Goal: Task Accomplishment & Management: Complete application form

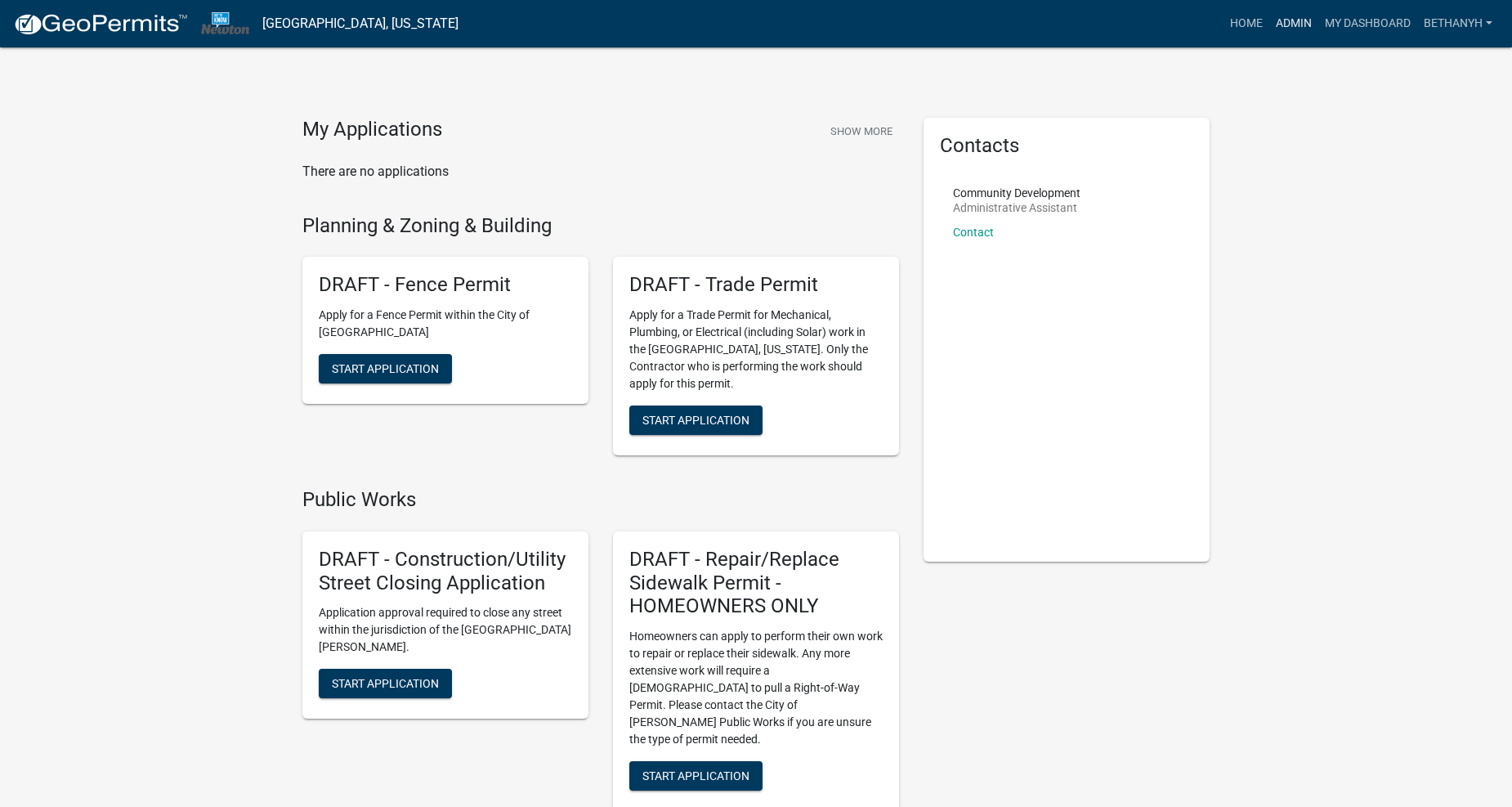
click at [1284, 22] on link "Admin" at bounding box center [1294, 23] width 49 height 31
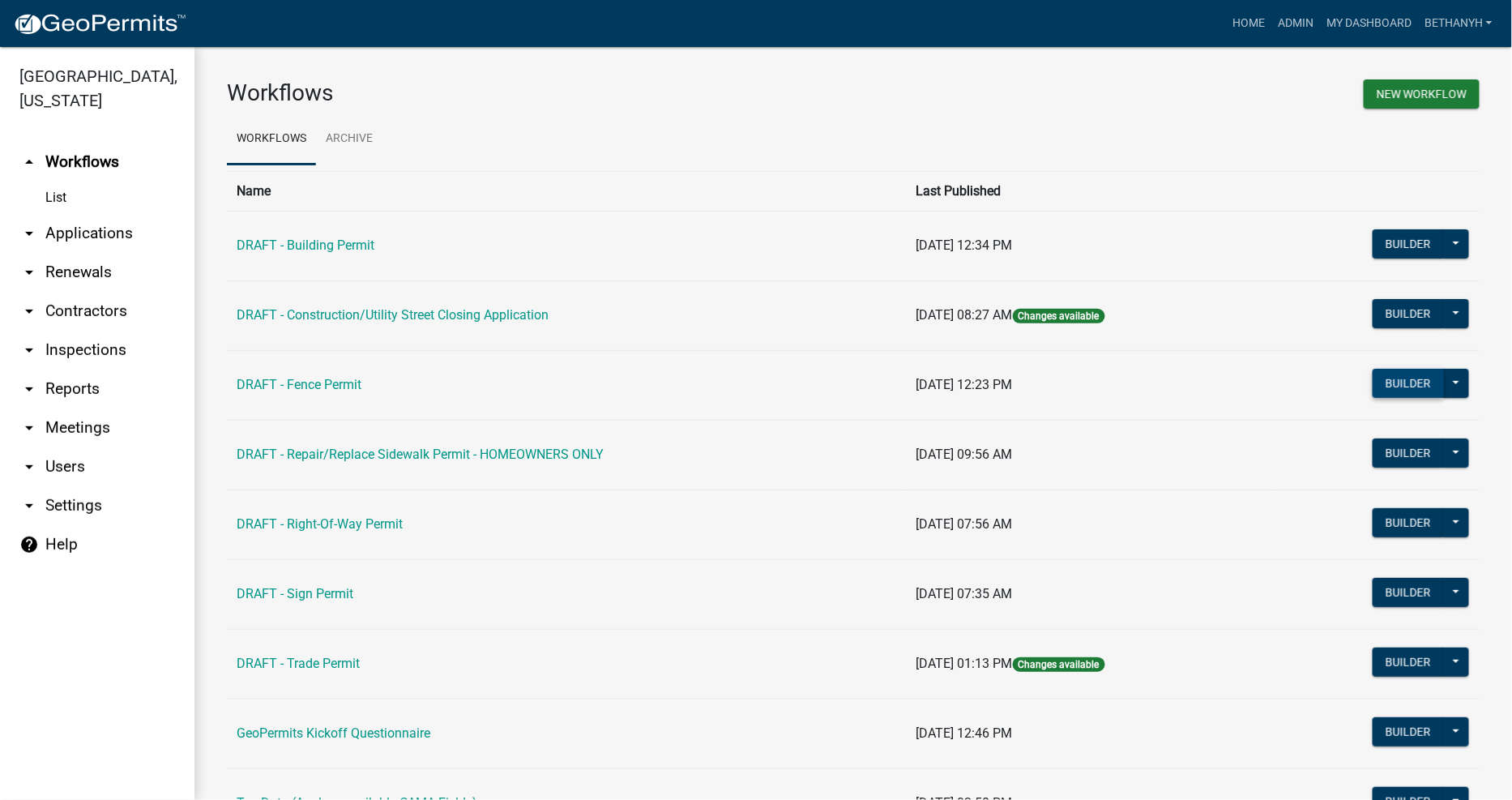
click at [1410, 385] on button "Builder" at bounding box center [1409, 383] width 72 height 29
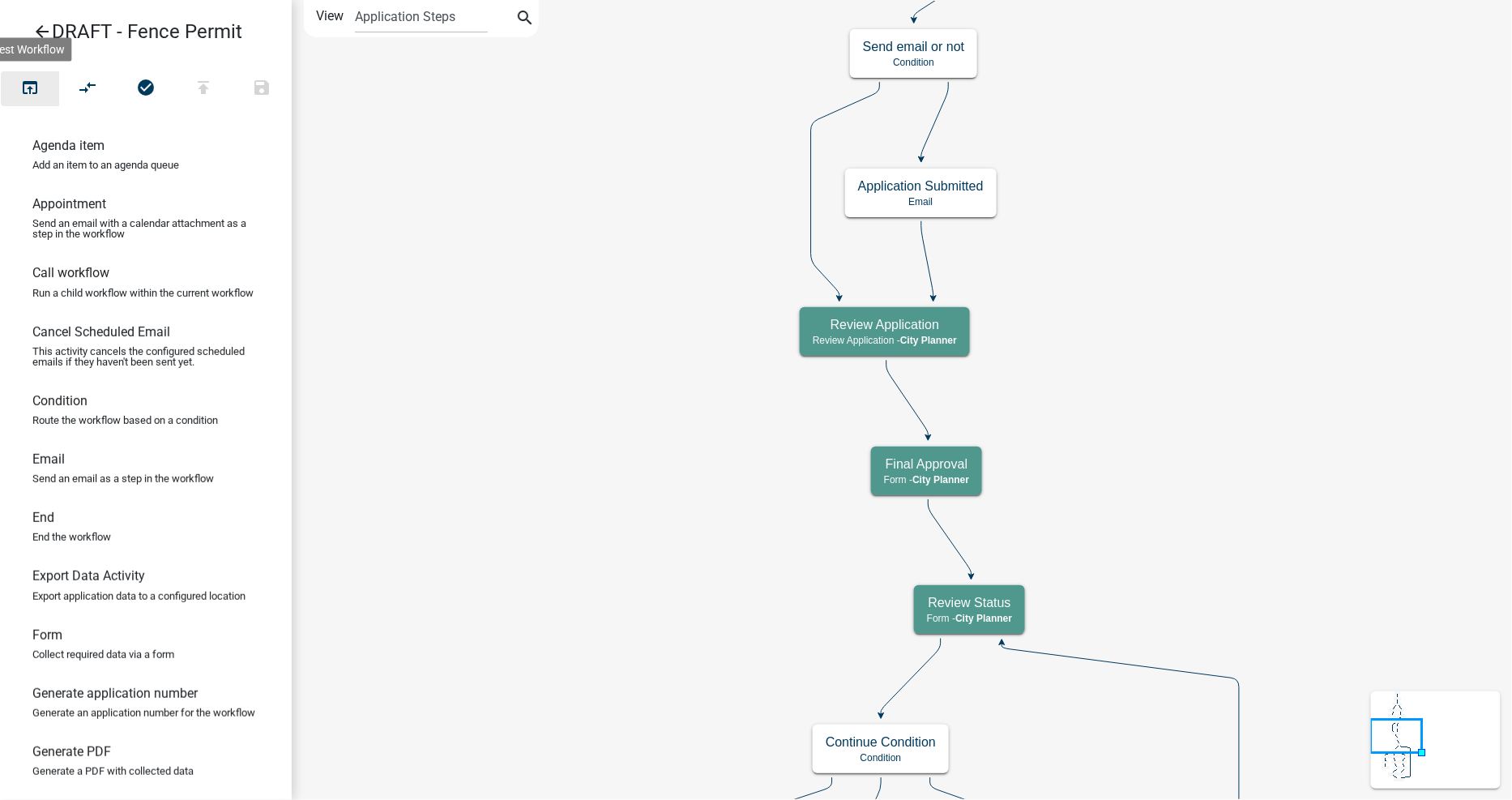
click at [24, 84] on icon "open_in_browser" at bounding box center [30, 88] width 19 height 22
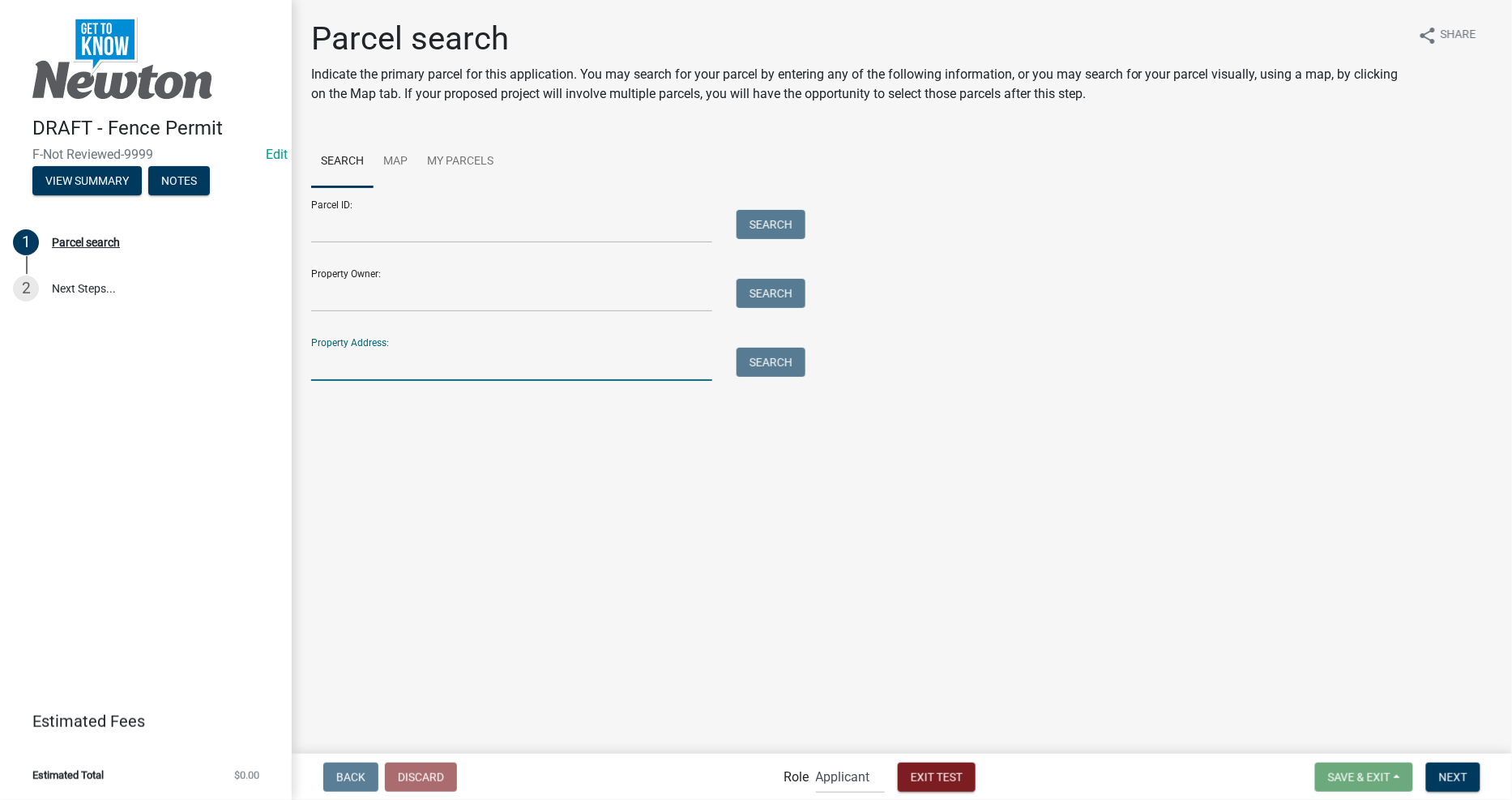
click at [658, 354] on input "Property Address:" at bounding box center [511, 365] width 401 height 33
drag, startPoint x: 557, startPoint y: 370, endPoint x: 189, endPoint y: 359, distance: 368.2
click at [189, 359] on div "DRAFT - Fence Permit F-Not Reviewed-9999 Edit View Summary Notes 1 Parcel searc…" at bounding box center [756, 400] width 1512 height 800
type input "312 E 2ND ST N"
click at [762, 368] on button "Search" at bounding box center [771, 363] width 69 height 29
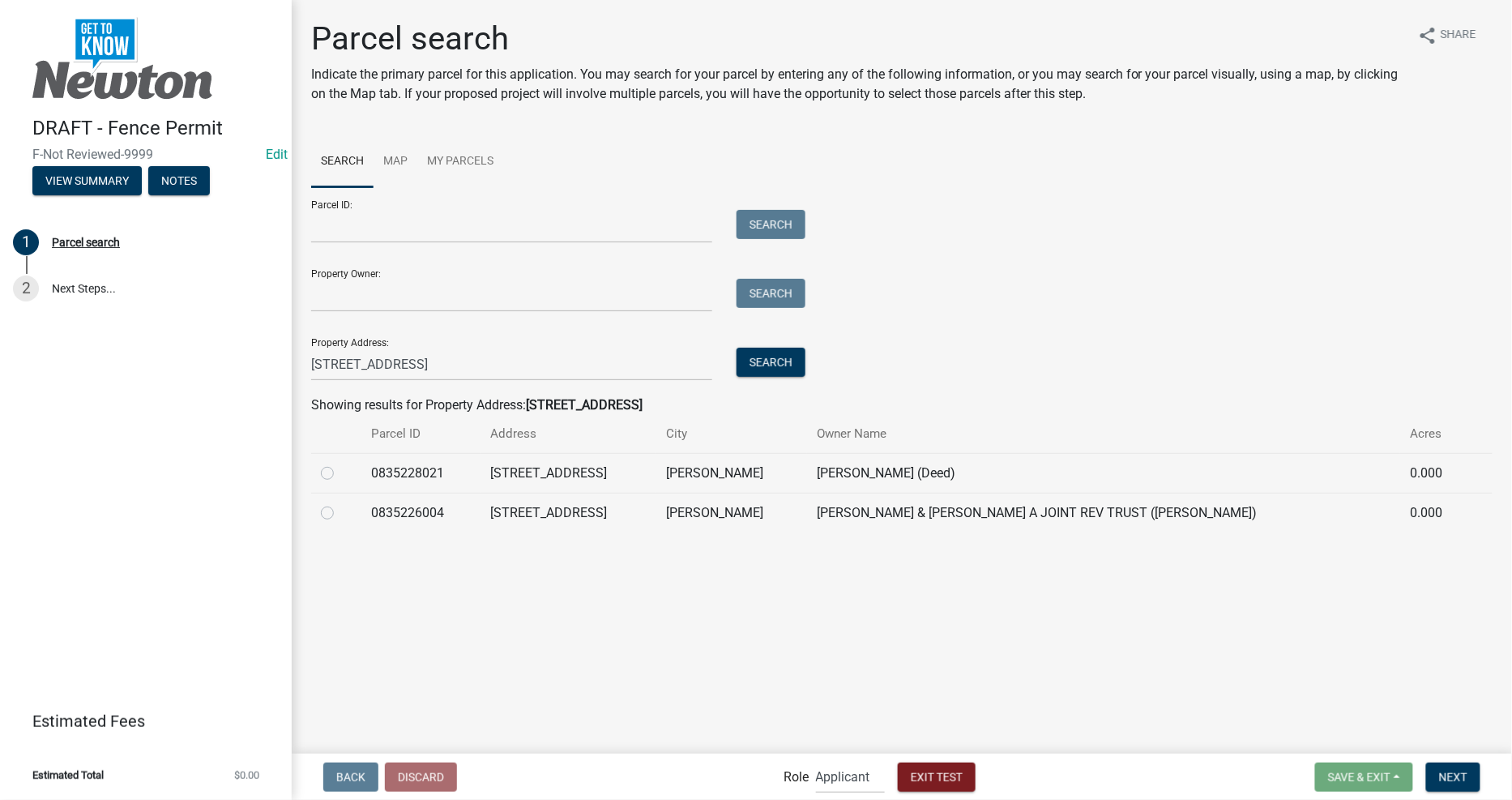
click at [340, 463] on label at bounding box center [340, 463] width 0 height 0
click at [340, 474] on input "radio" at bounding box center [345, 468] width 11 height 11
radio input "true"
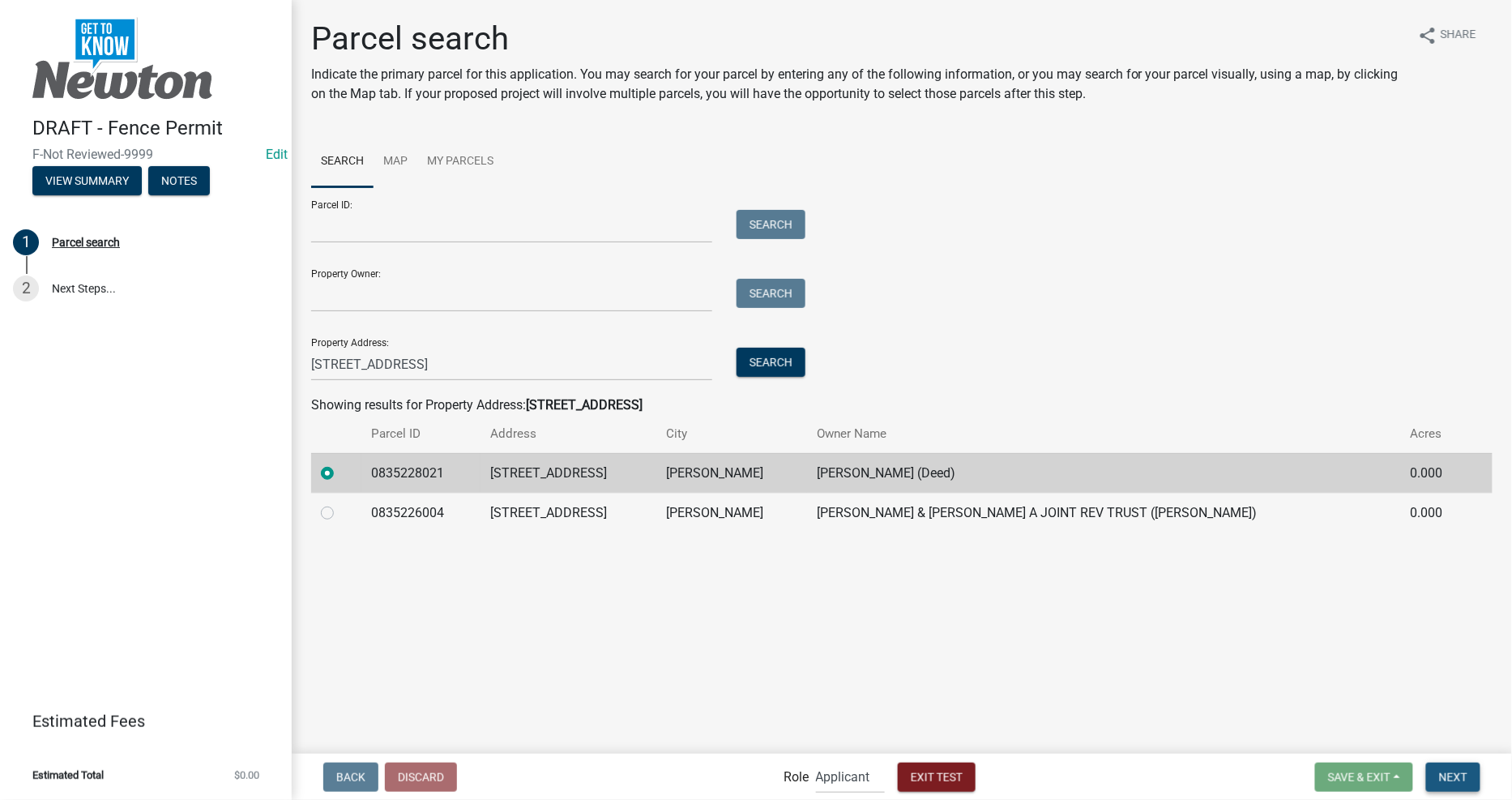
click at [1461, 768] on button "Next" at bounding box center [1453, 778] width 54 height 29
click at [1446, 777] on span "Next" at bounding box center [1452, 776] width 28 height 13
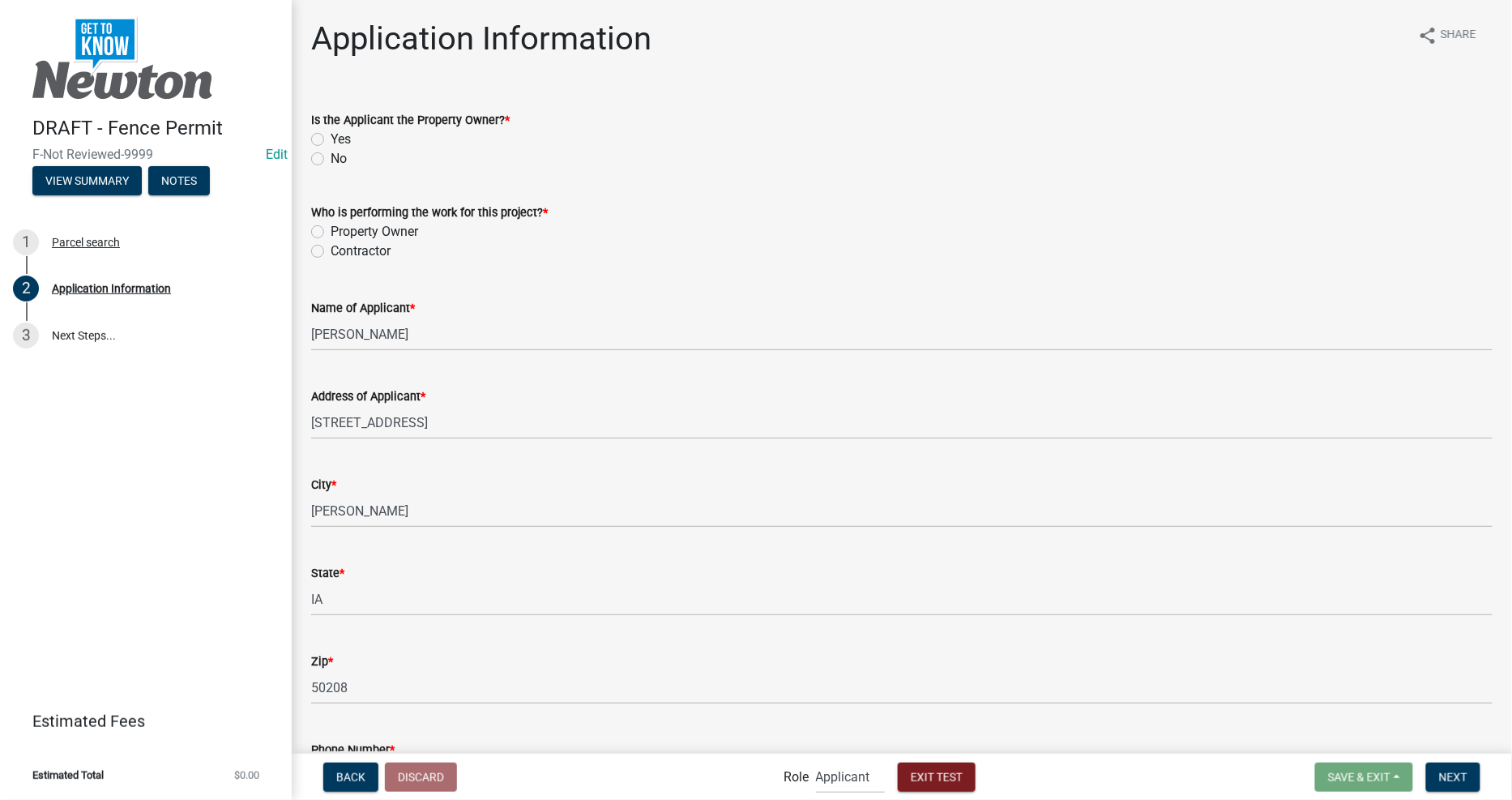
click at [331, 137] on label "Yes" at bounding box center [340, 139] width 20 height 19
click at [331, 137] on input "Yes" at bounding box center [335, 134] width 11 height 11
radio input "true"
click at [331, 231] on label "Property Owner" at bounding box center [374, 232] width 88 height 19
click at [331, 231] on input "Property Owner" at bounding box center [335, 227] width 11 height 11
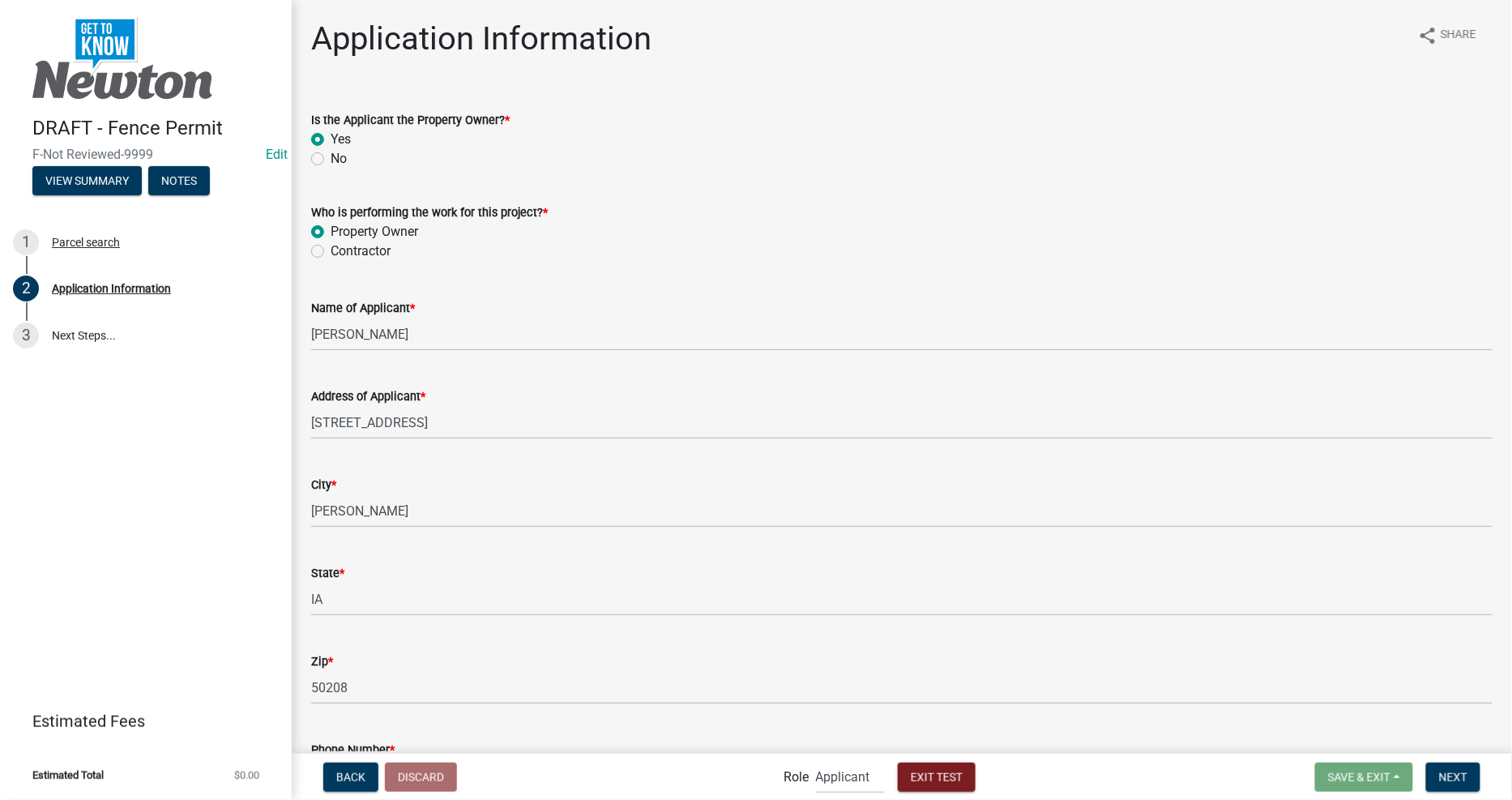
radio input "true"
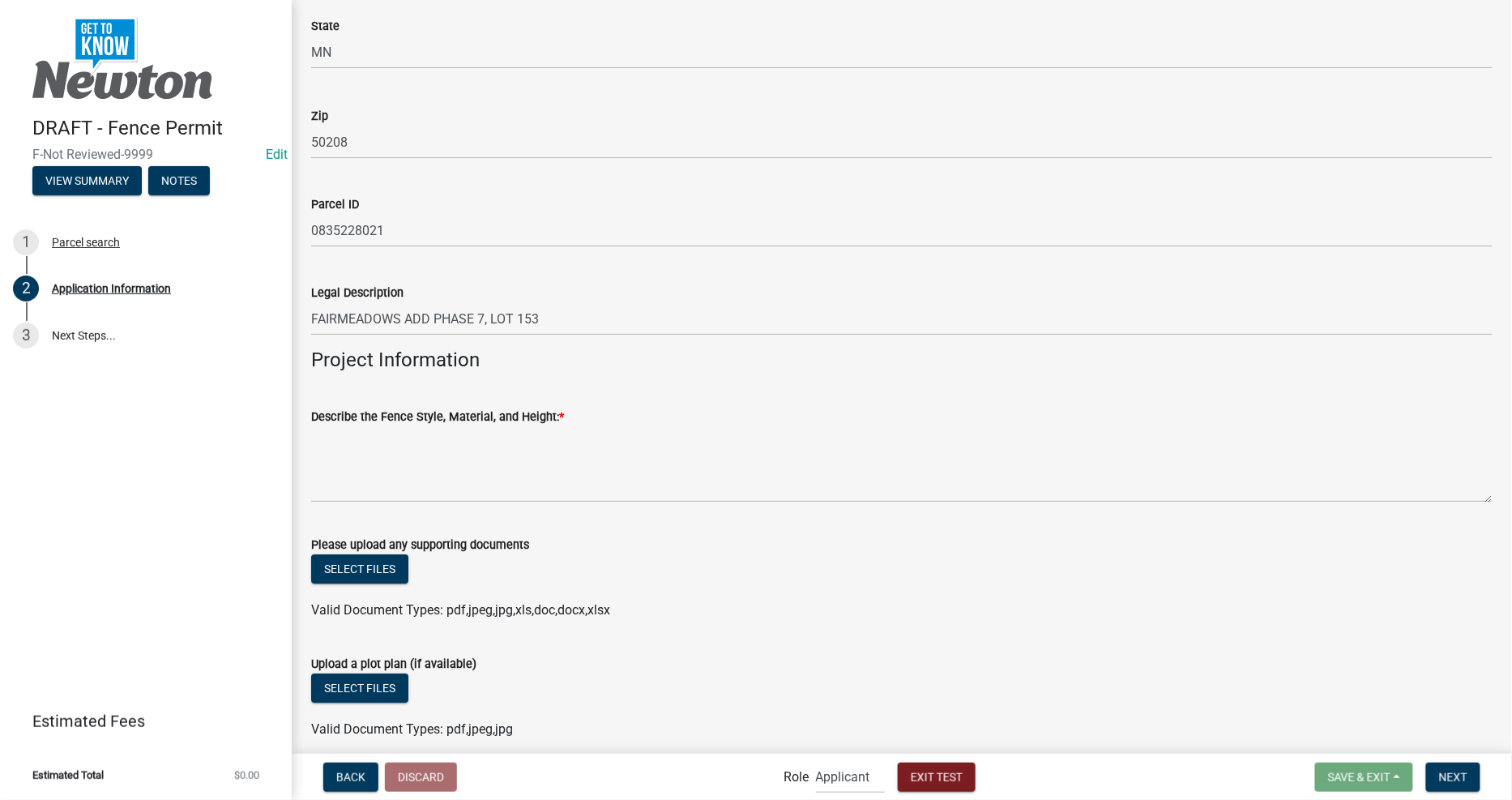
scroll to position [1801, 0]
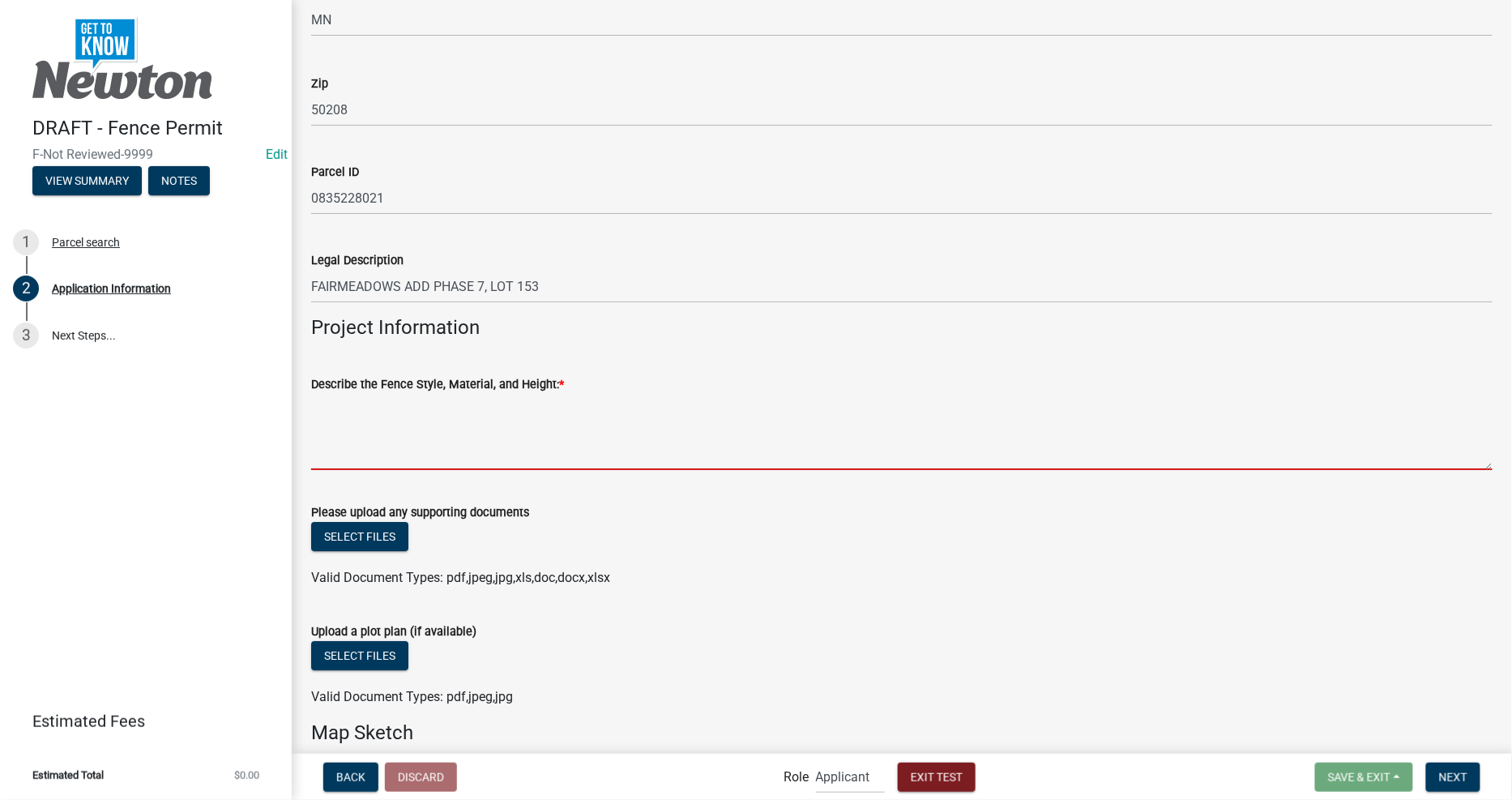
click at [467, 442] on textarea "Describe the Fence Style, Material, and Height: *" at bounding box center [902, 431] width 1181 height 76
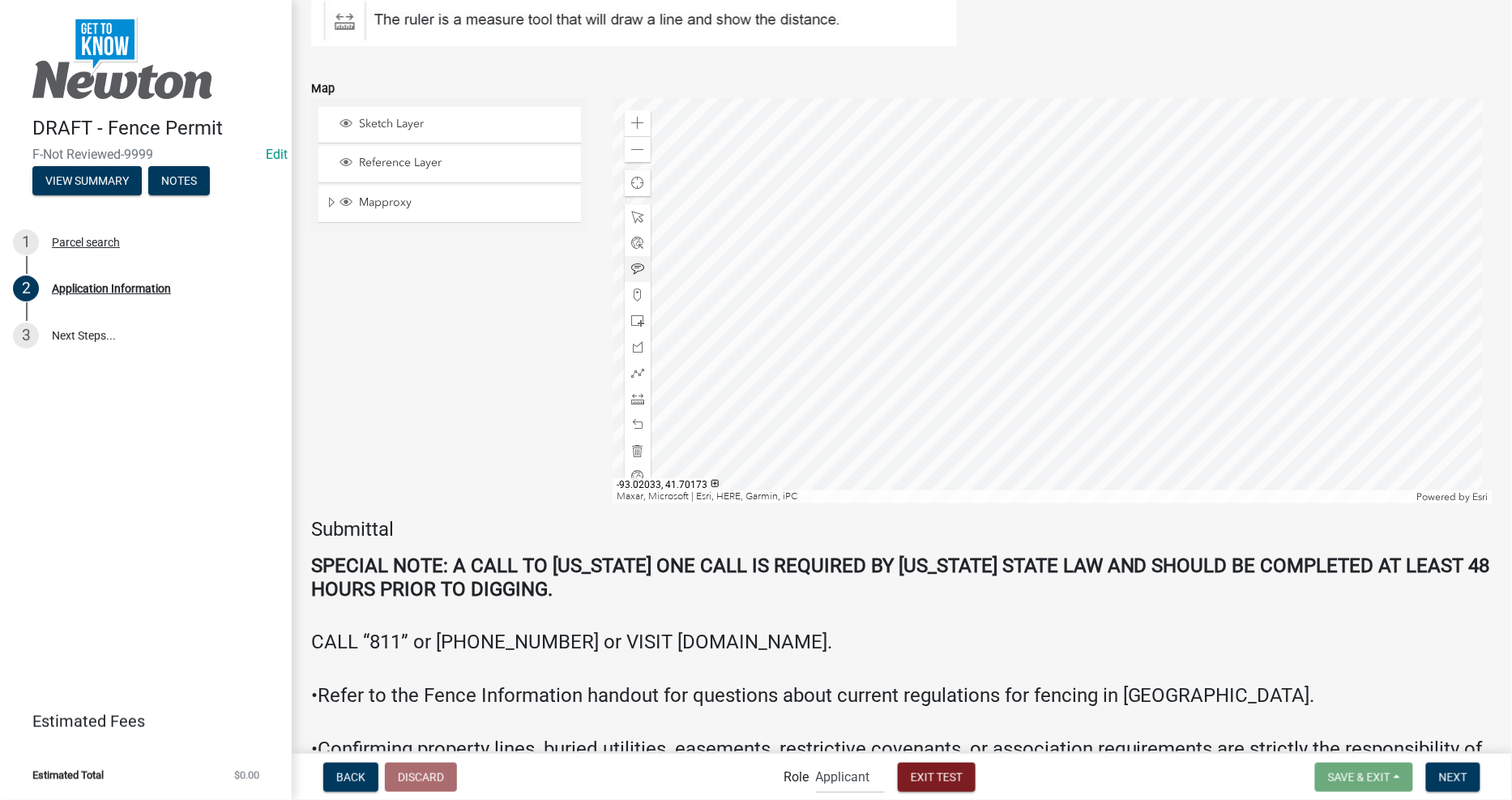
scroll to position [2792, 0]
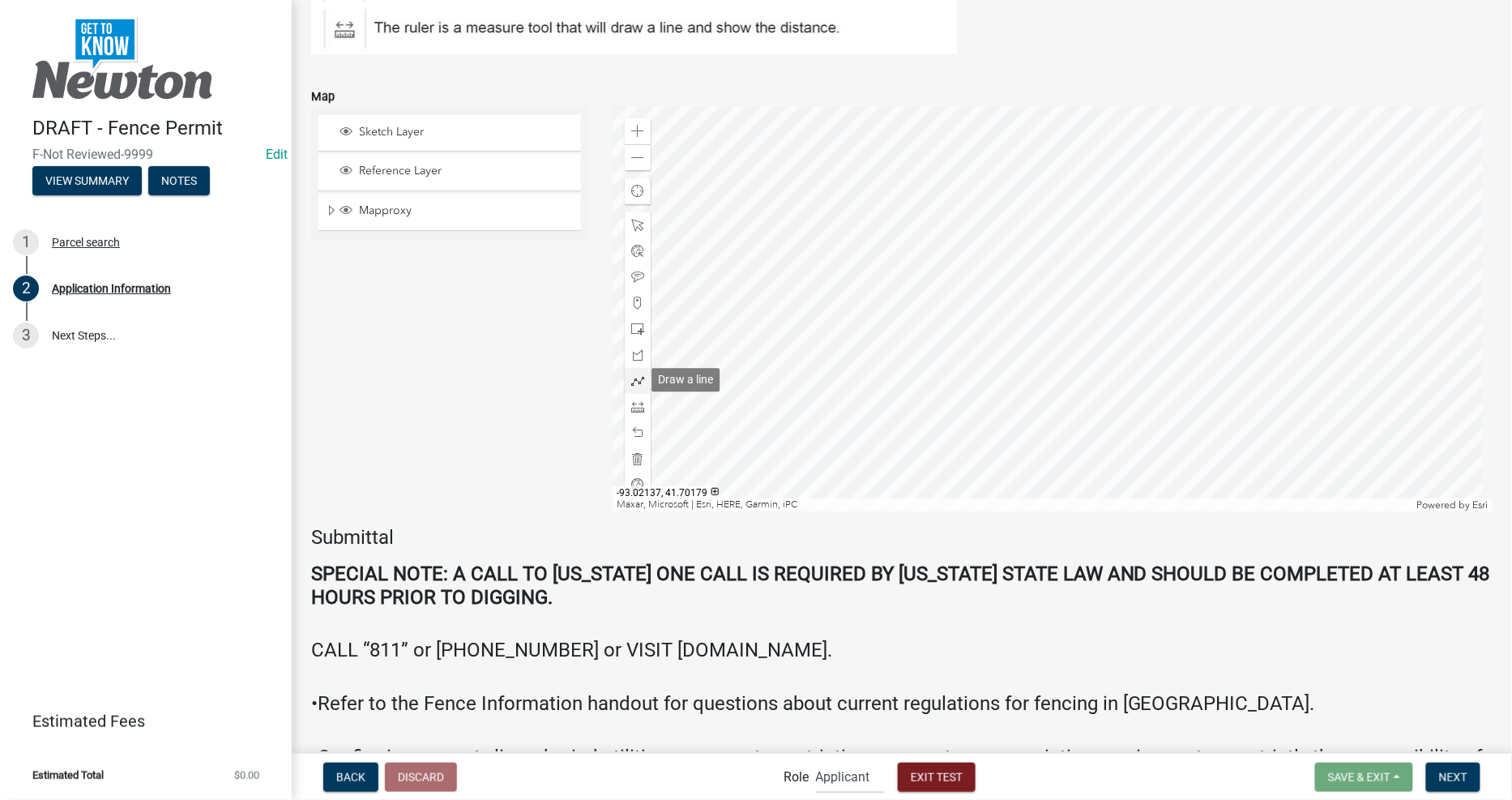
type textarea "jhflksjvnksdnvkasnvkv asdnkvsdvknsd"
click at [626, 371] on div at bounding box center [637, 381] width 26 height 26
click at [858, 208] on div at bounding box center [1053, 309] width 880 height 405
click at [1229, 208] on div at bounding box center [1053, 309] width 880 height 405
click at [1194, 286] on div at bounding box center [1053, 309] width 880 height 405
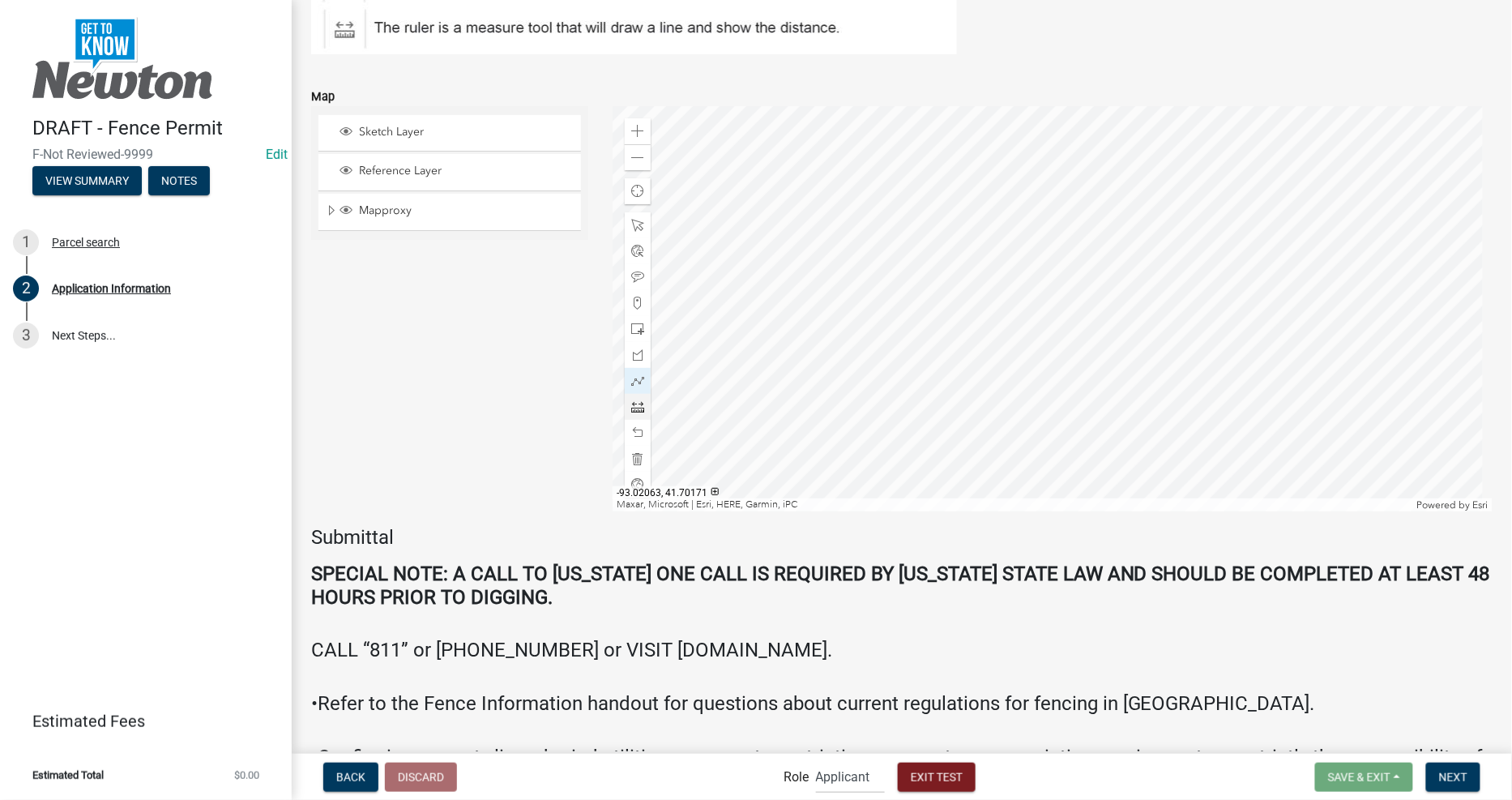
click at [1199, 406] on div at bounding box center [1053, 309] width 880 height 405
click at [1017, 406] on div at bounding box center [1053, 309] width 880 height 405
click at [1019, 406] on div at bounding box center [1053, 309] width 880 height 405
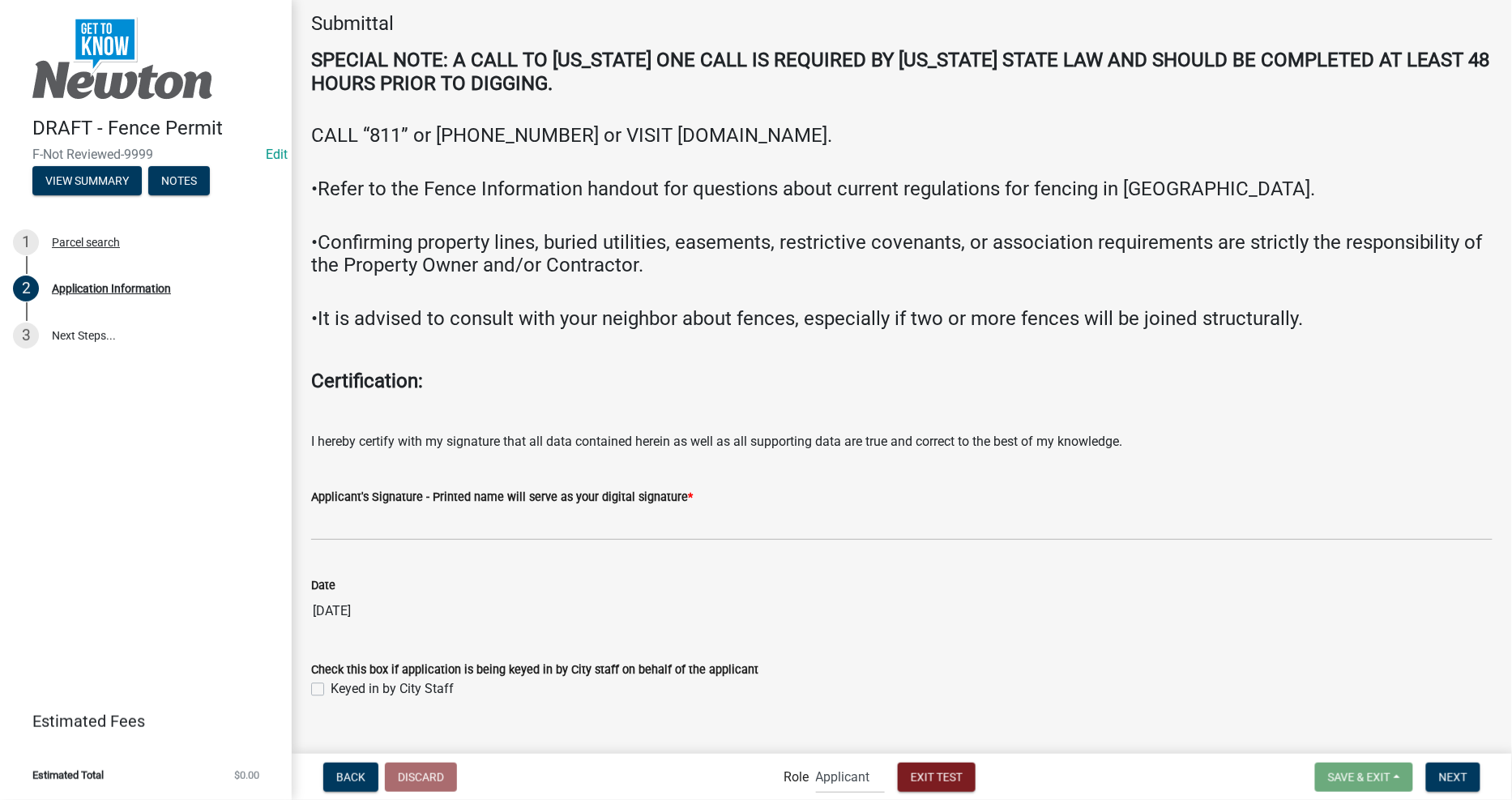
scroll to position [3330, 0]
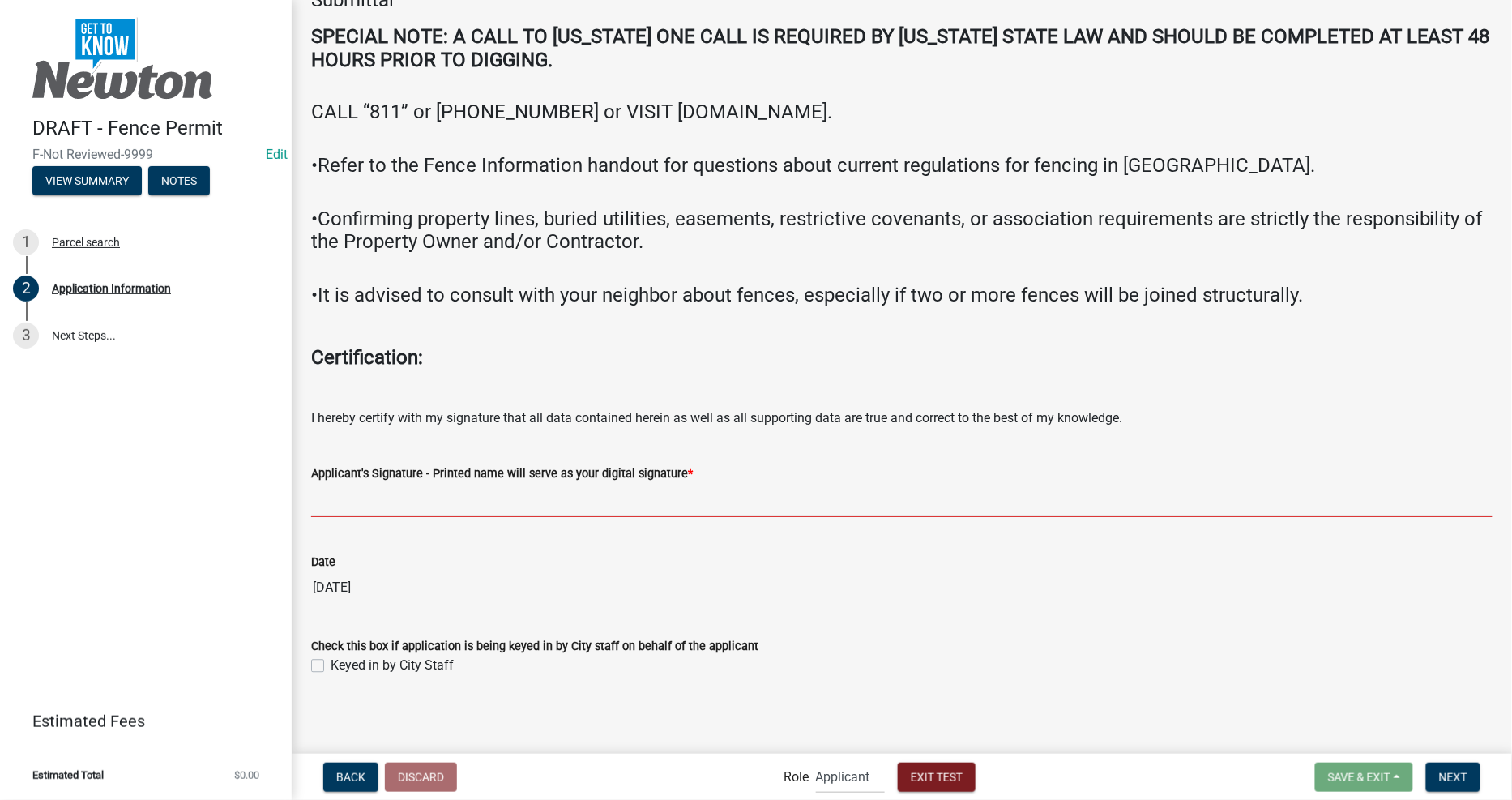
click at [395, 499] on input "Applicant's Signature - Printed name will serve as your digital signature *" at bounding box center [902, 500] width 1181 height 33
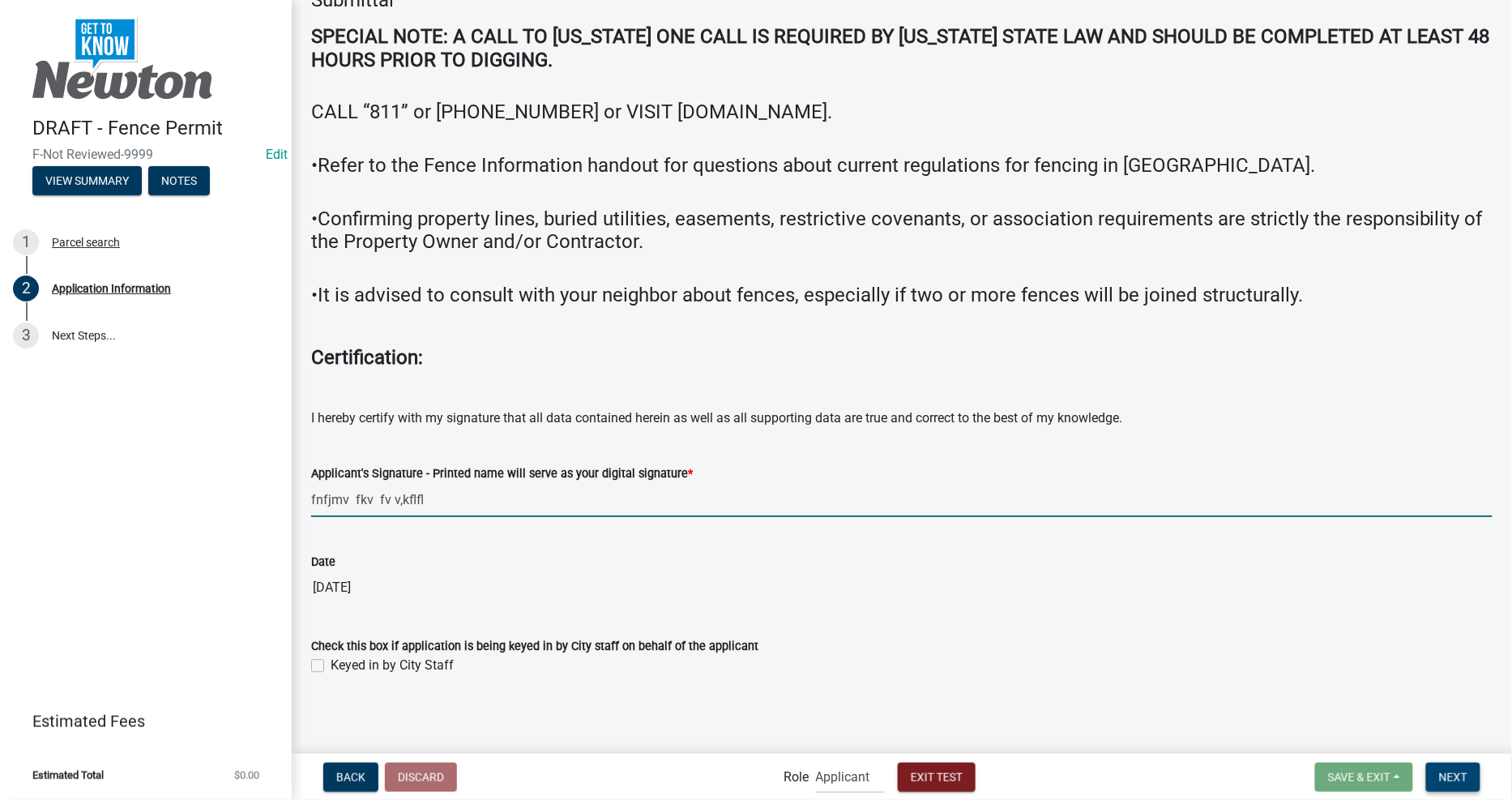
type input "fnfjmv fkv fv v,kflfl"
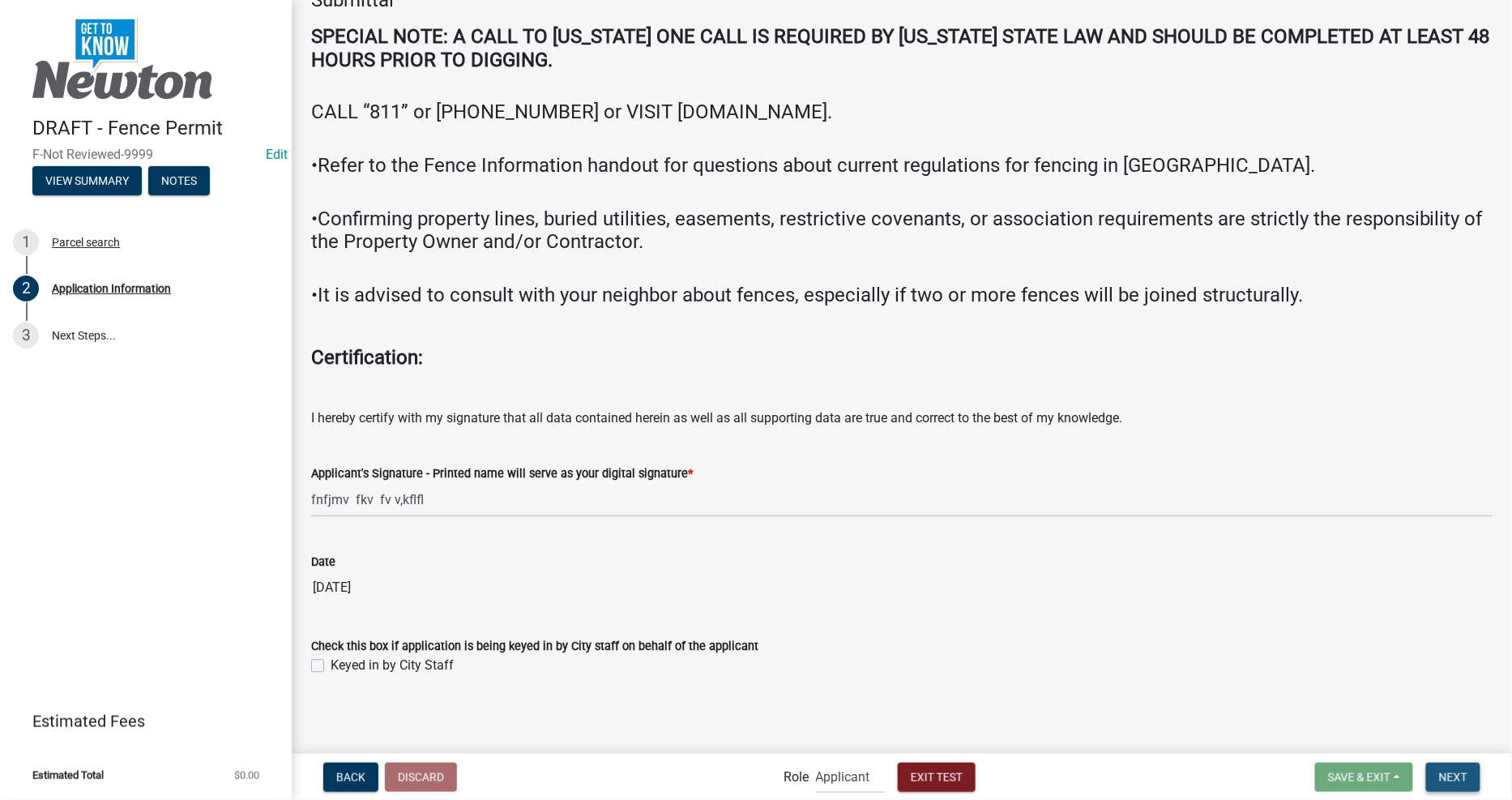
click at [1460, 780] on span "Next" at bounding box center [1452, 776] width 28 height 13
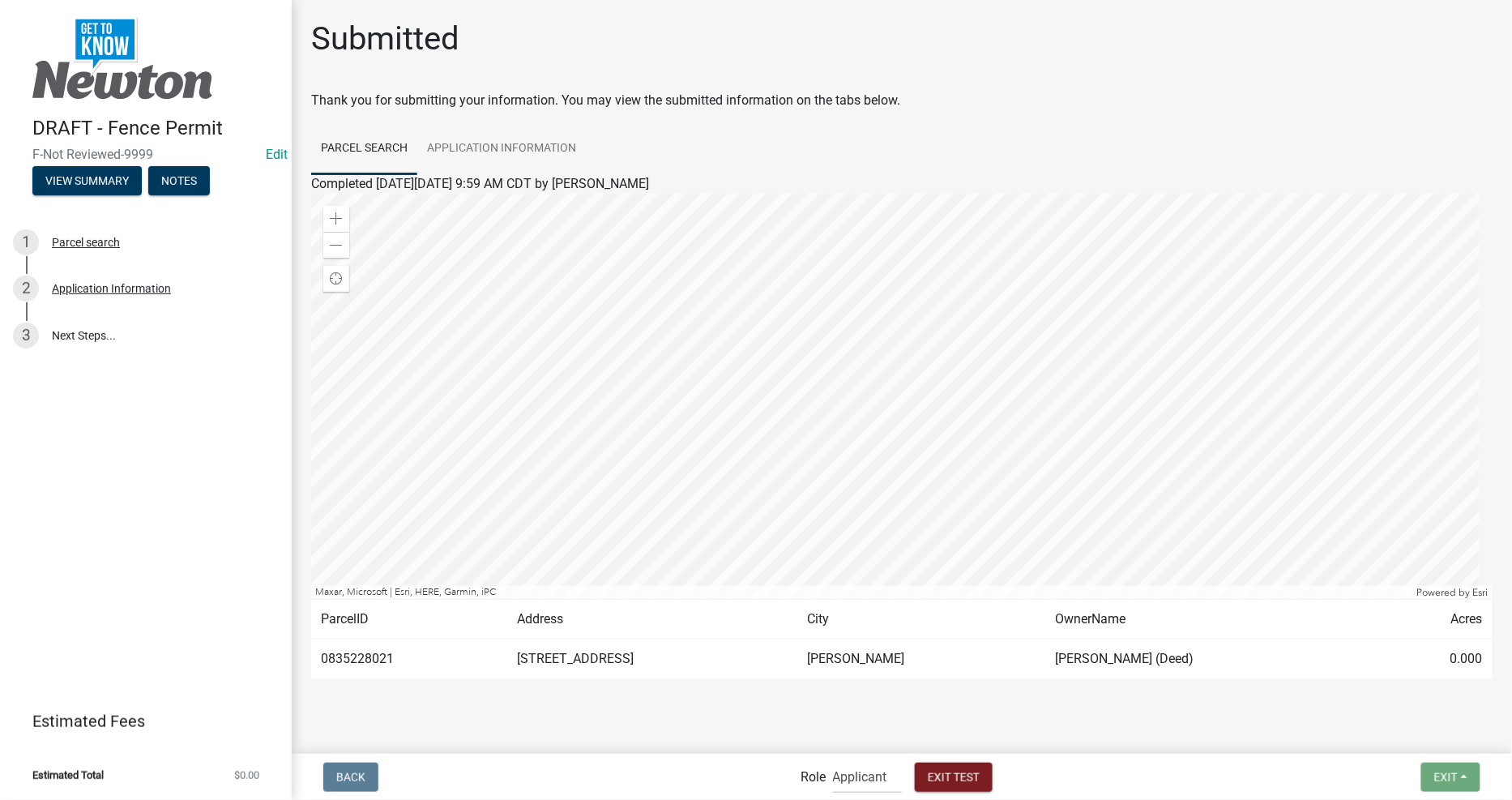
scroll to position [22, 0]
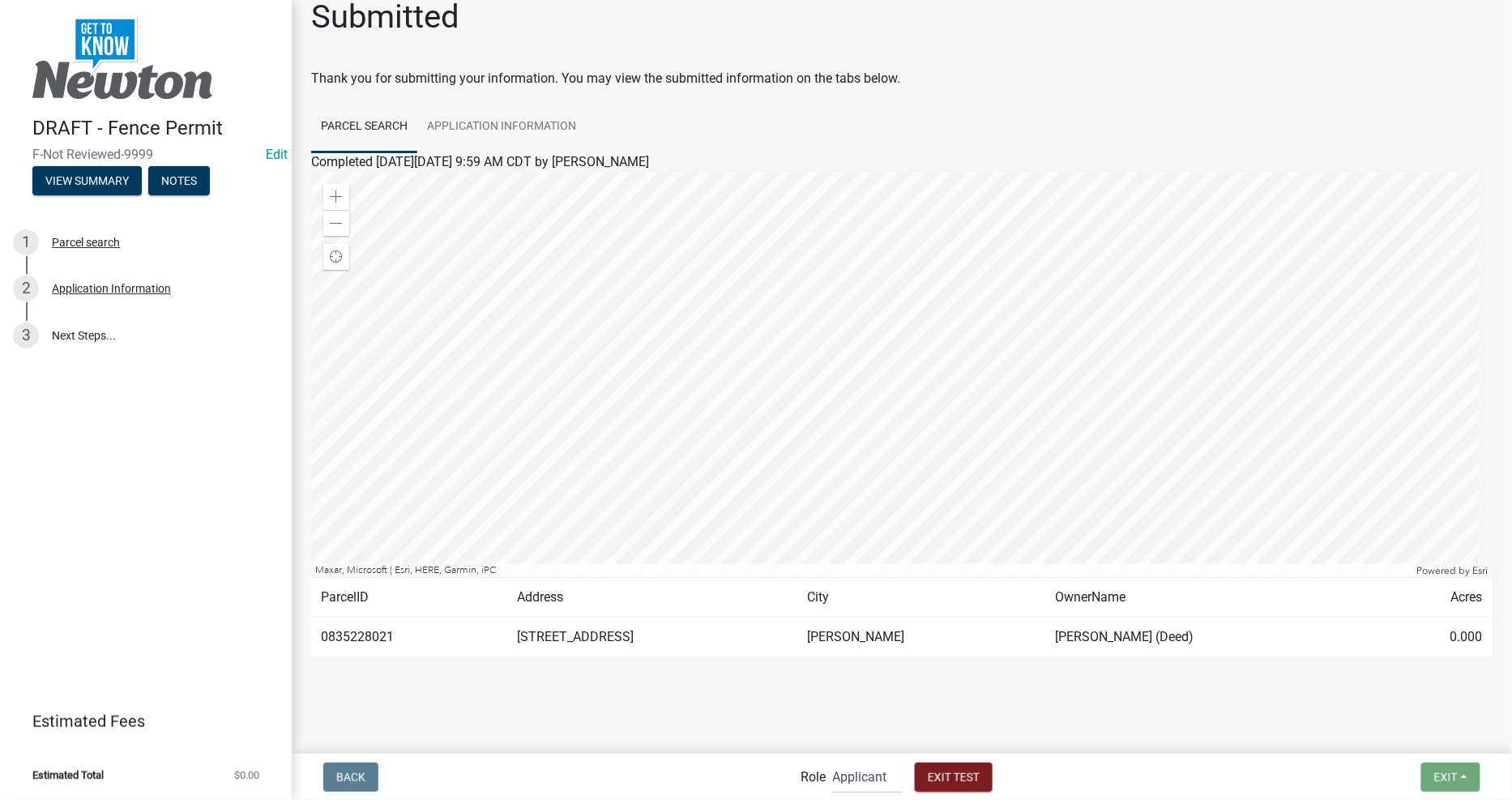
click at [1399, 638] on td "0.000" at bounding box center [1438, 637] width 110 height 40
click at [854, 779] on select "Applicant Admin City Planner" at bounding box center [867, 777] width 69 height 33
click at [833, 760] on select "Applicant Admin City Planner" at bounding box center [867, 777] width 69 height 33
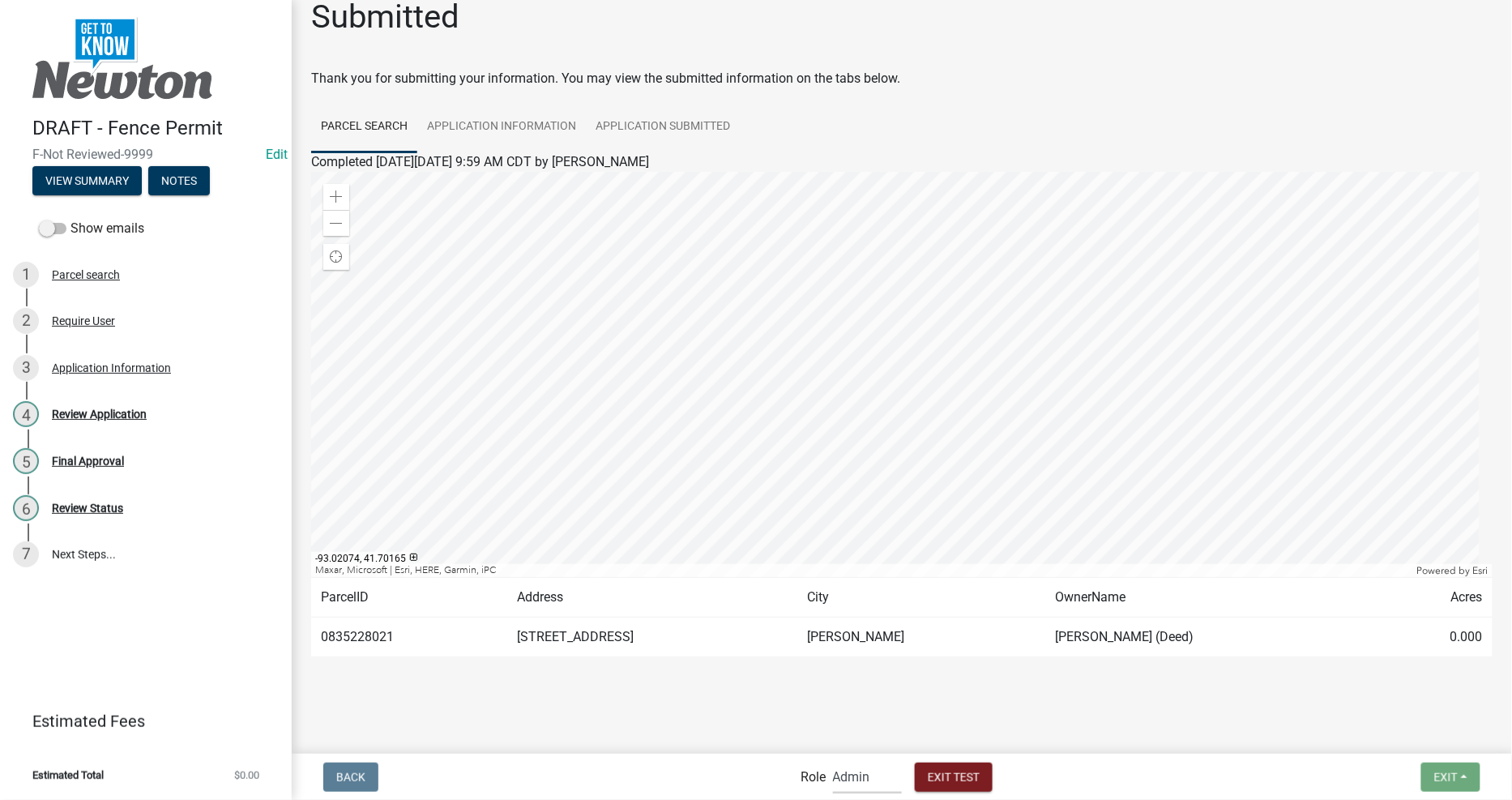
click at [839, 770] on select "Applicant Admin City Planner" at bounding box center [867, 777] width 69 height 33
select select "b0ec8d28-4564-4fac-be8f-7037d338ee00"
click at [833, 760] on select "Applicant Admin City Planner" at bounding box center [867, 777] width 69 height 33
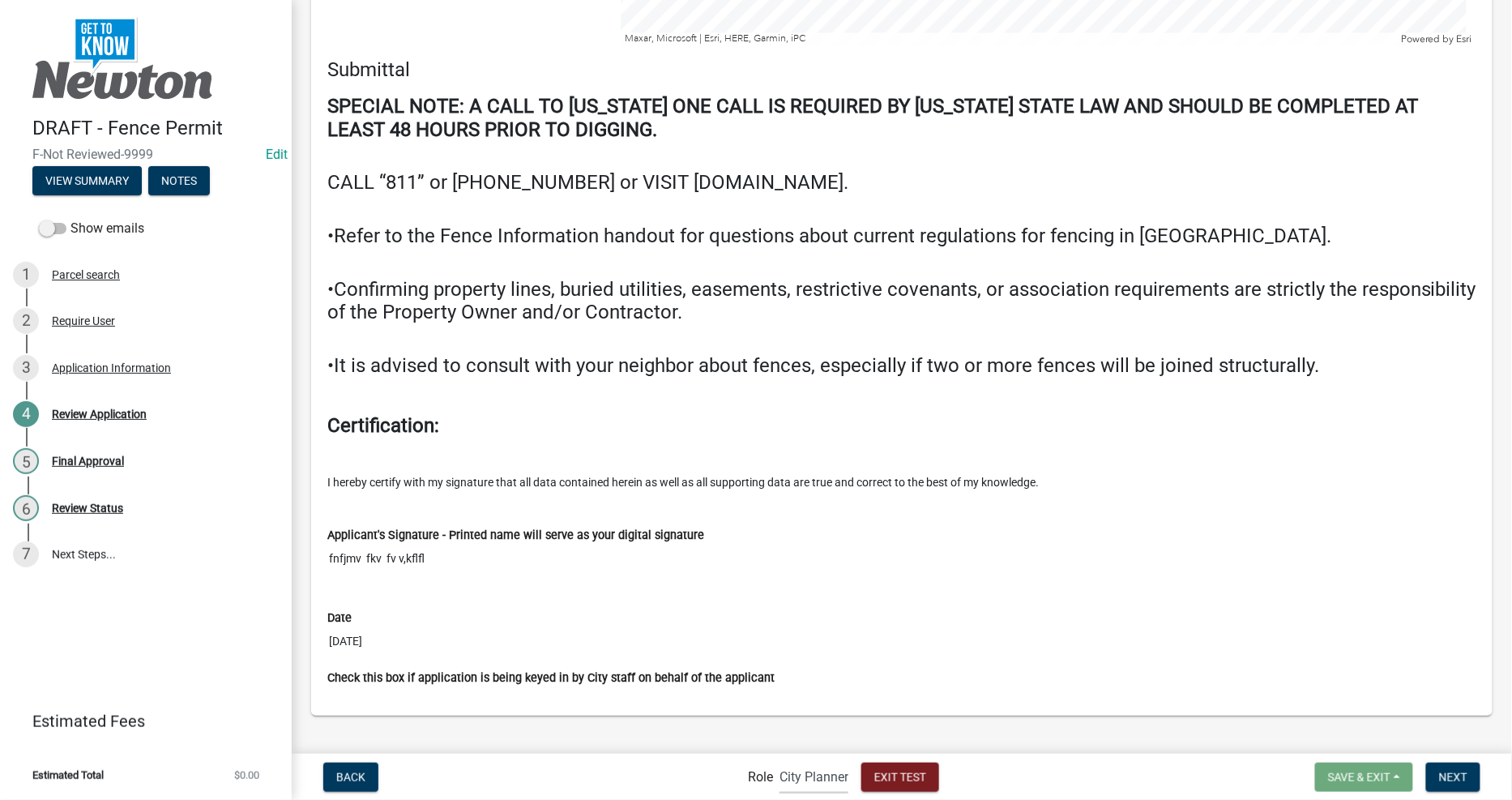
scroll to position [3747, 0]
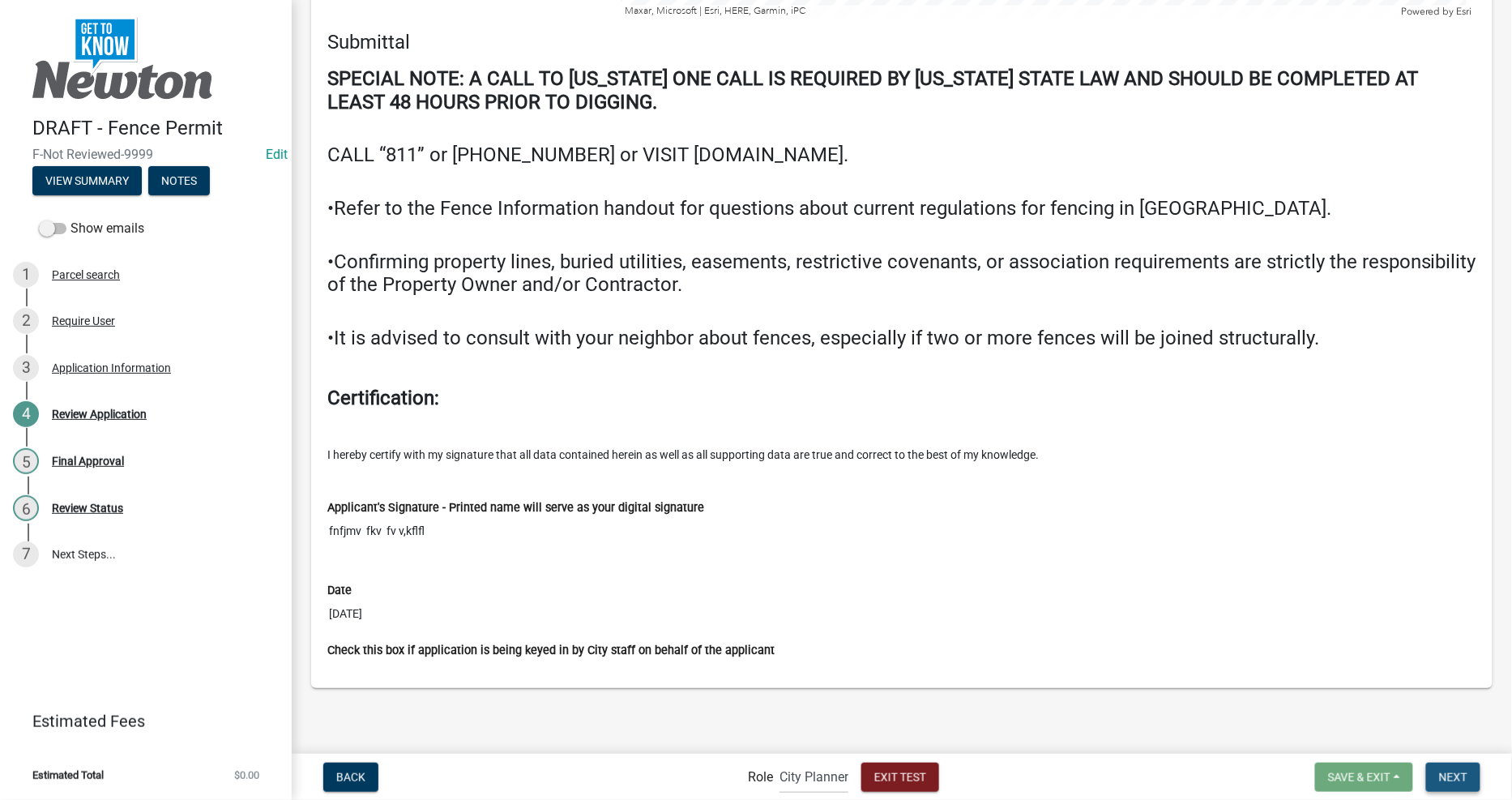
click at [1450, 779] on span "Next" at bounding box center [1452, 776] width 28 height 13
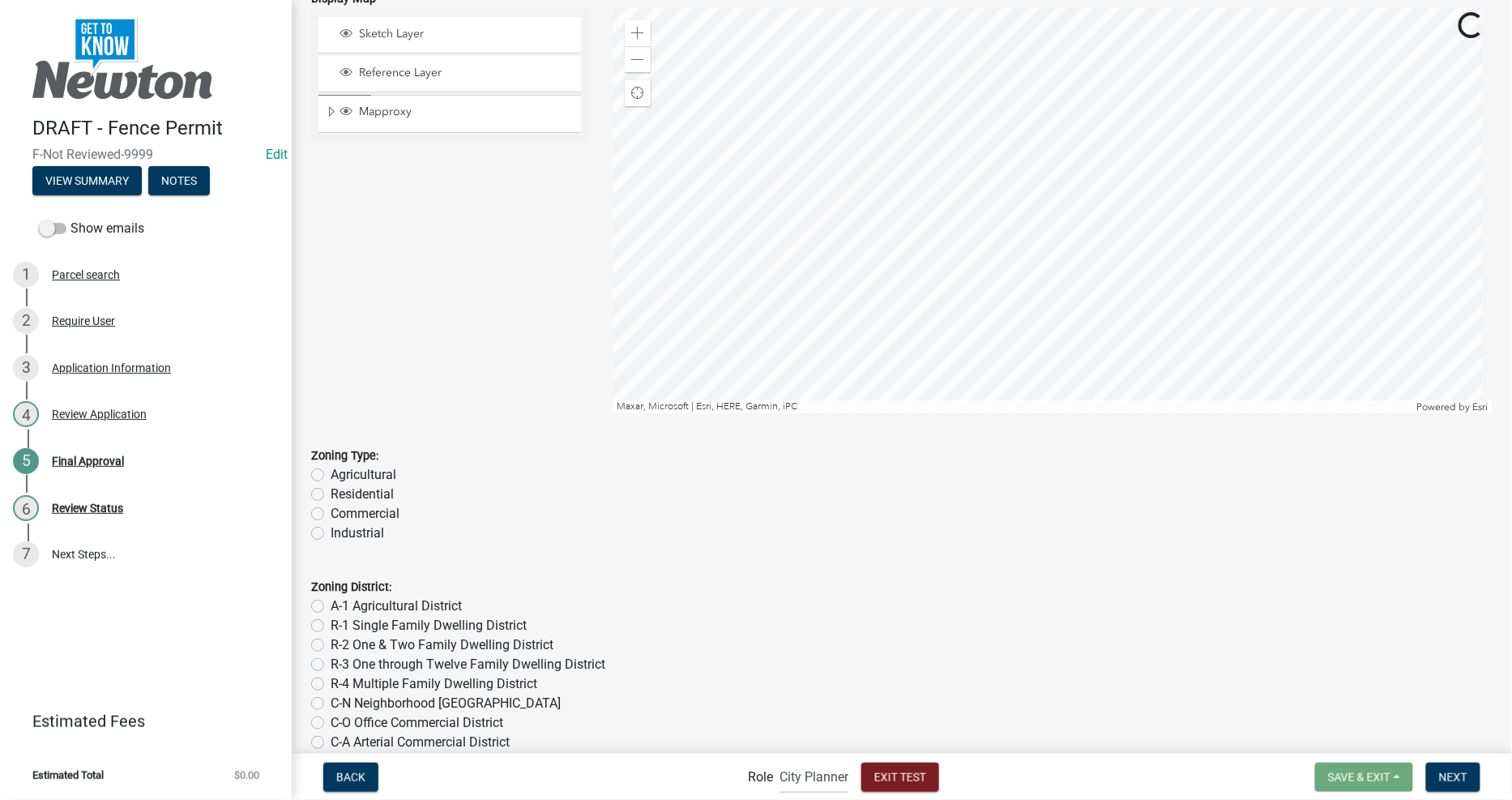
scroll to position [90, 0]
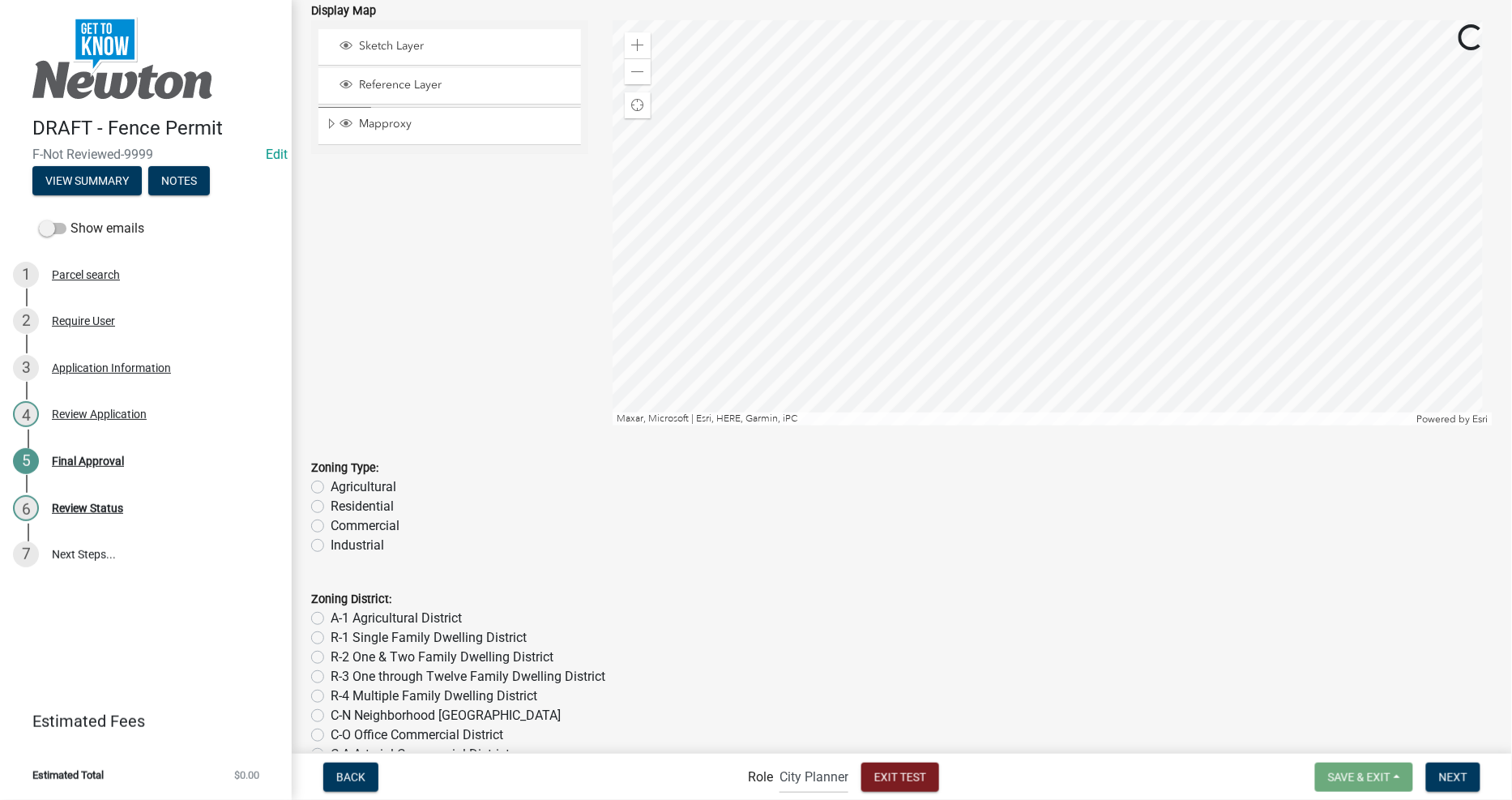
click at [351, 501] on label "Residential" at bounding box center [362, 507] width 63 height 19
click at [341, 501] on input "Residential" at bounding box center [335, 502] width 11 height 11
radio input "true"
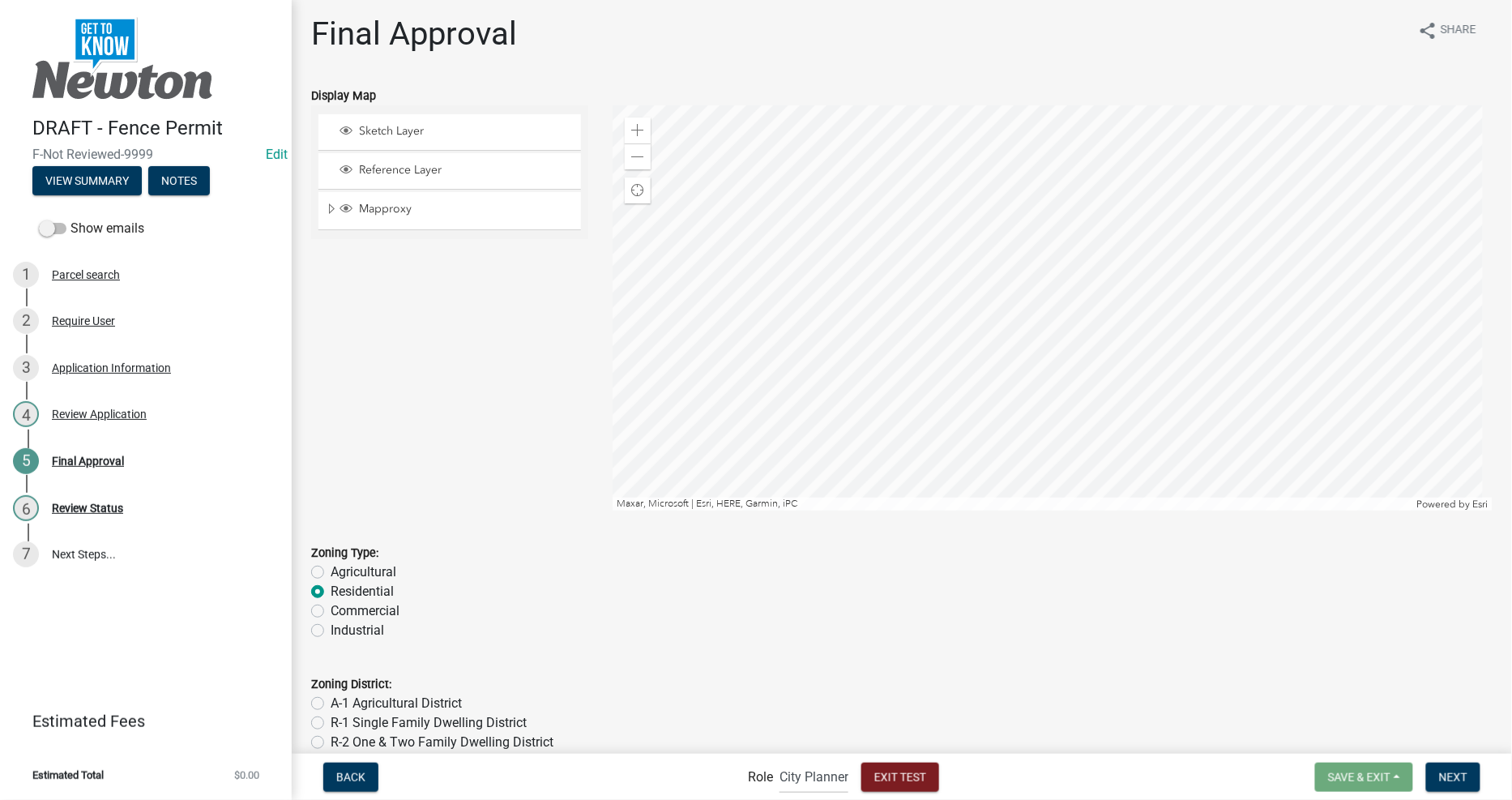
scroll to position [0, 0]
click at [368, 744] on label "R-2 One & Two Family Dwelling District" at bounding box center [442, 748] width 222 height 19
click at [341, 744] on input "R-2 One & Two Family Dwelling District" at bounding box center [335, 743] width 11 height 11
radio input "true"
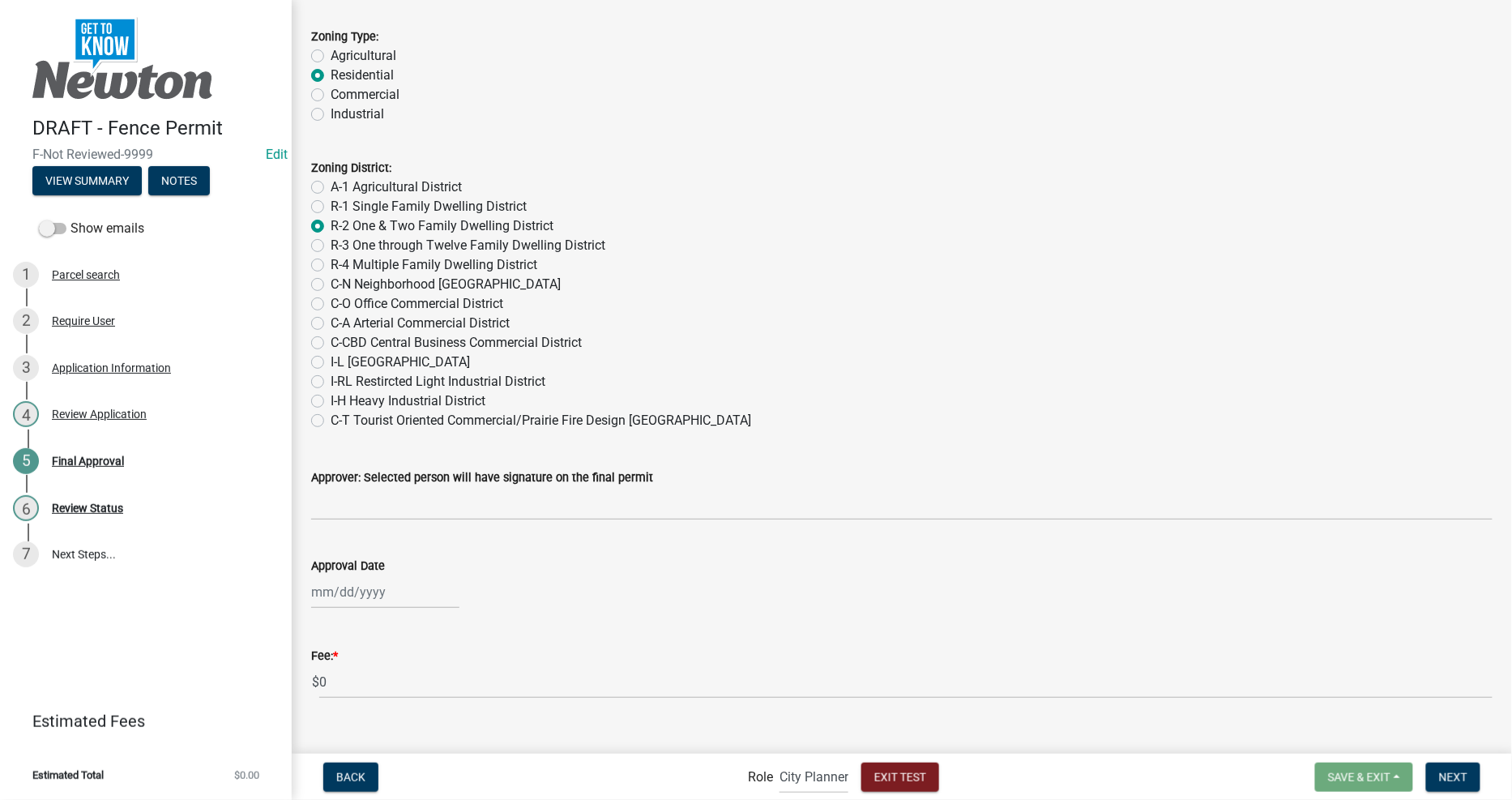
scroll to position [540, 0]
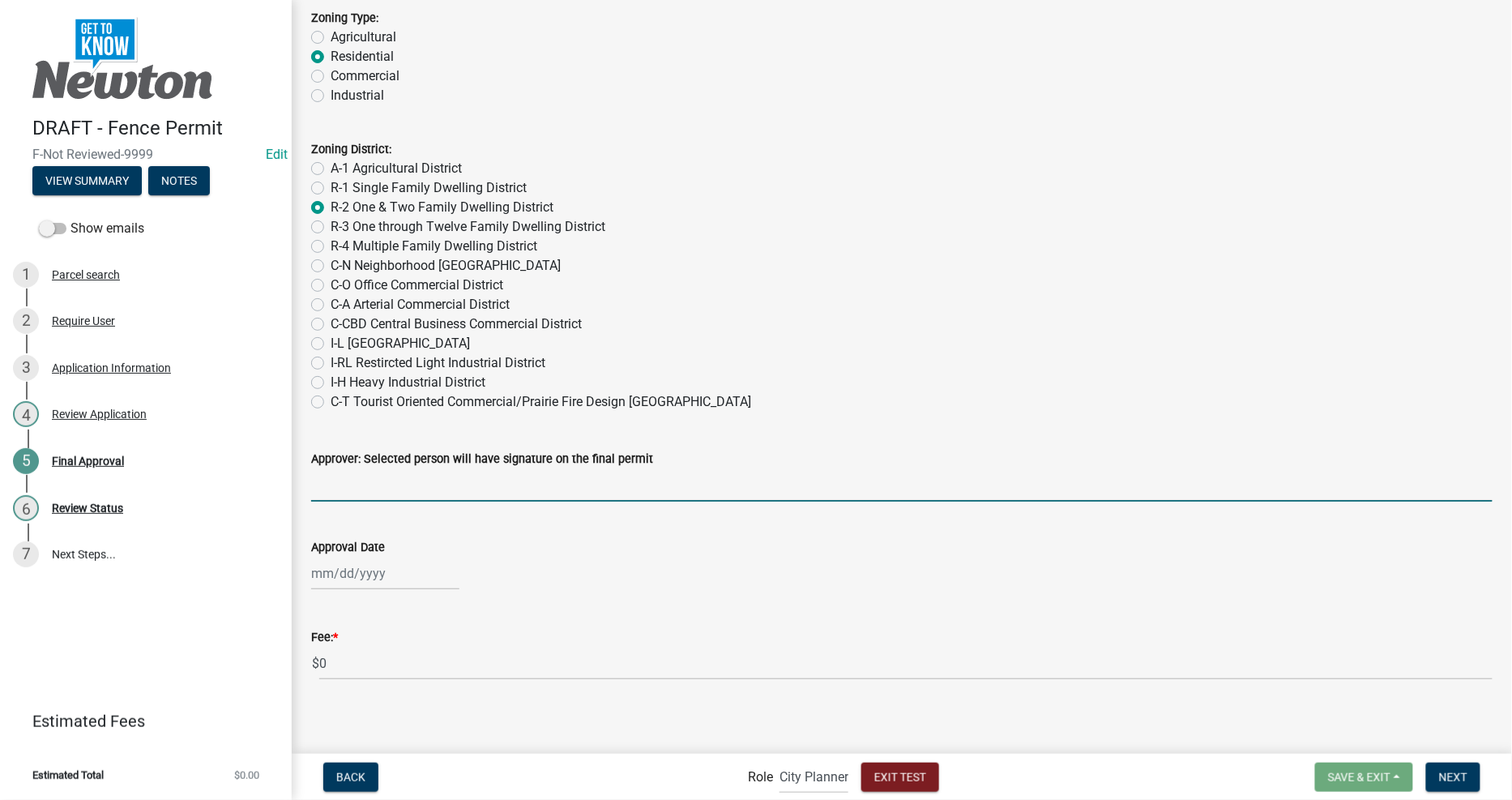
click at [767, 484] on input "Approver: Selected person will have signature on the final permit" at bounding box center [902, 485] width 1181 height 33
type input "vnam sl s;f sl'zfldfl' g"
click at [373, 584] on div at bounding box center [385, 574] width 148 height 33
select select "9"
select select "2025"
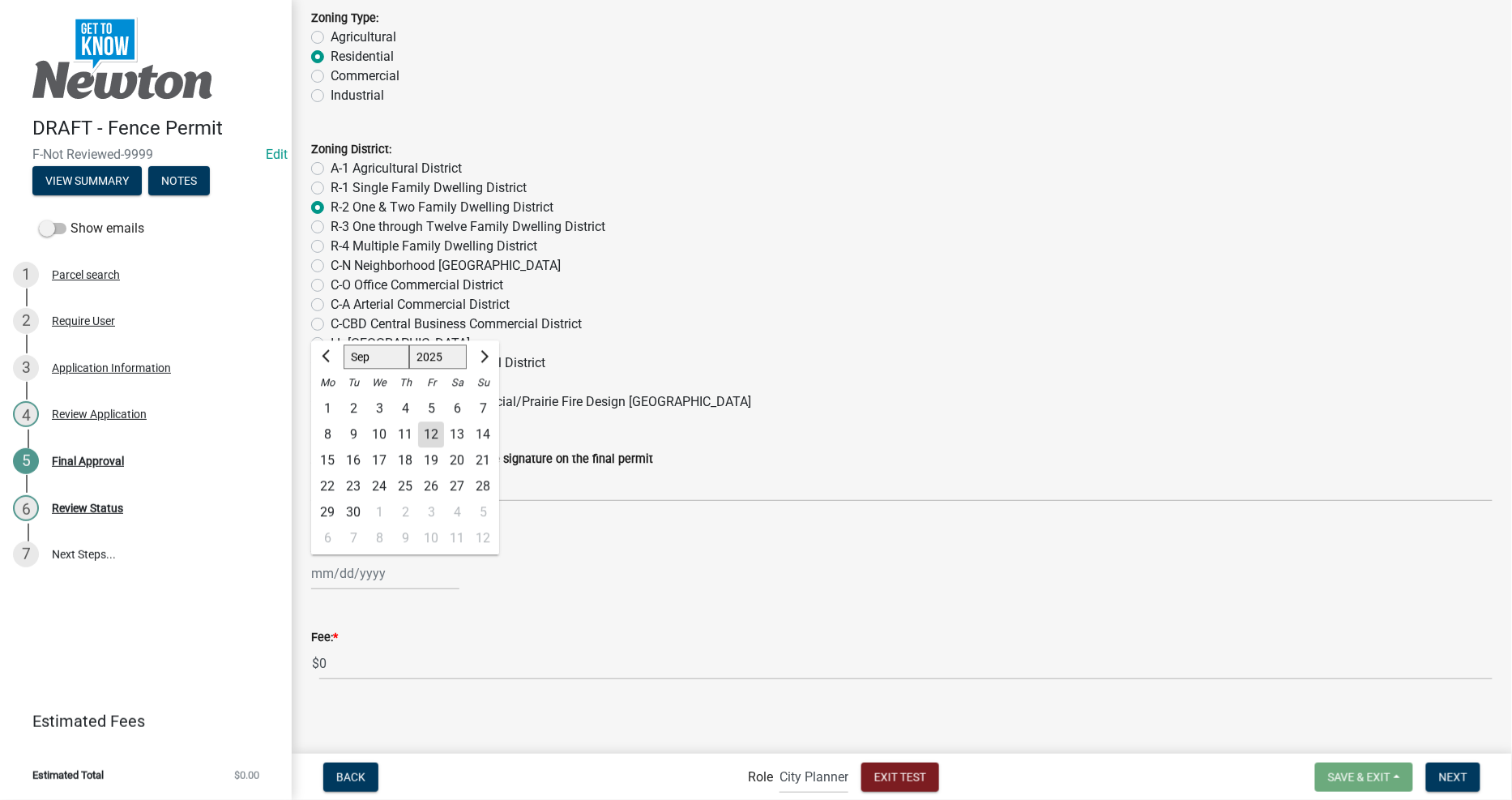
click at [434, 425] on div "12" at bounding box center [430, 435] width 26 height 26
type input "[DATE]"
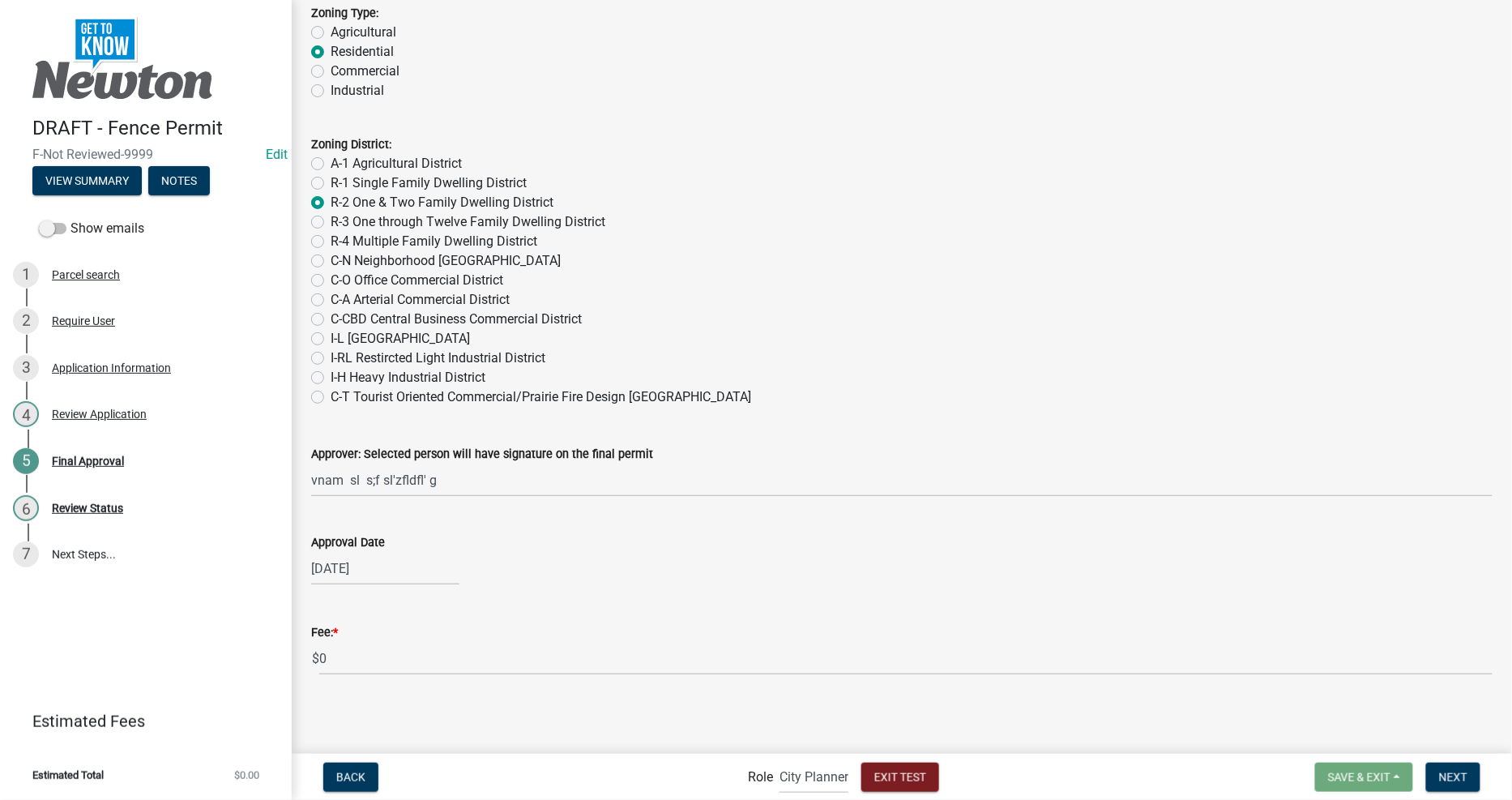
scroll to position [546, 0]
click at [1454, 789] on button "Next" at bounding box center [1453, 778] width 54 height 29
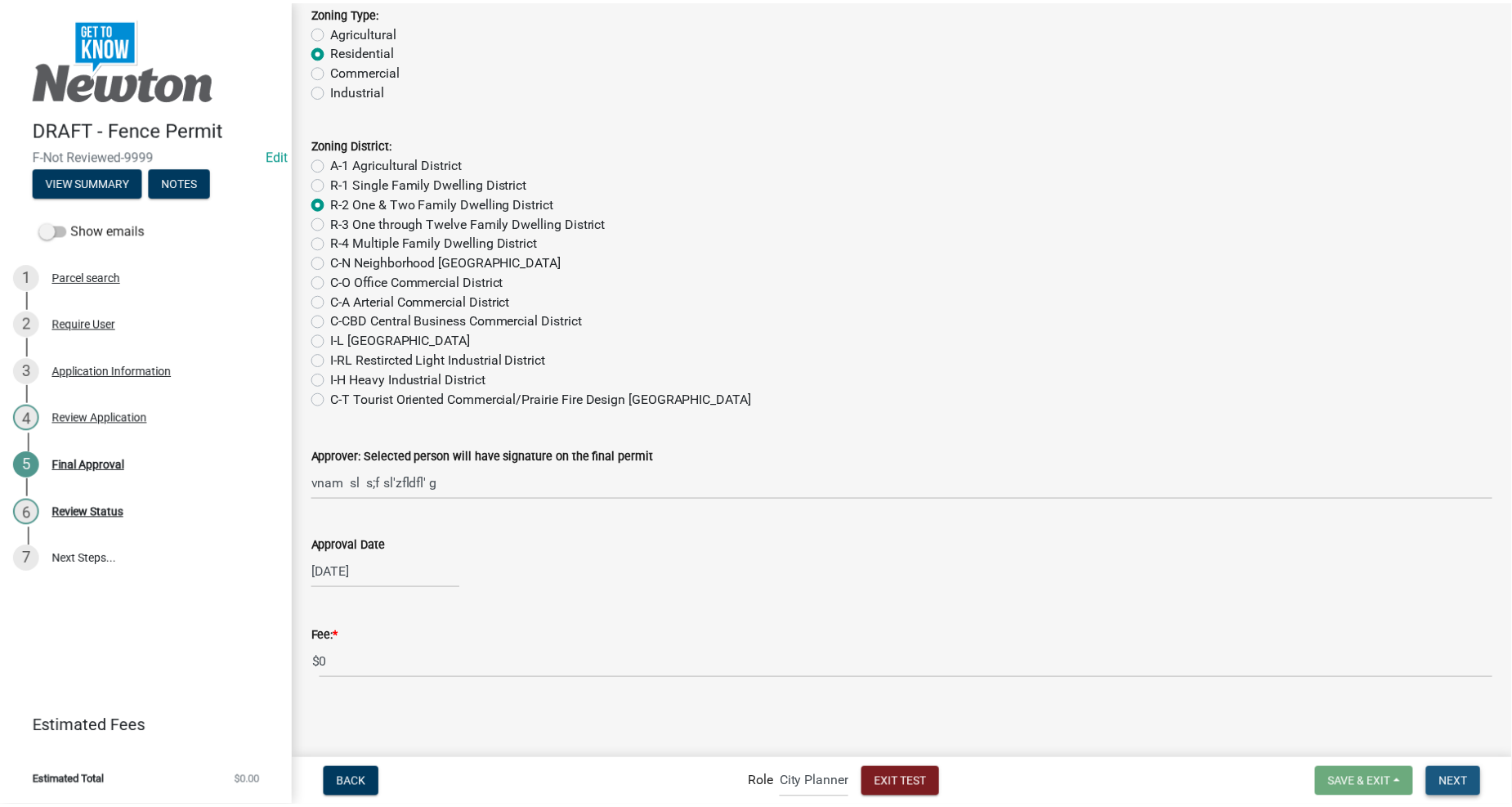
scroll to position [0, 0]
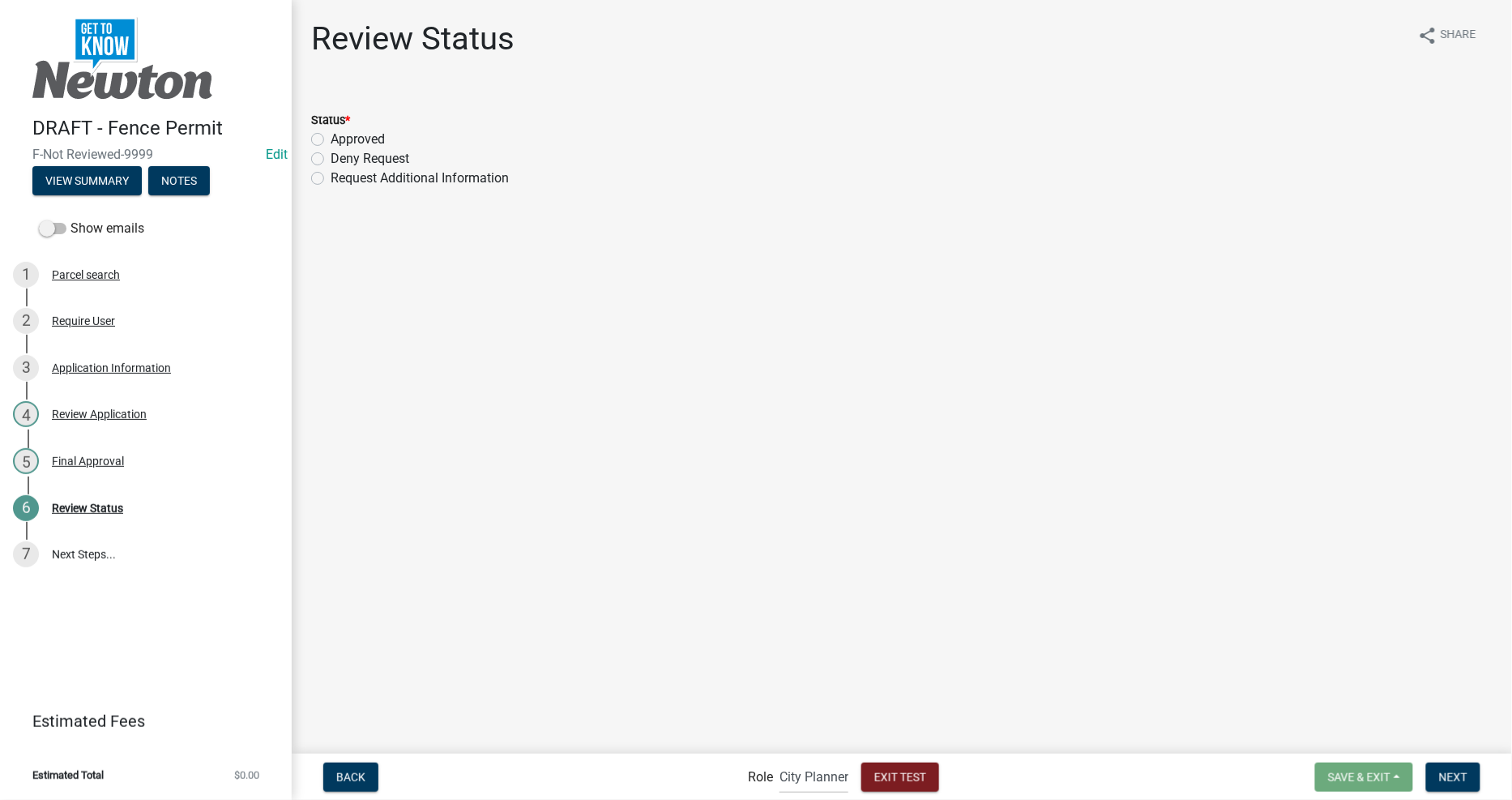
click at [364, 133] on label "Approved" at bounding box center [358, 139] width 54 height 19
click at [341, 133] on input "Approved" at bounding box center [335, 134] width 11 height 11
radio input "true"
click at [1444, 790] on button "Next" at bounding box center [1453, 778] width 54 height 29
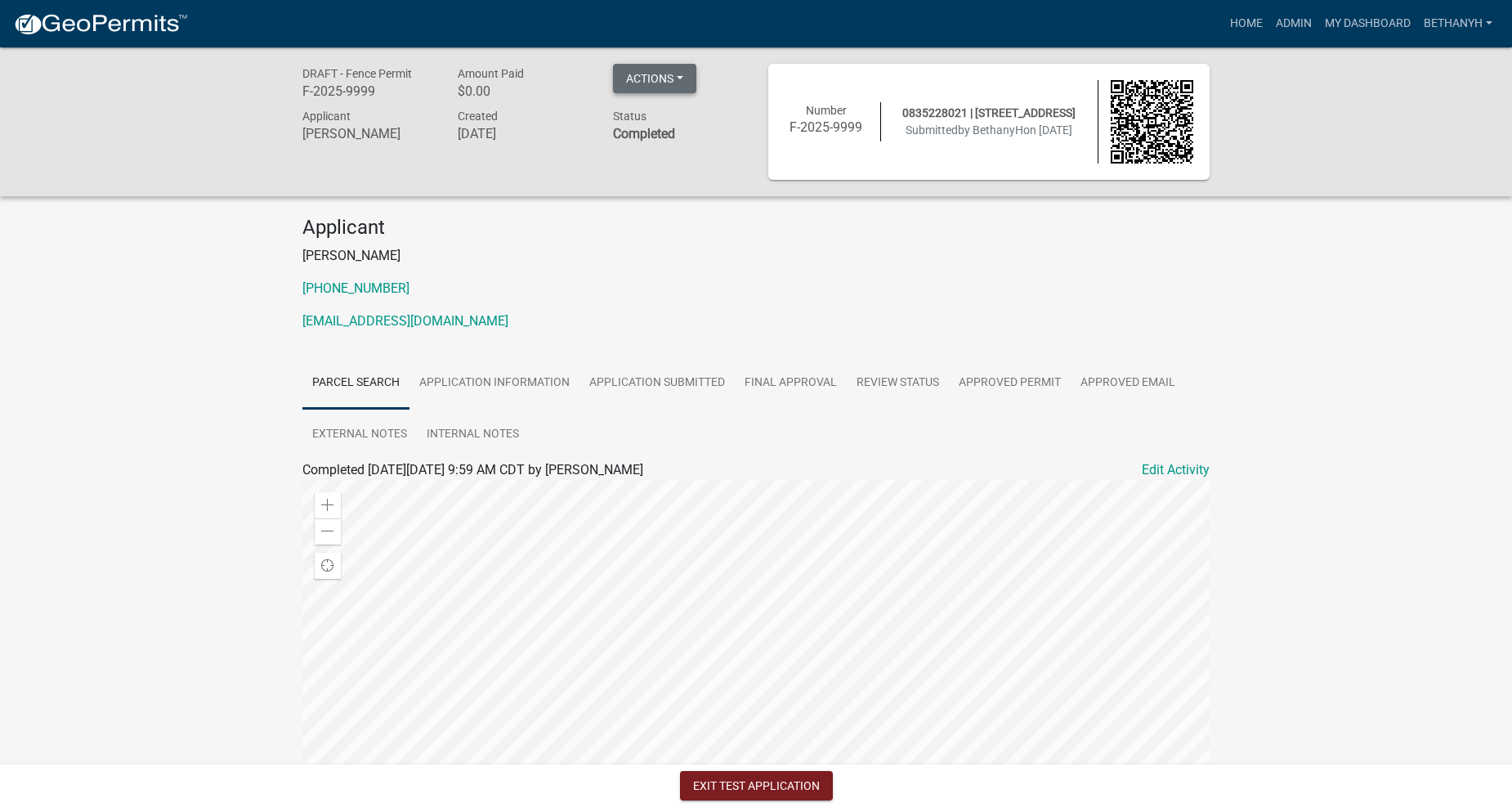
click at [653, 82] on button "Actions" at bounding box center [655, 78] width 83 height 29
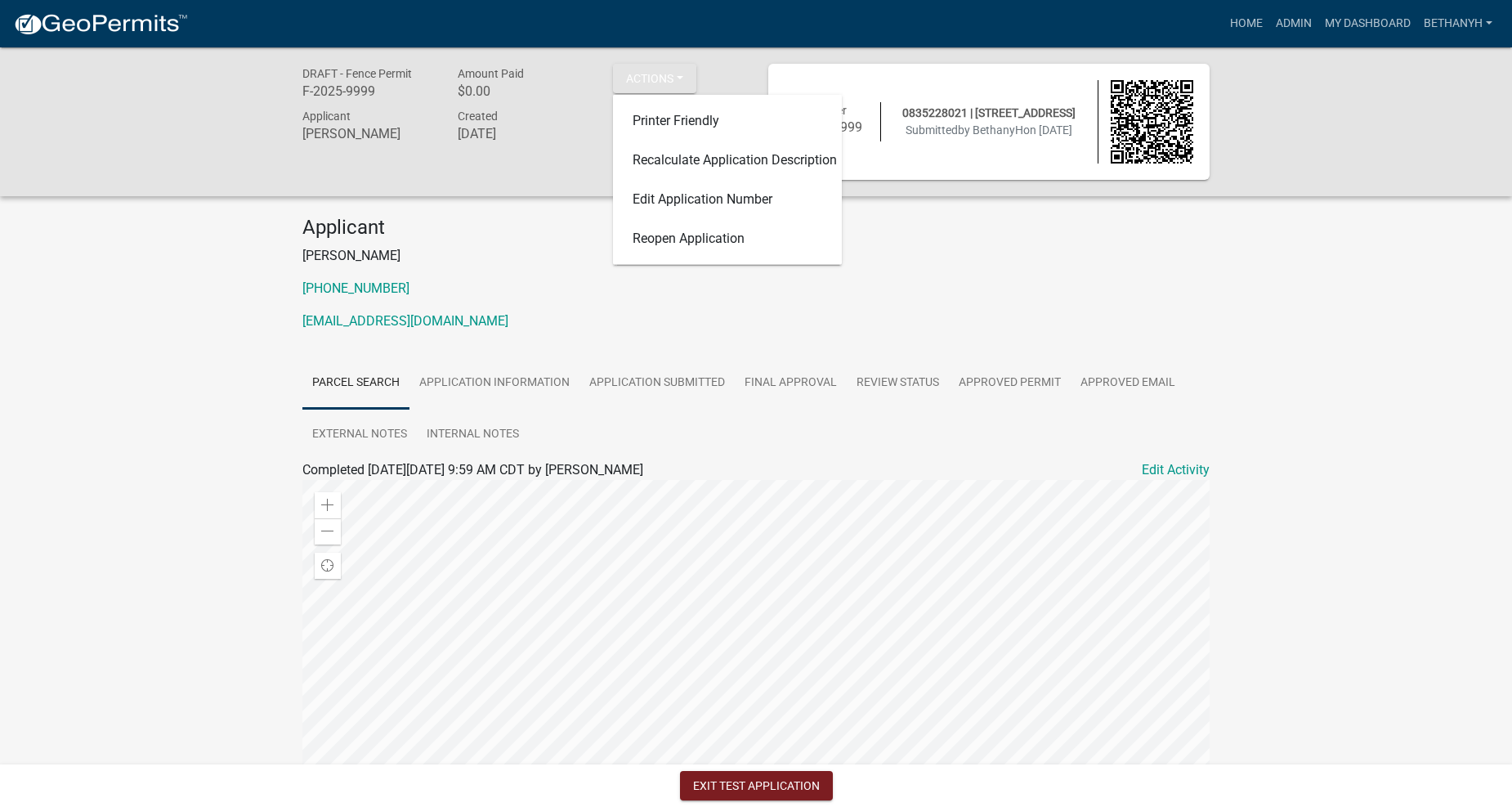
click at [1127, 115] on img at bounding box center [1152, 121] width 83 height 83
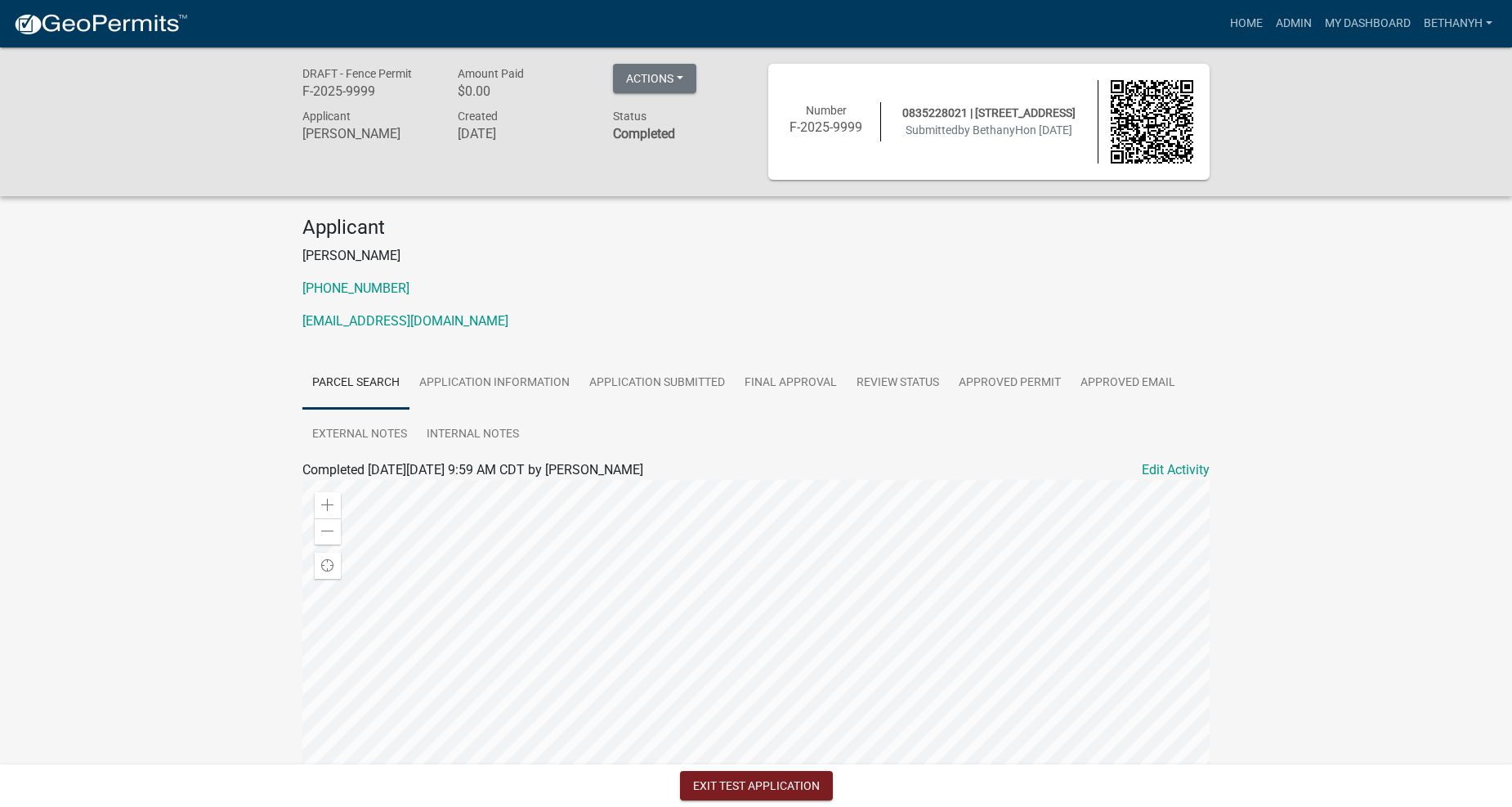
click at [909, 117] on div "0835228021 | 312 E 25TH ST N Submitted by BethanyH on 9/12/2025" at bounding box center [989, 121] width 217 height 34
click at [788, 119] on h6 "F-2025-9999" at bounding box center [826, 127] width 83 height 16
click at [827, 119] on h6 "F-2025-9999" at bounding box center [826, 127] width 83 height 16
click at [737, 283] on p "[PHONE_NUMBER]" at bounding box center [756, 289] width 907 height 20
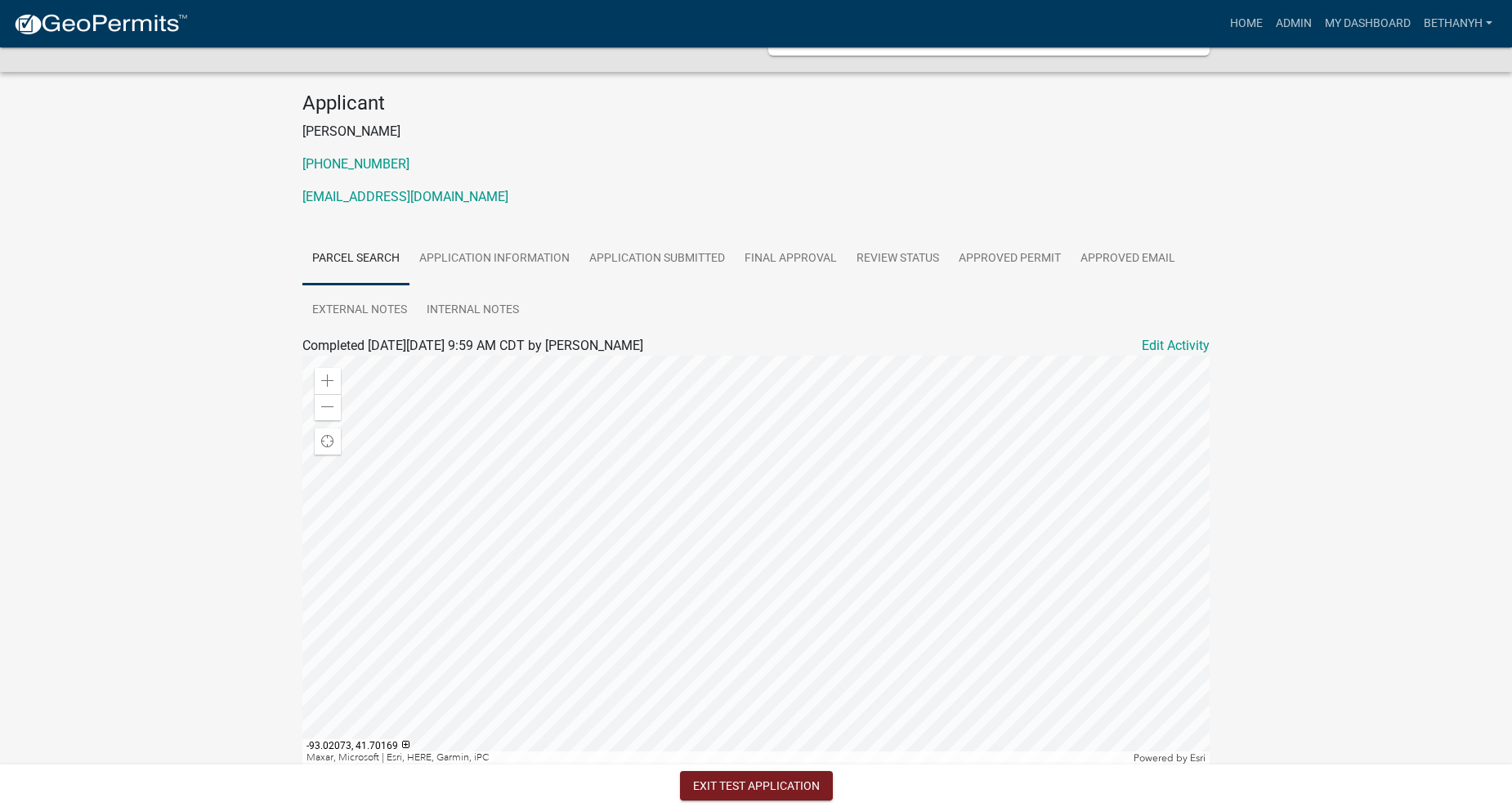
scroll to position [243, 0]
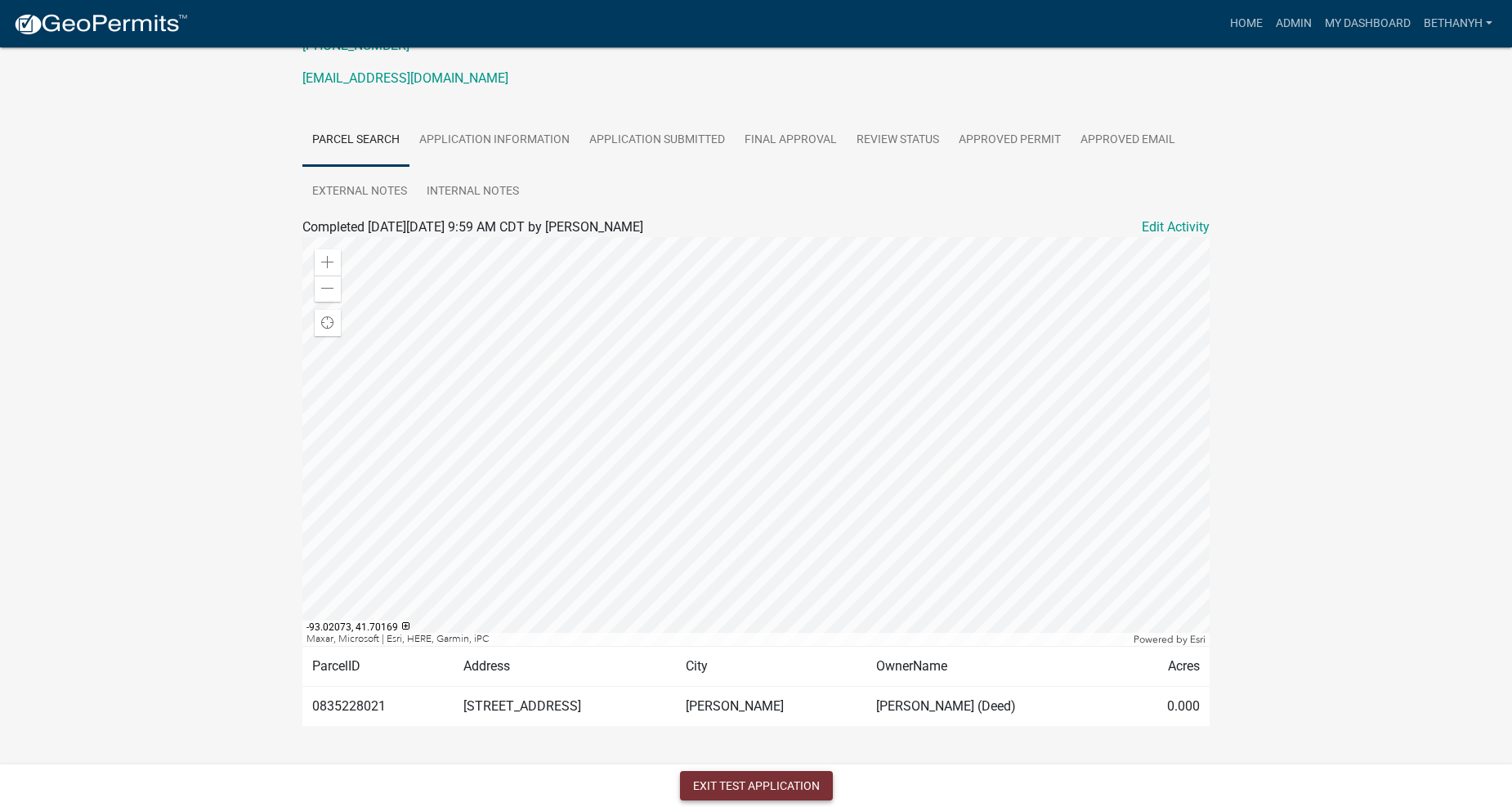
click at [785, 788] on button "Exit Test Application" at bounding box center [756, 786] width 153 height 29
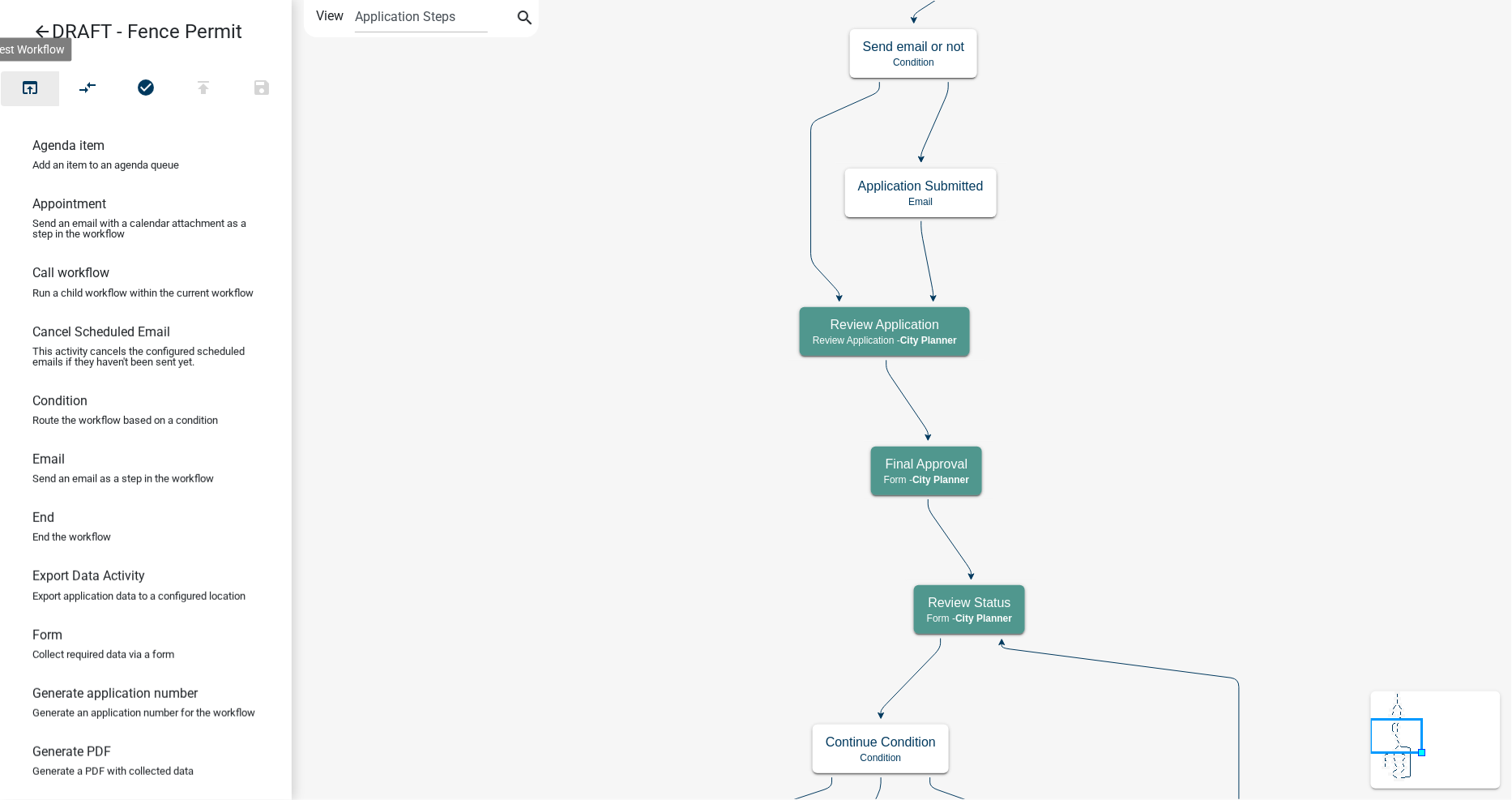
click at [28, 95] on icon "open_in_browser" at bounding box center [30, 88] width 19 height 22
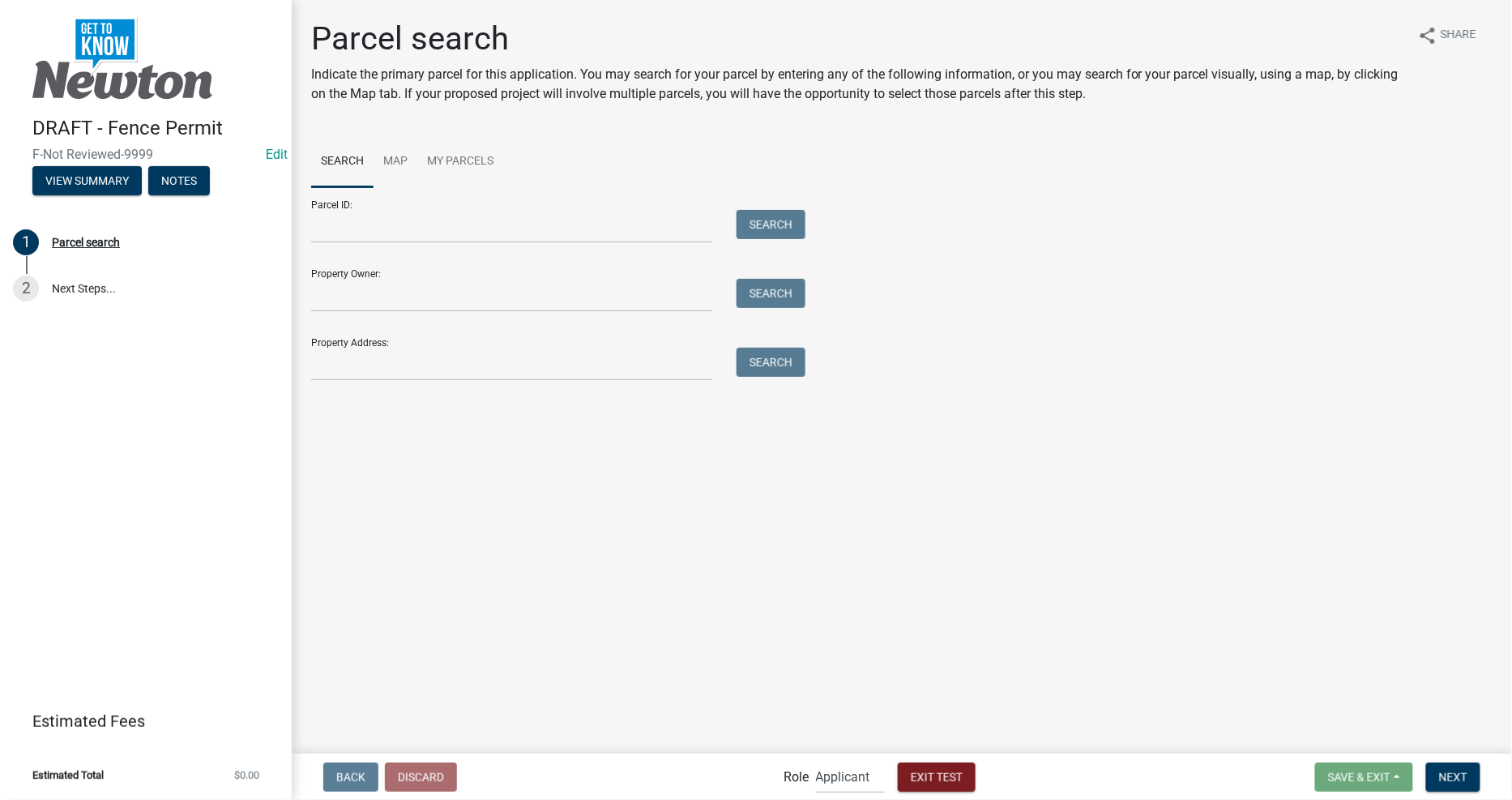
click at [418, 343] on div "Property Address: Search" at bounding box center [554, 353] width 486 height 56
click at [417, 358] on input "Property Address:" at bounding box center [511, 365] width 401 height 33
type input "547"
click at [916, 457] on main "Parcel search Indicate the primary parcel for this application. You may search …" at bounding box center [902, 375] width 1220 height 752
click at [784, 367] on button "Search" at bounding box center [771, 363] width 69 height 29
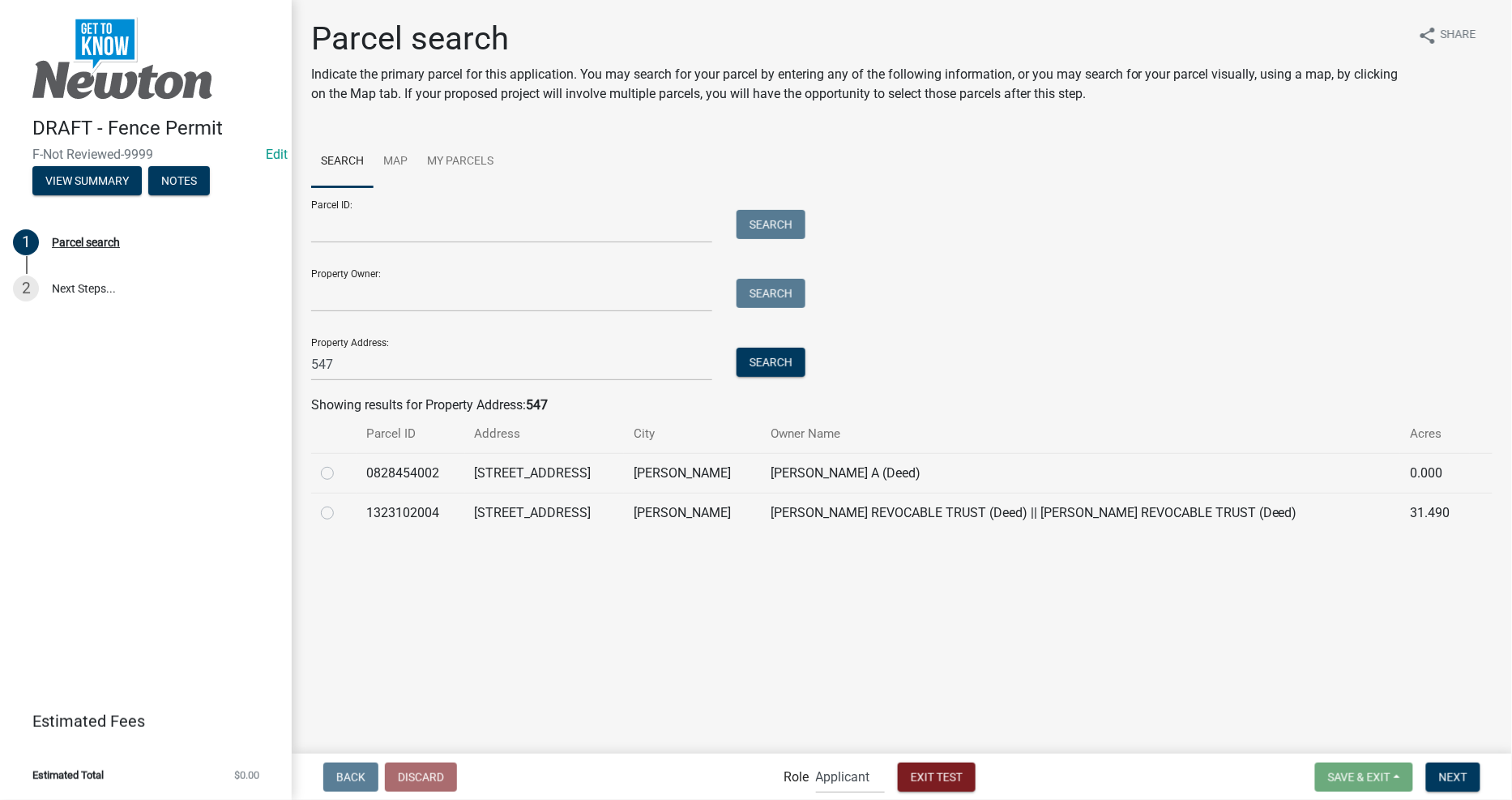
click at [340, 463] on label at bounding box center [340, 463] width 0 height 0
click at [340, 474] on input "radio" at bounding box center [345, 468] width 11 height 11
radio input "true"
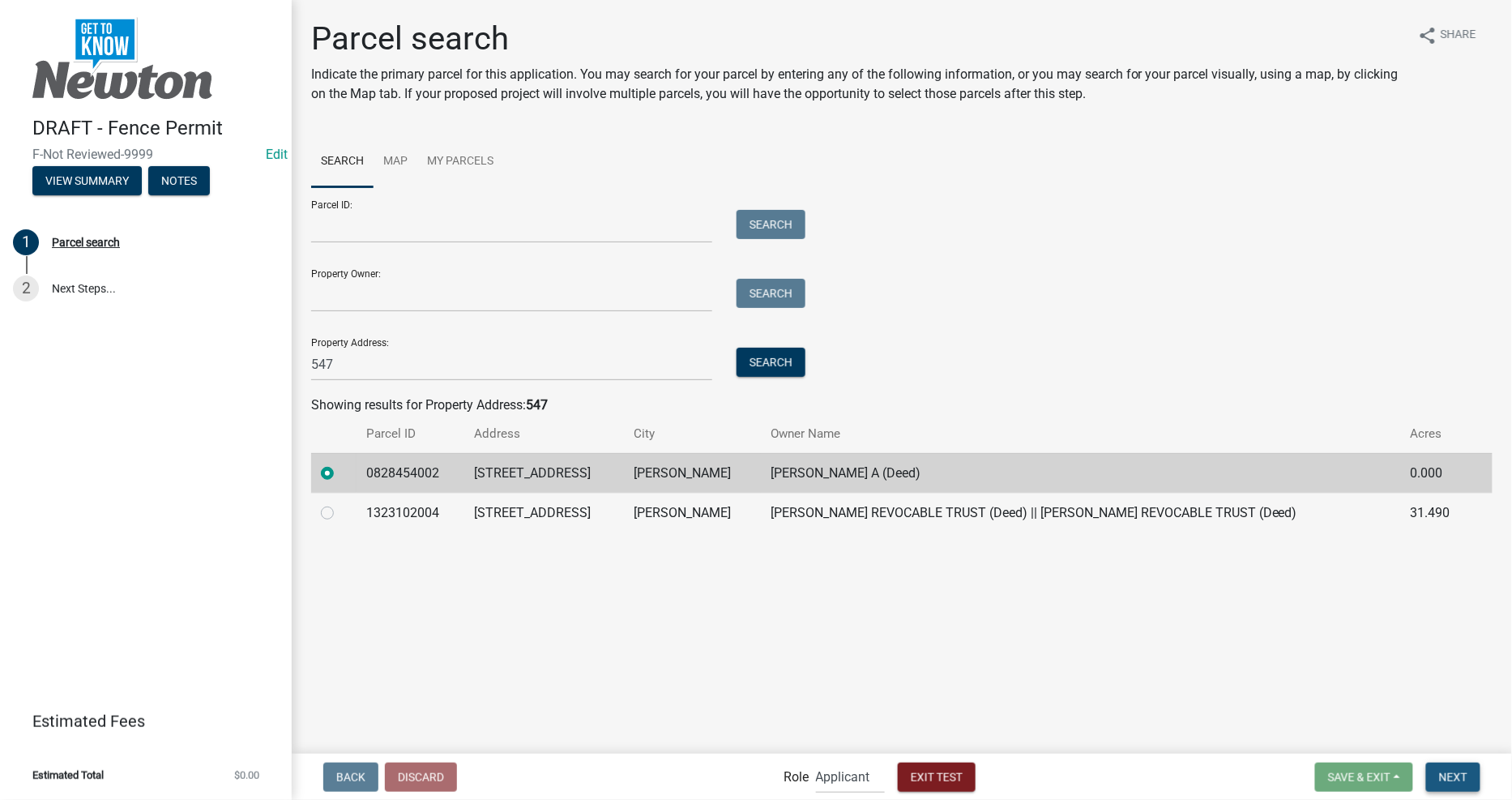
click at [1461, 777] on span "Next" at bounding box center [1452, 776] width 28 height 13
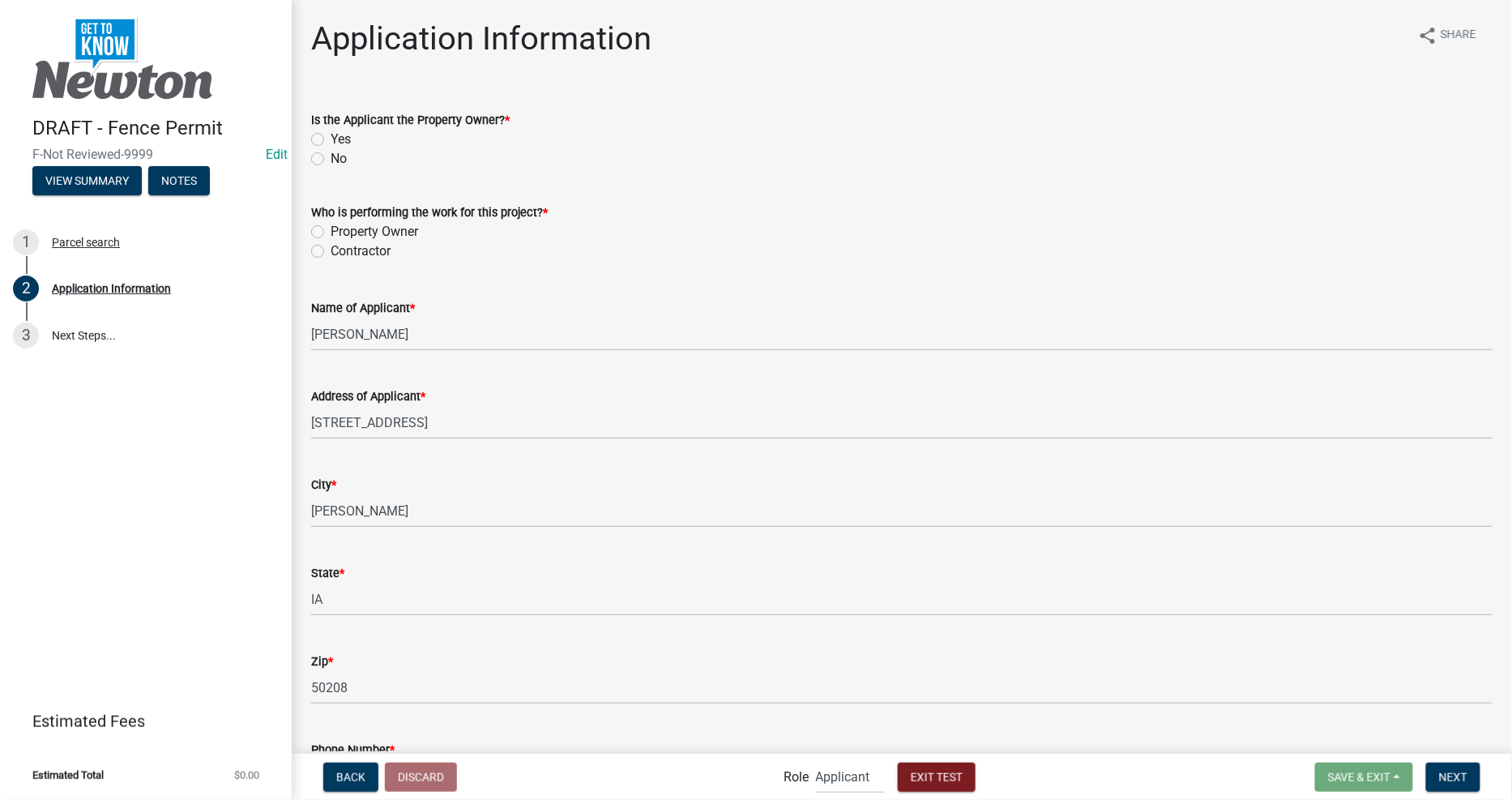
click at [328, 136] on div "Yes" at bounding box center [902, 139] width 1181 height 19
click at [331, 231] on label "Property Owner" at bounding box center [374, 232] width 88 height 19
click at [331, 231] on input "Property Owner" at bounding box center [335, 227] width 11 height 11
radio input "true"
click at [331, 137] on label "Yes" at bounding box center [340, 139] width 20 height 19
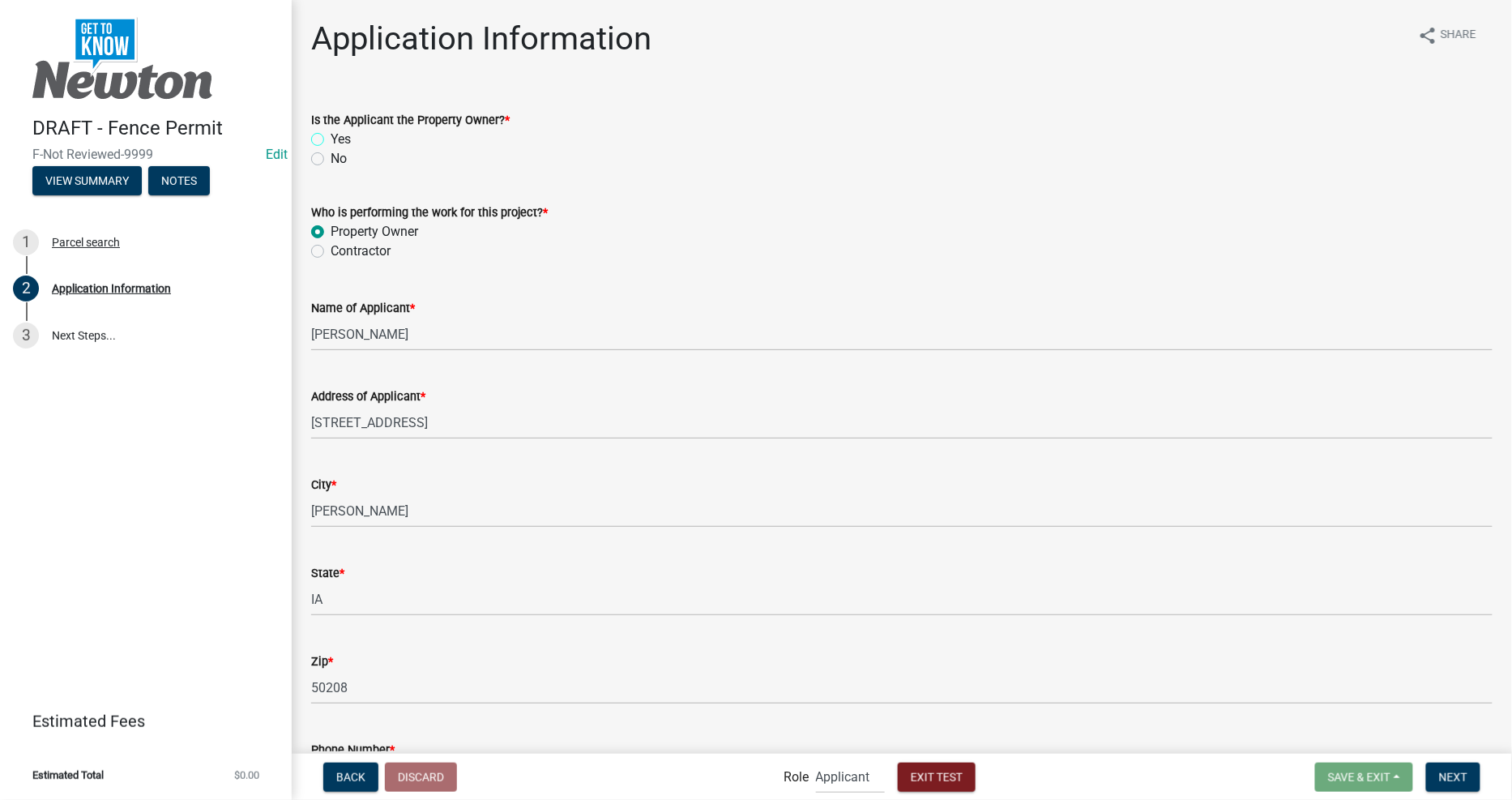
click at [331, 137] on input "Yes" at bounding box center [335, 134] width 11 height 11
radio input "true"
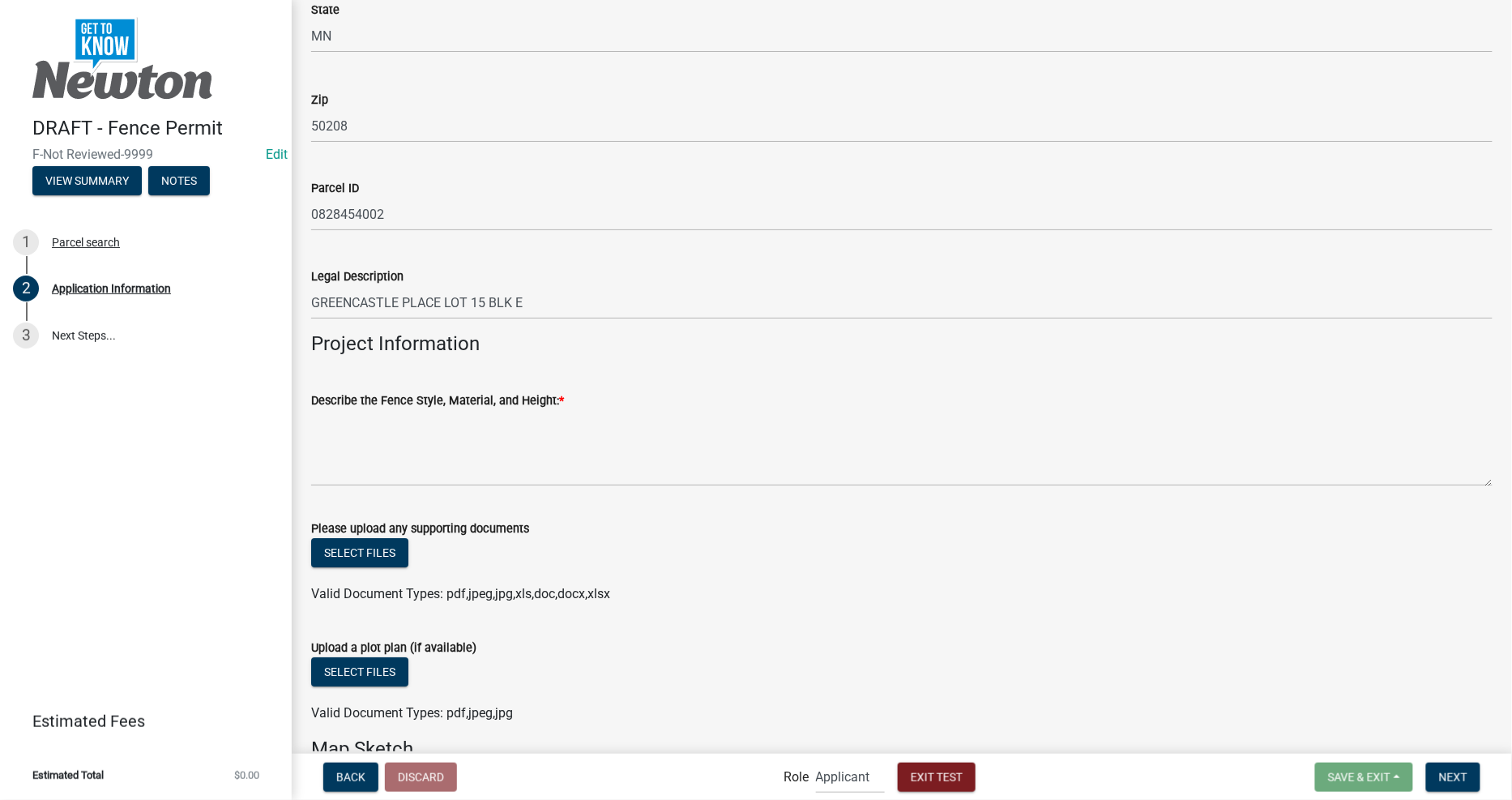
scroll to position [1801, 0]
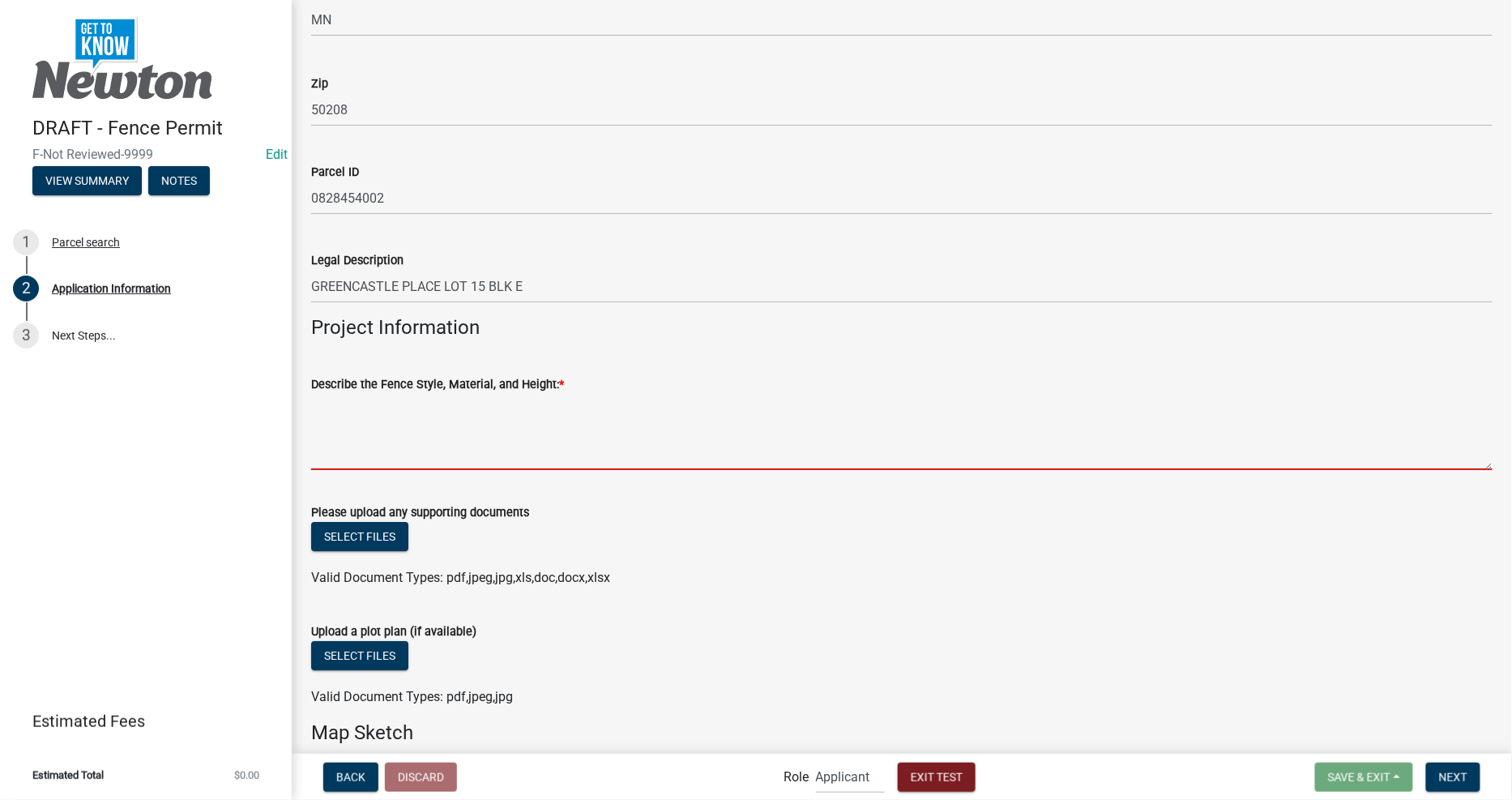
click at [447, 446] on textarea "Describe the Fence Style, Material, and Height: *" at bounding box center [902, 431] width 1181 height 76
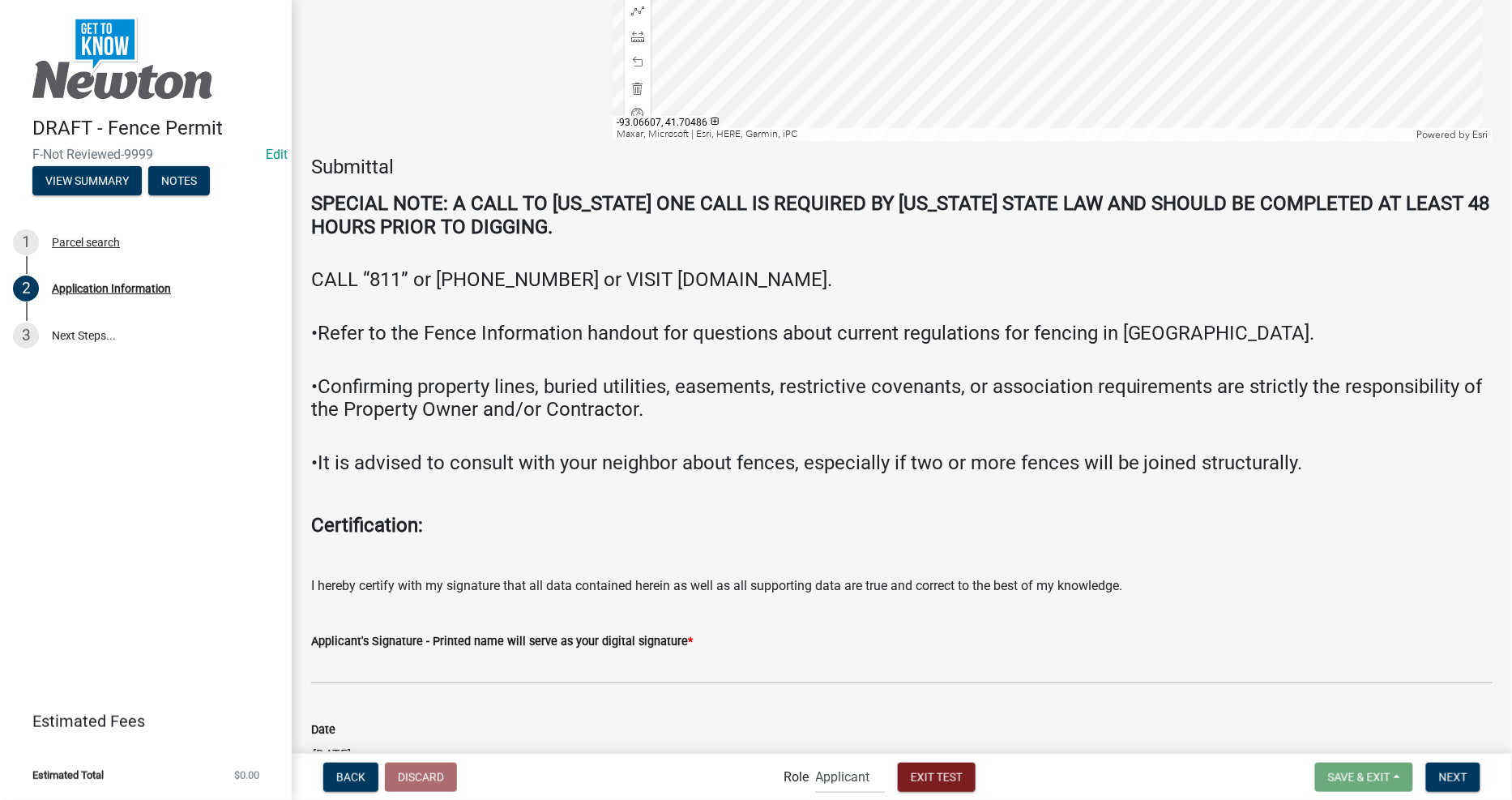
scroll to position [3330, 0]
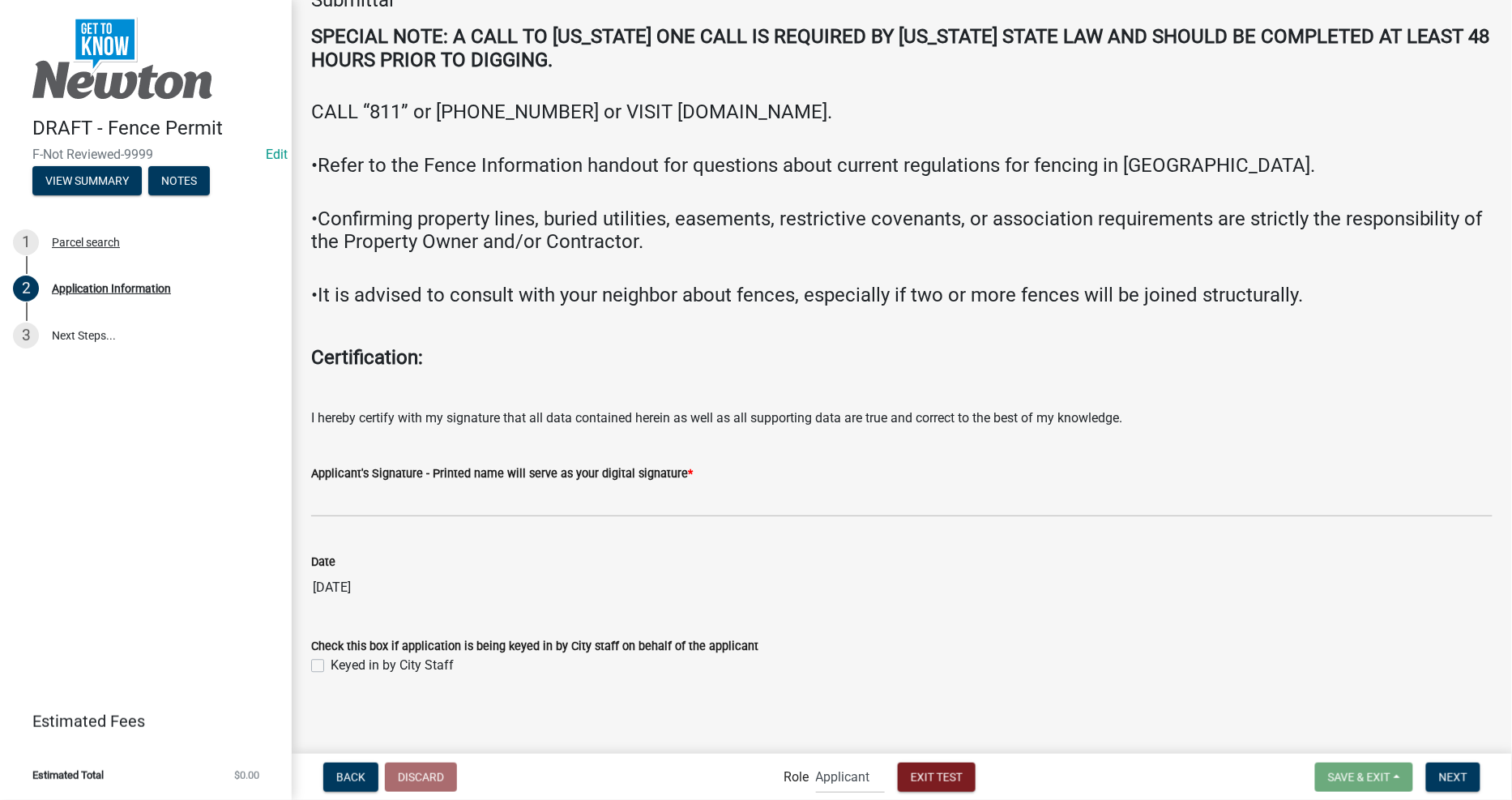
type textarea "mngd"
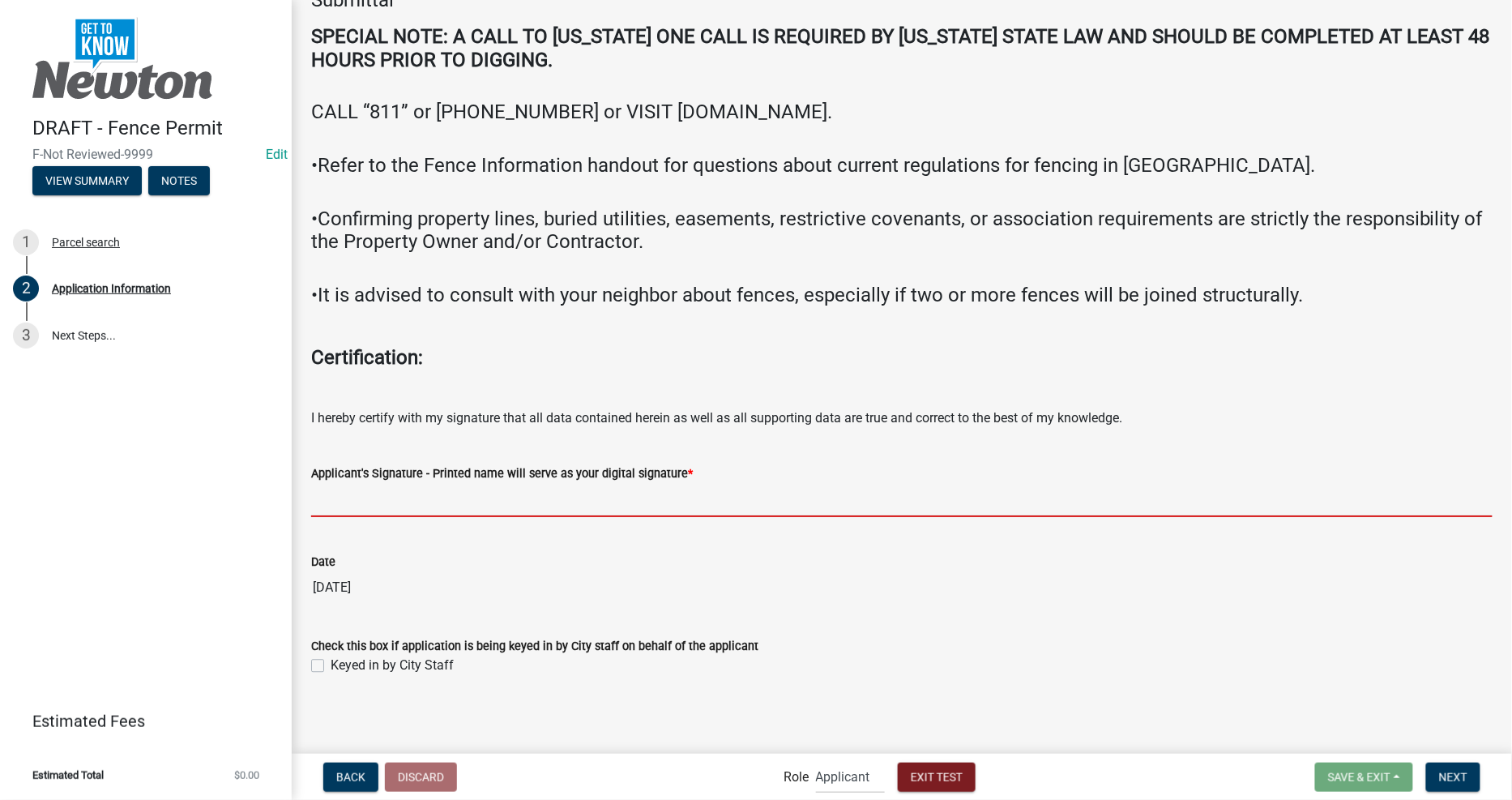
click at [400, 514] on input "Applicant's Signature - Printed name will serve as your digital signature *" at bounding box center [902, 500] width 1181 height 33
type input "[PERSON_NAME]"
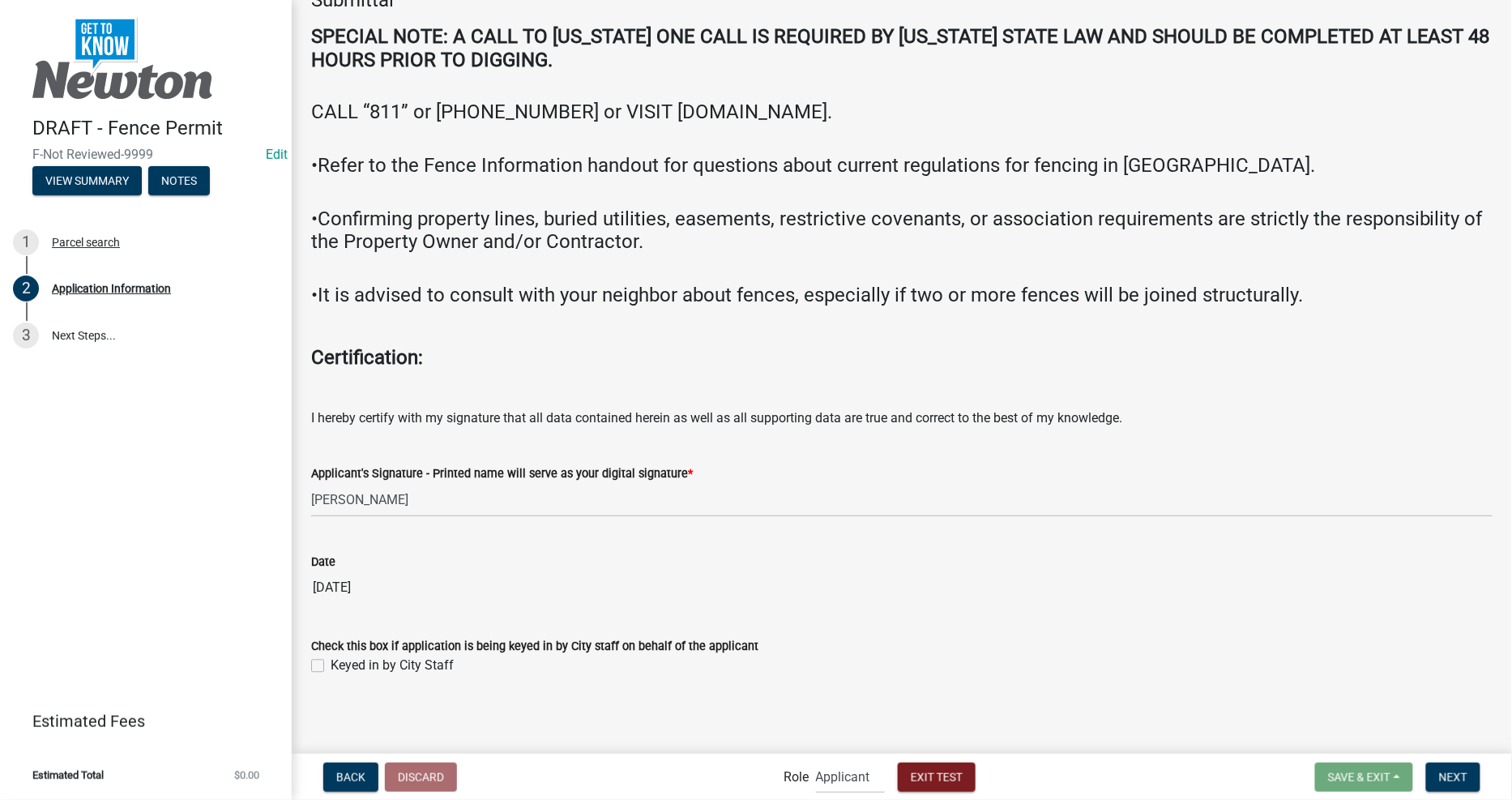
click at [331, 665] on label "Keyed in by City Staff" at bounding box center [392, 667] width 123 height 19
click at [331, 665] on input "Keyed in by City Staff" at bounding box center [335, 662] width 11 height 11
checkbox input "true"
click at [1457, 776] on span "Next" at bounding box center [1452, 776] width 28 height 13
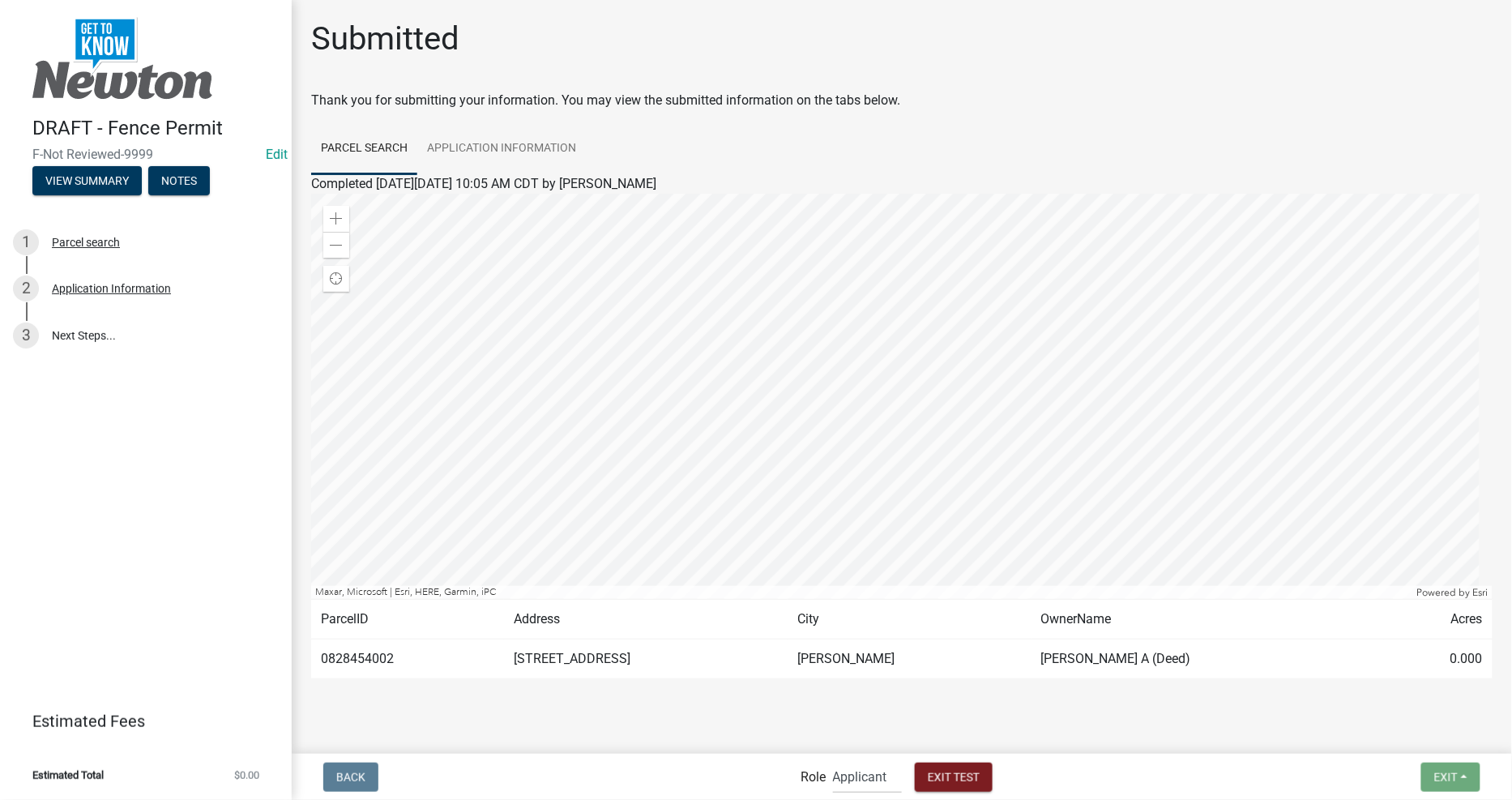
scroll to position [22, 0]
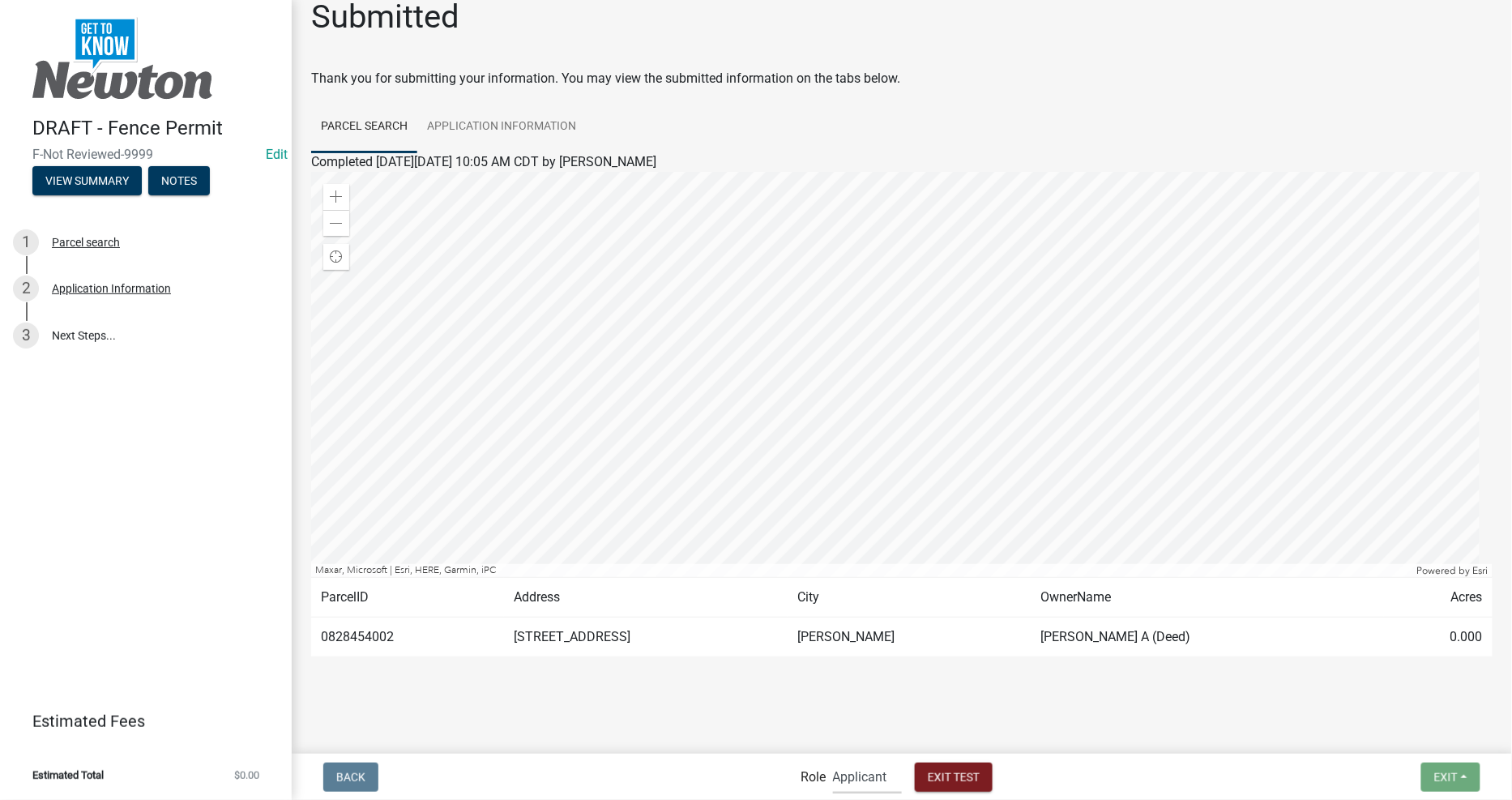
click at [840, 767] on select "Applicant Admin City Planner" at bounding box center [867, 777] width 69 height 33
select select "b0ec8d28-4564-4fac-be8f-7037d338ee00"
click at [833, 760] on select "Applicant Admin City Planner" at bounding box center [867, 777] width 69 height 33
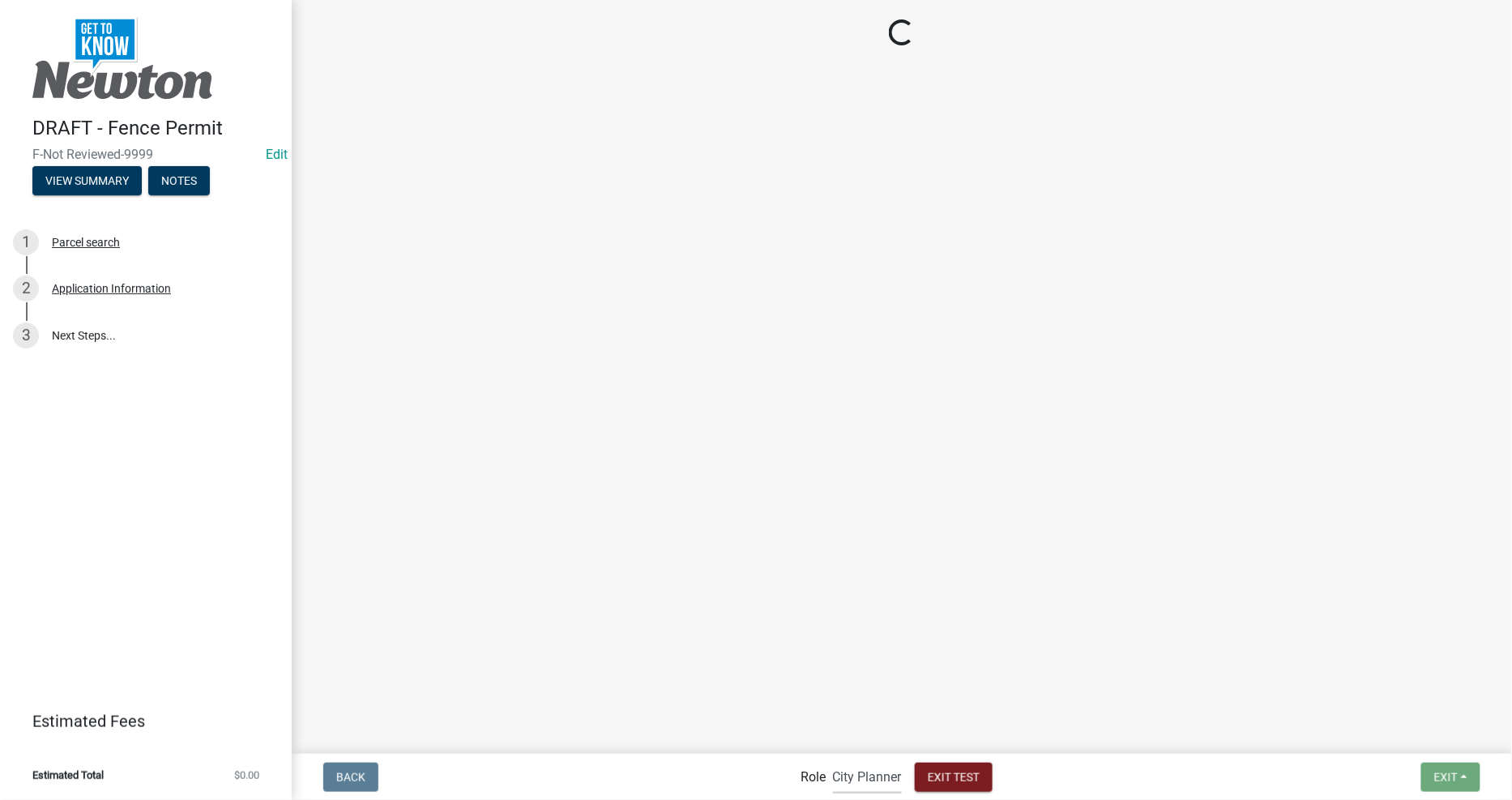
scroll to position [0, 0]
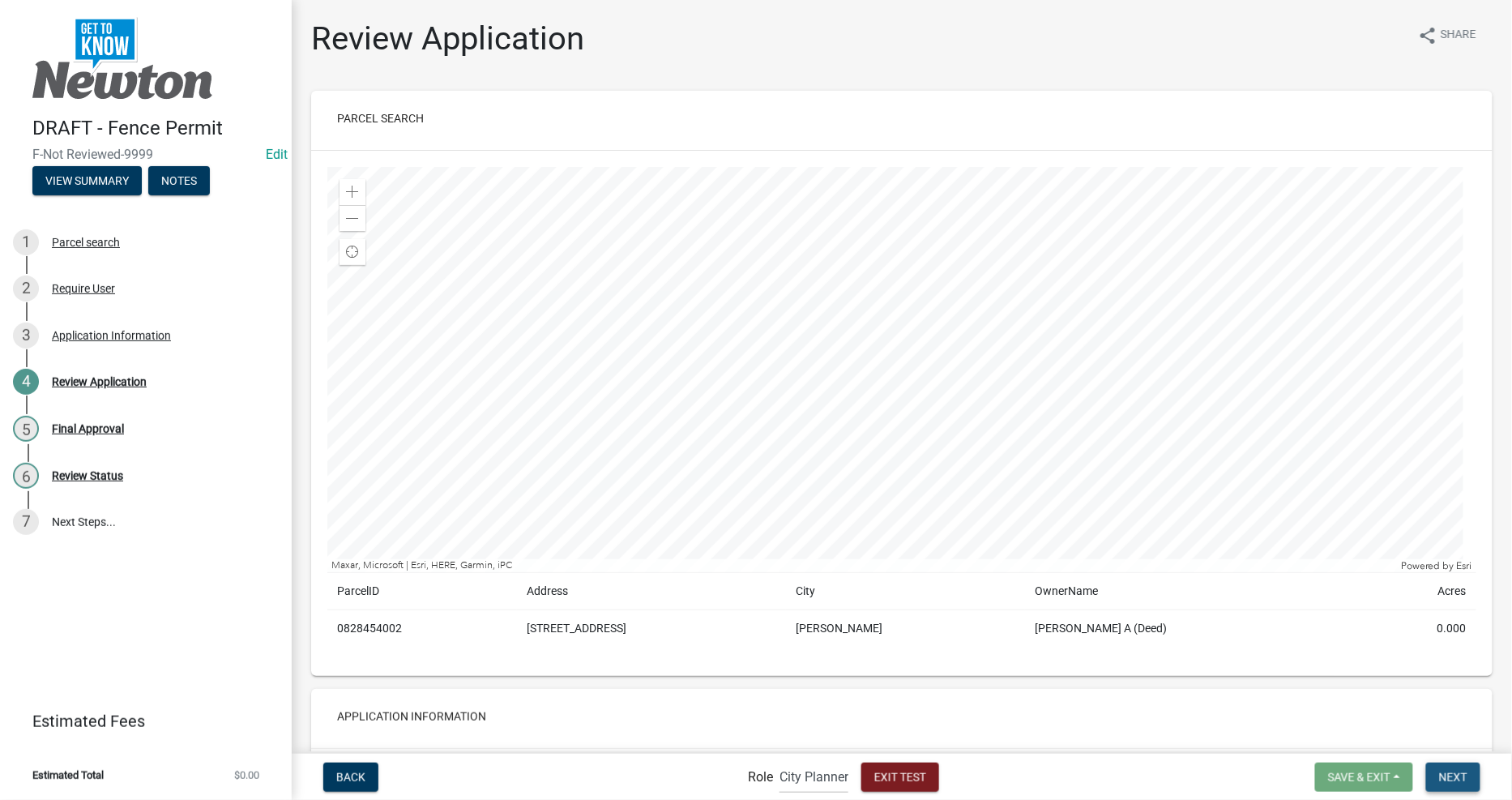
click at [1459, 765] on button "Next" at bounding box center [1453, 778] width 54 height 29
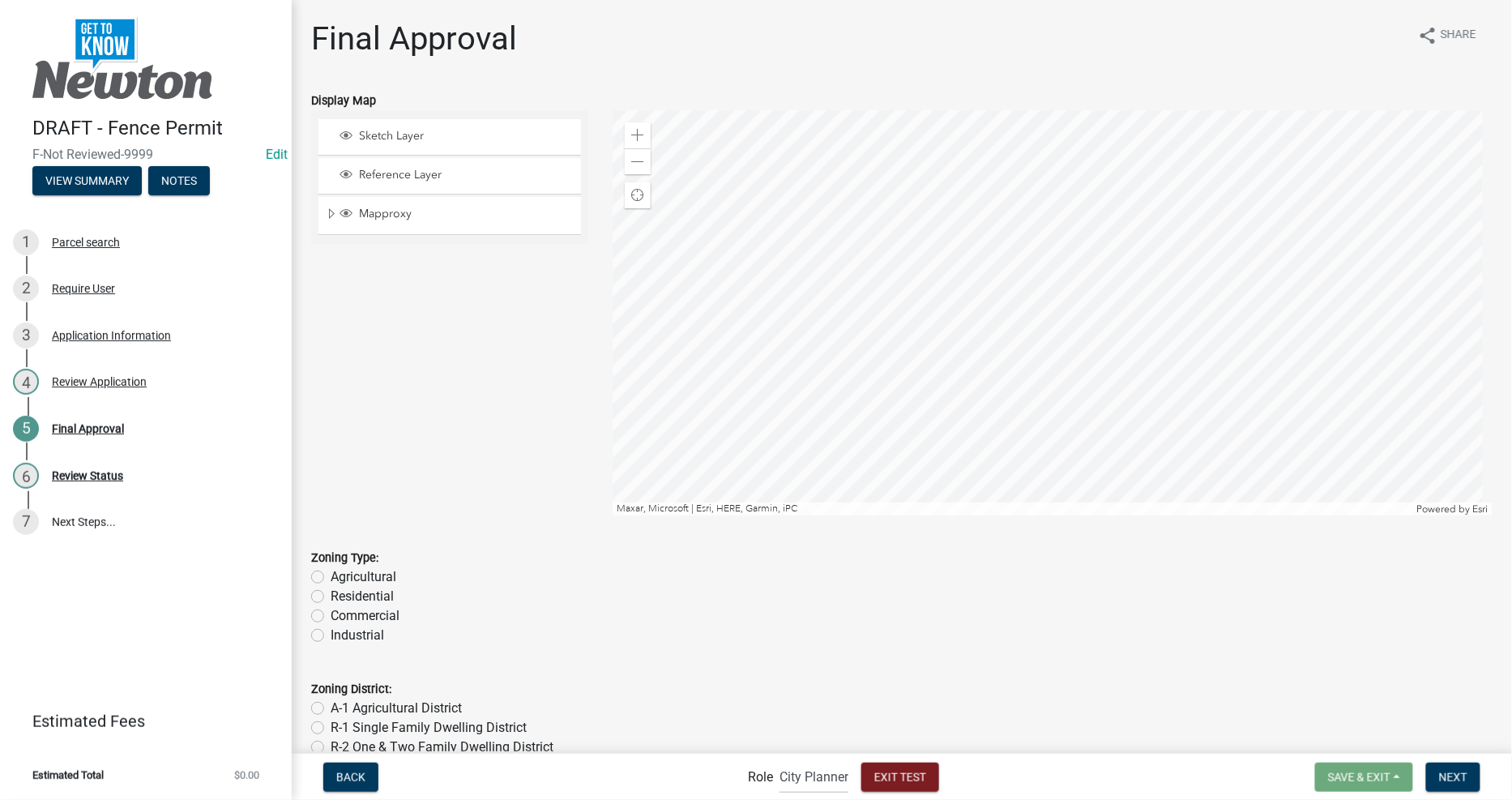
click at [387, 748] on label "R-2 One & Two Family Dwelling District" at bounding box center [442, 748] width 222 height 19
click at [341, 748] on input "R-2 One & Two Family Dwelling District" at bounding box center [335, 743] width 11 height 11
radio input "true"
click at [370, 597] on label "Residential" at bounding box center [362, 597] width 63 height 19
click at [341, 597] on input "Residential" at bounding box center [335, 592] width 11 height 11
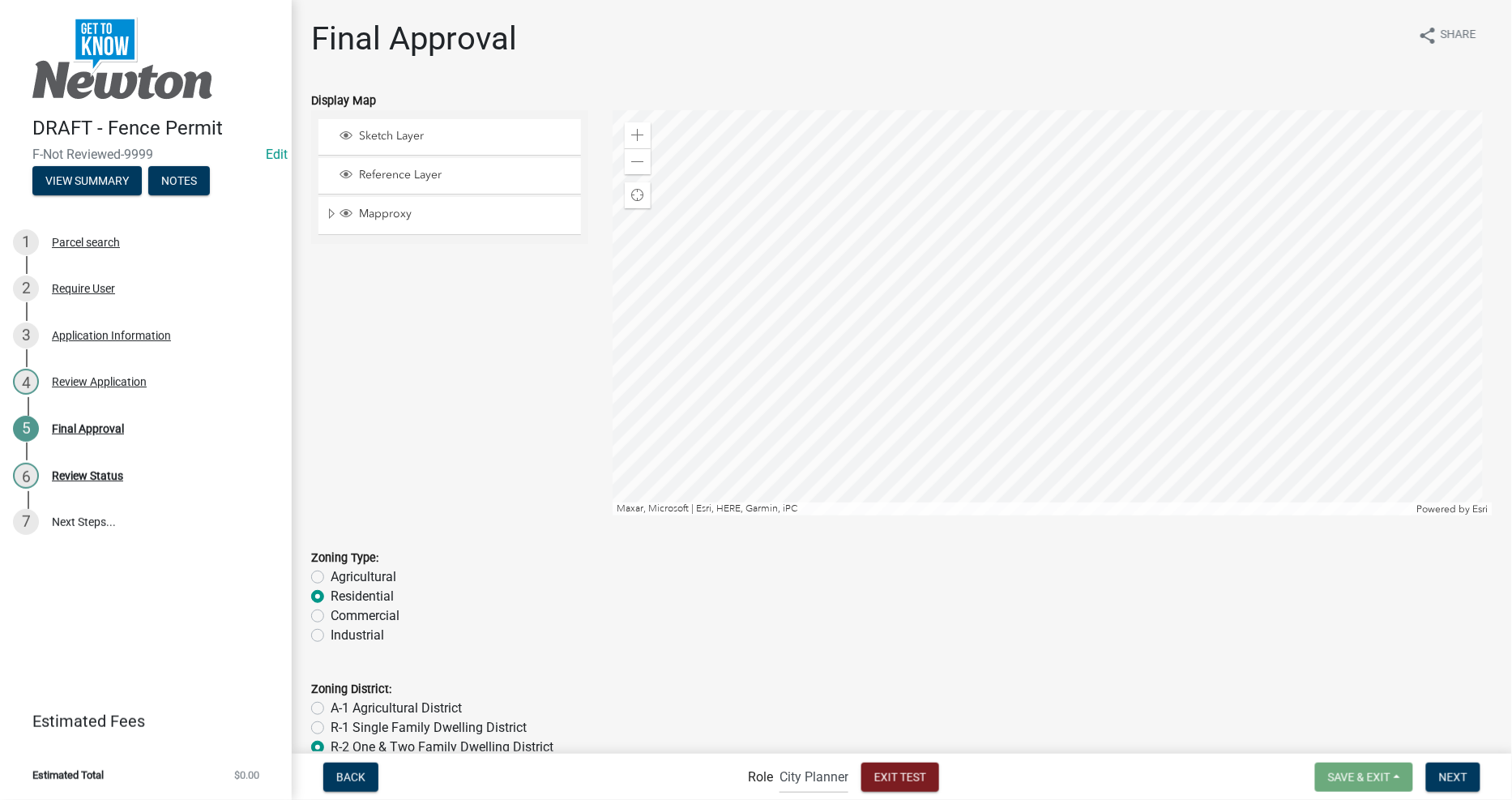
radio input "true"
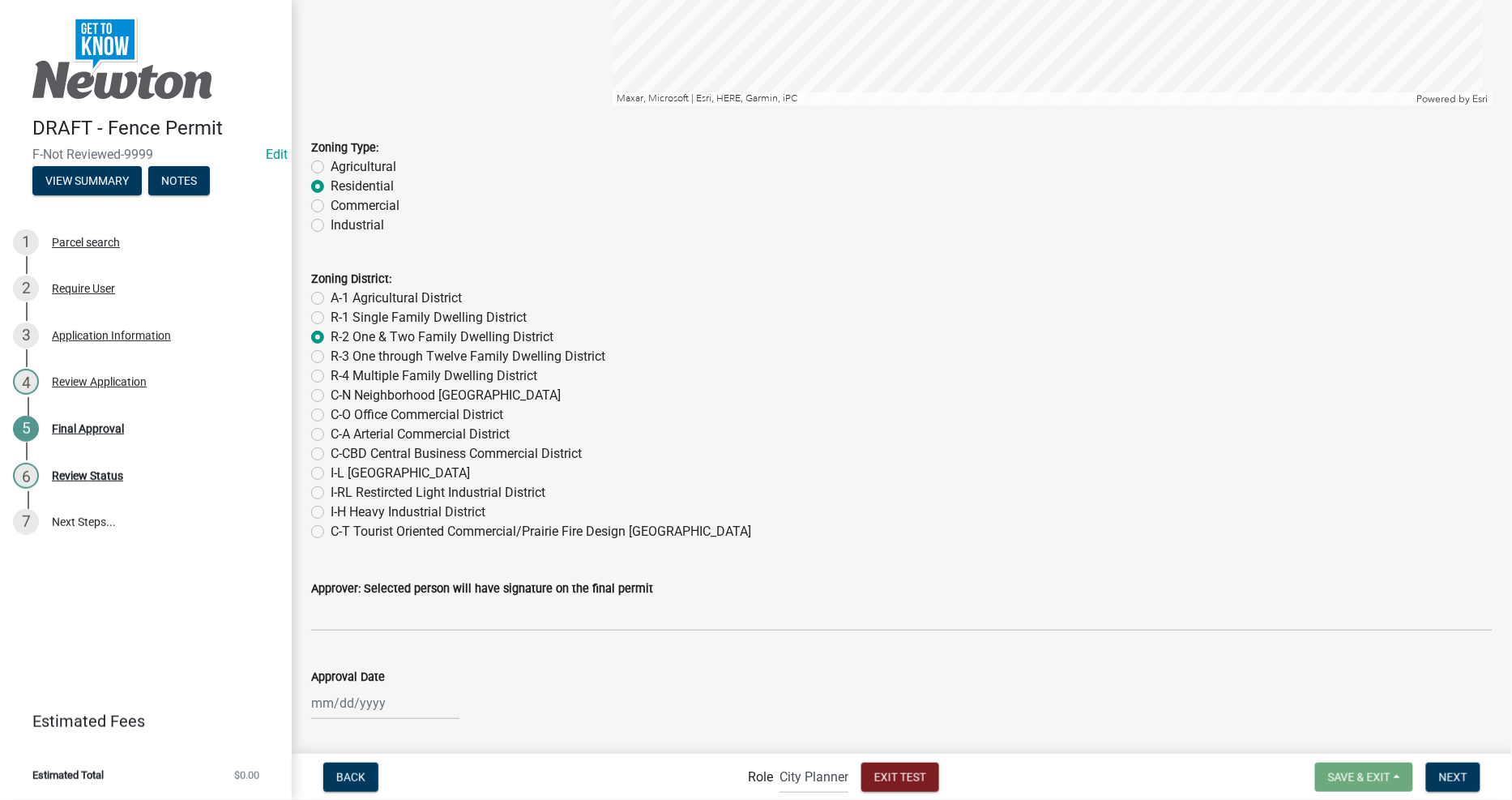
scroll to position [546, 0]
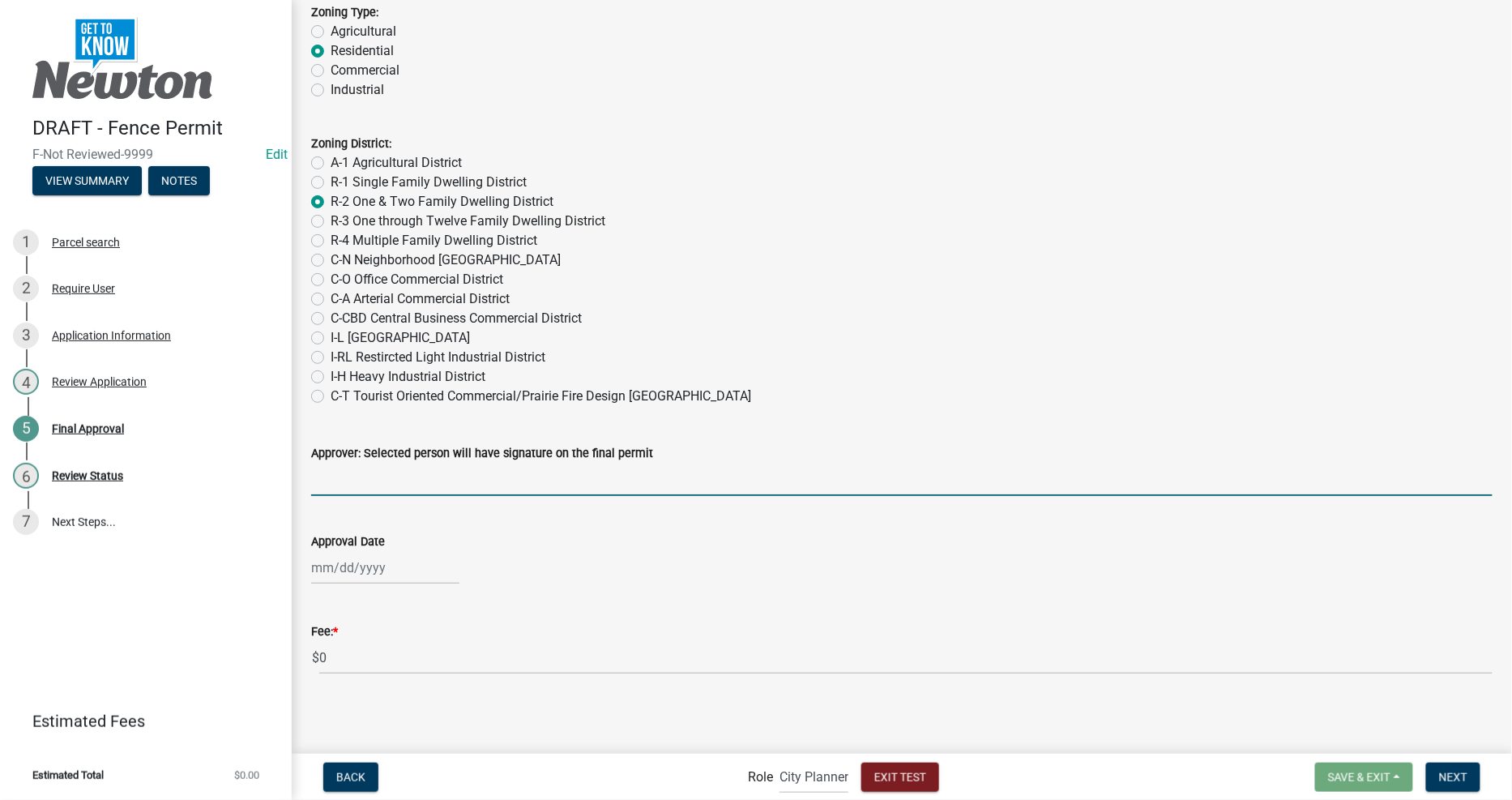
click at [564, 482] on input "Approver: Selected person will have signature on the final permit" at bounding box center [902, 480] width 1181 height 33
type input "vj ao agkoa lfdlg a'dfkmdf"
click at [345, 563] on div at bounding box center [385, 568] width 148 height 33
select select "9"
select select "2025"
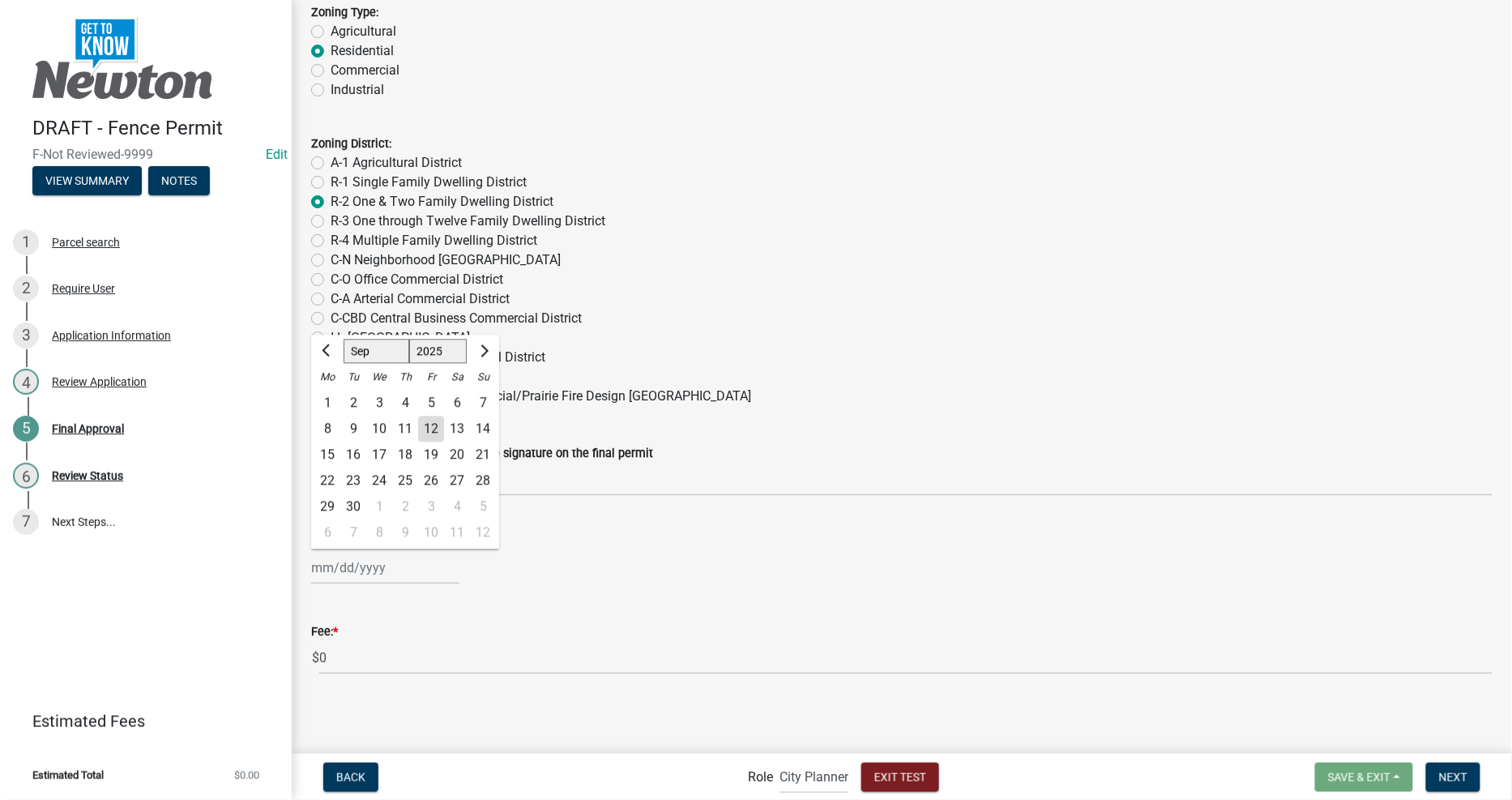
click at [430, 430] on div "12" at bounding box center [430, 430] width 26 height 26
type input "[DATE]"
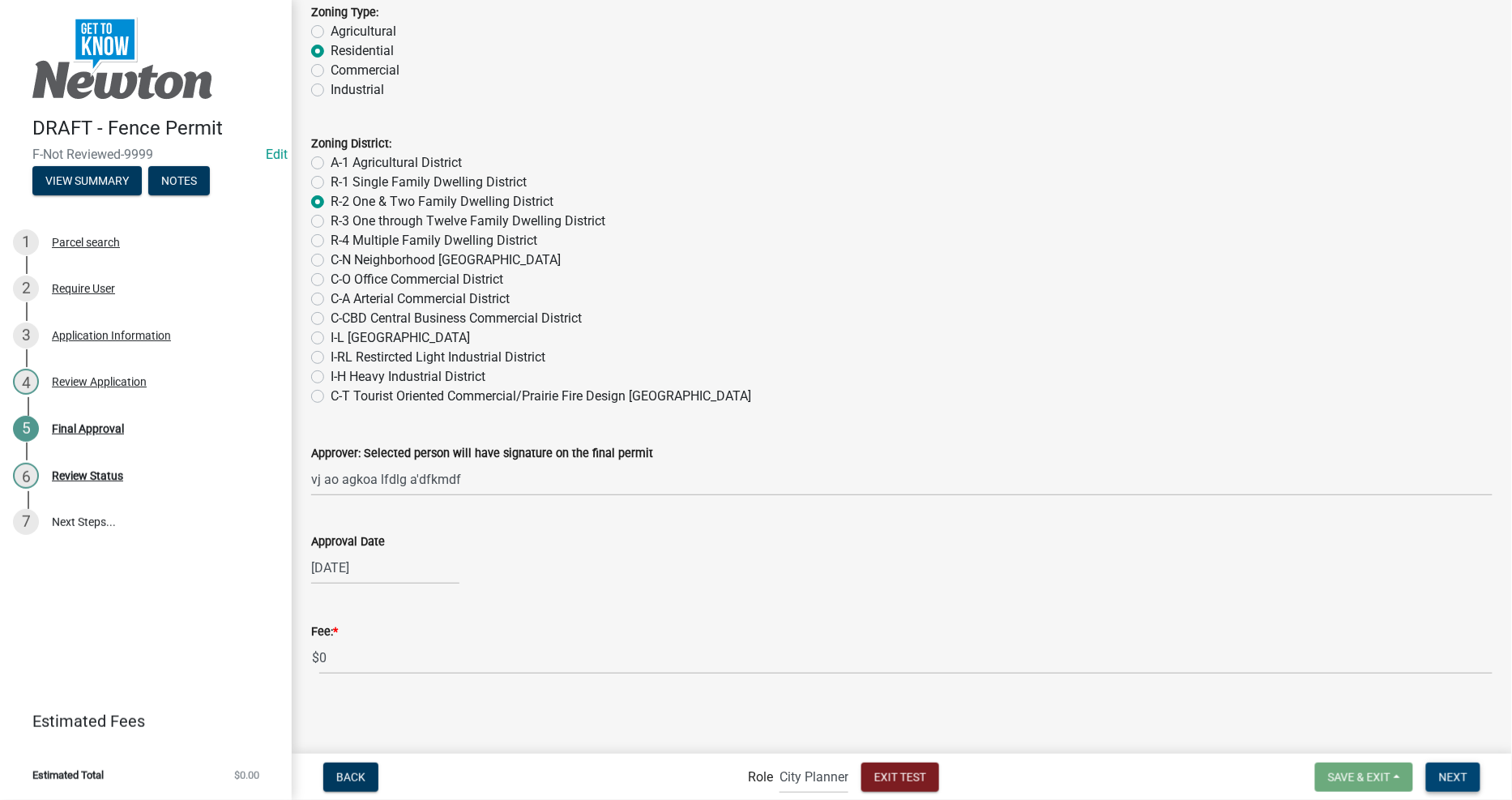
click at [1437, 774] on button "Next" at bounding box center [1453, 778] width 54 height 29
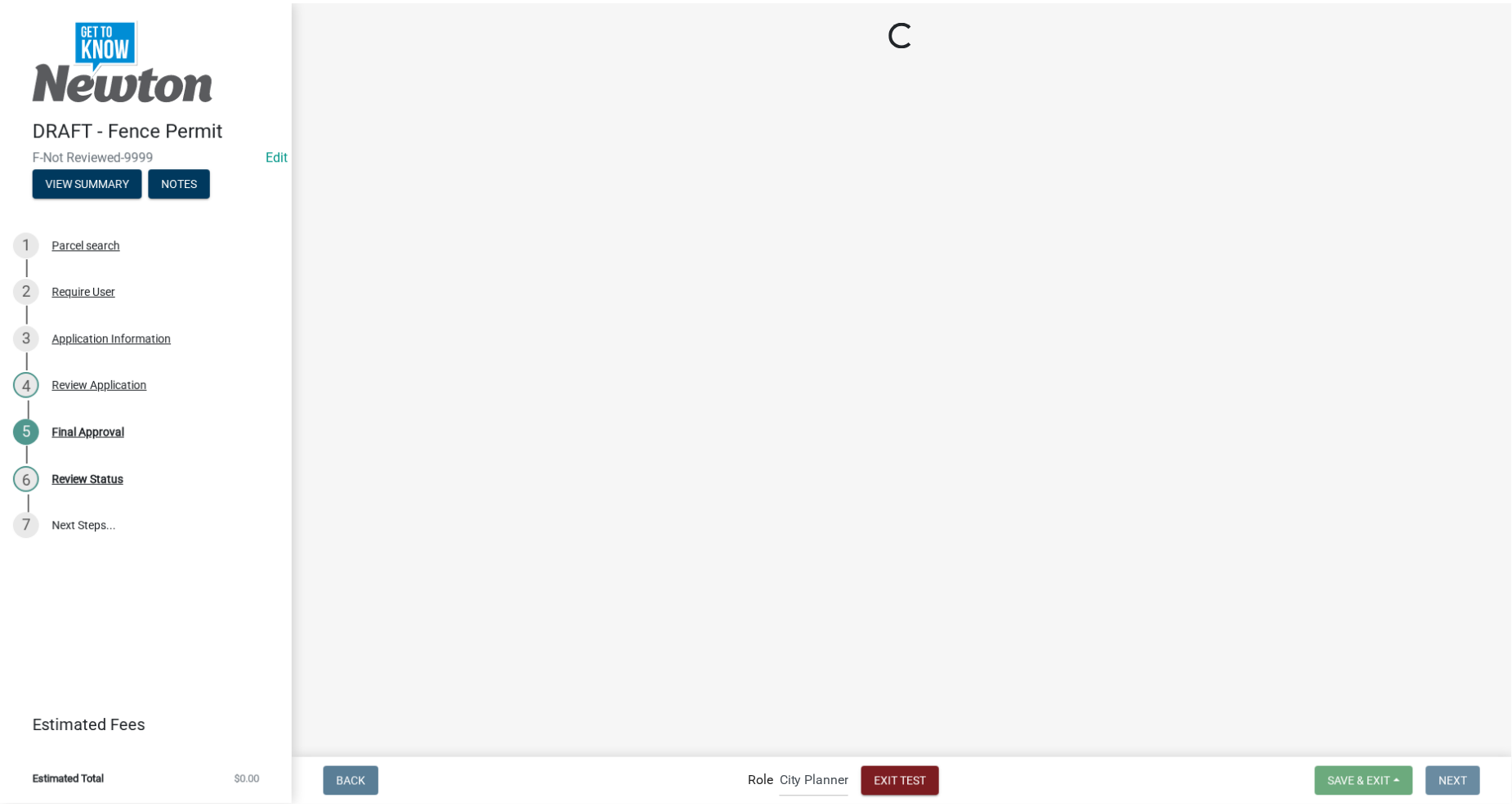
scroll to position [0, 0]
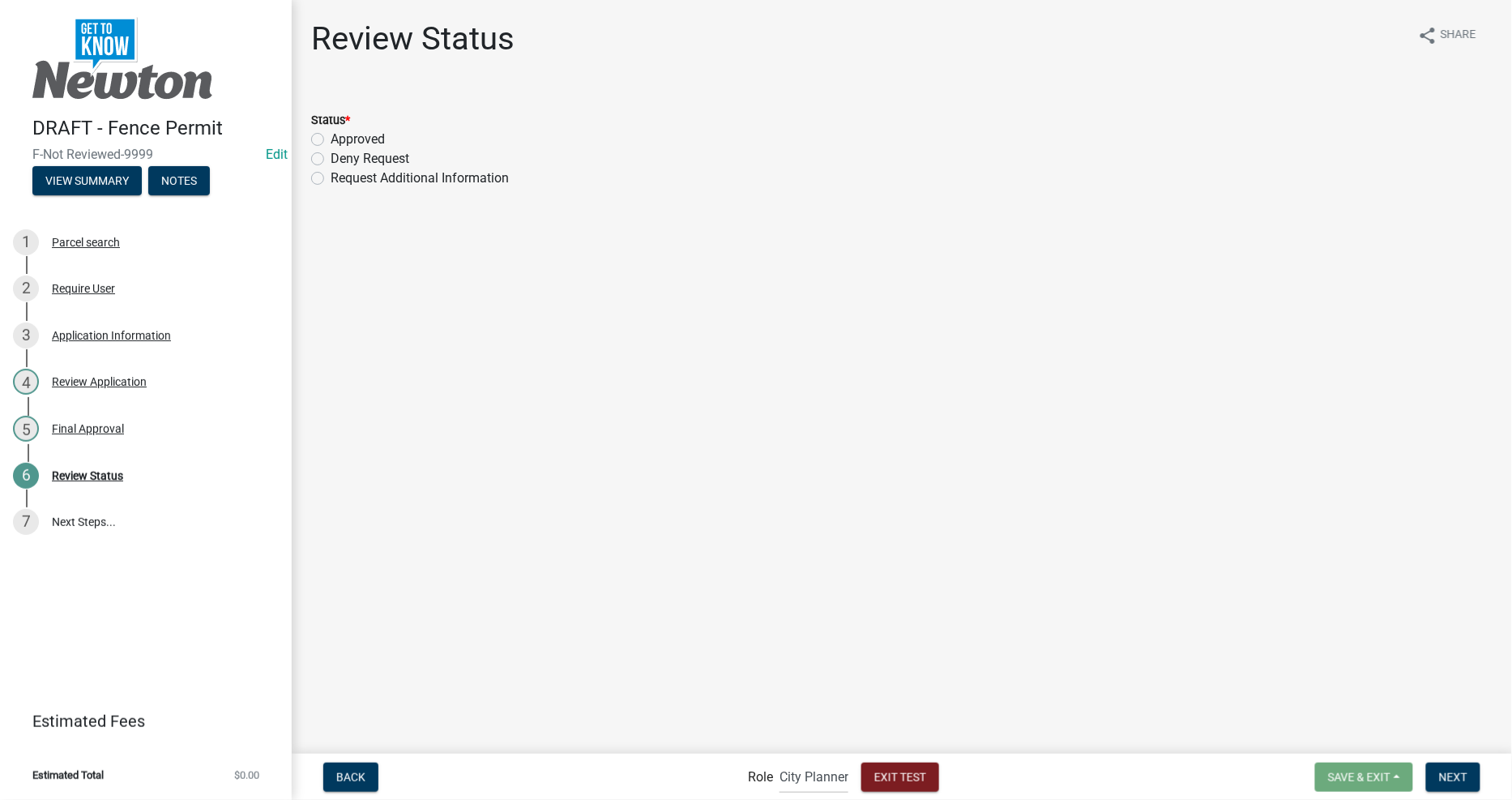
click at [367, 137] on label "Approved" at bounding box center [358, 139] width 54 height 19
click at [341, 137] on input "Approved" at bounding box center [335, 134] width 11 height 11
radio input "true"
click at [1450, 772] on span "Next" at bounding box center [1452, 776] width 28 height 13
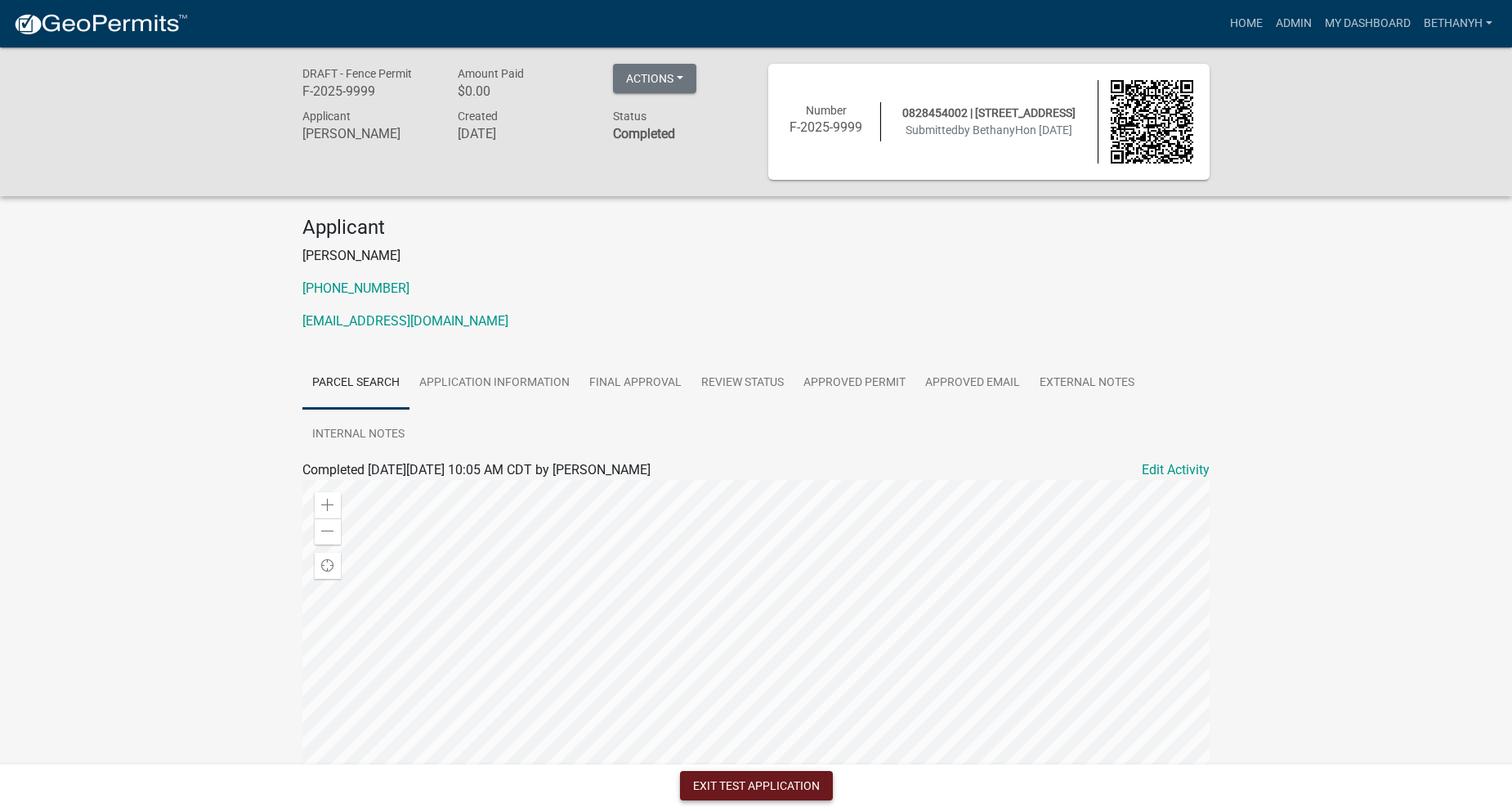
click at [718, 788] on button "Exit Test Application" at bounding box center [756, 786] width 153 height 29
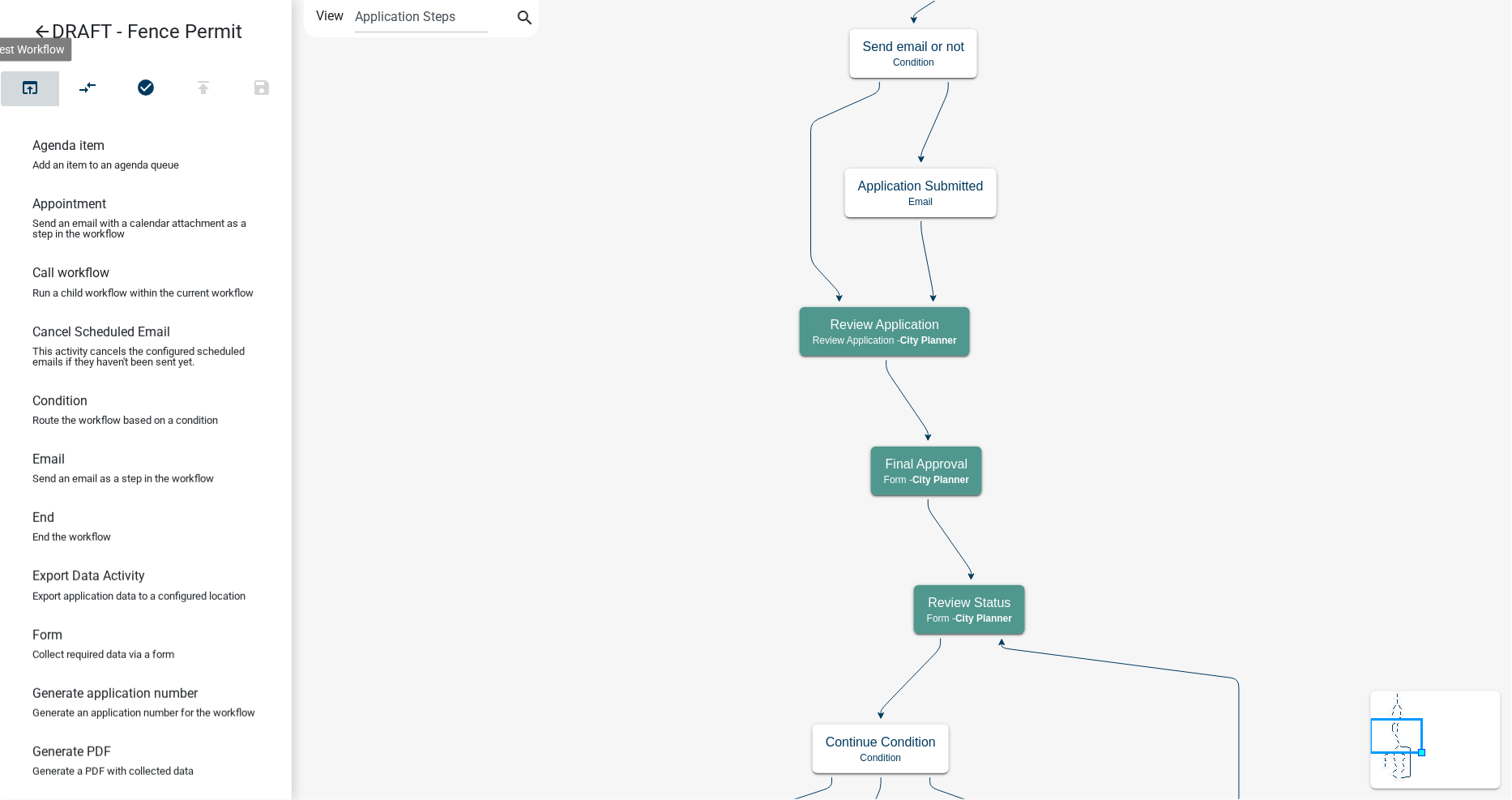
click at [26, 90] on icon "open_in_browser" at bounding box center [30, 88] width 19 height 22
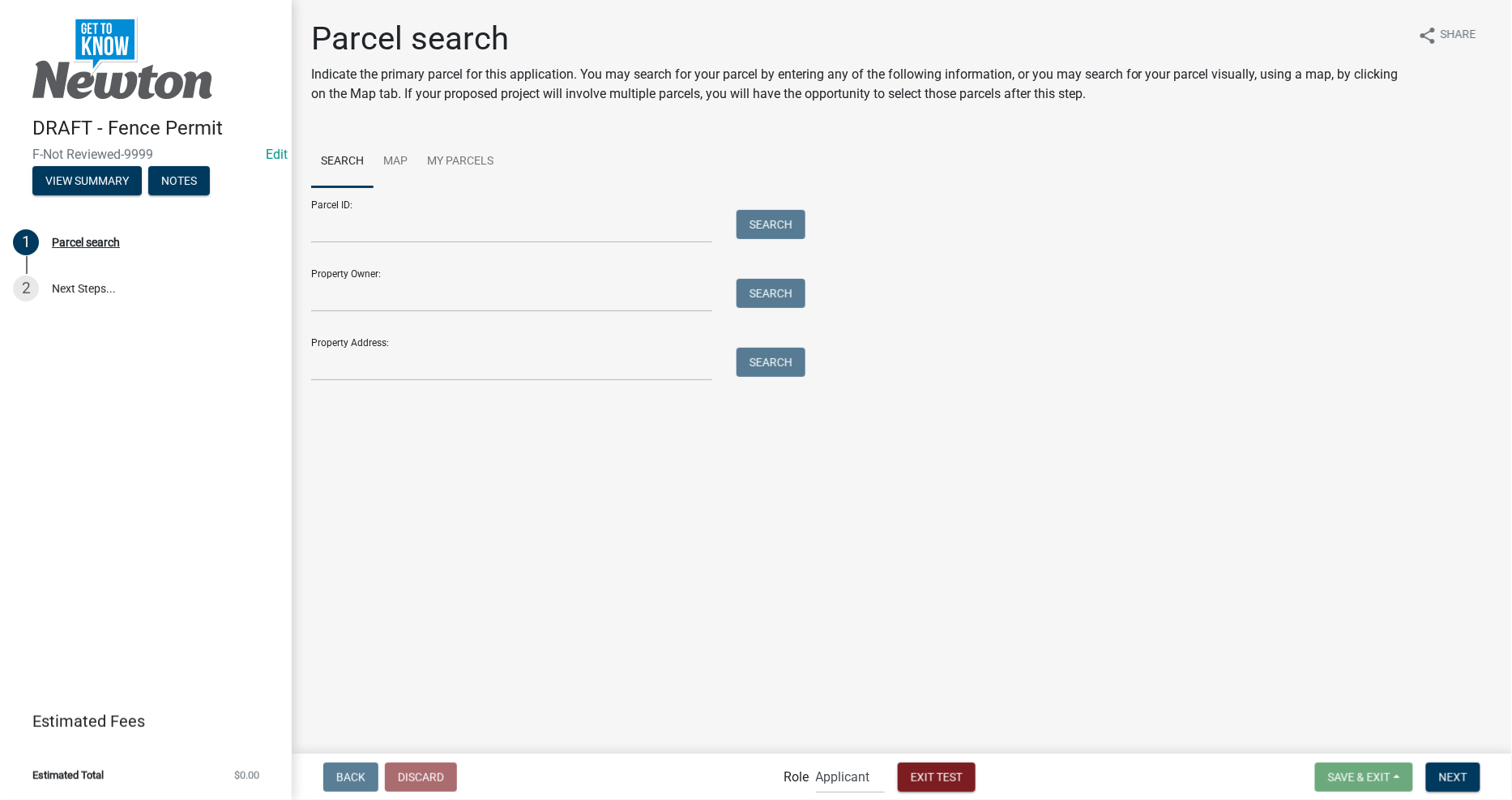
click at [718, 363] on div at bounding box center [511, 365] width 425 height 33
click at [632, 365] on input "Property Address:" at bounding box center [511, 365] width 401 height 33
click at [544, 301] on input "Property Owner:" at bounding box center [511, 295] width 401 height 33
click at [387, 343] on div "Property Address: Search" at bounding box center [554, 353] width 486 height 56
click at [443, 341] on div "Property Address: Search" at bounding box center [554, 353] width 486 height 56
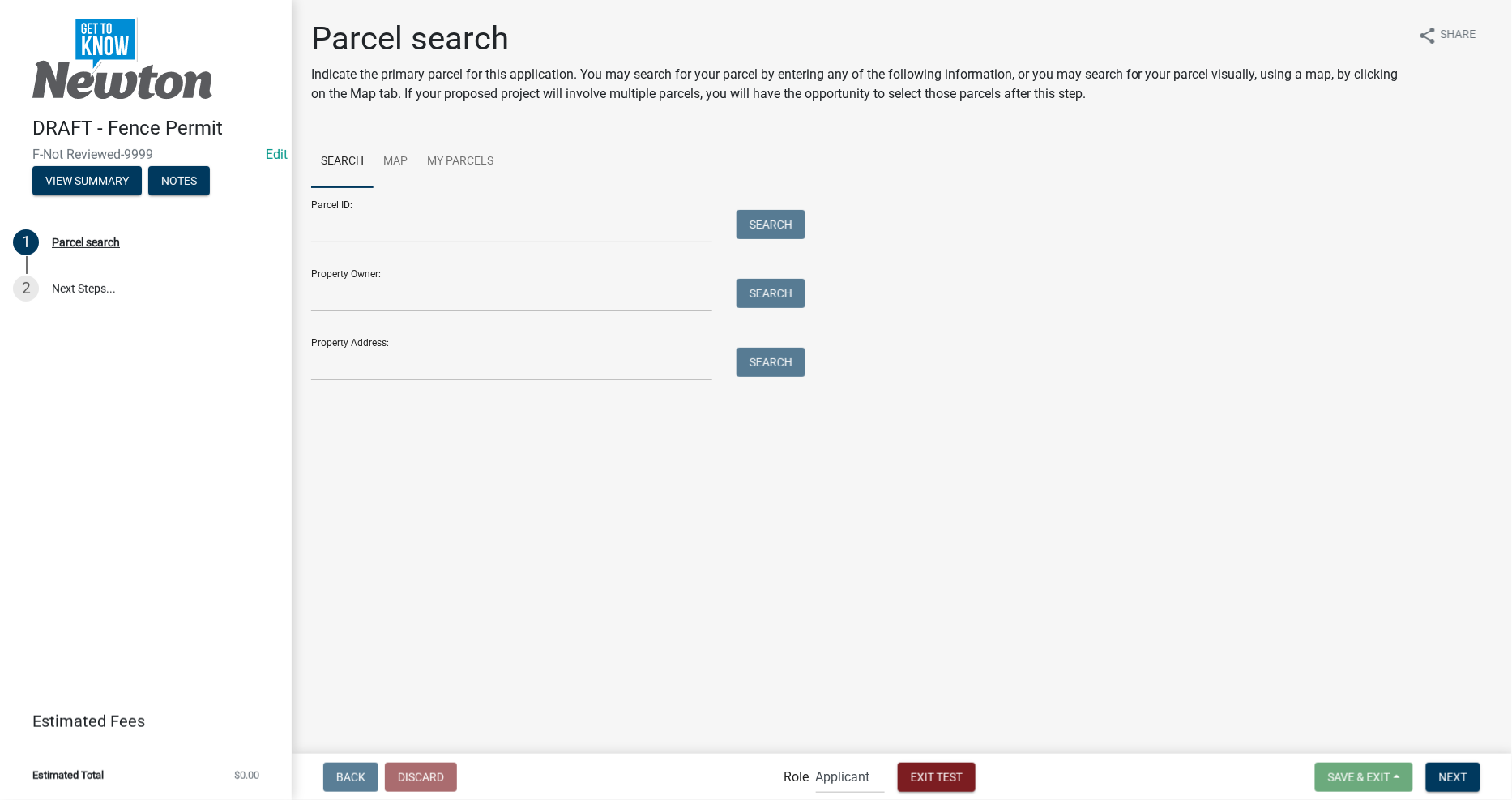
click at [427, 261] on div "Property Owner: Search" at bounding box center [554, 284] width 486 height 56
click at [416, 300] on input "Property Owner:" at bounding box center [511, 295] width 401 height 33
type input "[PERSON_NAME]"
click at [758, 298] on button "Search" at bounding box center [771, 293] width 69 height 29
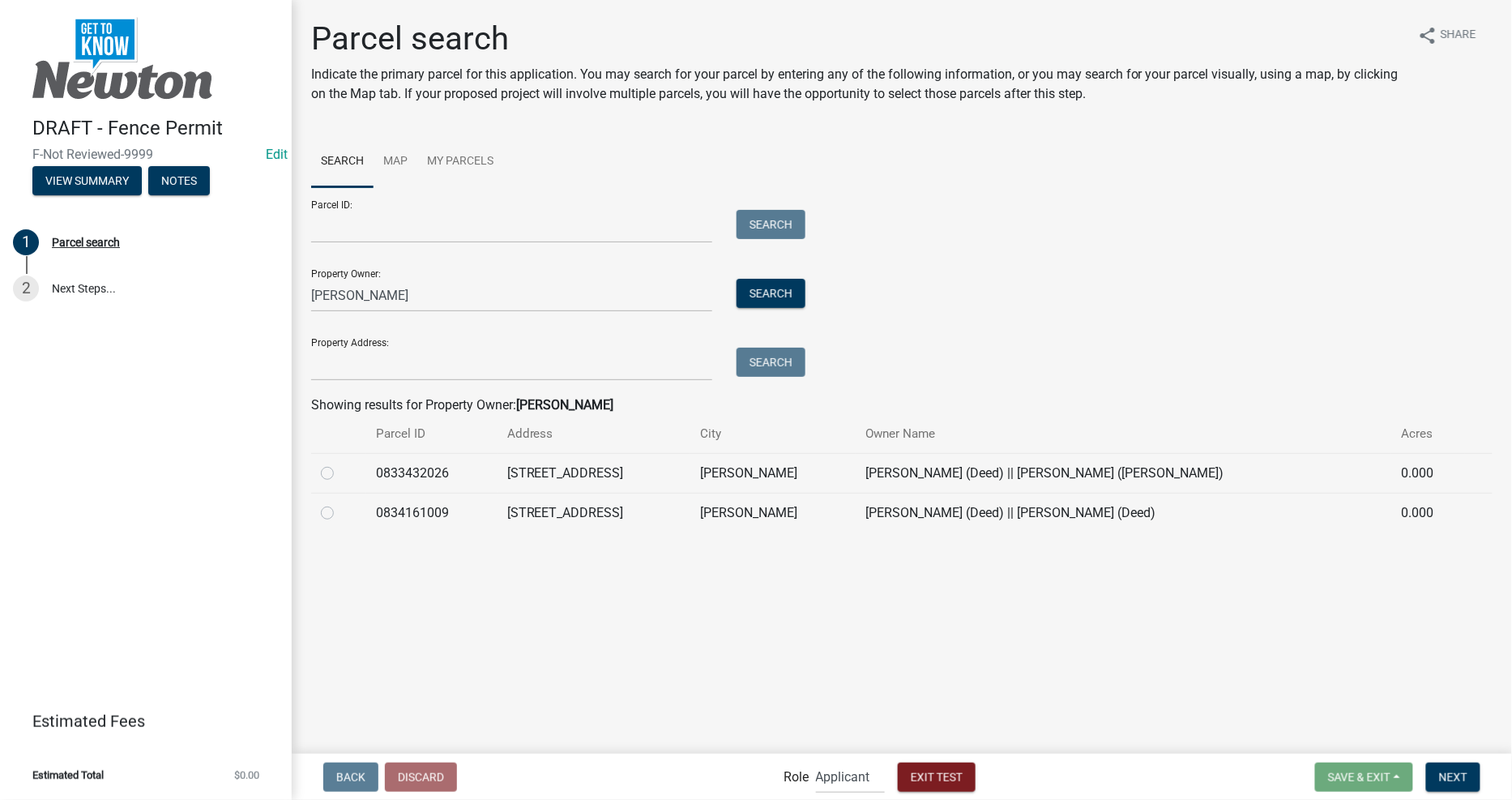
click at [340, 463] on label at bounding box center [340, 463] width 0 height 0
click at [340, 468] on input "radio" at bounding box center [345, 468] width 11 height 11
radio input "true"
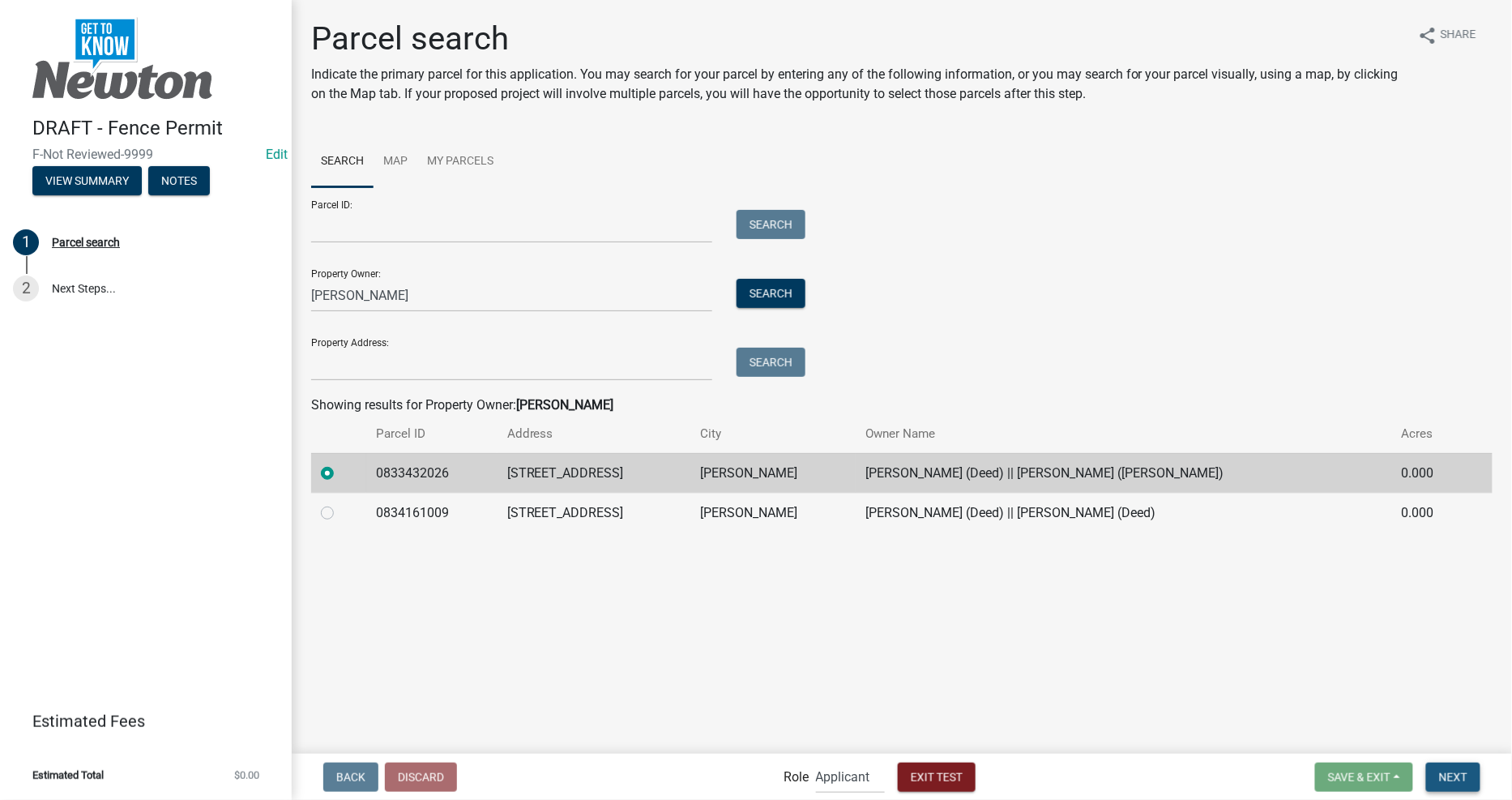
click at [1434, 777] on button "Next" at bounding box center [1453, 778] width 54 height 29
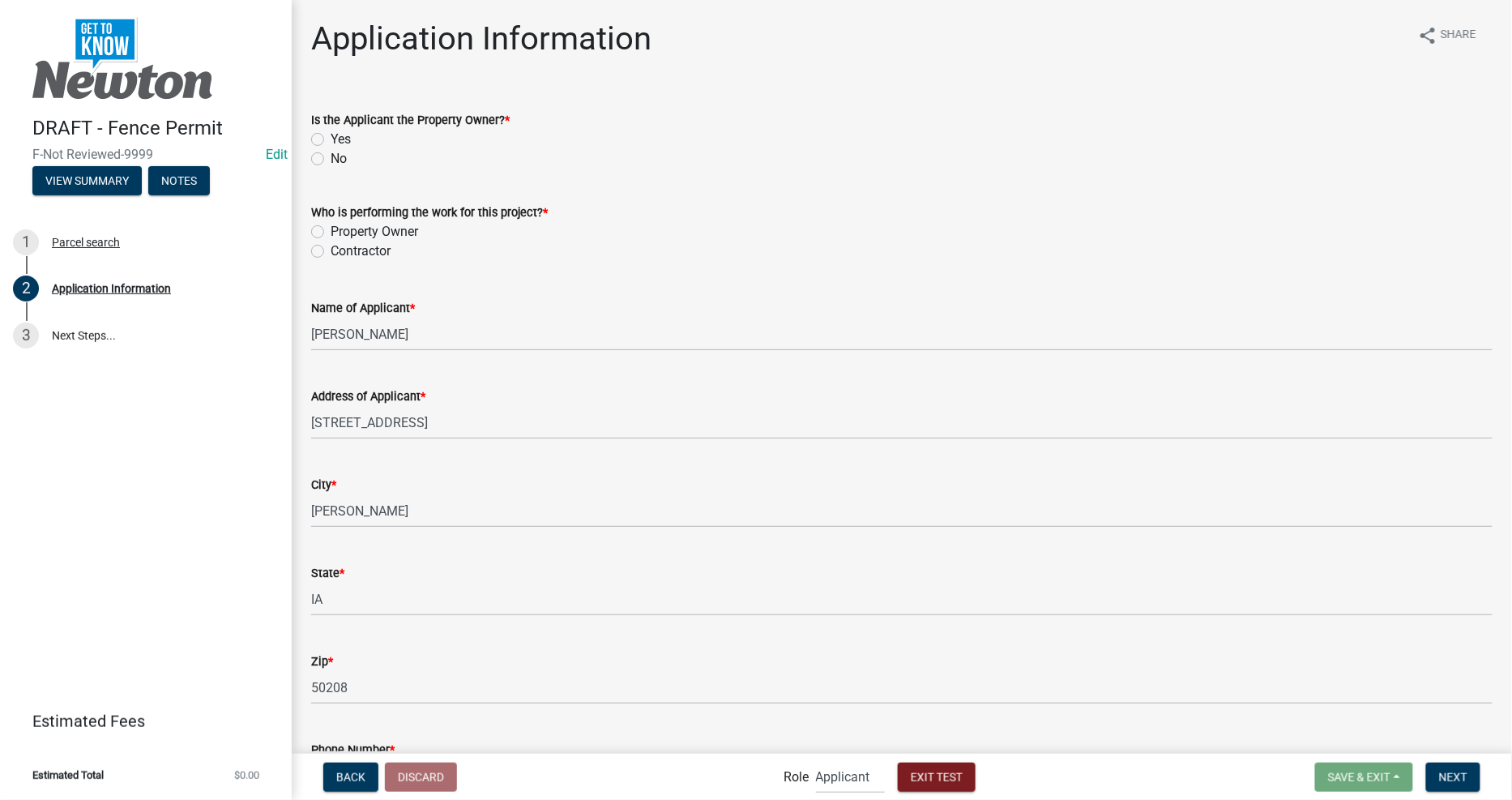
click at [329, 166] on div "No" at bounding box center [902, 159] width 1181 height 19
click at [331, 159] on label "No" at bounding box center [338, 159] width 16 height 19
click at [331, 159] on input "No" at bounding box center [335, 154] width 11 height 11
radio input "true"
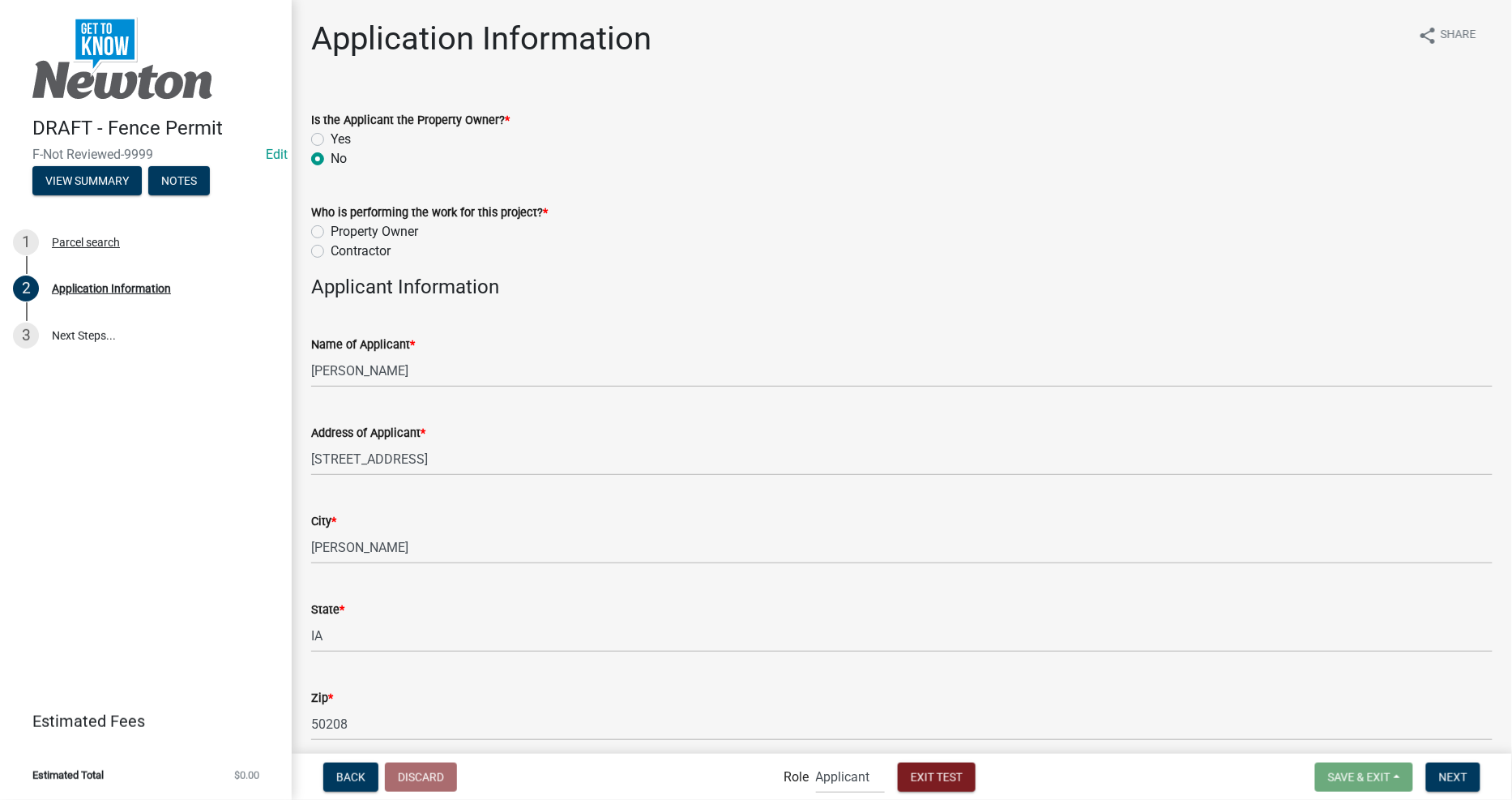
click at [331, 252] on label "Contractor" at bounding box center [361, 252] width 60 height 19
click at [331, 252] on input "Contractor" at bounding box center [335, 247] width 11 height 11
radio input "true"
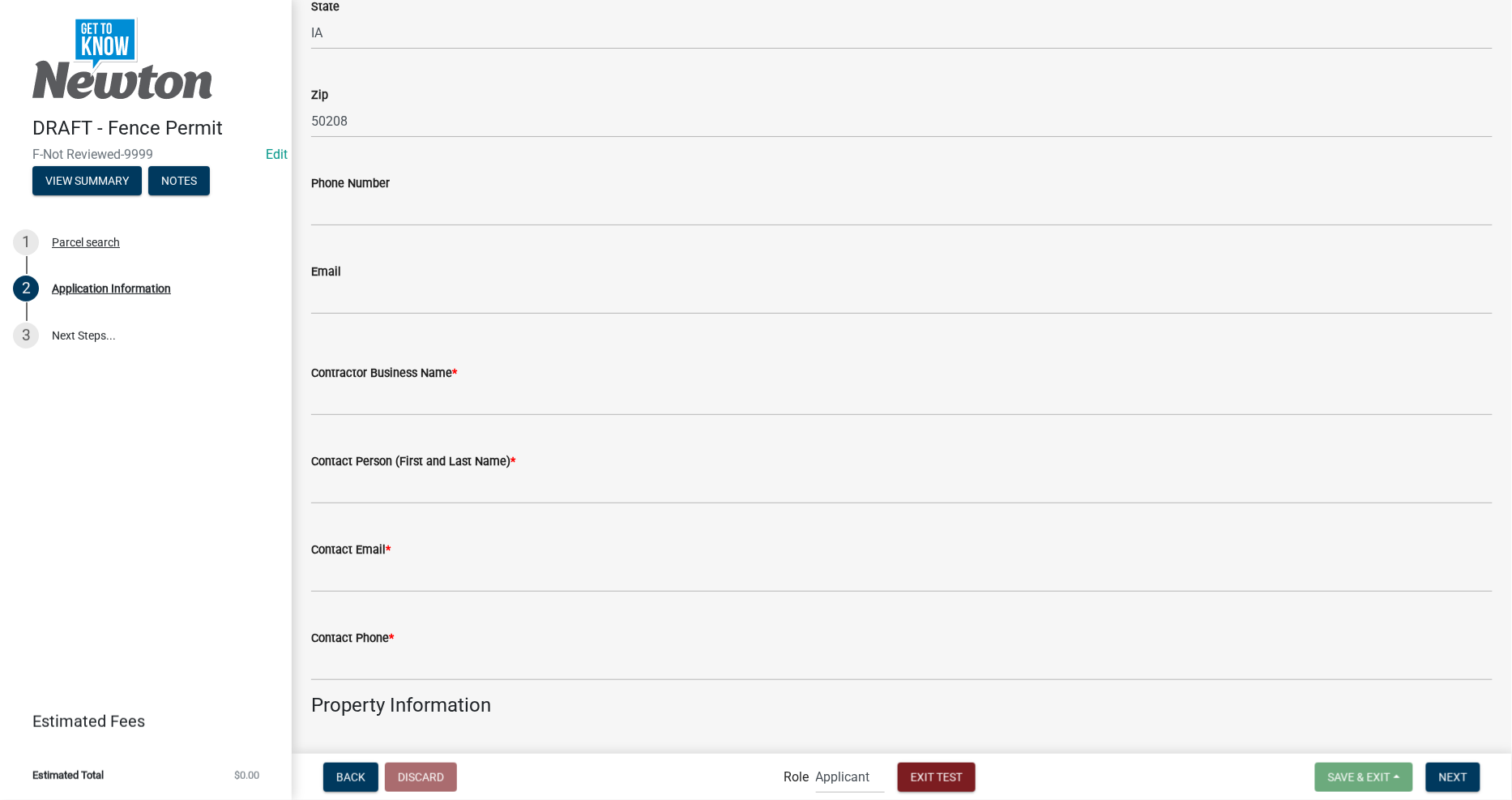
scroll to position [1260, 0]
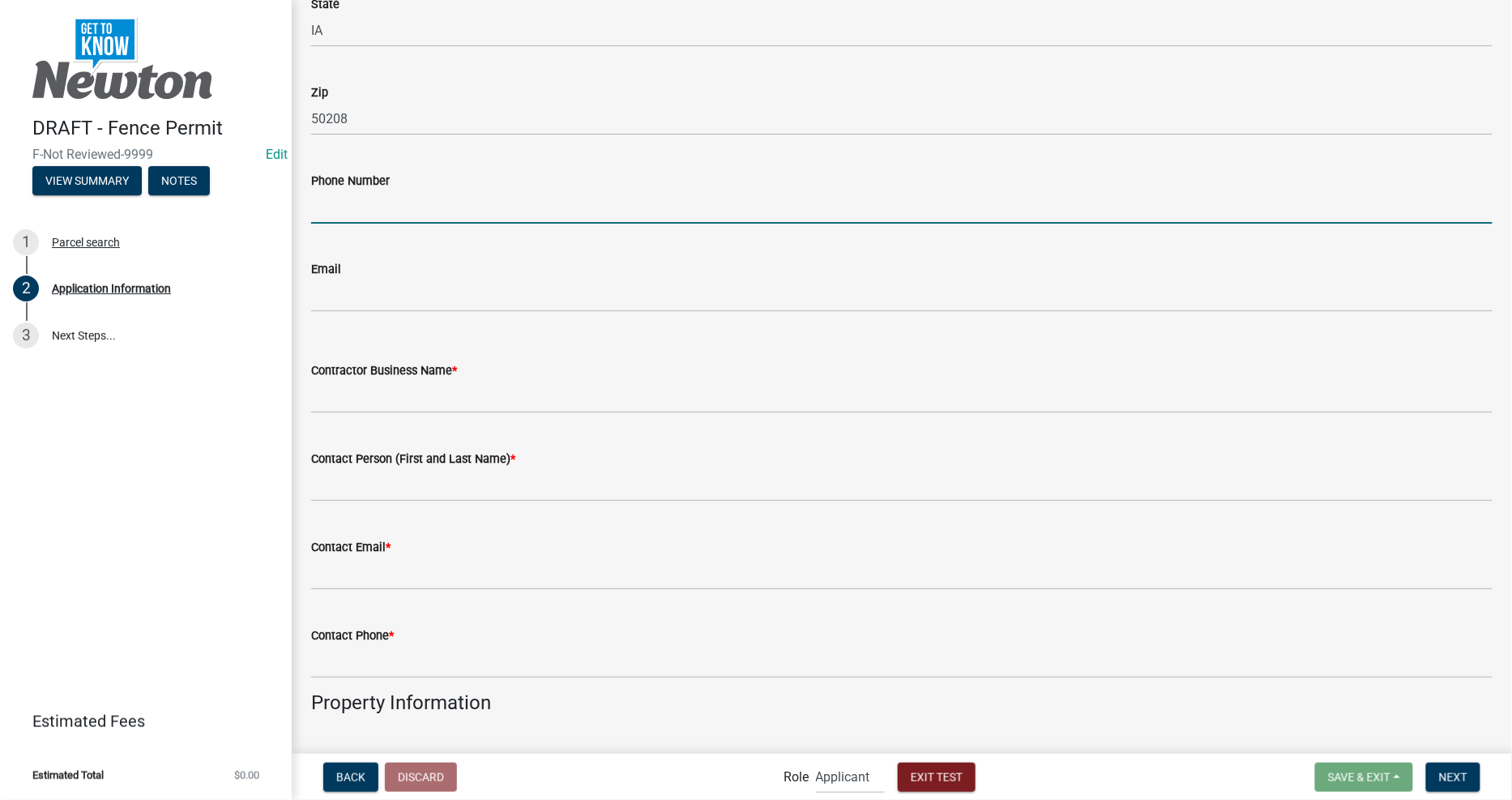
click at [440, 218] on input "Phone Number" at bounding box center [902, 207] width 1181 height 33
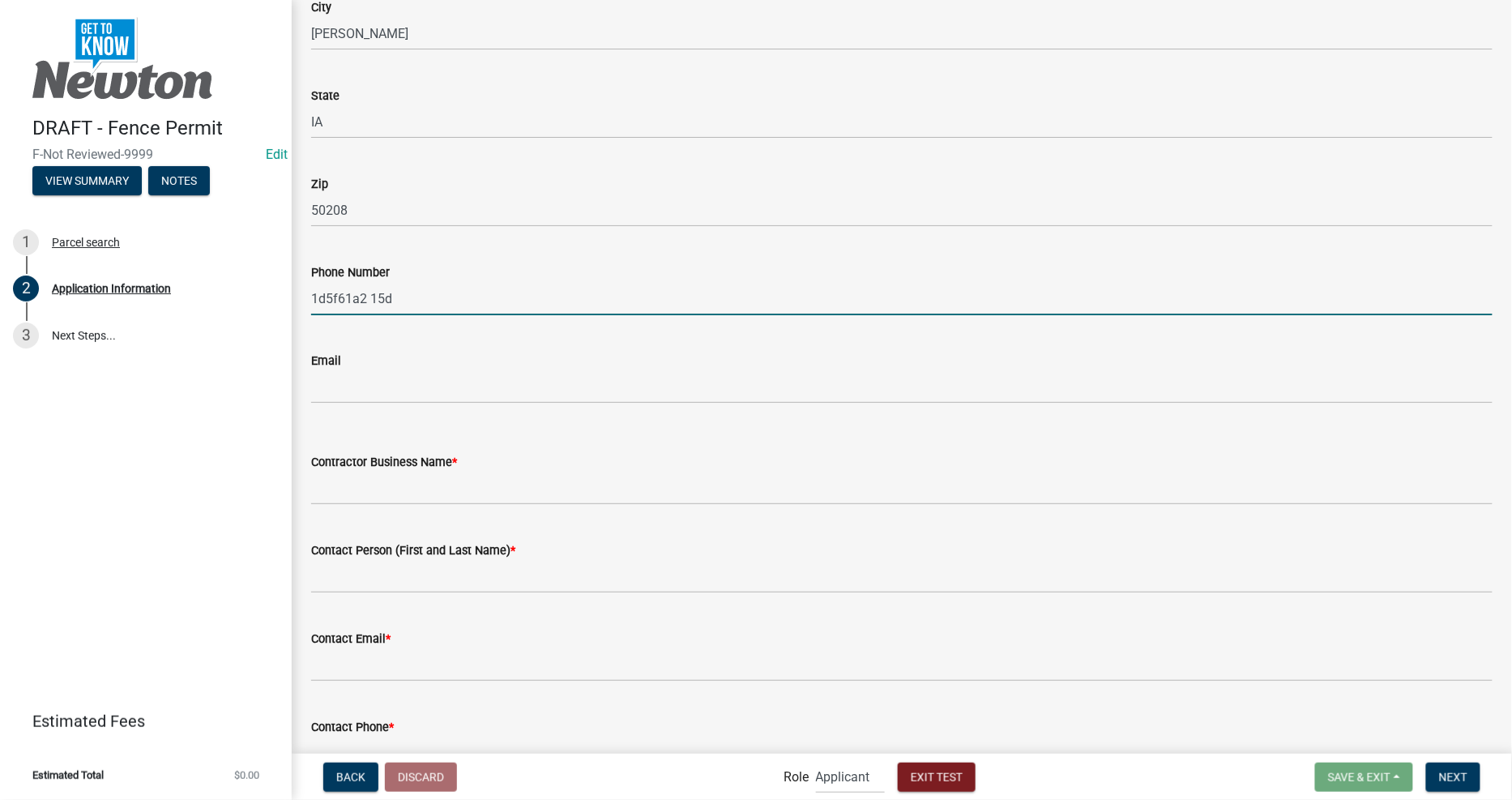
scroll to position [1170, 0]
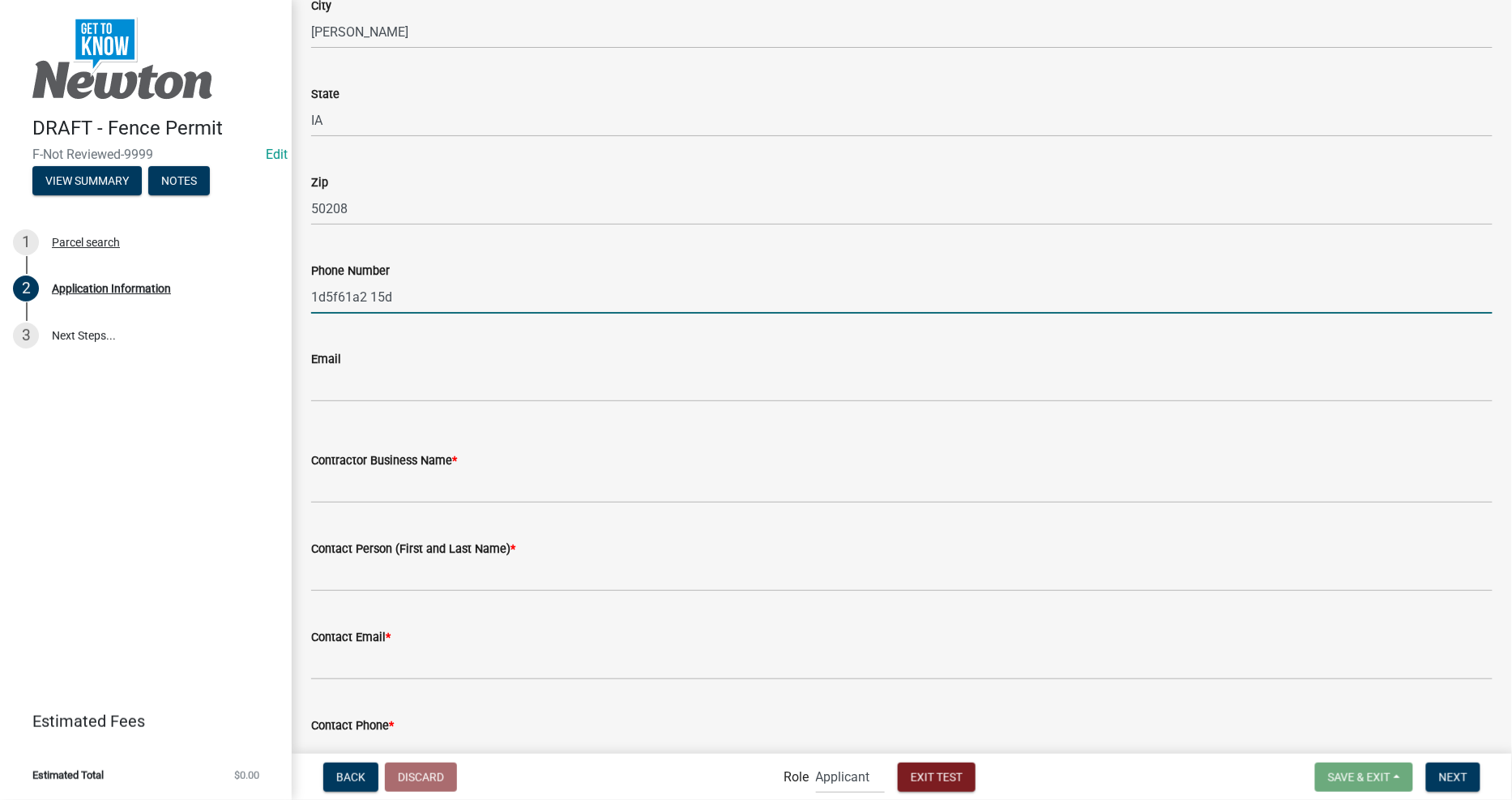
type input "1d5f61a2 15d"
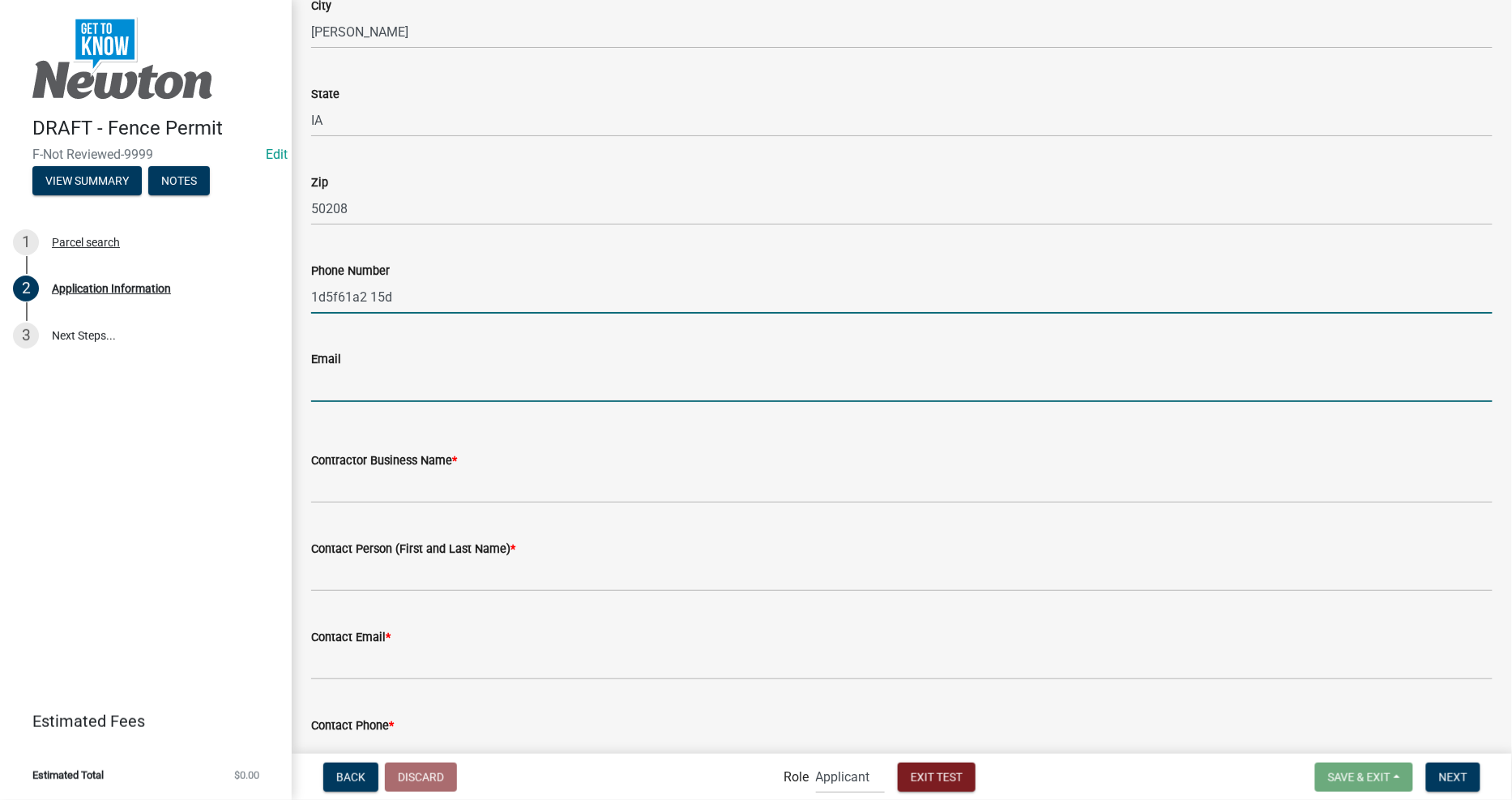
click at [418, 391] on input "Email" at bounding box center [902, 385] width 1181 height 33
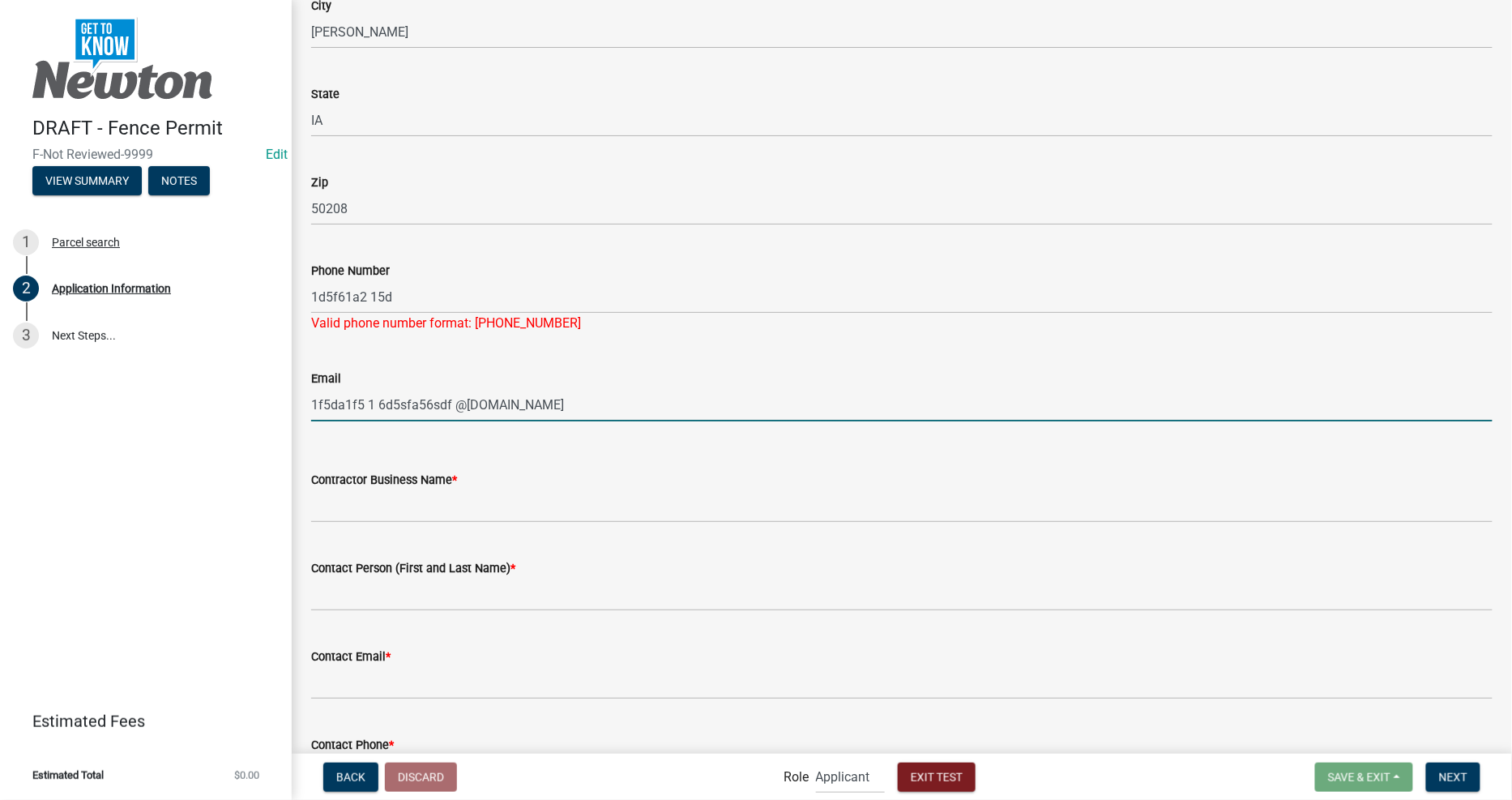
type input "1f5da1f5 1 6d5sfa56sdf @gmail.com"
click at [480, 319] on div "Valid phone number format: [PHONE_NUMBER]" at bounding box center [902, 323] width 1181 height 19
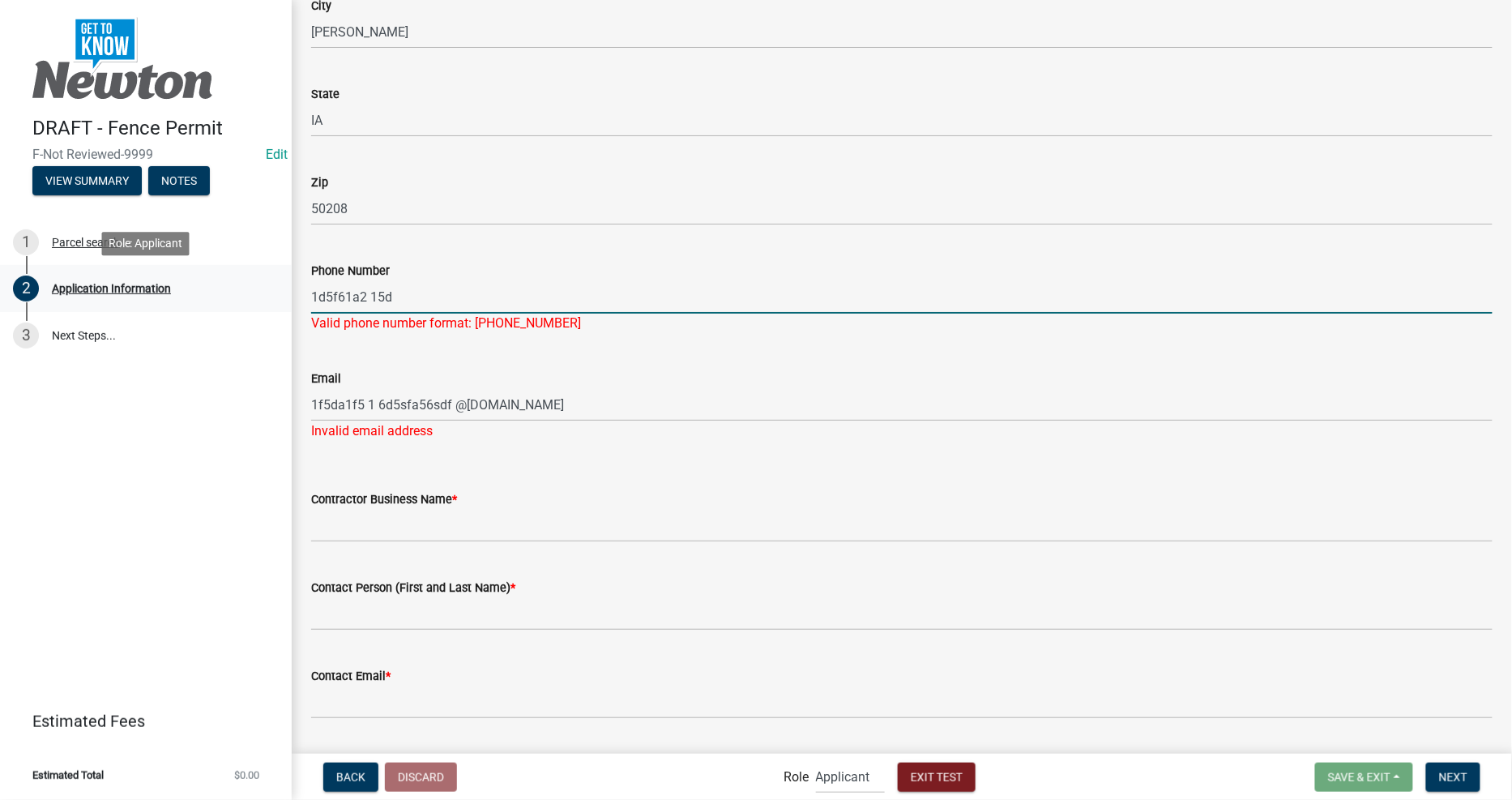
drag, startPoint x: 102, startPoint y: 280, endPoint x: 0, endPoint y: 277, distance: 102.0
click at [8, 277] on div "DRAFT - Fence Permit F-Not Reviewed-9999 Edit View Summary Notes 1 Parcel searc…" at bounding box center [756, 400] width 1512 height 800
click at [384, 383] on div "Email" at bounding box center [902, 378] width 1181 height 19
click at [433, 303] on input "45612378998" at bounding box center [902, 297] width 1181 height 33
type input "4561237899"
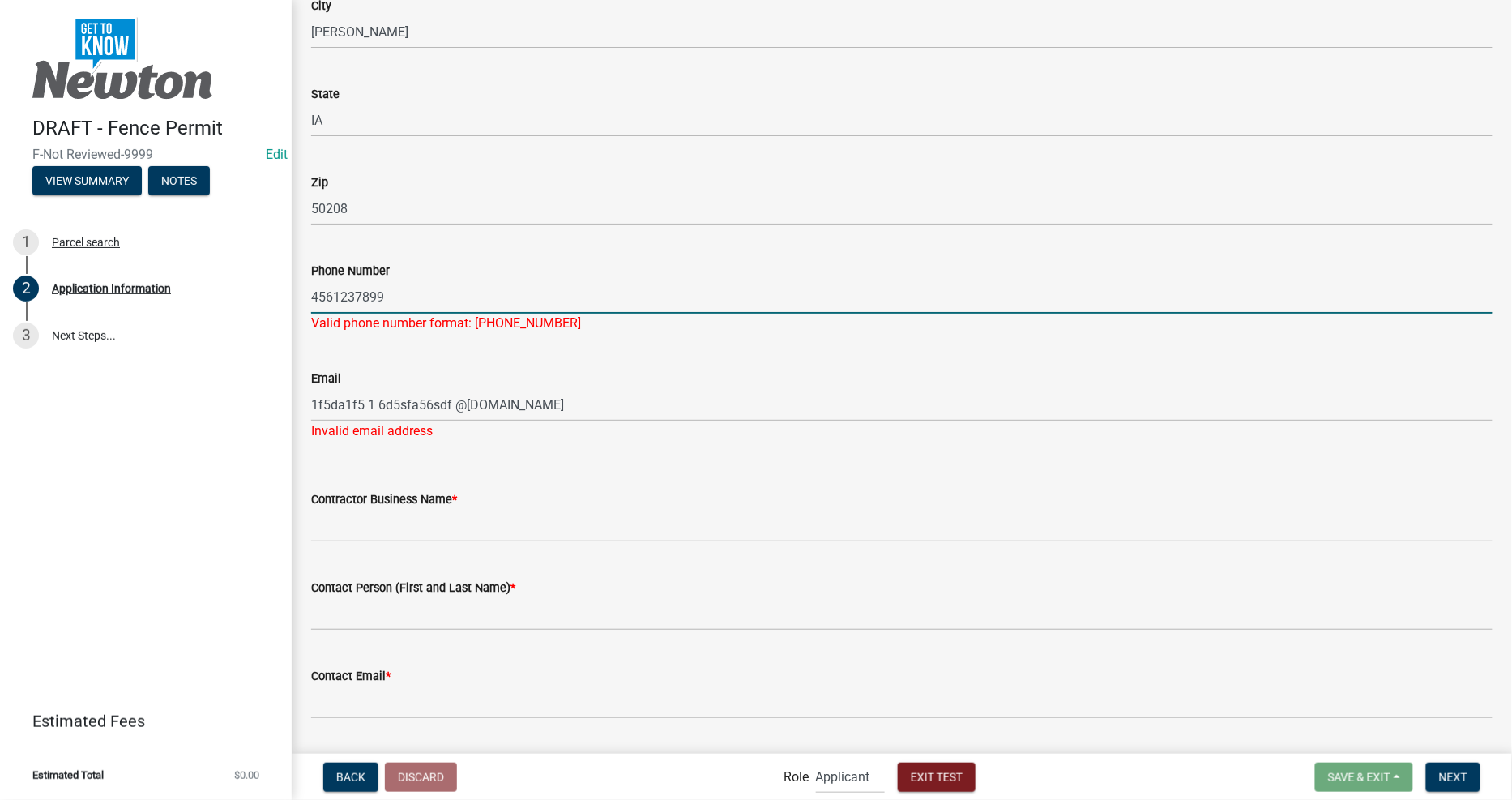
click at [463, 385] on form "Email 1f5da1f5 1 6d5sfa56sdf @gmail.com" at bounding box center [902, 395] width 1181 height 52
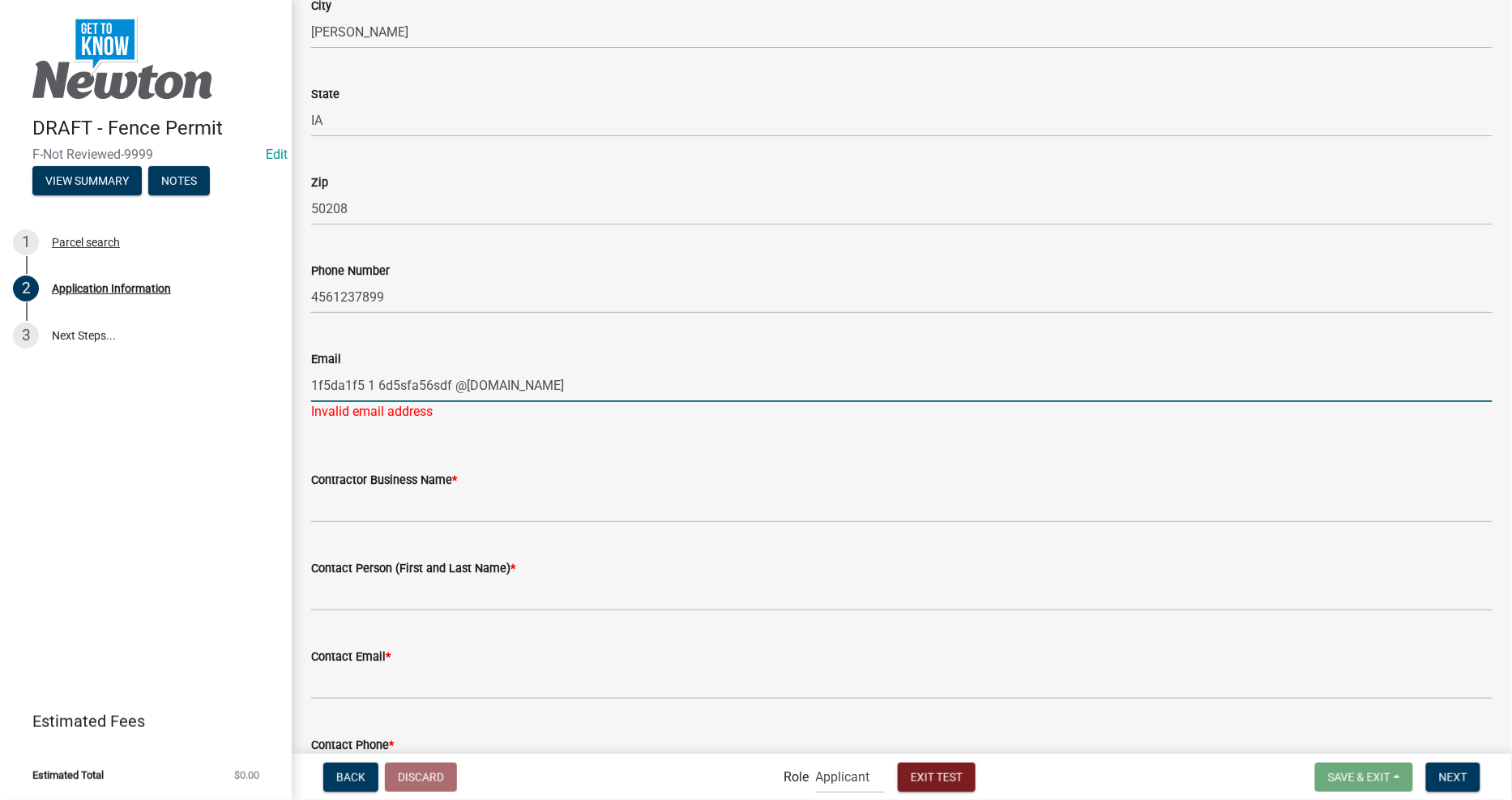
click at [457, 382] on input "1f5da1f5 1 6d5sfa56sdf @gmail.com" at bounding box center [902, 385] width 1181 height 33
type input "[EMAIL_ADDRESS][DOMAIN_NAME]"
click at [472, 477] on form "Contractor Business Name *" at bounding box center [902, 496] width 1181 height 52
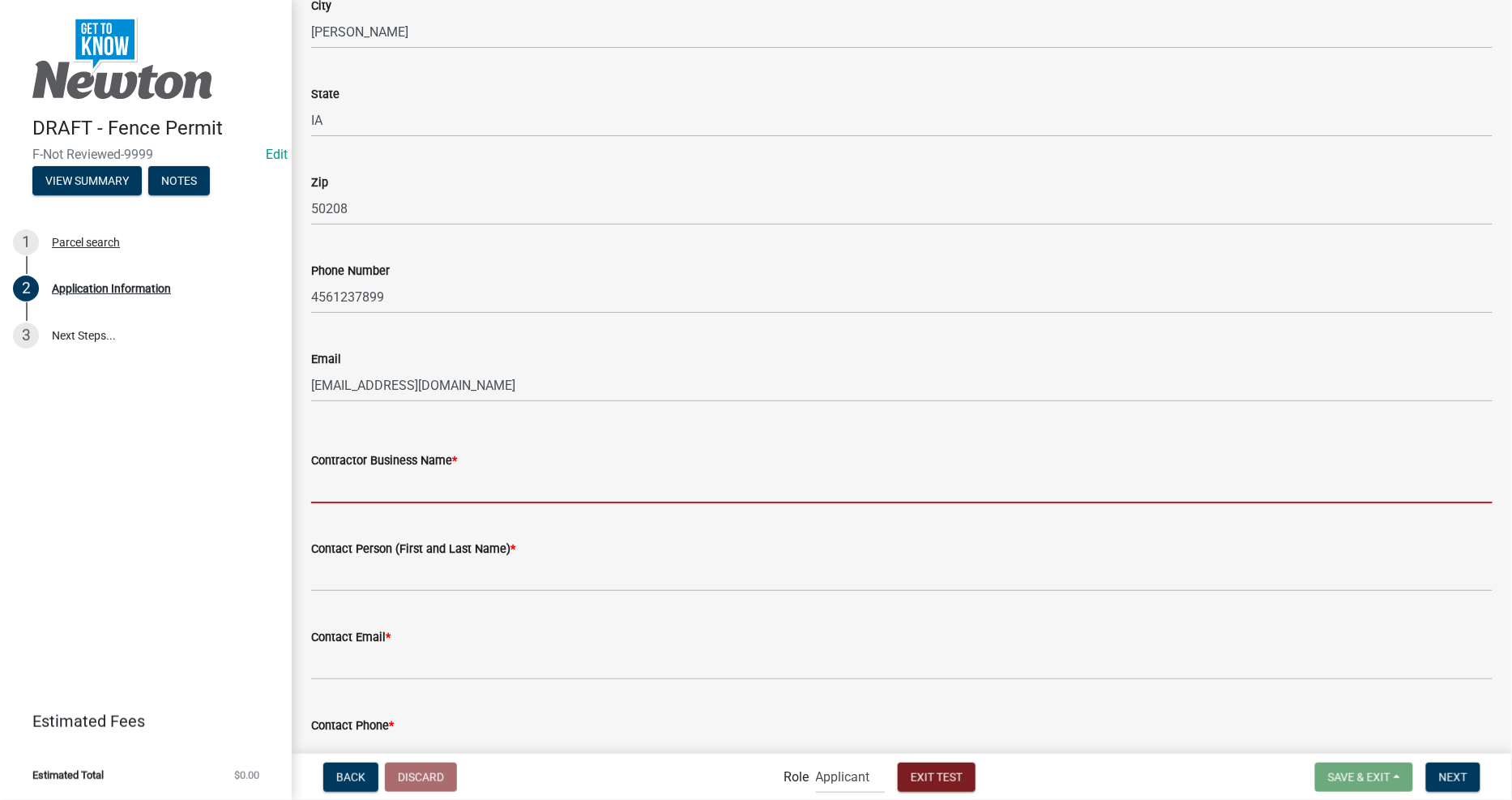
click at [488, 480] on input "Contractor Business Name *" at bounding box center [902, 487] width 1181 height 33
type input "City of Newton"
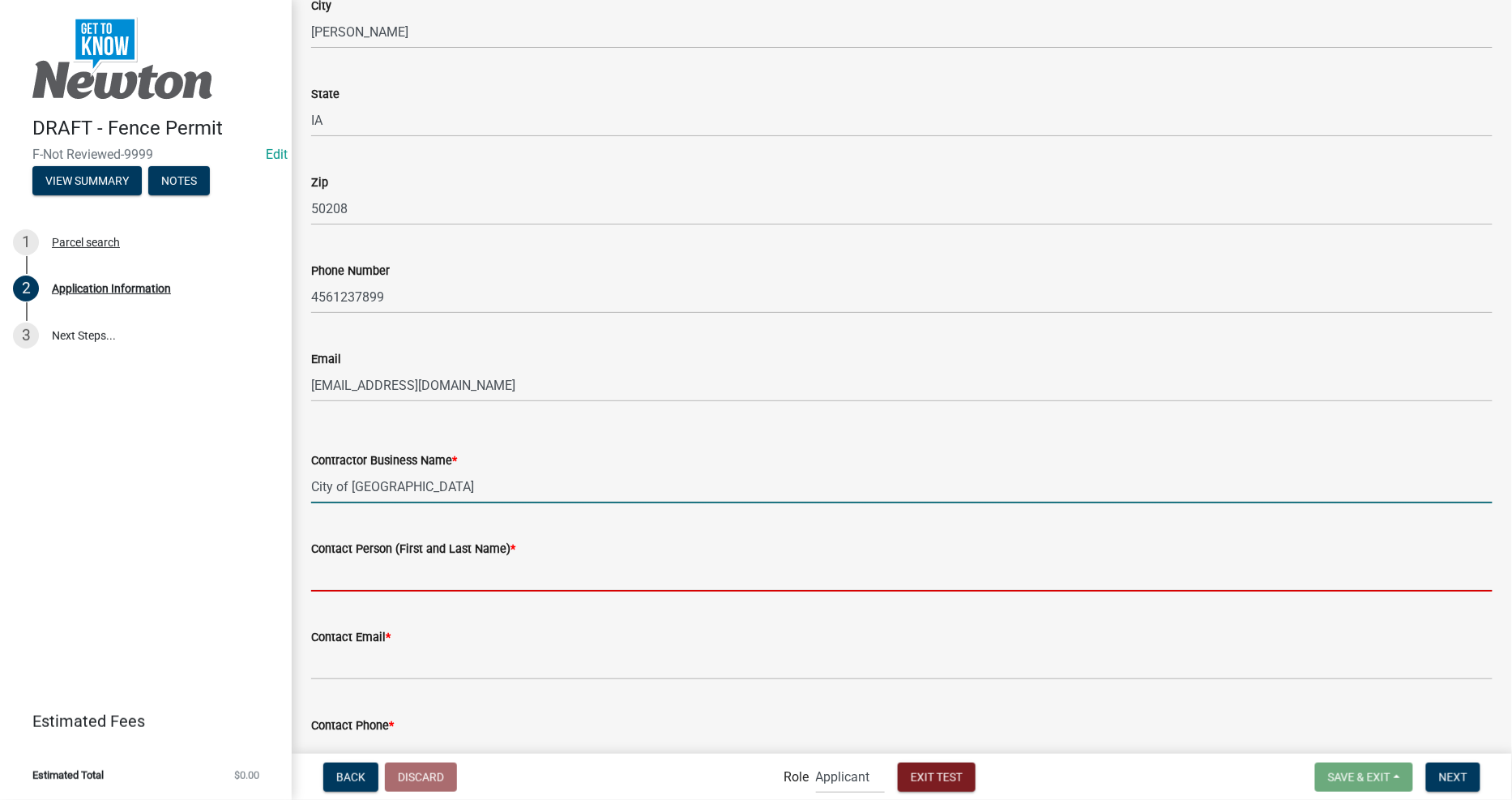
type input "[PERSON_NAME]"
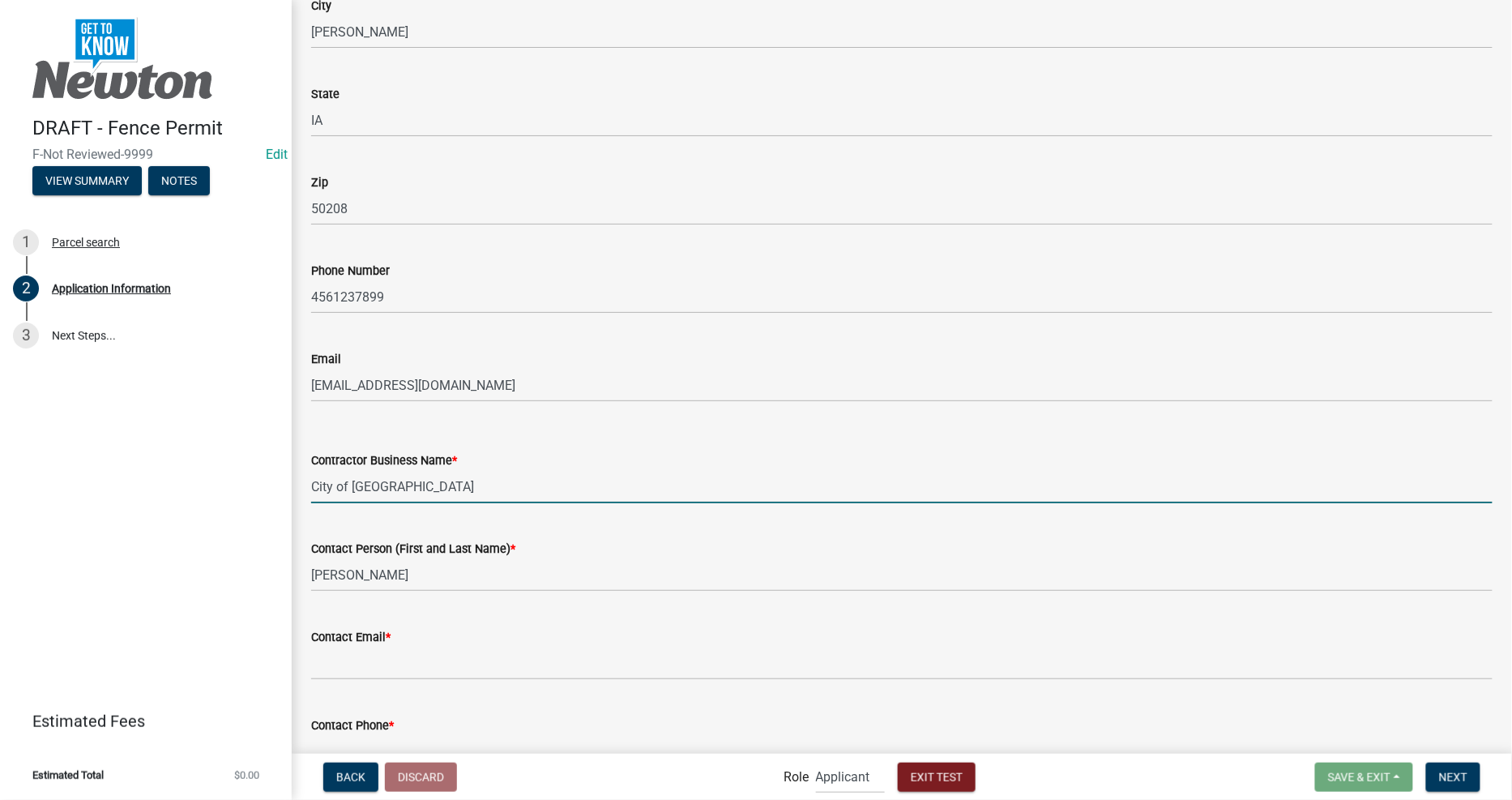
drag, startPoint x: 418, startPoint y: 483, endPoint x: 165, endPoint y: 448, distance: 255.4
click at [168, 449] on div "DRAFT - Fence Permit F-Not Reviewed-9999 Edit View Summary Notes 1 Parcel searc…" at bounding box center [756, 400] width 1512 height 800
type input "fjdjfjfjfjfjfffff"
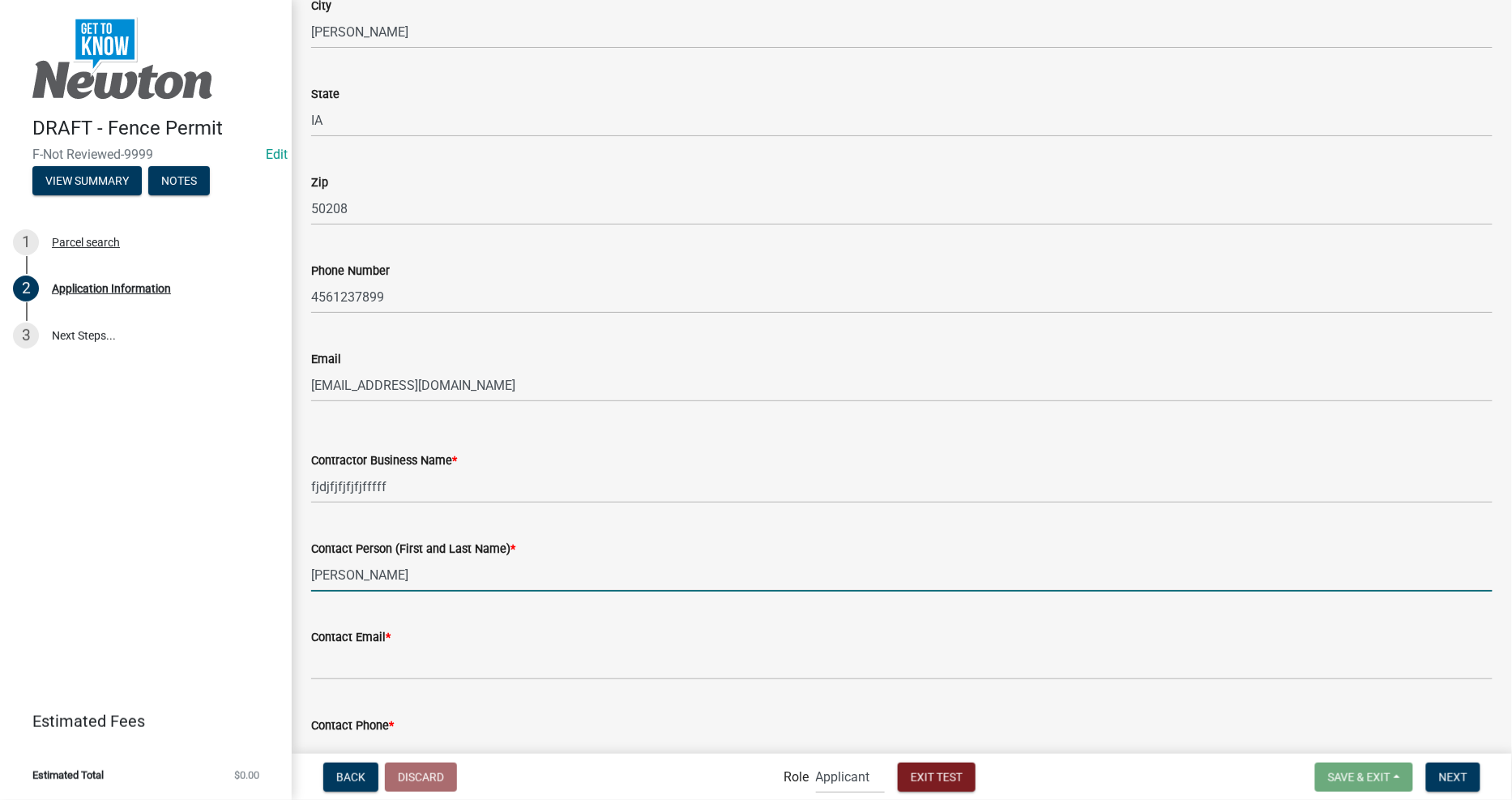
drag, startPoint x: 400, startPoint y: 578, endPoint x: 47, endPoint y: 489, distance: 364.0
click at [47, 489] on div "DRAFT - Fence Permit F-Not Reviewed-9999 Edit View Summary Notes 1 Parcel searc…" at bounding box center [756, 400] width 1512 height 800
type input "ffddfahrafgadffgafa"
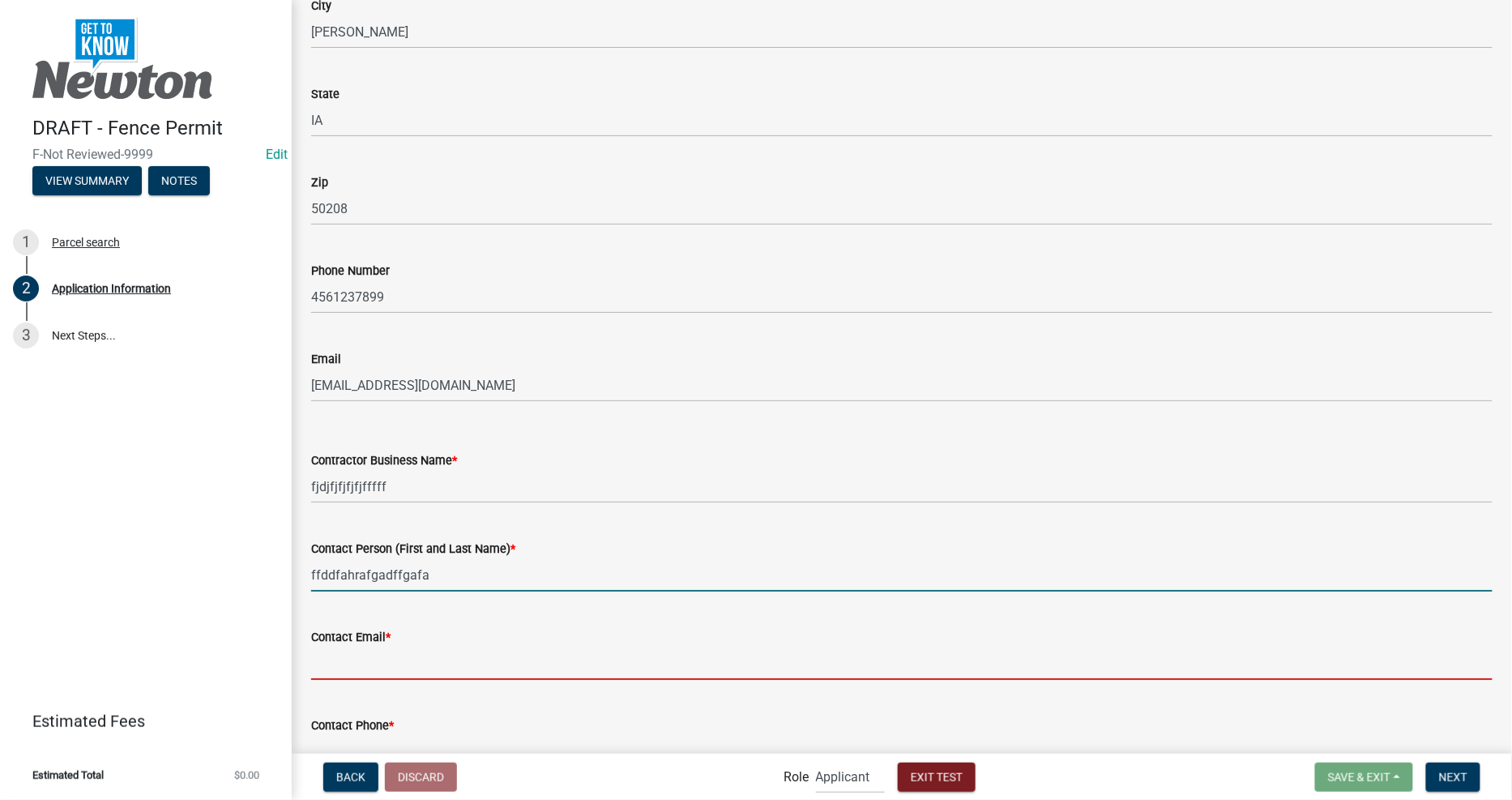
click at [422, 663] on input "Contact Email *" at bounding box center [902, 664] width 1181 height 33
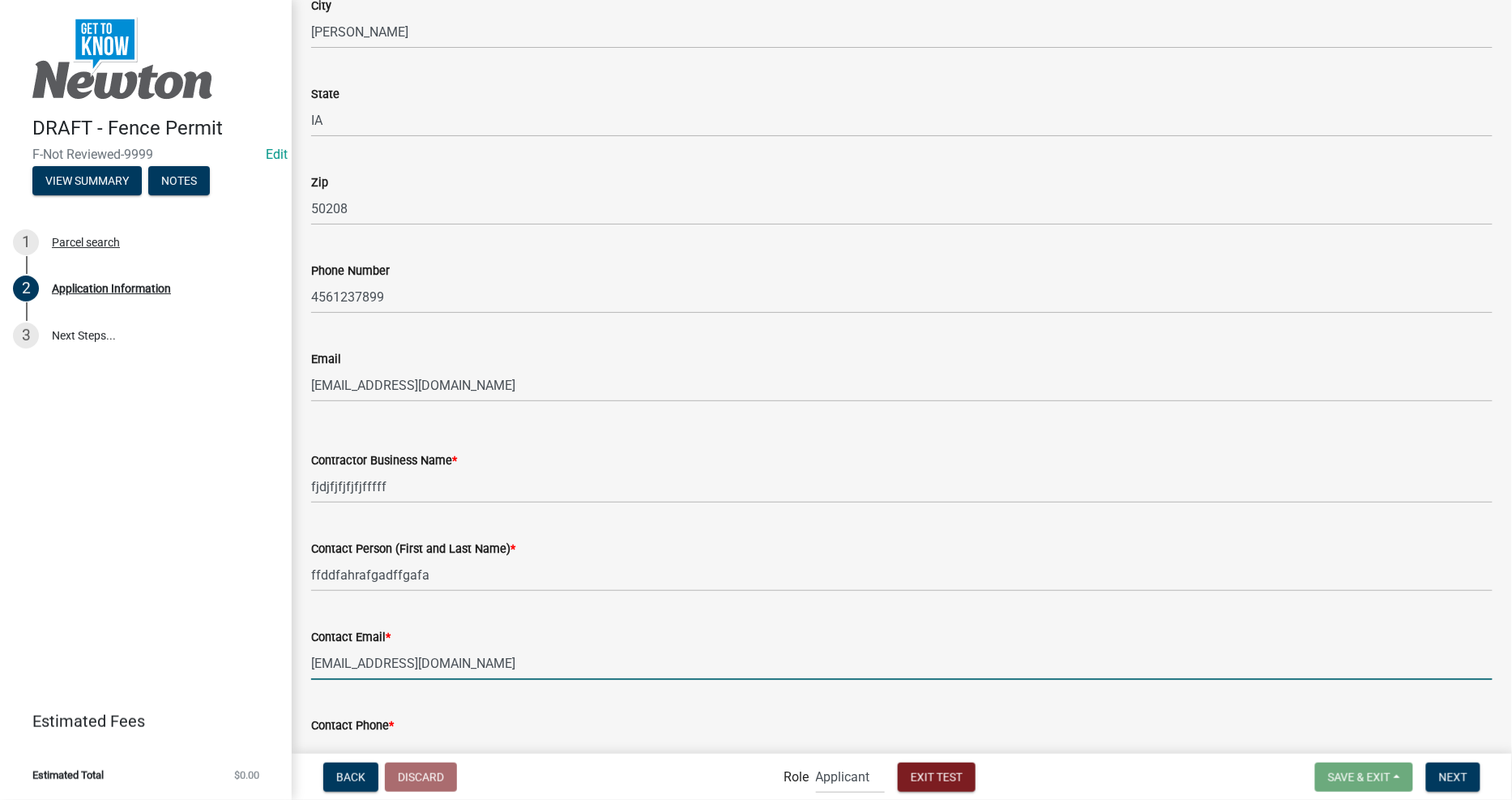
type input "[EMAIL_ADDRESS][DOMAIN_NAME]"
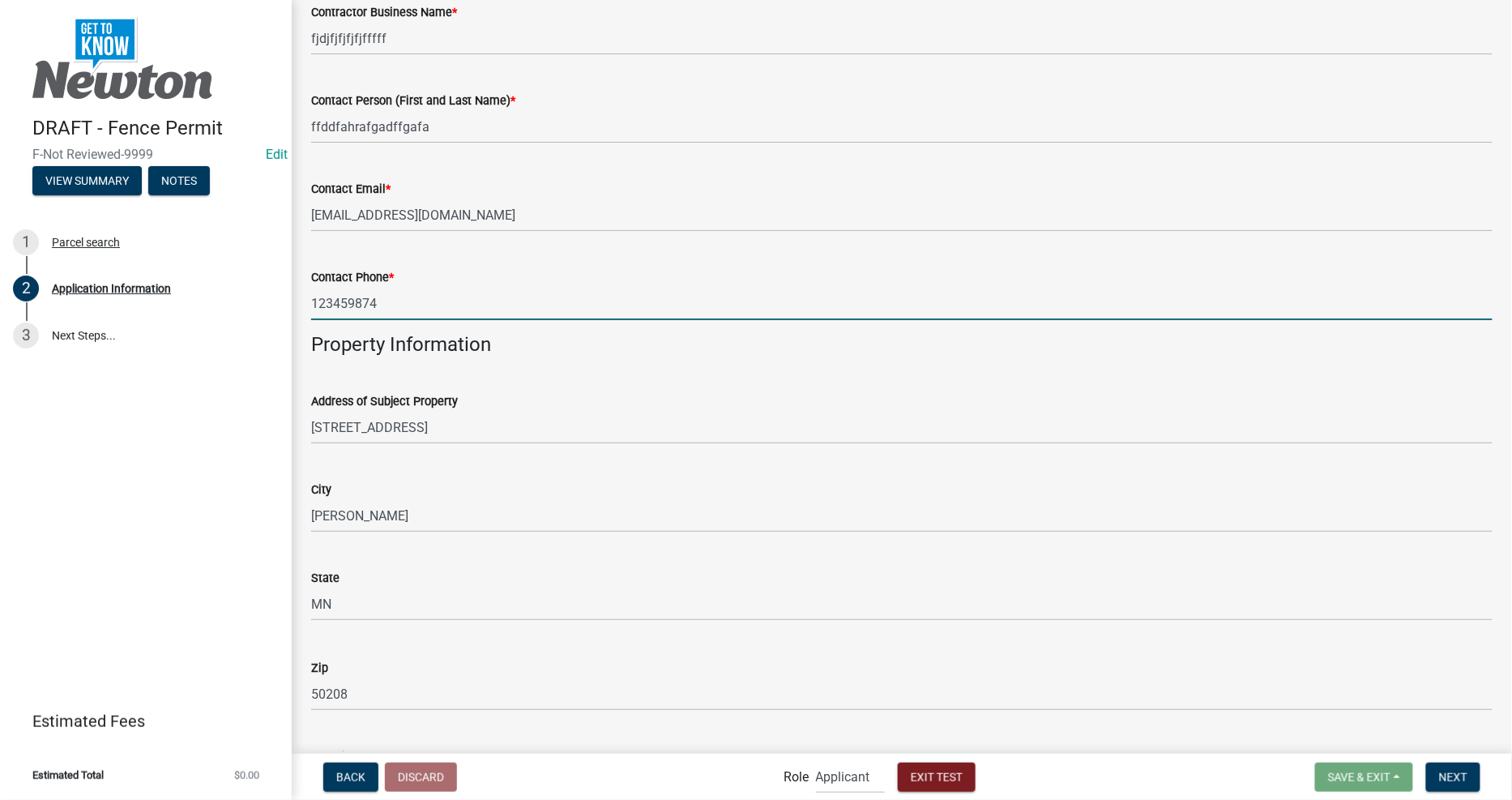
scroll to position [1636, 0]
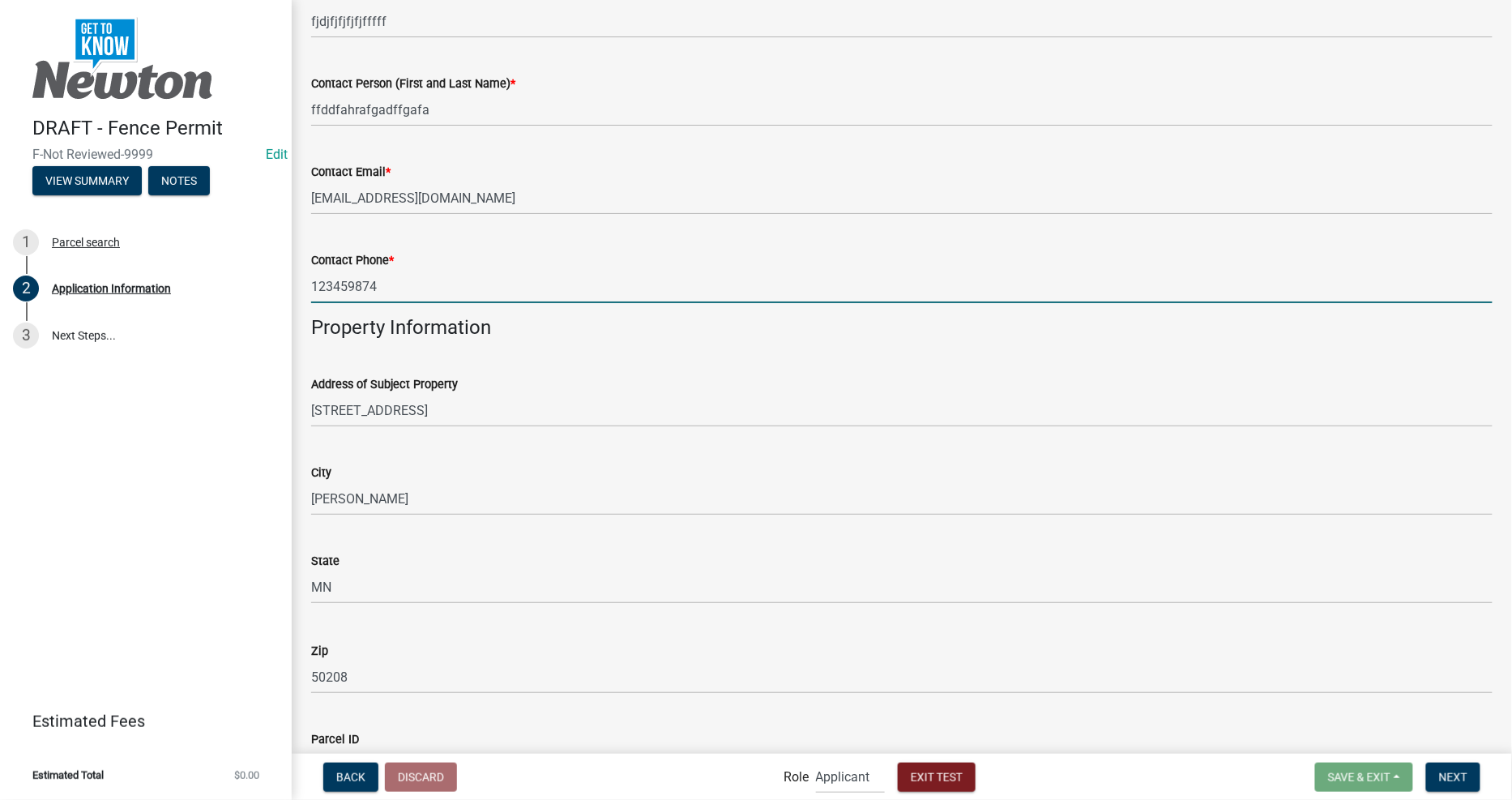
click at [475, 344] on wm-data-entity-input "Property Information" at bounding box center [902, 335] width 1181 height 37
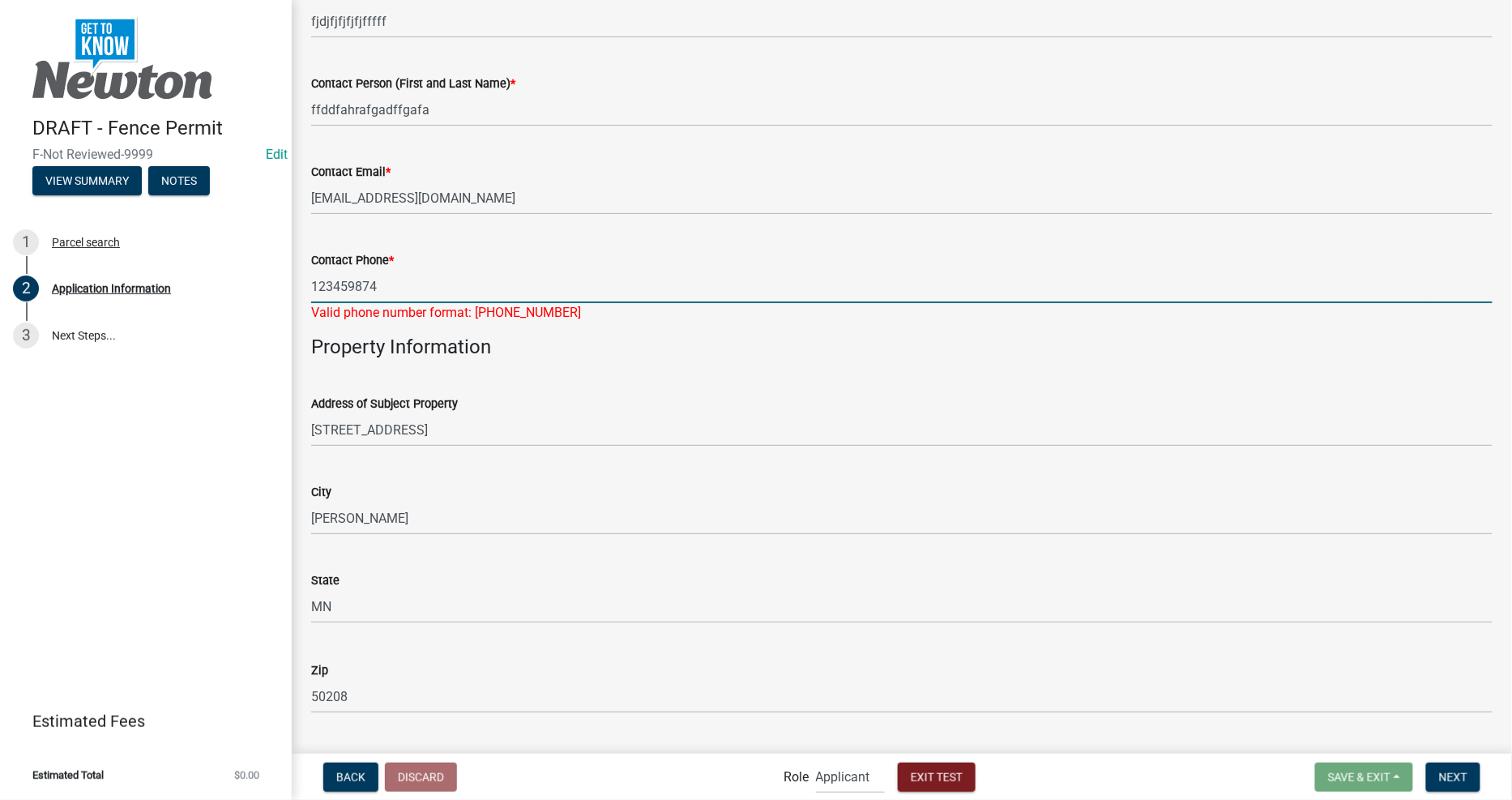
click at [513, 297] on input "123459874" at bounding box center [902, 286] width 1181 height 33
click at [325, 288] on input "123459874" at bounding box center [902, 286] width 1181 height 33
click at [328, 285] on input "123459874" at bounding box center [902, 286] width 1181 height 33
click at [353, 285] on input "123459874" at bounding box center [902, 286] width 1181 height 33
click at [383, 285] on input "123459874" at bounding box center [902, 286] width 1181 height 33
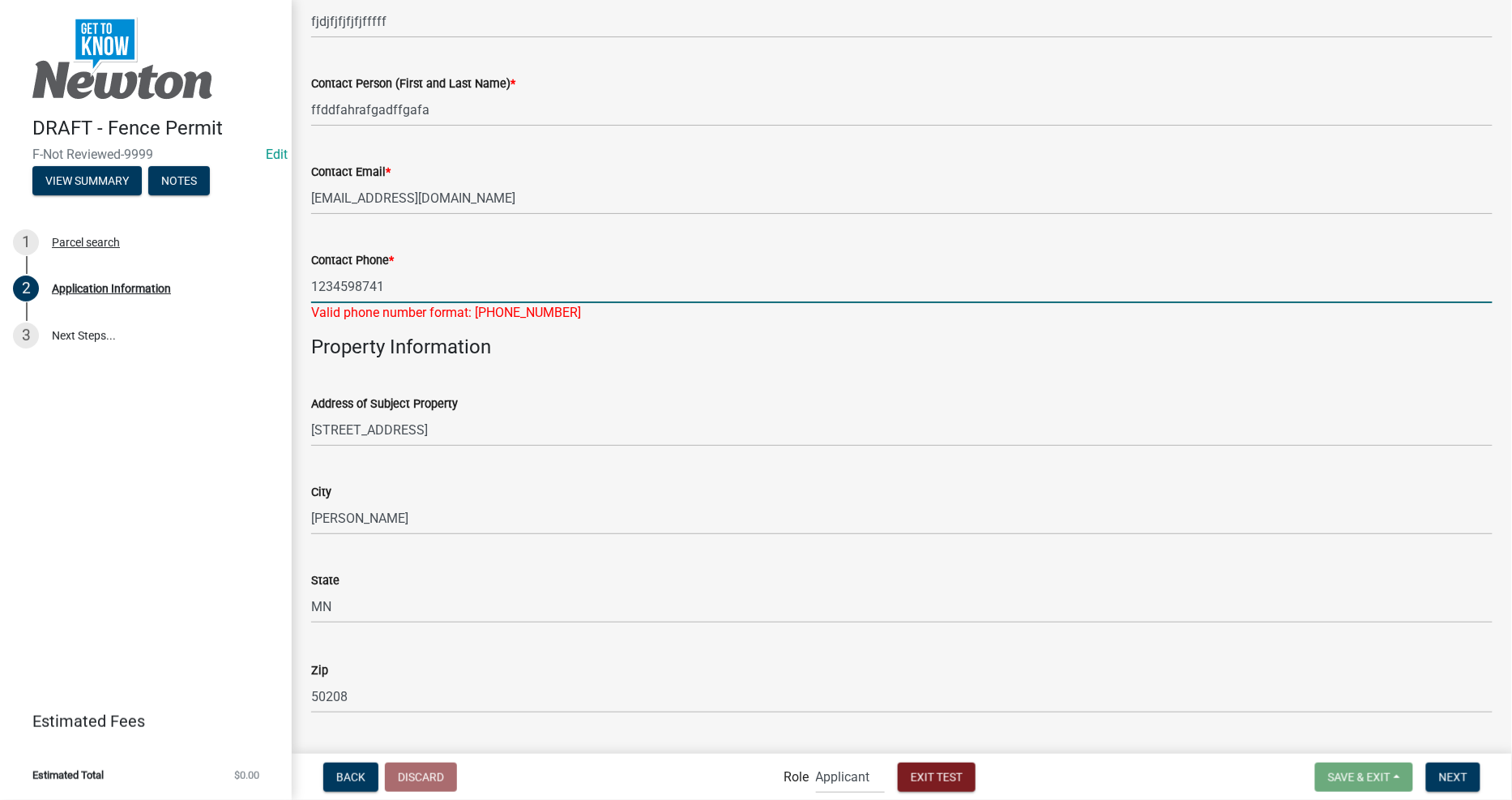
type input "1234598741"
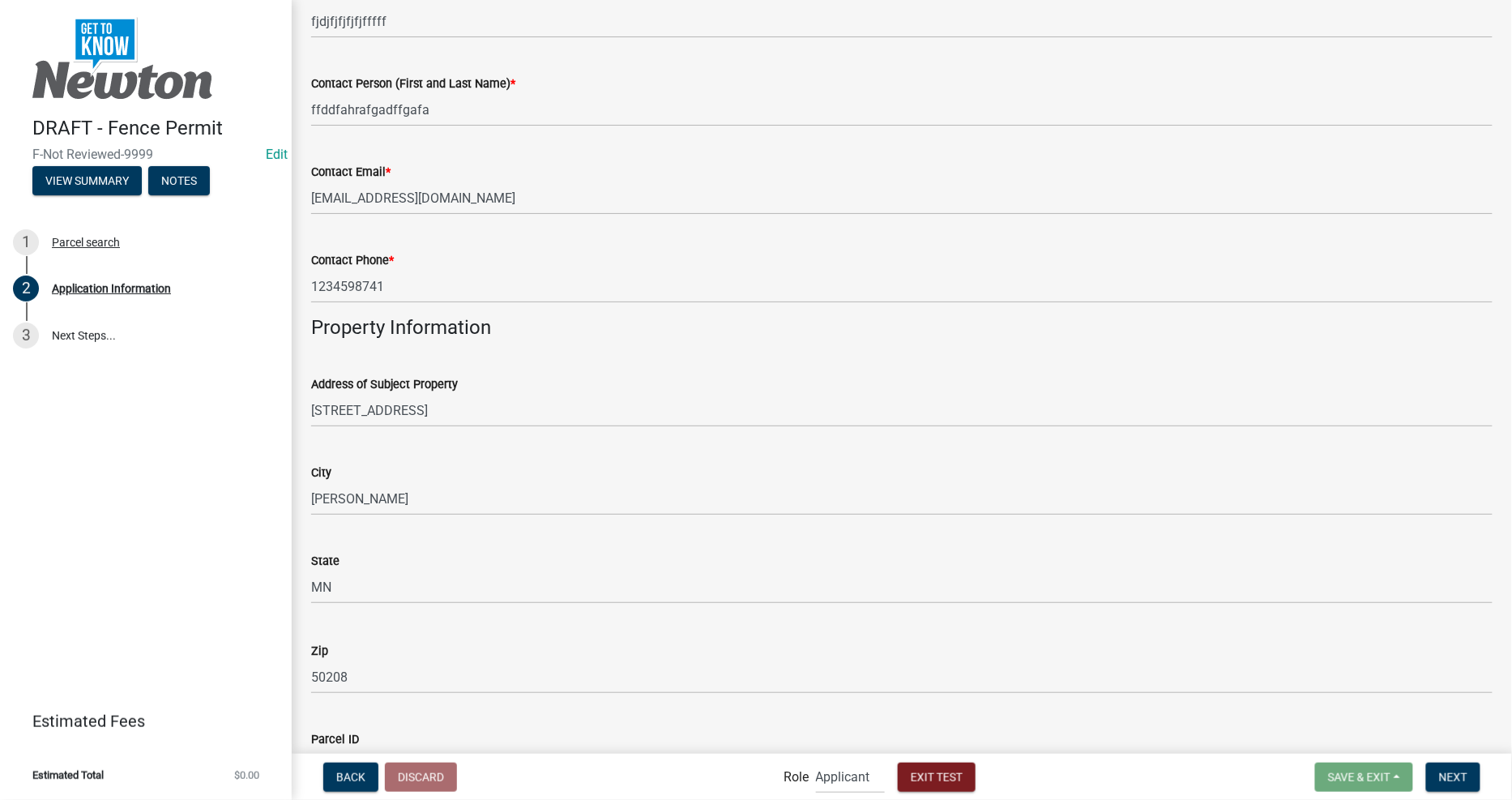
click at [624, 389] on div "Address of Subject Property 618 W 7TH ST S" at bounding box center [902, 390] width 1181 height 75
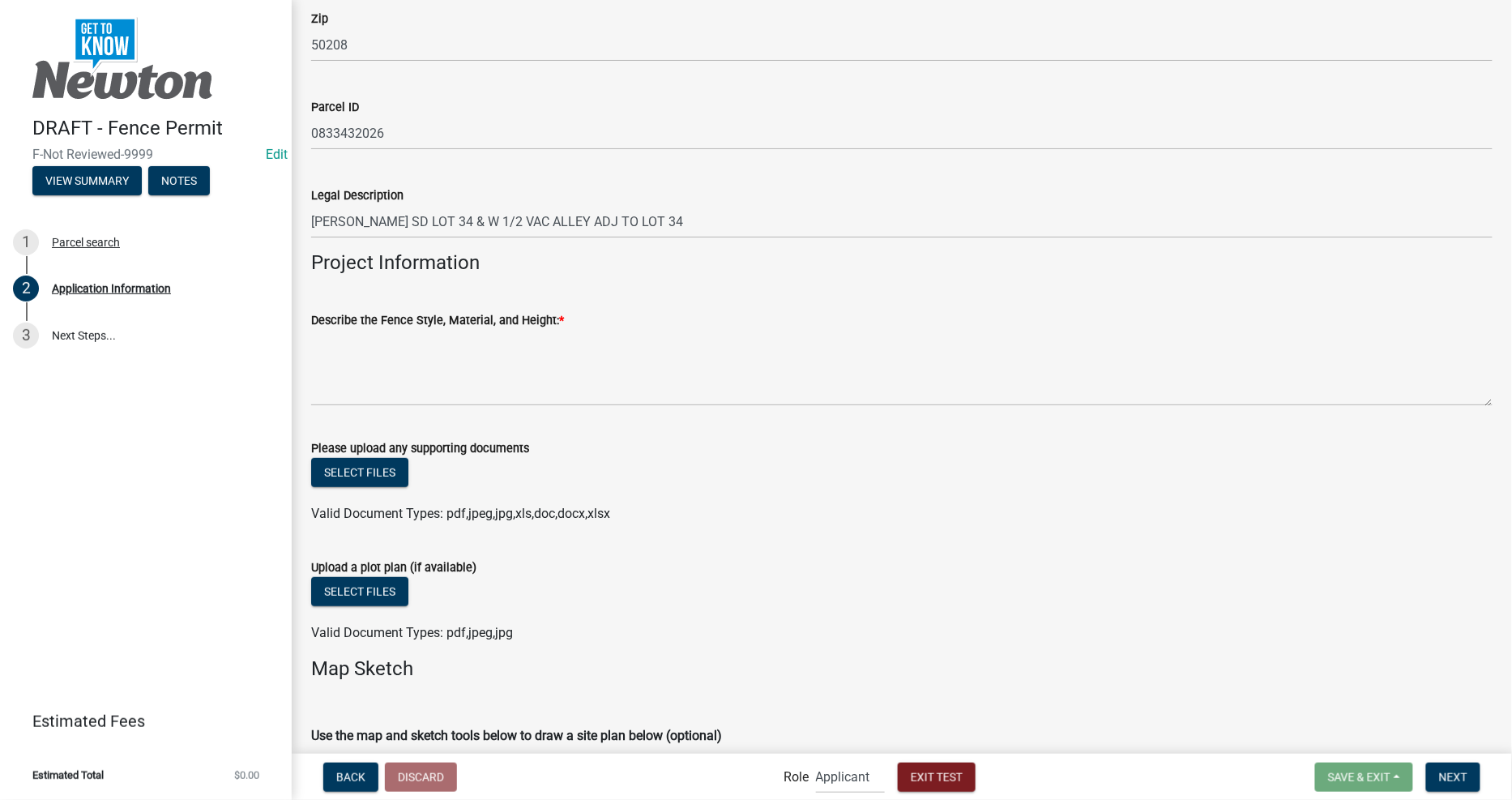
scroll to position [2267, 0]
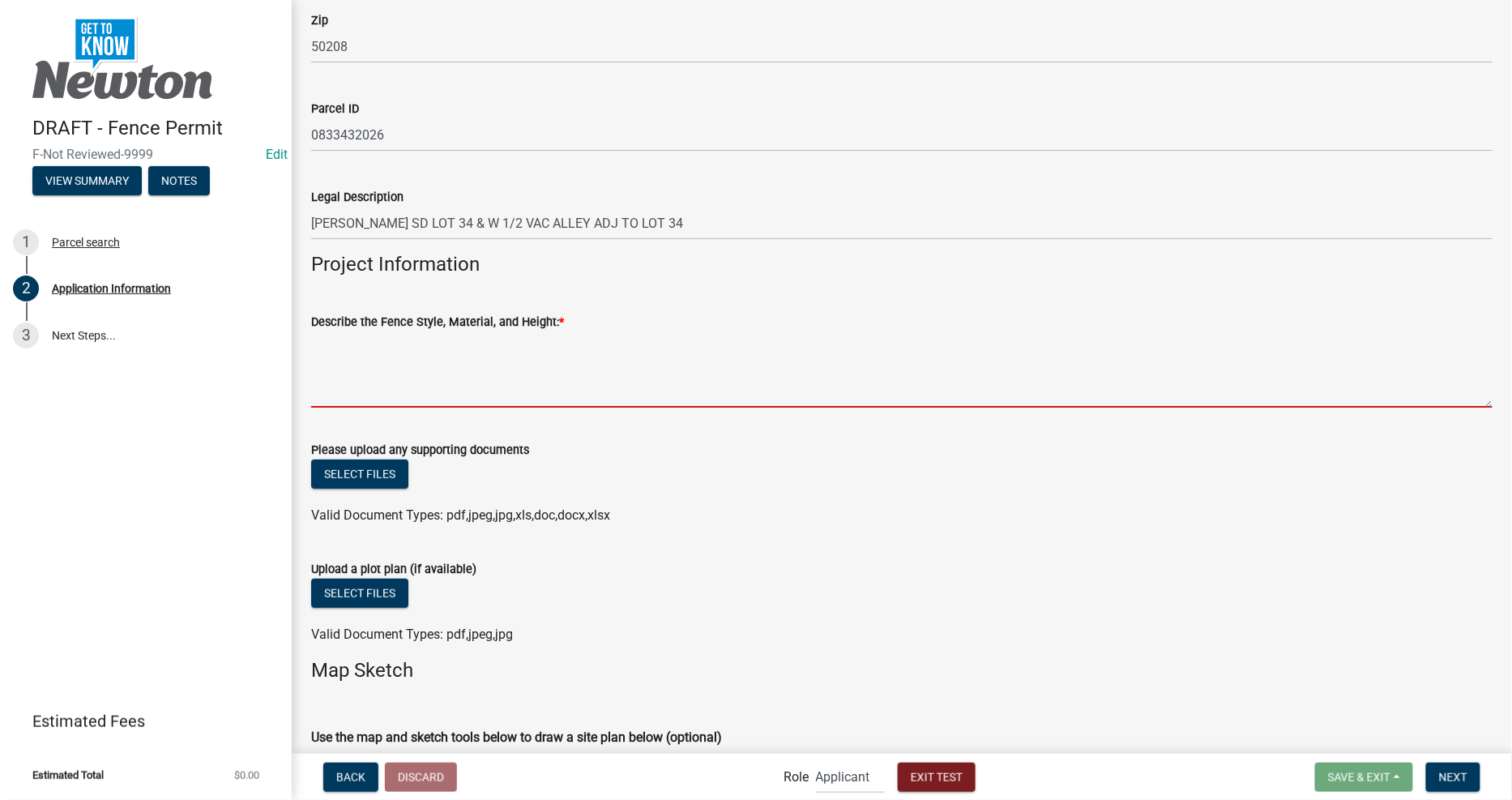
click at [488, 396] on textarea "Describe the Fence Style, Material, and Height: *" at bounding box center [902, 370] width 1181 height 76
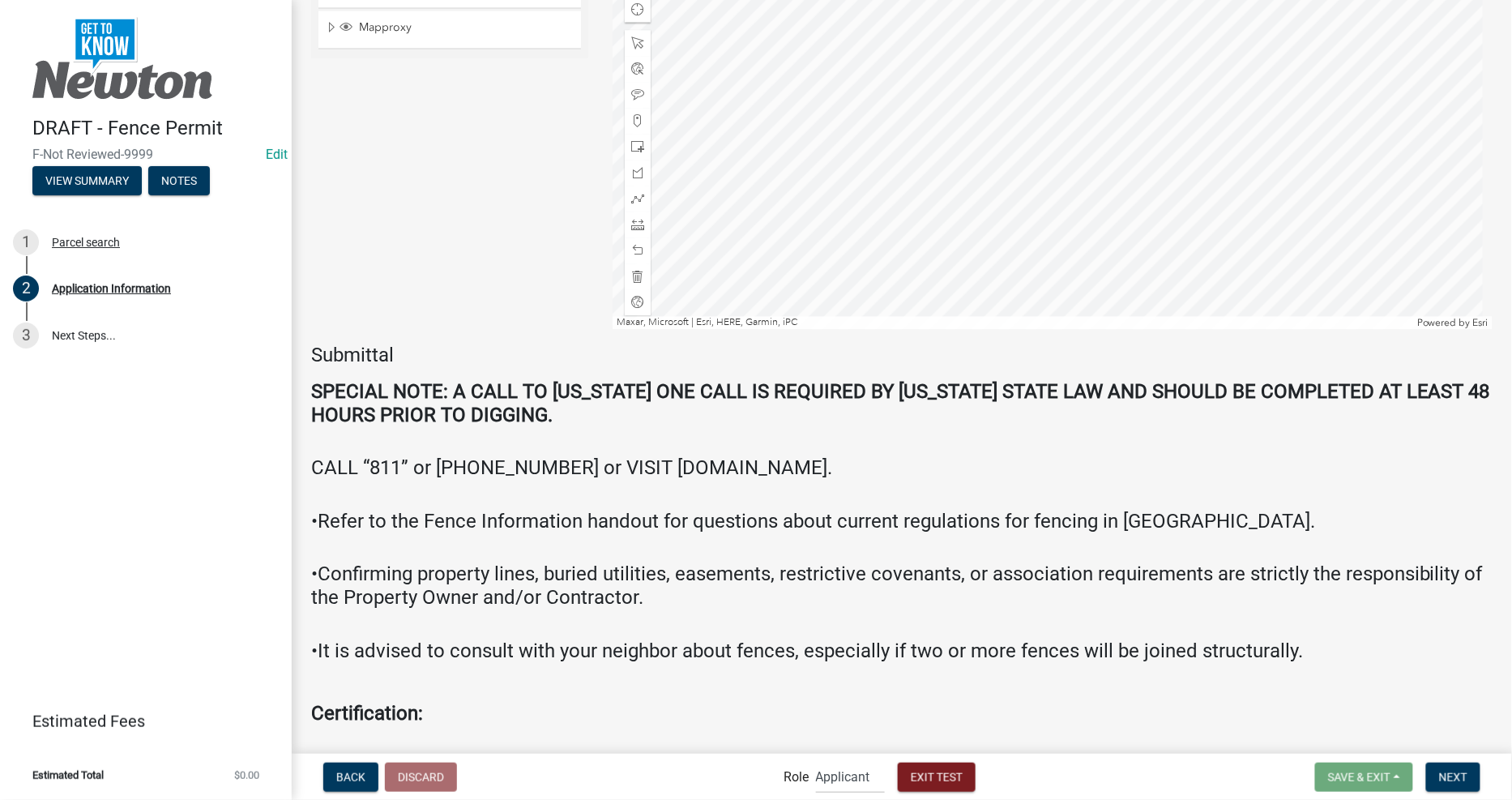
scroll to position [3192, 0]
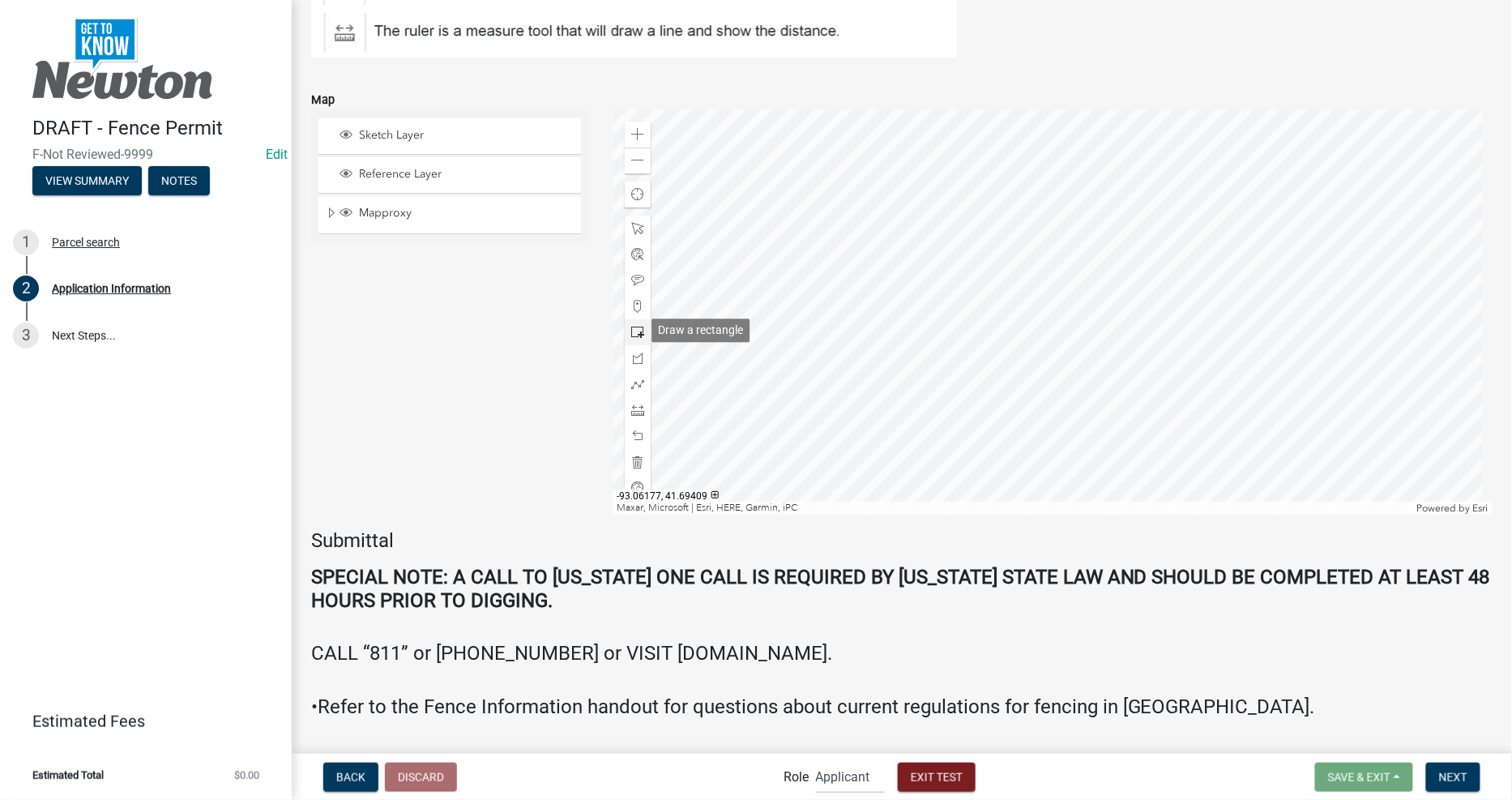
type textarea "1ff1f11f1f1f1f"
click at [627, 338] on div at bounding box center [637, 332] width 26 height 26
click at [1259, 303] on div at bounding box center [1053, 311] width 880 height 405
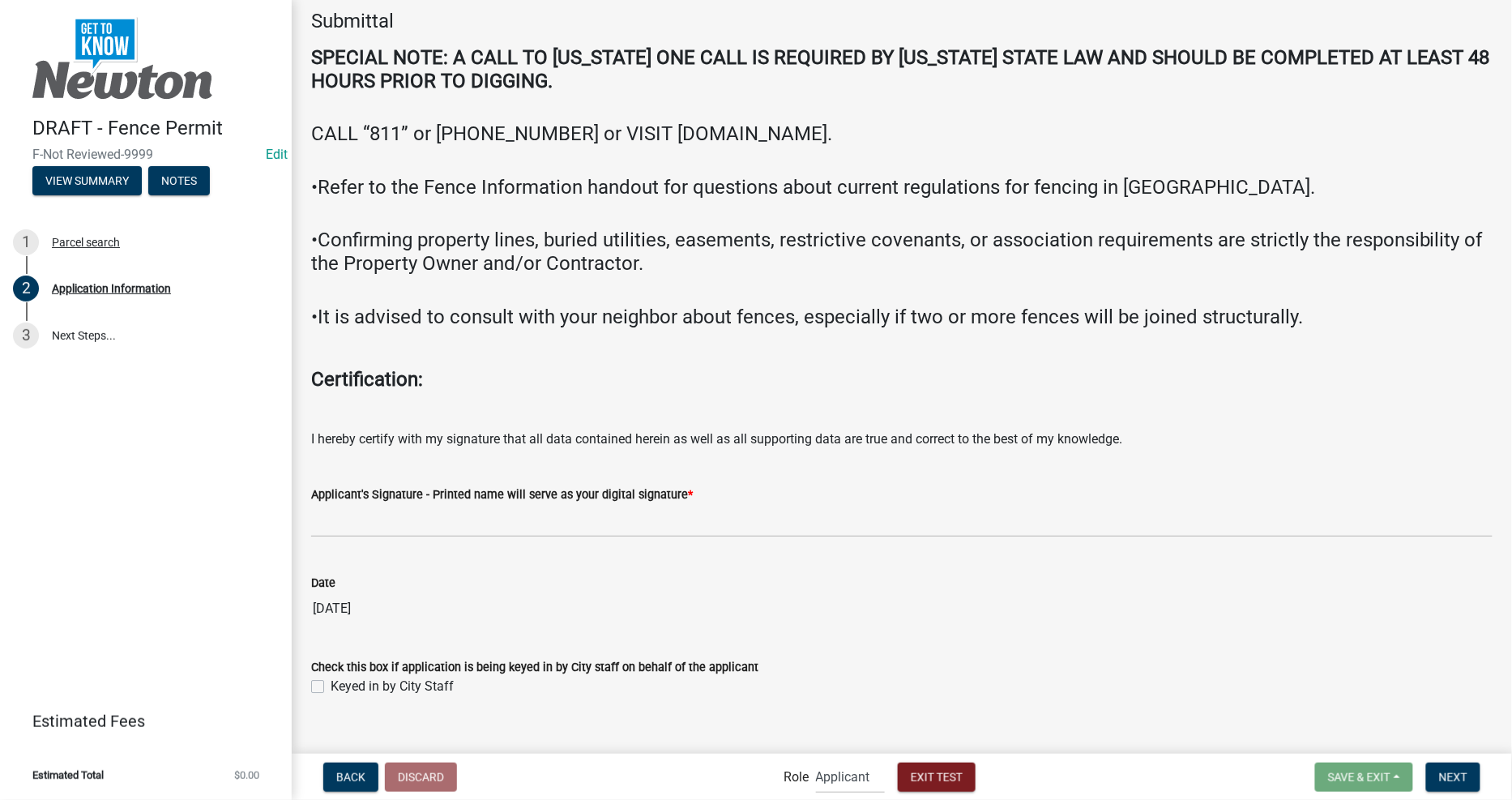
scroll to position [3733, 0]
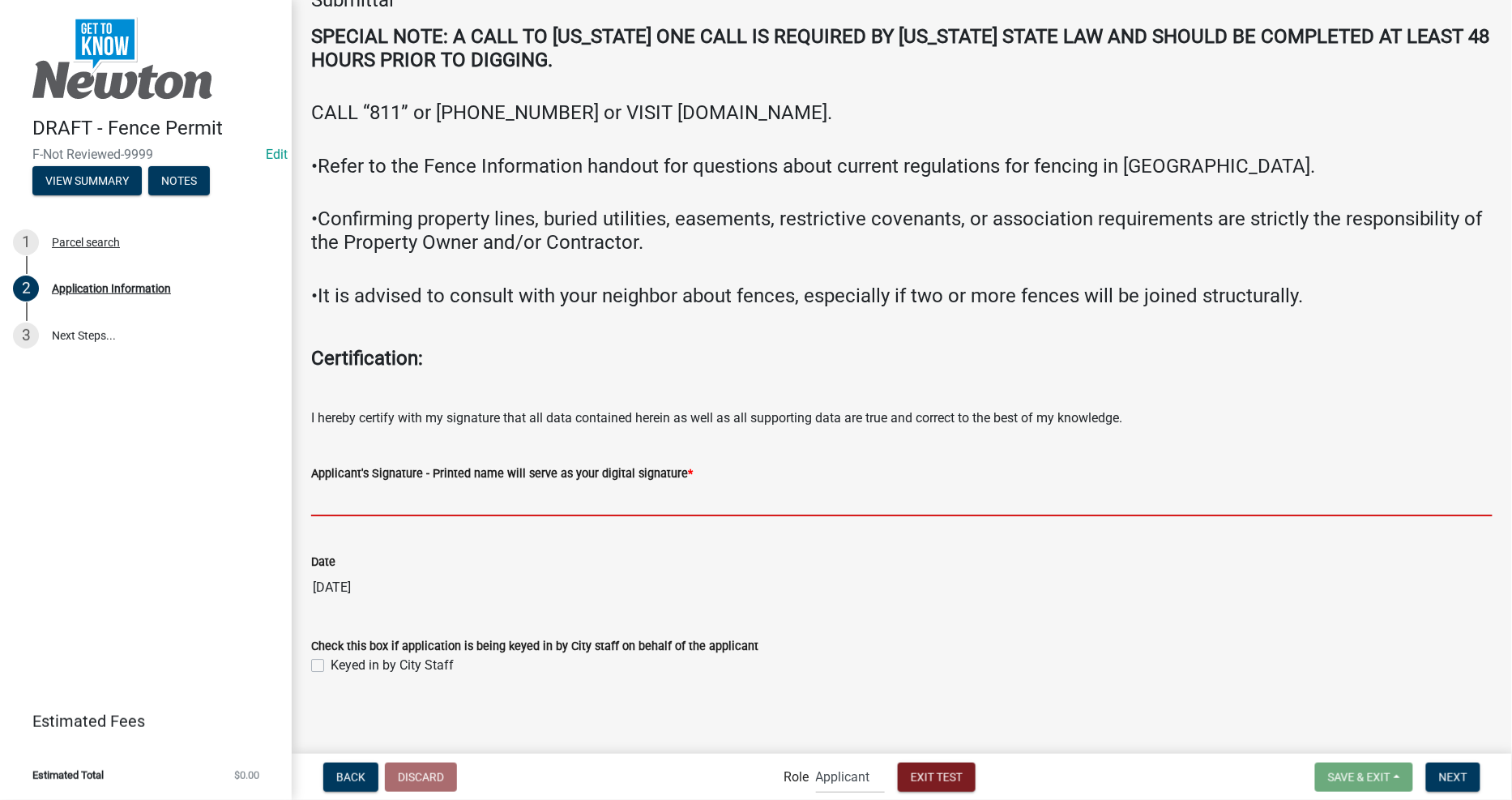
click at [492, 500] on input "Applicant's Signature - Printed name will serve as your digital signature *" at bounding box center [902, 500] width 1181 height 33
type input "[PERSON_NAME]"
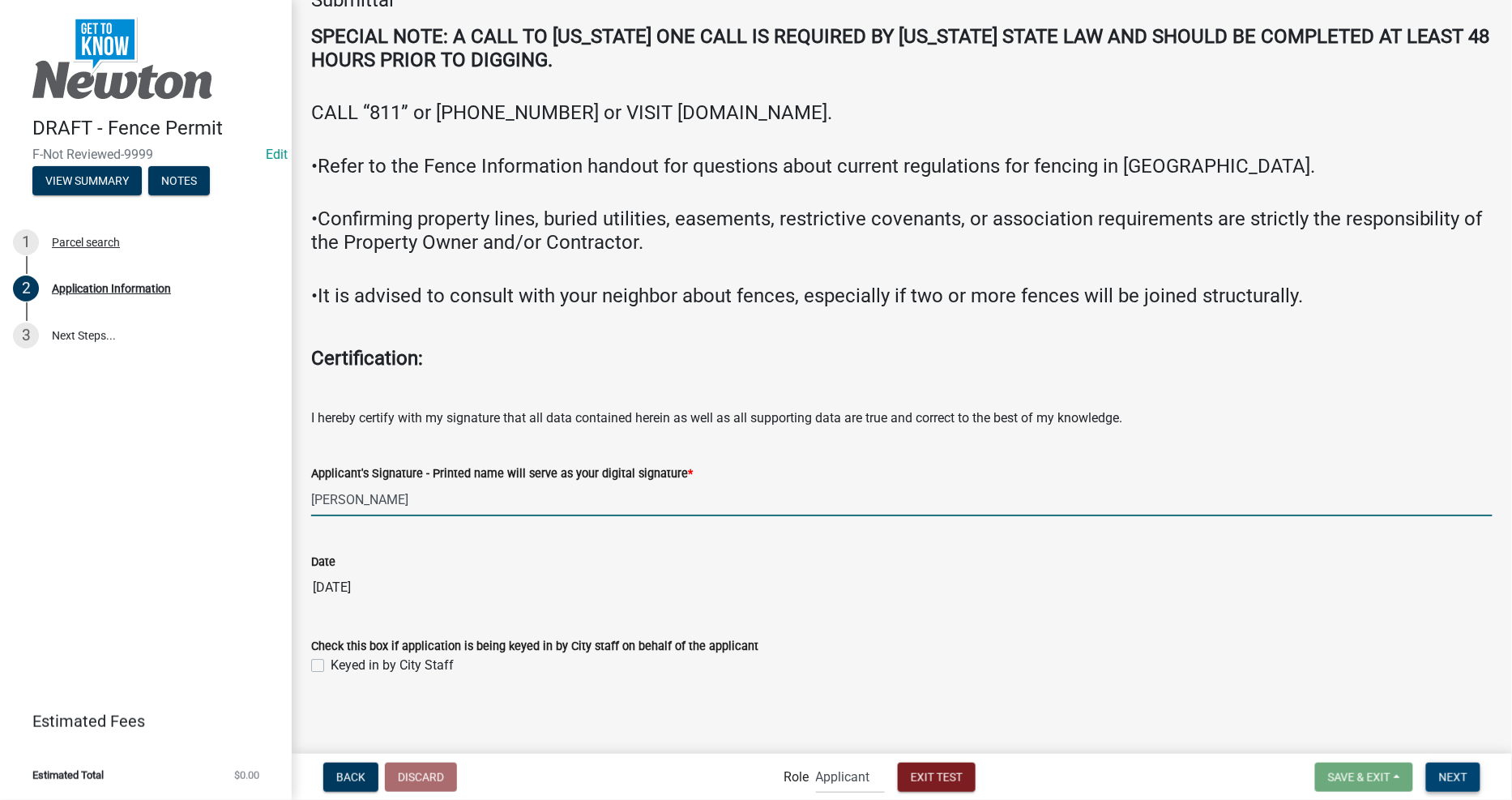
click at [1448, 781] on span "Next" at bounding box center [1452, 776] width 28 height 13
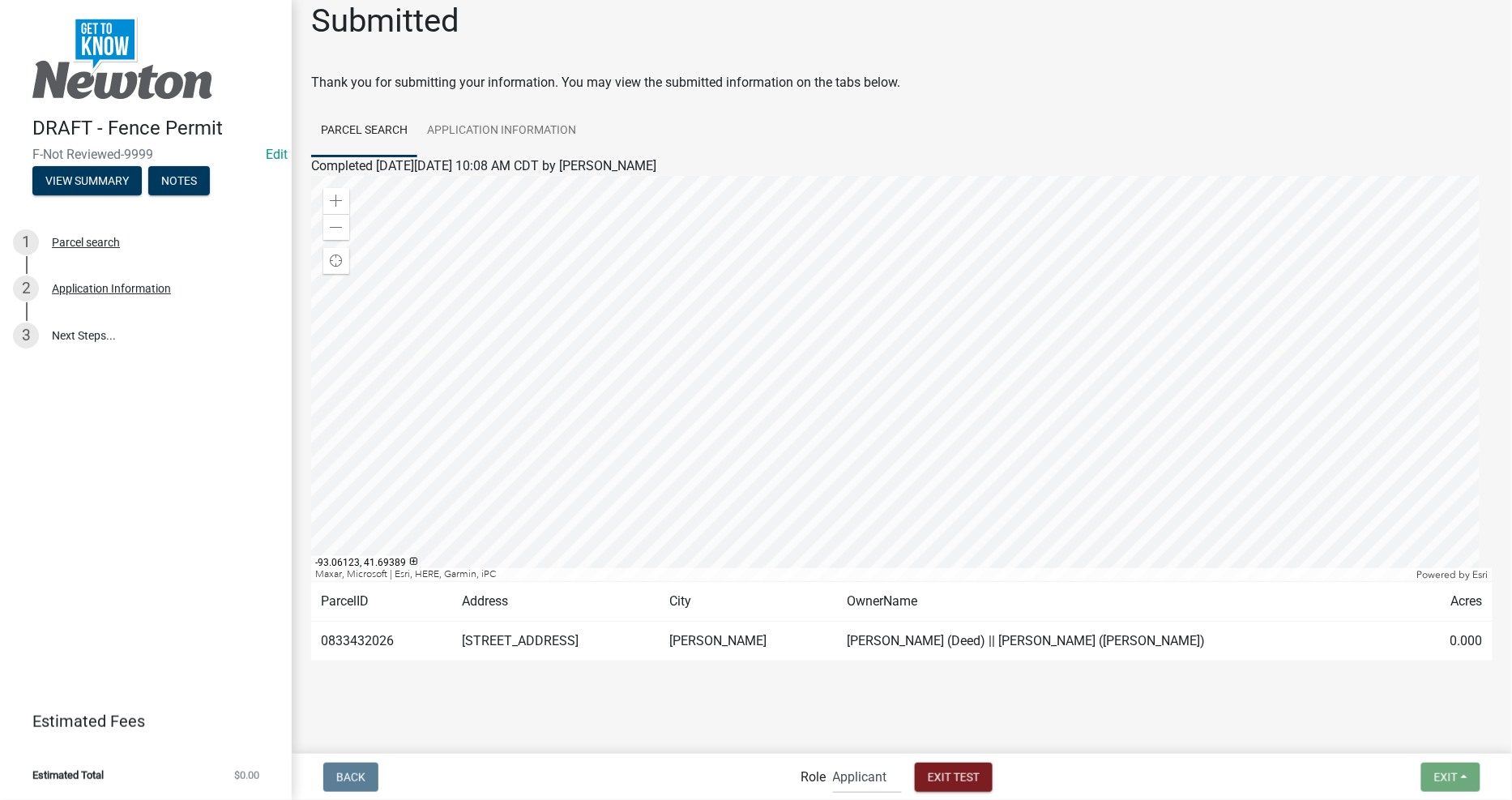
scroll to position [22, 0]
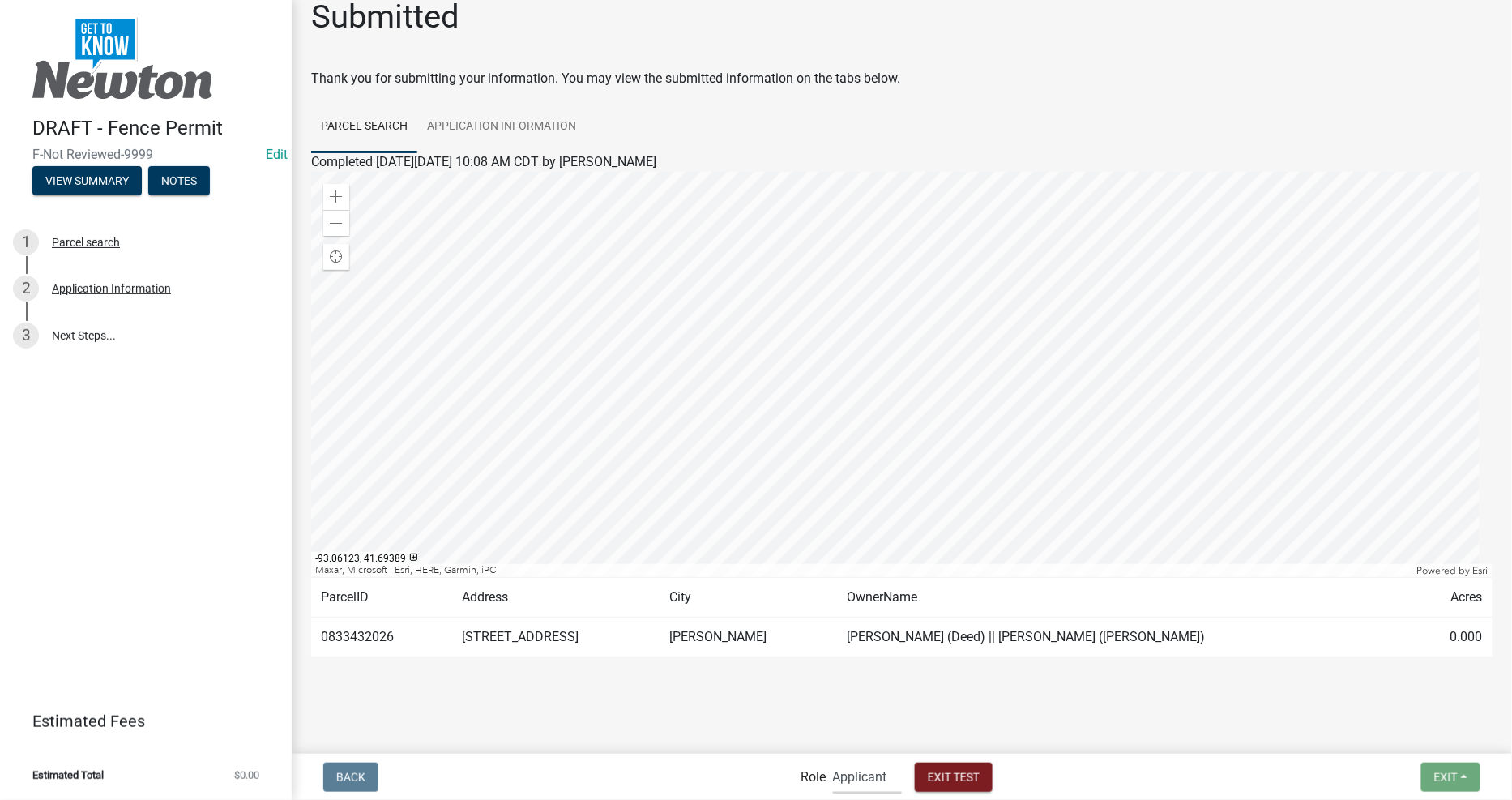
click at [879, 784] on select "Applicant Admin City Planner" at bounding box center [867, 777] width 69 height 33
select select "b0ec8d28-4564-4fac-be8f-7037d338ee00"
click at [833, 760] on select "Applicant Admin City Planner" at bounding box center [867, 777] width 69 height 33
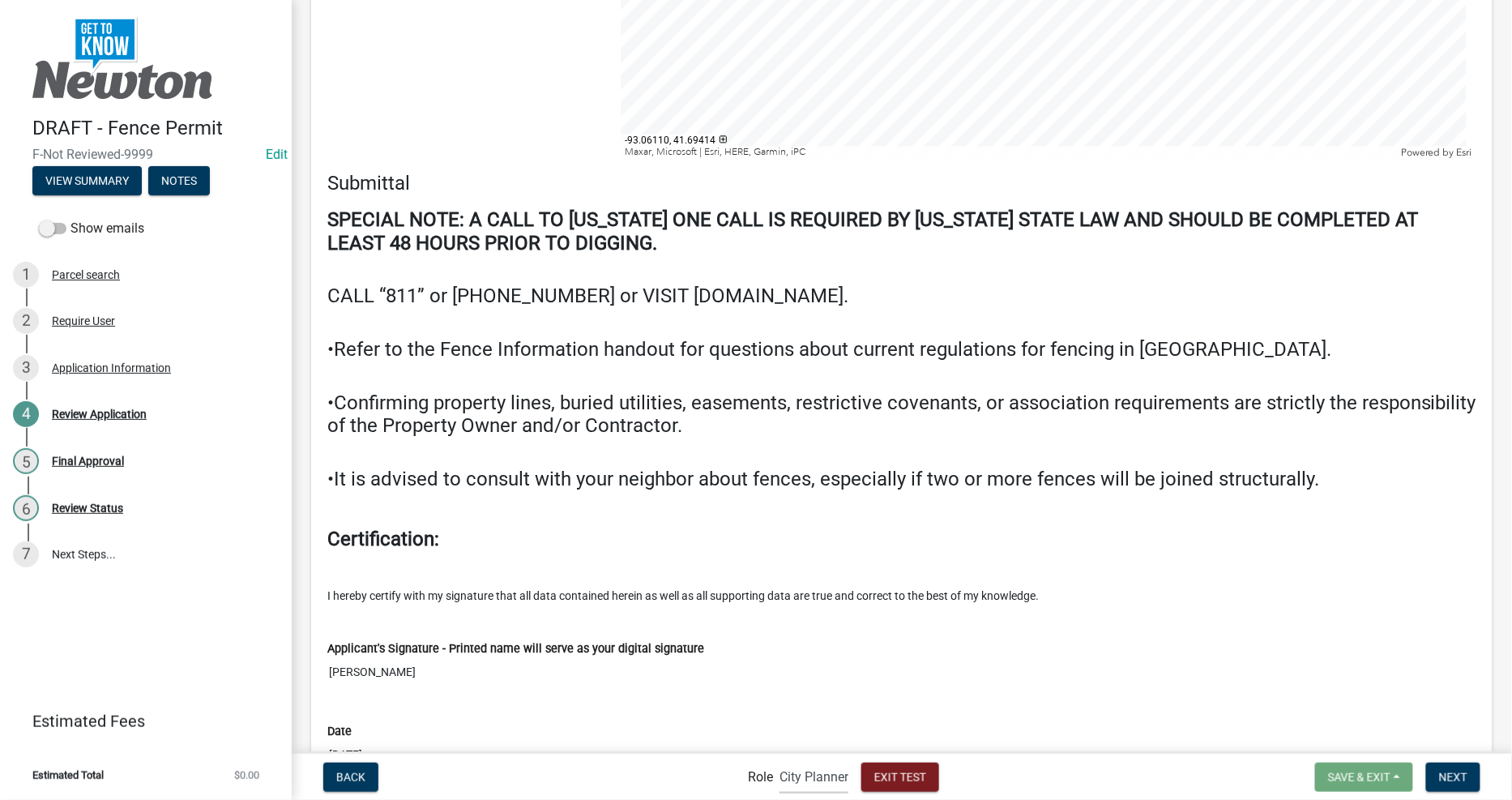
scroll to position [3747, 0]
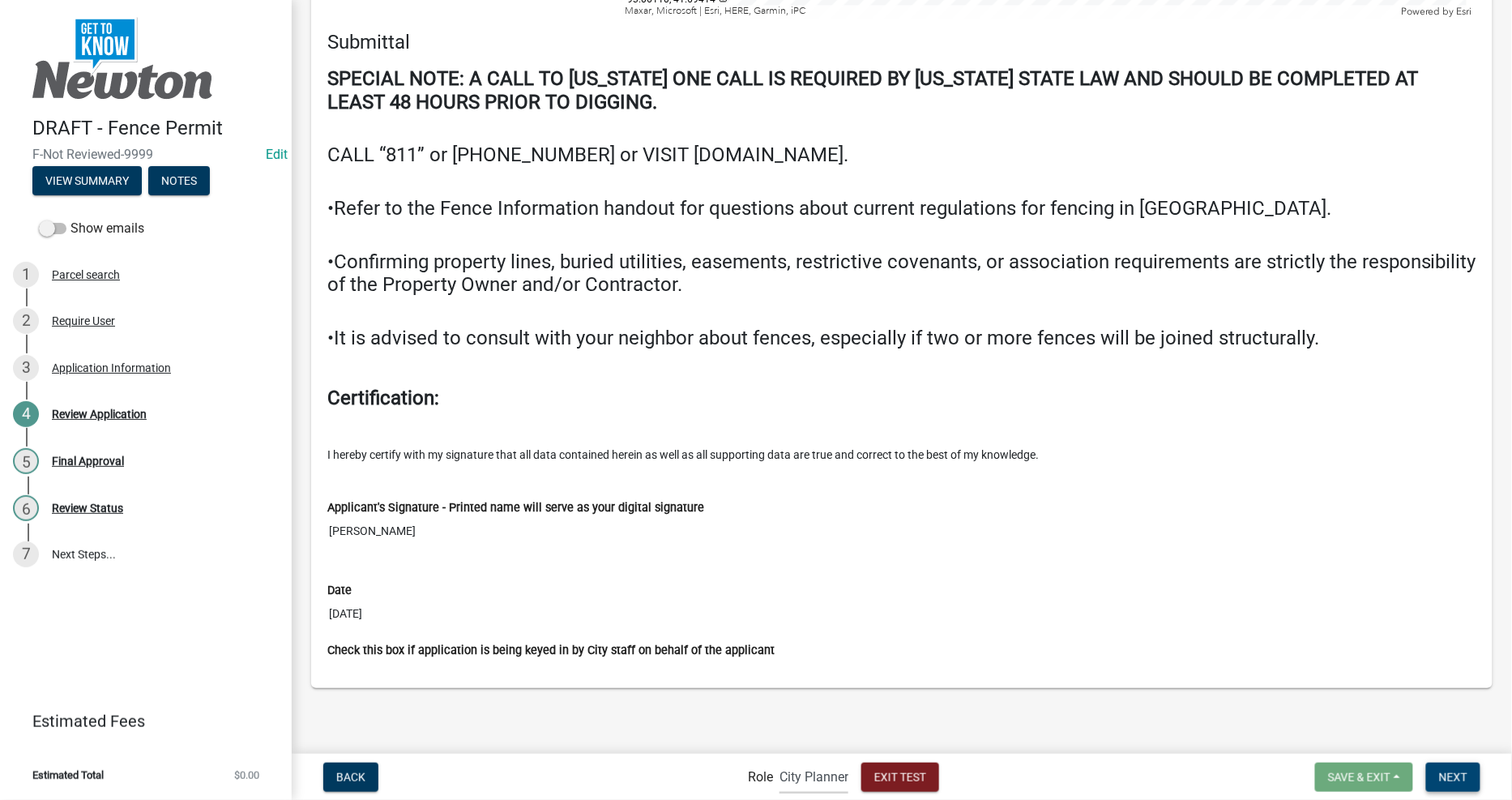
click at [1455, 776] on span "Next" at bounding box center [1452, 776] width 28 height 13
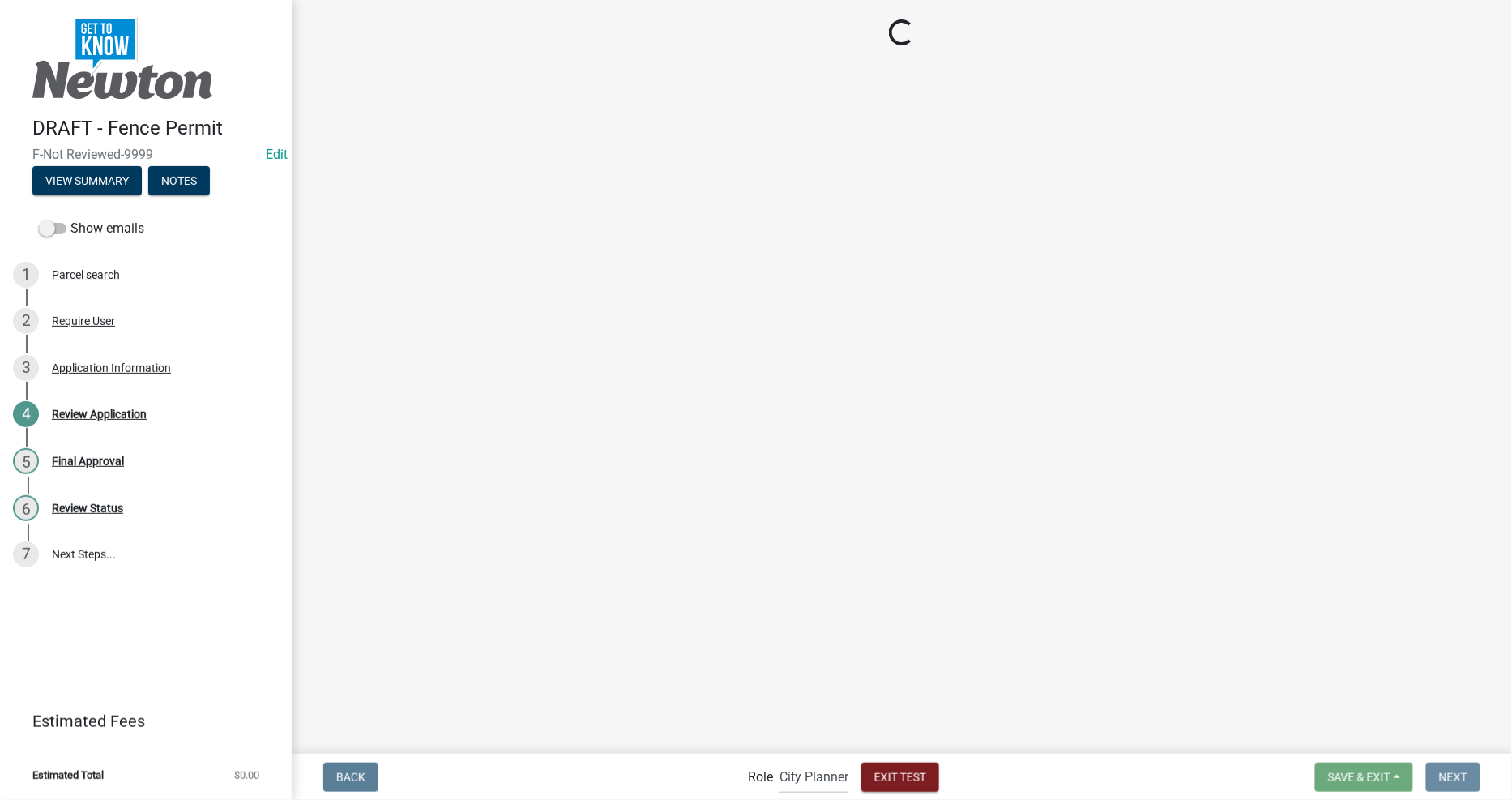
scroll to position [0, 0]
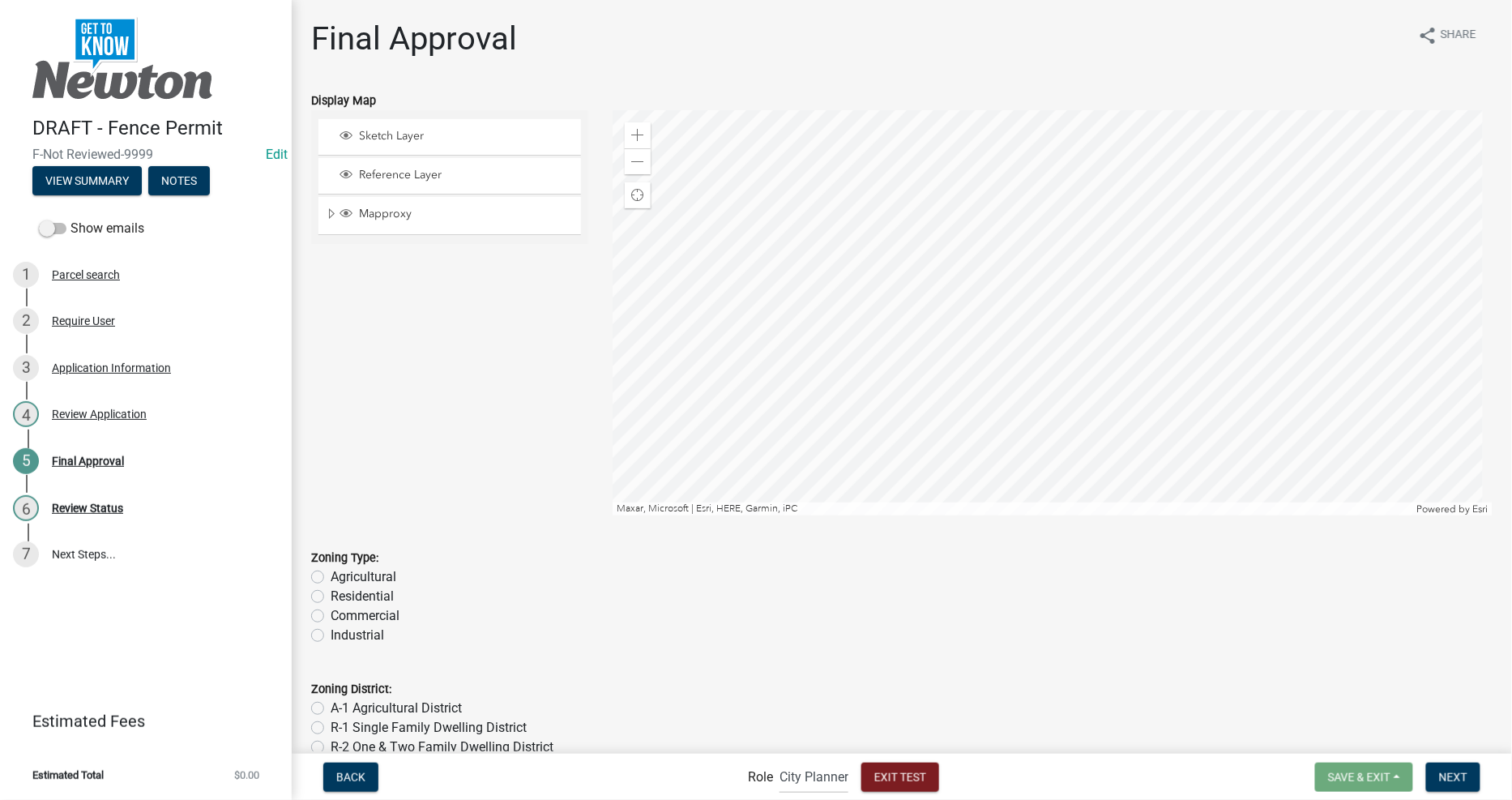
click at [334, 596] on label "Residential" at bounding box center [362, 597] width 63 height 19
click at [334, 596] on input "Residential" at bounding box center [335, 592] width 11 height 11
radio input "true"
click at [331, 748] on label "R-2 One & Two Family Dwelling District" at bounding box center [442, 748] width 222 height 19
click at [331, 748] on input "R-2 One & Two Family Dwelling District" at bounding box center [335, 743] width 11 height 11
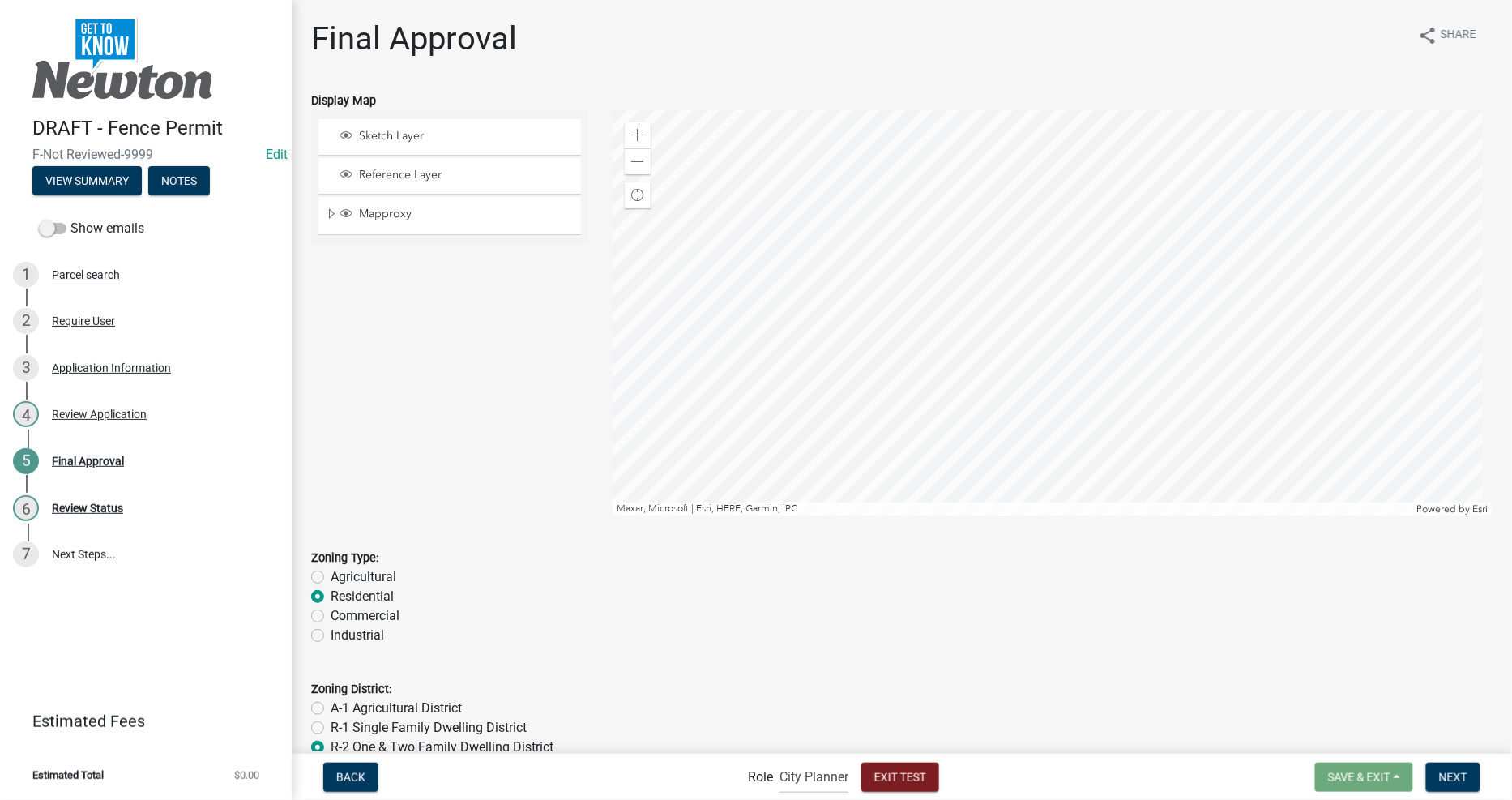
radio input "true"
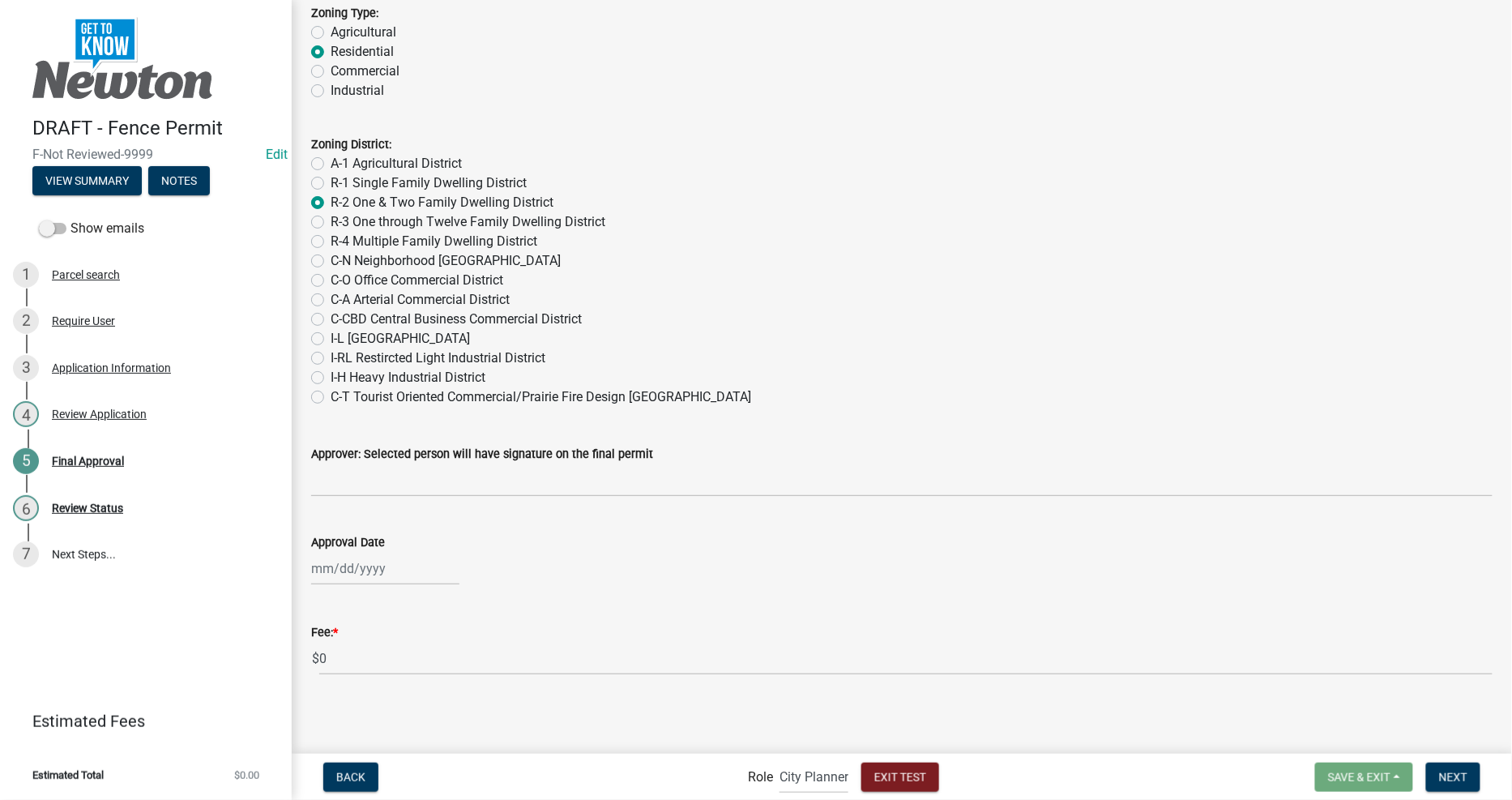
scroll to position [546, 0]
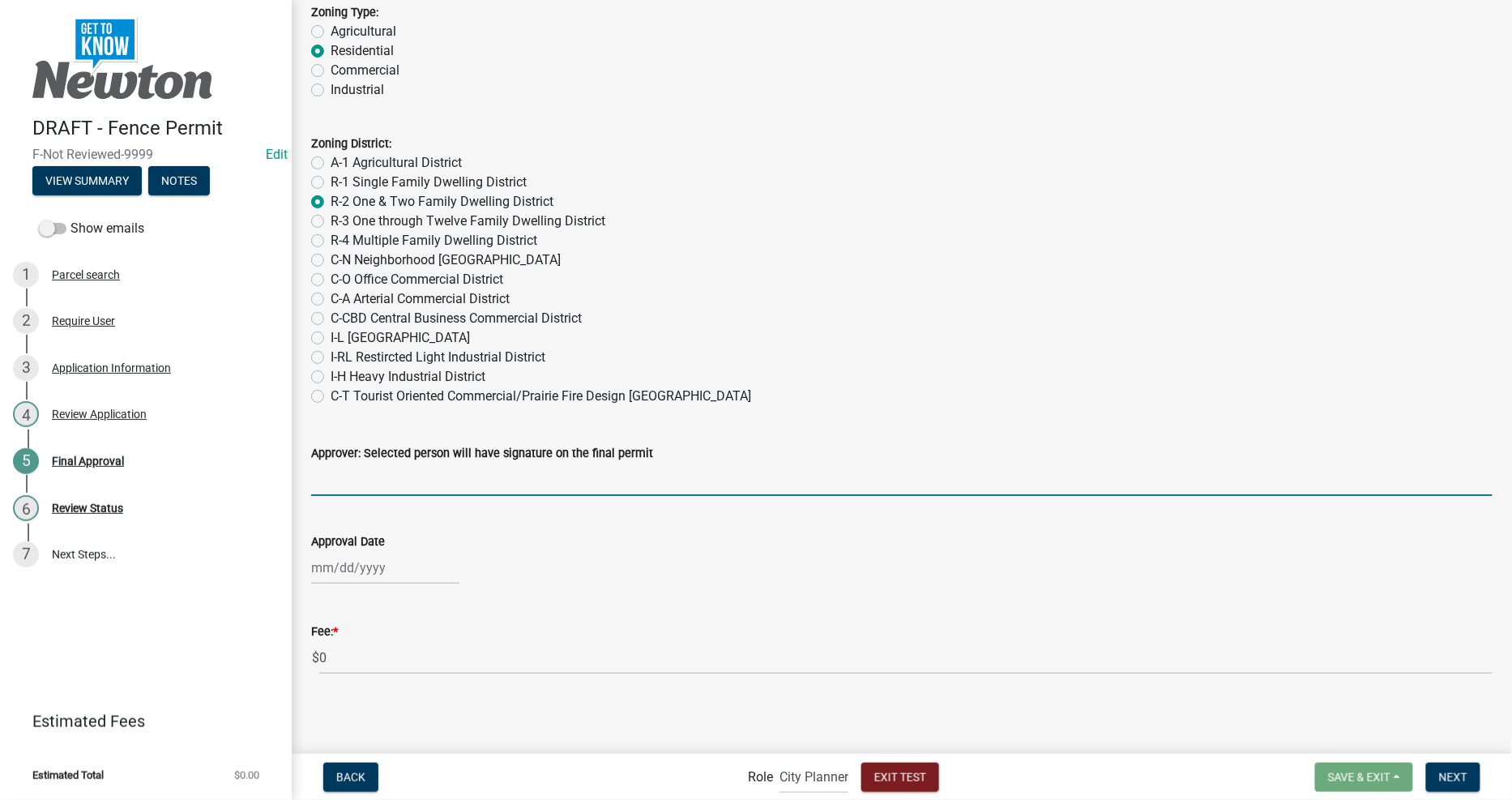
click at [422, 487] on input "Approver: Selected person will have signature on the final permit" at bounding box center [902, 480] width 1181 height 33
type input "mnmnmnmnmnnmn"
click at [382, 563] on div at bounding box center [385, 568] width 148 height 33
select select "9"
select select "2025"
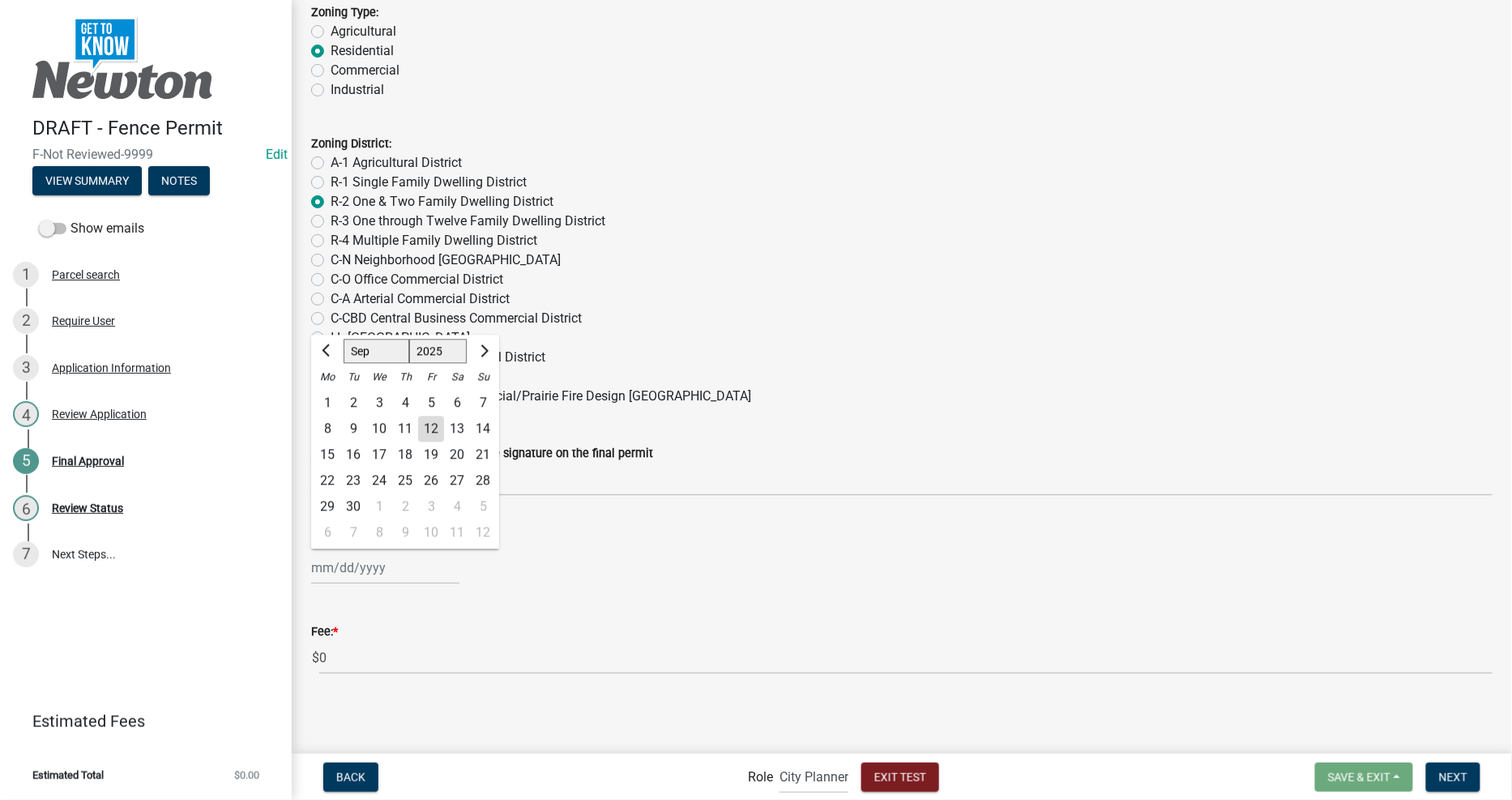
click at [438, 432] on div "12" at bounding box center [430, 430] width 26 height 26
type input "[DATE]"
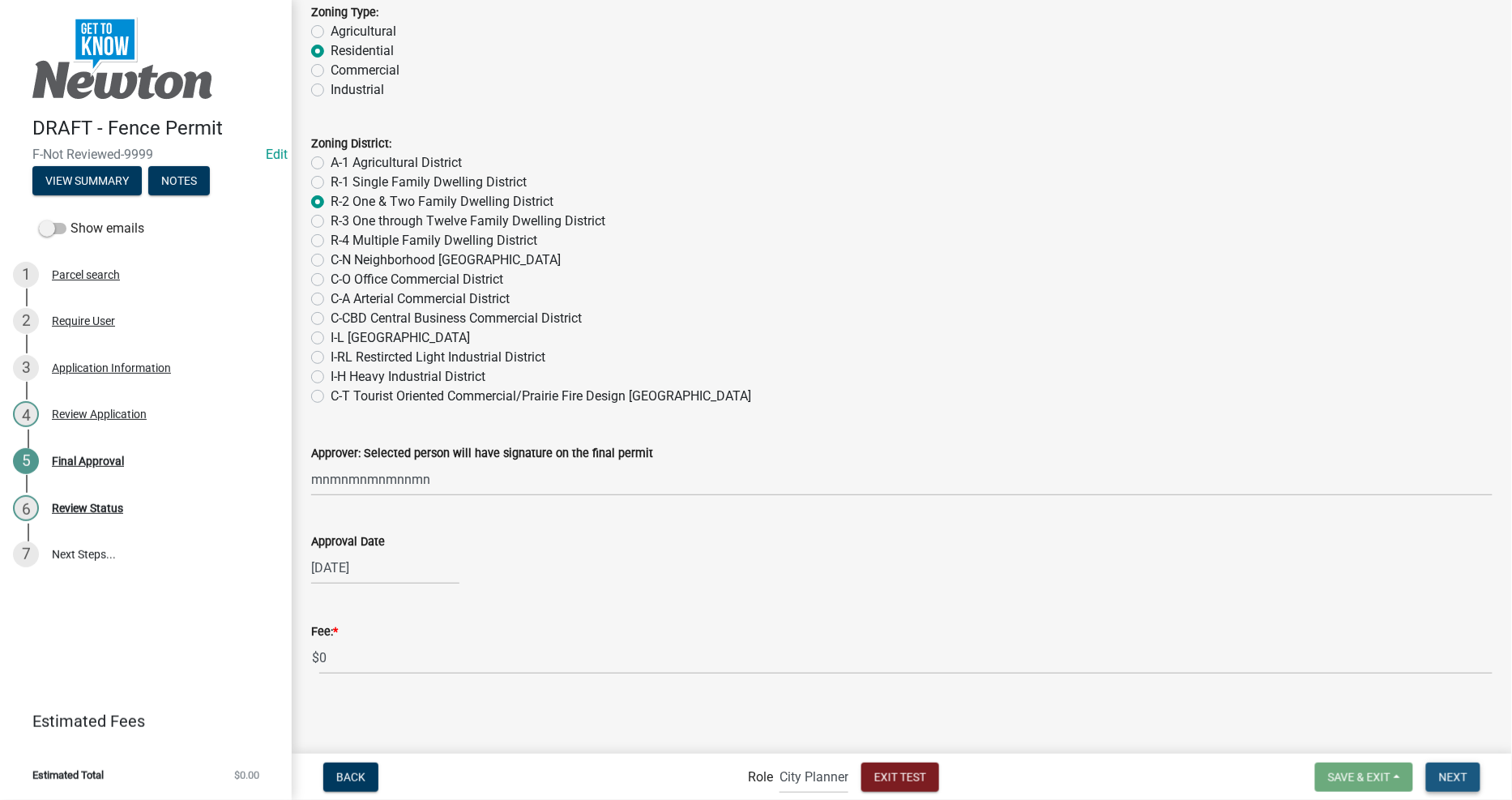
click at [1454, 774] on span "Next" at bounding box center [1452, 776] width 28 height 13
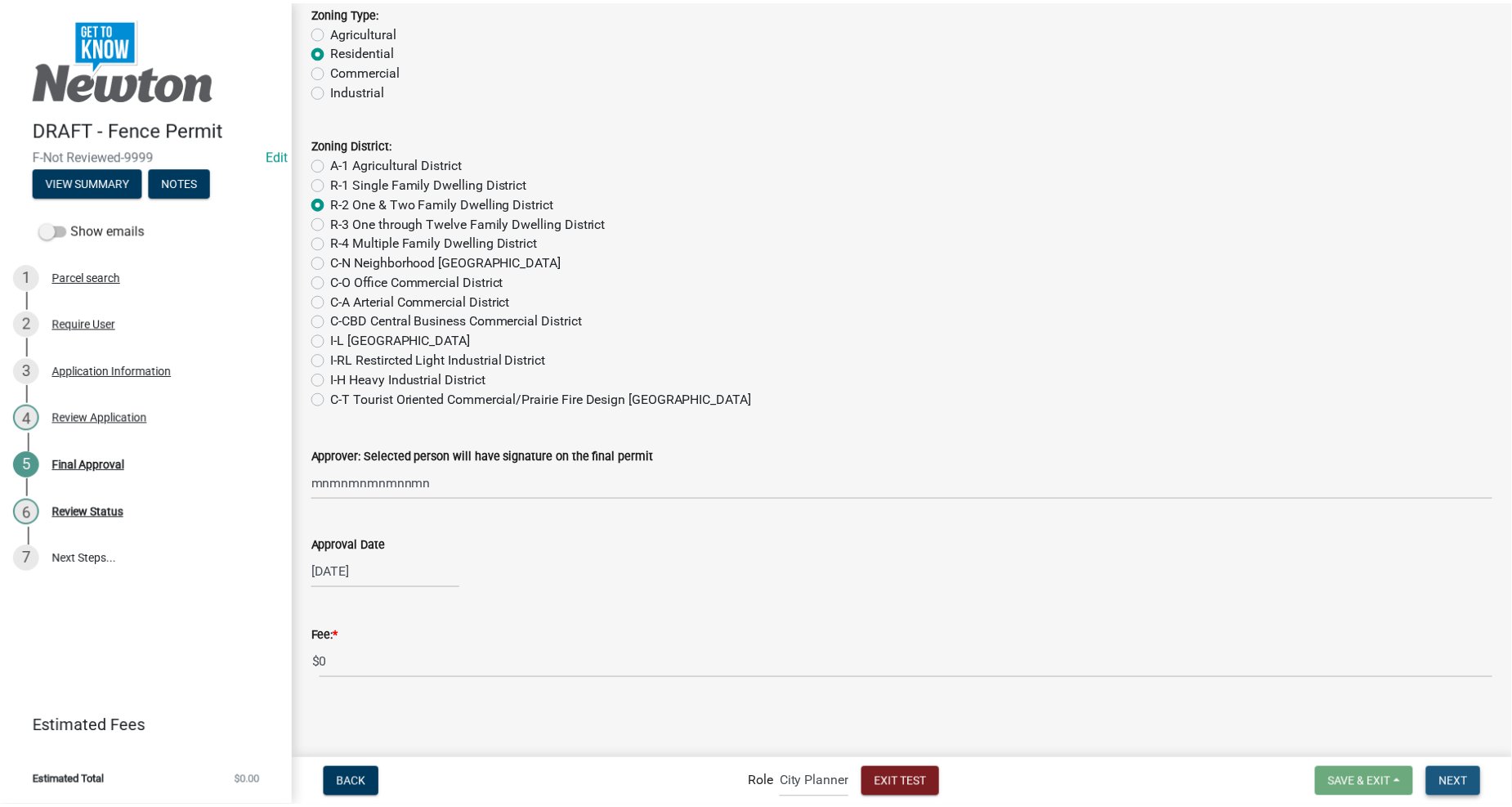
scroll to position [0, 0]
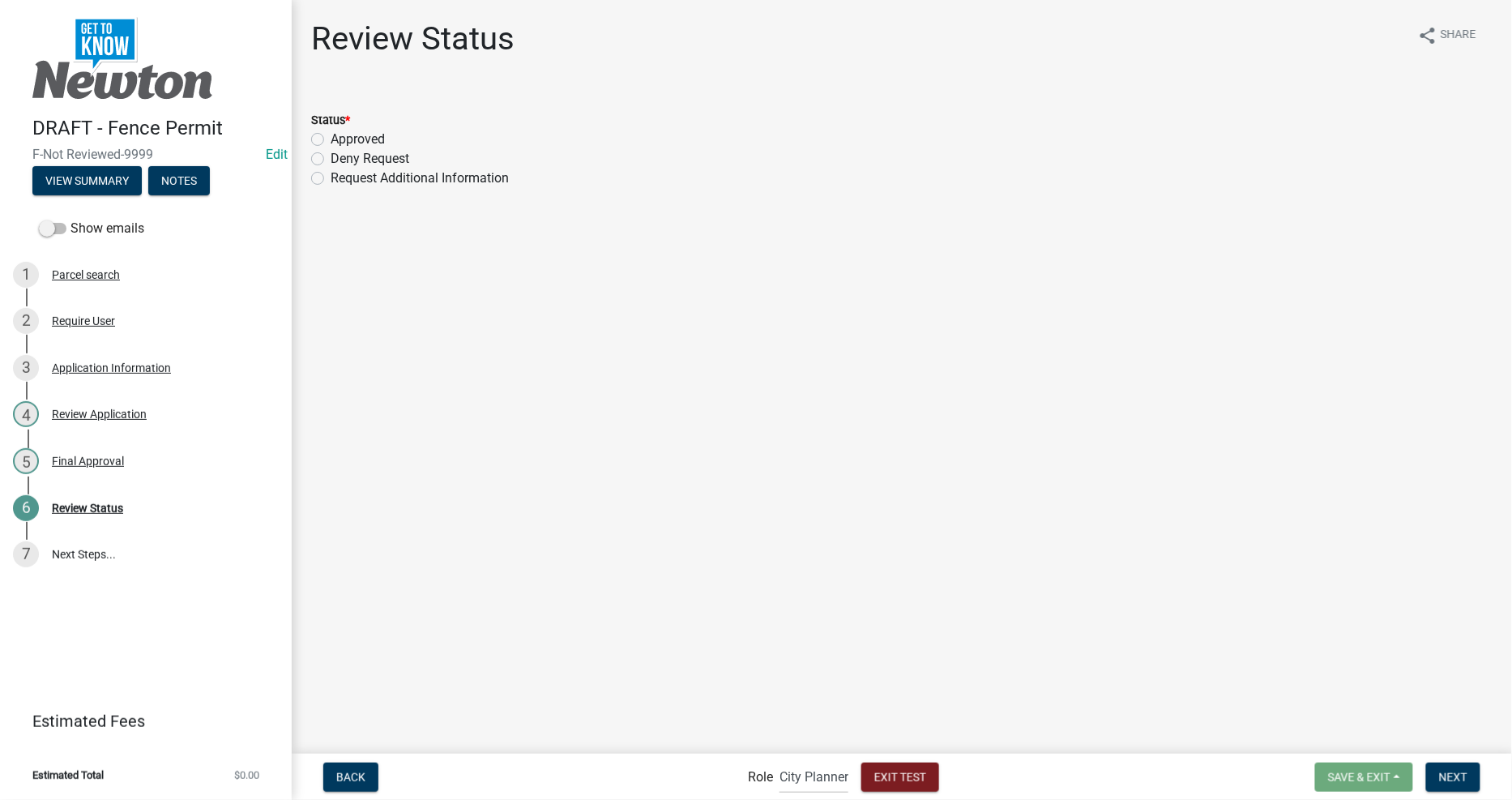
click at [349, 133] on label "Approved" at bounding box center [358, 139] width 54 height 19
click at [341, 133] on input "Approved" at bounding box center [335, 134] width 11 height 11
radio input "true"
click at [358, 154] on label "Deny Request" at bounding box center [369, 159] width 78 height 19
click at [341, 154] on input "Deny Request" at bounding box center [335, 154] width 11 height 11
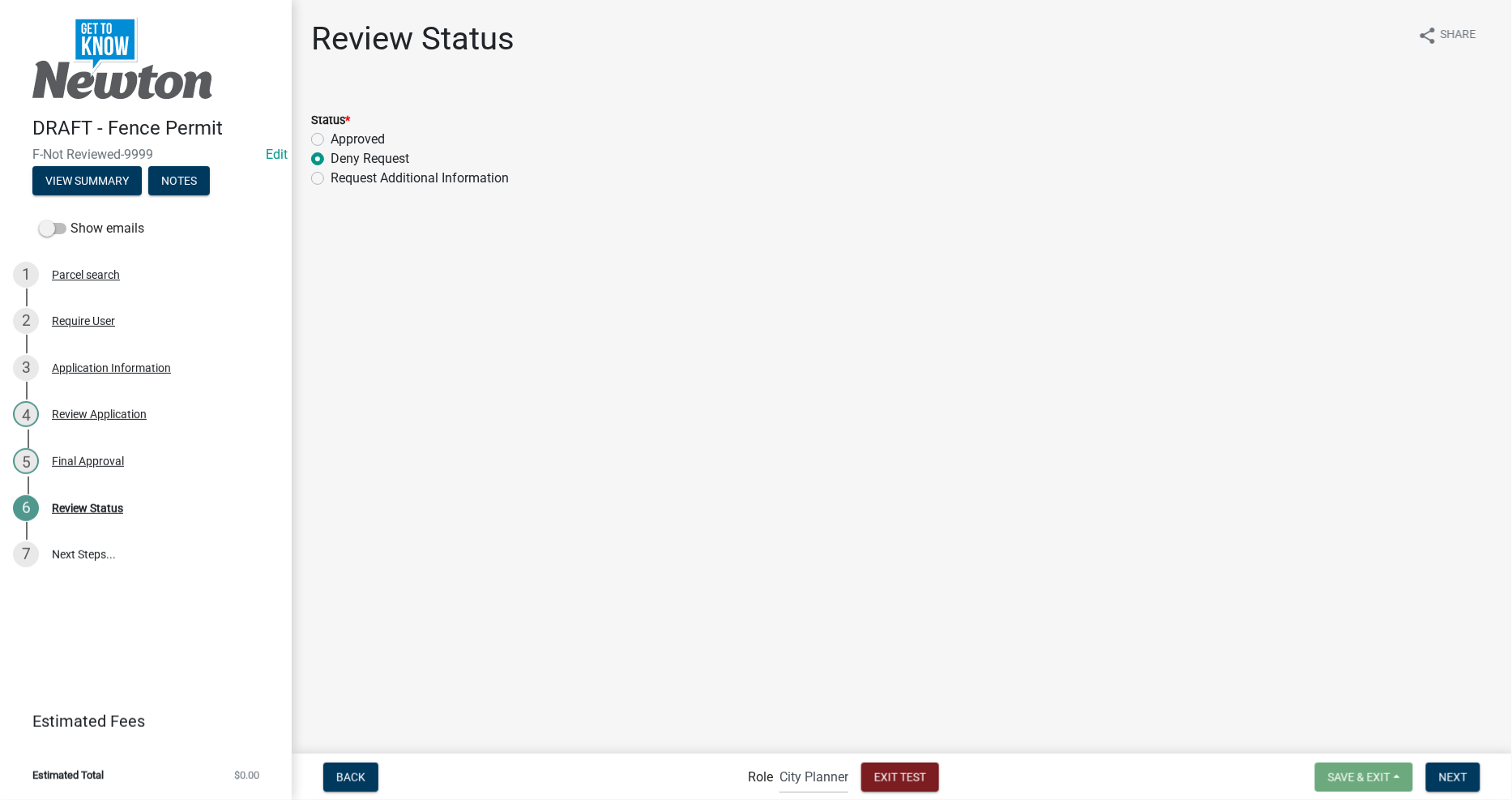
radio input "true"
click at [1468, 789] on button "Next" at bounding box center [1453, 778] width 54 height 29
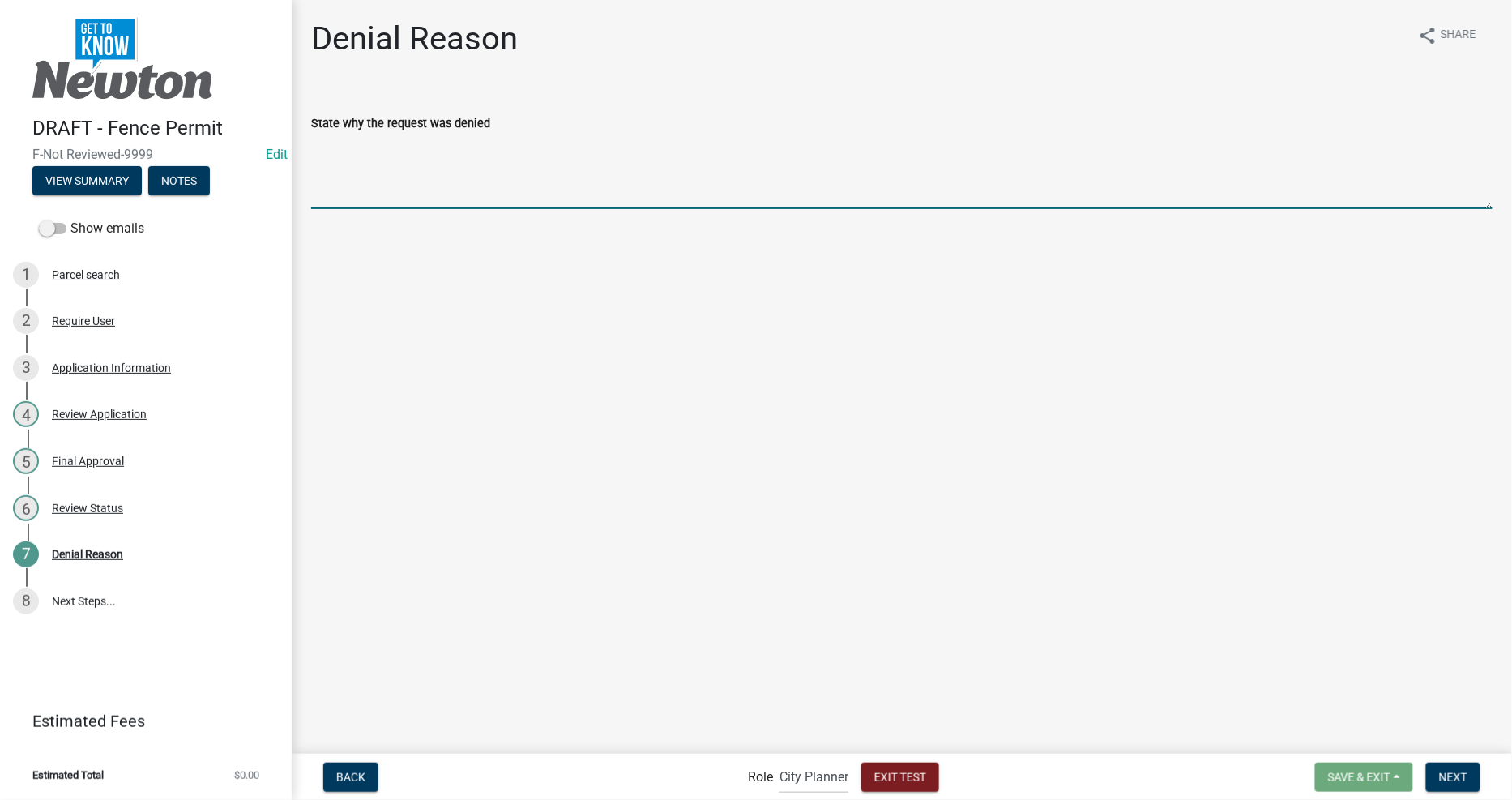
click at [459, 158] on textarea "State why the request was denied" at bounding box center [902, 170] width 1181 height 76
click at [460, 173] on textarea "State why the request was denied" at bounding box center [902, 170] width 1181 height 76
type textarea "dldodododocdkcv"
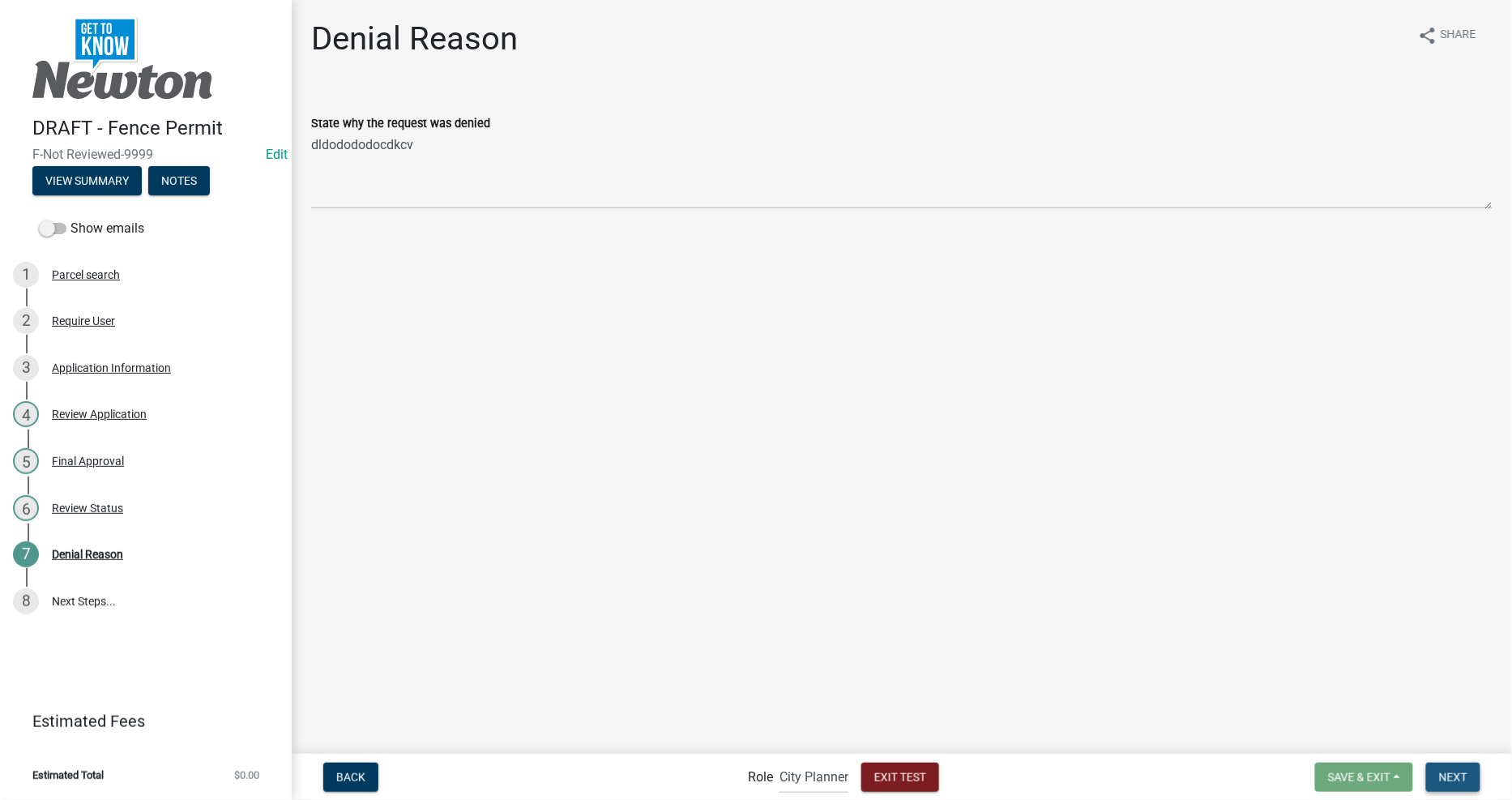
click at [1462, 774] on span "Next" at bounding box center [1452, 776] width 28 height 13
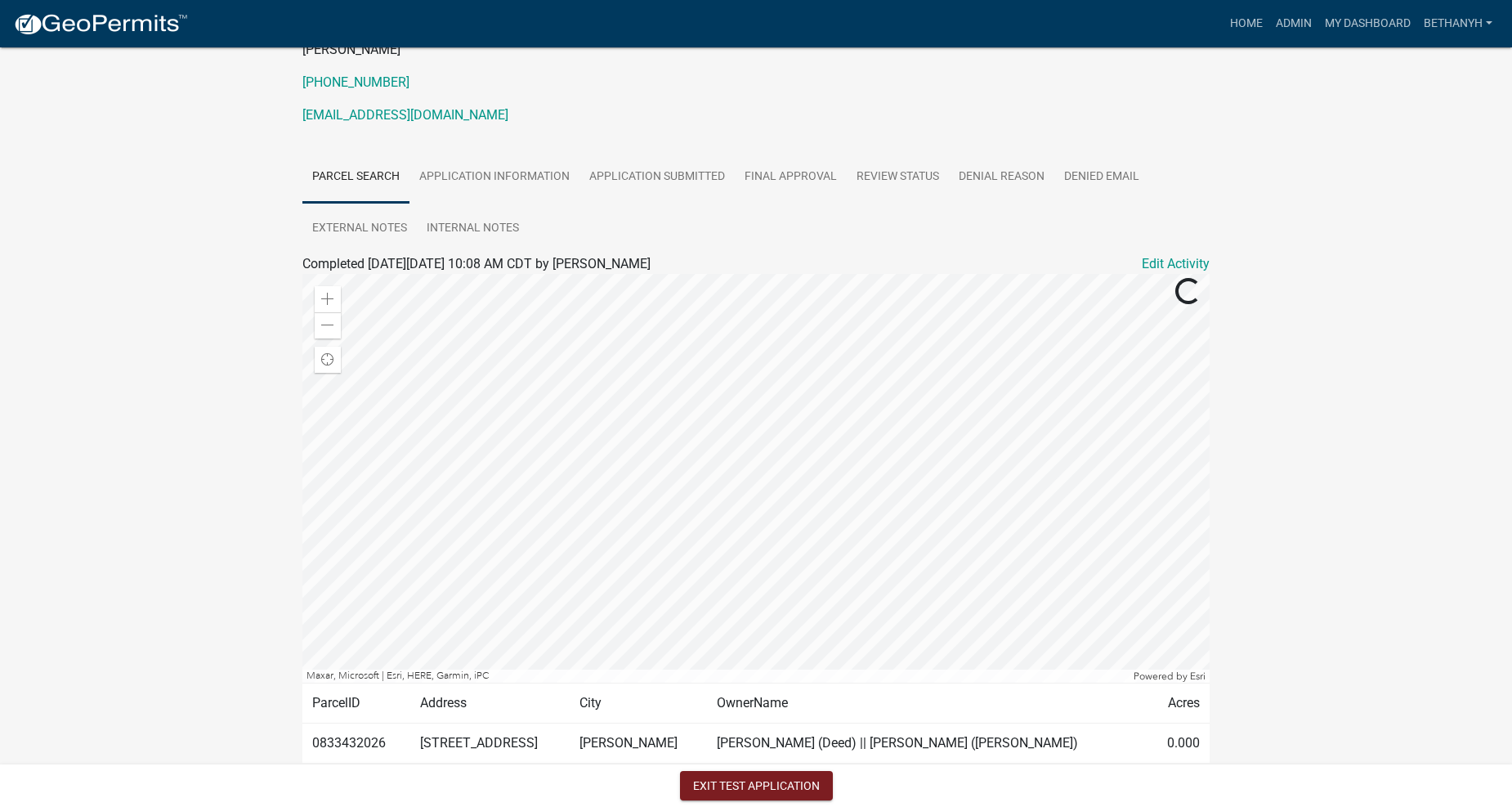
scroll to position [243, 0]
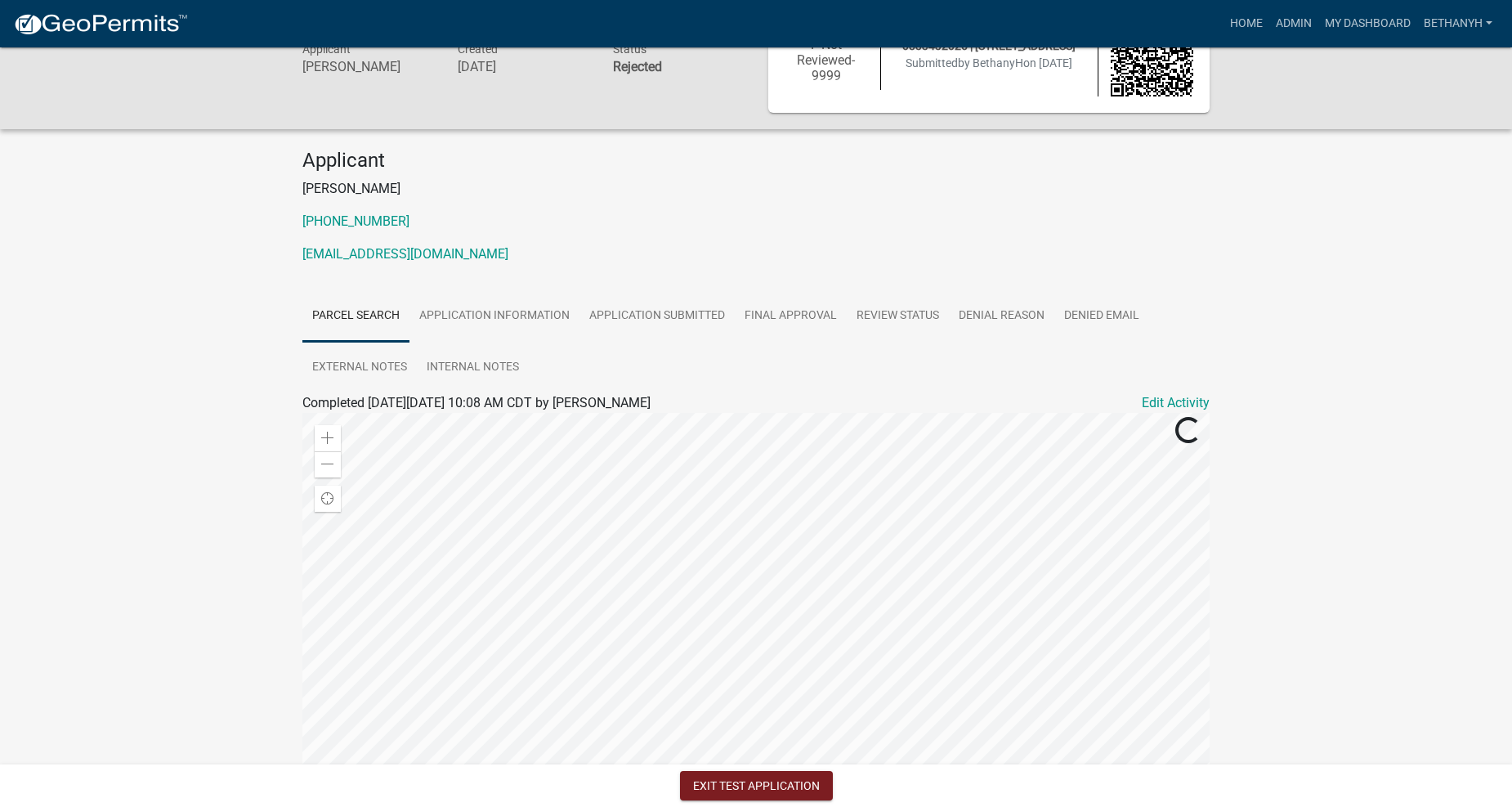
scroll to position [243, 0]
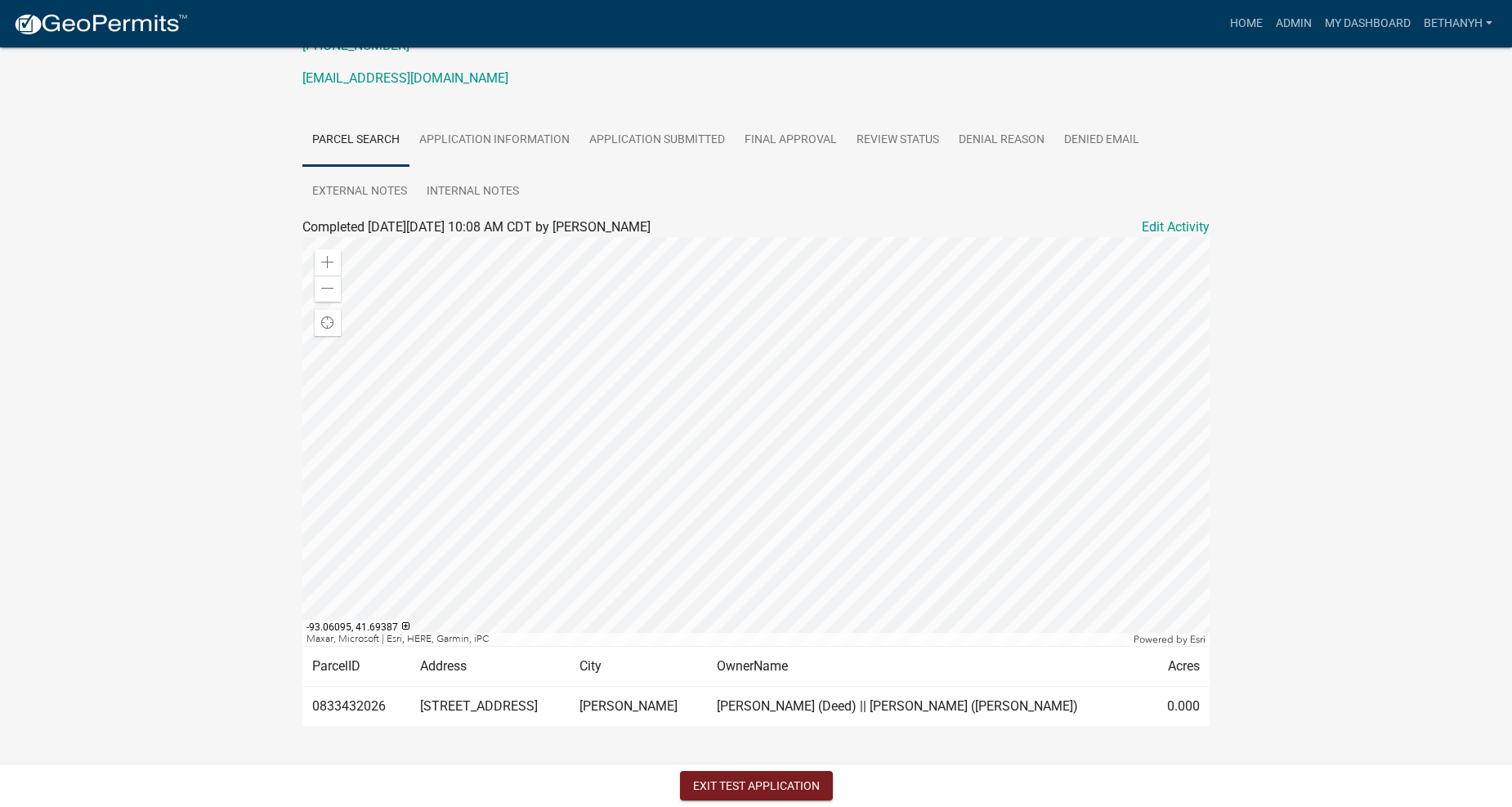
click at [1398, 681] on div "DRAFT - Fence Permit F-Not Reviewed-9999 Amount Paid $0.00 Actions Printer Frie…" at bounding box center [756, 296] width 1512 height 983
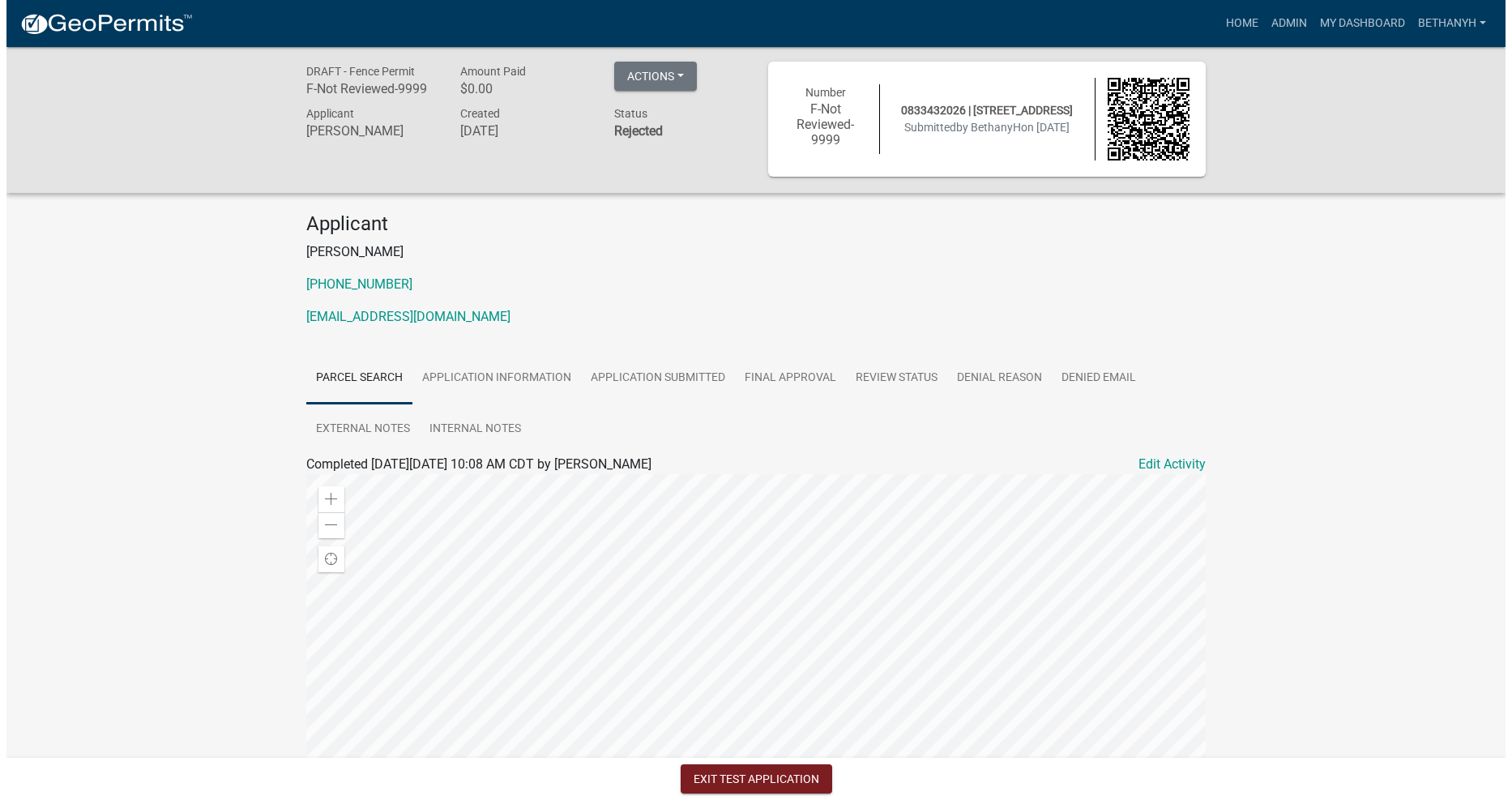
scroll to position [0, 0]
click at [660, 86] on button "Actions" at bounding box center [649, 77] width 82 height 29
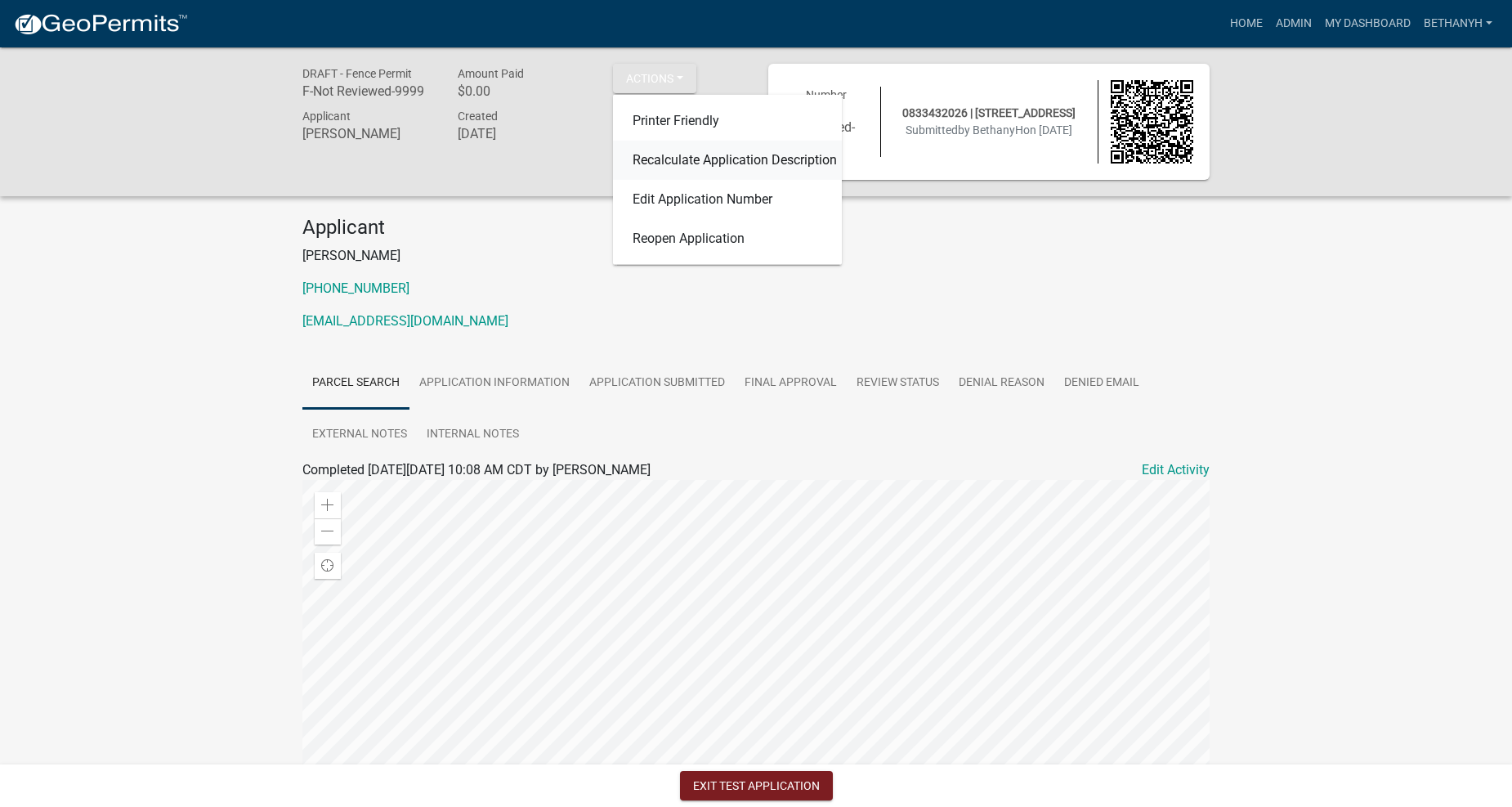
click at [682, 165] on link "Recalculate Application Description" at bounding box center [728, 160] width 229 height 39
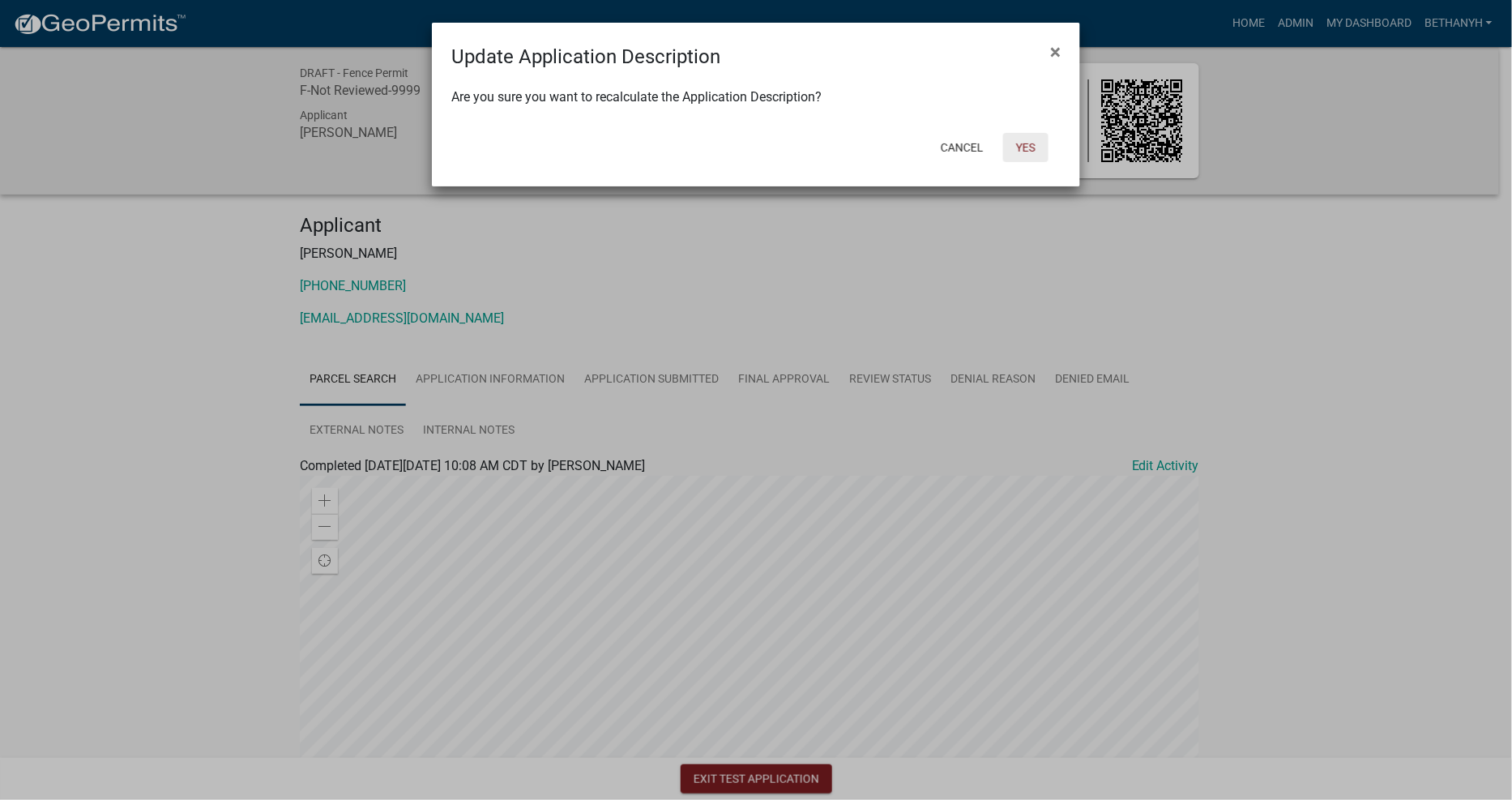
click at [1043, 148] on button "Yes" at bounding box center [1026, 147] width 45 height 29
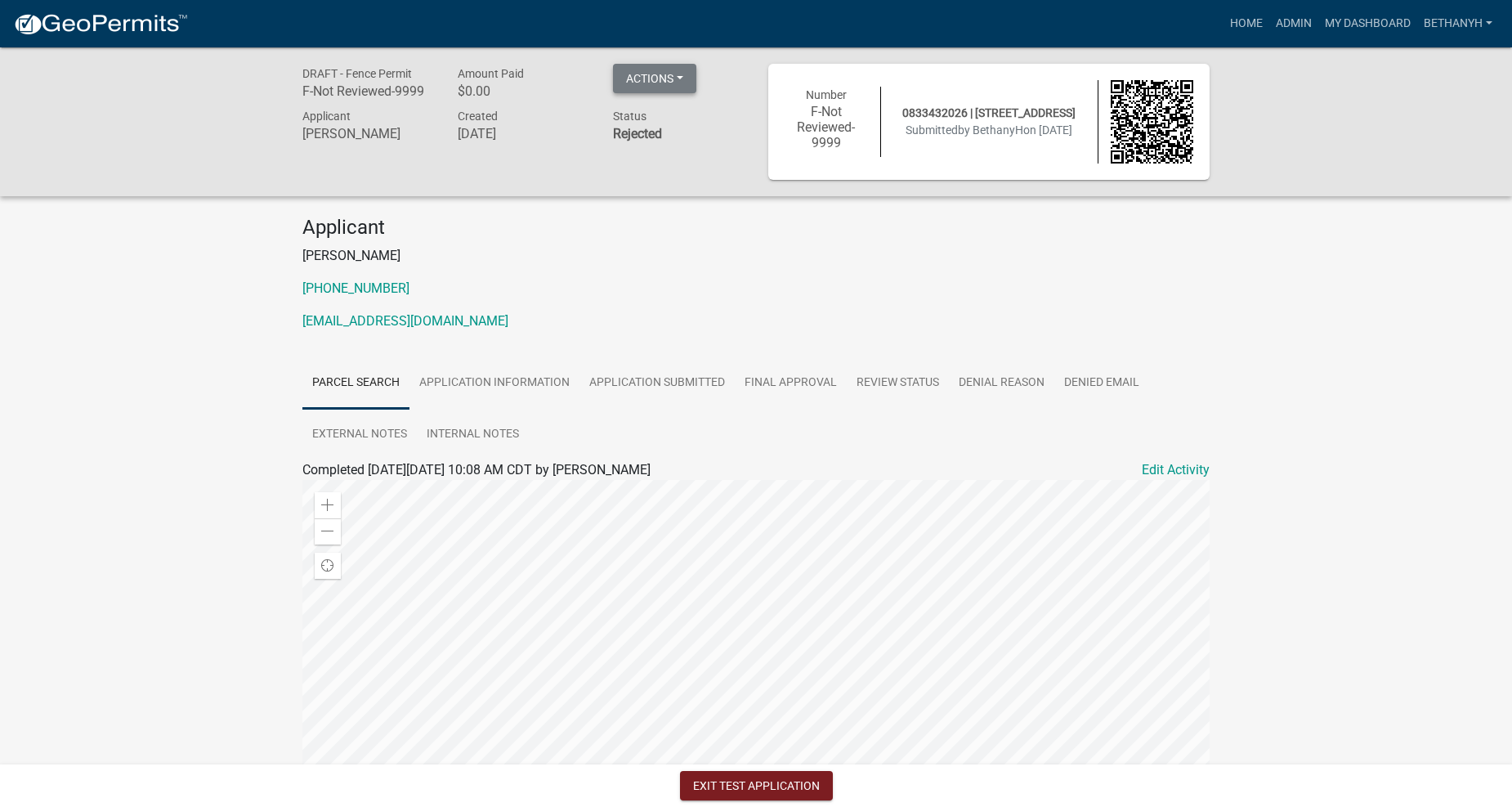
click at [680, 87] on button "Actions" at bounding box center [655, 78] width 83 height 29
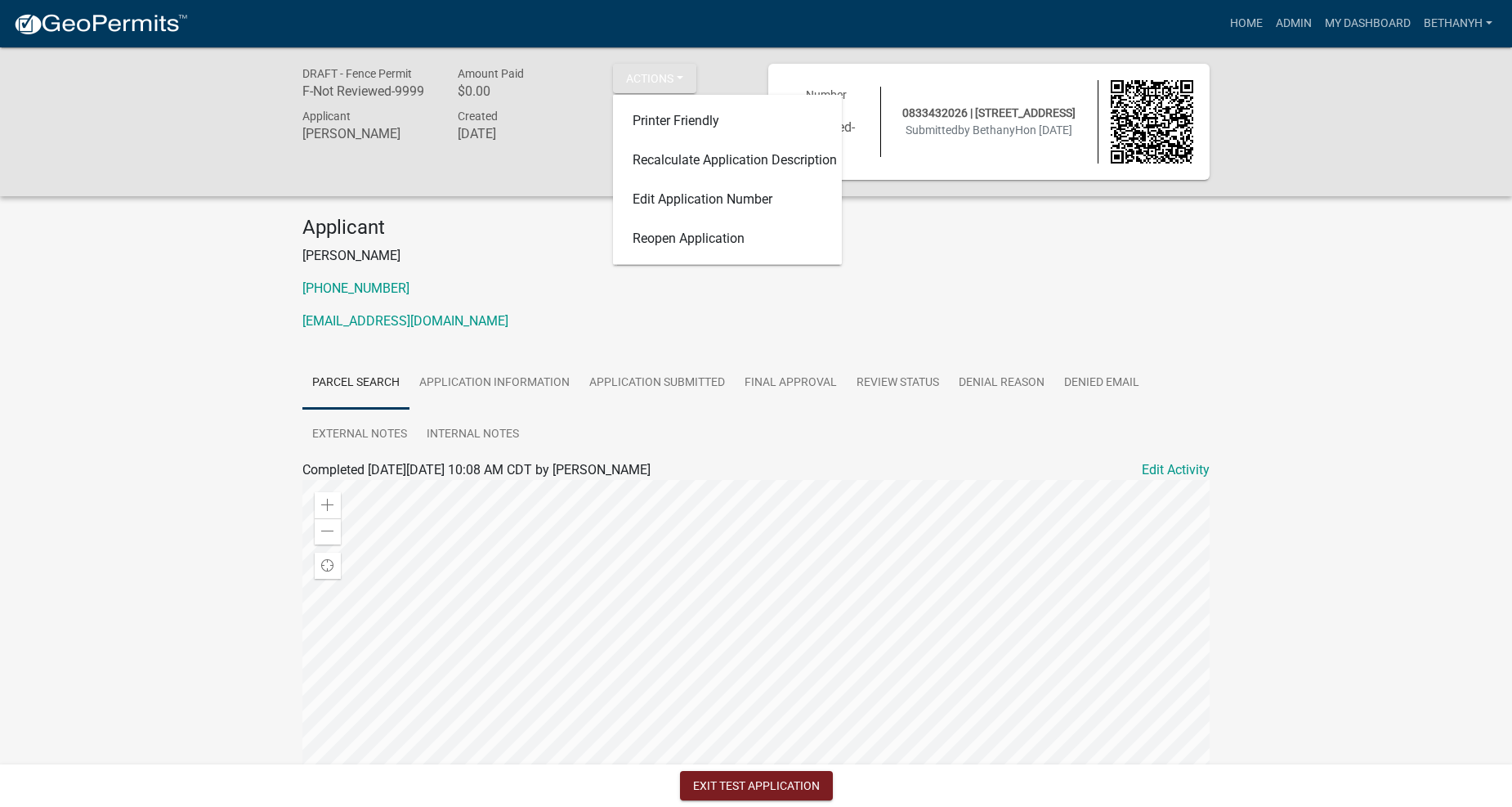
click at [950, 275] on div "Applicant [PERSON_NAME] [PHONE_NUMBER] [EMAIL_ADDRESS][DOMAIN_NAME]" at bounding box center [756, 280] width 932 height 129
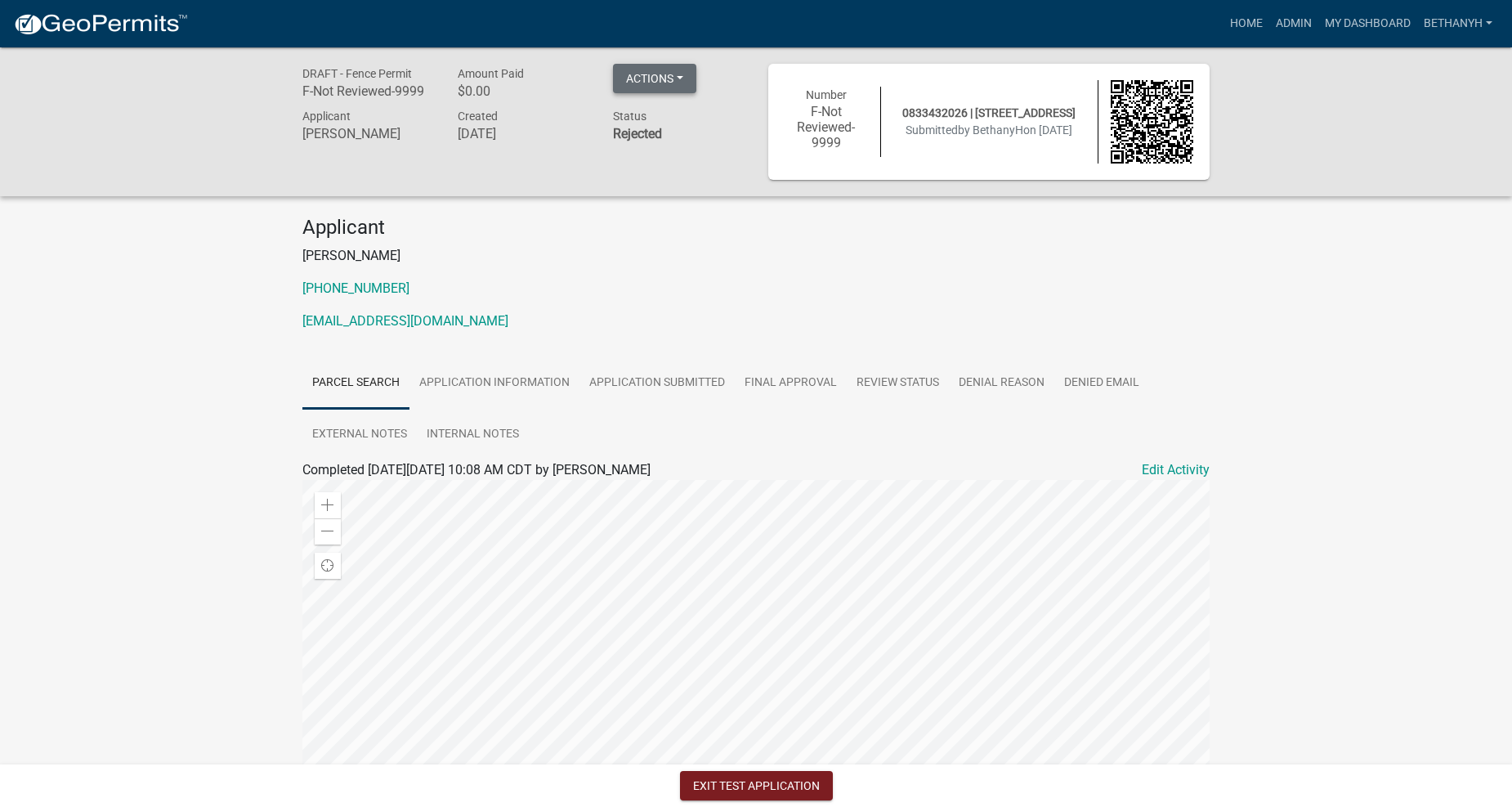
click at [679, 92] on button "Actions" at bounding box center [655, 78] width 83 height 29
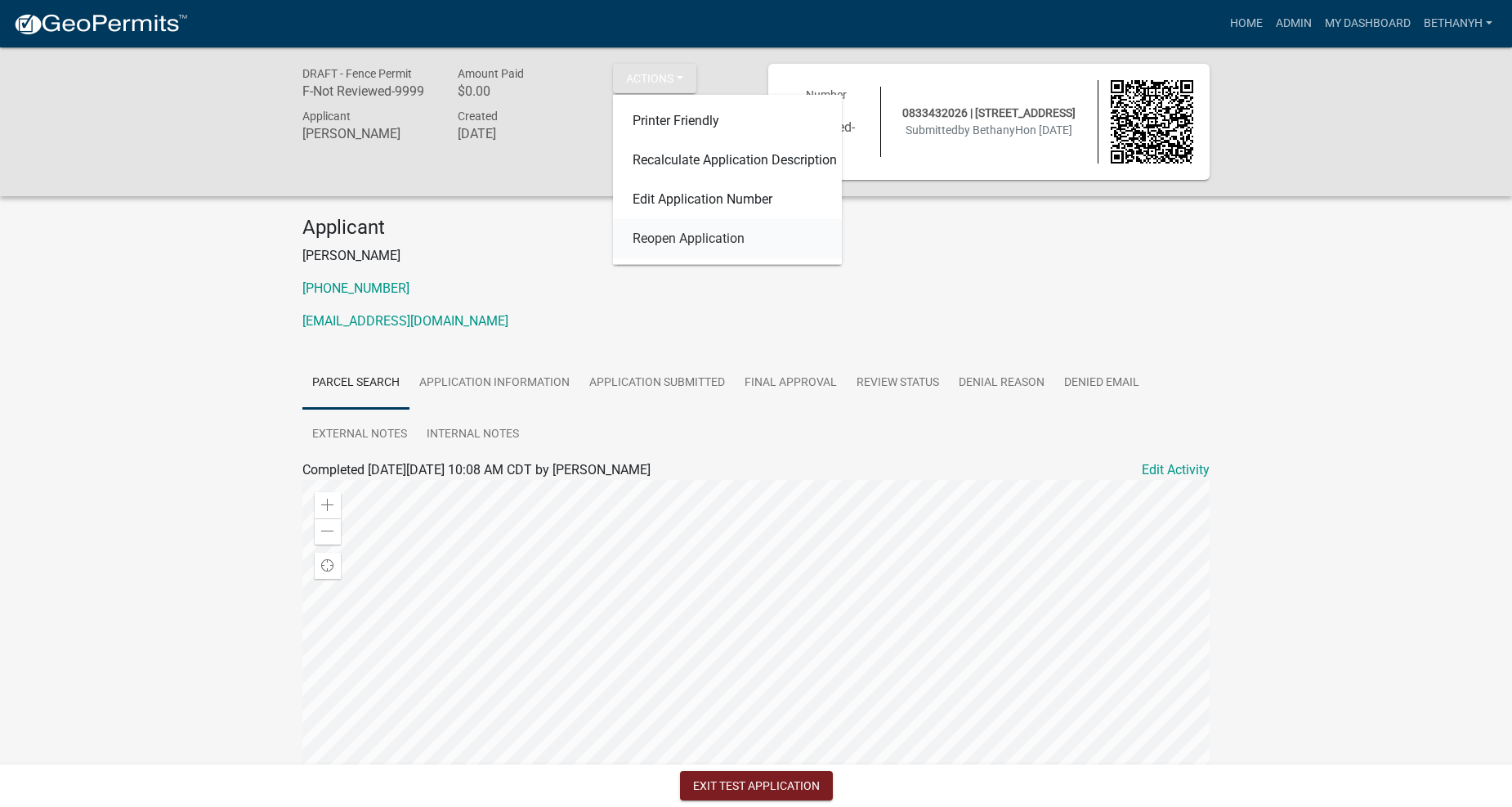
click at [674, 238] on link "Reopen Application" at bounding box center [728, 239] width 229 height 39
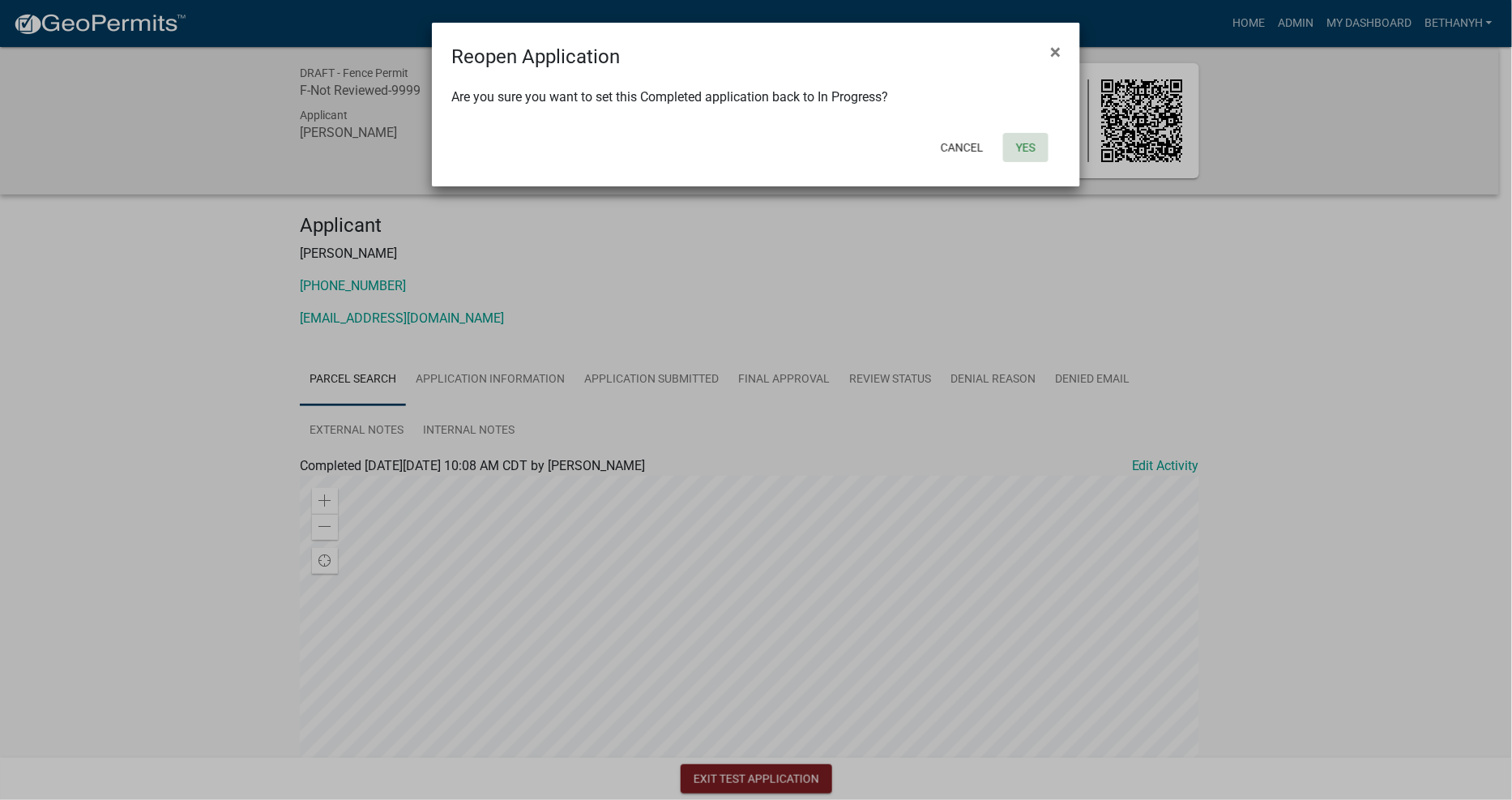
click at [1043, 149] on button "Yes" at bounding box center [1026, 147] width 45 height 29
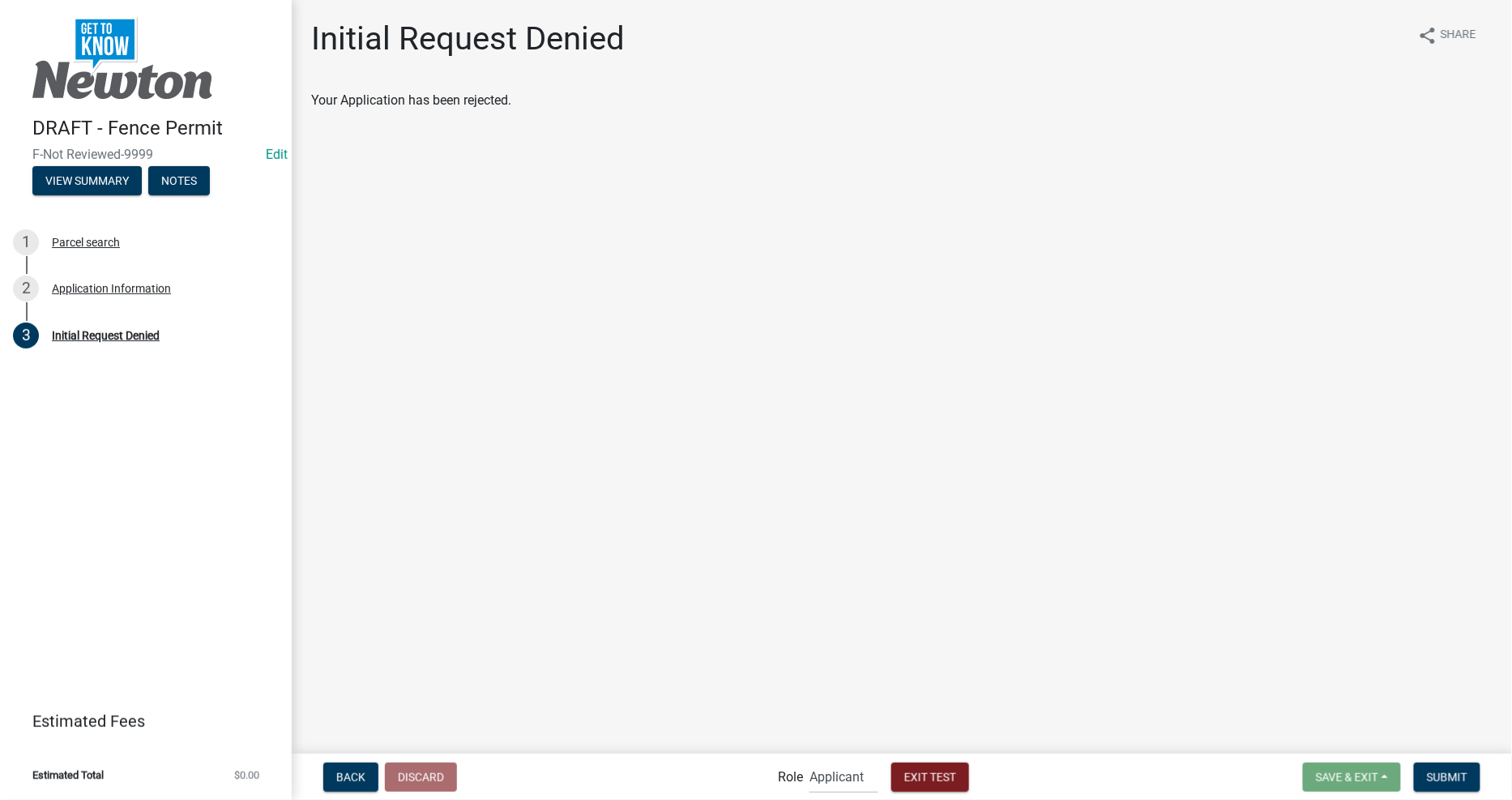
click at [739, 426] on main "Initial Request Denied share Share Your Application has been rejected." at bounding box center [902, 375] width 1220 height 752
click at [137, 289] on div "Application Information" at bounding box center [111, 288] width 119 height 12
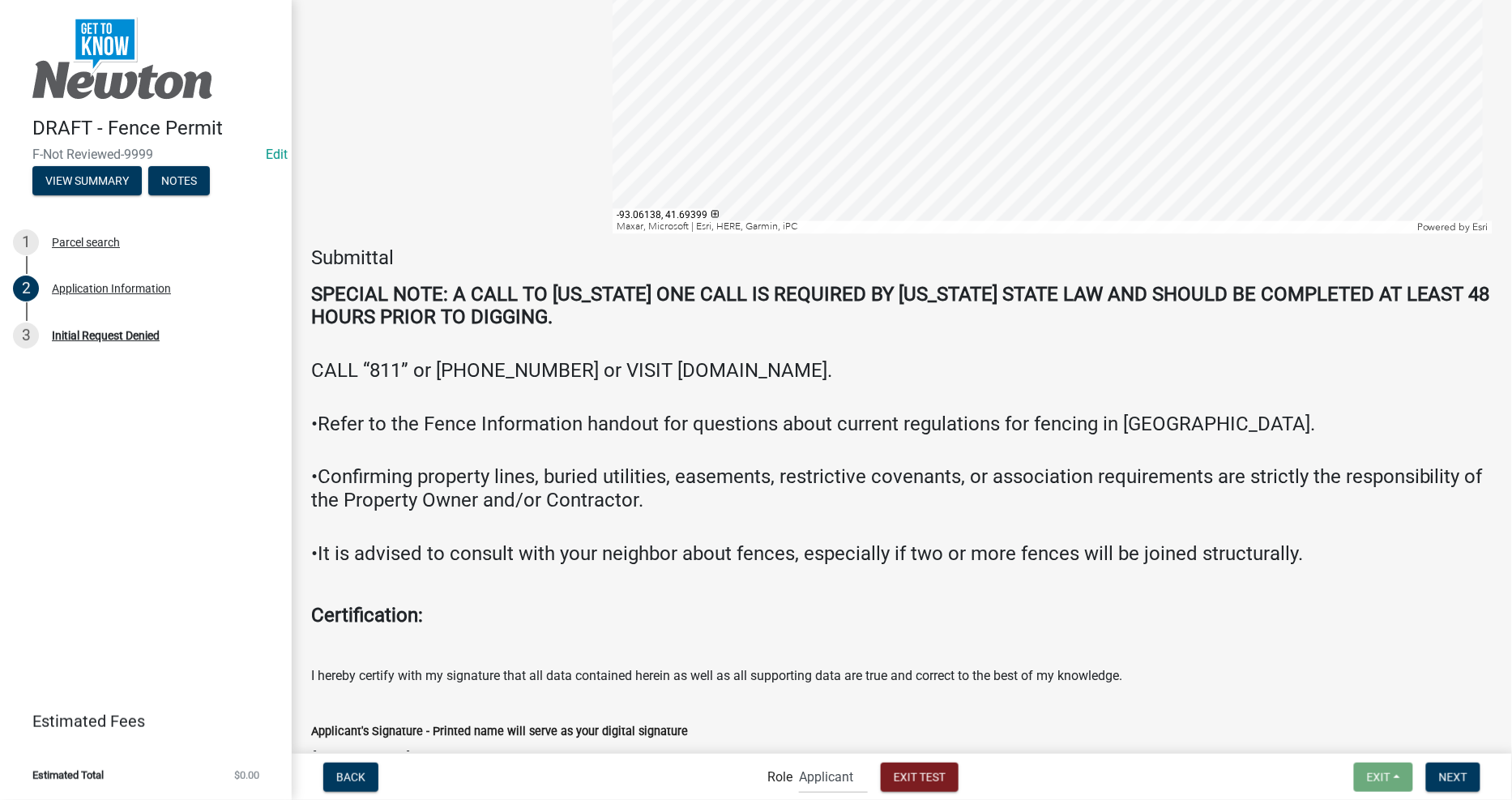
scroll to position [3333, 0]
click at [1454, 796] on nav "Back Role Applicant Admin City Planner Exit Test Exit Save Save & Exit Next" at bounding box center [902, 777] width 1220 height 46
click at [1459, 781] on span "Next" at bounding box center [1452, 776] width 28 height 13
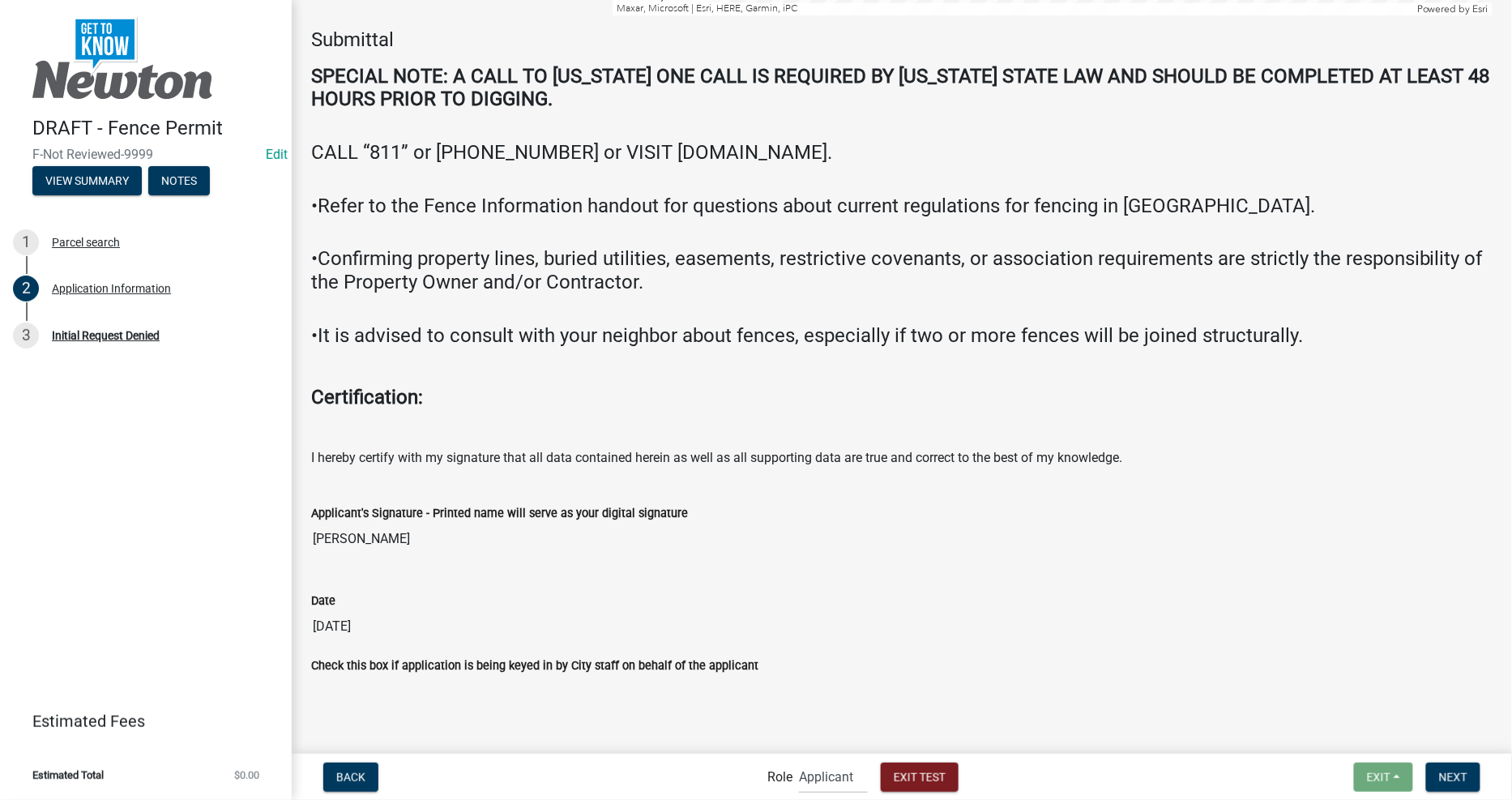
drag, startPoint x: 1136, startPoint y: 477, endPoint x: 1173, endPoint y: 493, distance: 40.3
click at [1437, 779] on button "Next" at bounding box center [1453, 778] width 54 height 29
click at [821, 539] on input "[PERSON_NAME]" at bounding box center [902, 540] width 1181 height 33
click at [1446, 782] on span "Next" at bounding box center [1452, 776] width 28 height 13
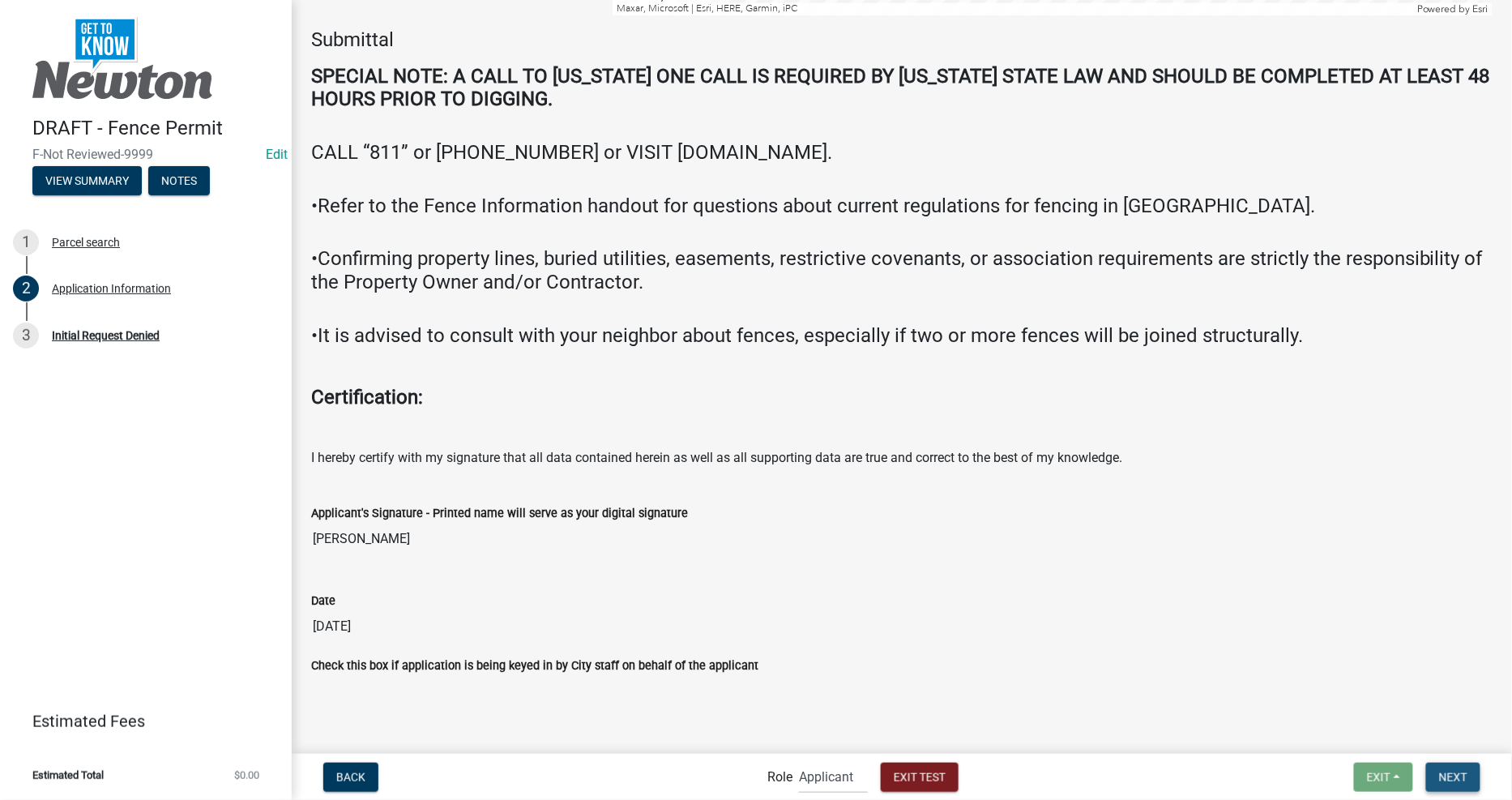
click at [1448, 782] on span "Next" at bounding box center [1452, 776] width 28 height 13
click at [1449, 782] on span "Next" at bounding box center [1452, 776] width 28 height 13
drag, startPoint x: 1449, startPoint y: 782, endPoint x: 1432, endPoint y: 780, distance: 17.1
click at [1447, 782] on span "Next" at bounding box center [1452, 776] width 28 height 13
click at [929, 774] on span "Exit Test" at bounding box center [919, 776] width 52 height 13
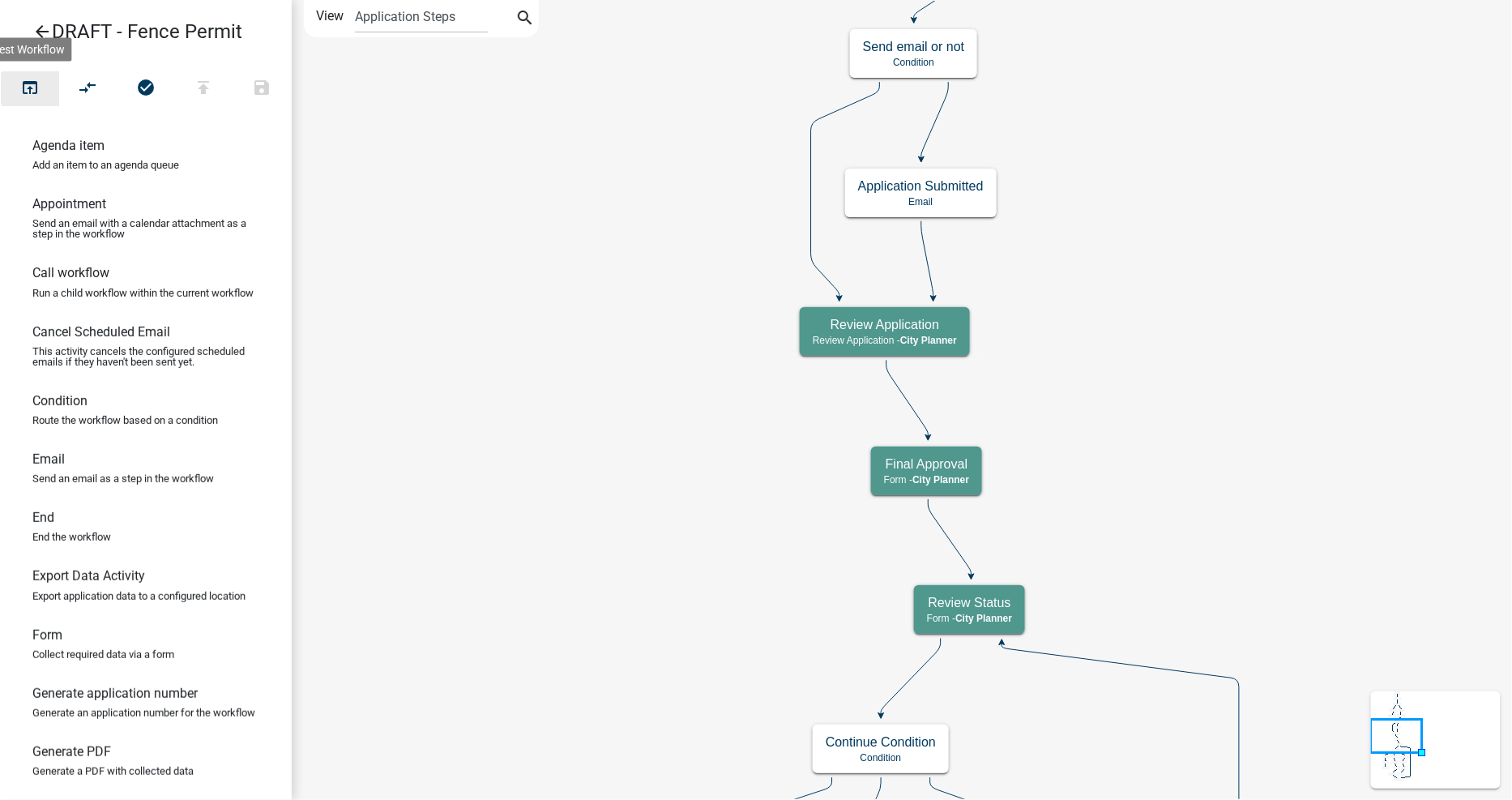
click at [34, 90] on icon "open_in_browser" at bounding box center [30, 88] width 19 height 22
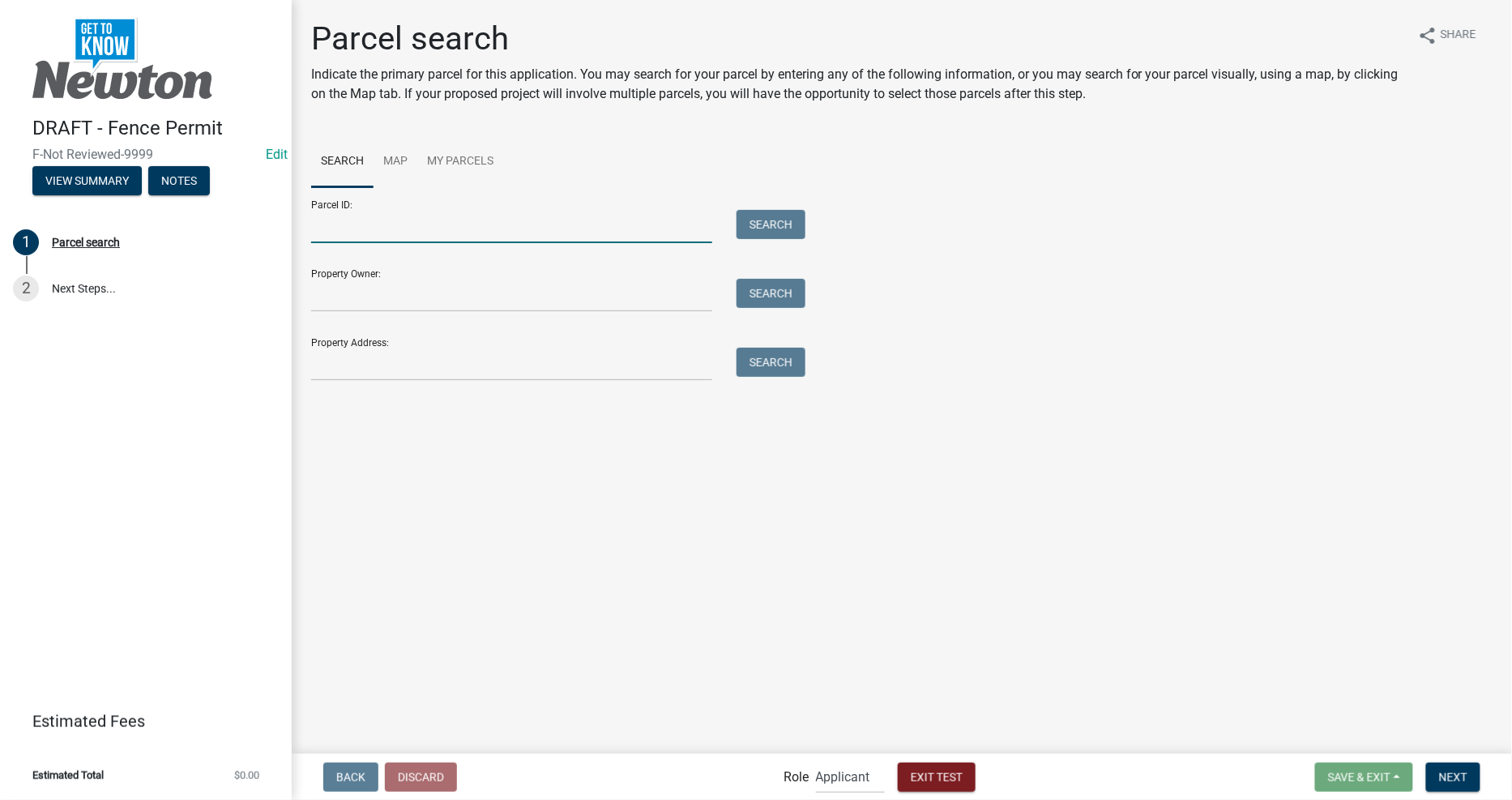
click at [605, 230] on input "Parcel ID:" at bounding box center [511, 226] width 401 height 33
click at [610, 208] on div "Parcel ID: Search" at bounding box center [554, 216] width 486 height 56
click at [608, 229] on input "Parcel ID:" at bounding box center [511, 226] width 401 height 33
click at [593, 286] on input "Property Owner:" at bounding box center [511, 295] width 401 height 33
type input "[PERSON_NAME]"
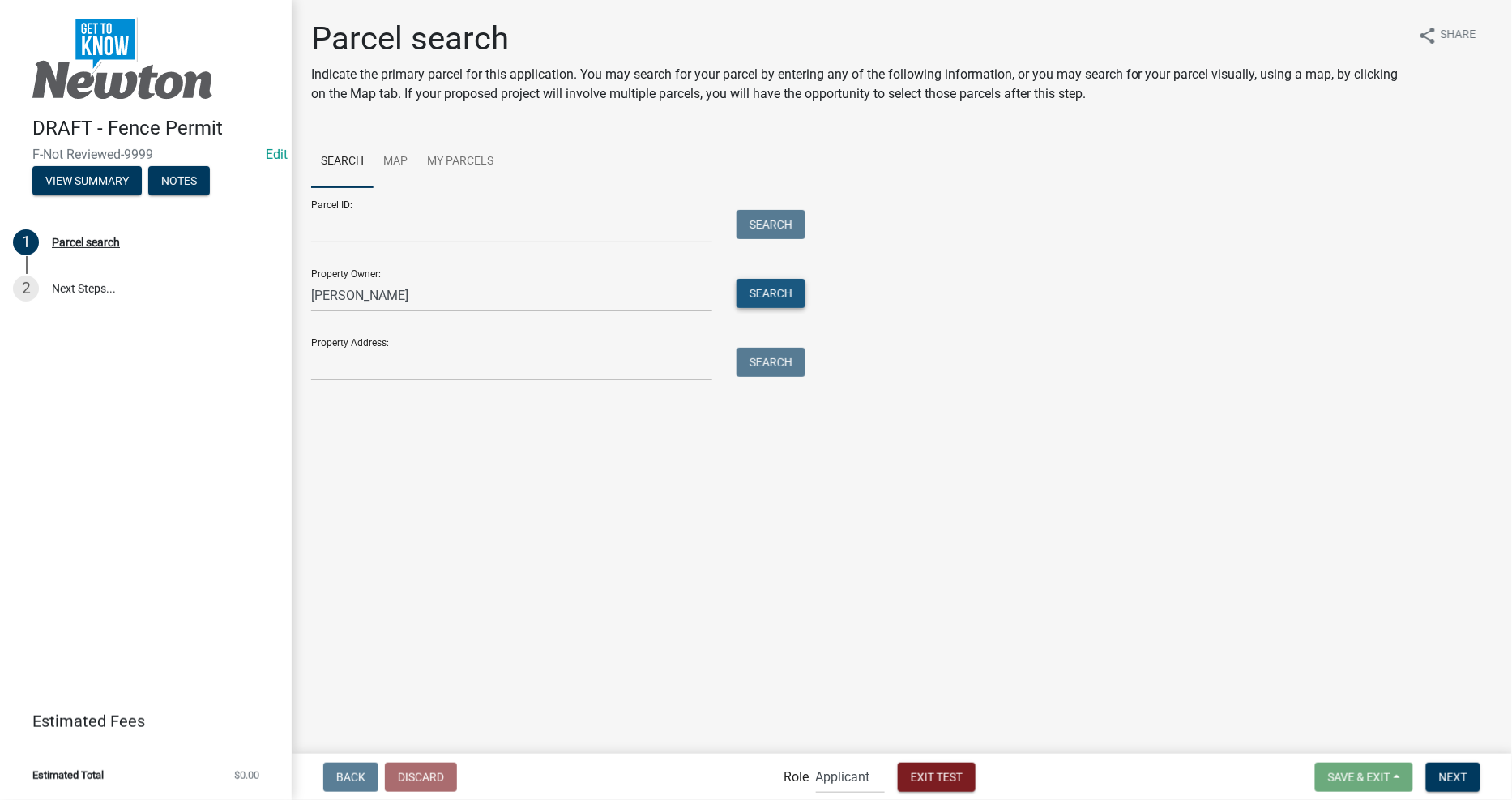
click at [773, 292] on button "Search" at bounding box center [771, 293] width 69 height 29
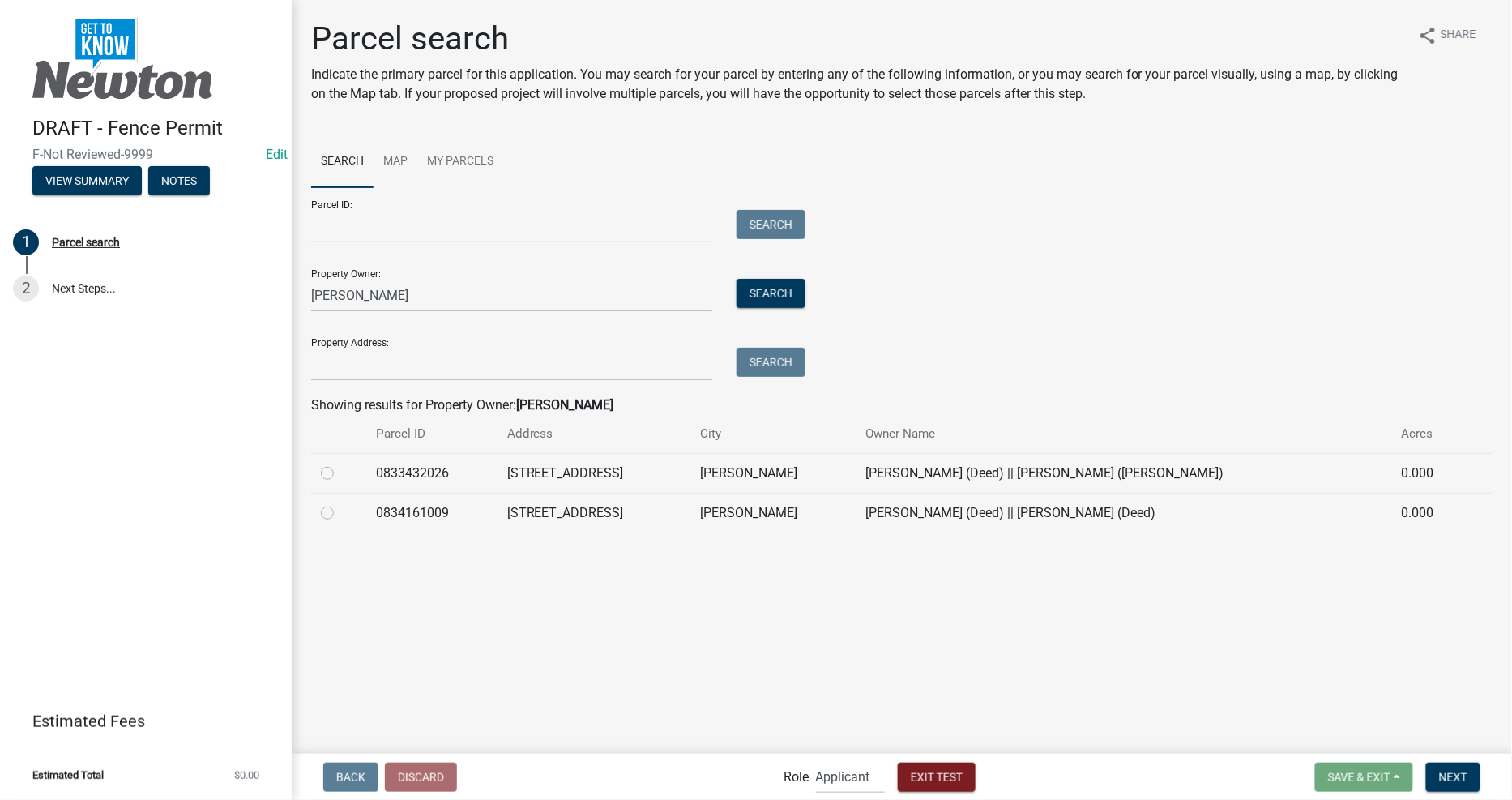
click at [340, 503] on label at bounding box center [340, 503] width 0 height 0
click at [340, 514] on input "radio" at bounding box center [345, 508] width 11 height 11
radio input "true"
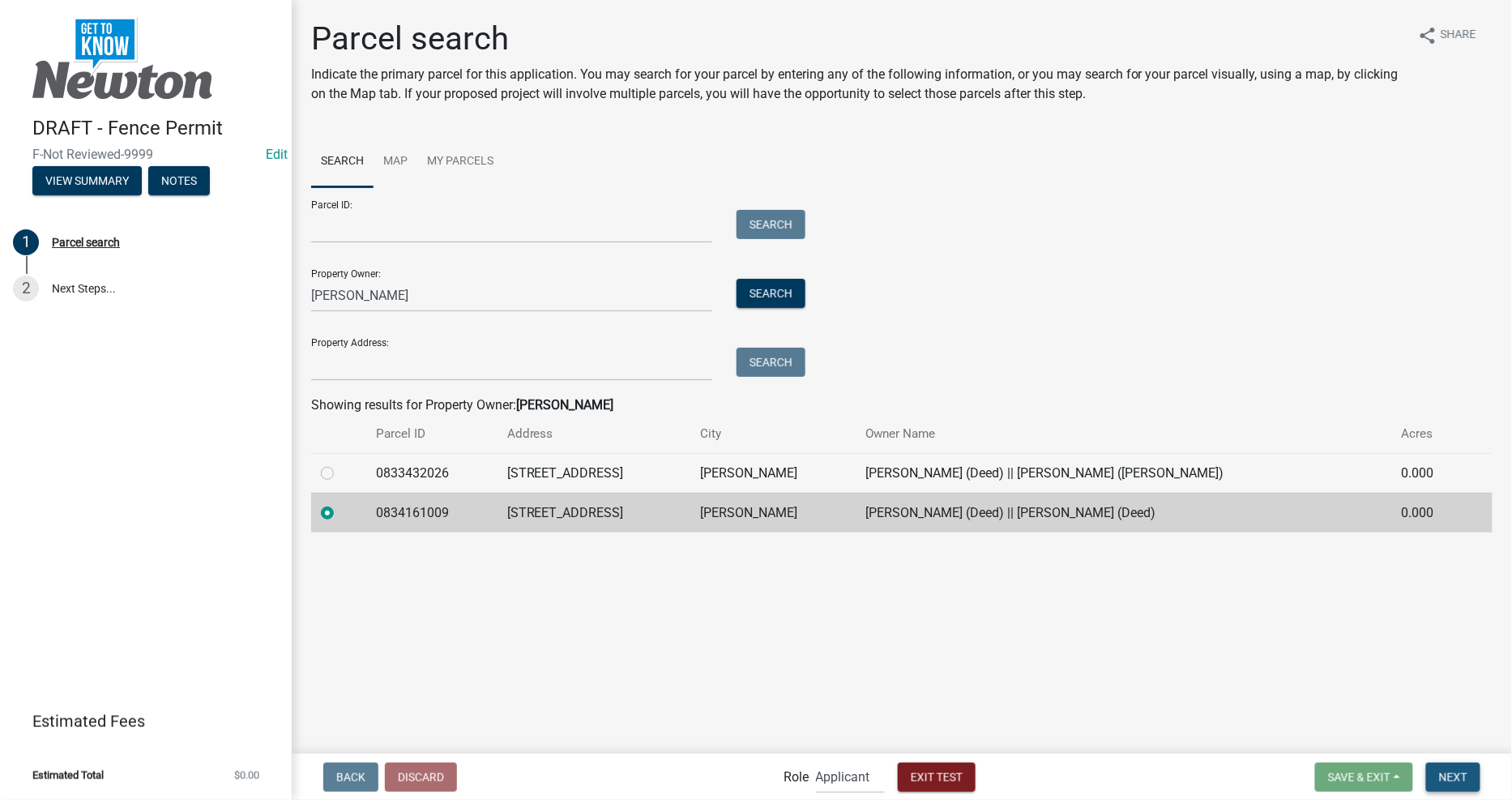
click at [1459, 774] on span "Next" at bounding box center [1452, 776] width 28 height 13
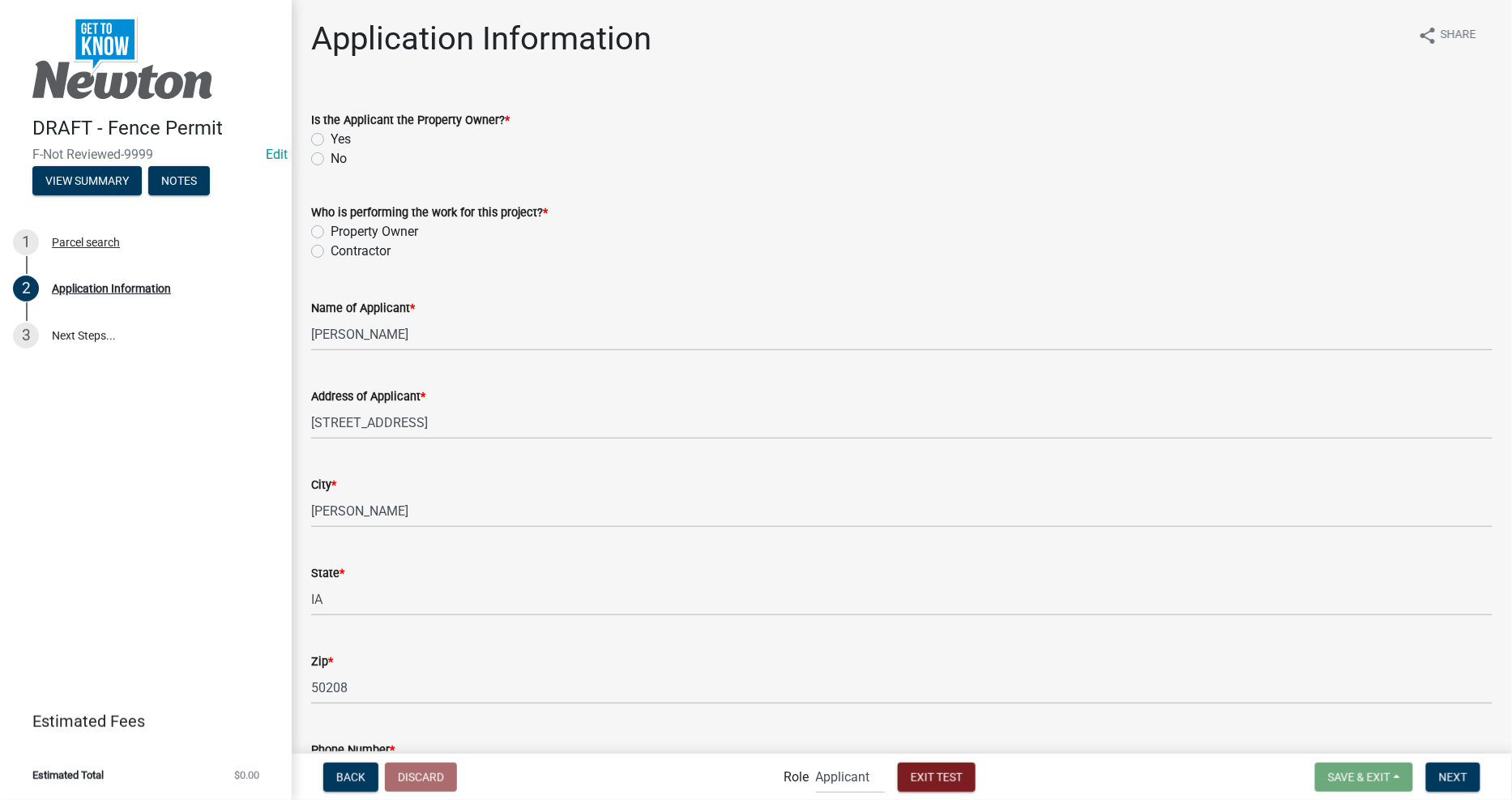
click at [331, 133] on label "Yes" at bounding box center [340, 139] width 20 height 19
click at [331, 133] on input "Yes" at bounding box center [335, 134] width 11 height 11
radio input "true"
click at [331, 230] on label "Property Owner" at bounding box center [374, 232] width 88 height 19
click at [331, 230] on input "Property Owner" at bounding box center [335, 227] width 11 height 11
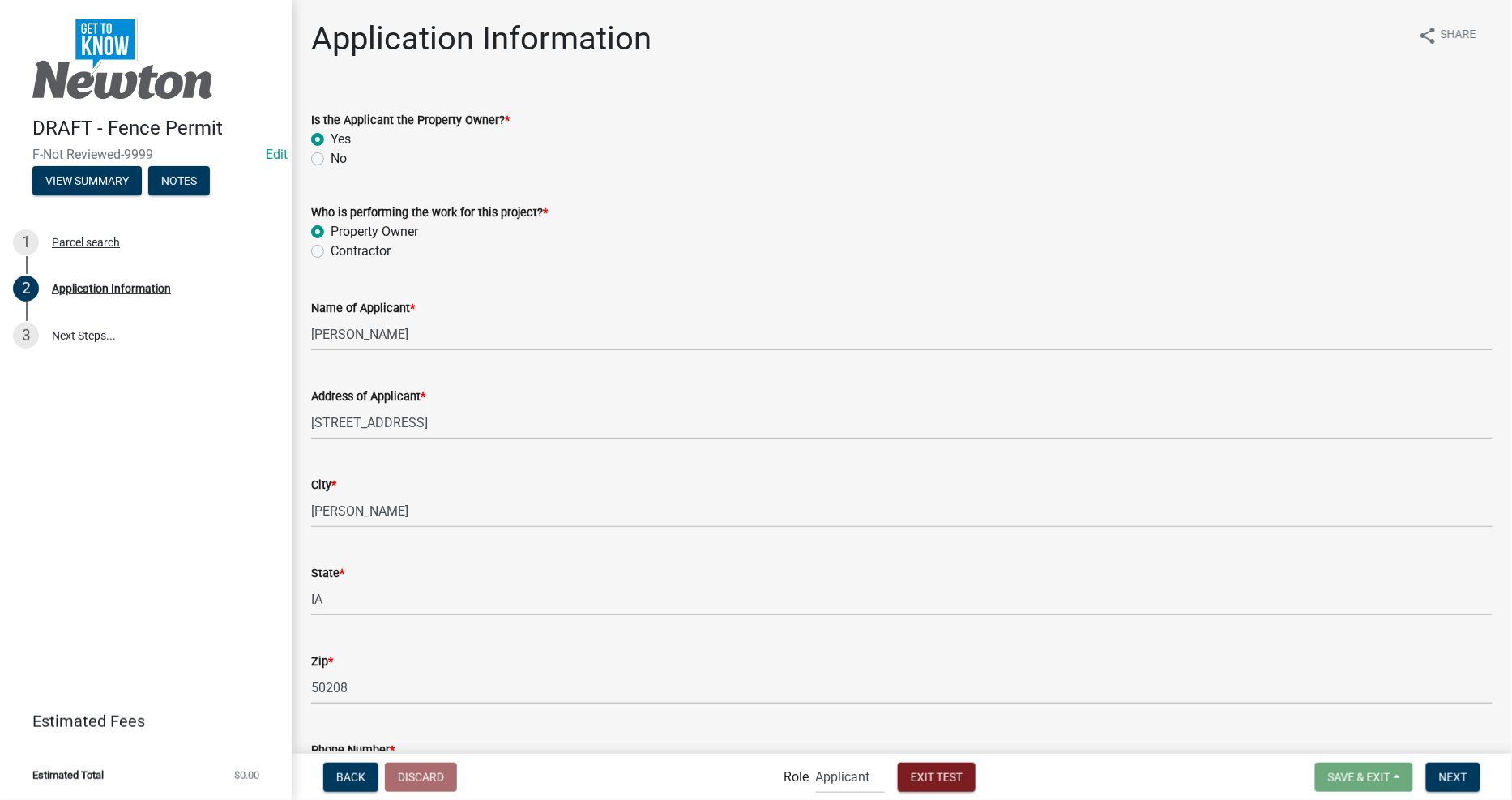
radio input "true"
click at [331, 250] on label "Contractor" at bounding box center [361, 252] width 60 height 19
click at [331, 250] on input "Contractor" at bounding box center [335, 247] width 11 height 11
radio input "true"
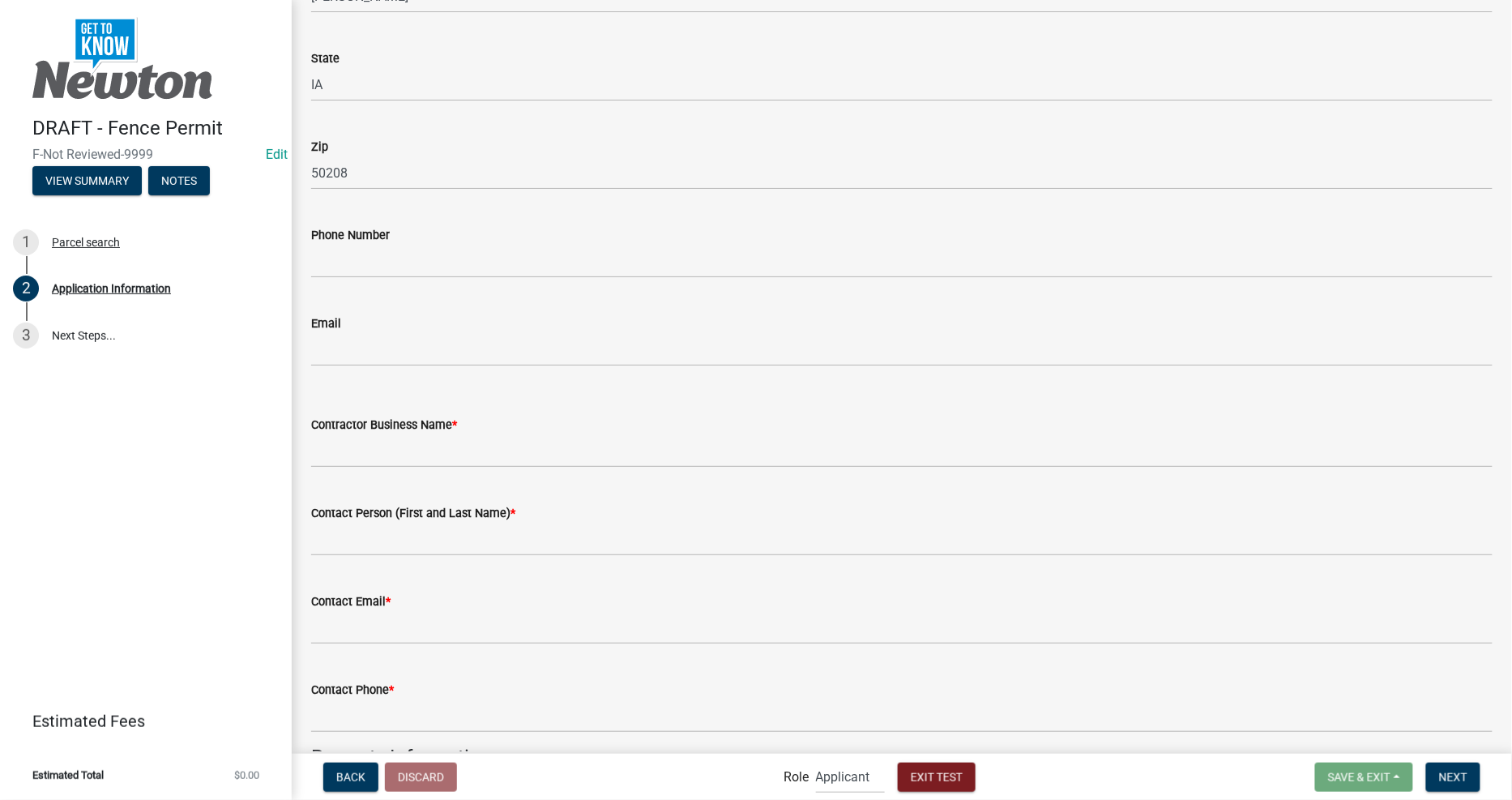
scroll to position [1170, 0]
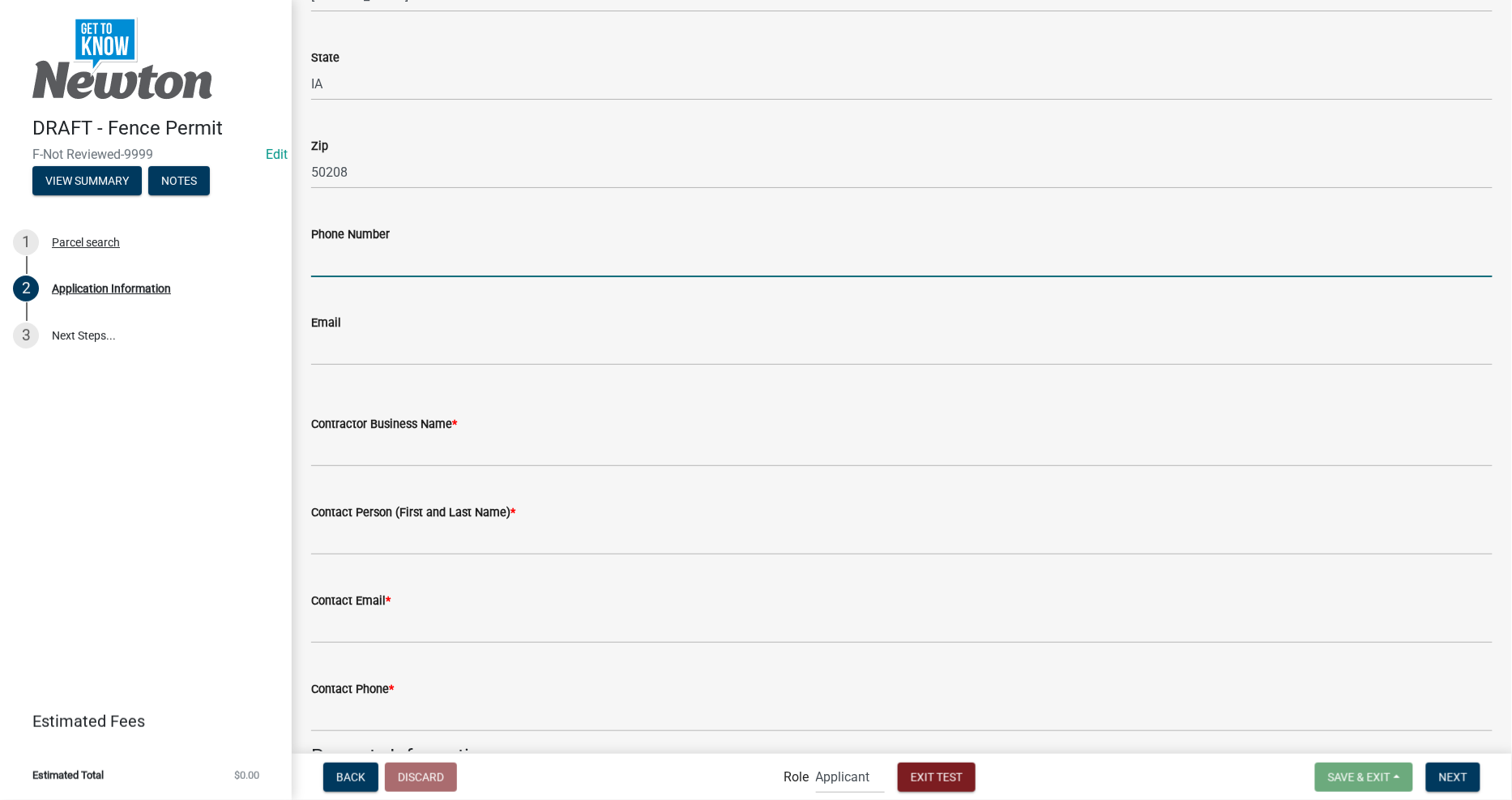
click at [353, 268] on input "Phone Number" at bounding box center [902, 260] width 1181 height 33
type input "1234567899"
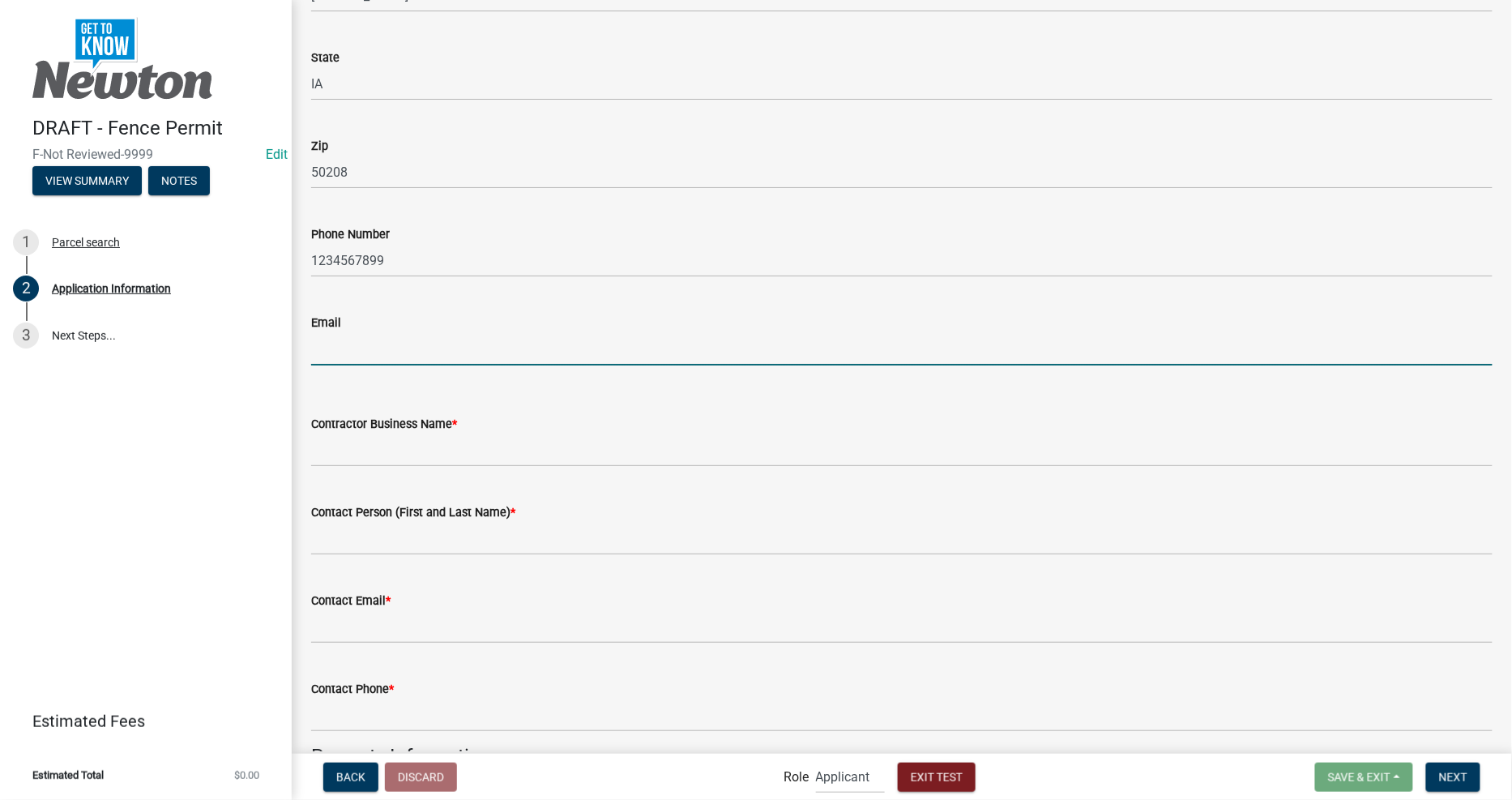
click at [374, 357] on input "Email" at bounding box center [902, 349] width 1181 height 33
type input "[EMAIL_ADDRESS][DOMAIN_NAME]"
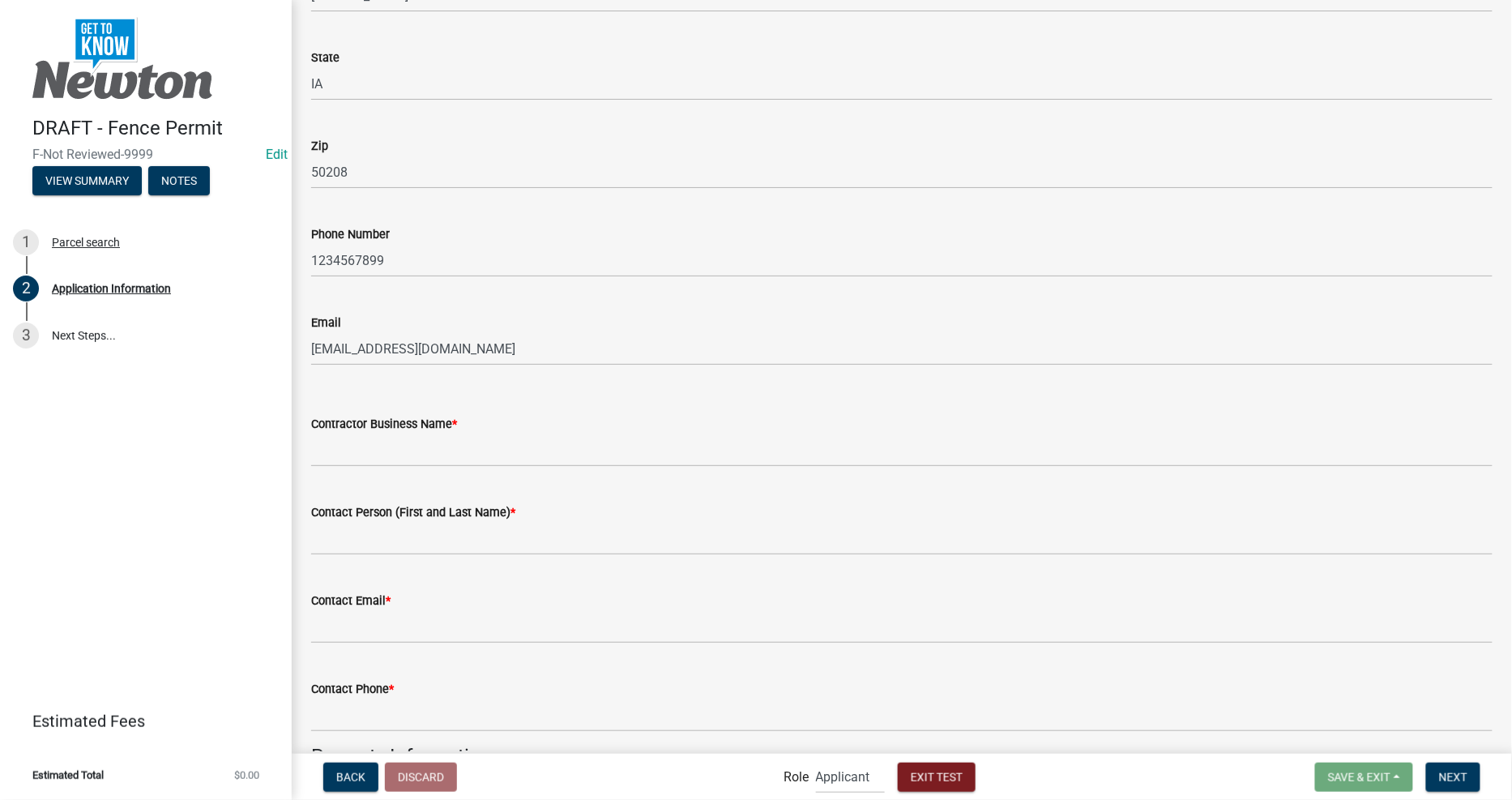
drag, startPoint x: 382, startPoint y: 418, endPoint x: 385, endPoint y: 433, distance: 15.3
click at [383, 419] on label "Contractor Business Name *" at bounding box center [384, 425] width 146 height 12
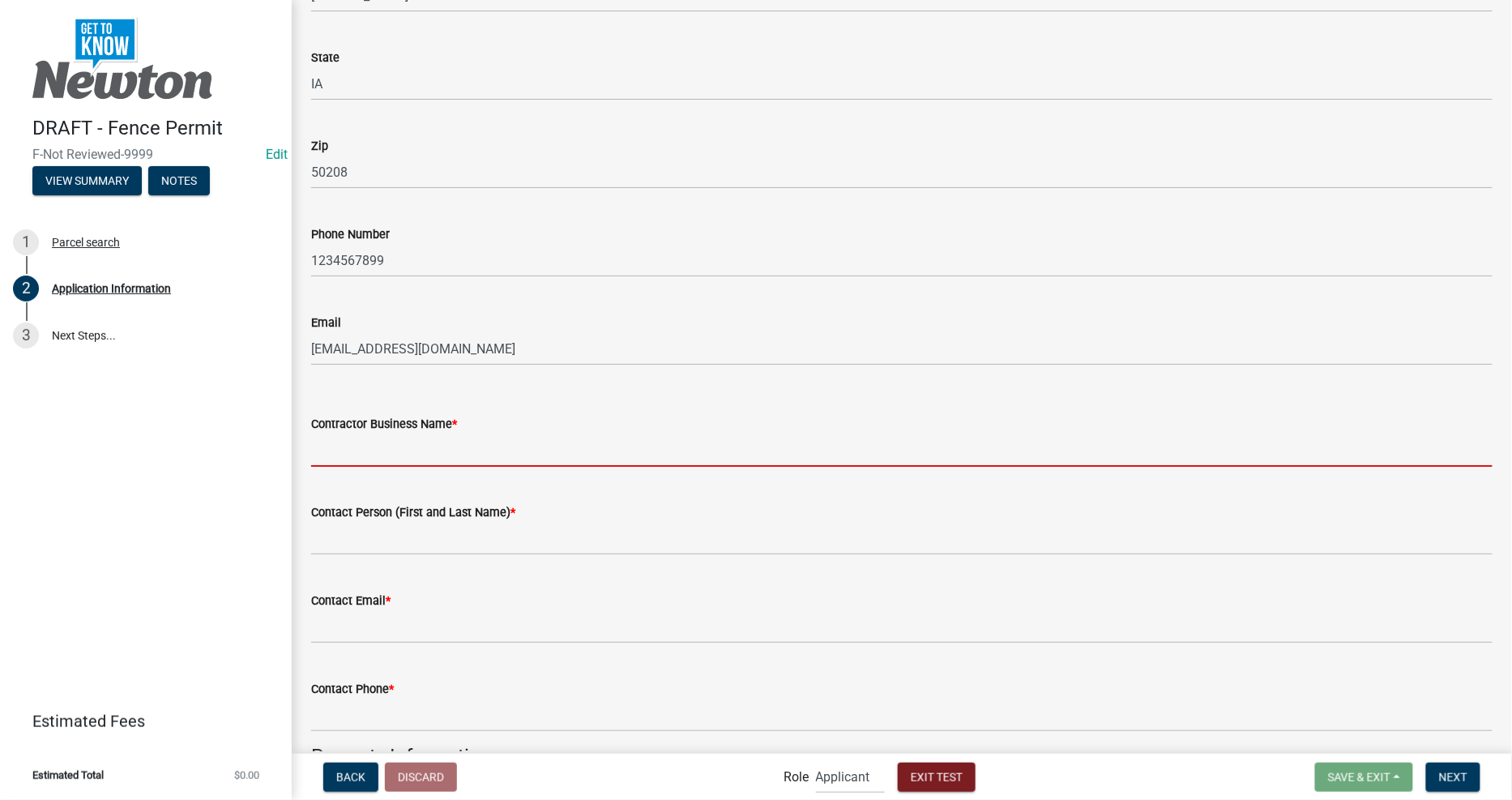
click at [383, 433] on input "Contractor Business Name *" at bounding box center [902, 450] width 1181 height 33
click at [387, 442] on input "Contractor Business Name *" at bounding box center [902, 450] width 1181 height 33
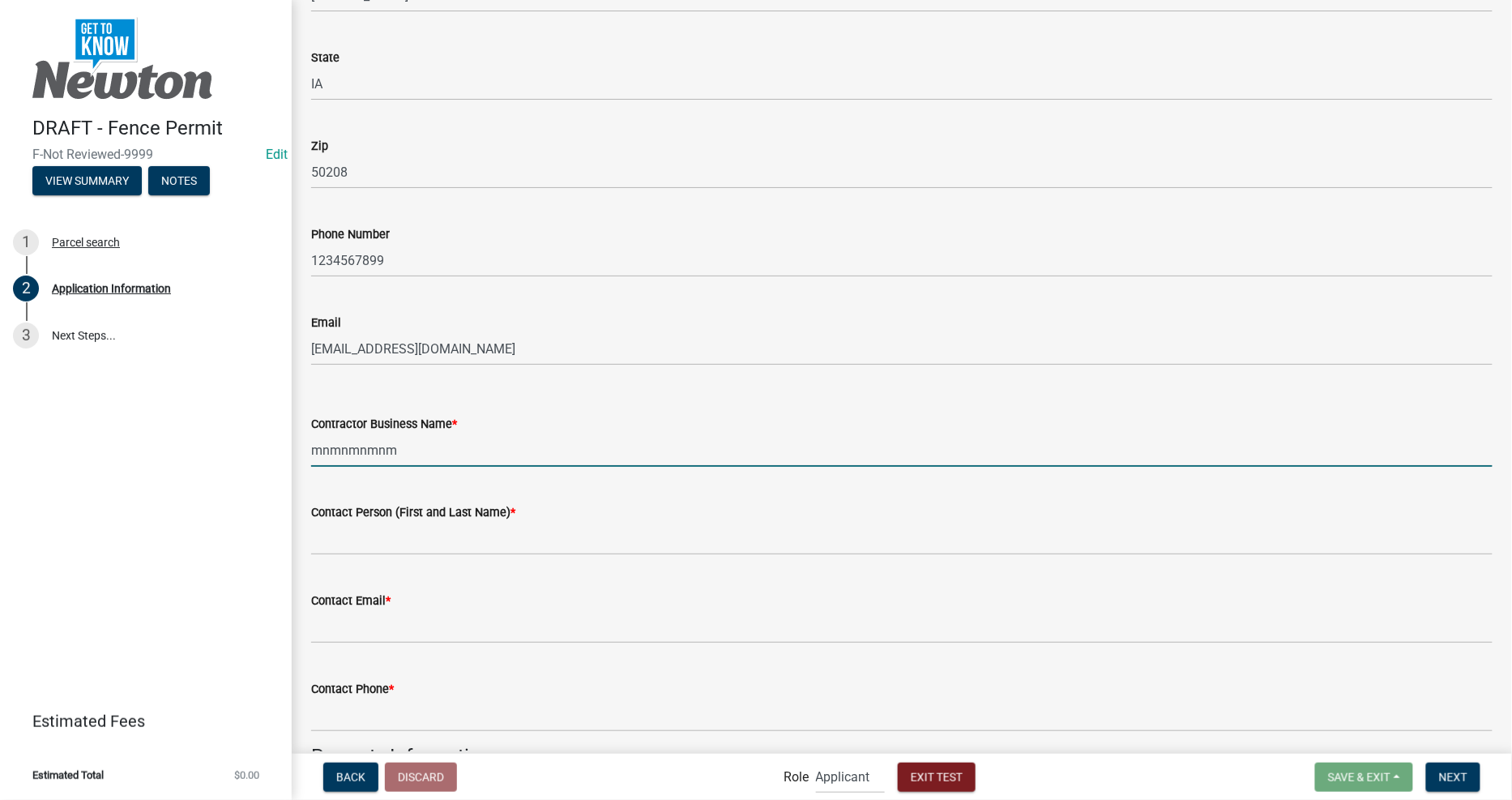
type input "mnmnmnmnm"
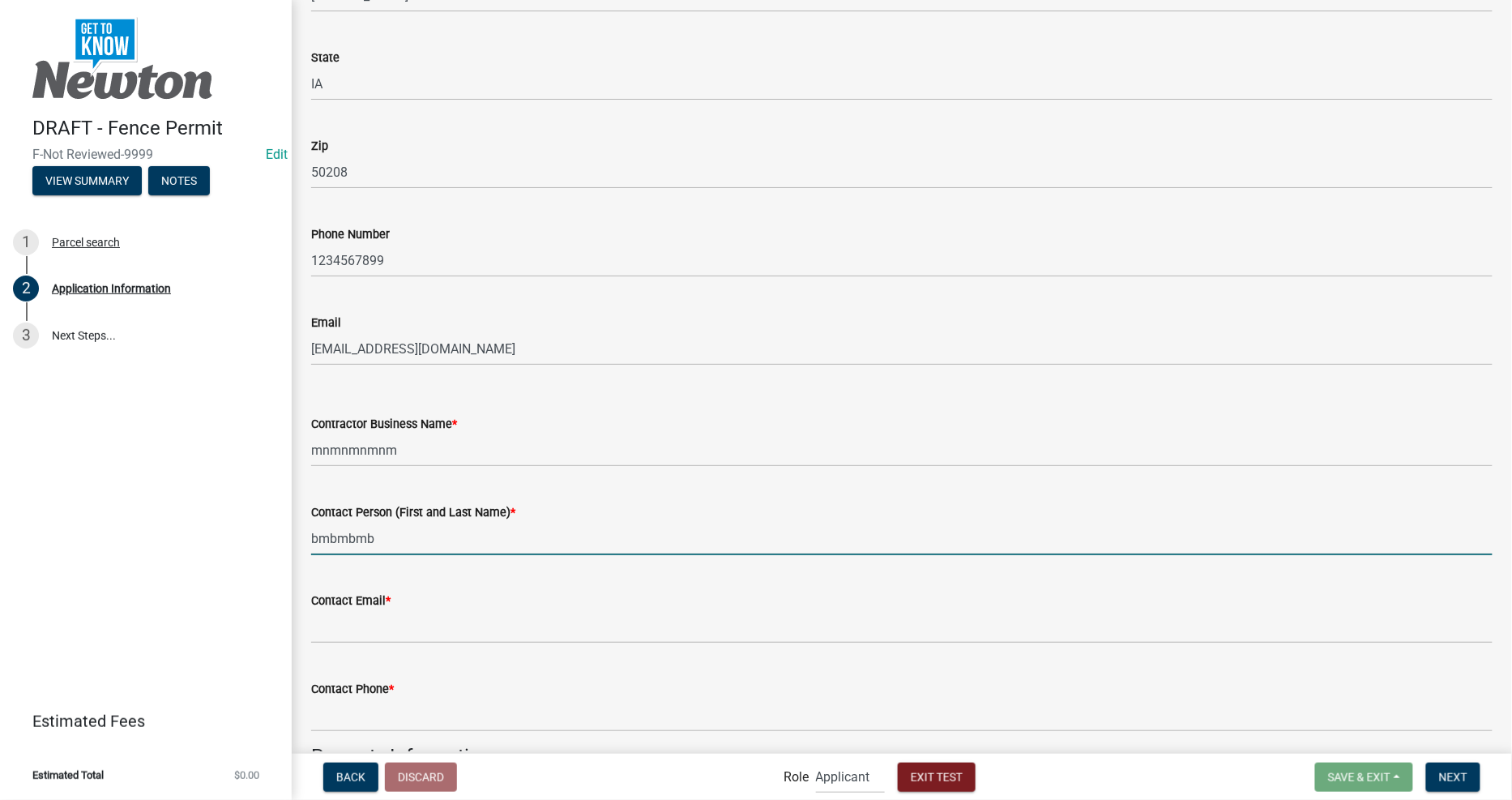
type input "bmbmbmb"
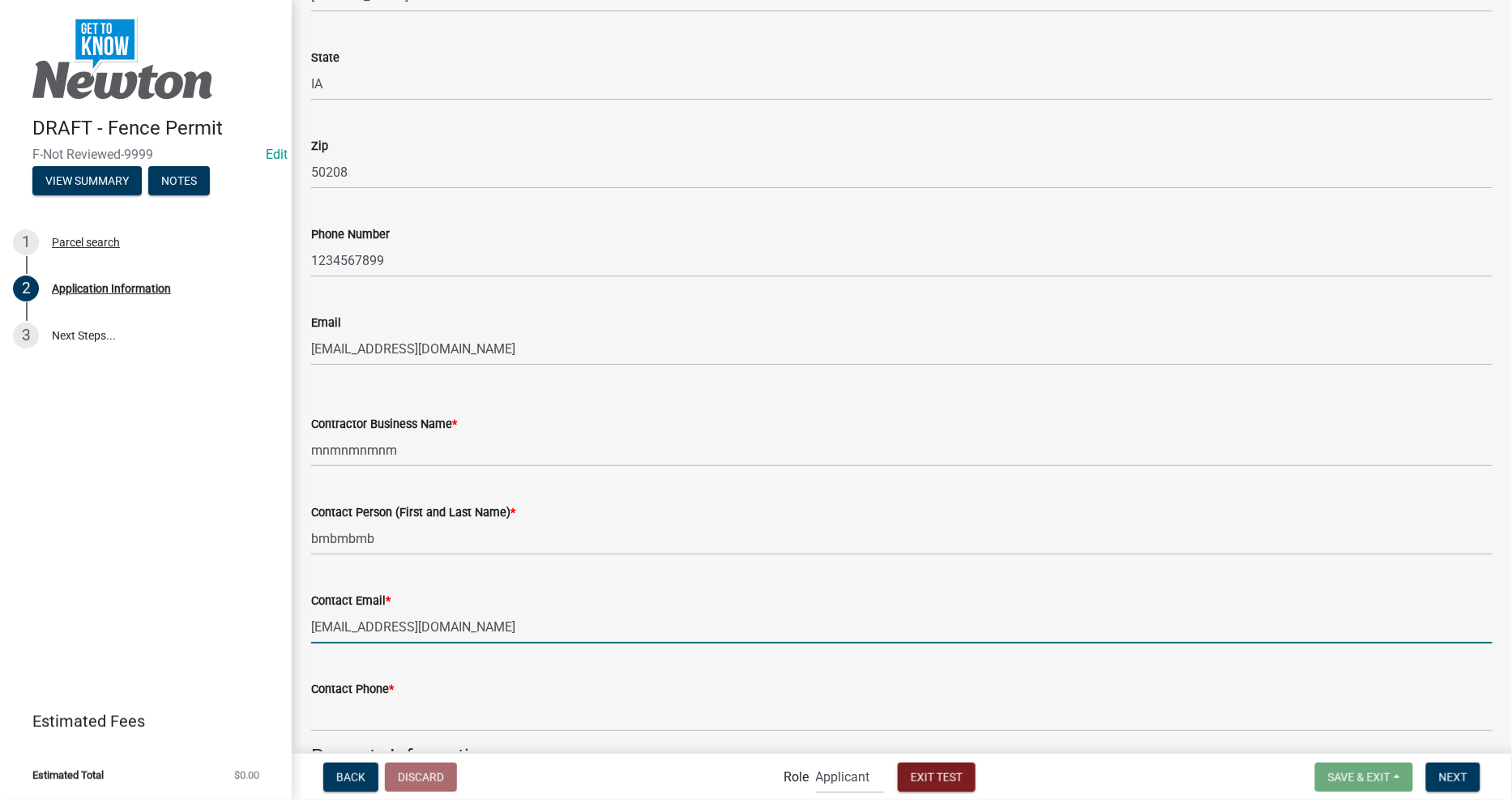
type input "[EMAIL_ADDRESS][DOMAIN_NAME]"
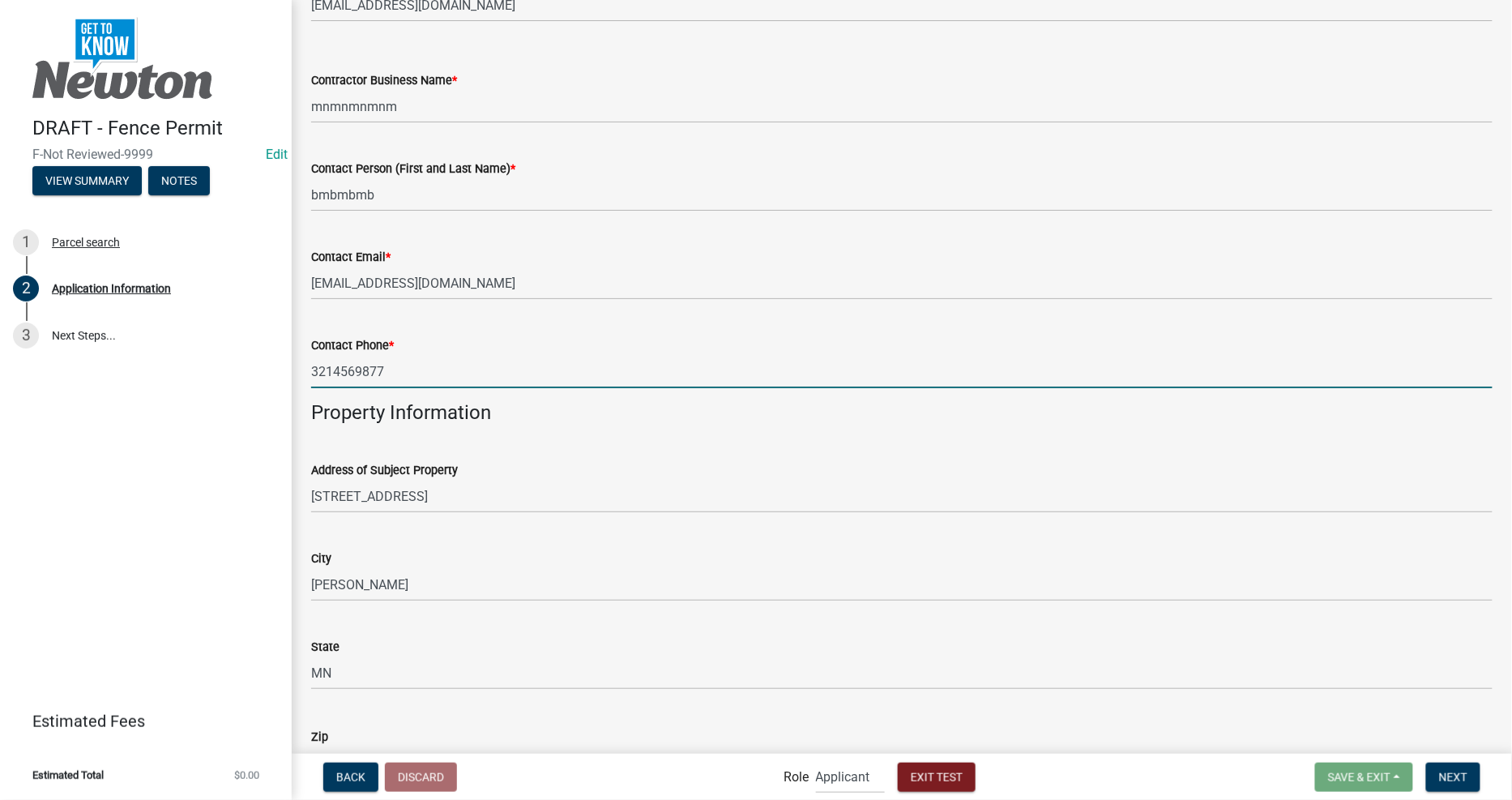
scroll to position [1530, 0]
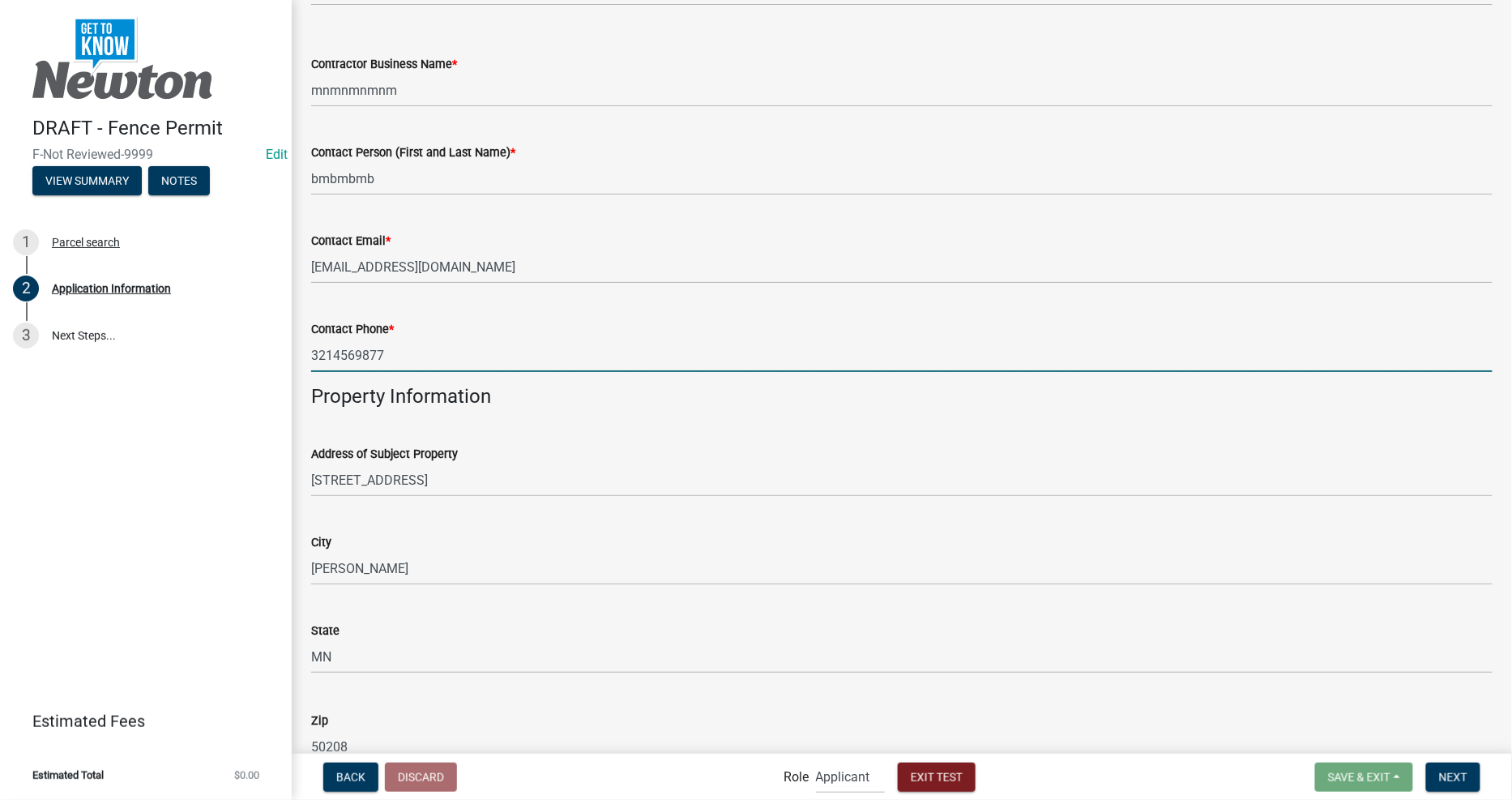
type input "3214569877"
click at [643, 519] on div "City NEWTON" at bounding box center [902, 548] width 1181 height 75
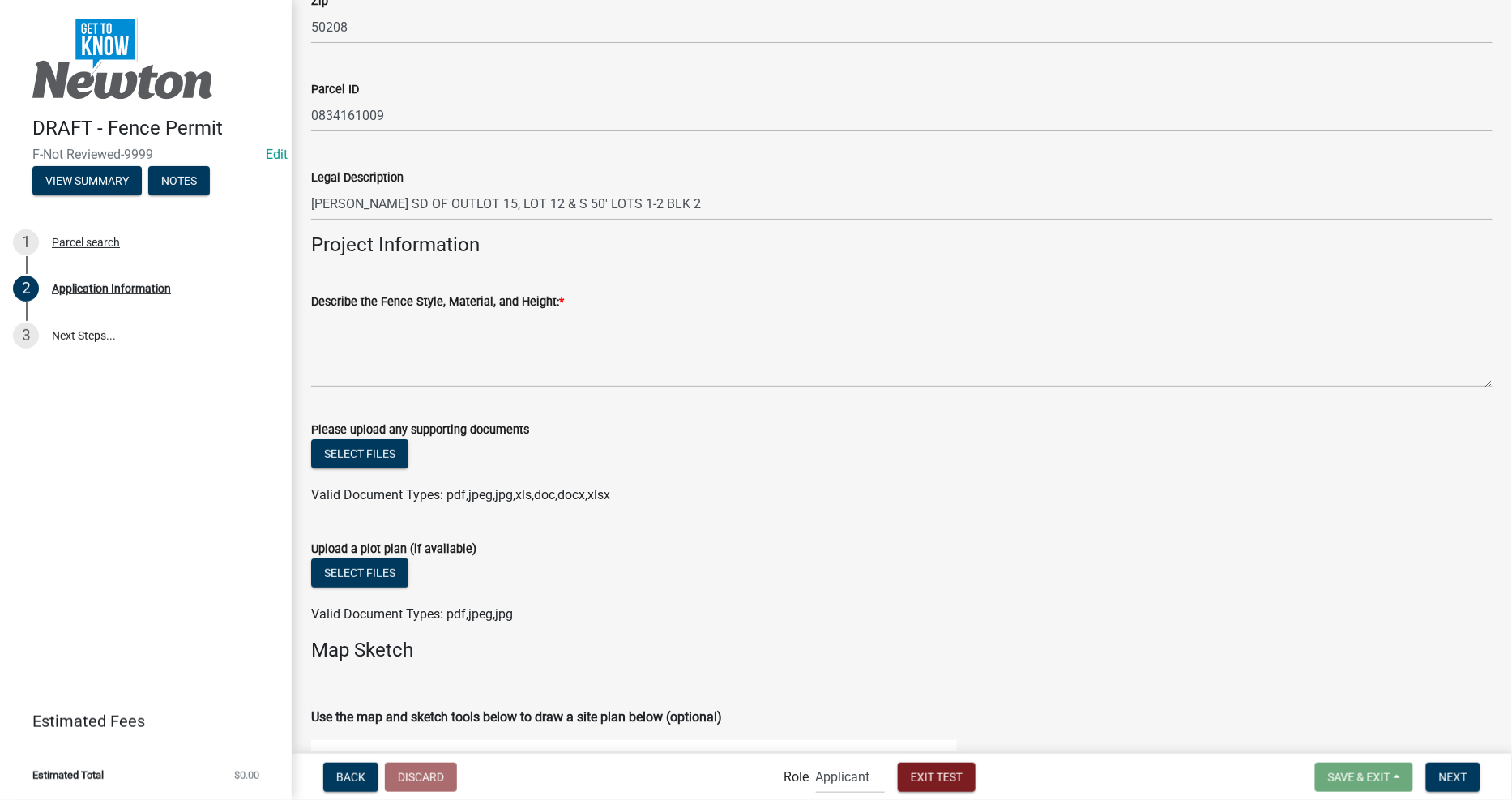
scroll to position [2251, 0]
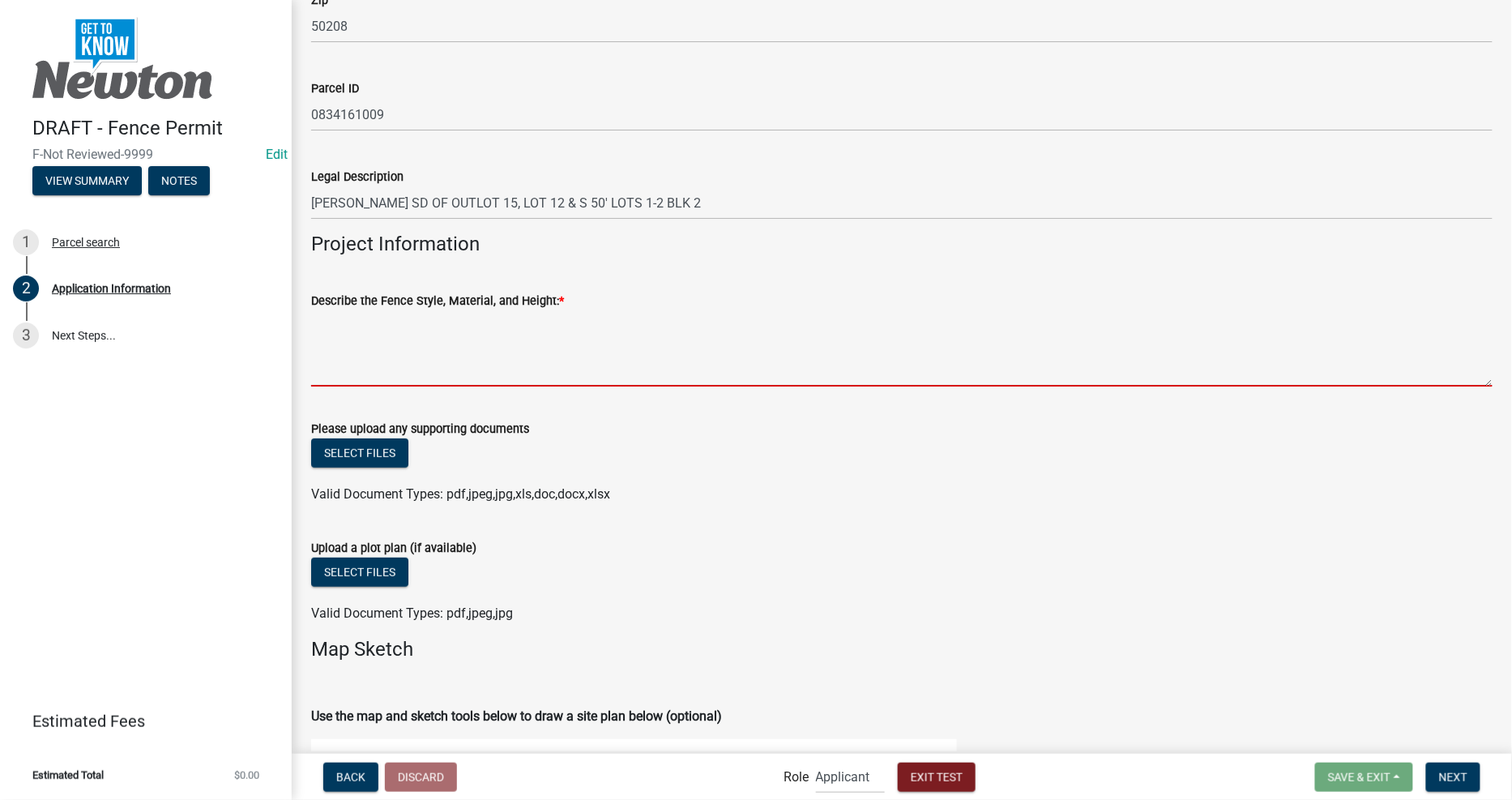
click at [480, 363] on textarea "Describe the Fence Style, Material, and Height: *" at bounding box center [902, 348] width 1181 height 76
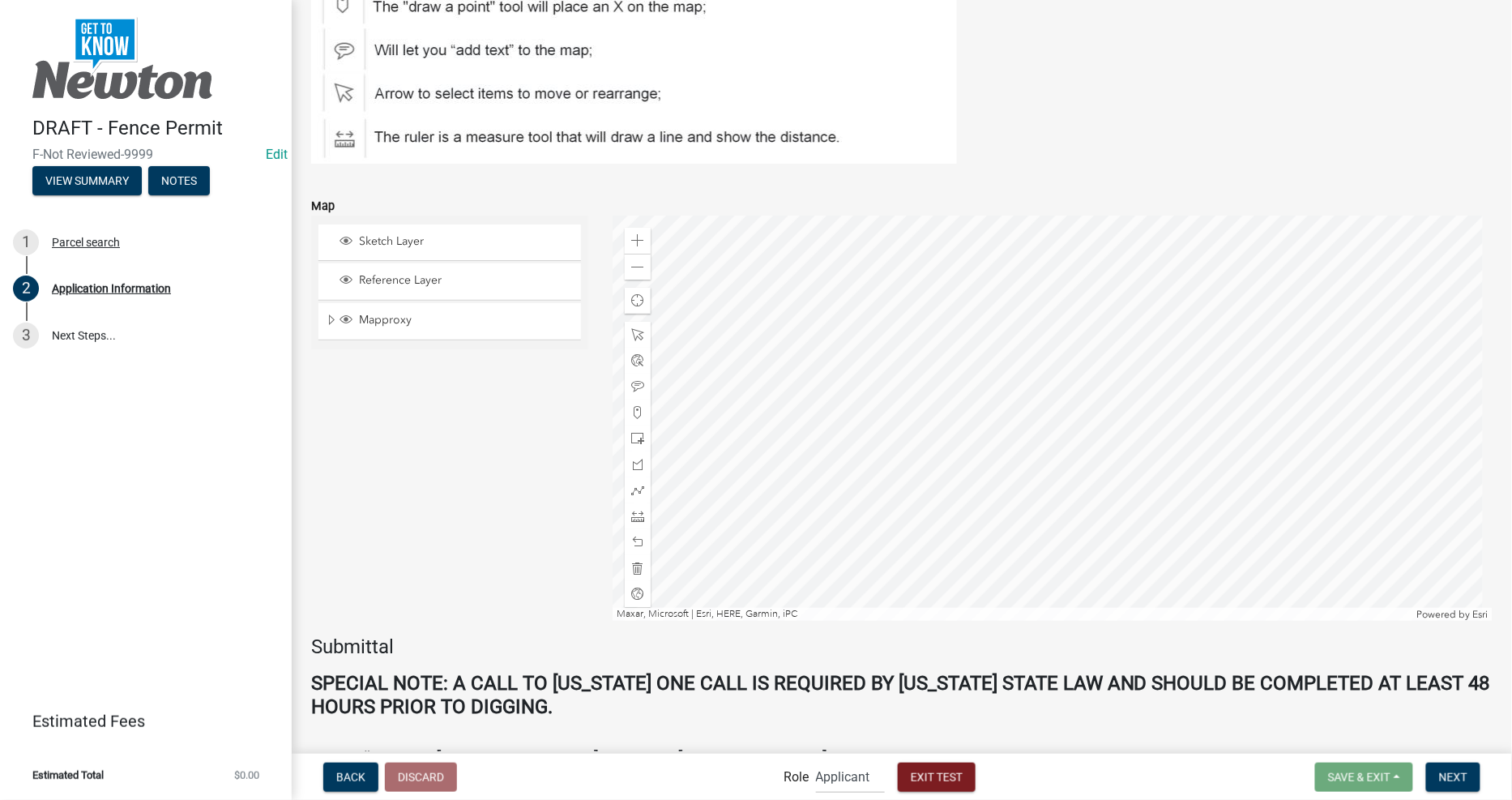
scroll to position [3243, 0]
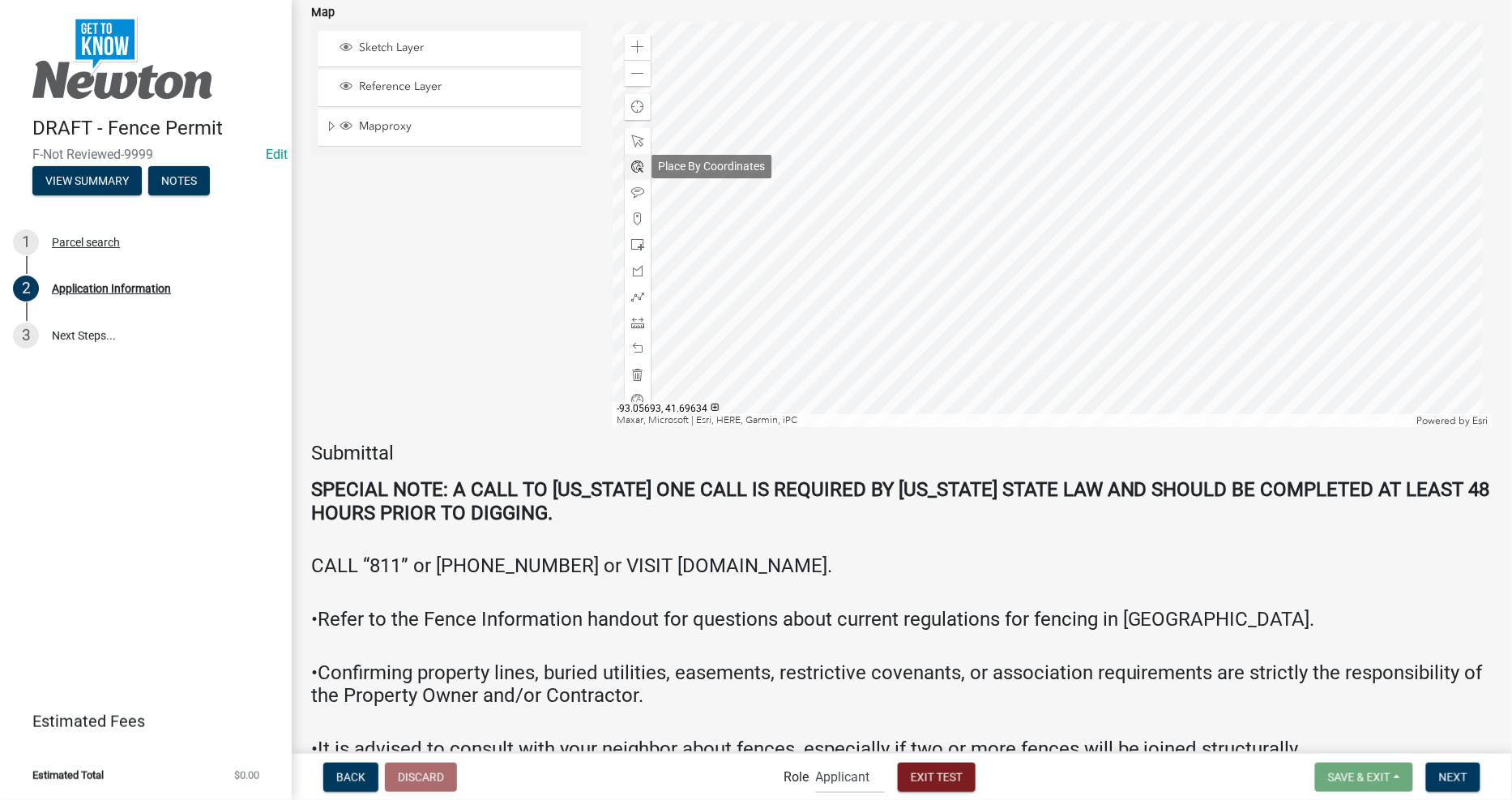
type textarea "fnmnmnmnm"
click at [631, 164] on span at bounding box center [637, 166] width 13 height 13
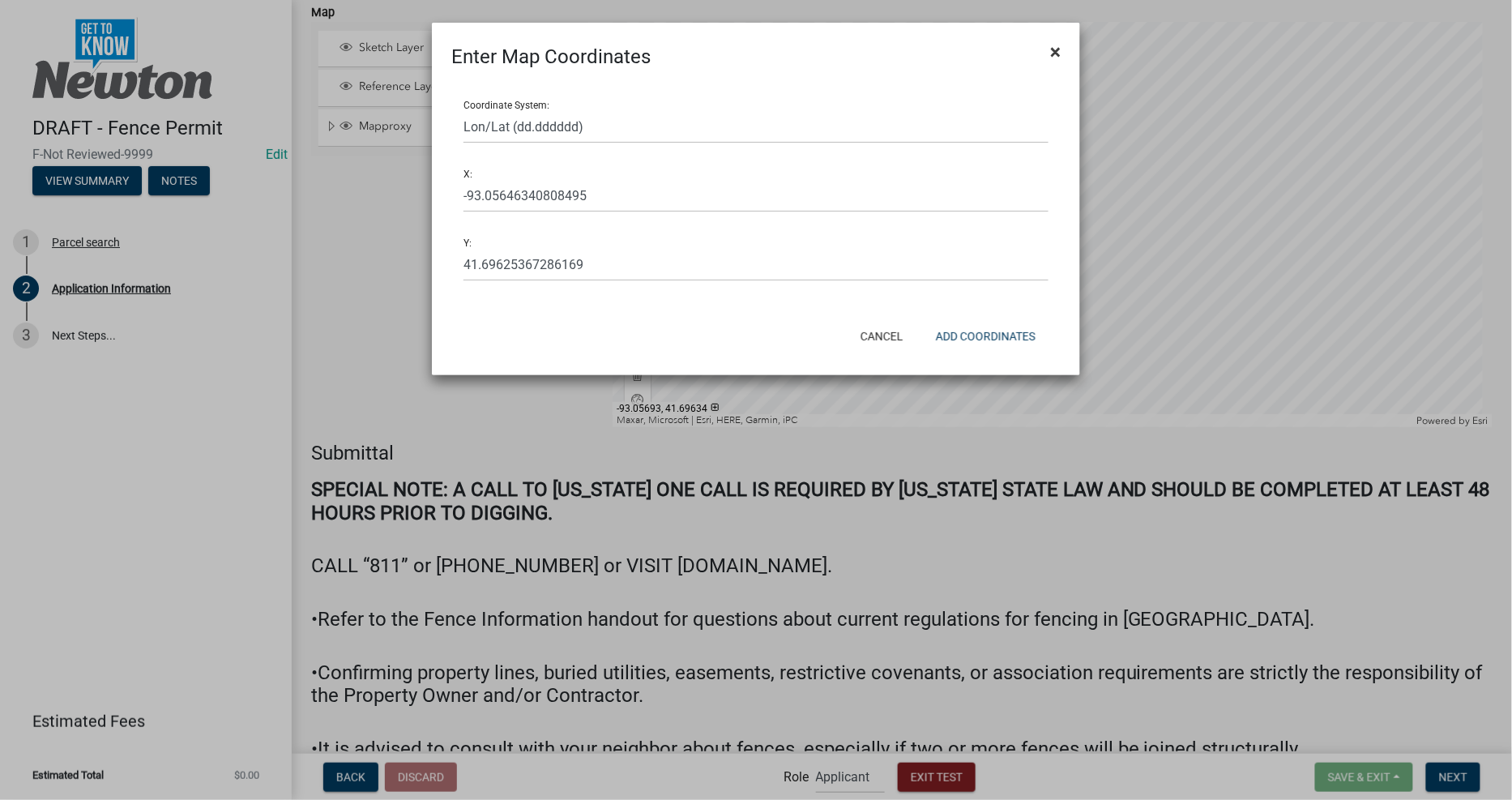
click at [1047, 57] on button "×" at bounding box center [1056, 51] width 37 height 45
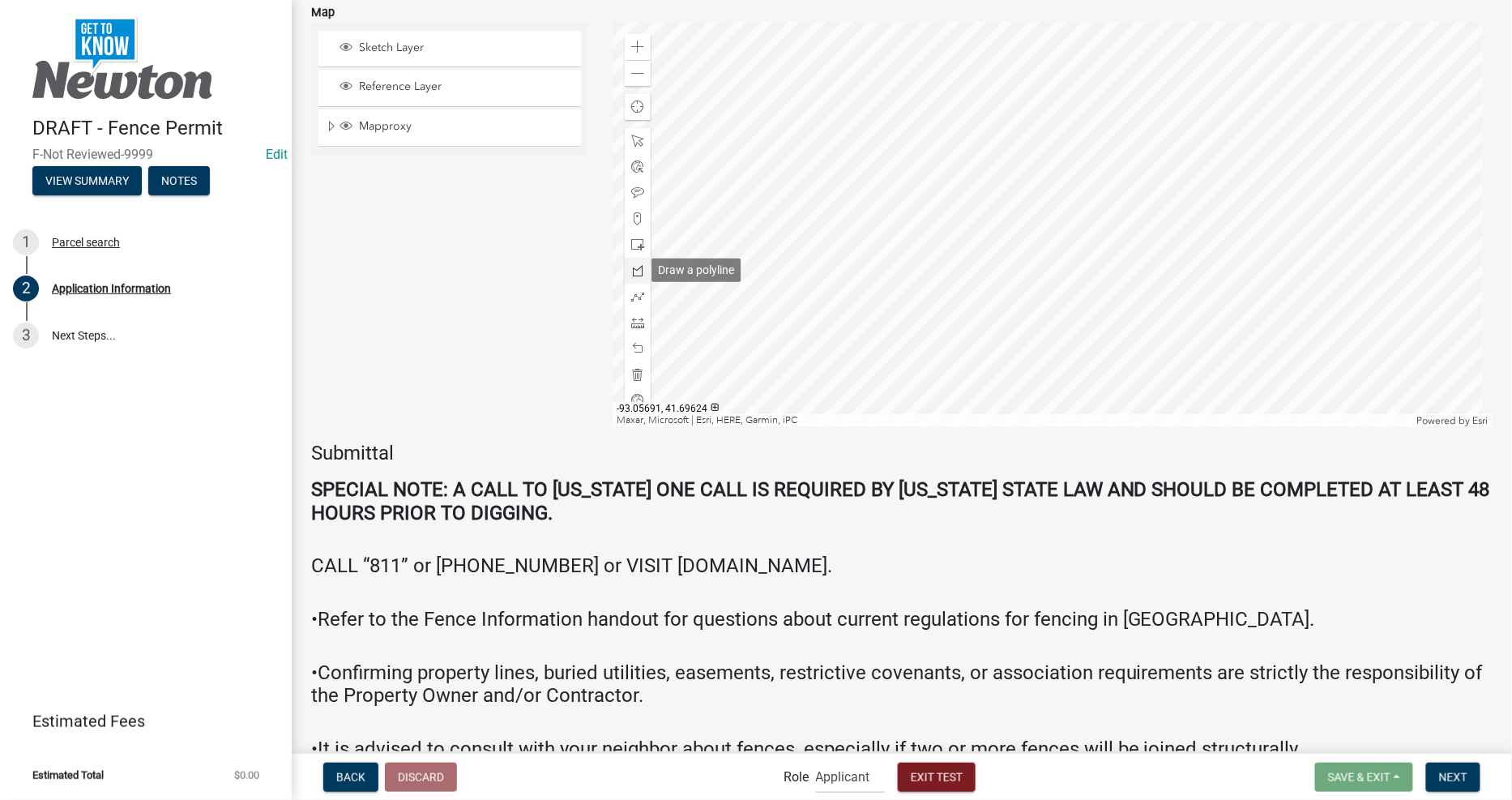
click at [631, 272] on span at bounding box center [637, 270] width 13 height 13
click at [1011, 131] on div at bounding box center [1053, 224] width 880 height 405
click at [1015, 254] on div at bounding box center [1053, 224] width 880 height 405
click at [1059, 278] on div at bounding box center [1053, 224] width 880 height 405
click at [1167, 279] on div at bounding box center [1053, 224] width 880 height 405
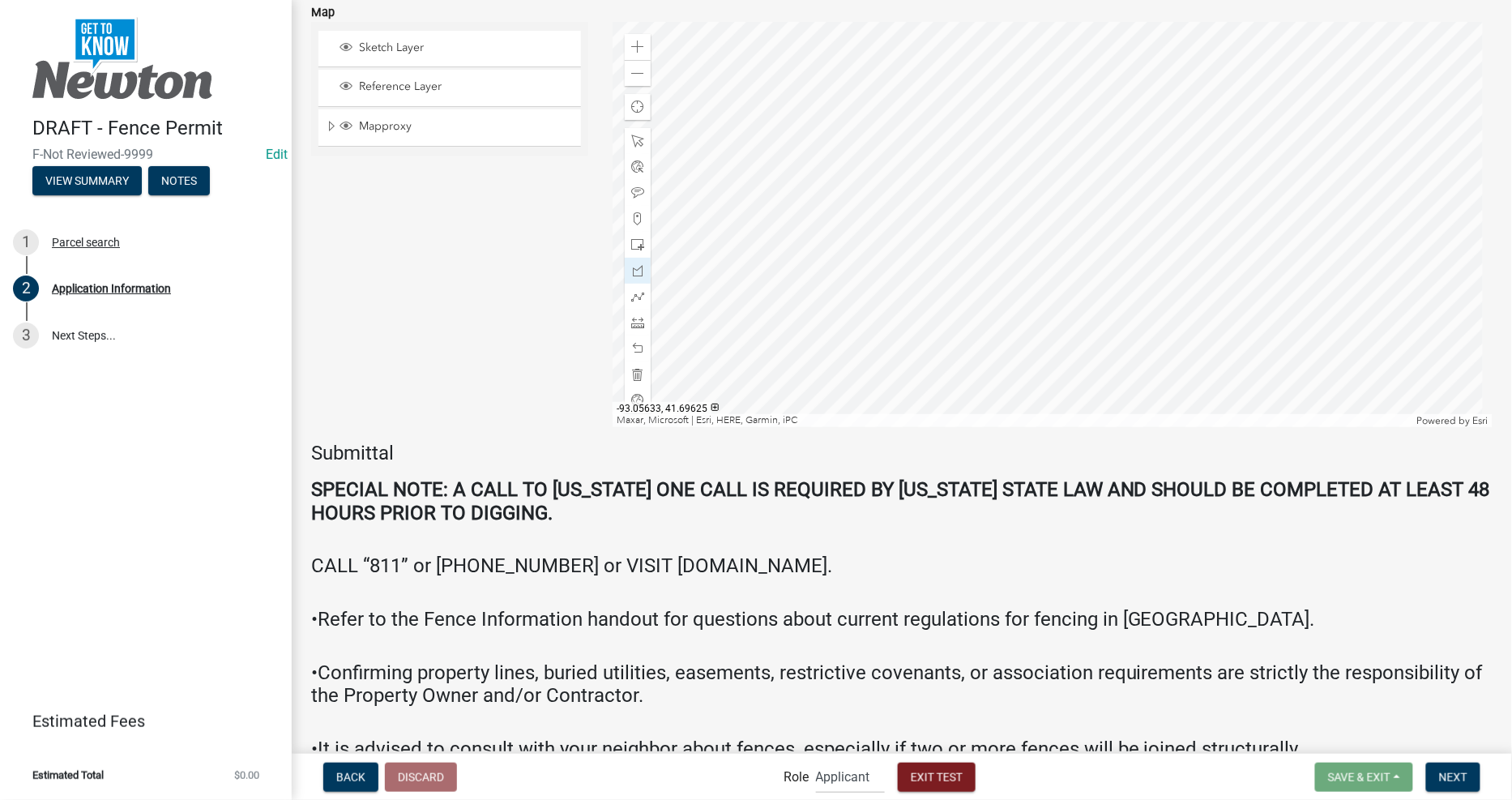
click at [1164, 229] on div at bounding box center [1053, 224] width 880 height 405
click at [1164, 228] on div at bounding box center [1053, 224] width 880 height 405
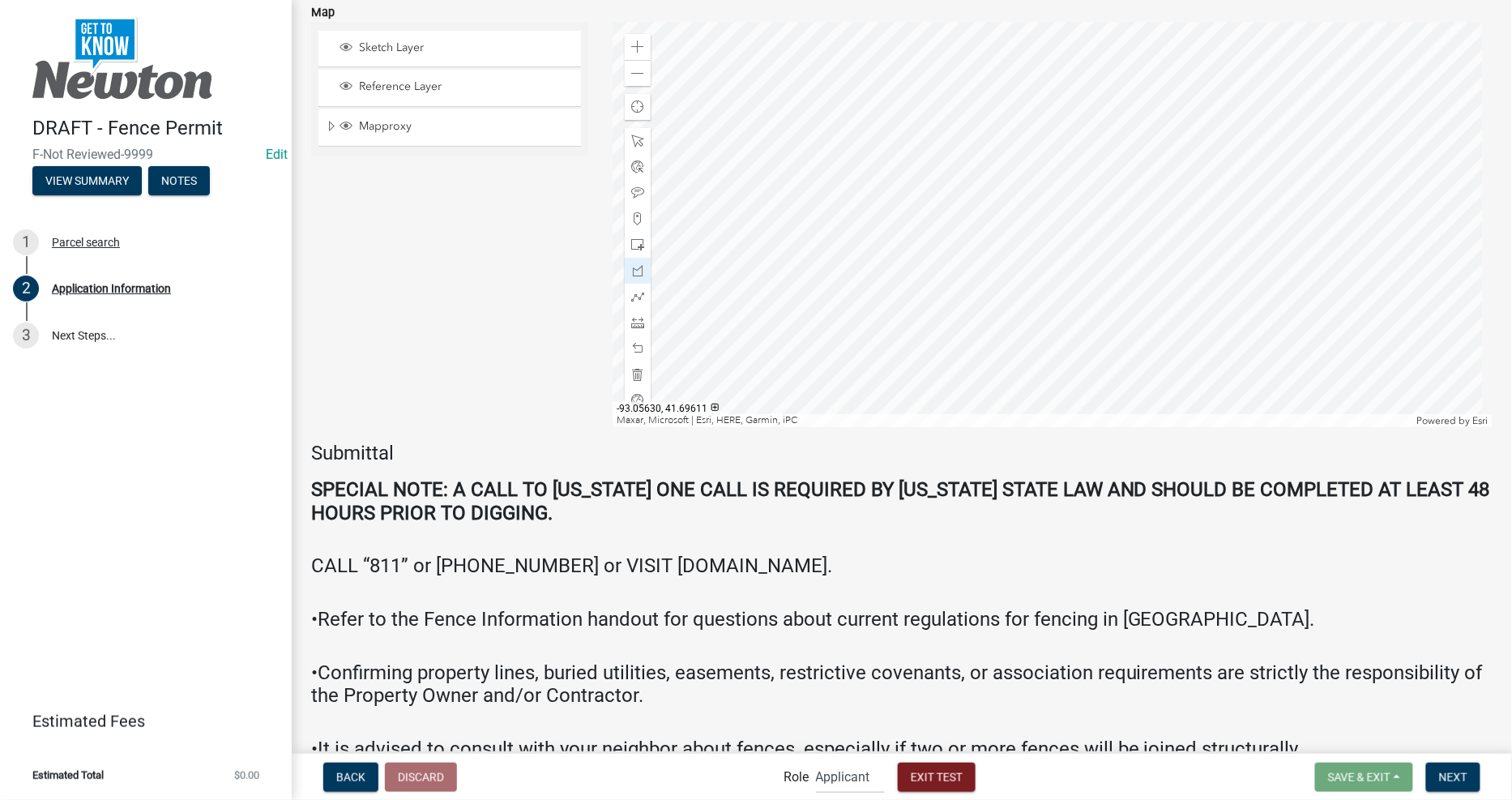
click at [1090, 548] on h4 "CALL “811” or [PHONE_NUMBER] or VISIT [DOMAIN_NAME]." at bounding box center [902, 555] width 1181 height 47
click at [1164, 229] on div at bounding box center [1053, 224] width 880 height 405
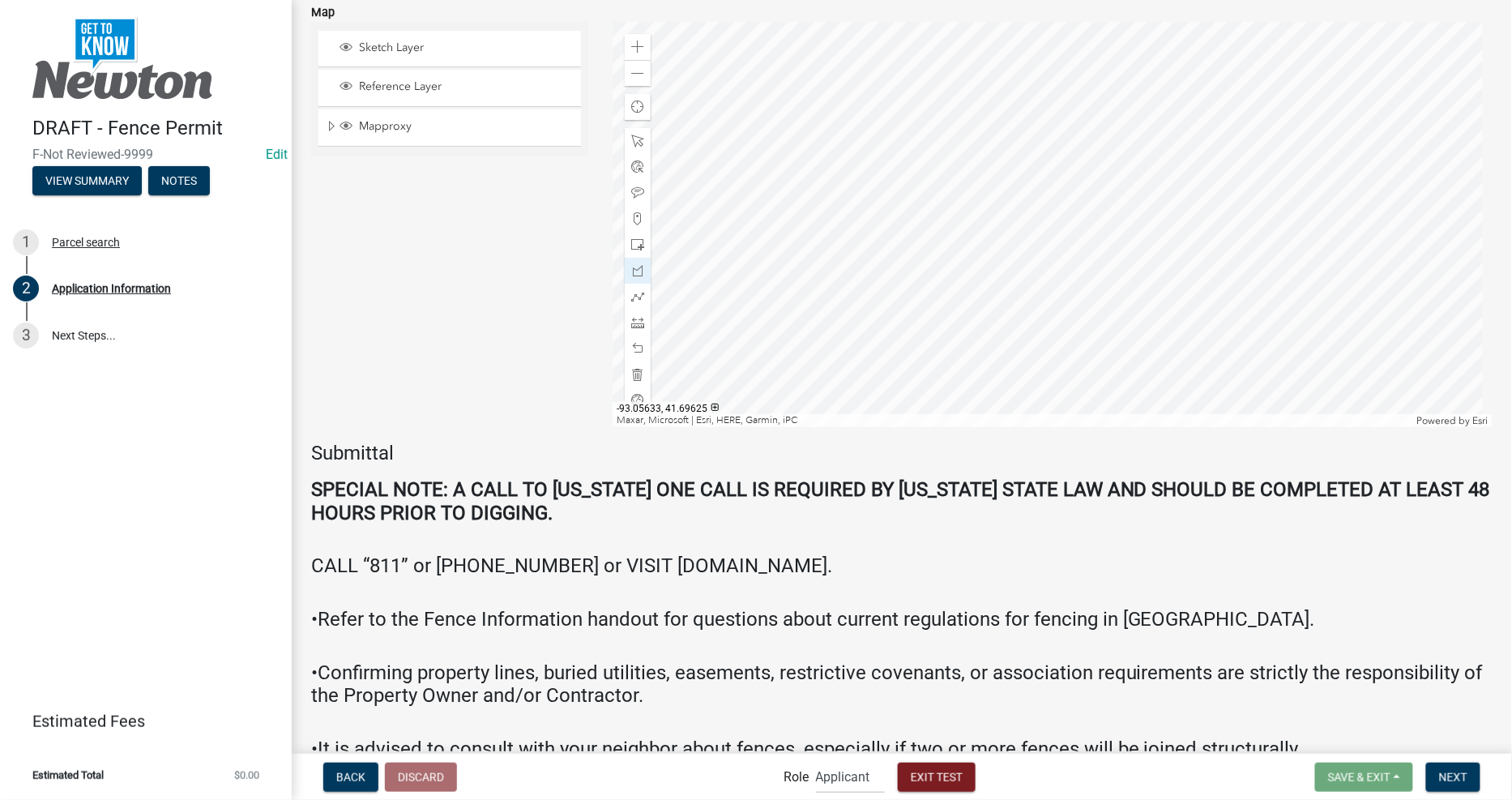
click at [1164, 229] on div at bounding box center [1053, 224] width 880 height 405
click at [1163, 225] on div at bounding box center [1053, 224] width 880 height 405
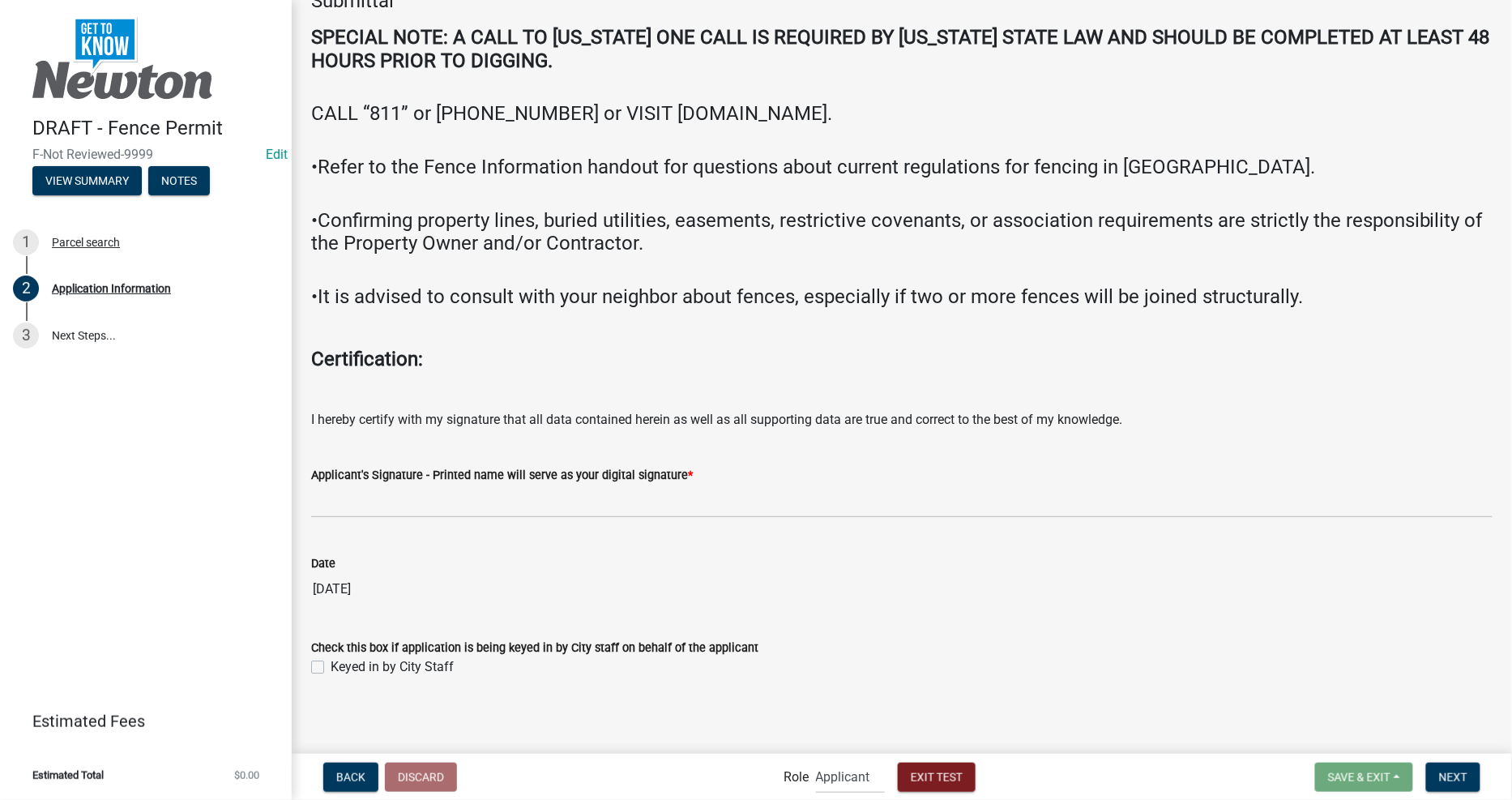
scroll to position [3697, 0]
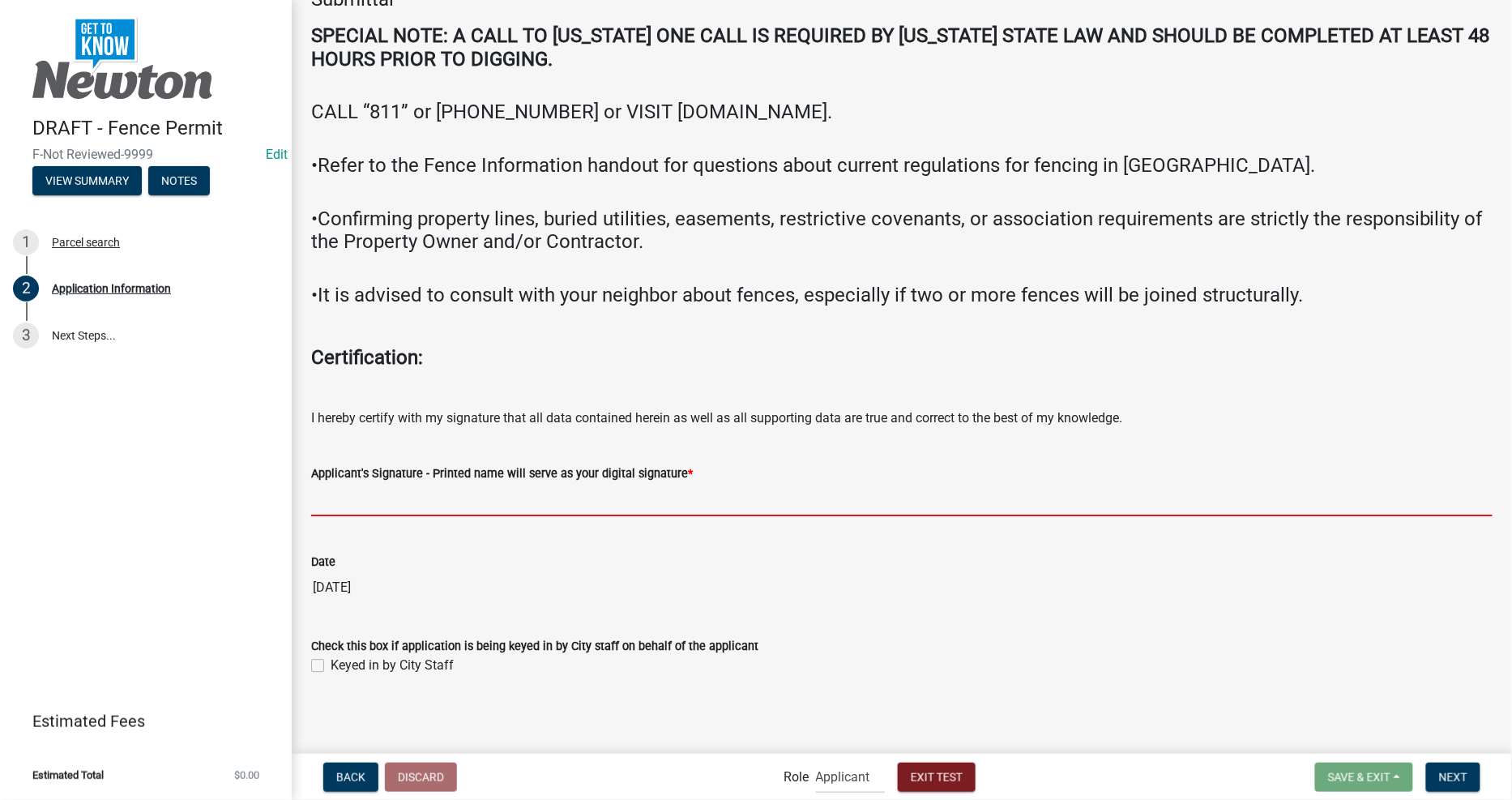
click at [496, 511] on input "Applicant's Signature - Printed name will serve as your digital signature *" at bounding box center [902, 500] width 1181 height 33
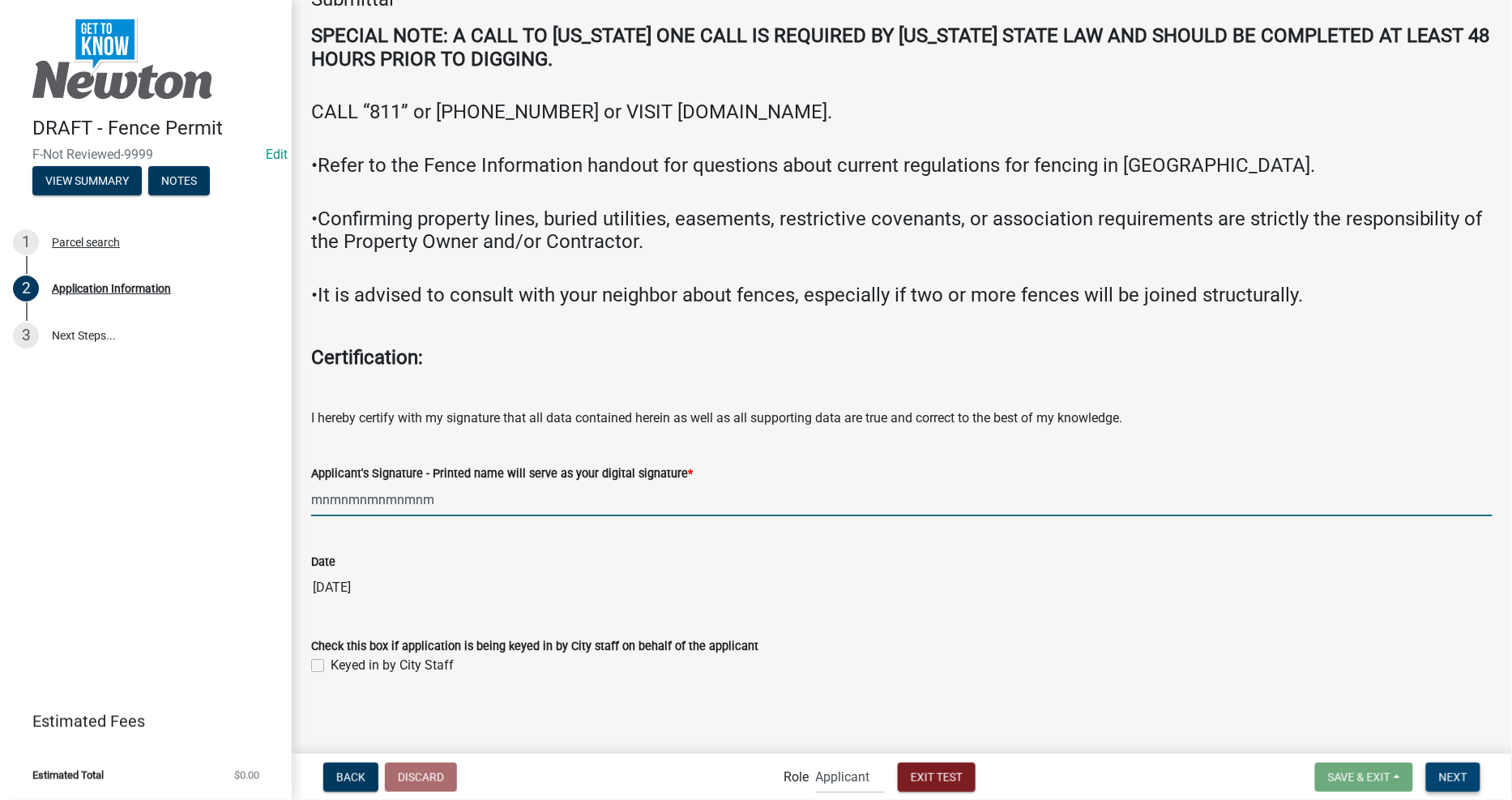
type input "mnmnmnmnmnmnm"
click at [1468, 777] on span "Next" at bounding box center [1452, 776] width 28 height 13
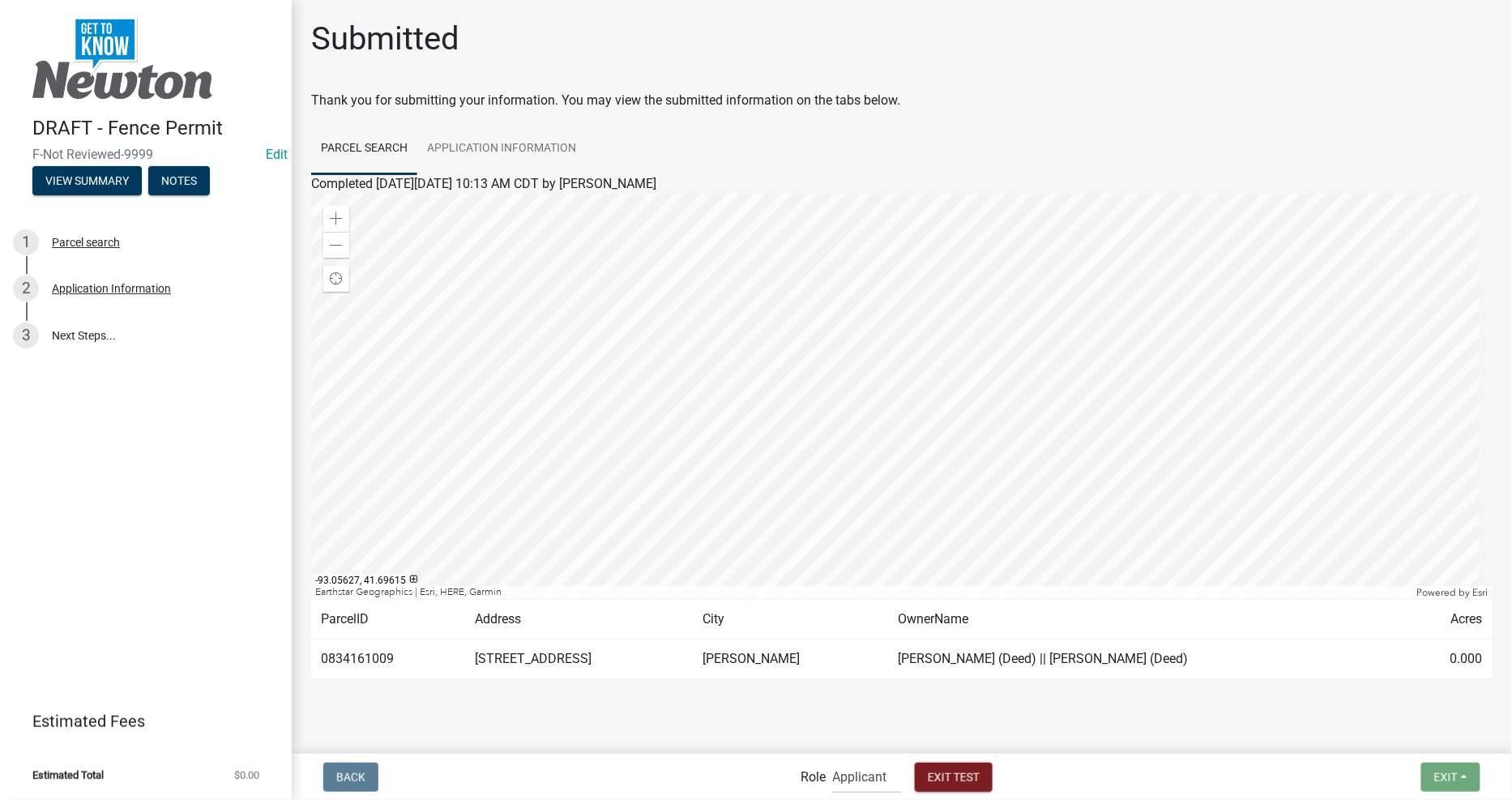
scroll to position [22, 0]
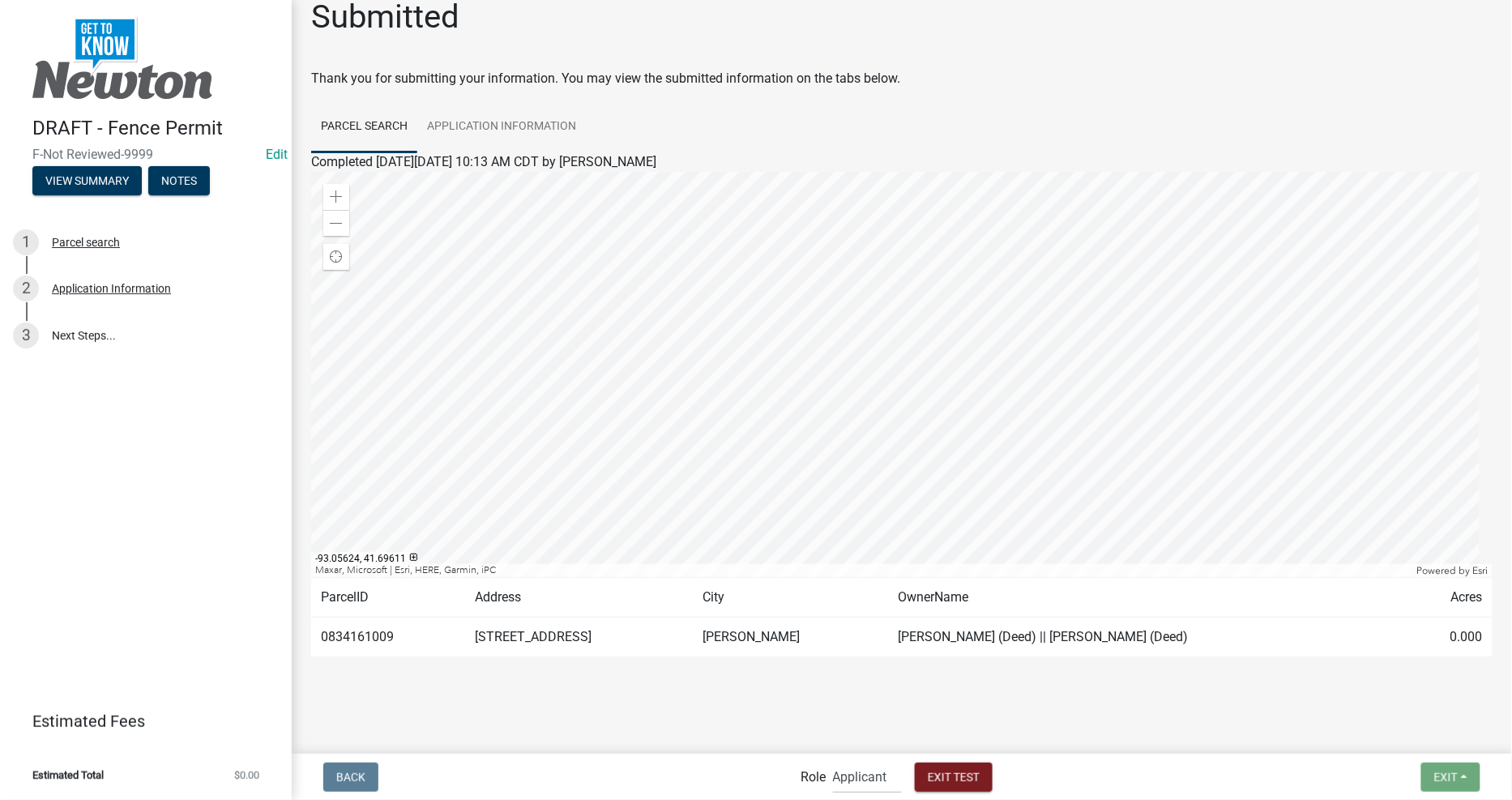
drag, startPoint x: 1220, startPoint y: 637, endPoint x: 1061, endPoint y: 694, distance: 168.9
click at [1200, 654] on td "[PERSON_NAME] (Deed) || [PERSON_NAME] (Deed)" at bounding box center [1148, 637] width 518 height 40
drag, startPoint x: 861, startPoint y: 788, endPoint x: 843, endPoint y: 786, distance: 18.1
click at [860, 788] on select "Applicant Admin City Planner" at bounding box center [867, 777] width 69 height 33
click at [1107, 674] on div at bounding box center [901, 679] width 923 height 19
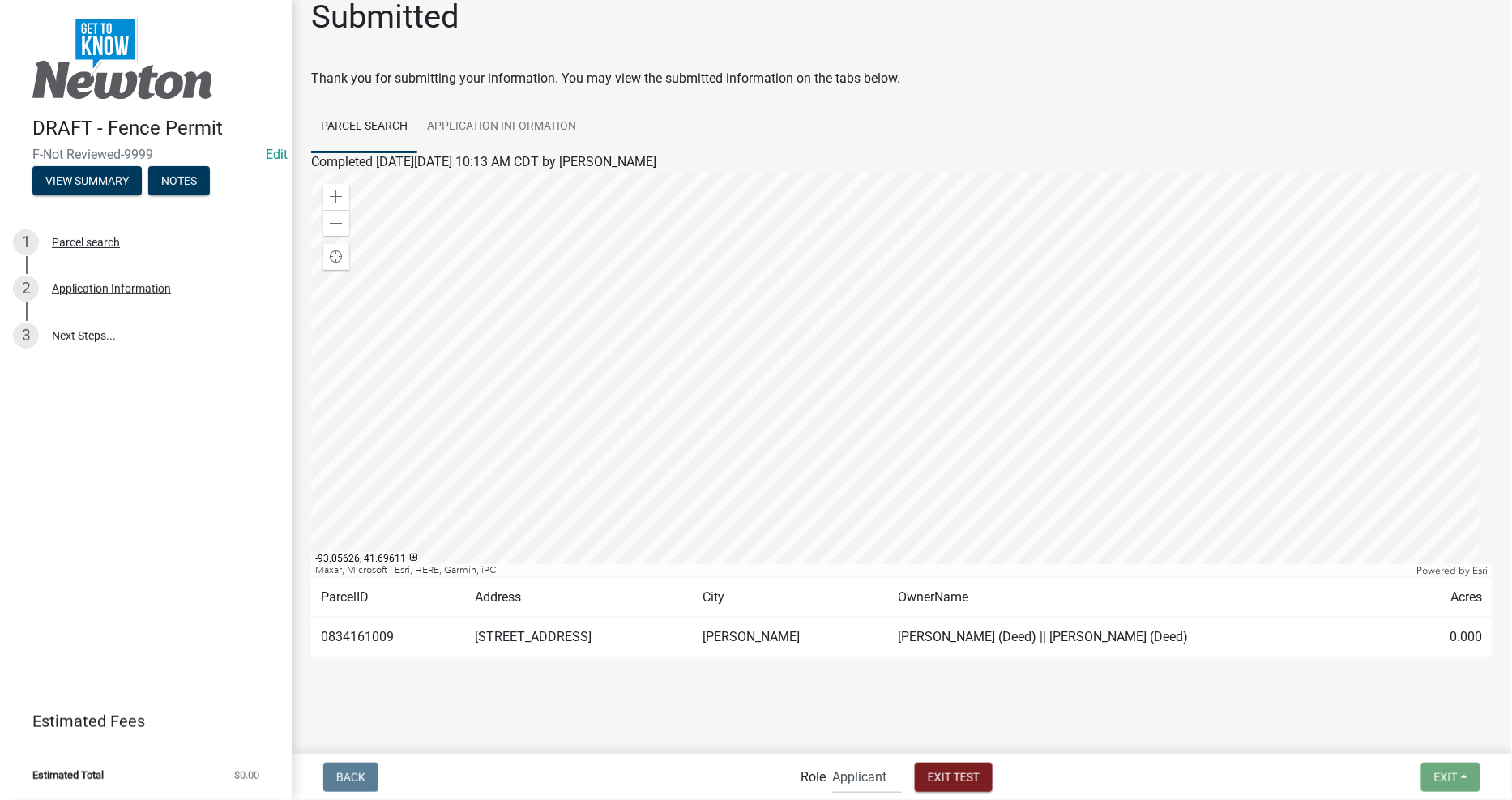
click at [1140, 702] on div "Submitted Thank you for submitting your information. You may view the submitted…" at bounding box center [901, 350] width 1206 height 706
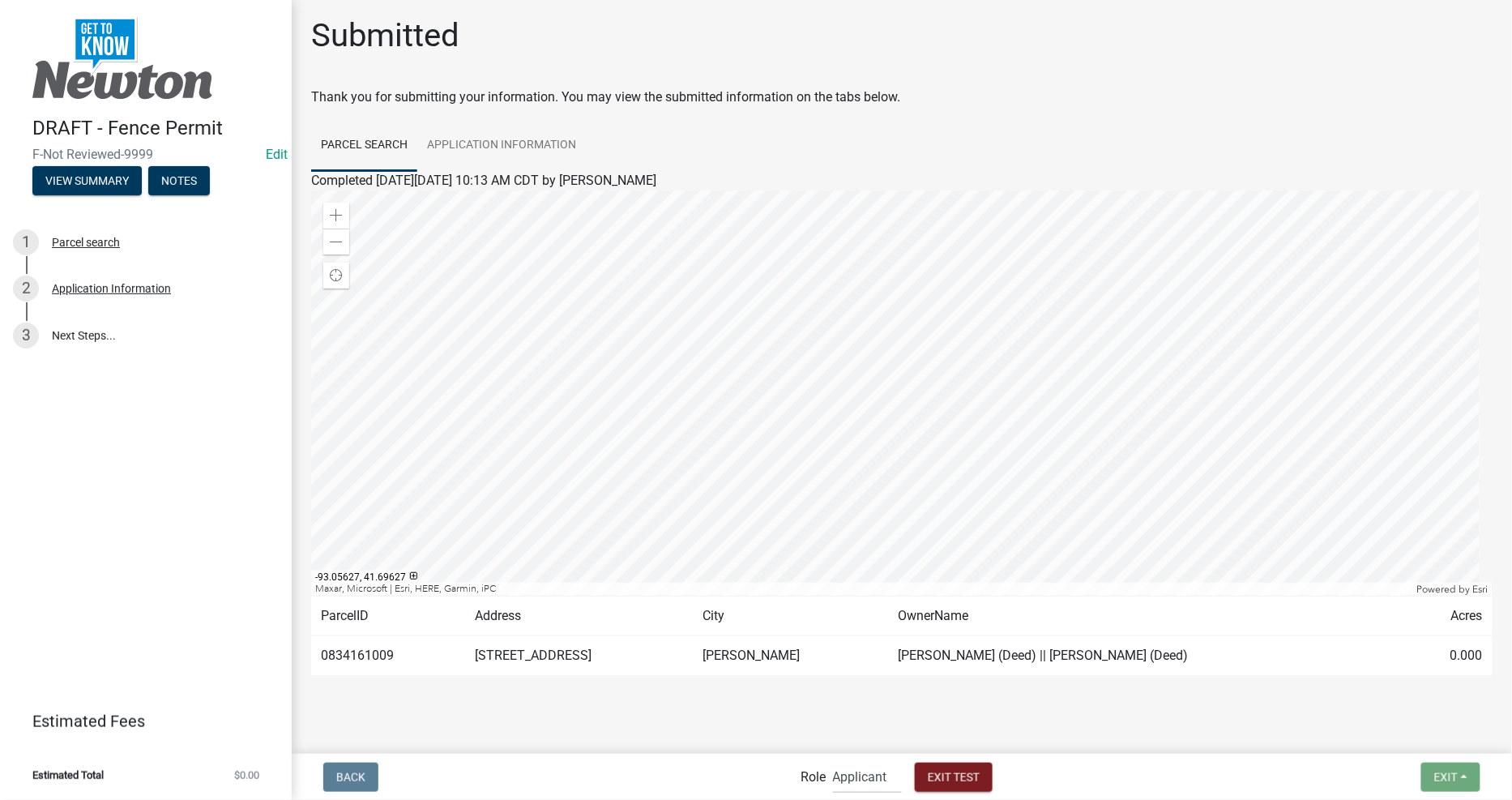
scroll to position [0, 0]
click at [872, 774] on select "Applicant Admin City Planner" at bounding box center [867, 777] width 69 height 33
select select "b0ec8d28-4564-4fac-be8f-7037d338ee00"
click at [833, 760] on select "Applicant Admin City Planner" at bounding box center [867, 777] width 69 height 33
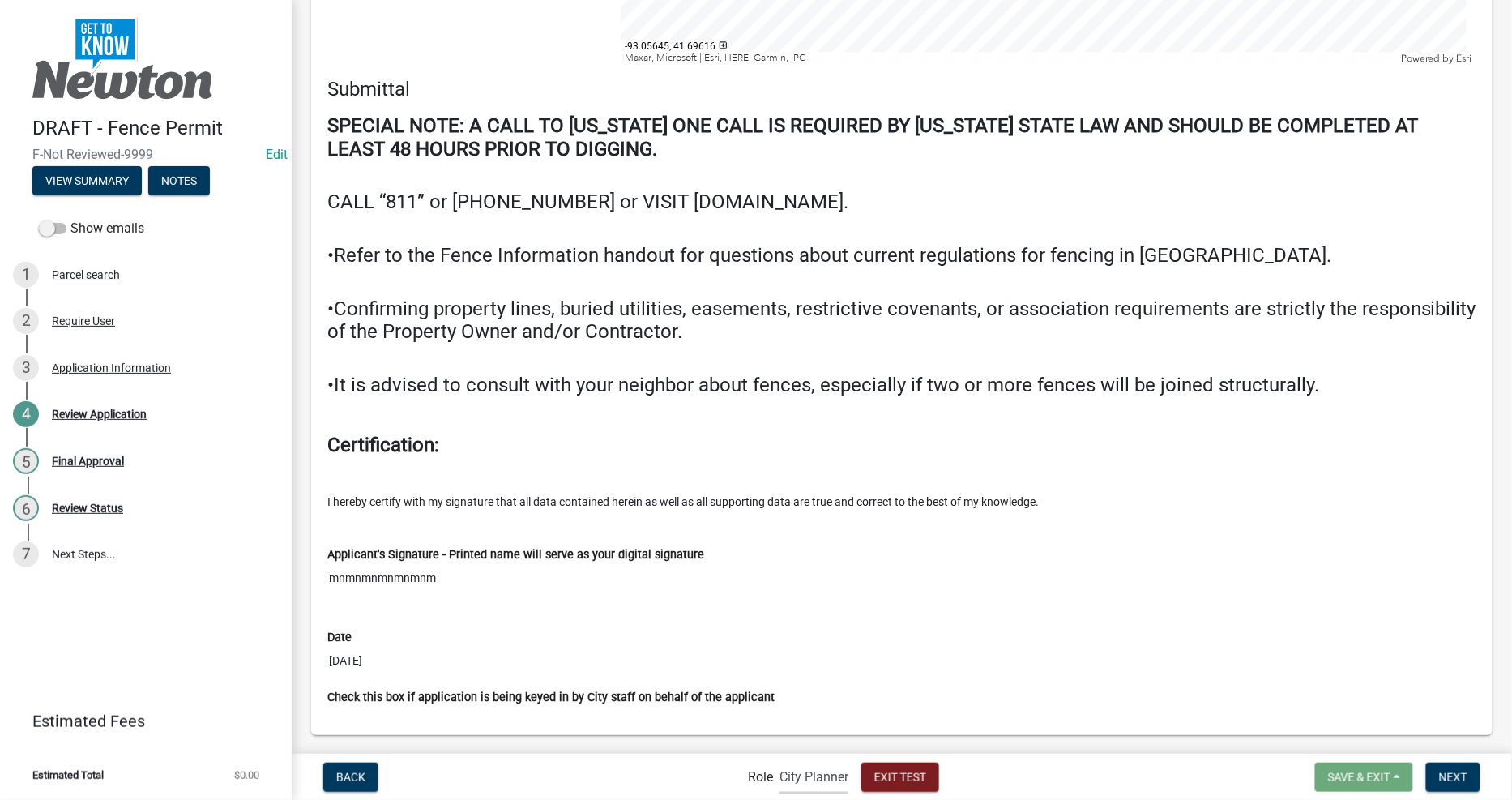
scroll to position [3747, 0]
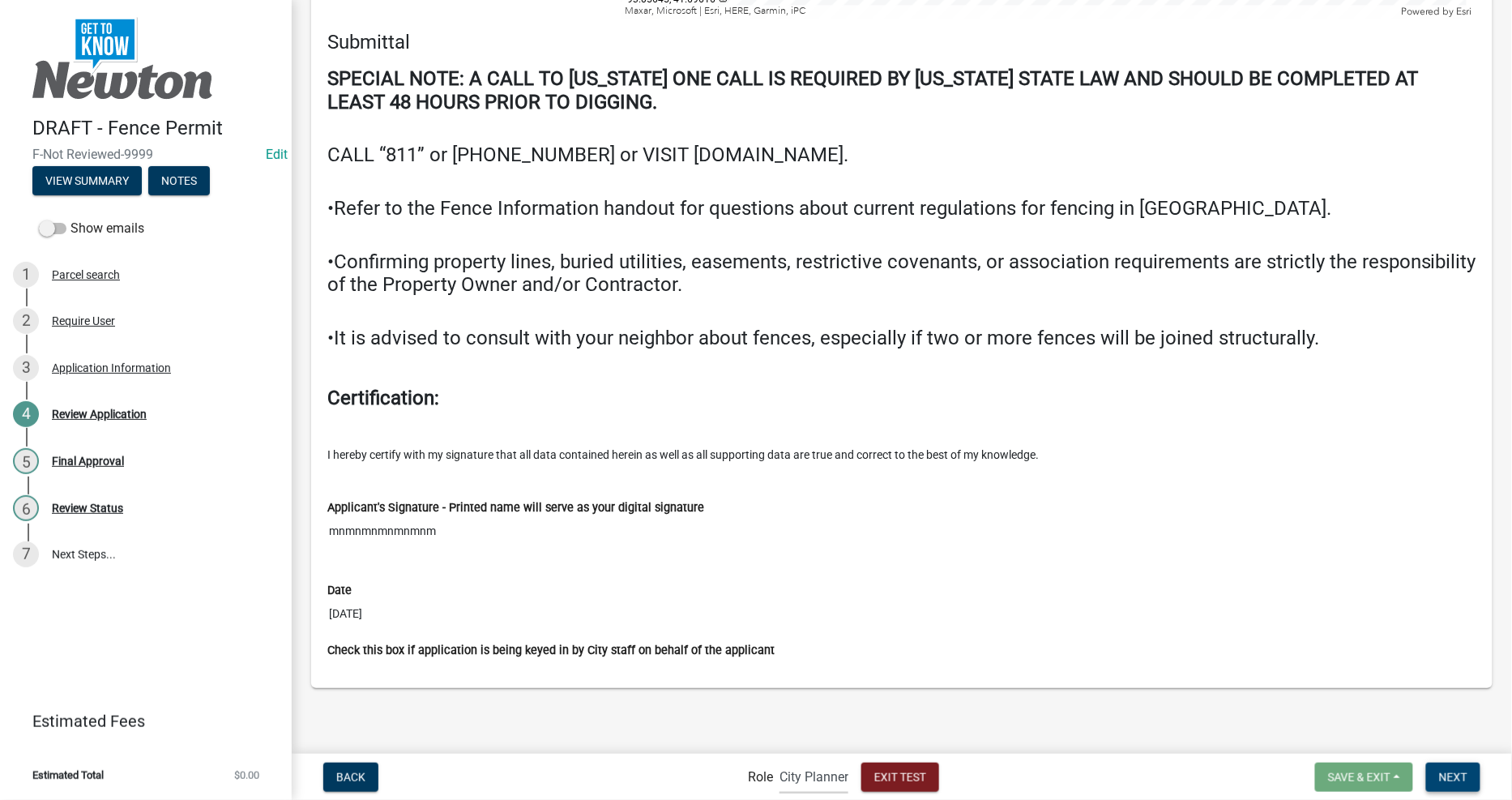
click at [1440, 775] on span "Next" at bounding box center [1452, 776] width 28 height 13
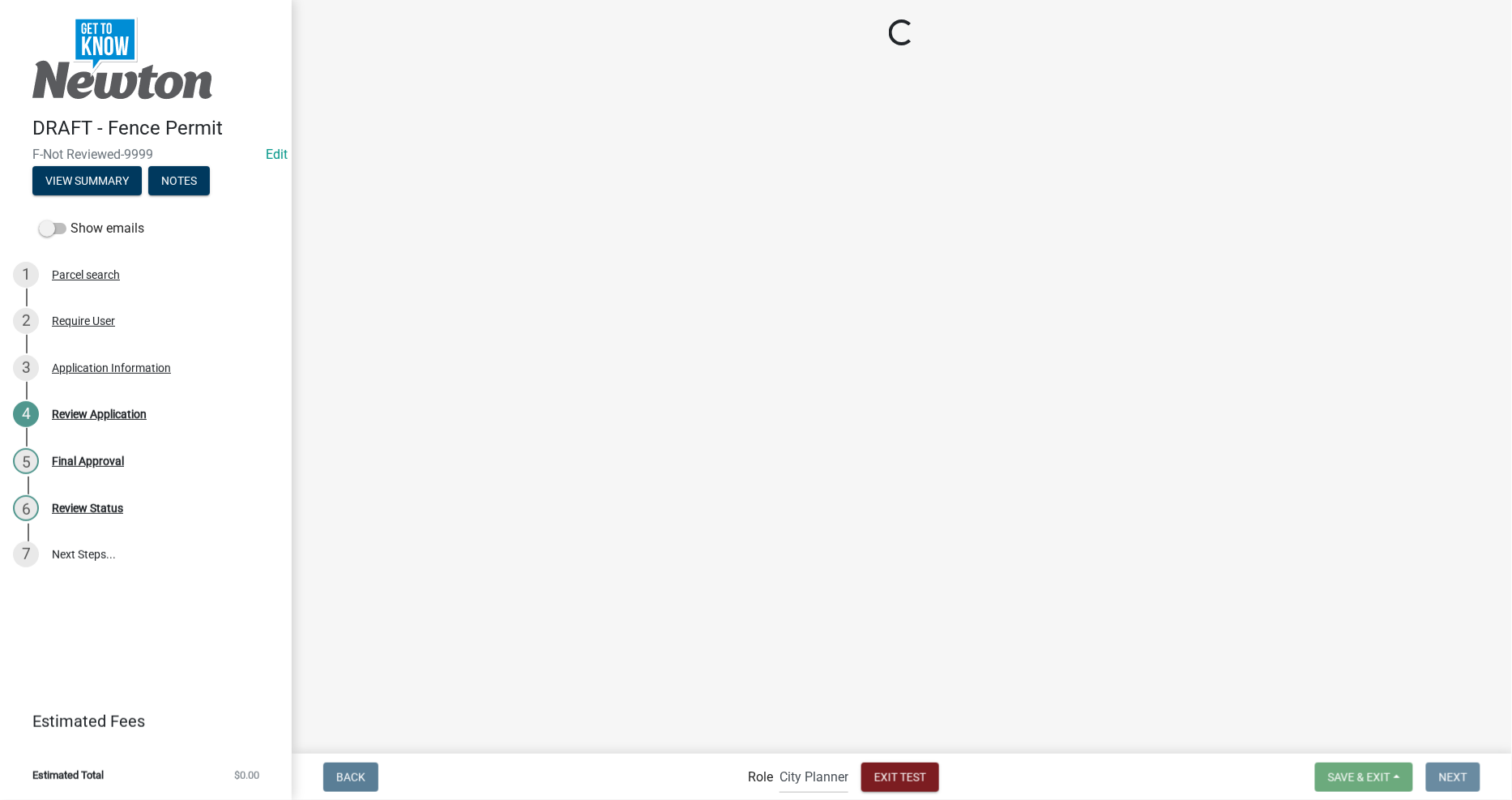
scroll to position [0, 0]
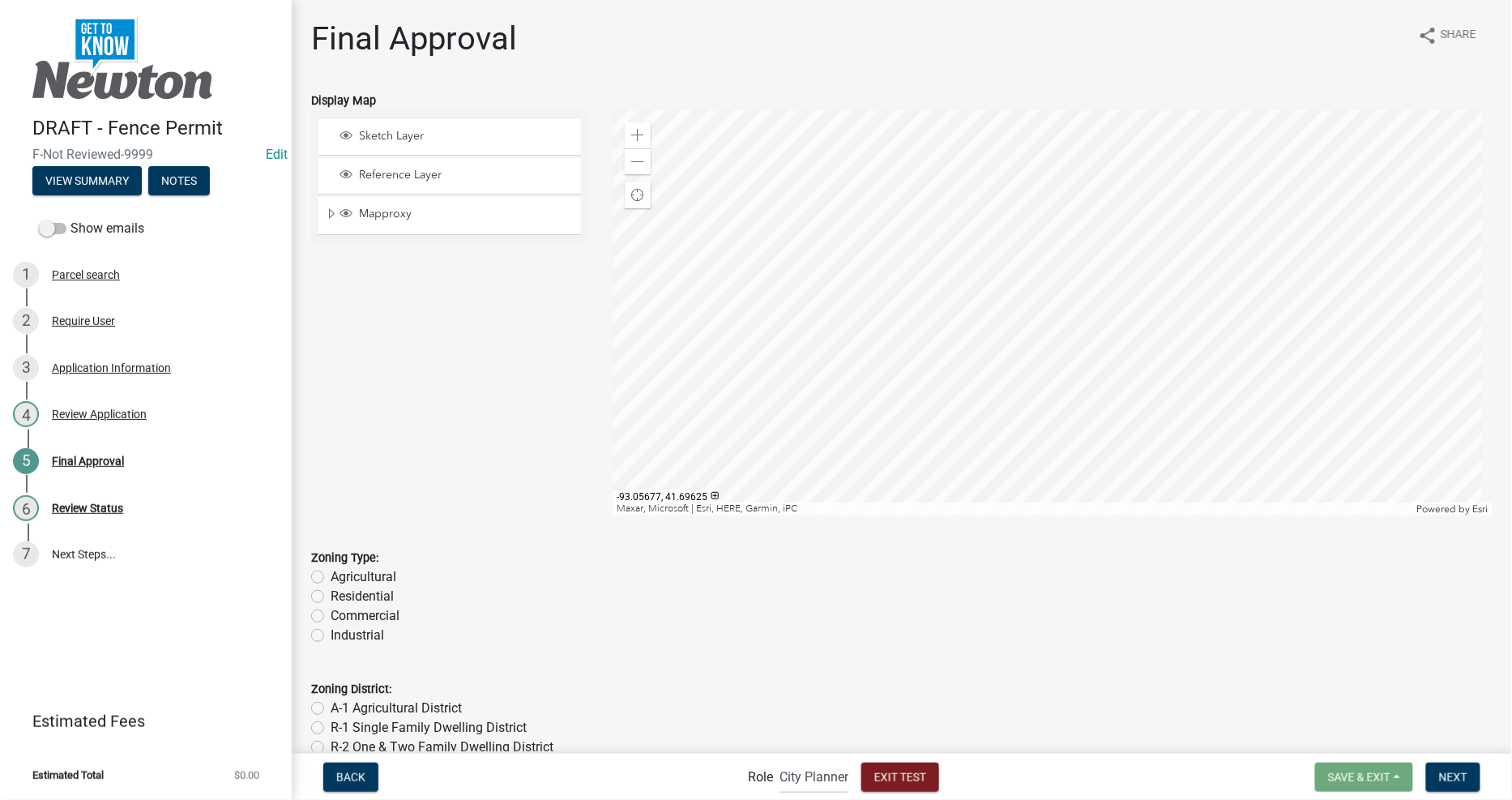
click at [354, 594] on label "Residential" at bounding box center [362, 597] width 63 height 19
click at [341, 594] on input "Residential" at bounding box center [335, 592] width 11 height 11
radio input "true"
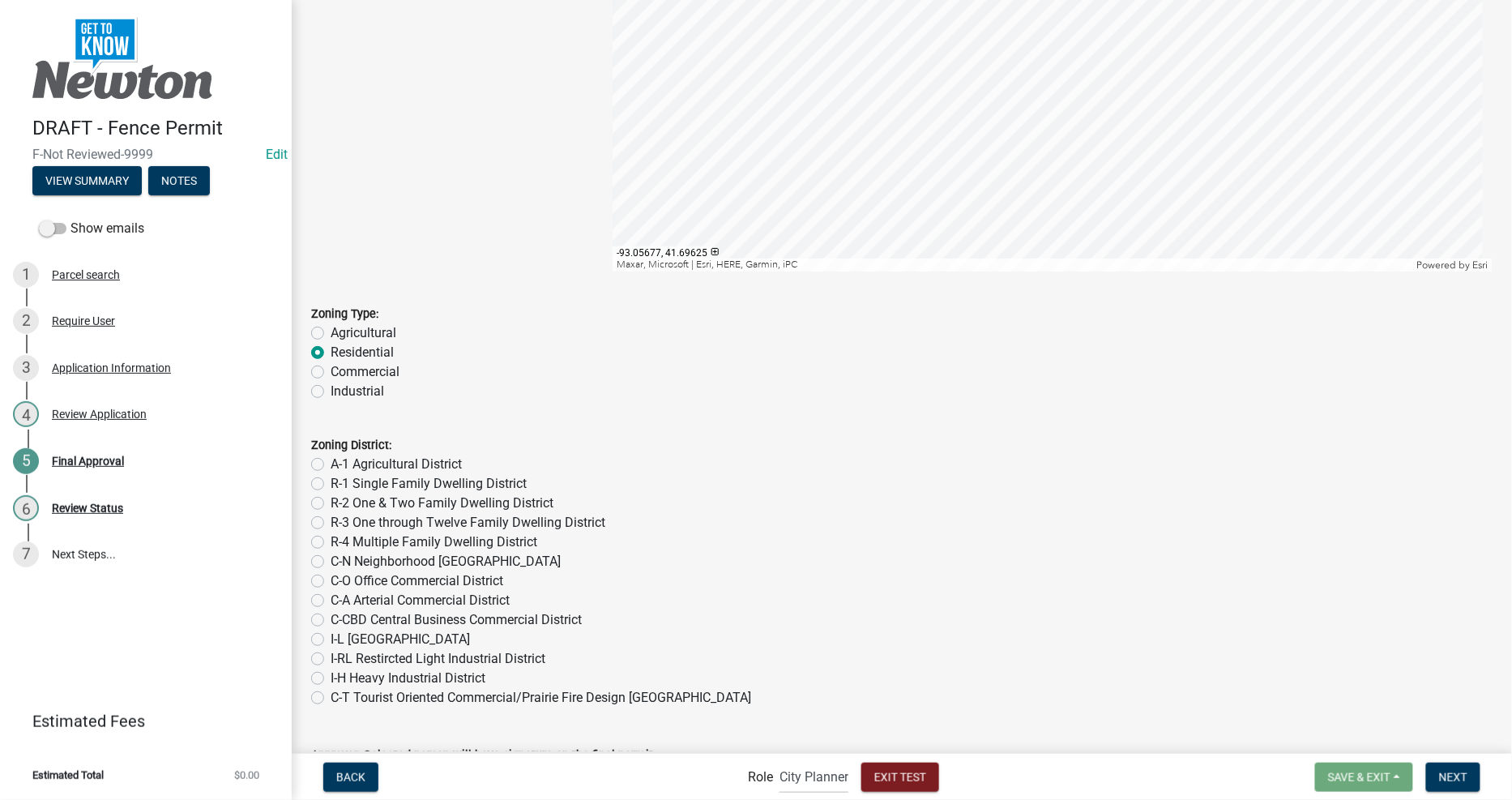
scroll to position [270, 0]
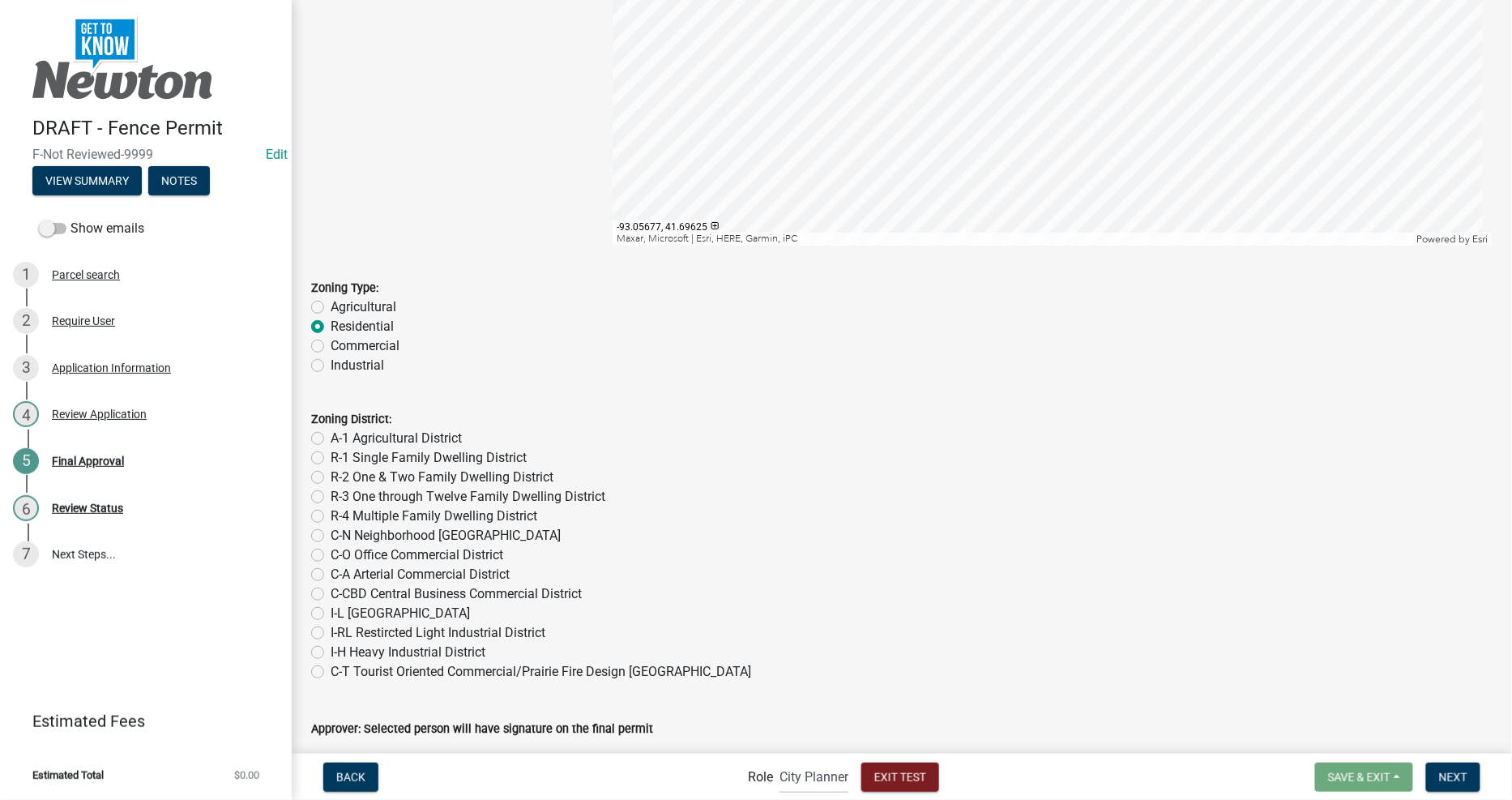
click at [336, 494] on label "R-3 One through Twelve Family Dwelling District" at bounding box center [468, 497] width 275 height 19
click at [336, 494] on input "R-3 One through Twelve Family Dwelling District" at bounding box center [335, 492] width 11 height 11
radio input "true"
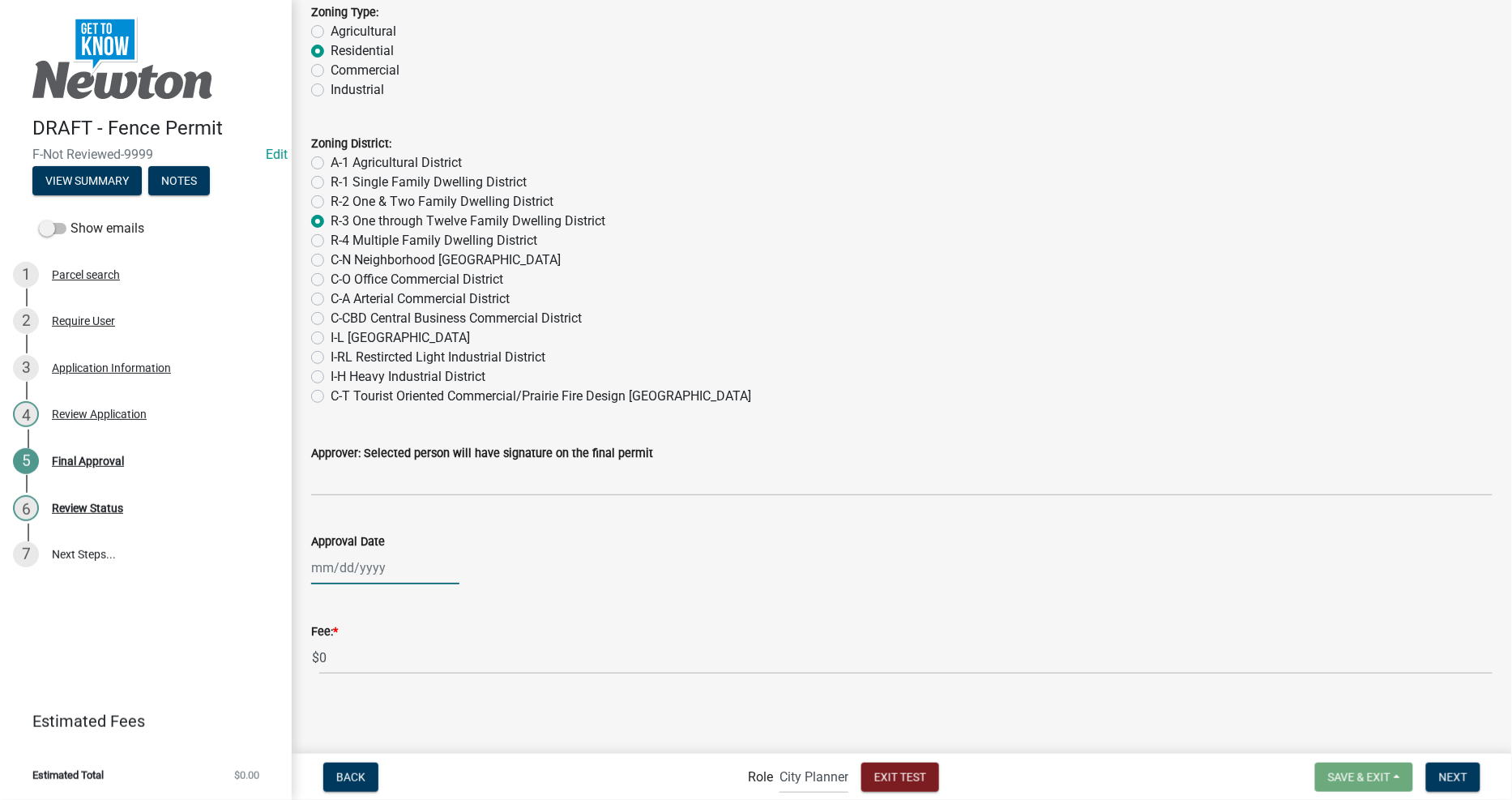
click at [392, 564] on div at bounding box center [385, 568] width 148 height 33
select select "9"
select select "2025"
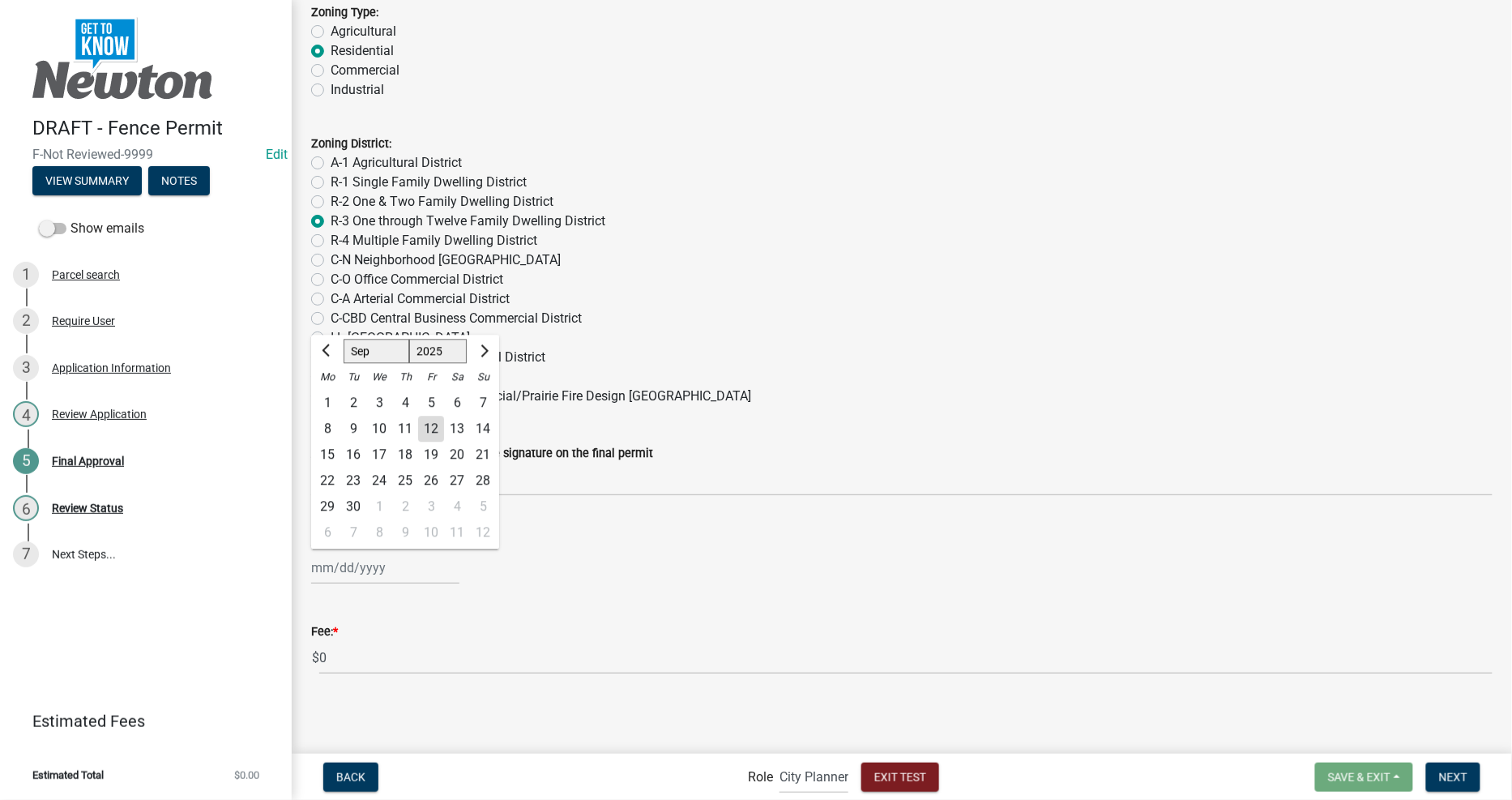
click at [428, 433] on div "12" at bounding box center [430, 430] width 26 height 26
type input "[DATE]"
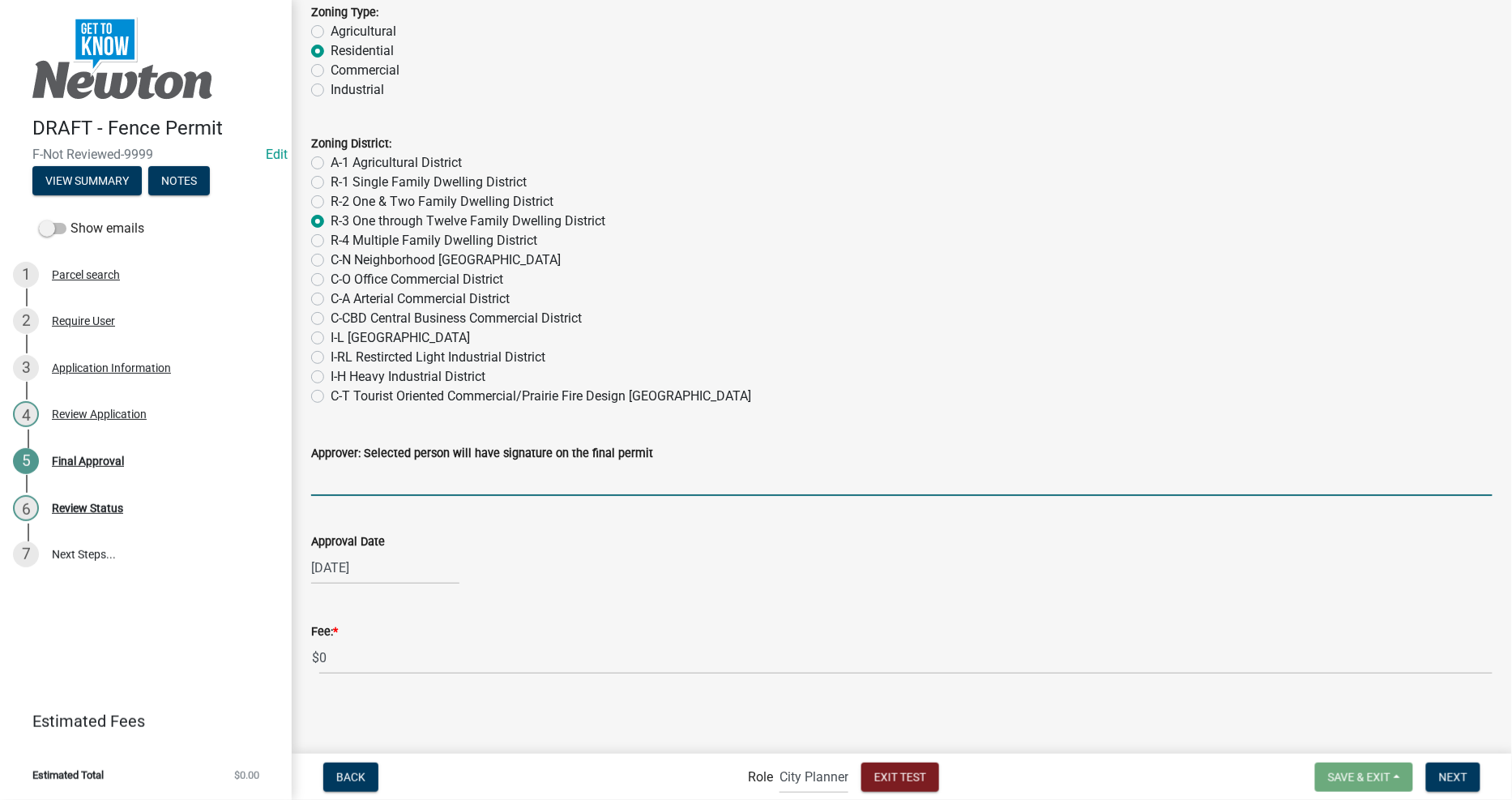
click at [432, 482] on input "Approver: Selected person will have signature on the final permit" at bounding box center [902, 480] width 1181 height 33
type input "ljfcgfazfea"
click at [1455, 772] on span "Next" at bounding box center [1452, 776] width 28 height 13
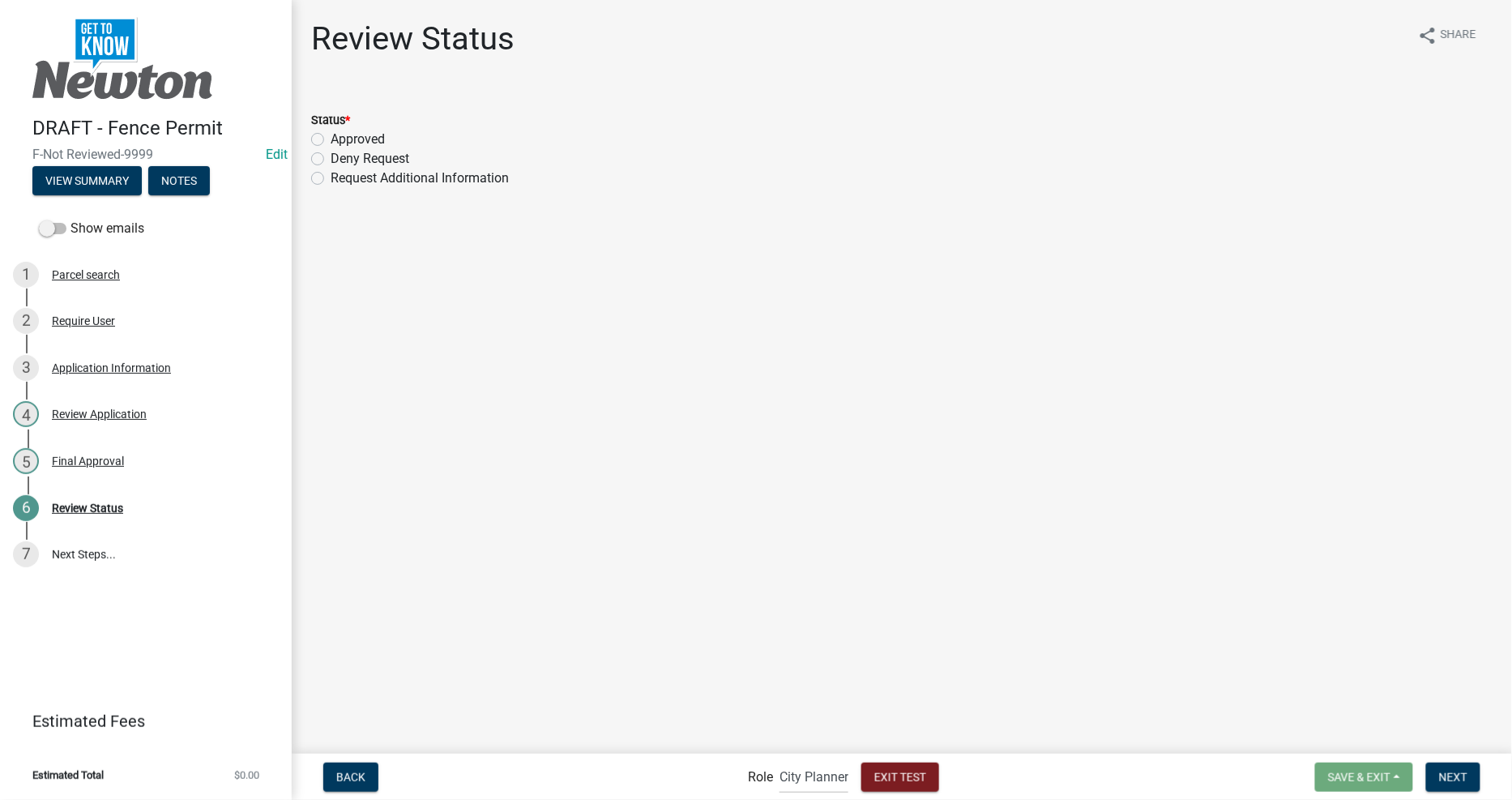
click at [371, 143] on label "Approved" at bounding box center [358, 139] width 54 height 19
click at [341, 140] on input "Approved" at bounding box center [335, 134] width 11 height 11
radio input "true"
click at [1460, 772] on span "Next" at bounding box center [1452, 776] width 28 height 13
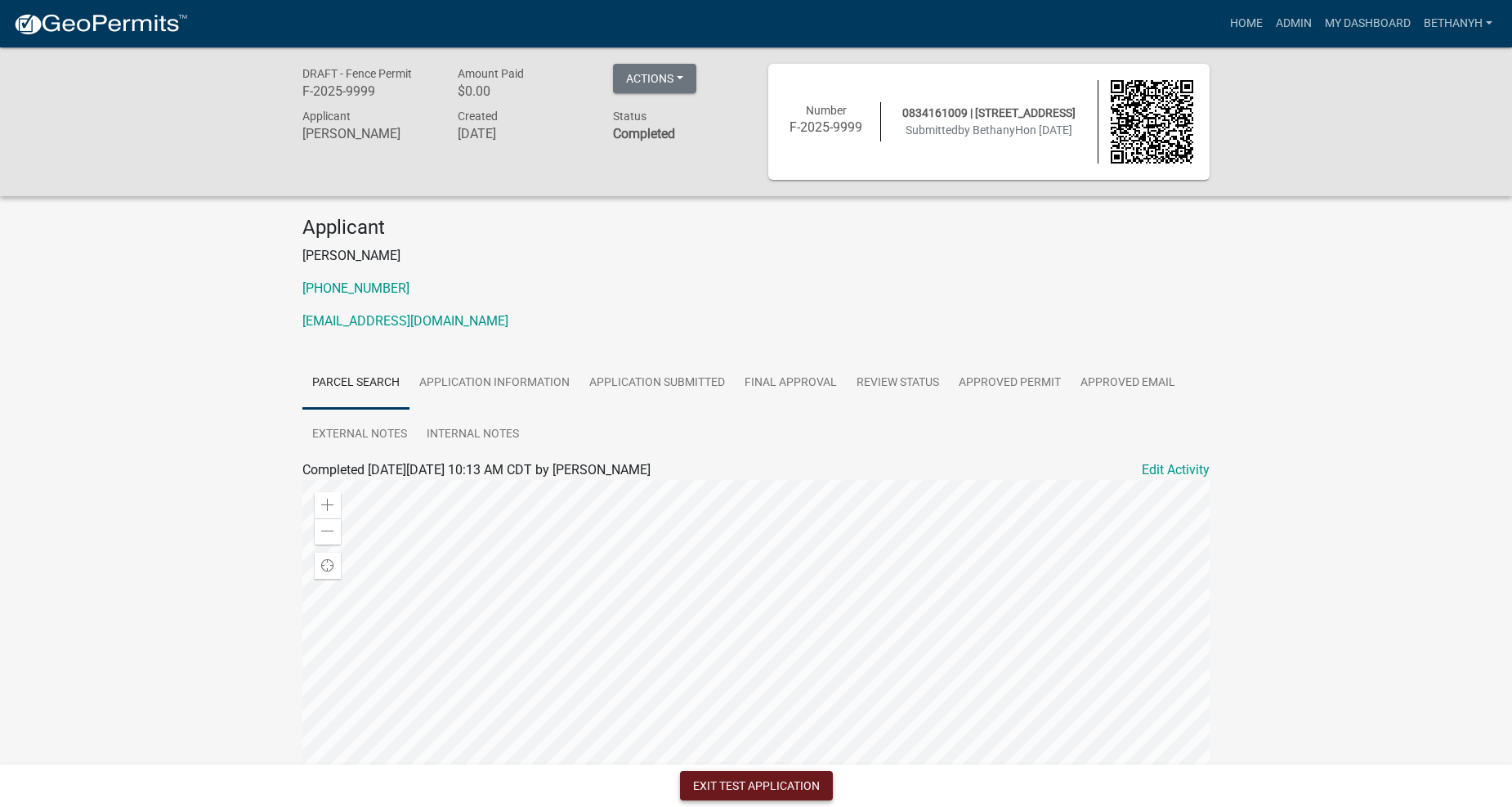
click at [759, 798] on button "Exit Test Application" at bounding box center [756, 786] width 153 height 29
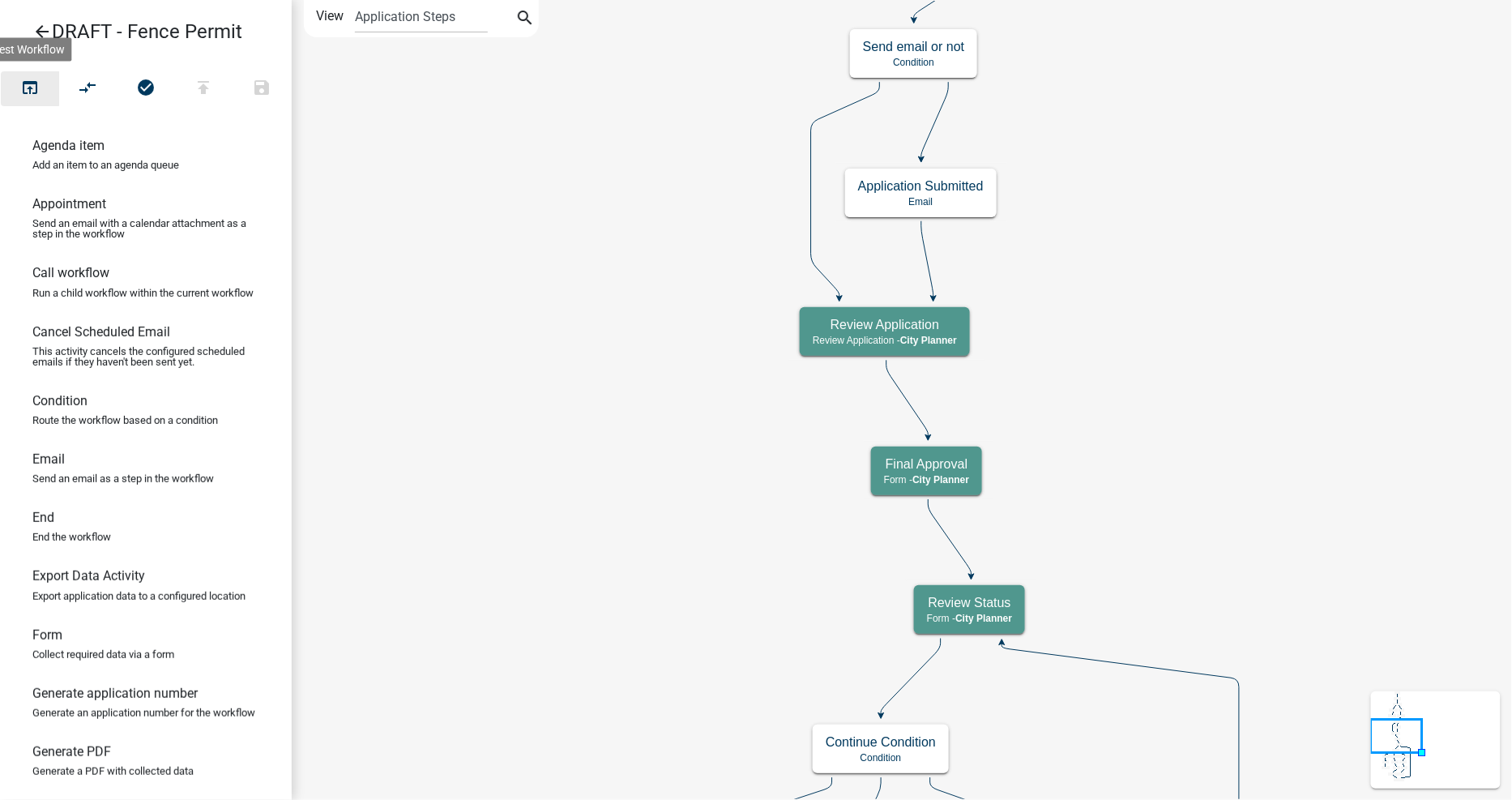
click at [29, 82] on icon "open_in_browser" at bounding box center [30, 88] width 19 height 22
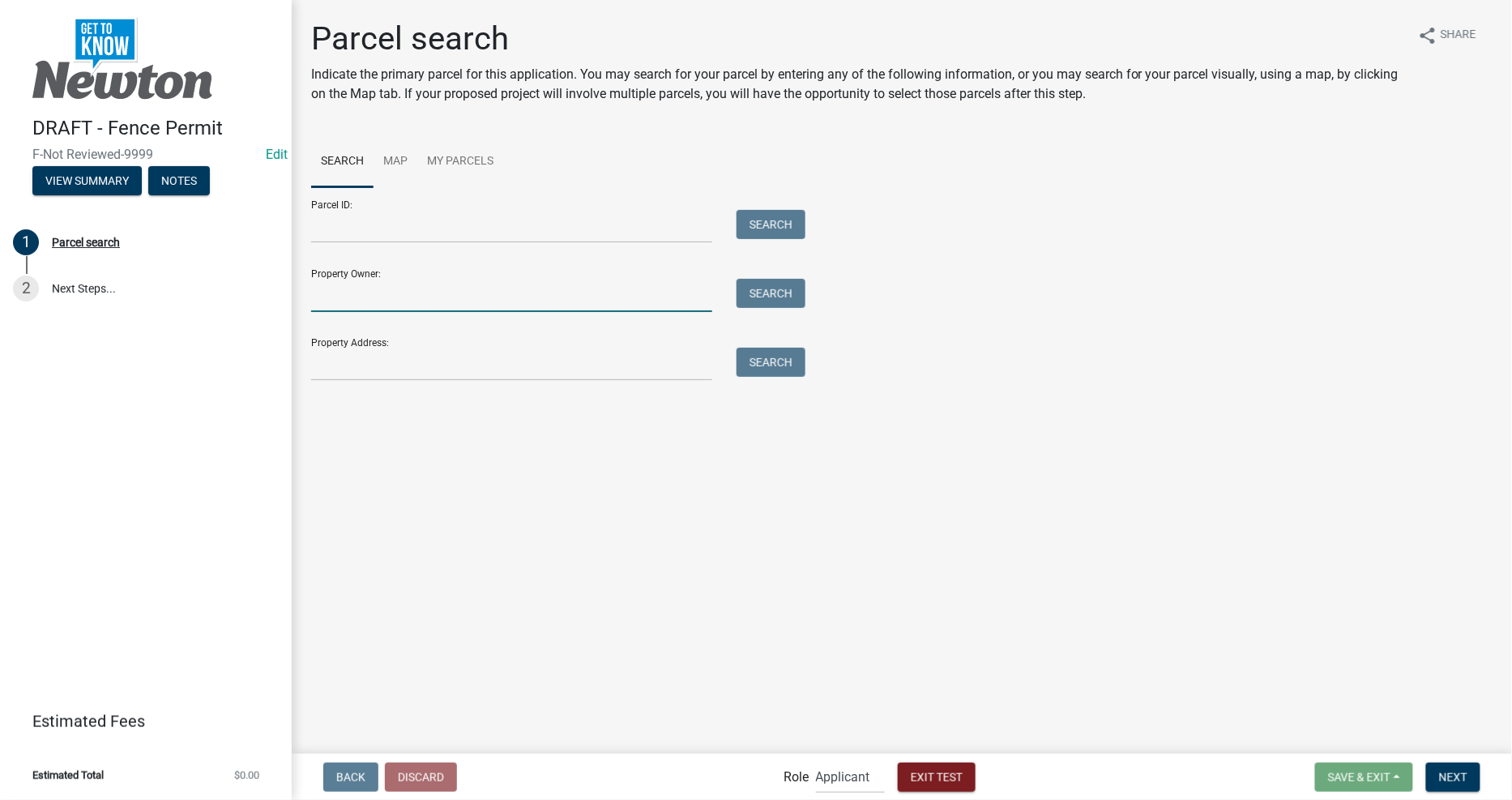
click at [489, 303] on input "Property Owner:" at bounding box center [511, 295] width 401 height 33
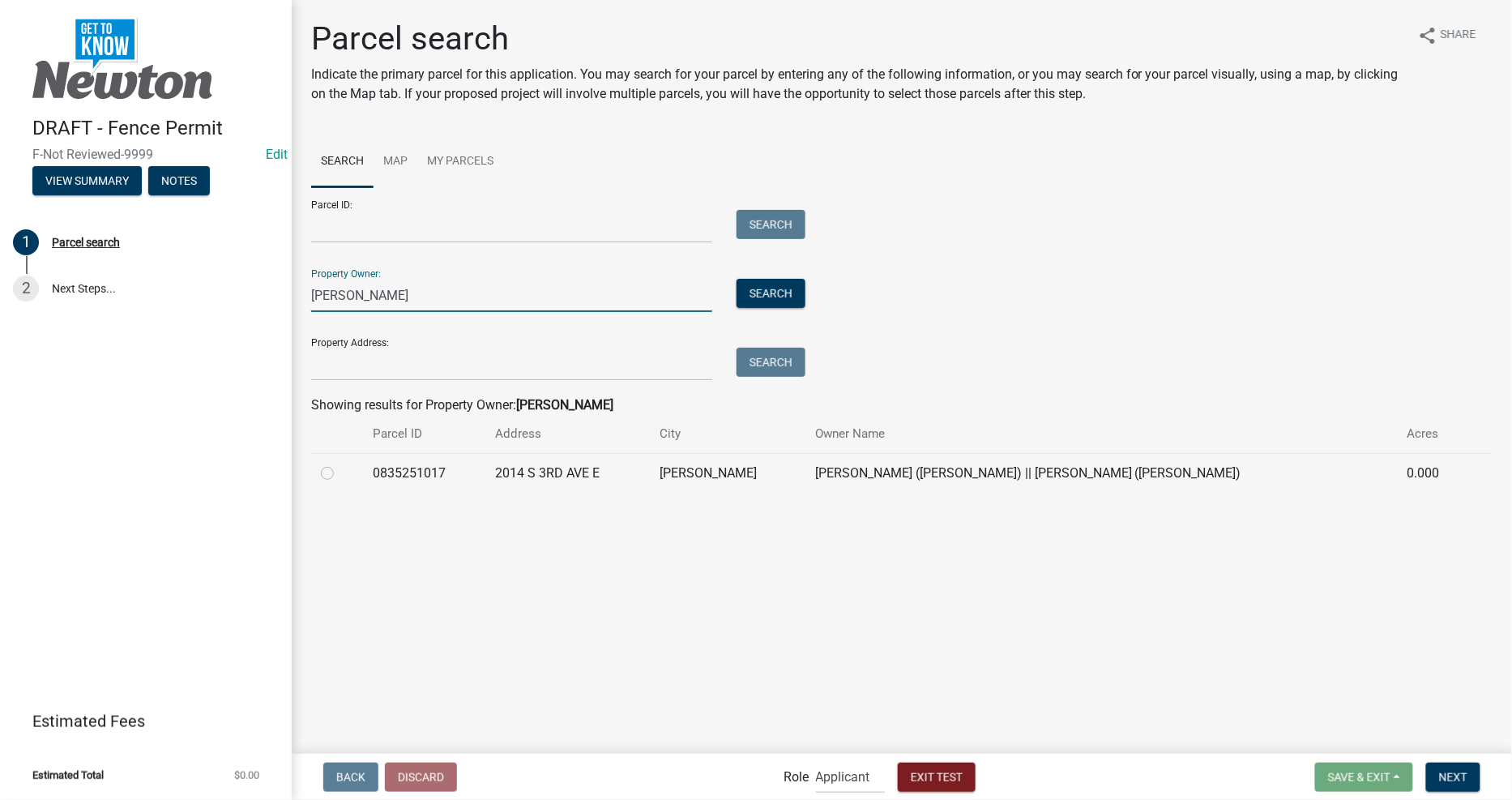
type input "[PERSON_NAME]"
click at [340, 463] on label at bounding box center [340, 463] width 0 height 0
click at [340, 472] on input "radio" at bounding box center [345, 468] width 11 height 11
radio input "true"
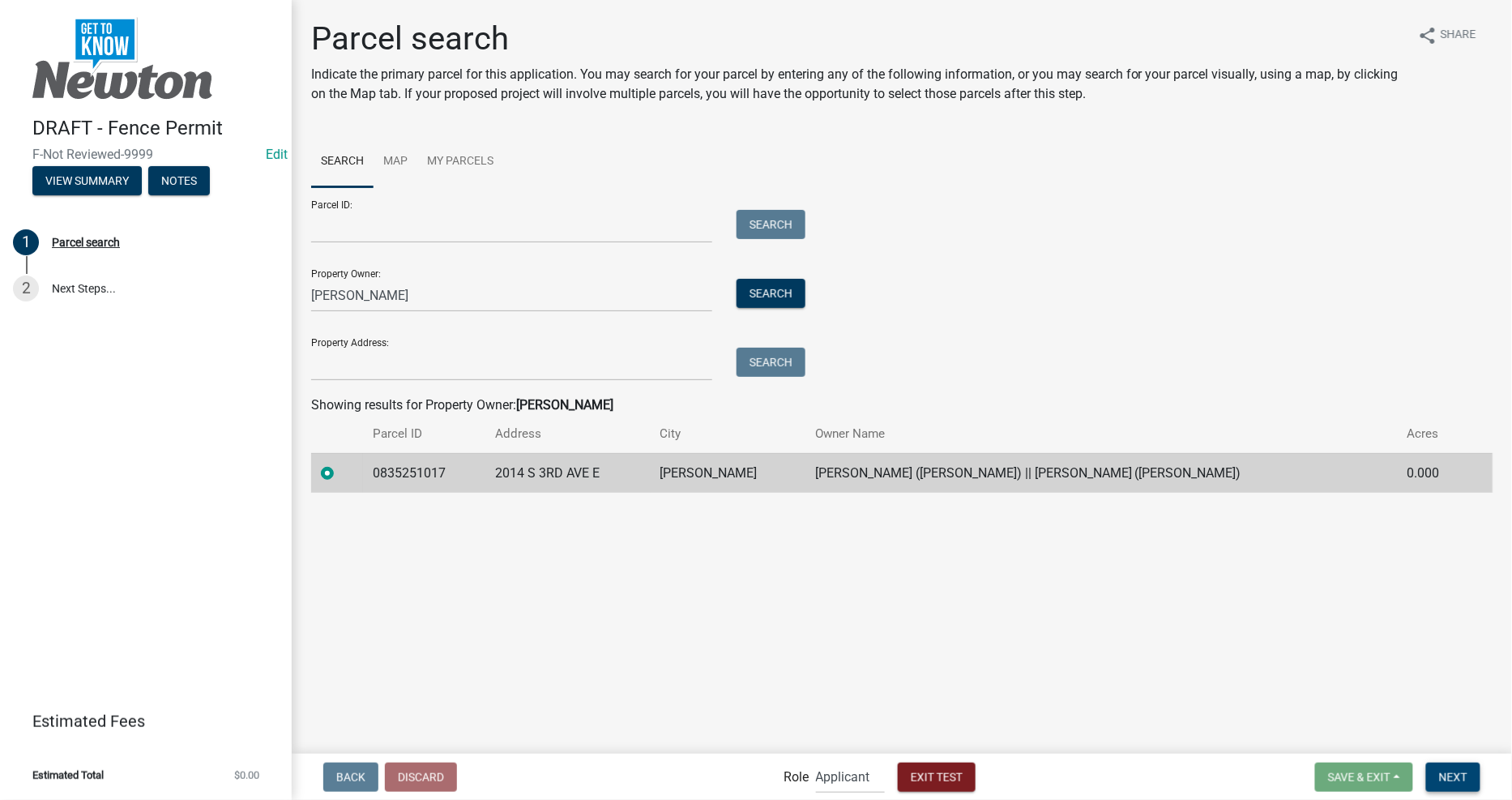
click at [1463, 779] on span "Next" at bounding box center [1452, 776] width 28 height 13
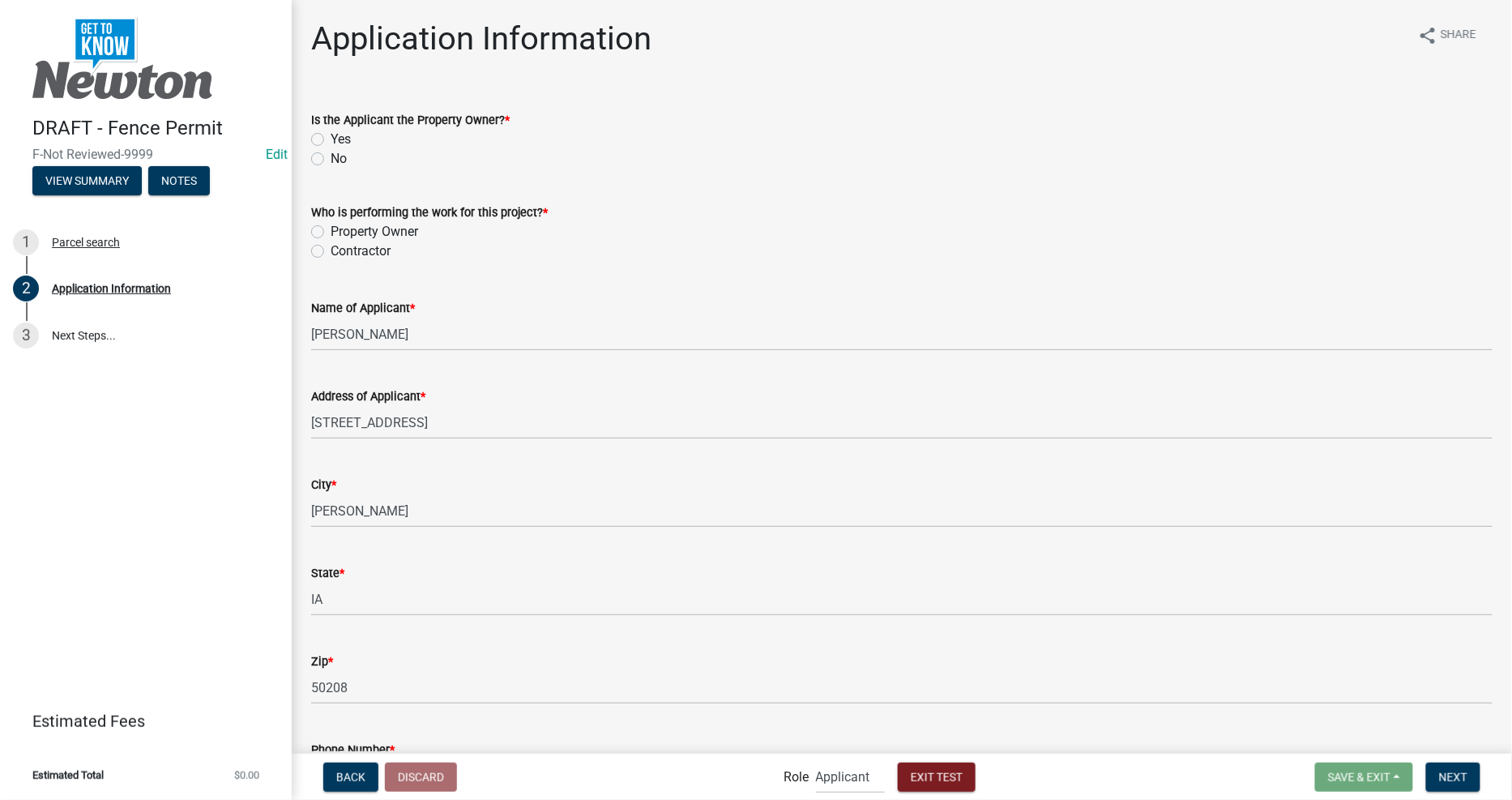
click at [331, 143] on label "Yes" at bounding box center [340, 139] width 20 height 19
click at [331, 140] on input "Yes" at bounding box center [335, 134] width 11 height 11
radio input "true"
click at [393, 229] on label "Property Owner" at bounding box center [374, 232] width 88 height 19
click at [341, 229] on input "Property Owner" at bounding box center [335, 227] width 11 height 11
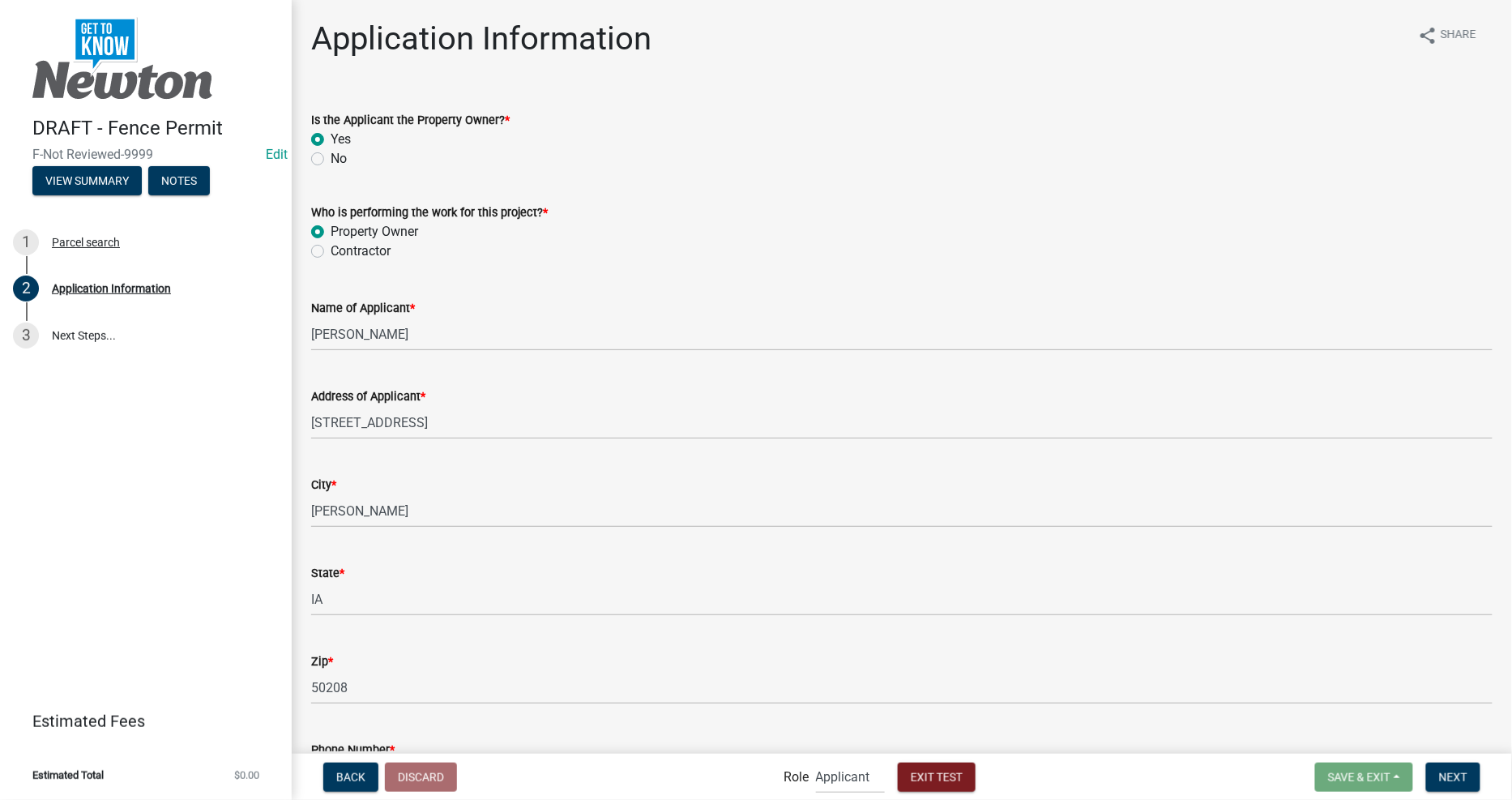
radio input "true"
click at [354, 249] on label "Contractor" at bounding box center [361, 252] width 60 height 19
click at [341, 249] on input "Contractor" at bounding box center [335, 247] width 11 height 11
radio input "true"
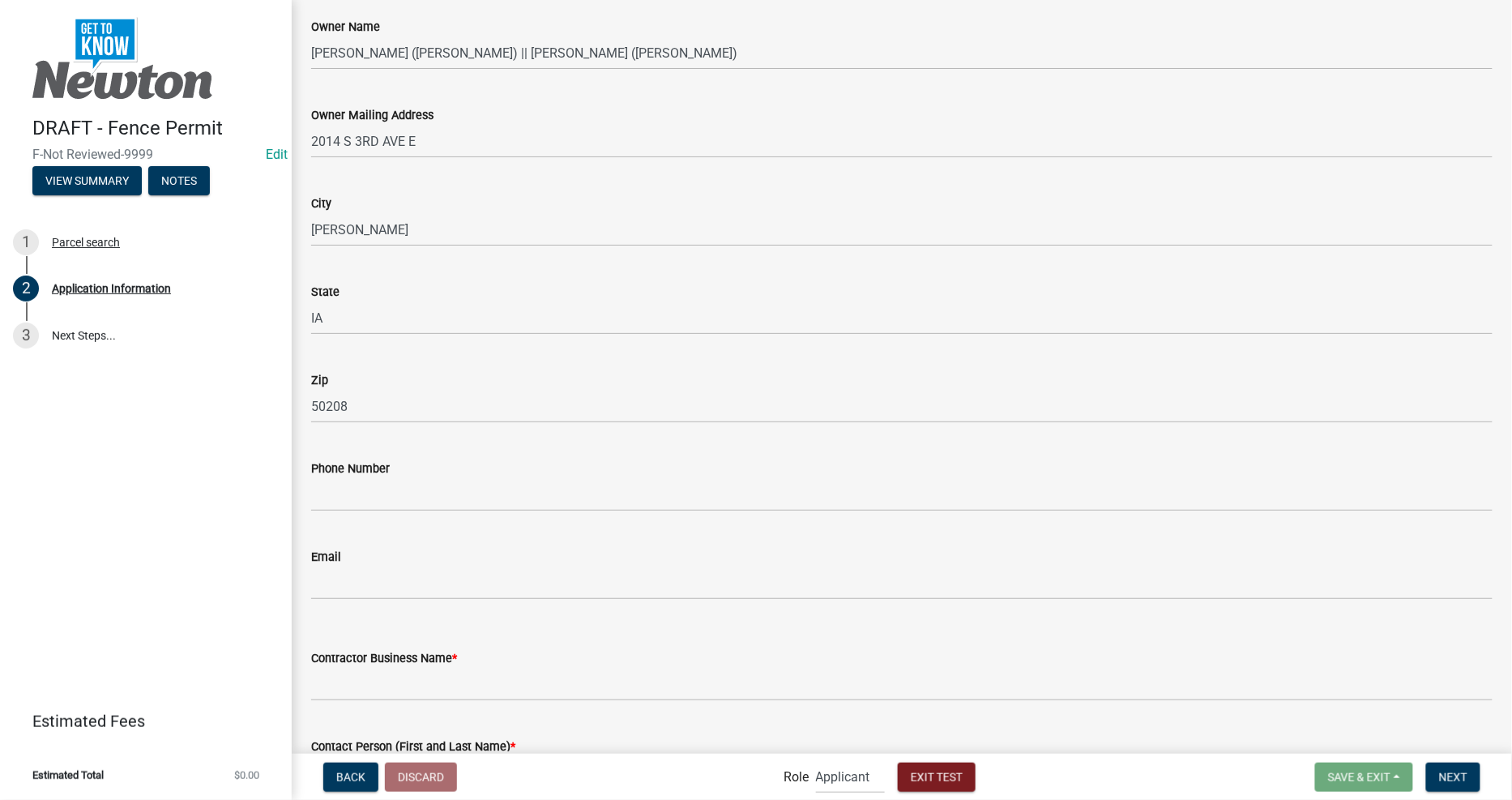
scroll to position [1081, 0]
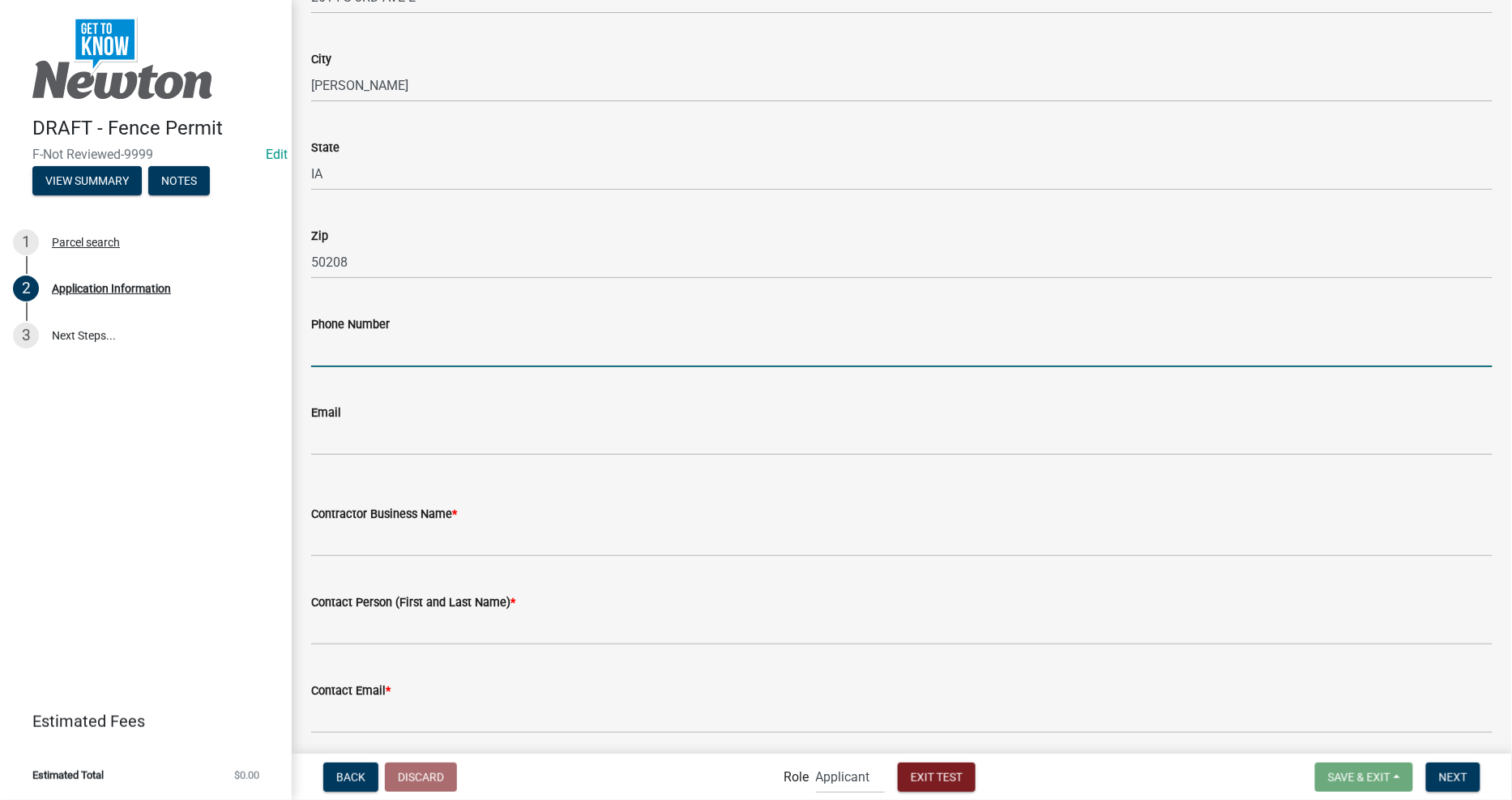
click at [429, 339] on input "Phone Number" at bounding box center [902, 350] width 1181 height 33
type input "12365478999"
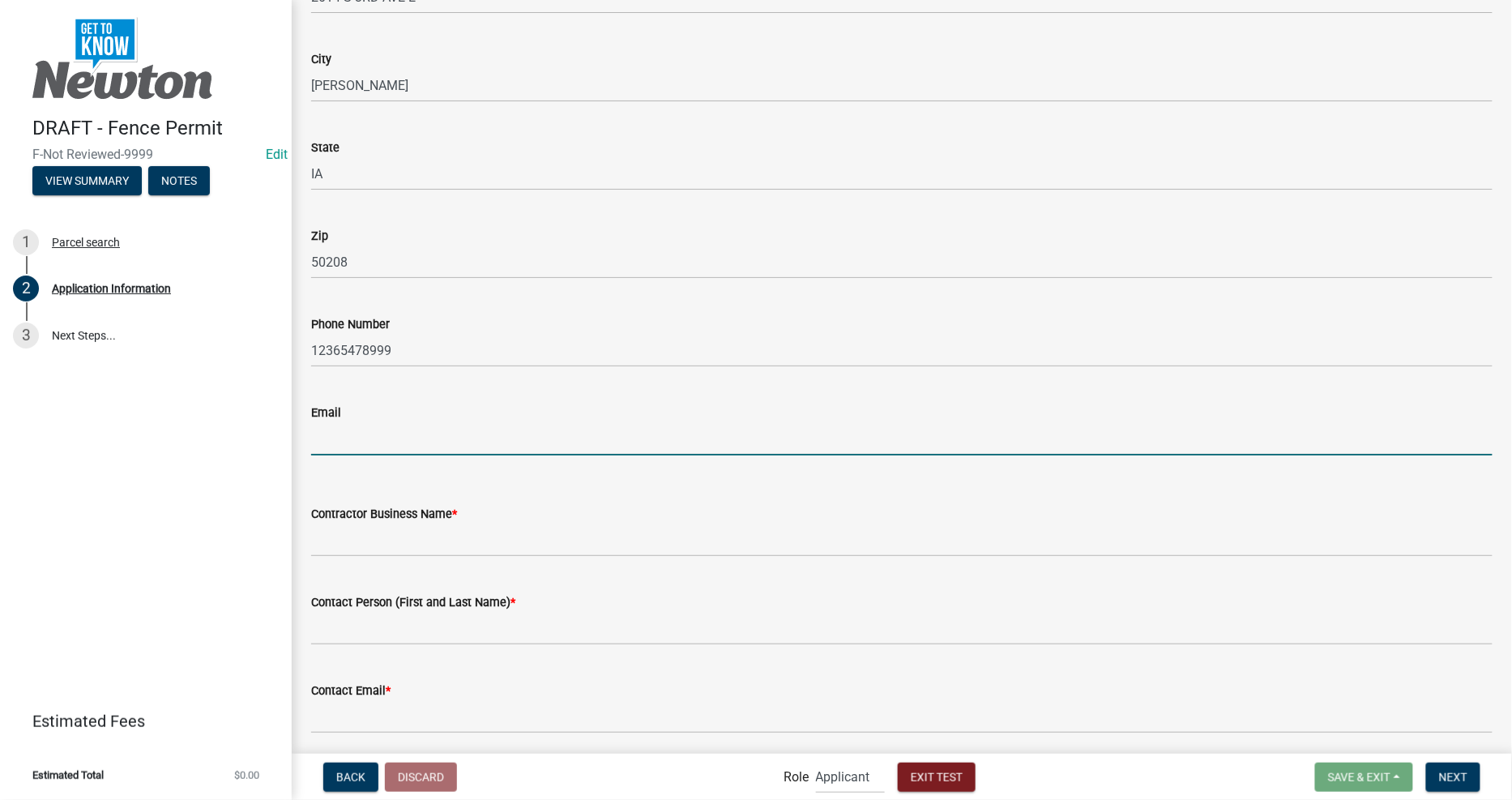
click at [476, 441] on input "Email" at bounding box center [902, 439] width 1181 height 33
type input "[EMAIL_ADDRESS][DOMAIN_NAME]"
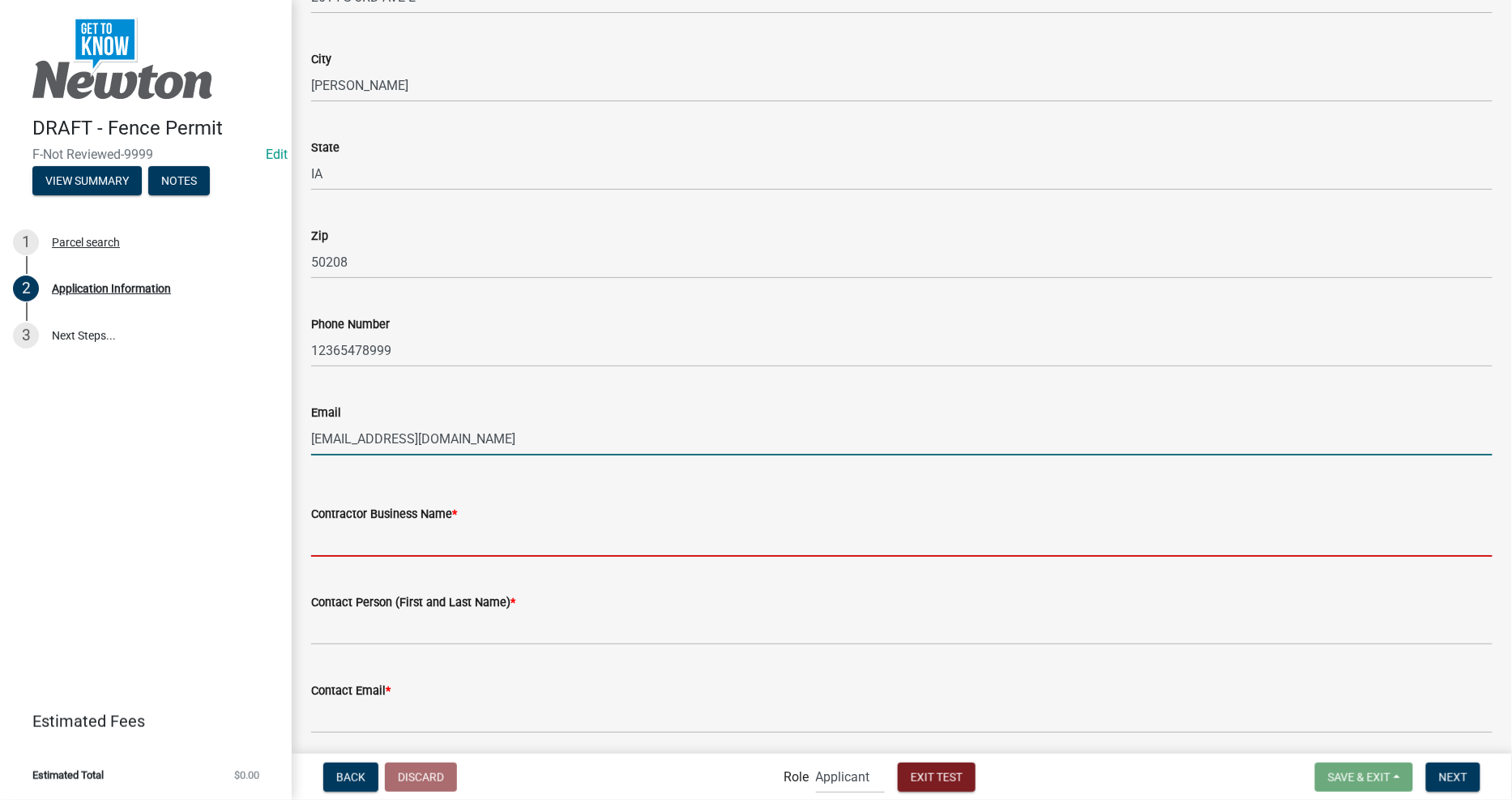
click at [483, 544] on input "Contractor Business Name *" at bounding box center [902, 540] width 1181 height 33
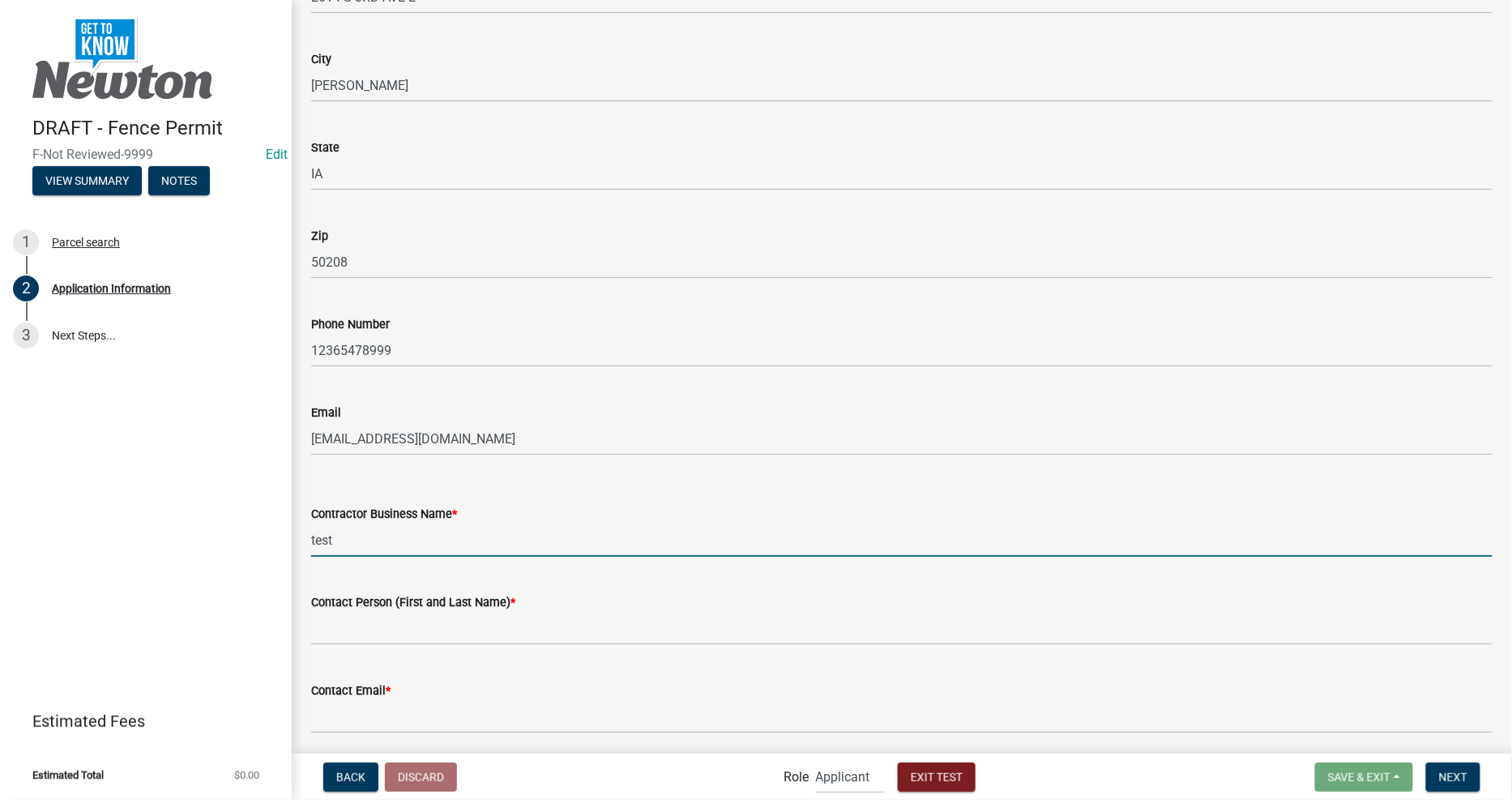
type input "test"
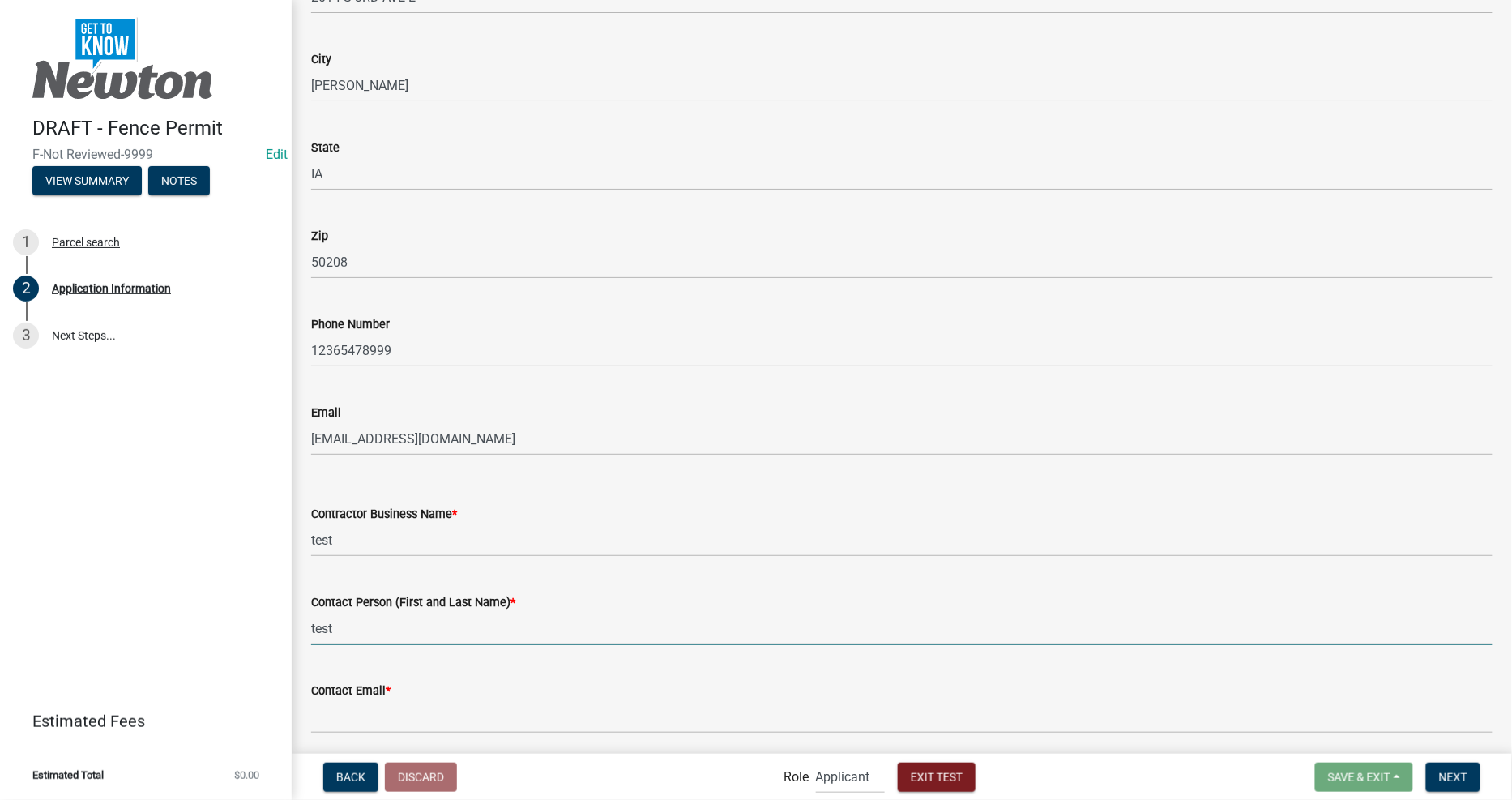
type input "test"
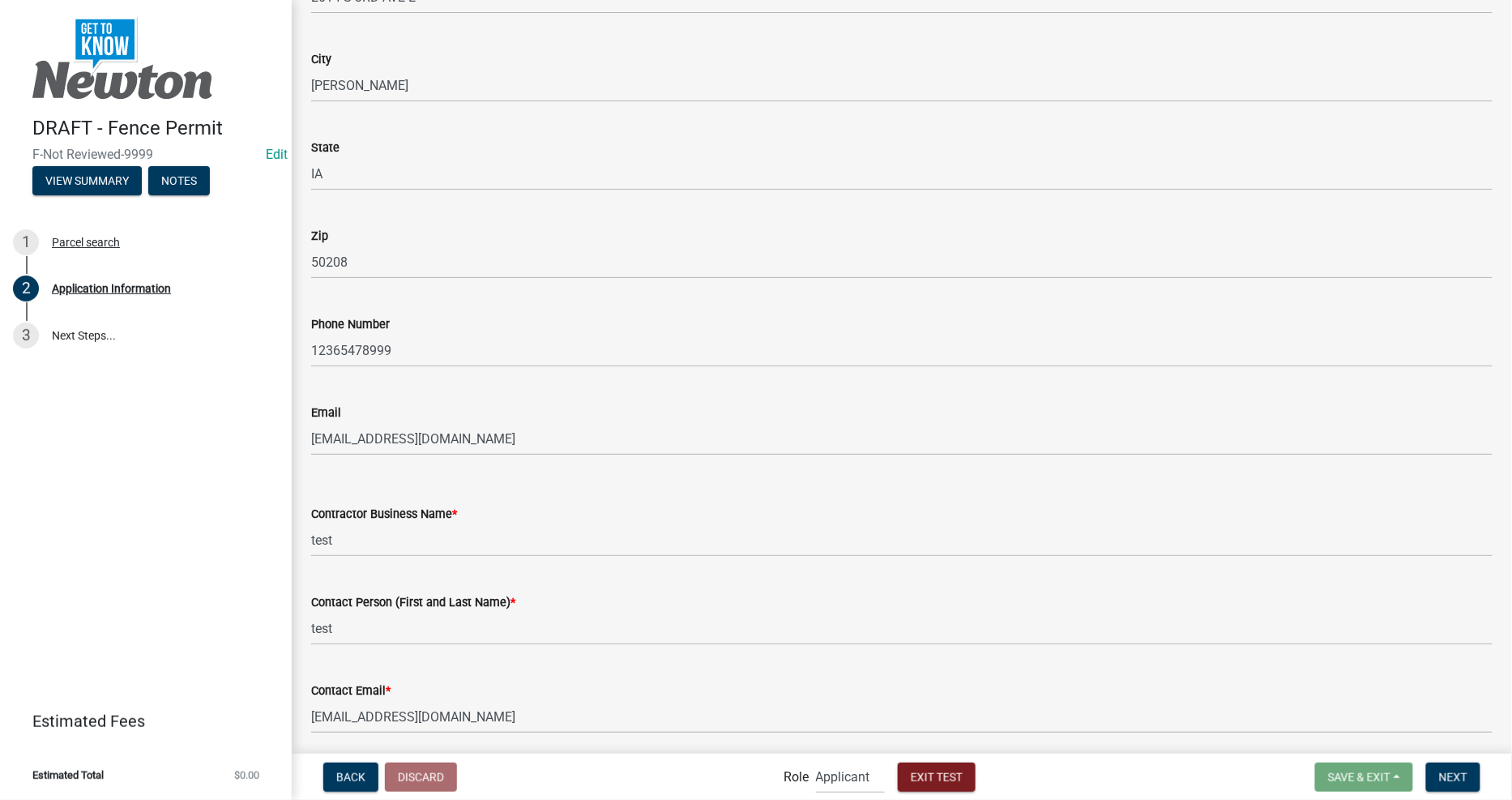
scroll to position [1510, 0]
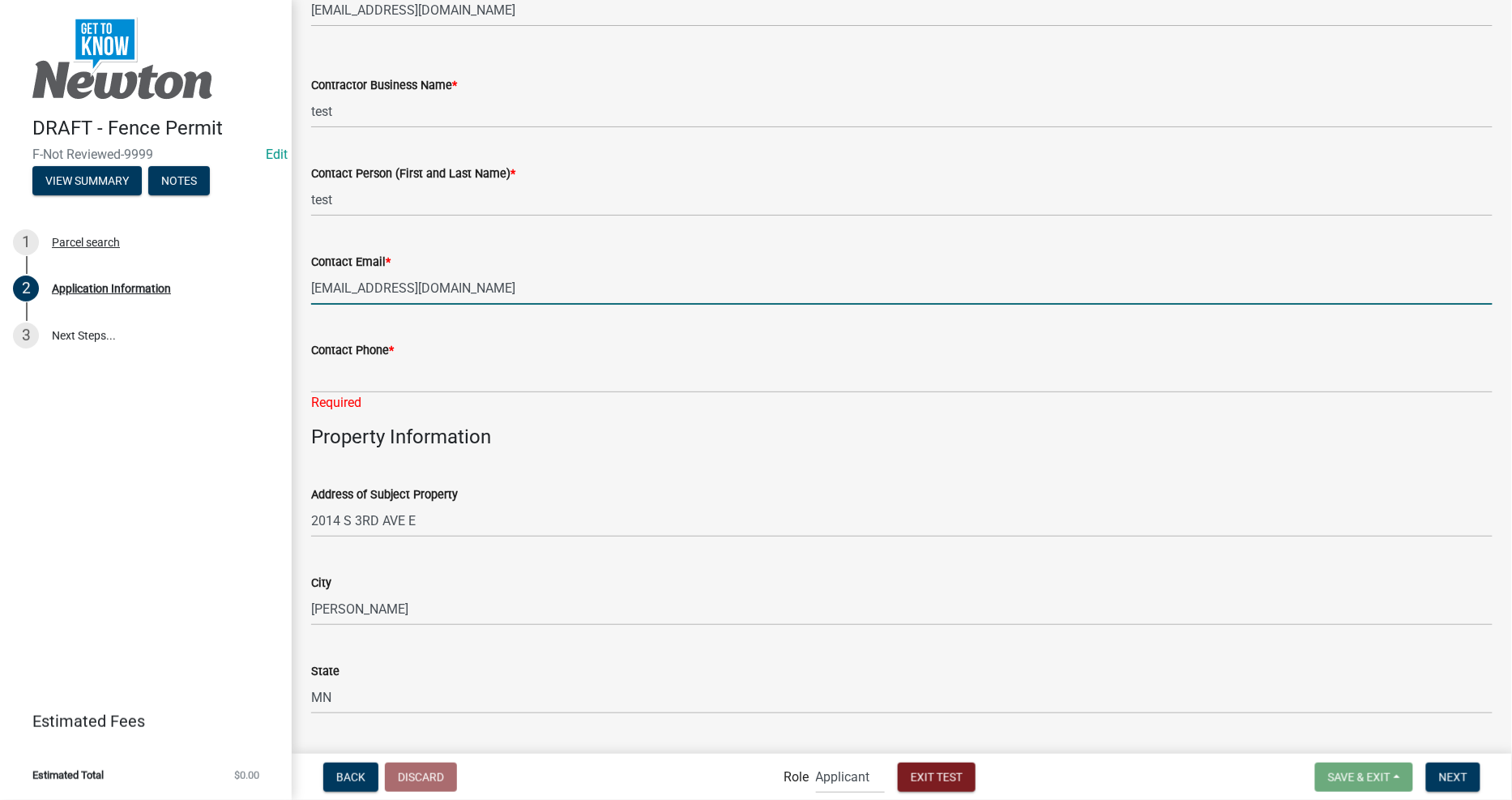
click at [448, 283] on input "[EMAIL_ADDRESS][DOMAIN_NAME]" at bounding box center [902, 288] width 1181 height 33
type input "[EMAIL_ADDRESS][DOMAIN_NAME]"
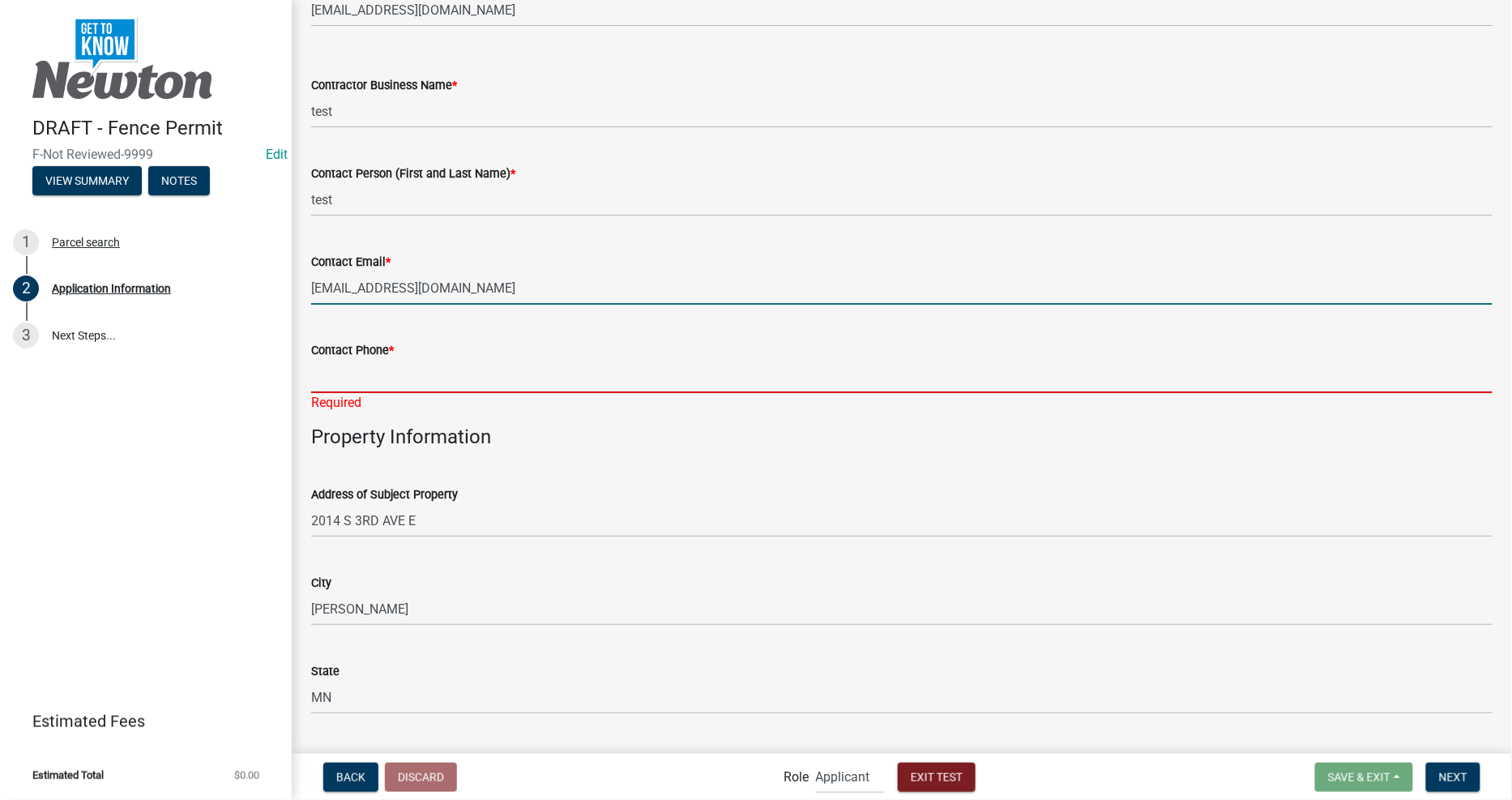
click at [443, 385] on input "Contact Phone *" at bounding box center [902, 376] width 1181 height 33
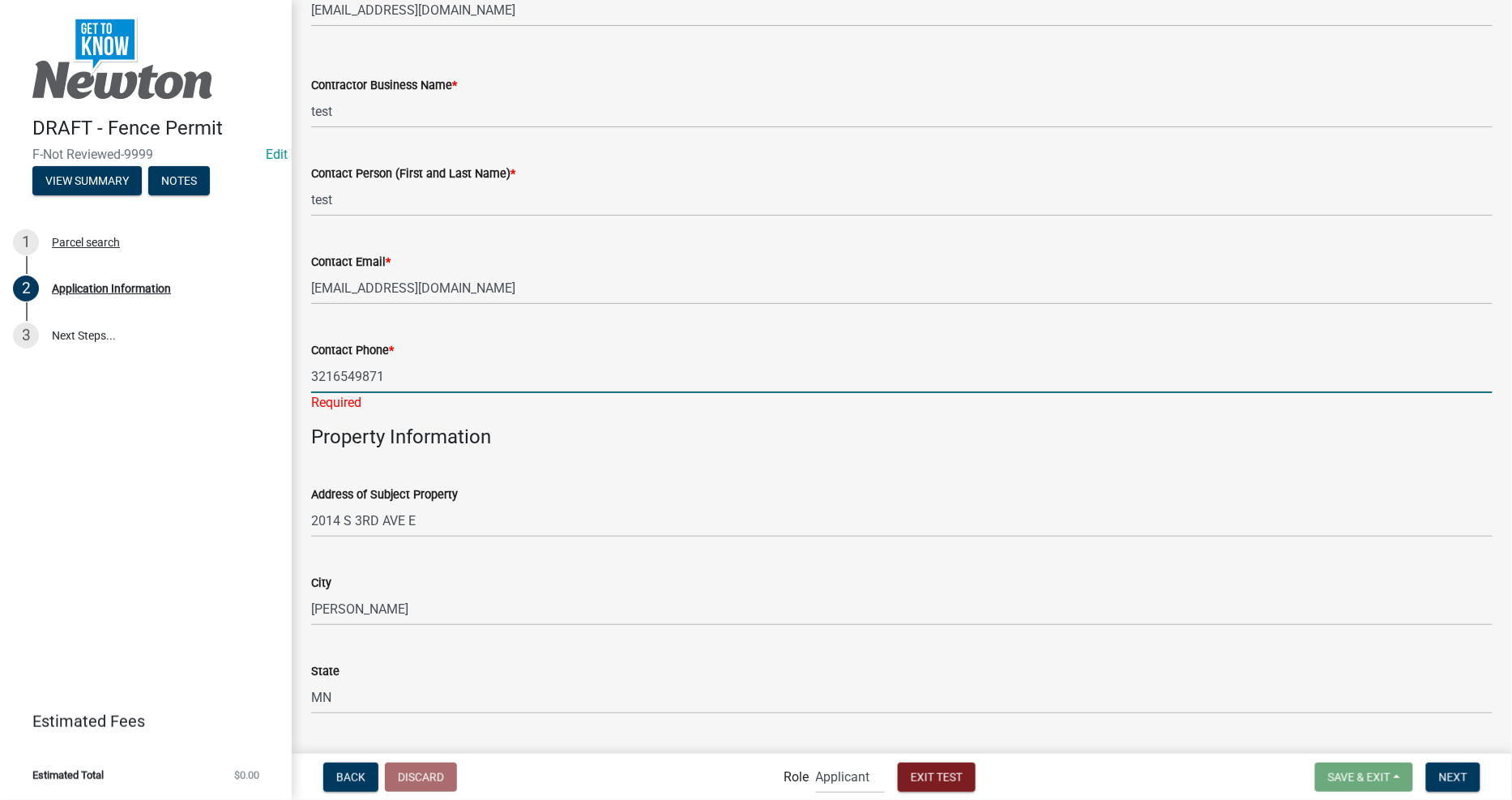
type input "3216549871"
click at [513, 475] on div "Address of Subject Property [STREET_ADDRESS]" at bounding box center [902, 500] width 1181 height 75
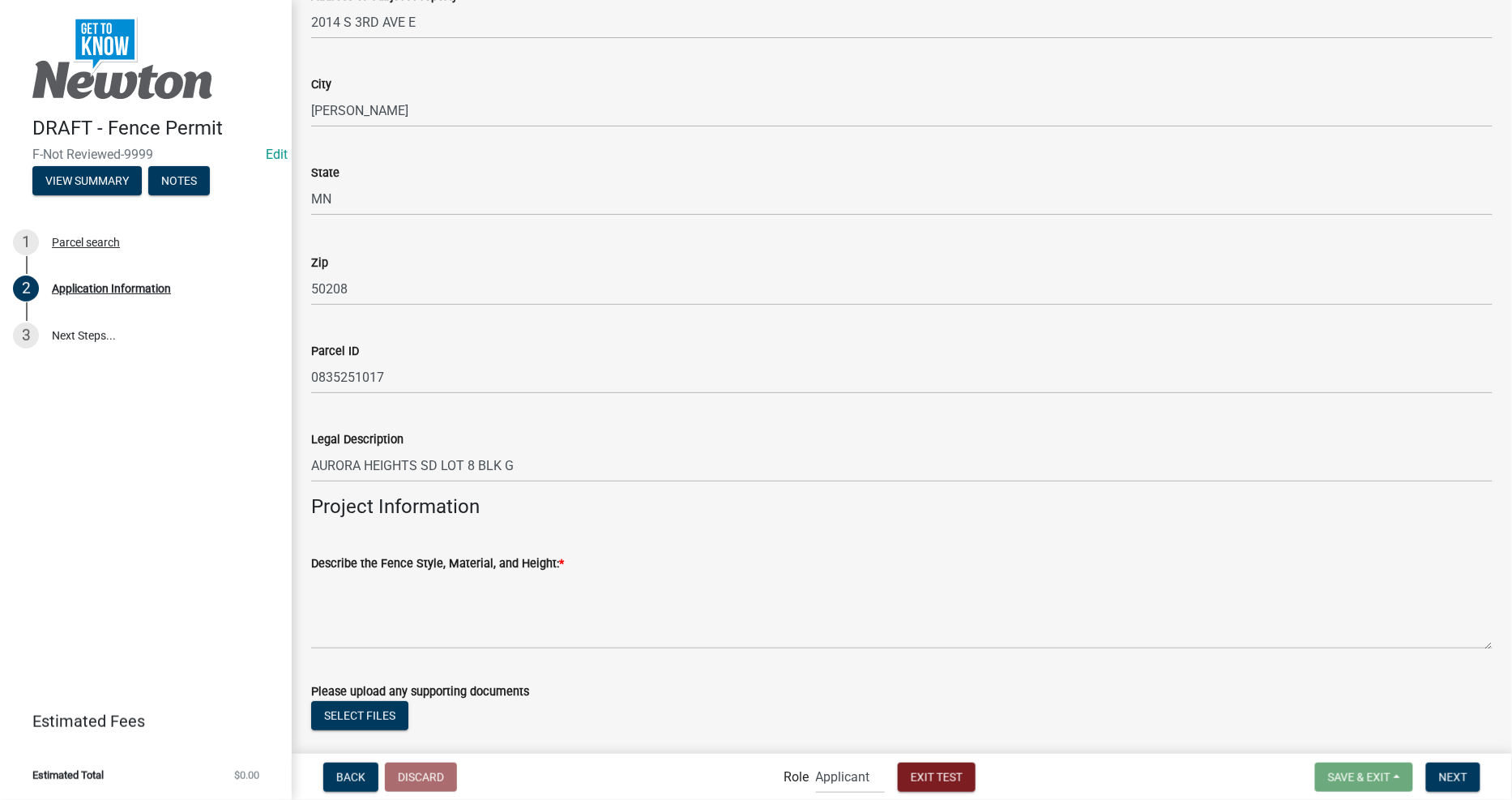
scroll to position [2141, 0]
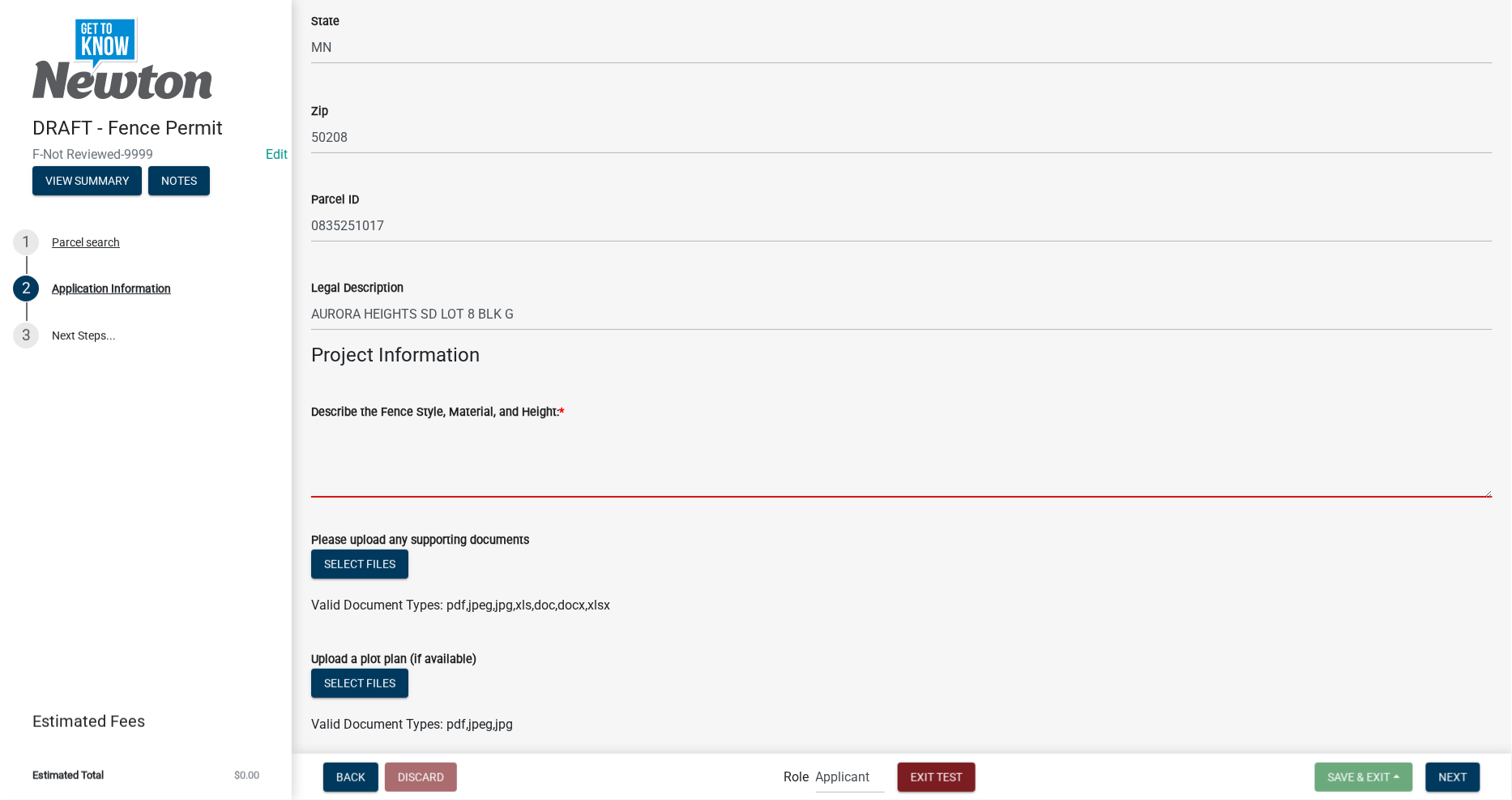
click at [513, 475] on textarea "Describe the Fence Style, Material, and Height: *" at bounding box center [902, 459] width 1181 height 76
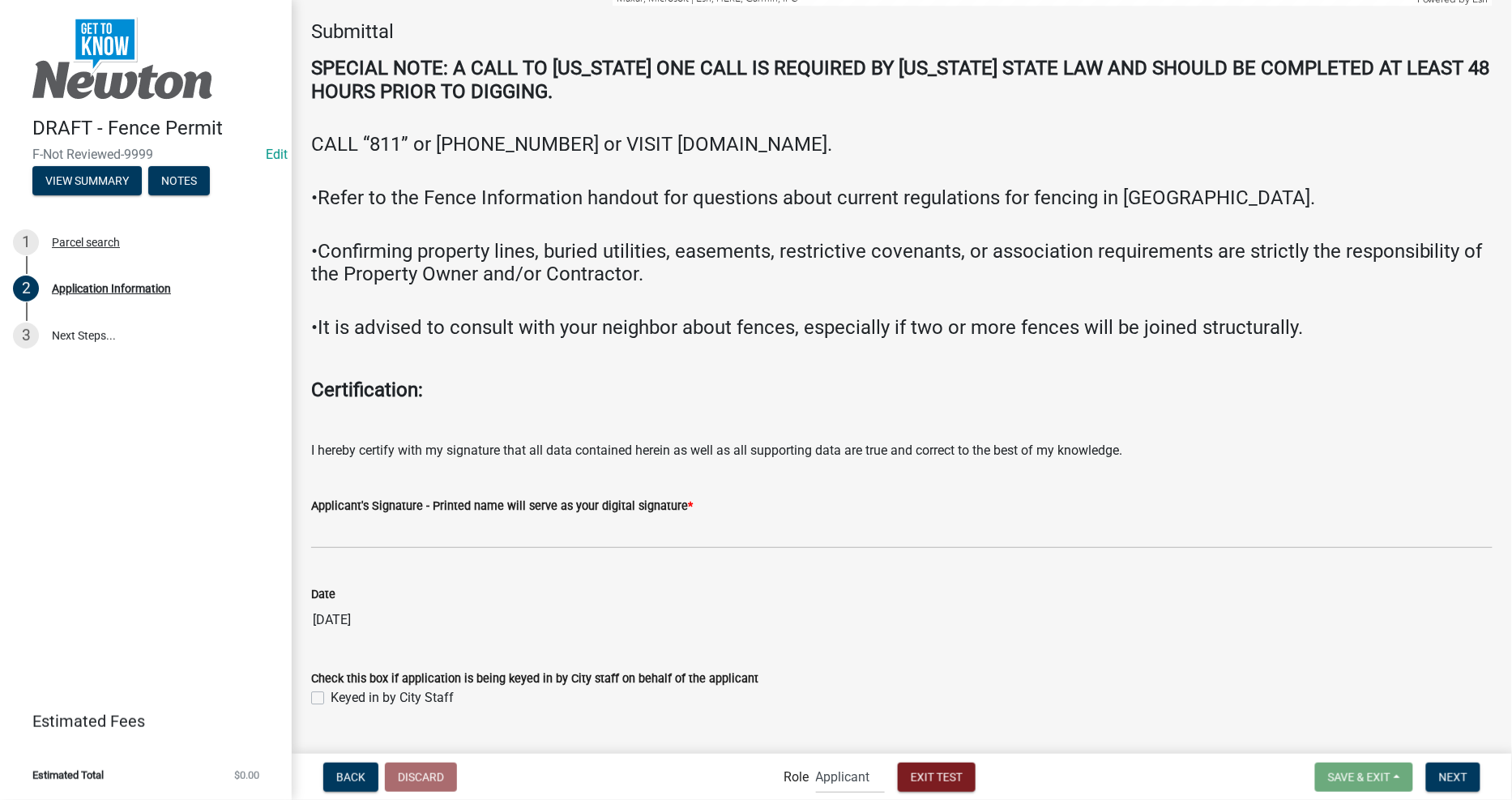
scroll to position [3697, 0]
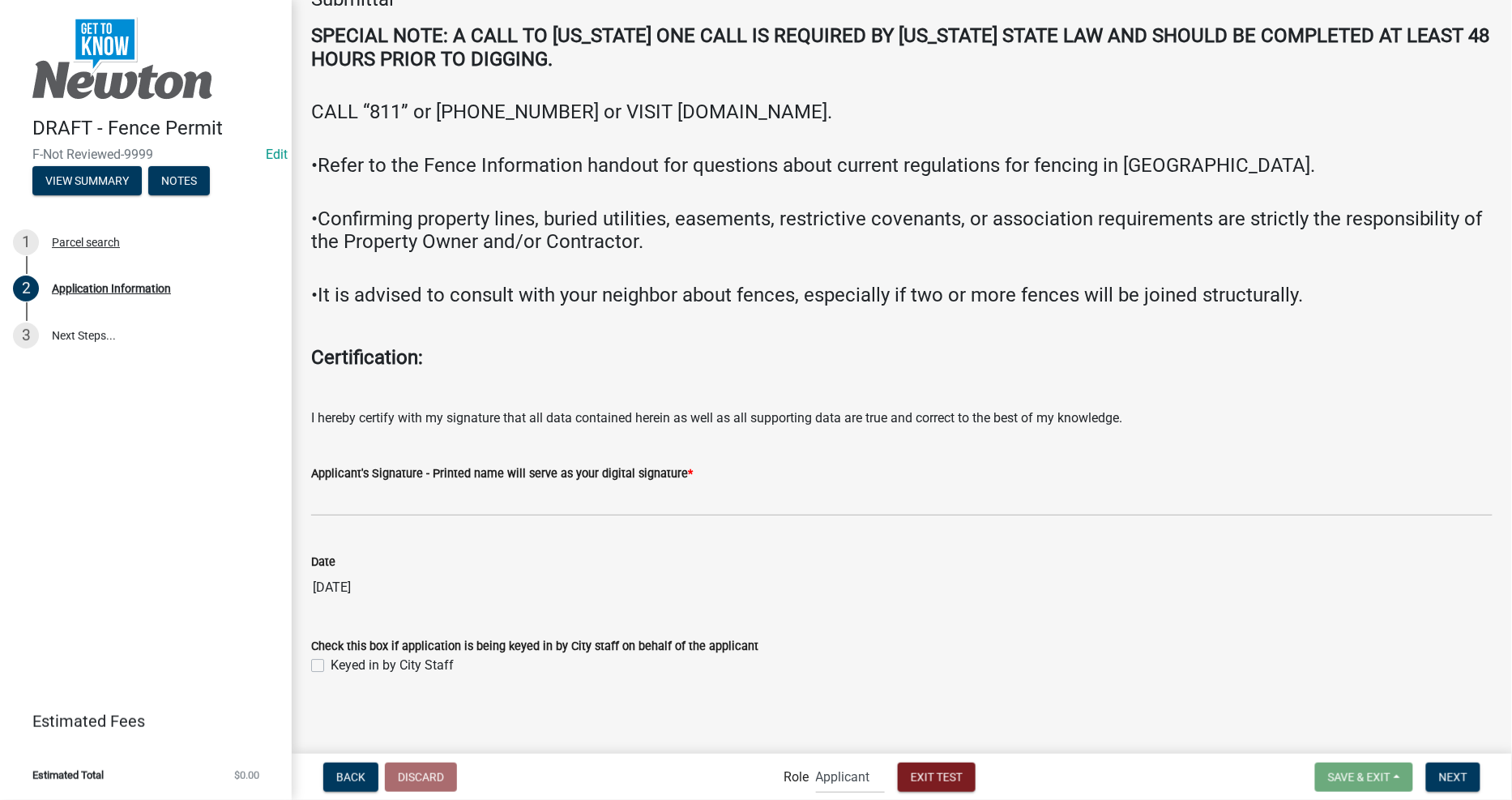
type textarea "test"
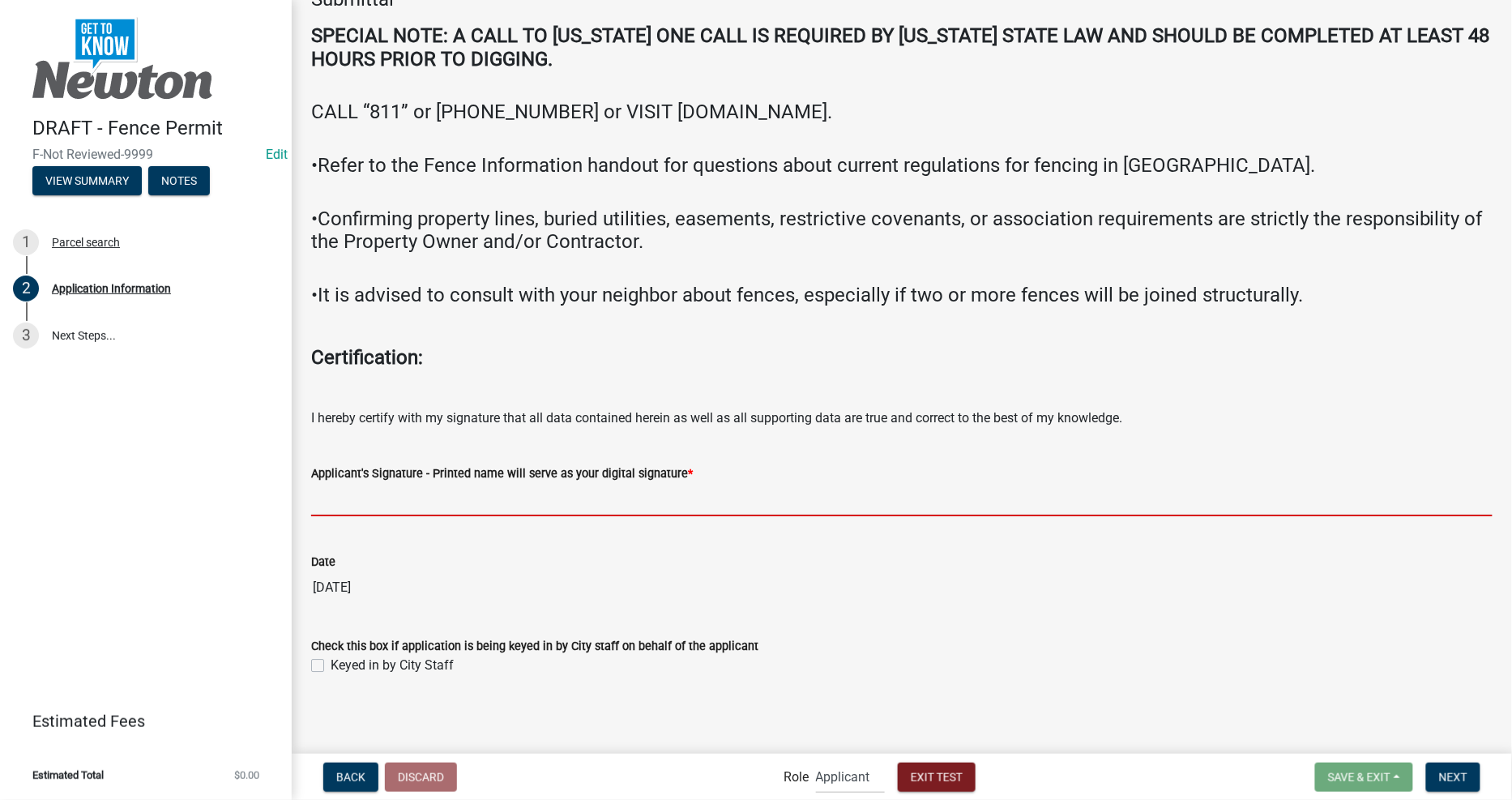
click at [498, 488] on input "Applicant's Signature - Printed name will serve as your digital signature *" at bounding box center [902, 500] width 1181 height 33
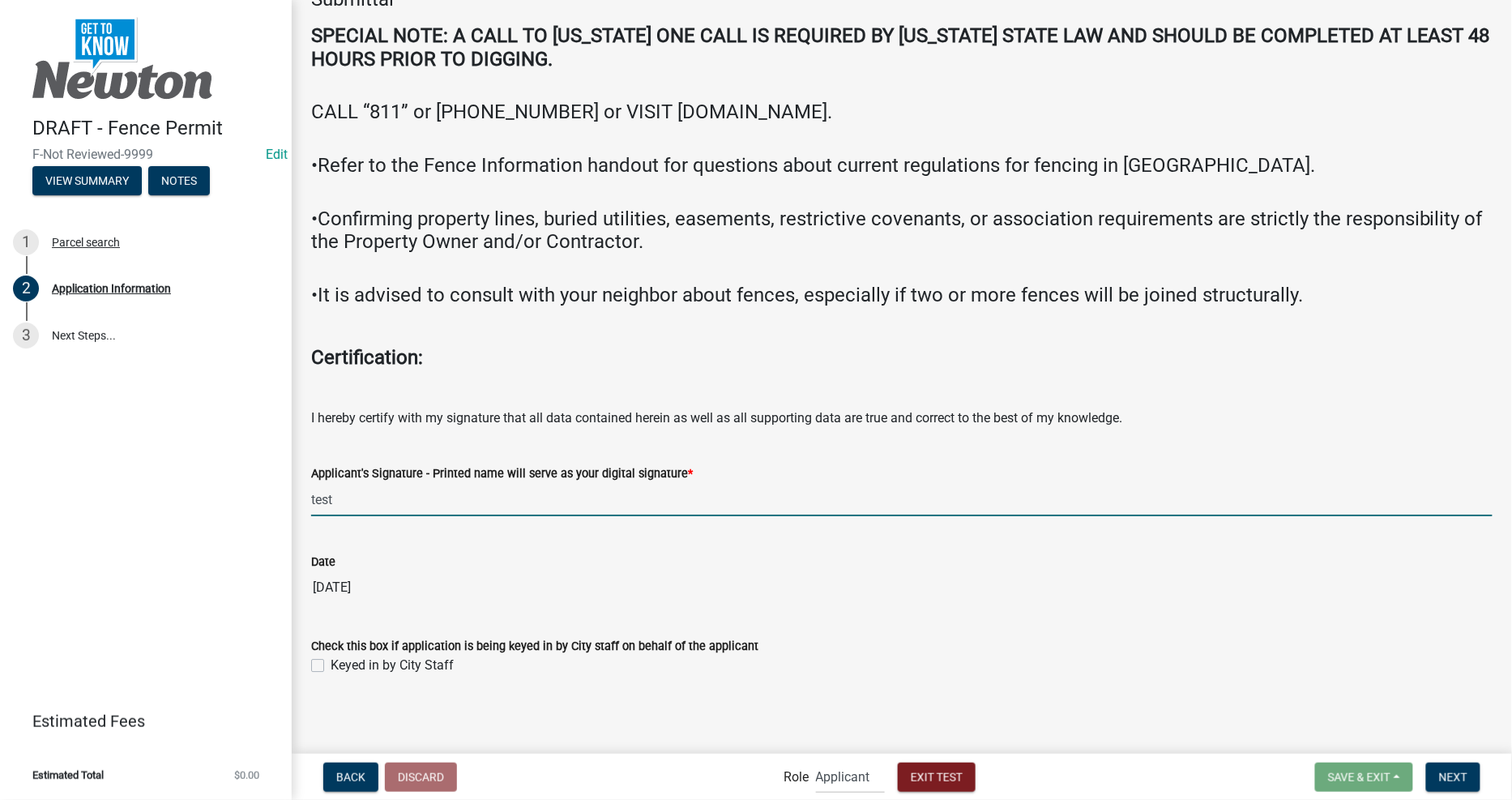
type input "test"
click at [1468, 763] on div "Back Discard Role Applicant Admin City Planner Exit Test Save & Exit Save Save …" at bounding box center [901, 777] width 1194 height 33
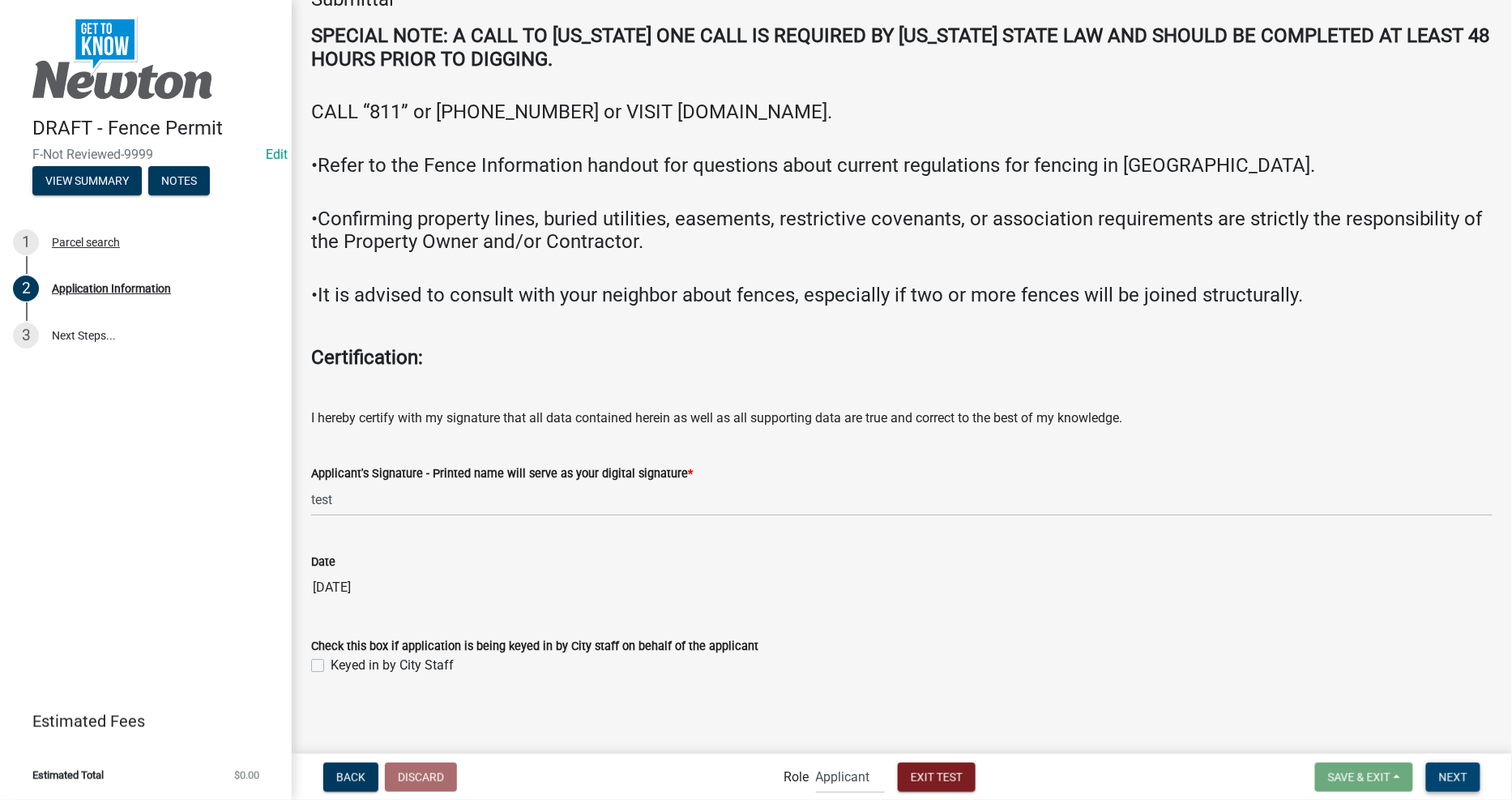
click at [1468, 776] on span "Next" at bounding box center [1452, 776] width 28 height 13
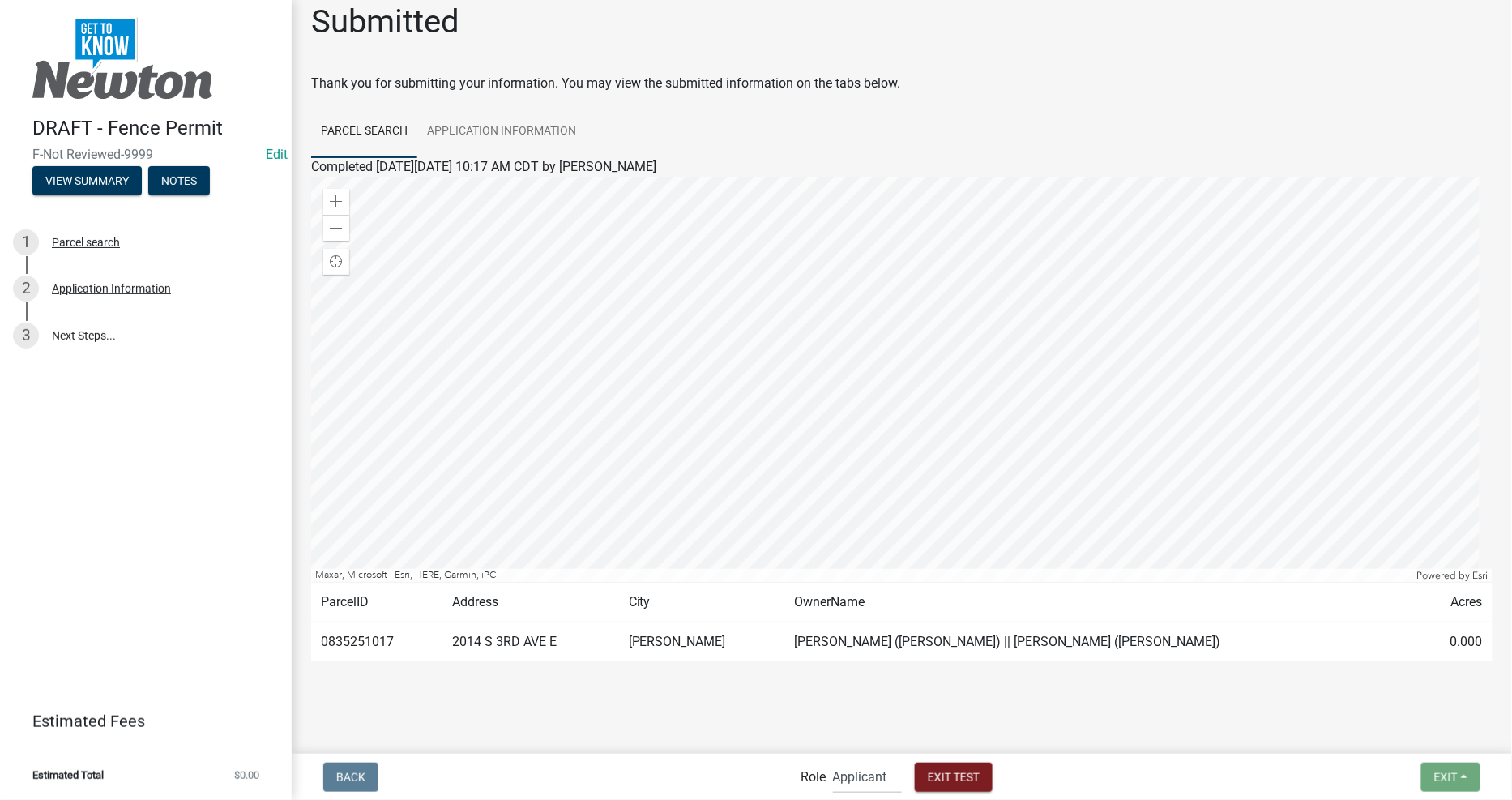
scroll to position [22, 0]
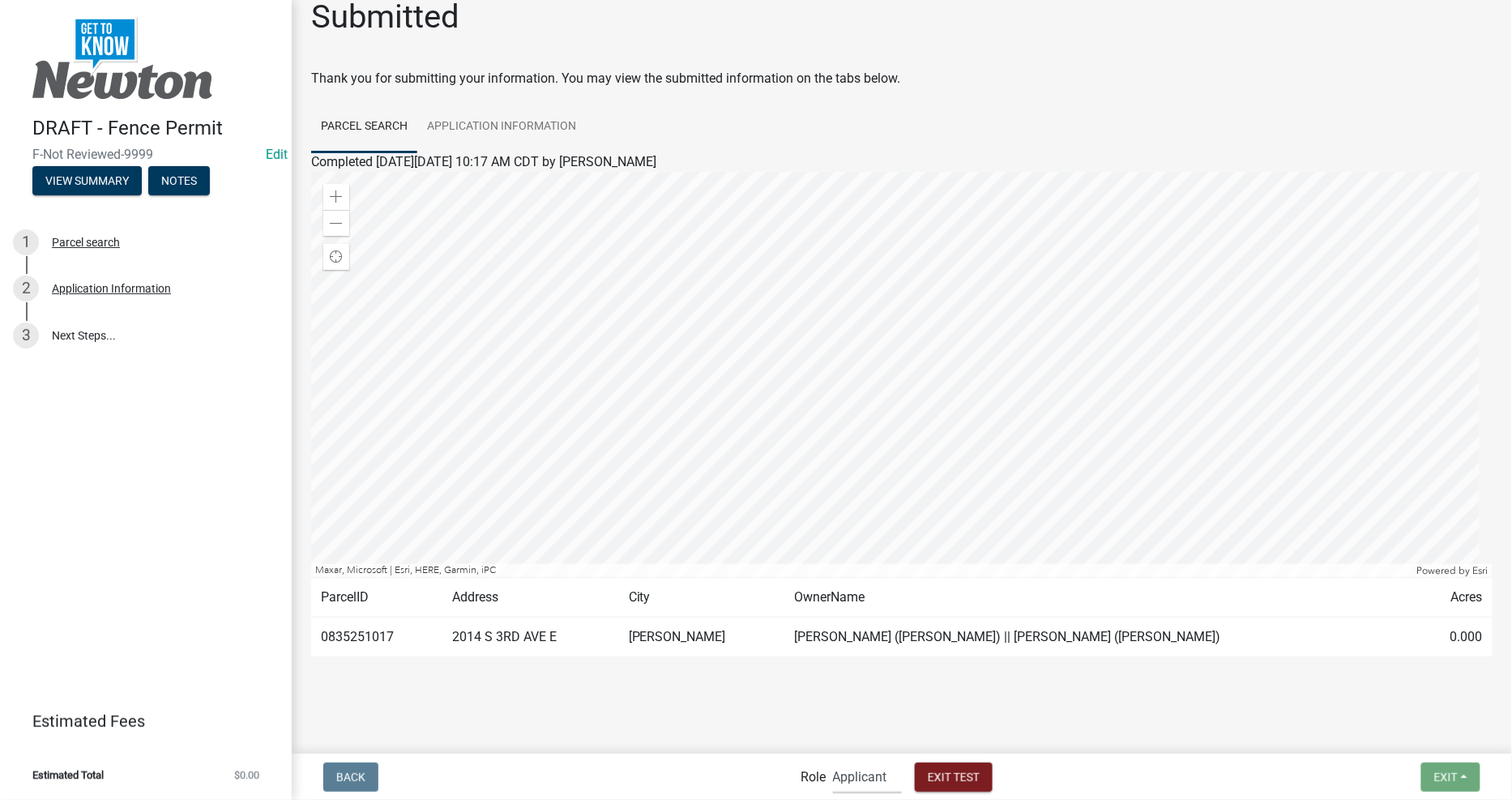
click at [884, 774] on select "Applicant Admin City Planner" at bounding box center [867, 777] width 69 height 33
select select "b0ec8d28-4564-4fac-be8f-7037d338ee00"
click at [833, 760] on select "Applicant Admin City Planner" at bounding box center [867, 777] width 69 height 33
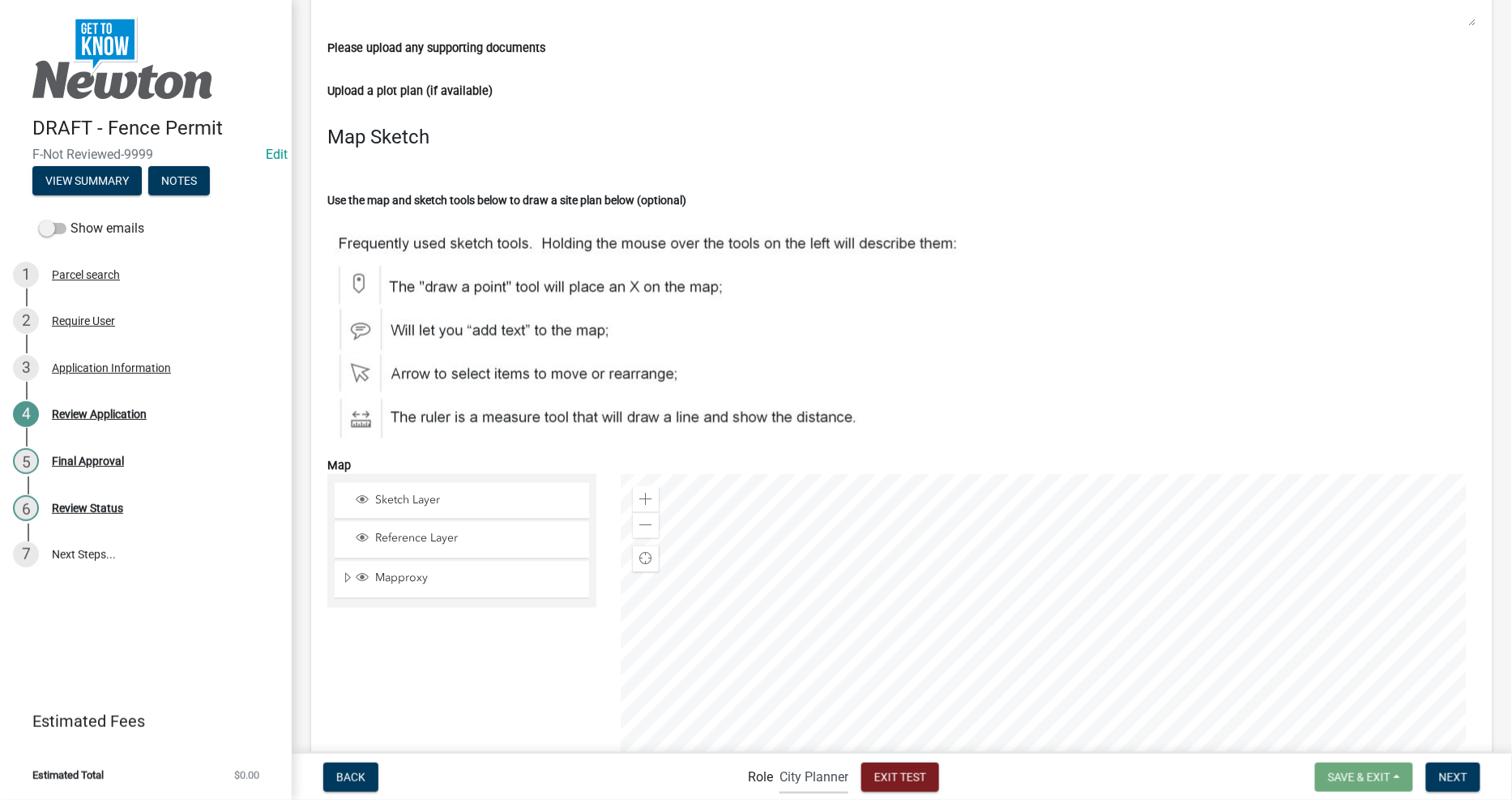
scroll to position [2972, 0]
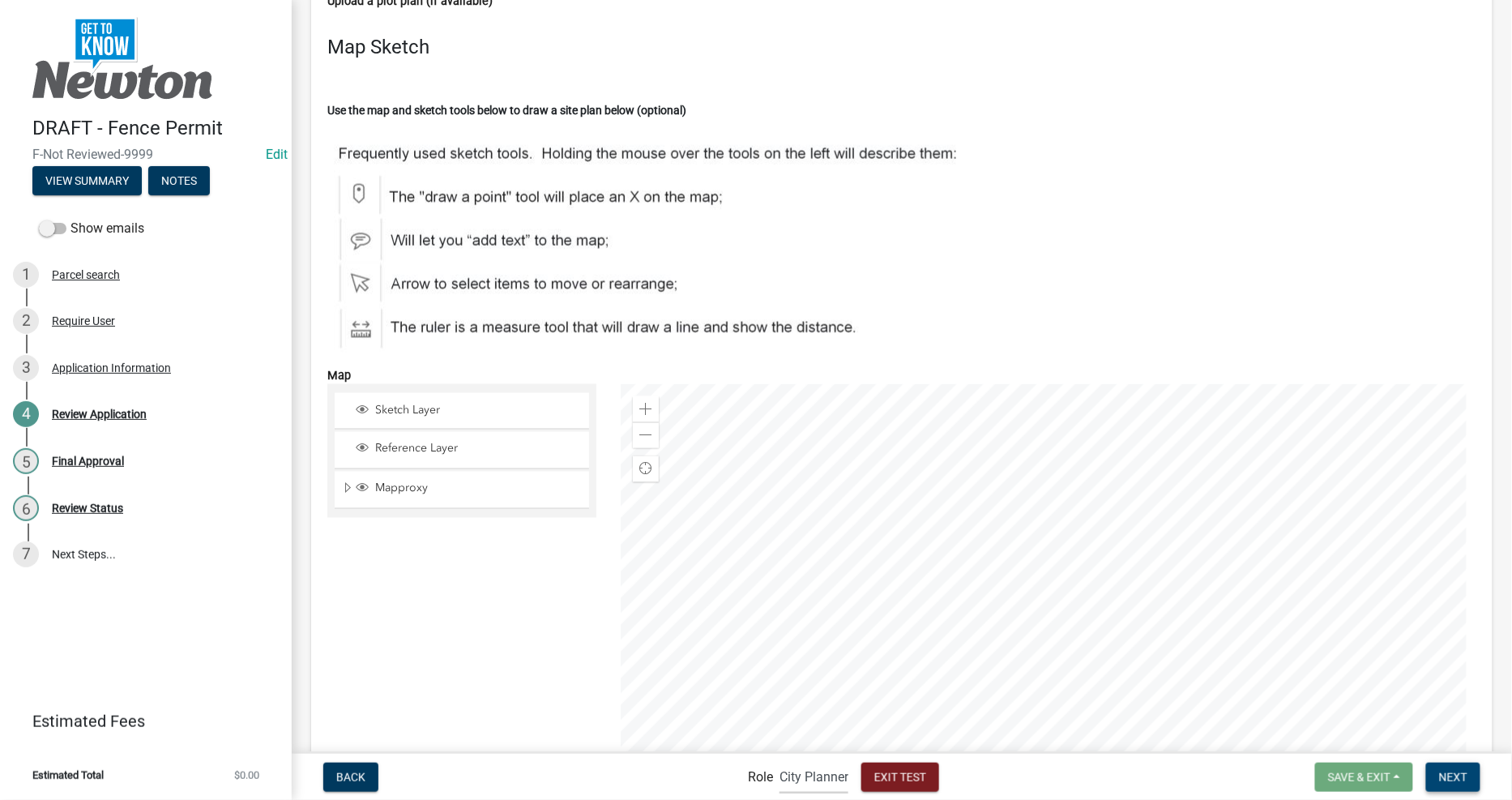
click at [1446, 768] on button "Next" at bounding box center [1453, 778] width 54 height 29
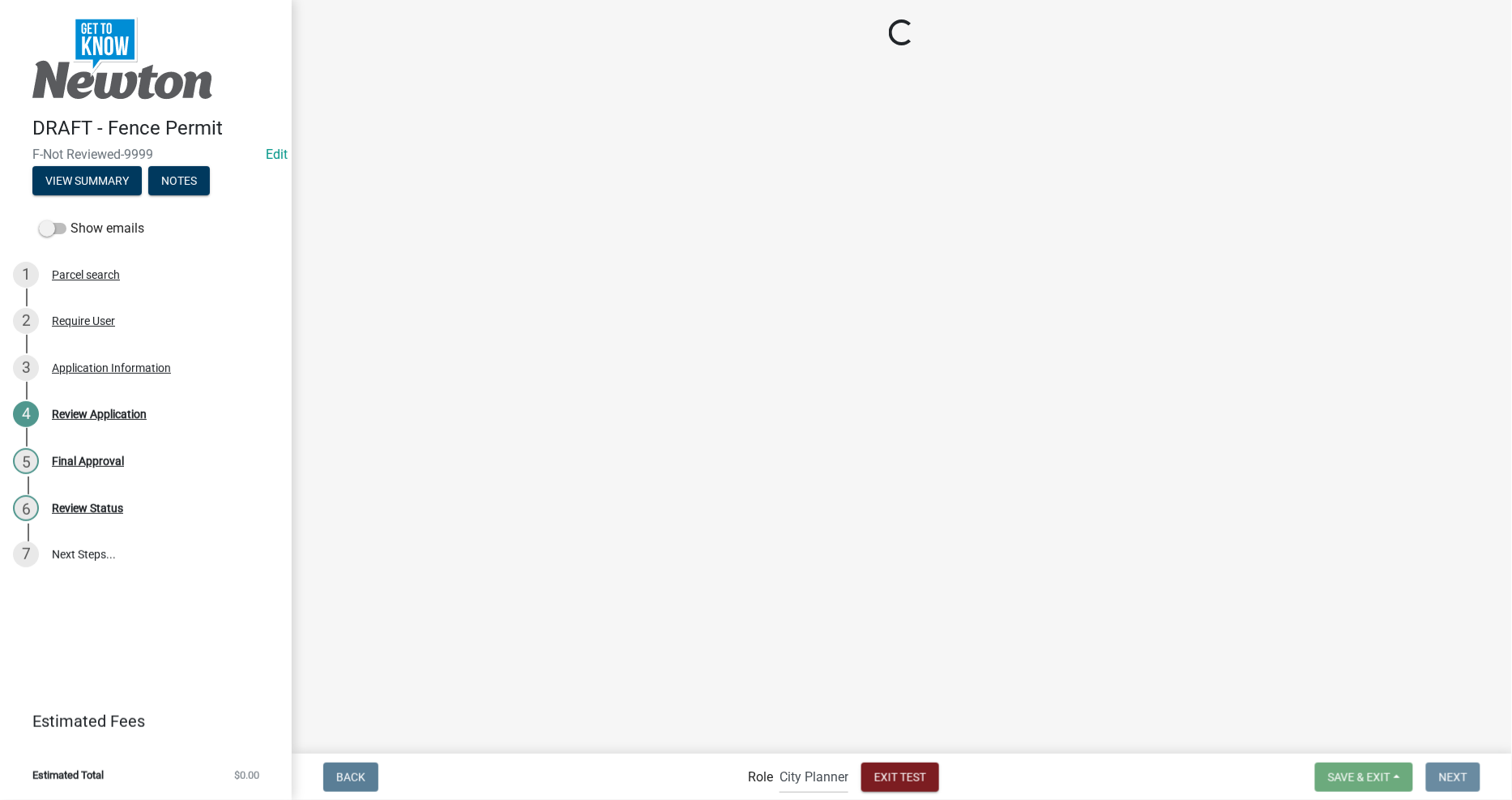
scroll to position [0, 0]
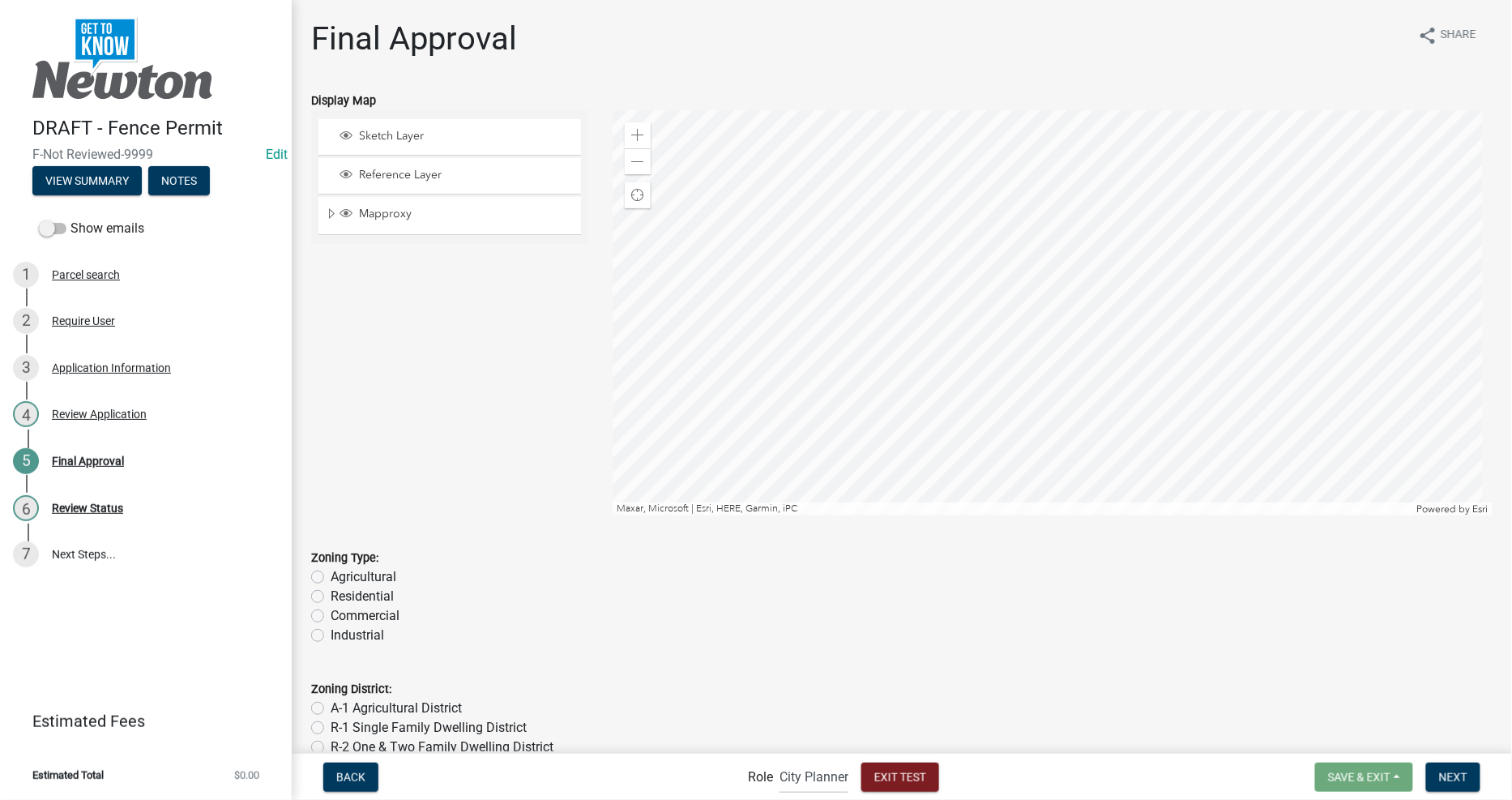
click at [363, 595] on label "Residential" at bounding box center [362, 597] width 63 height 19
click at [341, 595] on input "Residential" at bounding box center [335, 592] width 11 height 11
radio input "true"
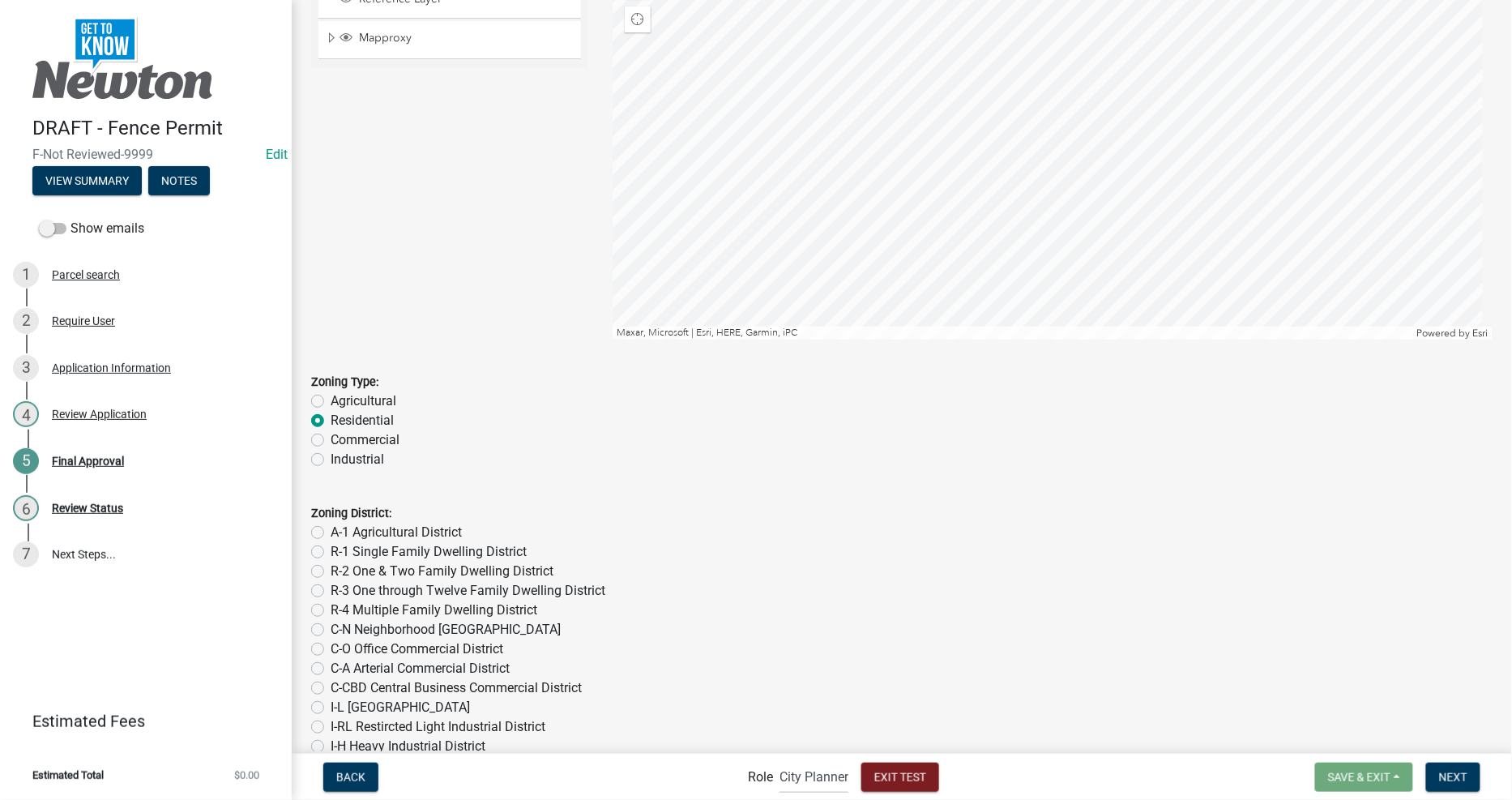
scroll to position [180, 0]
click at [376, 565] on label "R-2 One & Two Family Dwelling District" at bounding box center [442, 568] width 222 height 19
click at [341, 565] on input "R-2 One & Two Family Dwelling District" at bounding box center [335, 563] width 11 height 11
radio input "true"
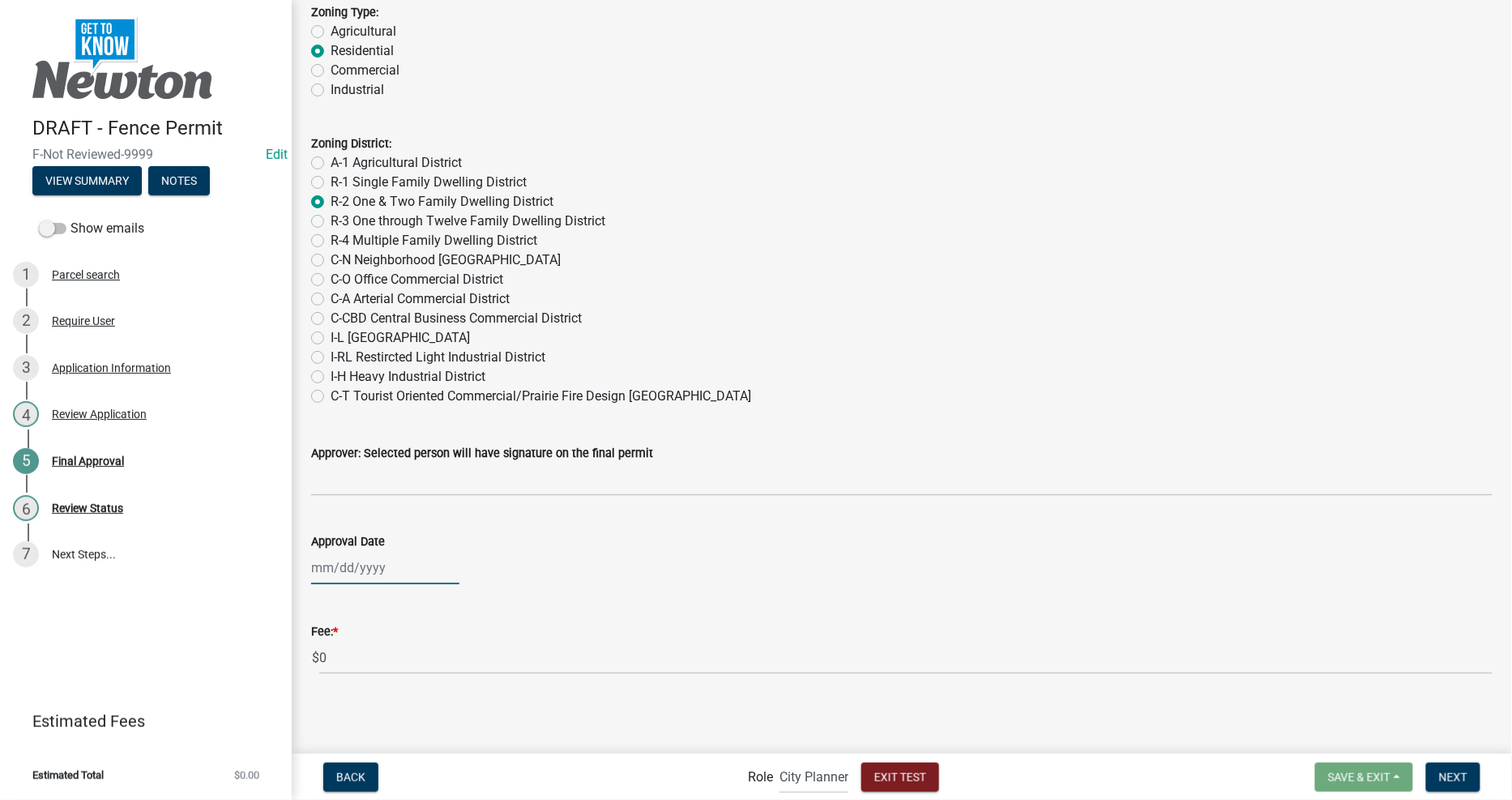
click at [341, 571] on div at bounding box center [385, 568] width 148 height 33
select select "9"
select select "2025"
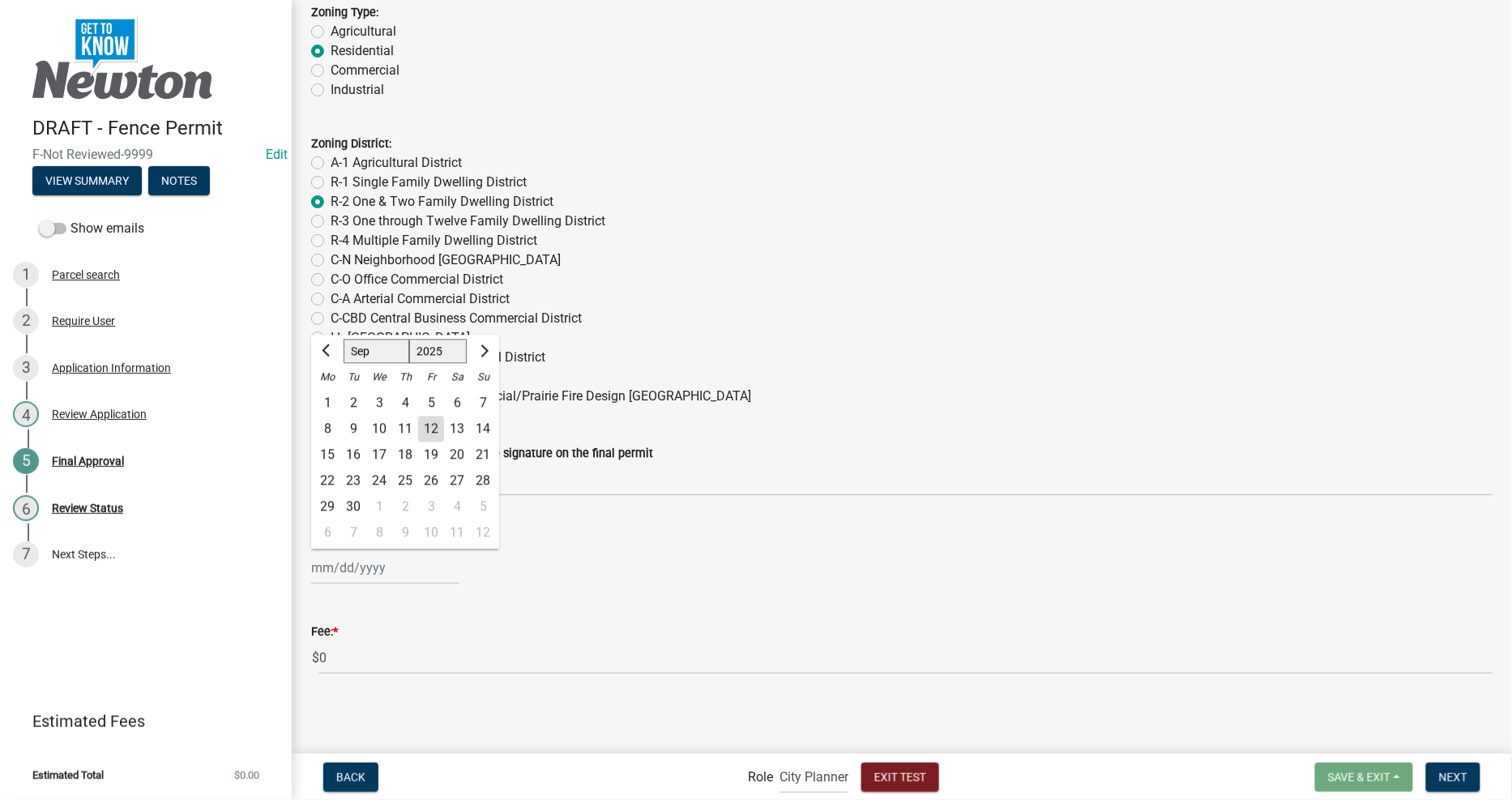
click at [428, 430] on div "12" at bounding box center [430, 430] width 26 height 26
type input "[DATE]"
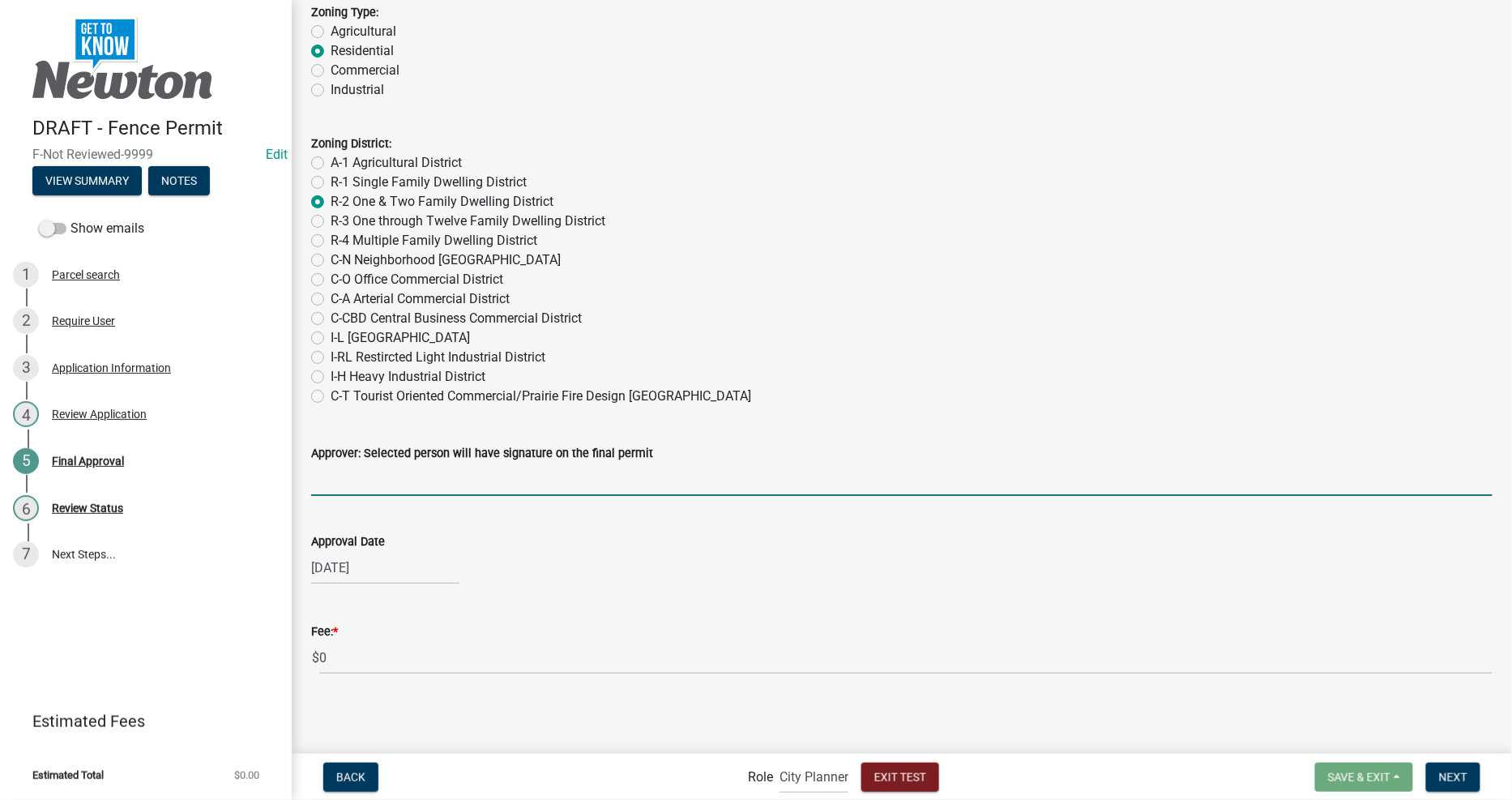
click at [480, 489] on input "Approver: Selected person will have signature on the final permit" at bounding box center [902, 480] width 1181 height 33
type input "test1"
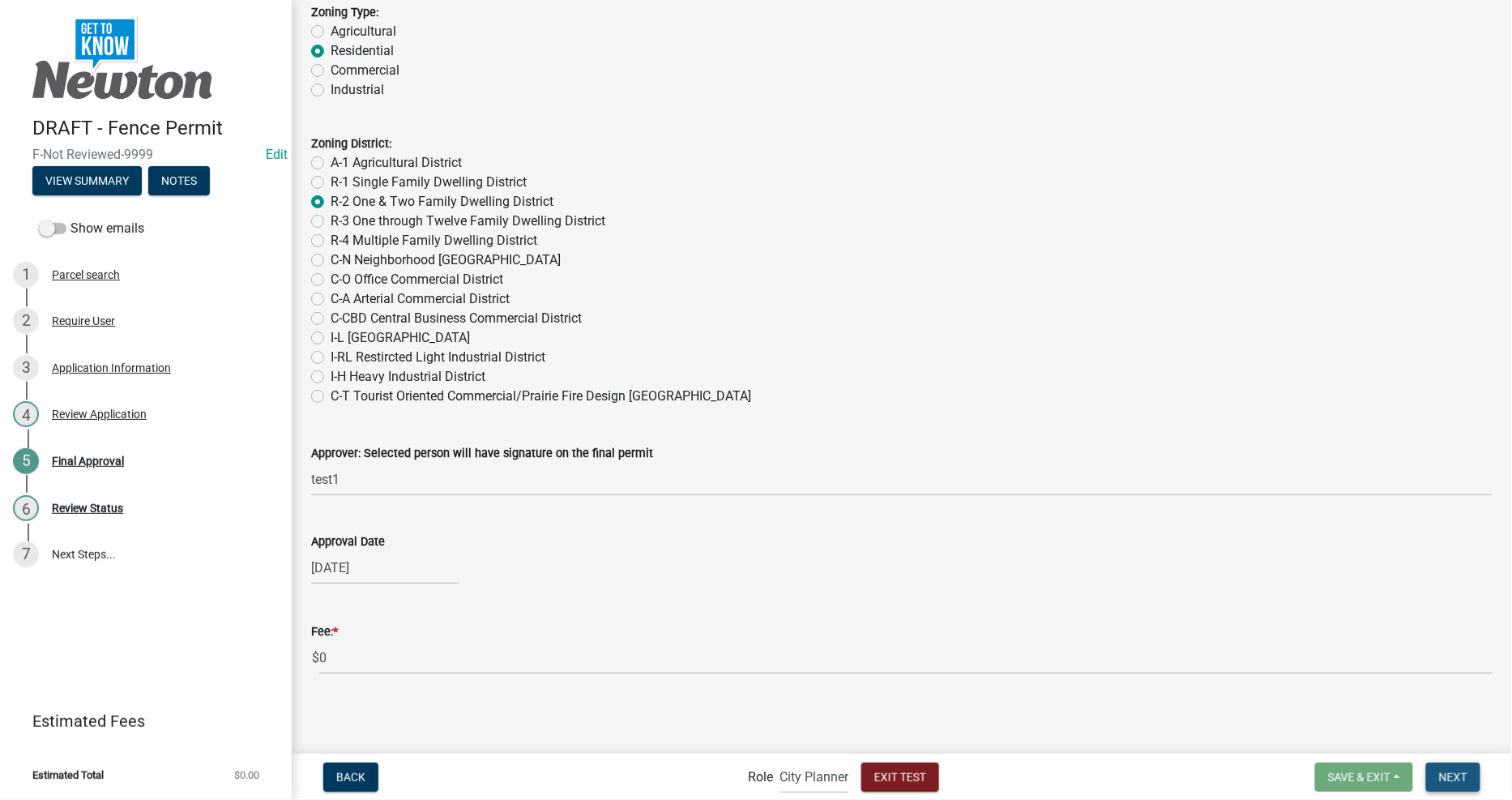
click at [1470, 779] on button "Next" at bounding box center [1453, 778] width 54 height 29
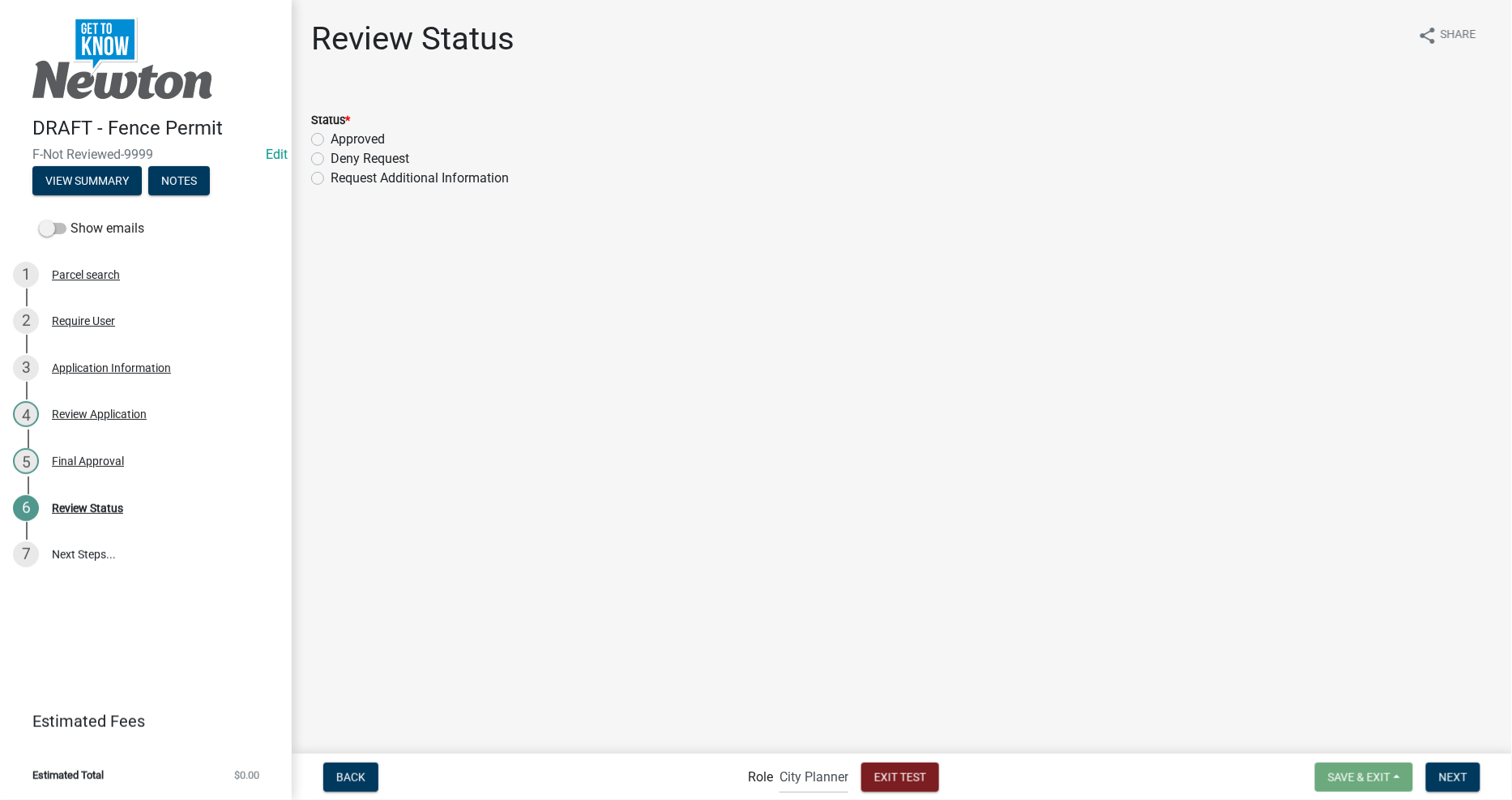
click at [365, 137] on label "Approved" at bounding box center [358, 139] width 54 height 19
click at [341, 137] on input "Approved" at bounding box center [335, 134] width 11 height 11
radio input "true"
click at [1459, 779] on span "Next" at bounding box center [1452, 776] width 28 height 13
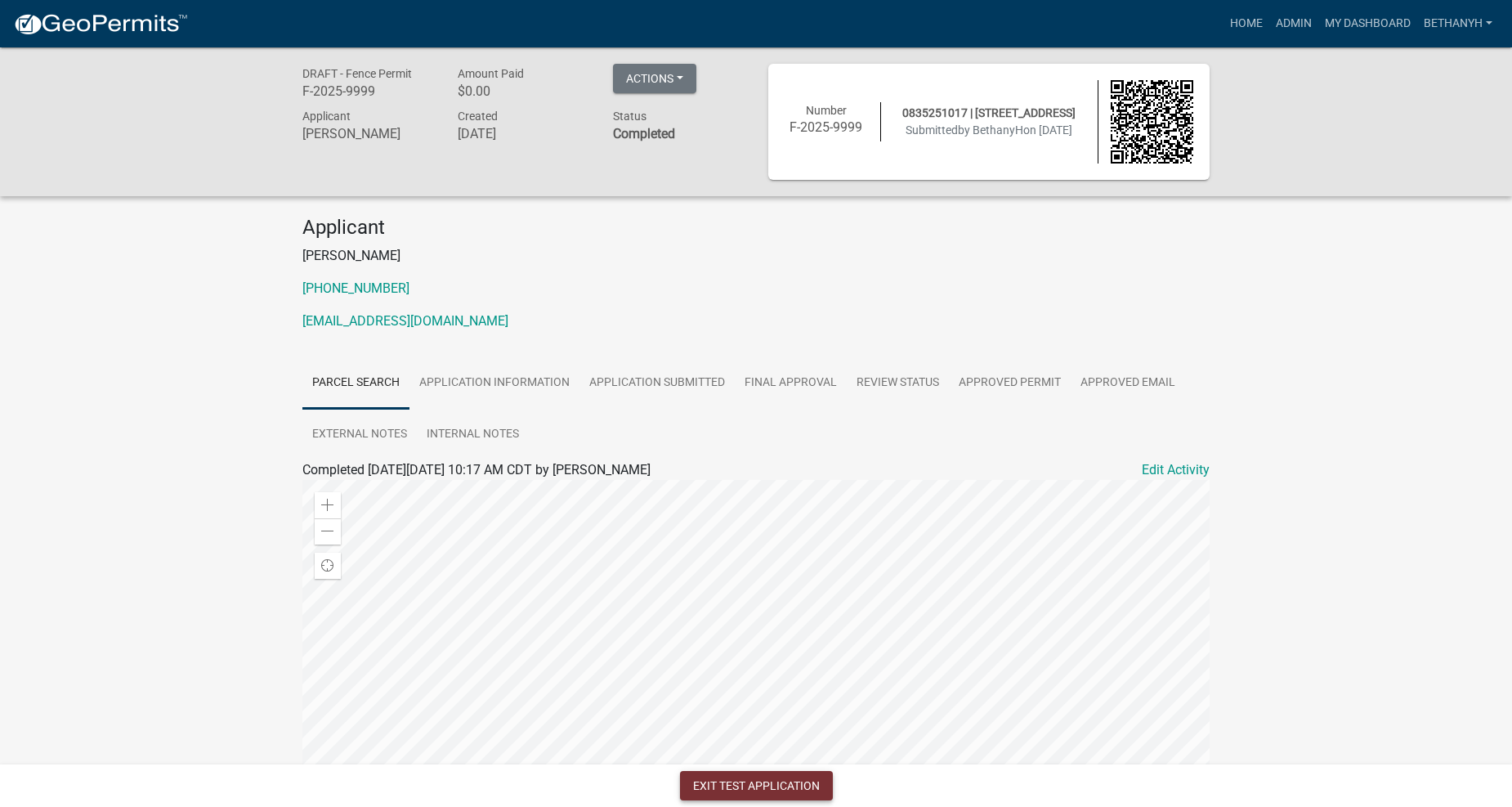
click at [765, 783] on button "Exit Test Application" at bounding box center [756, 786] width 153 height 29
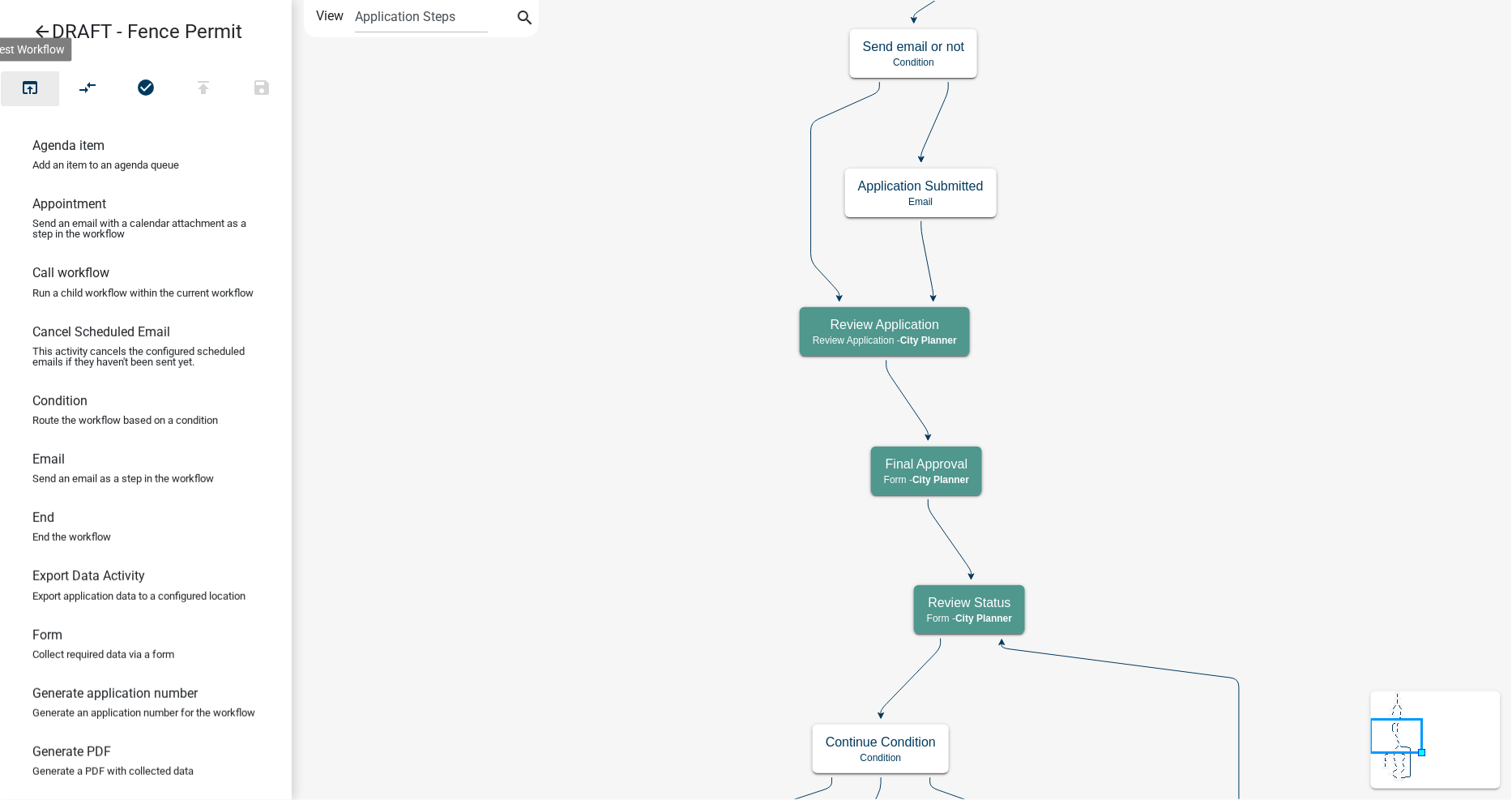
click at [24, 84] on icon "open_in_browser" at bounding box center [30, 88] width 19 height 22
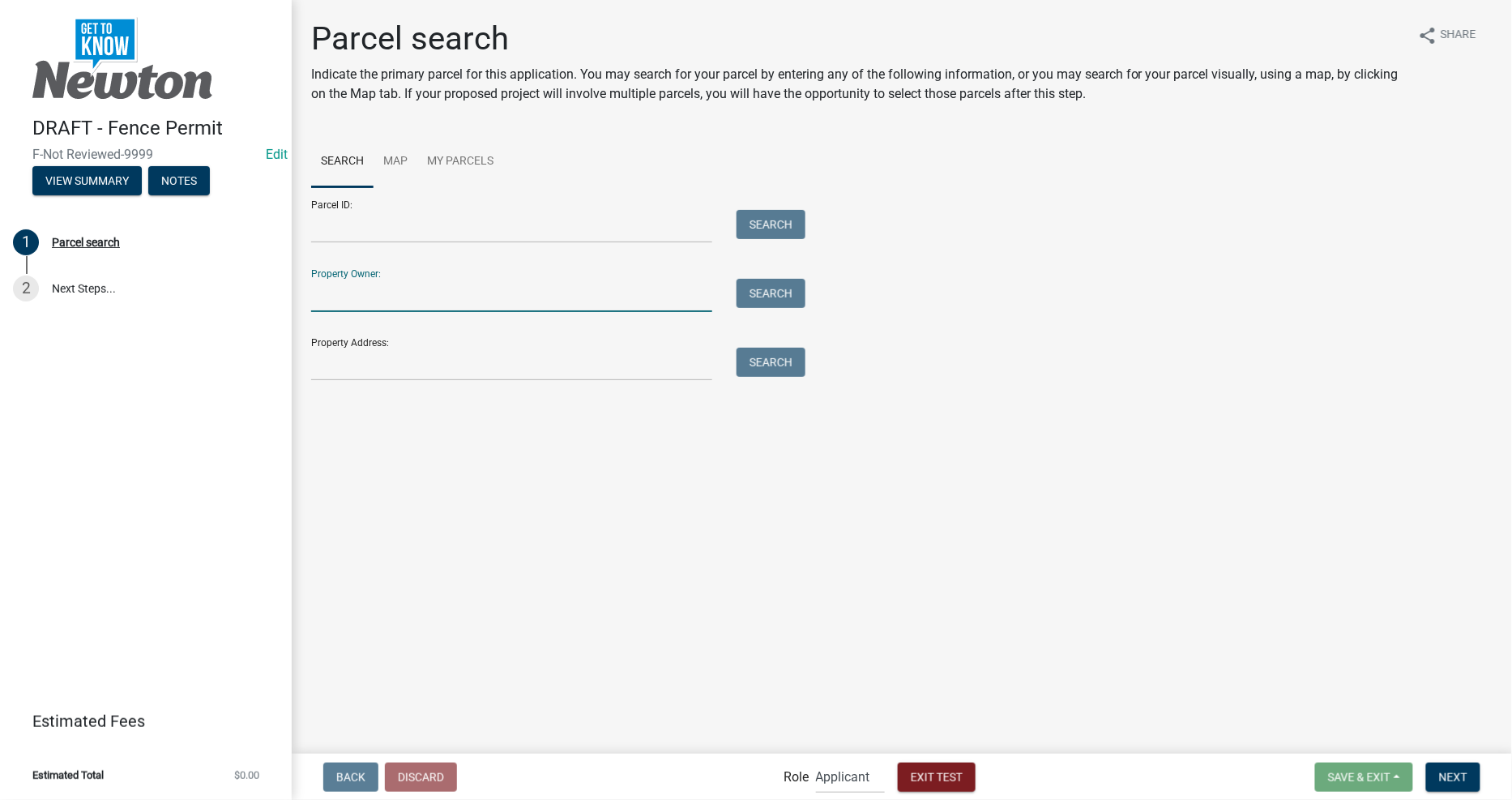
click at [399, 292] on input "Property Owner:" at bounding box center [511, 295] width 401 height 33
type input "[PERSON_NAME]"
click at [768, 295] on button "Search" at bounding box center [771, 293] width 69 height 29
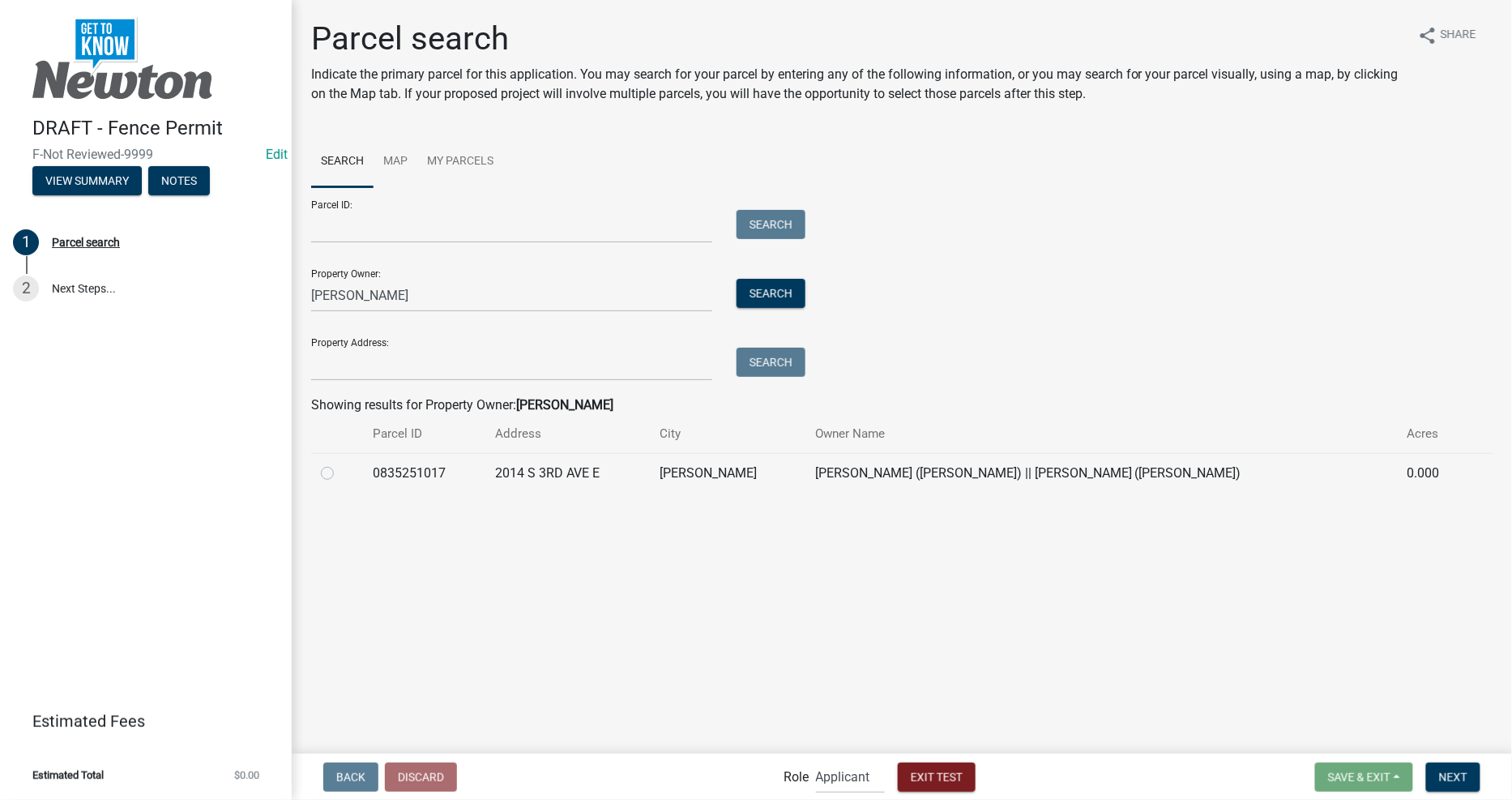
click at [345, 474] on div at bounding box center [337, 473] width 33 height 19
click at [340, 463] on label at bounding box center [340, 463] width 0 height 0
click at [340, 474] on input "radio" at bounding box center [345, 468] width 11 height 11
radio input "true"
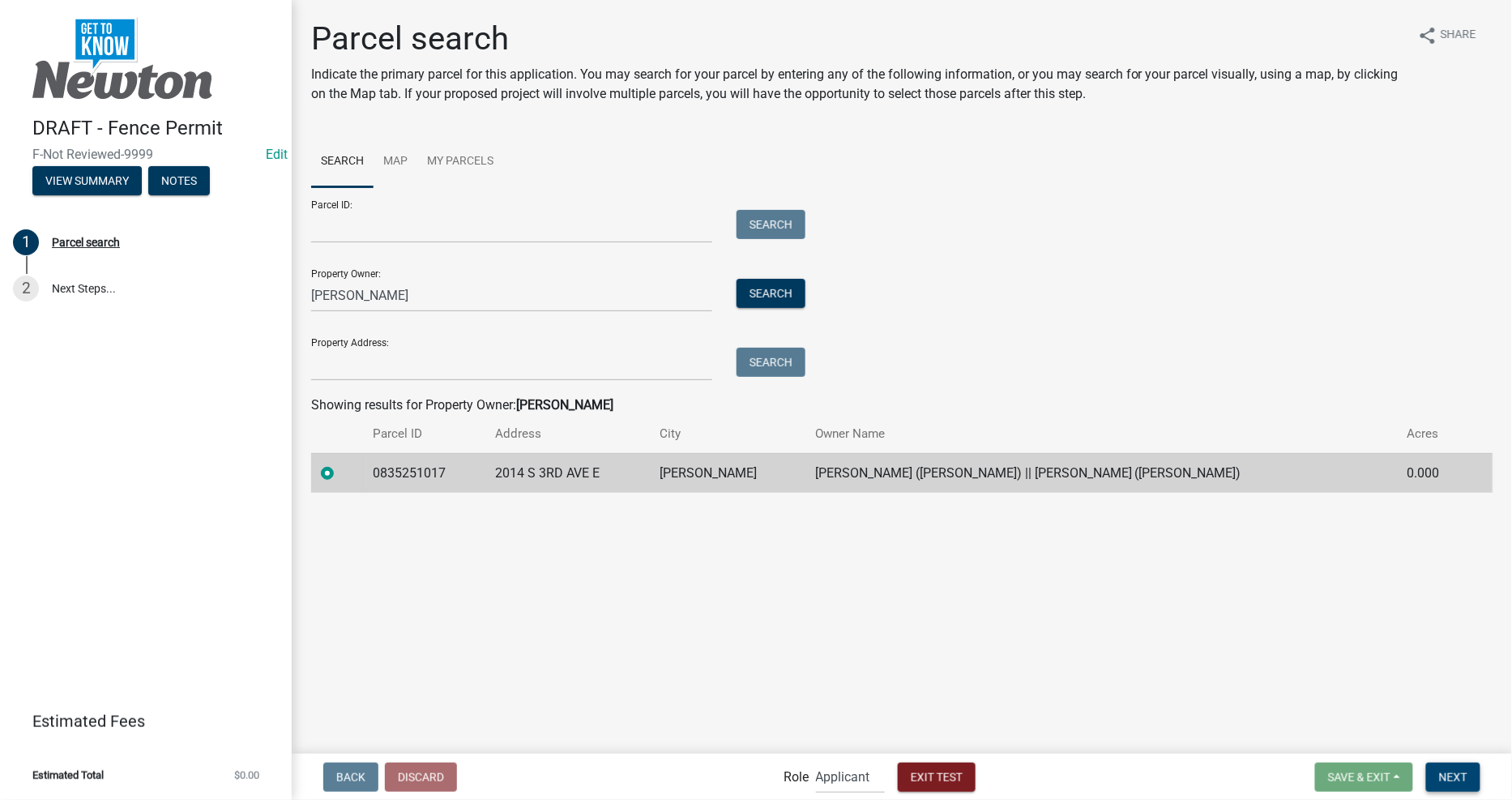
click at [1455, 780] on span "Next" at bounding box center [1452, 776] width 28 height 13
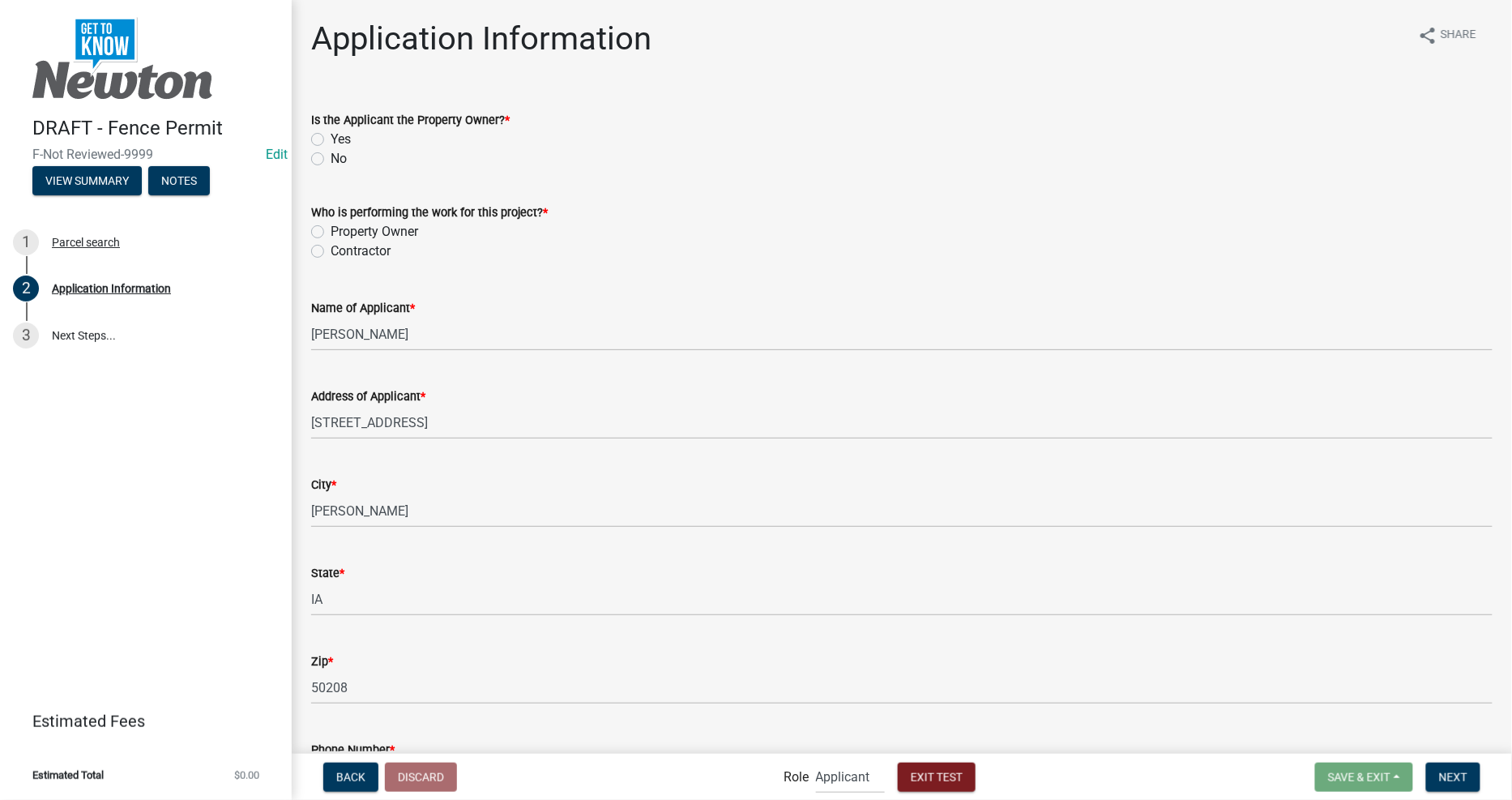
click at [436, 138] on div "Yes" at bounding box center [902, 139] width 1181 height 19
click at [374, 138] on div "Yes" at bounding box center [902, 139] width 1181 height 19
click at [331, 137] on label "Yes" at bounding box center [340, 139] width 20 height 19
click at [331, 137] on input "Yes" at bounding box center [335, 134] width 11 height 11
radio input "true"
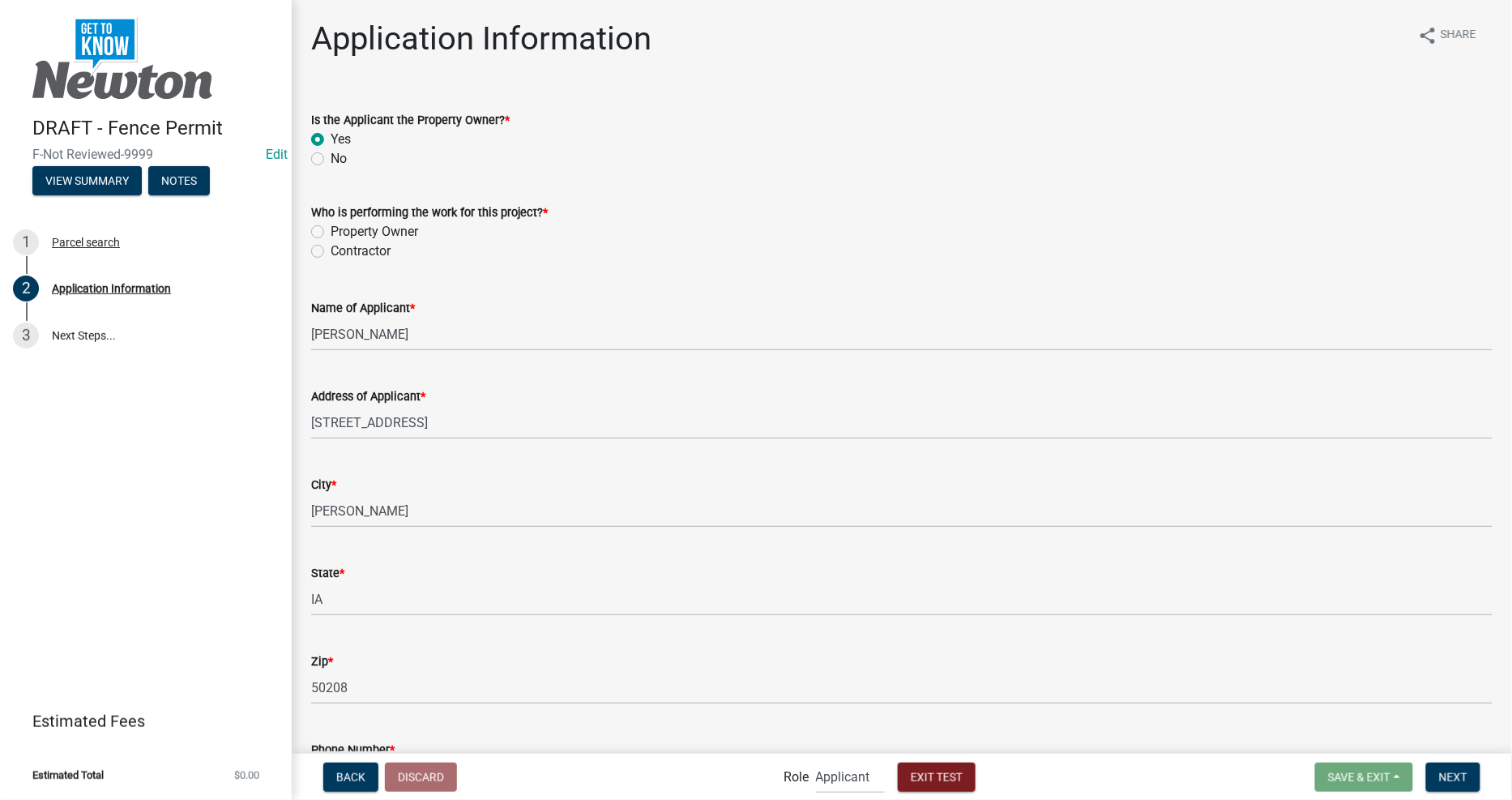
click at [1054, 197] on form "Who is performing the work for this project? * Property Owner Contractor" at bounding box center [902, 222] width 1181 height 77
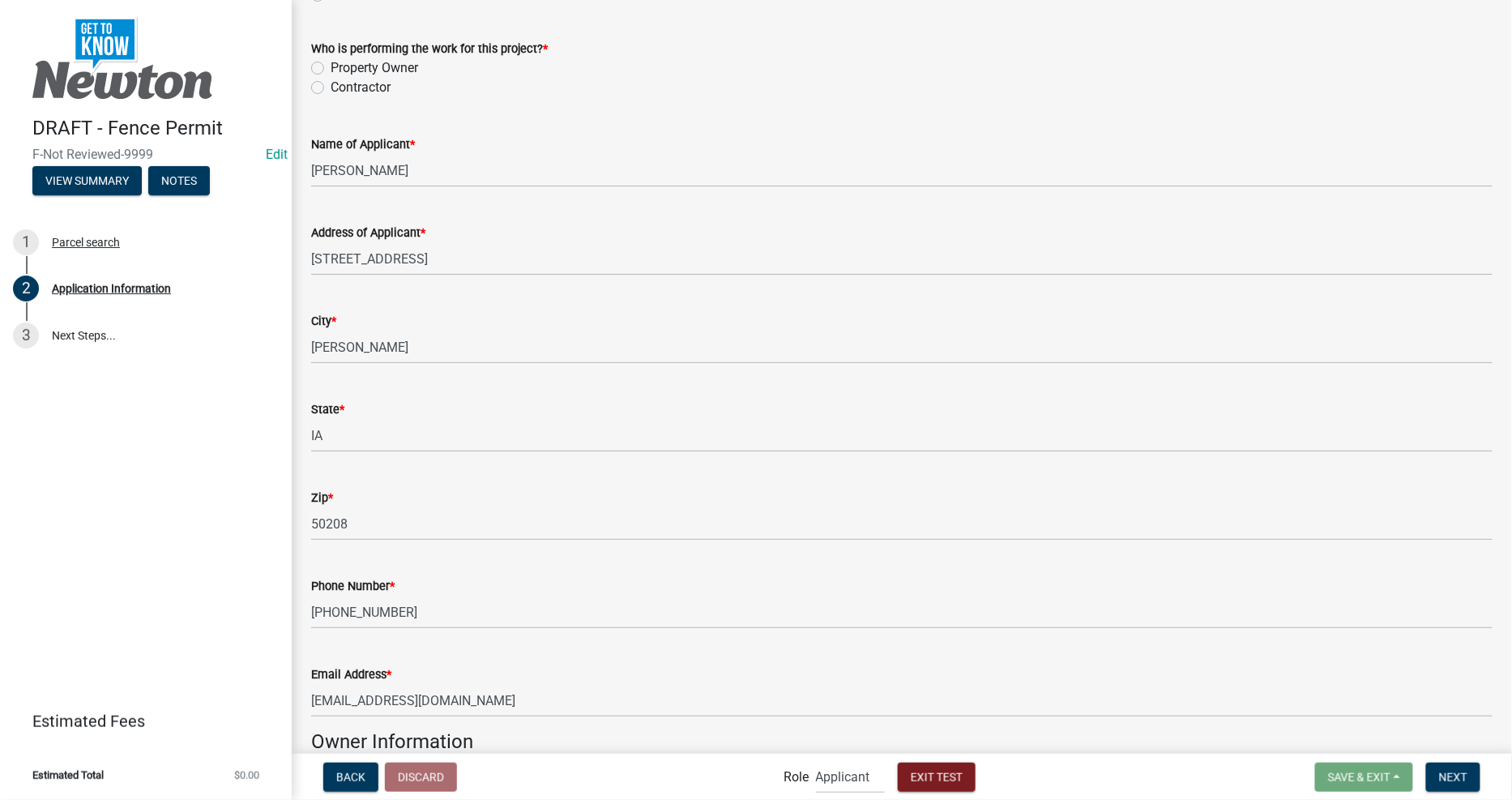
scroll to position [180, 0]
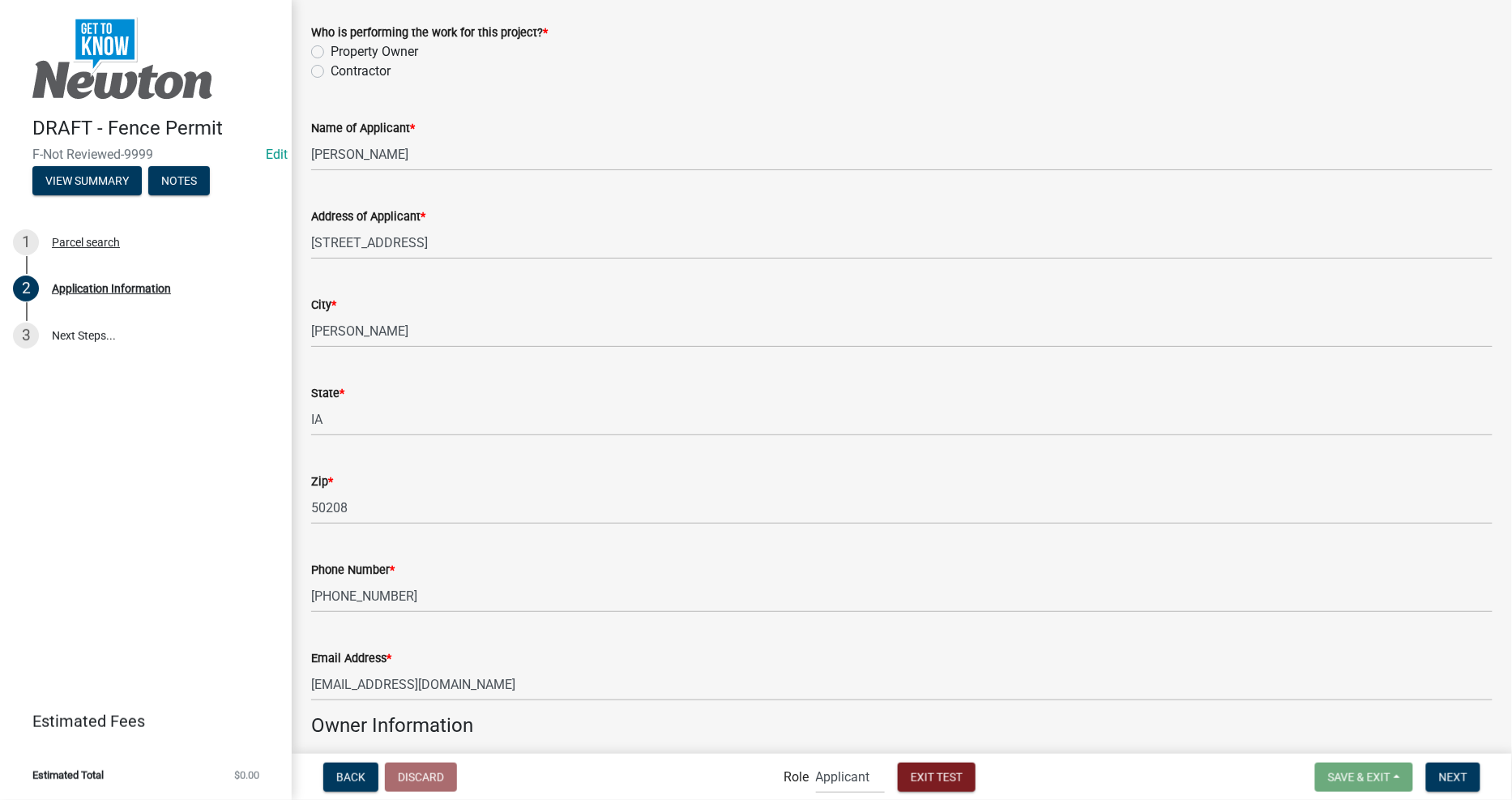
click at [389, 52] on label "Property Owner" at bounding box center [374, 52] width 88 height 19
click at [341, 52] on input "Property Owner" at bounding box center [335, 47] width 11 height 11
radio input "true"
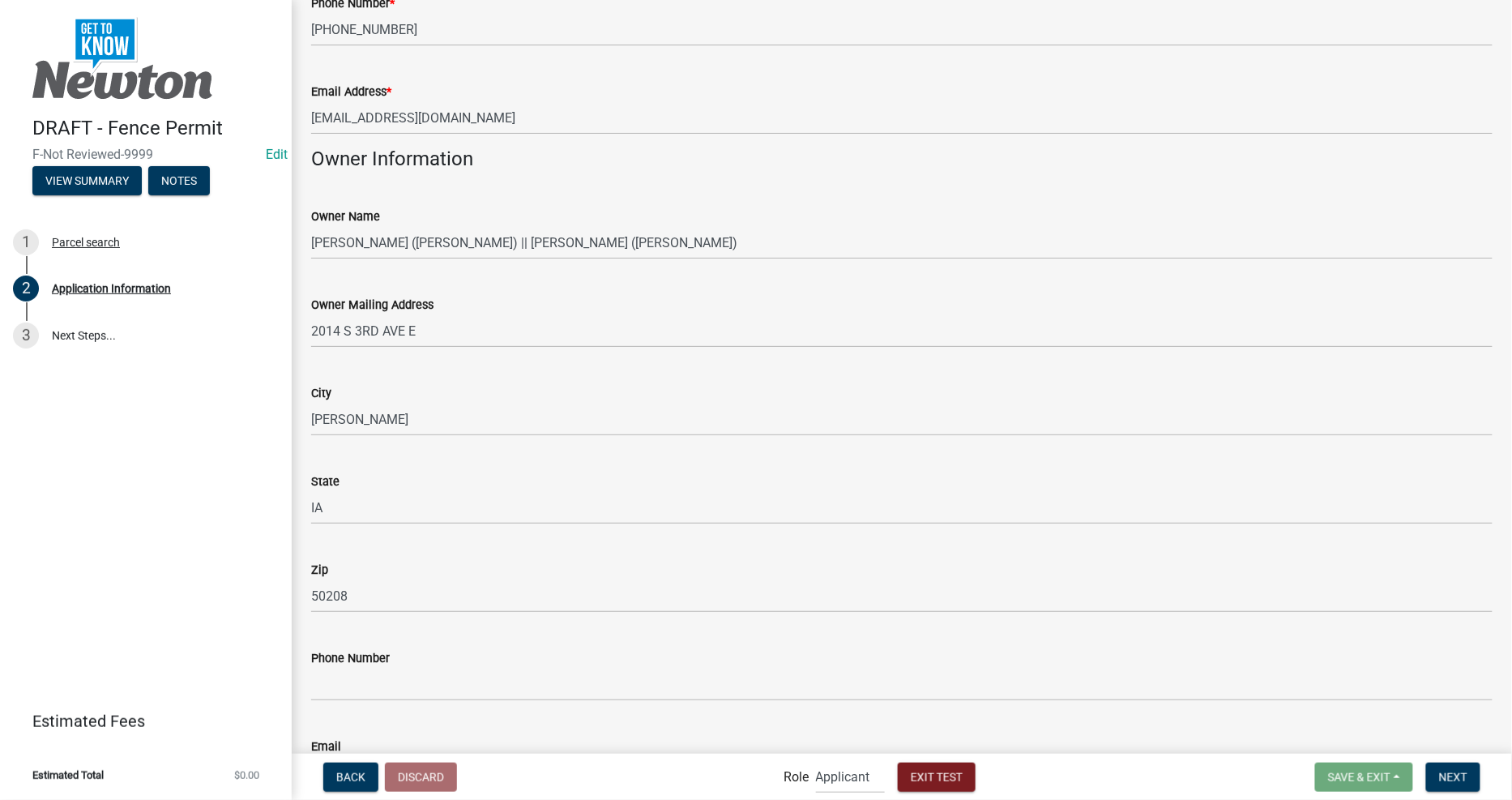
scroll to position [991, 0]
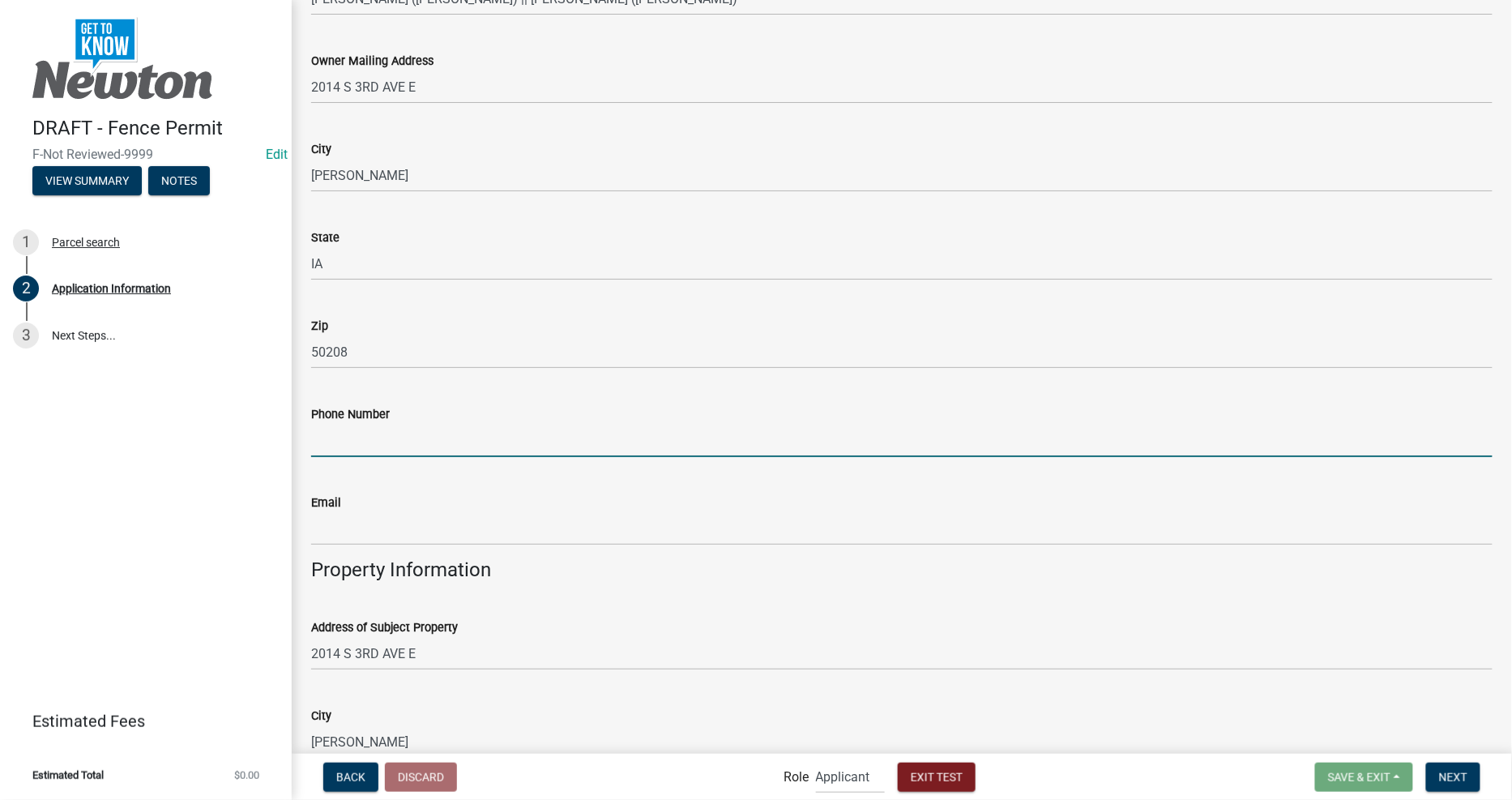
click at [499, 430] on input "Phone Number" at bounding box center [902, 440] width 1181 height 33
type input "459871233"
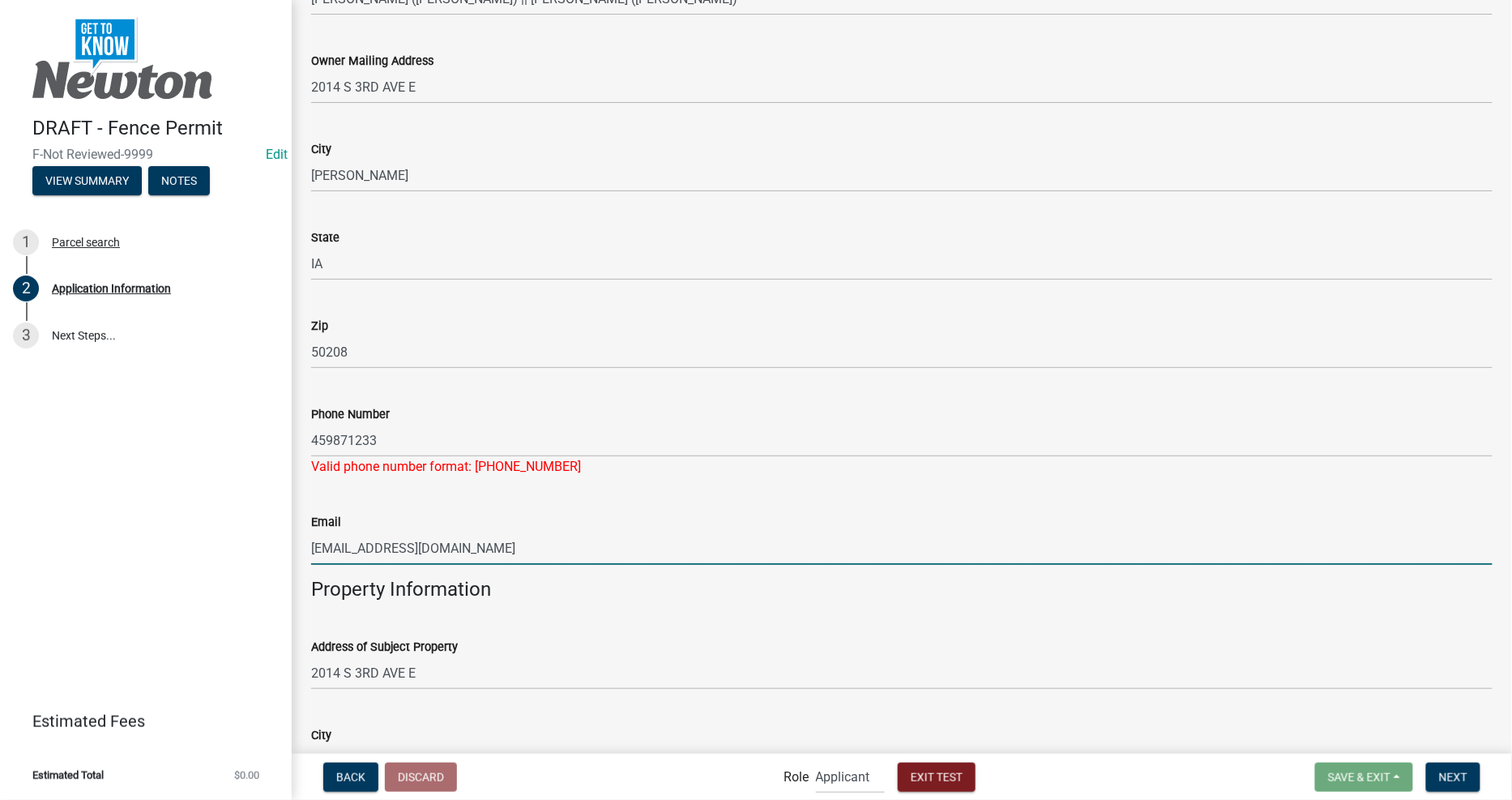
type input "[EMAIL_ADDRESS][DOMAIN_NAME]"
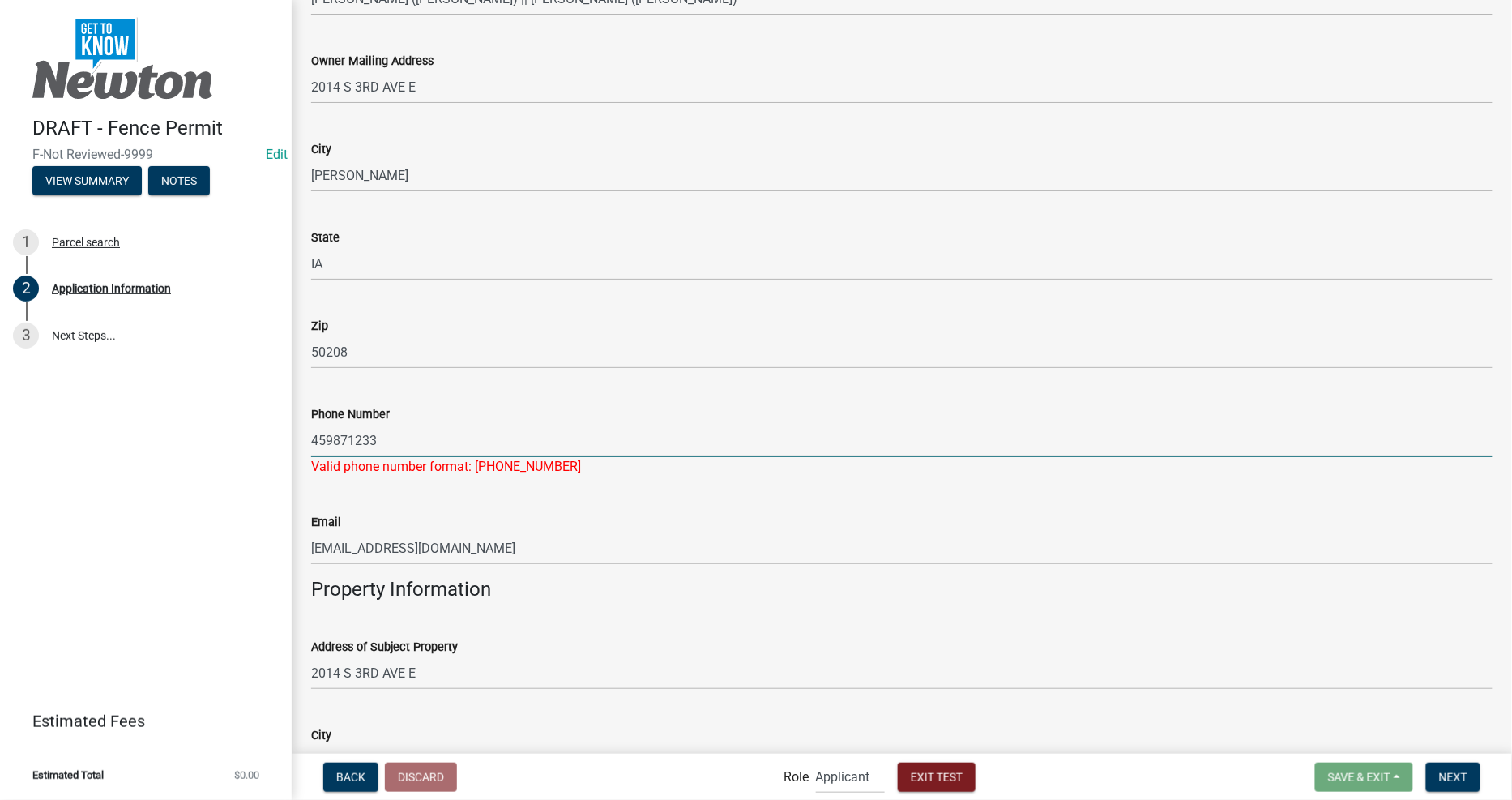
click at [523, 431] on input "459871233" at bounding box center [902, 440] width 1181 height 33
type input "4598712331"
click at [582, 507] on div "Email [EMAIL_ADDRESS][DOMAIN_NAME]" at bounding box center [902, 527] width 1181 height 75
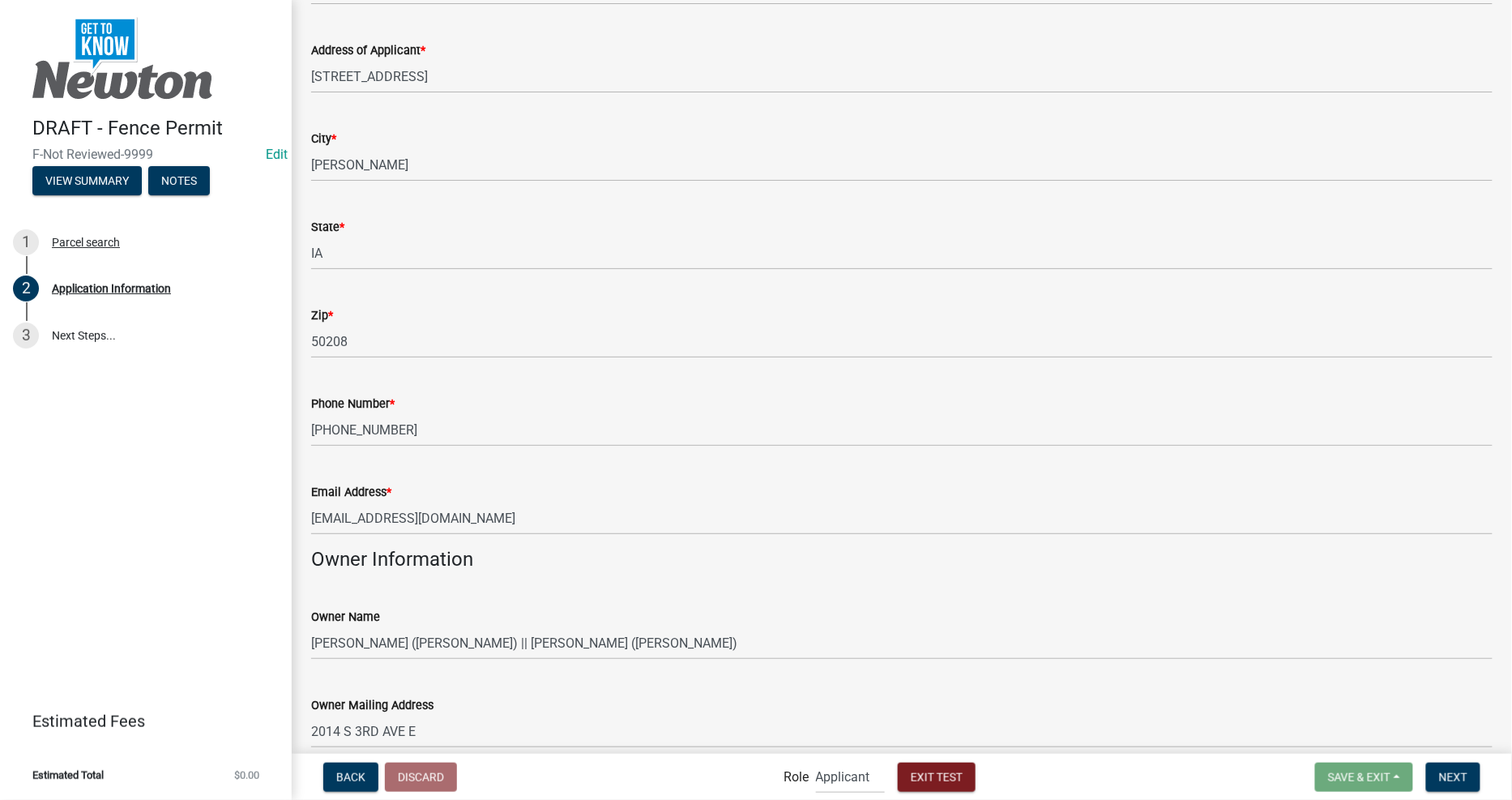
scroll to position [0, 0]
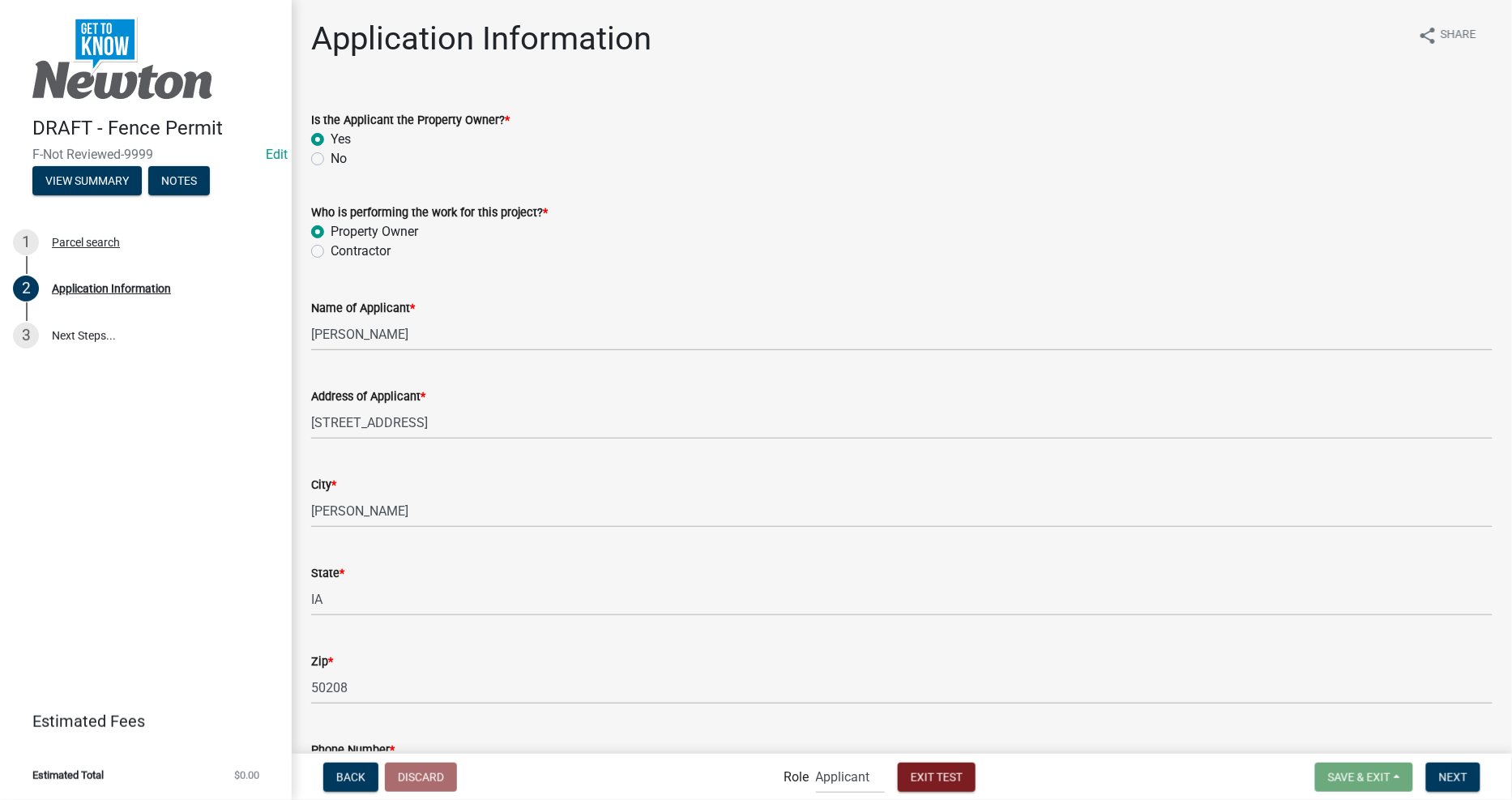
click at [433, 263] on wm-data-entity-input "Who is performing the work for this project? * Property Owner Contractor" at bounding box center [902, 229] width 1181 height 93
click at [359, 259] on label "Contractor" at bounding box center [361, 252] width 60 height 19
click at [341, 252] on input "Contractor" at bounding box center [335, 247] width 11 height 11
radio input "true"
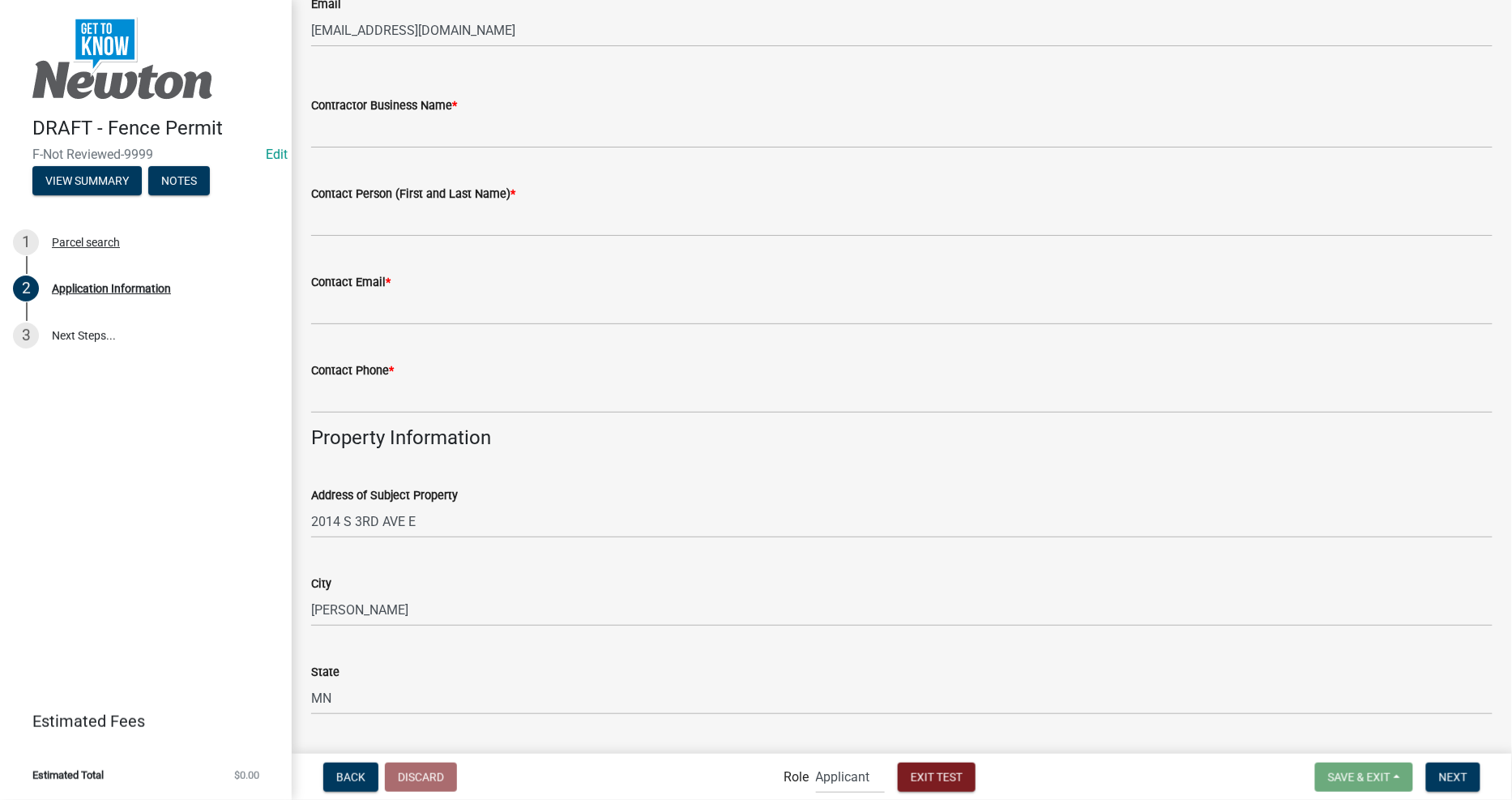
scroll to position [1530, 0]
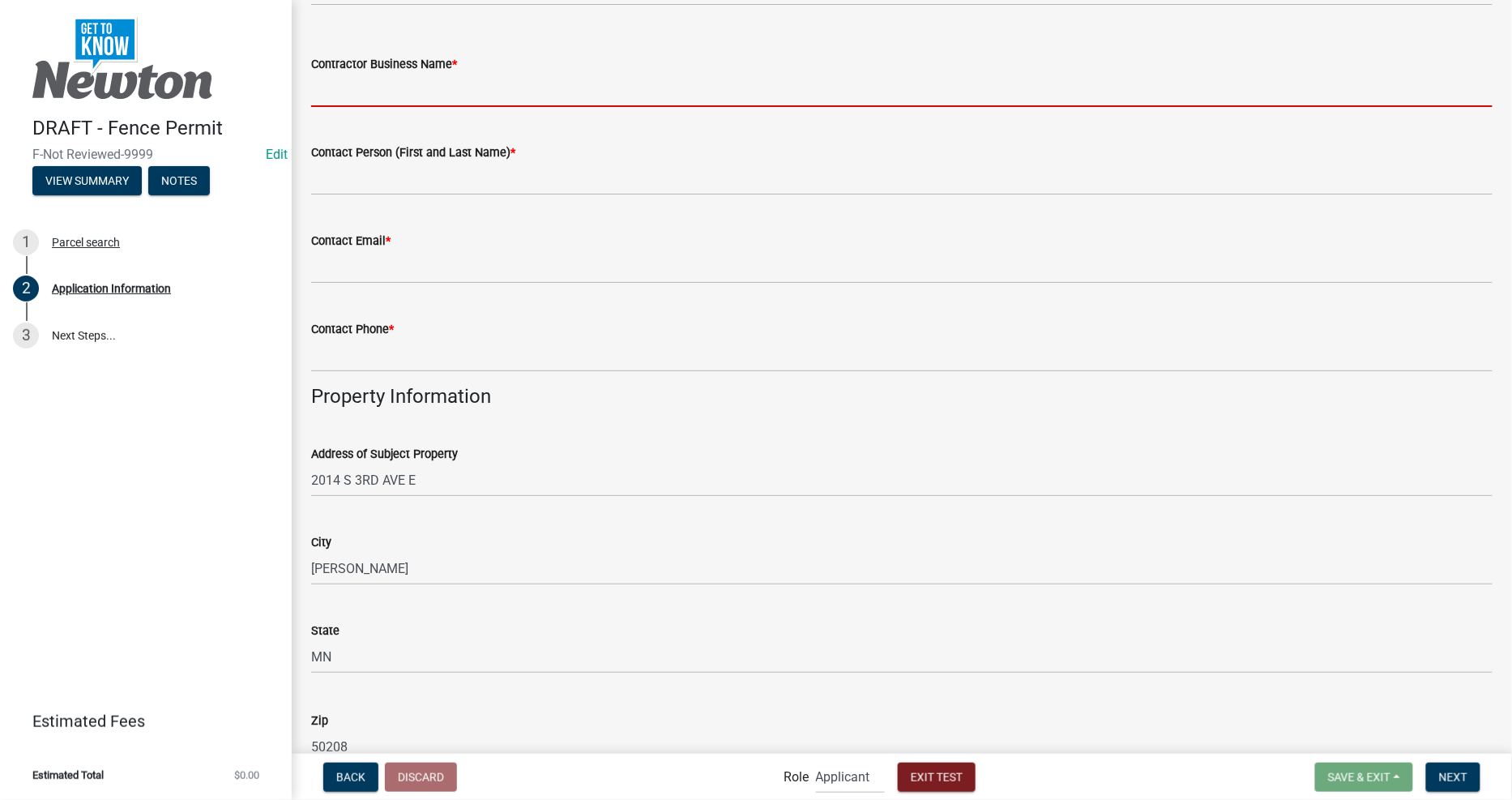
click at [415, 91] on input "Contractor Business Name *" at bounding box center [902, 90] width 1181 height 33
type input "f"
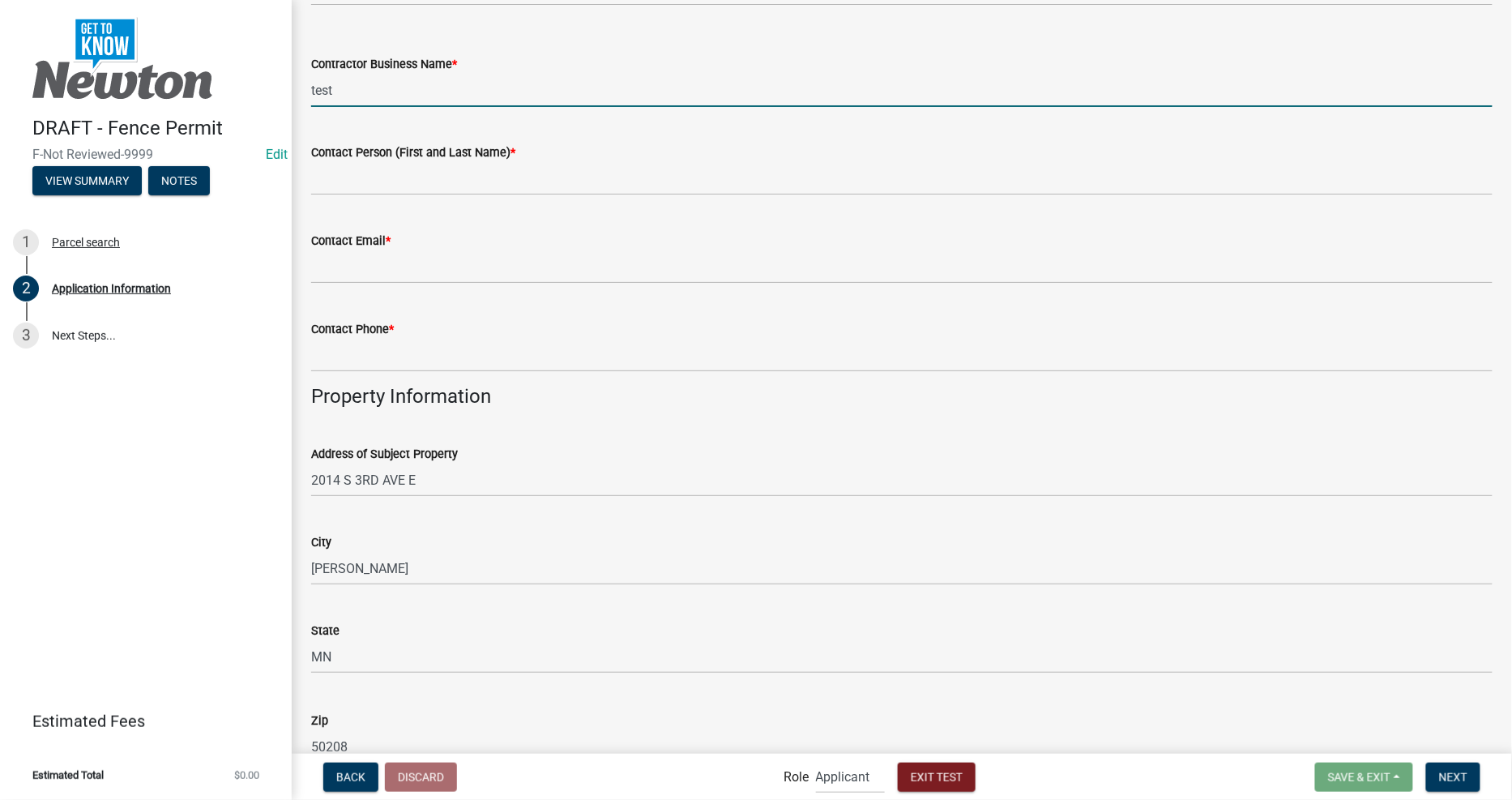
type input "test"
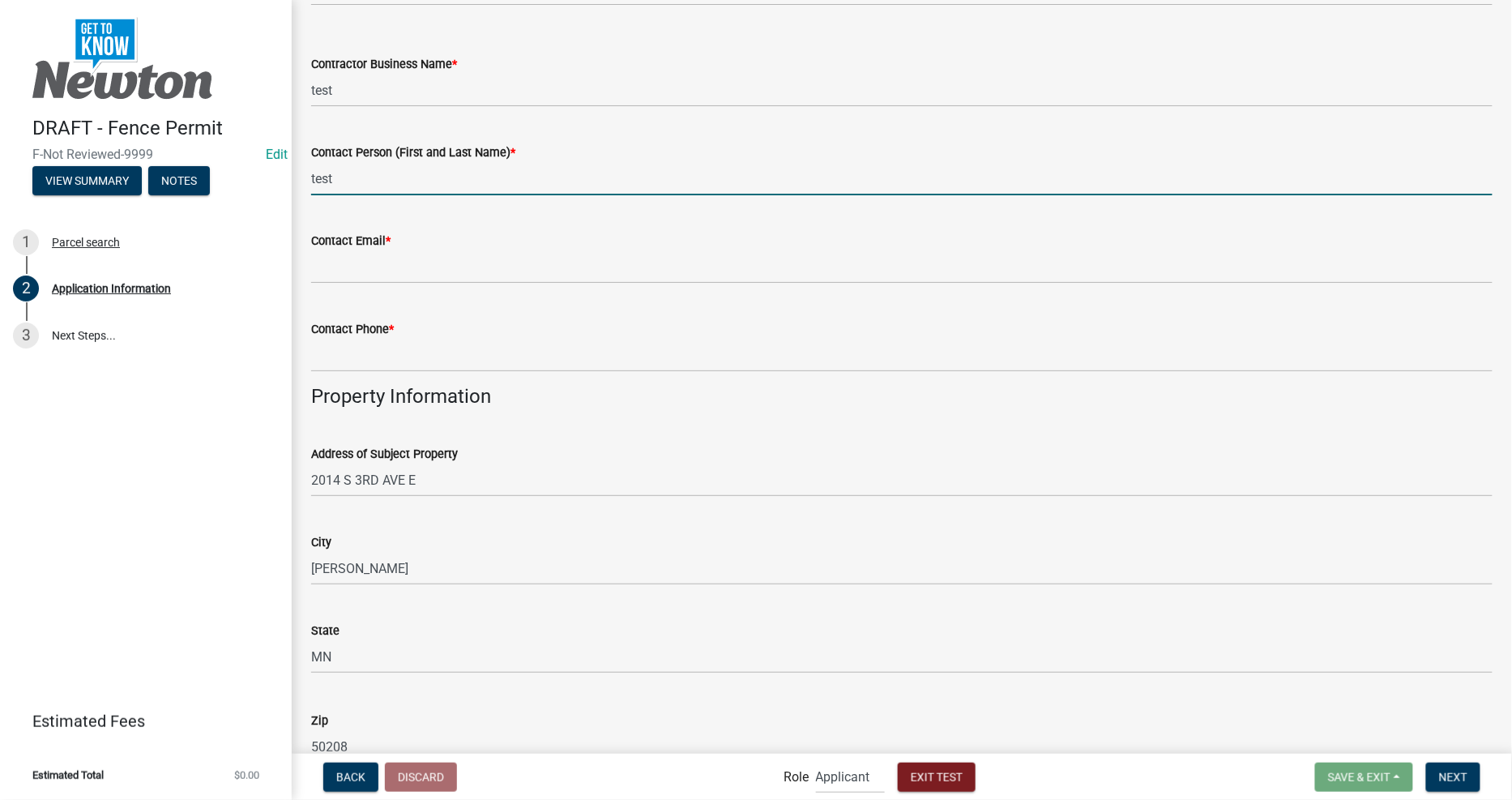
type input "test"
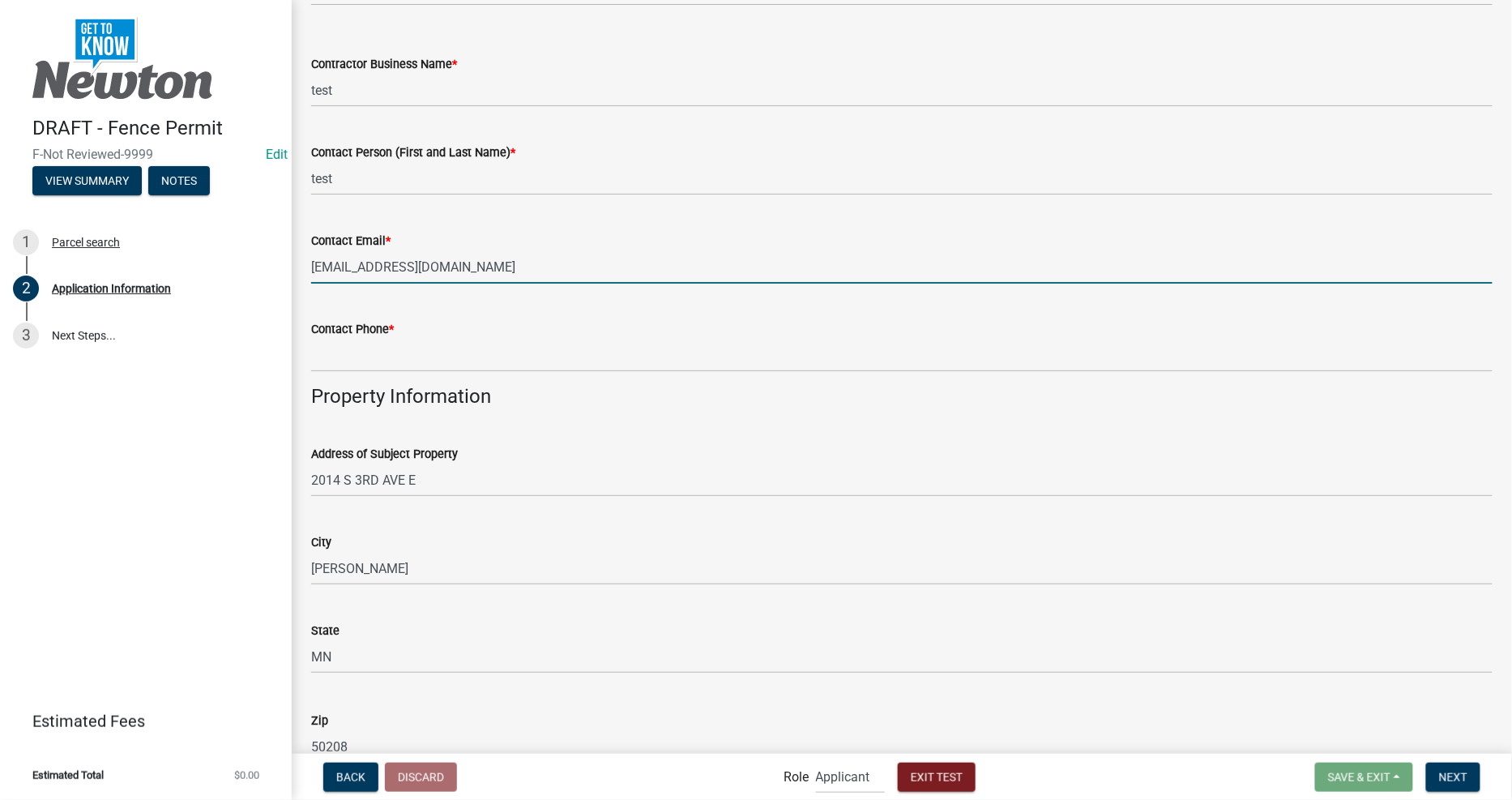
type input "[EMAIL_ADDRESS][DOMAIN_NAME]"
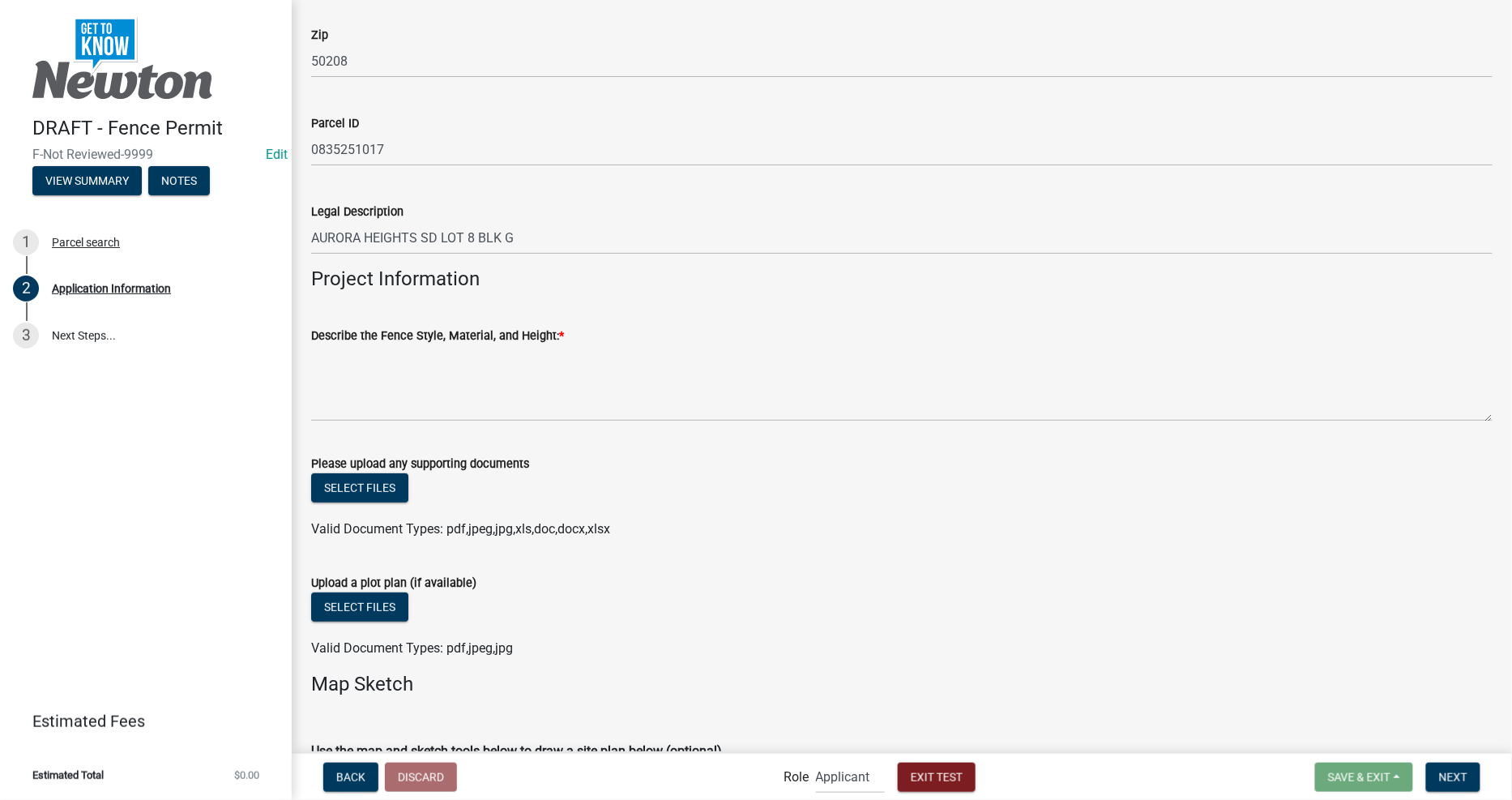
scroll to position [2251, 0]
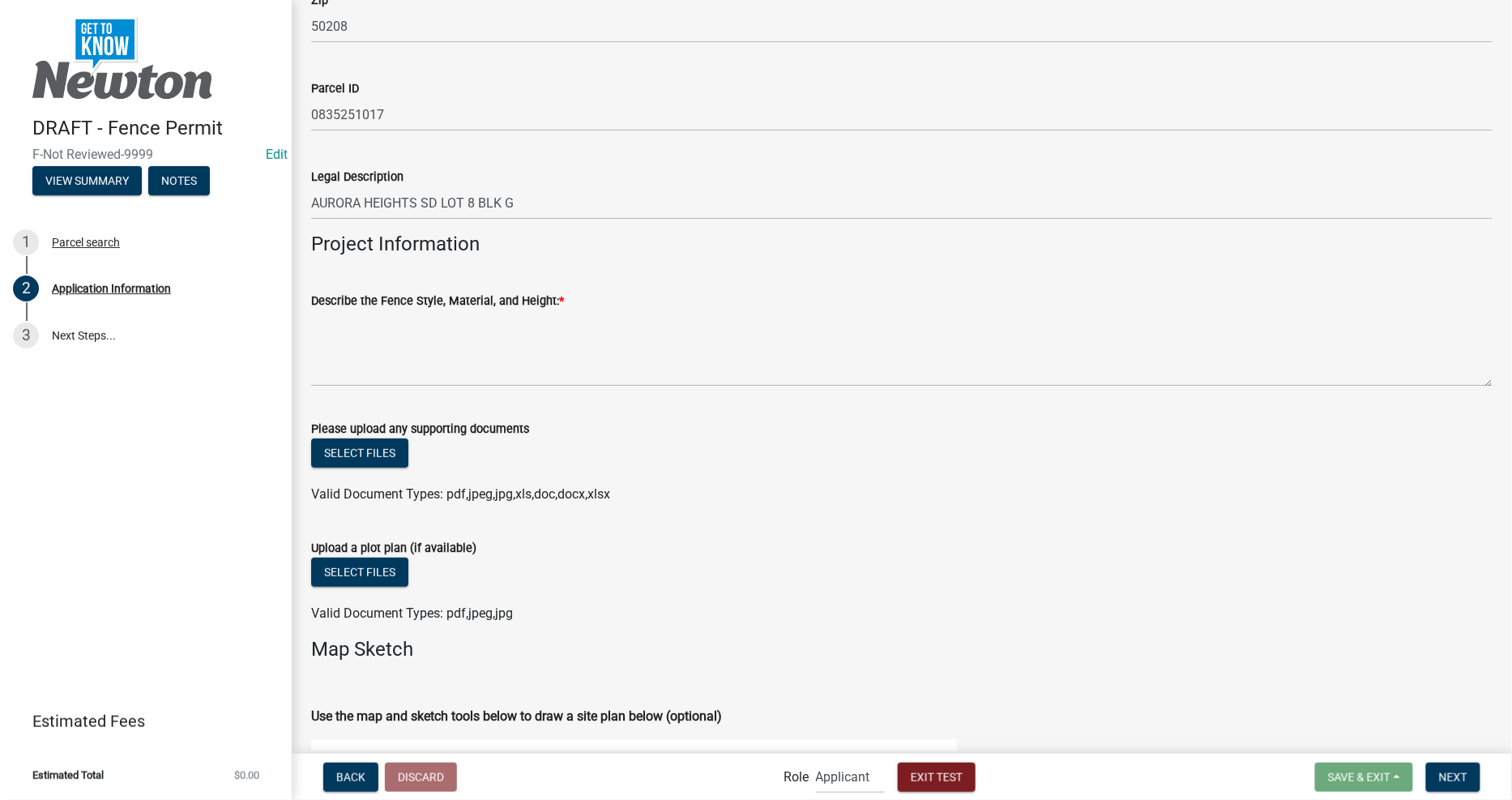
type input "10234567899"
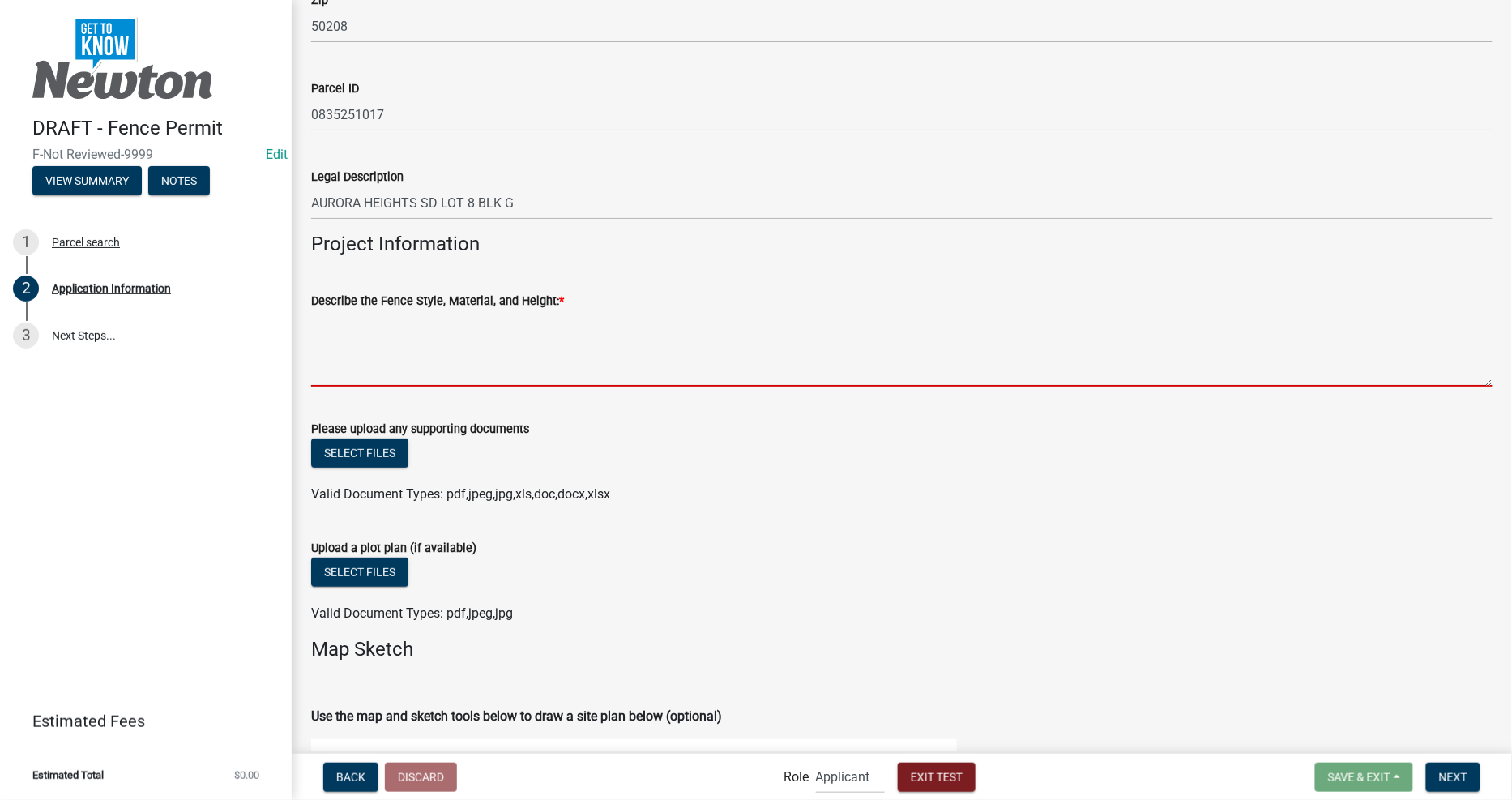
click at [601, 363] on textarea "Describe the Fence Style, Material, and Height: *" at bounding box center [902, 348] width 1181 height 76
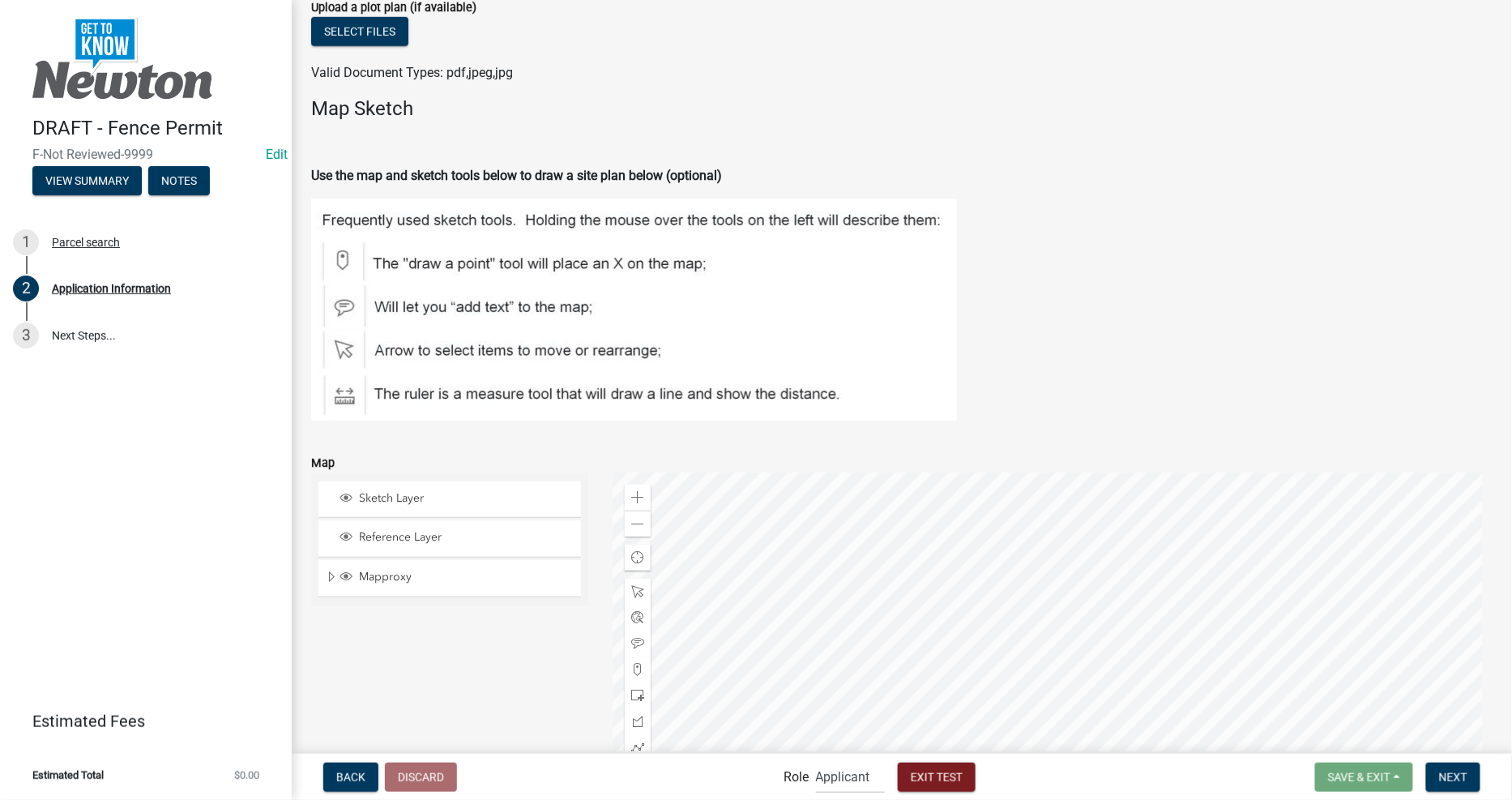
scroll to position [3697, 0]
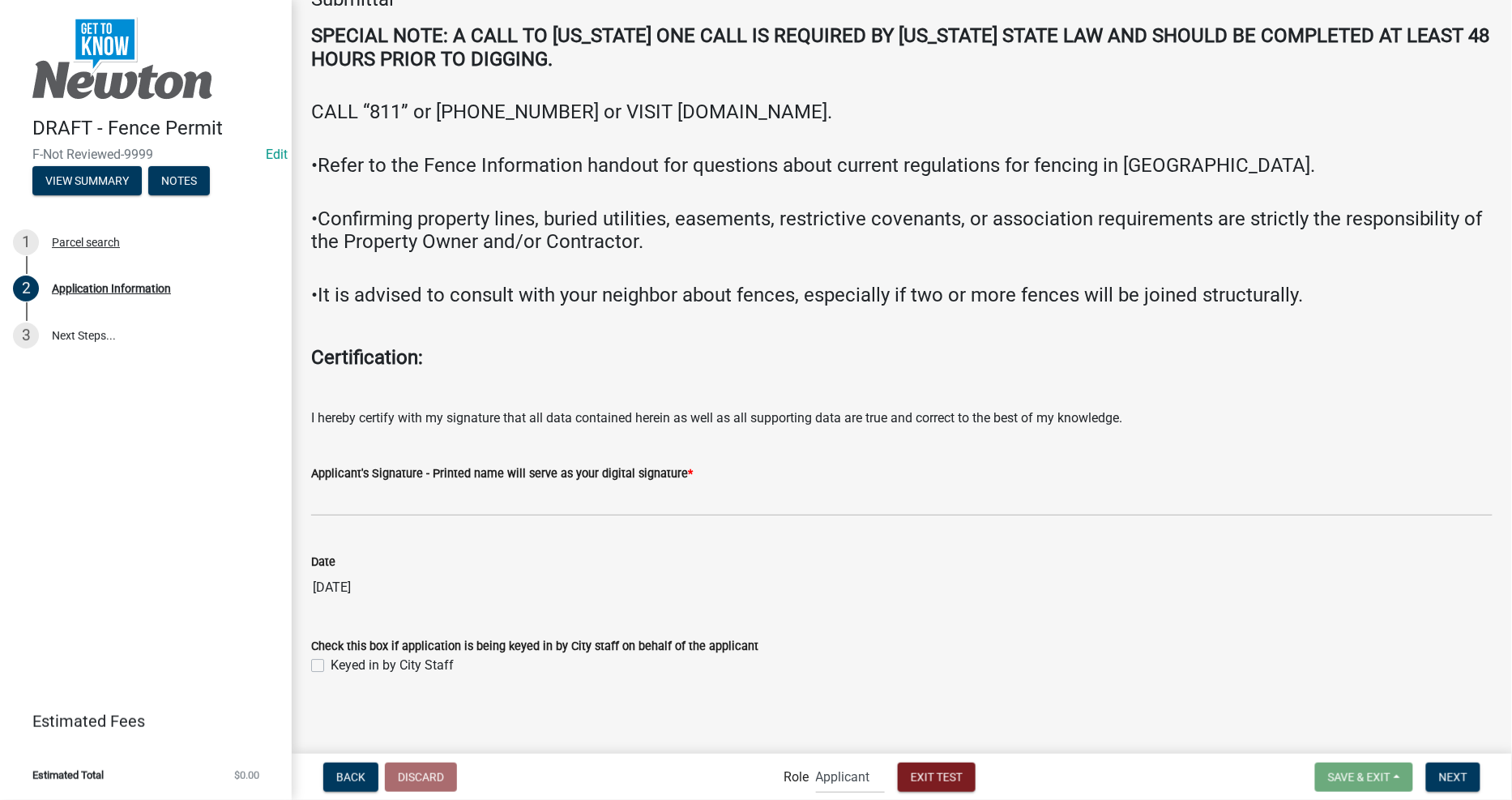
type textarea "ftest"
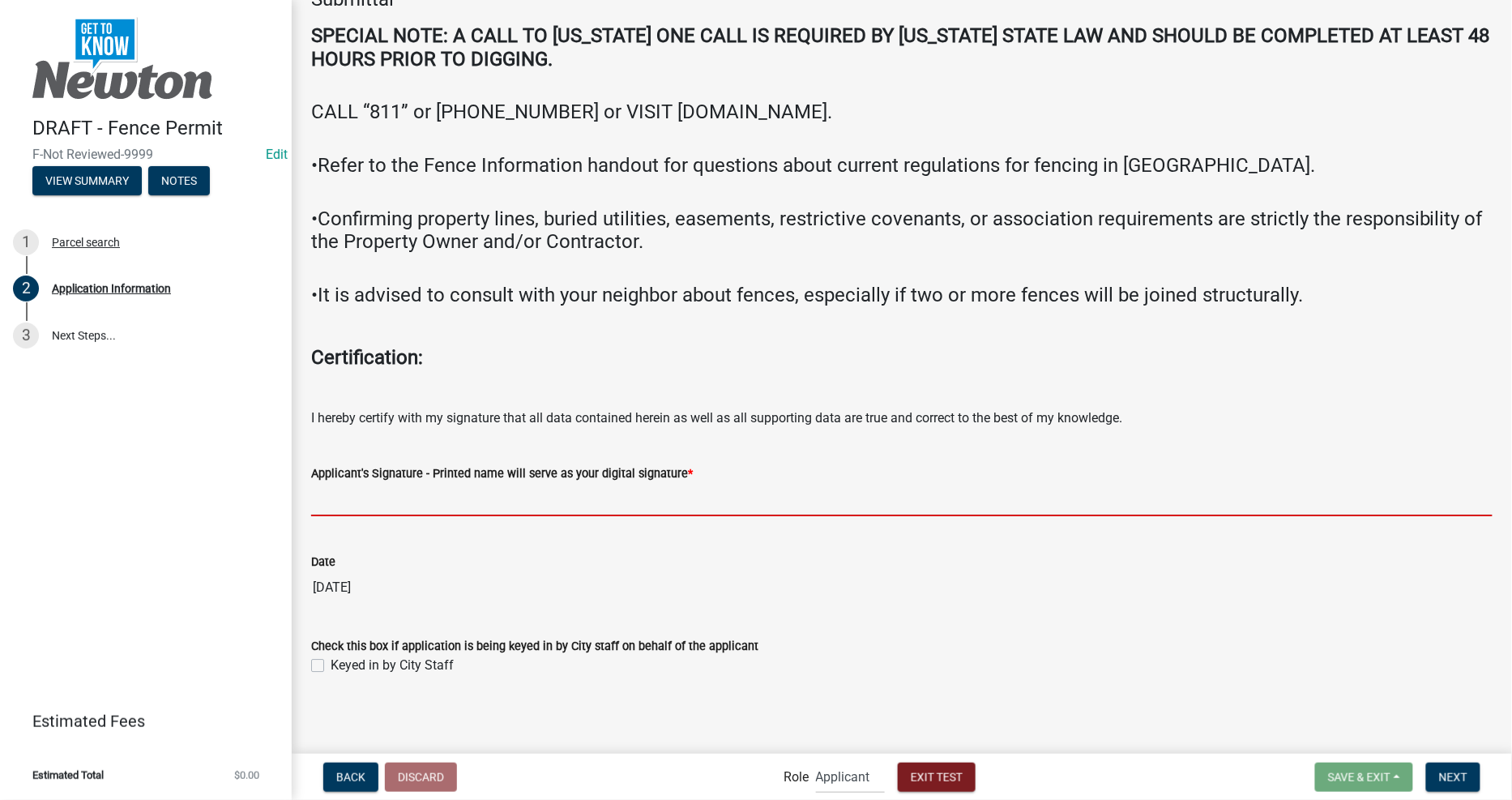
click at [603, 499] on input "Applicant's Signature - Printed name will serve as your digital signature *" at bounding box center [902, 500] width 1181 height 33
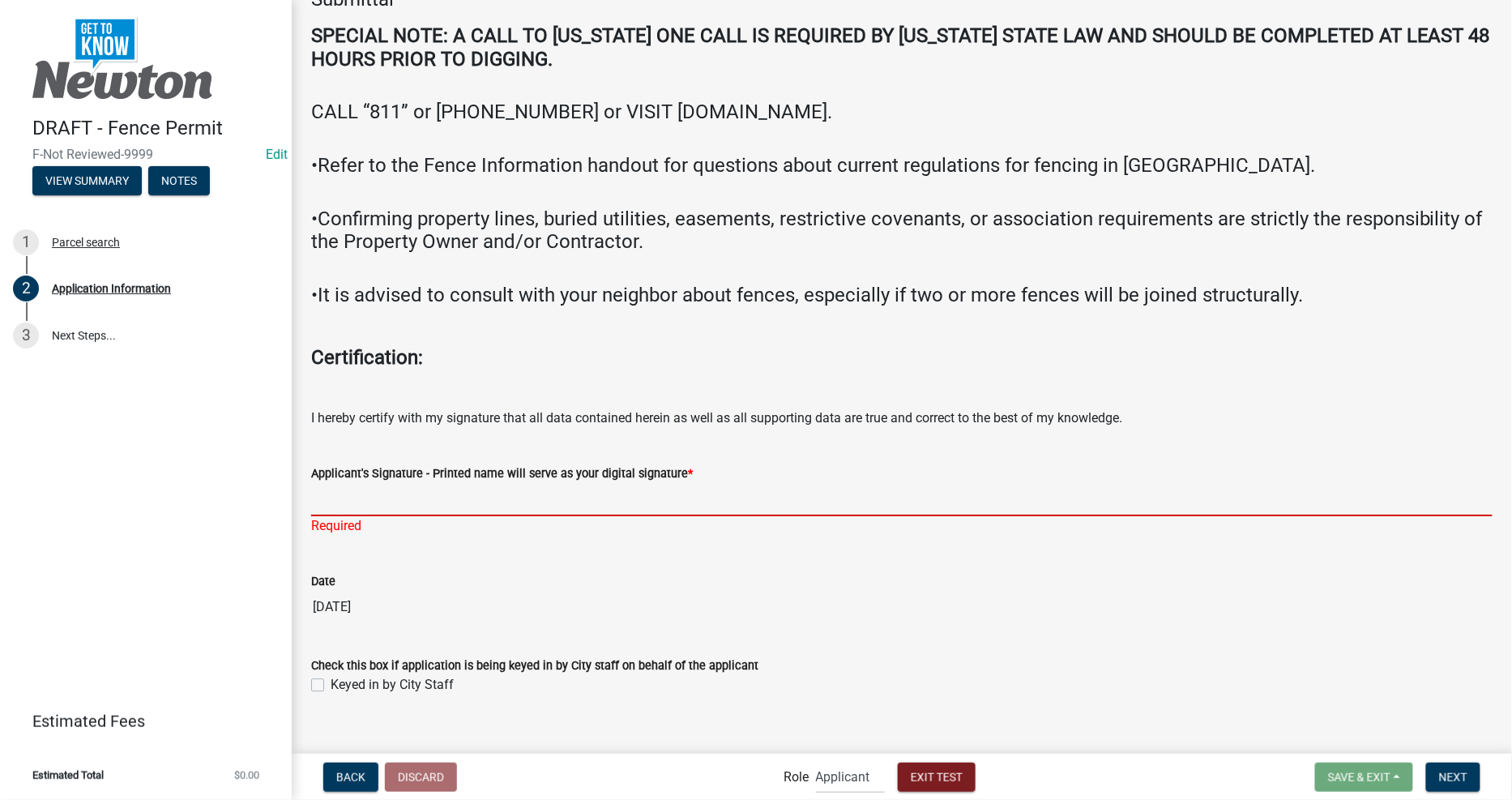
click at [466, 491] on input "Applicant's Signature - Printed name will serve as your digital signature *" at bounding box center [902, 500] width 1181 height 33
type input "[PERSON_NAME]"
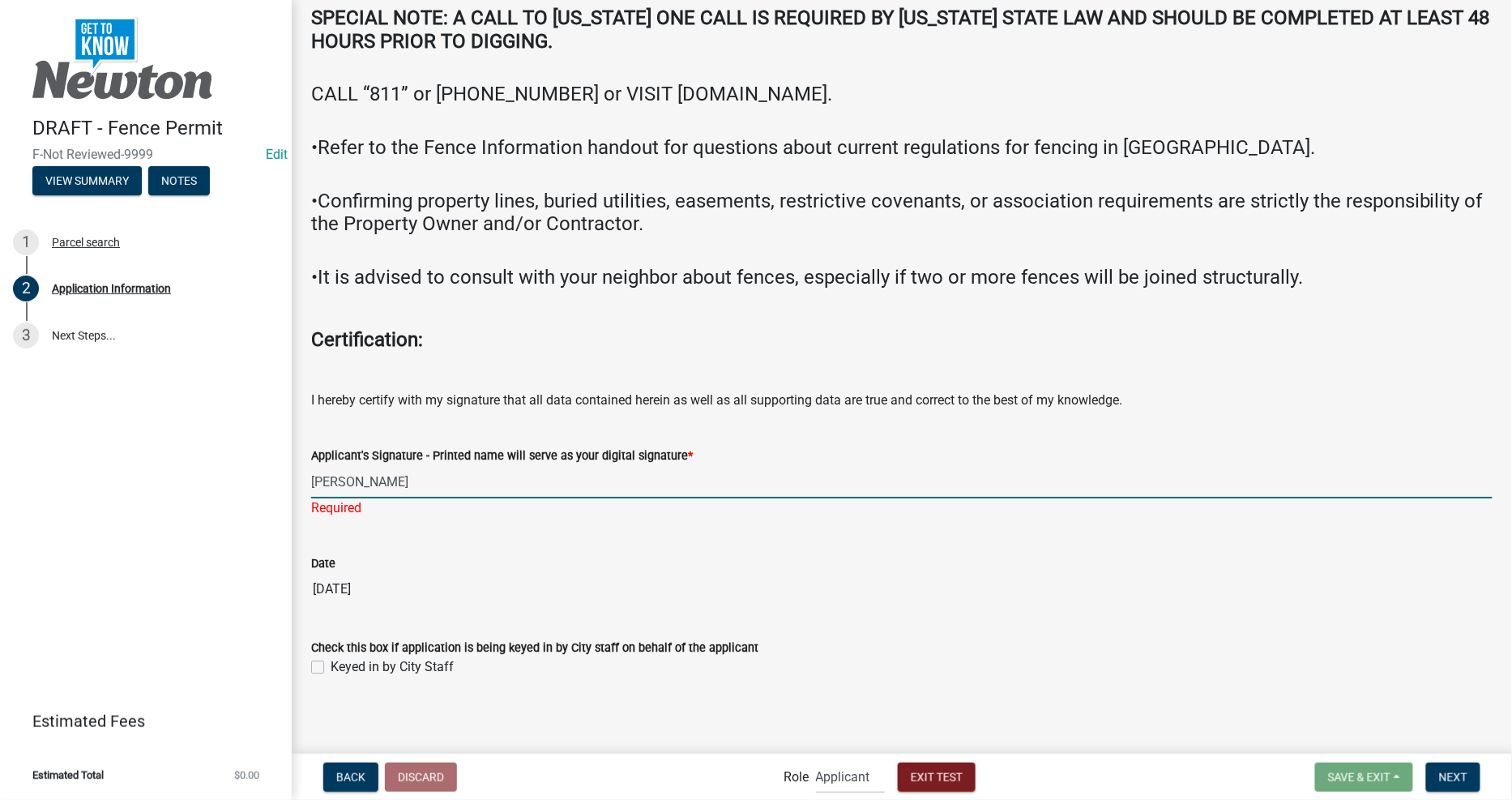
scroll to position [3717, 0]
click at [1462, 774] on span "Next" at bounding box center [1452, 776] width 28 height 13
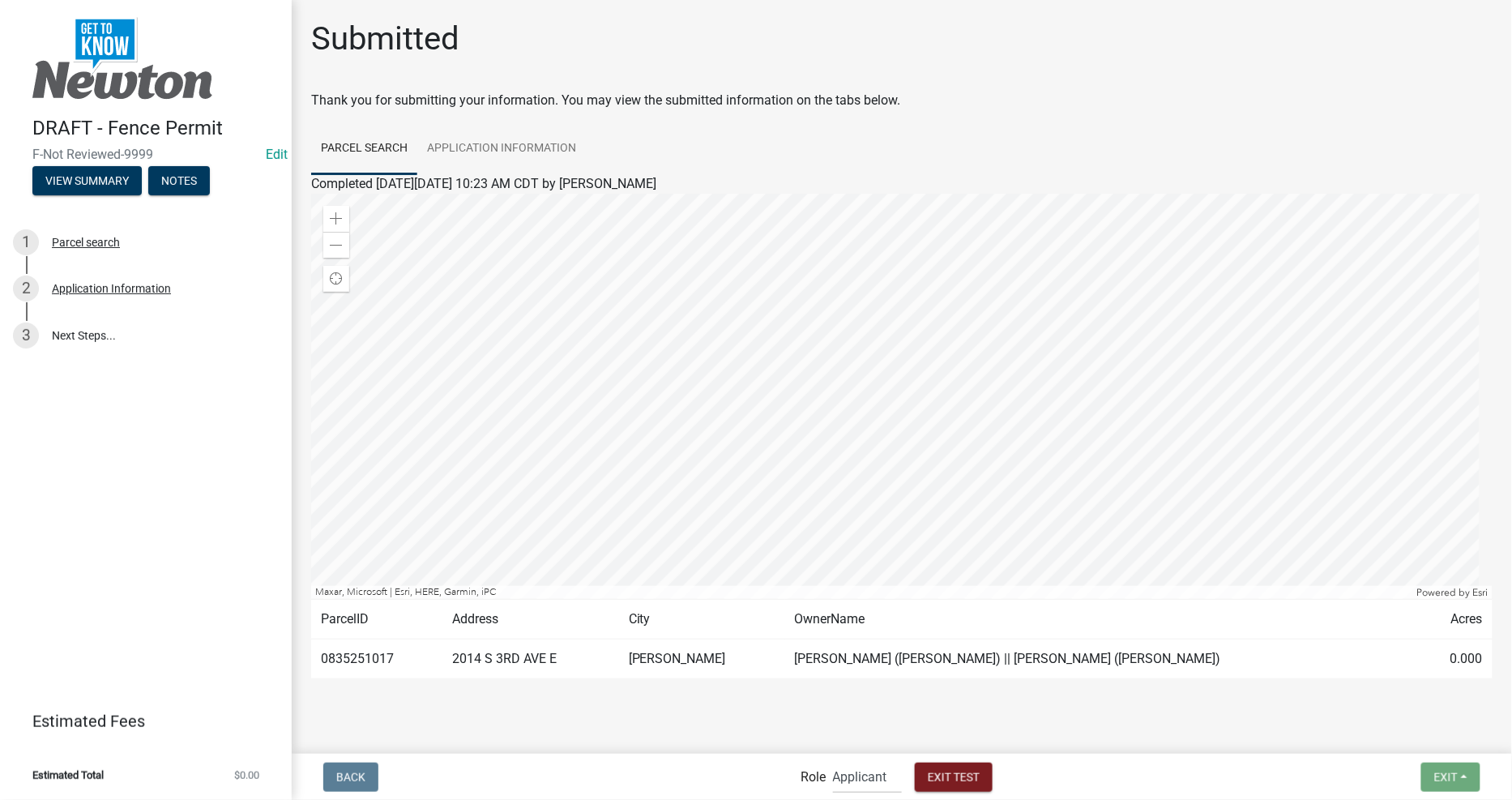
scroll to position [22, 0]
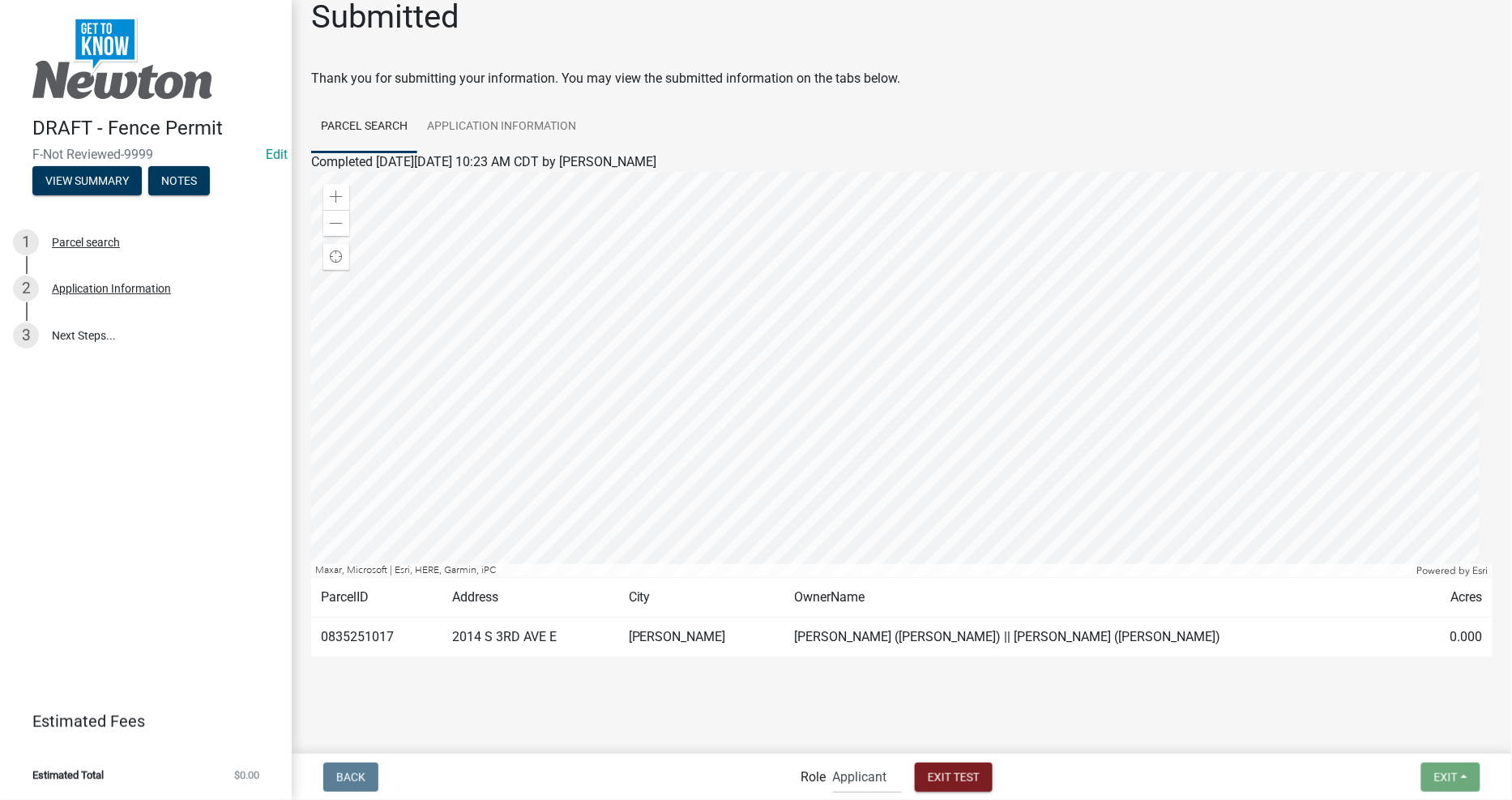
click at [1103, 664] on wm-application-readonly "Parcel search Application Information Completed [DATE][DATE] 10:23 AM CDT by Be…" at bounding box center [902, 396] width 1181 height 588
click at [867, 774] on select "Applicant Admin City Planner" at bounding box center [867, 777] width 69 height 33
select select "b0ec8d28-4564-4fac-be8f-7037d338ee00"
click at [833, 760] on select "Applicant Admin City Planner" at bounding box center [867, 777] width 69 height 33
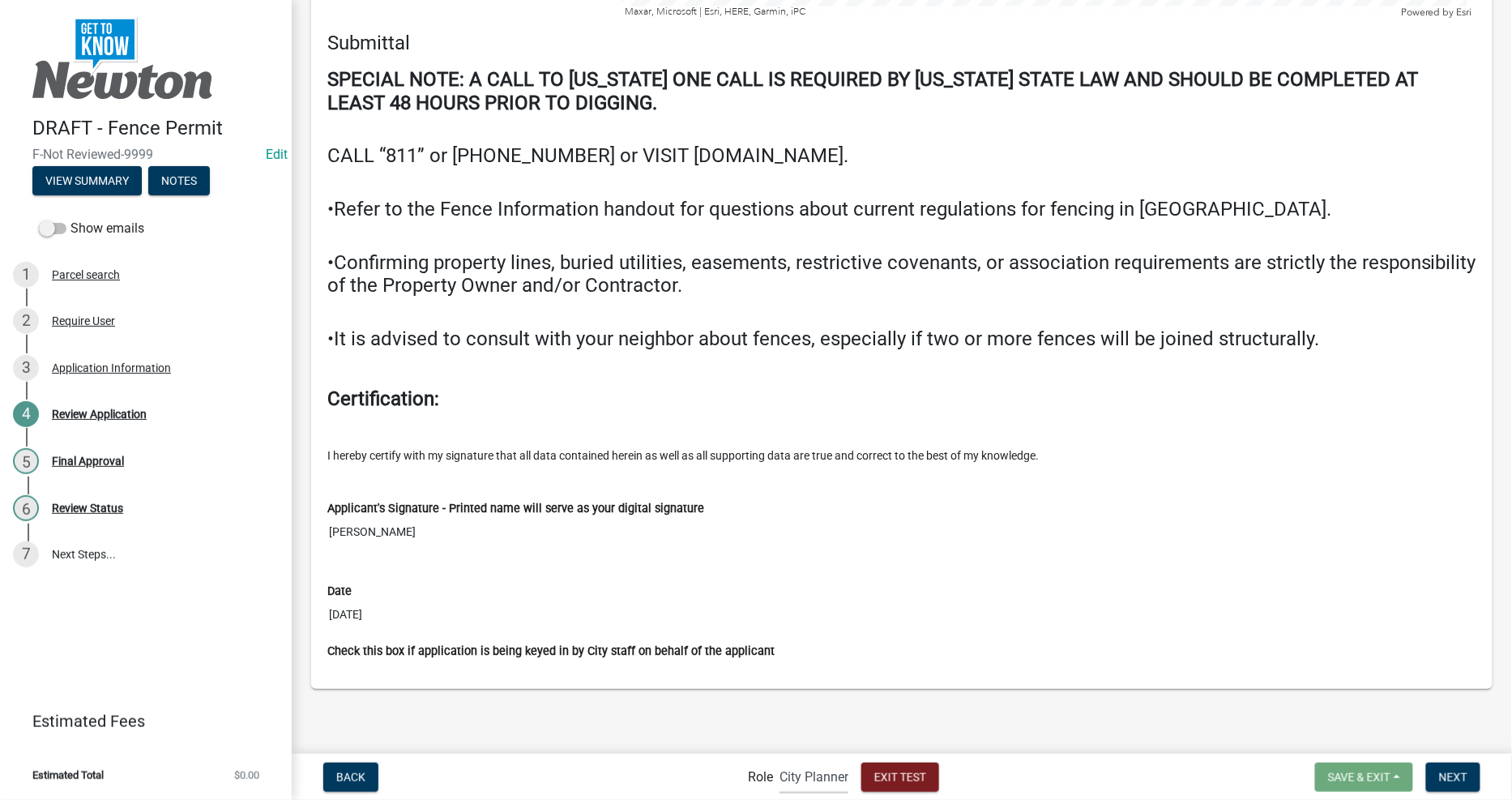
scroll to position [3747, 0]
click at [1449, 780] on span "Next" at bounding box center [1452, 776] width 28 height 13
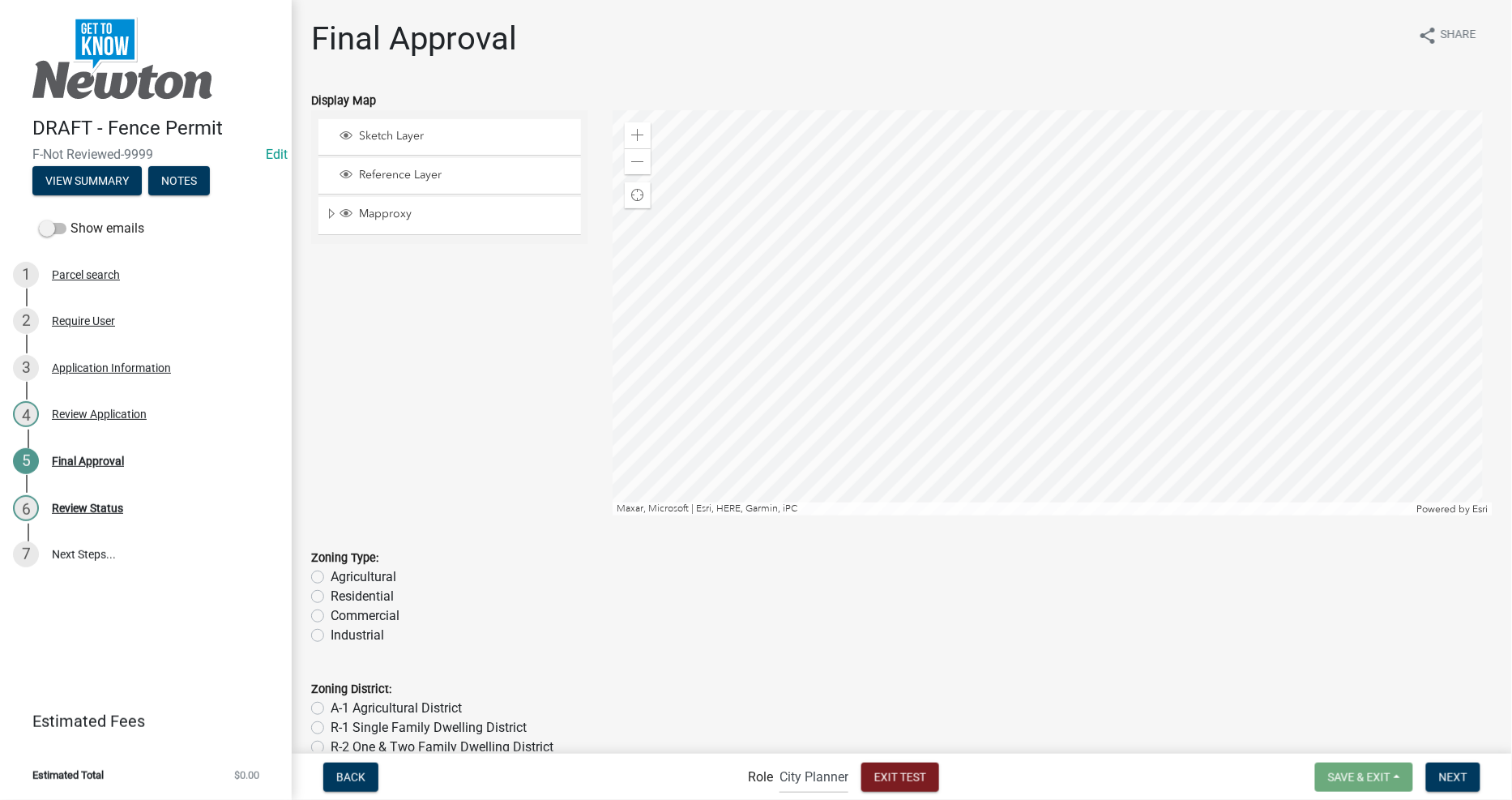
scroll to position [180, 0]
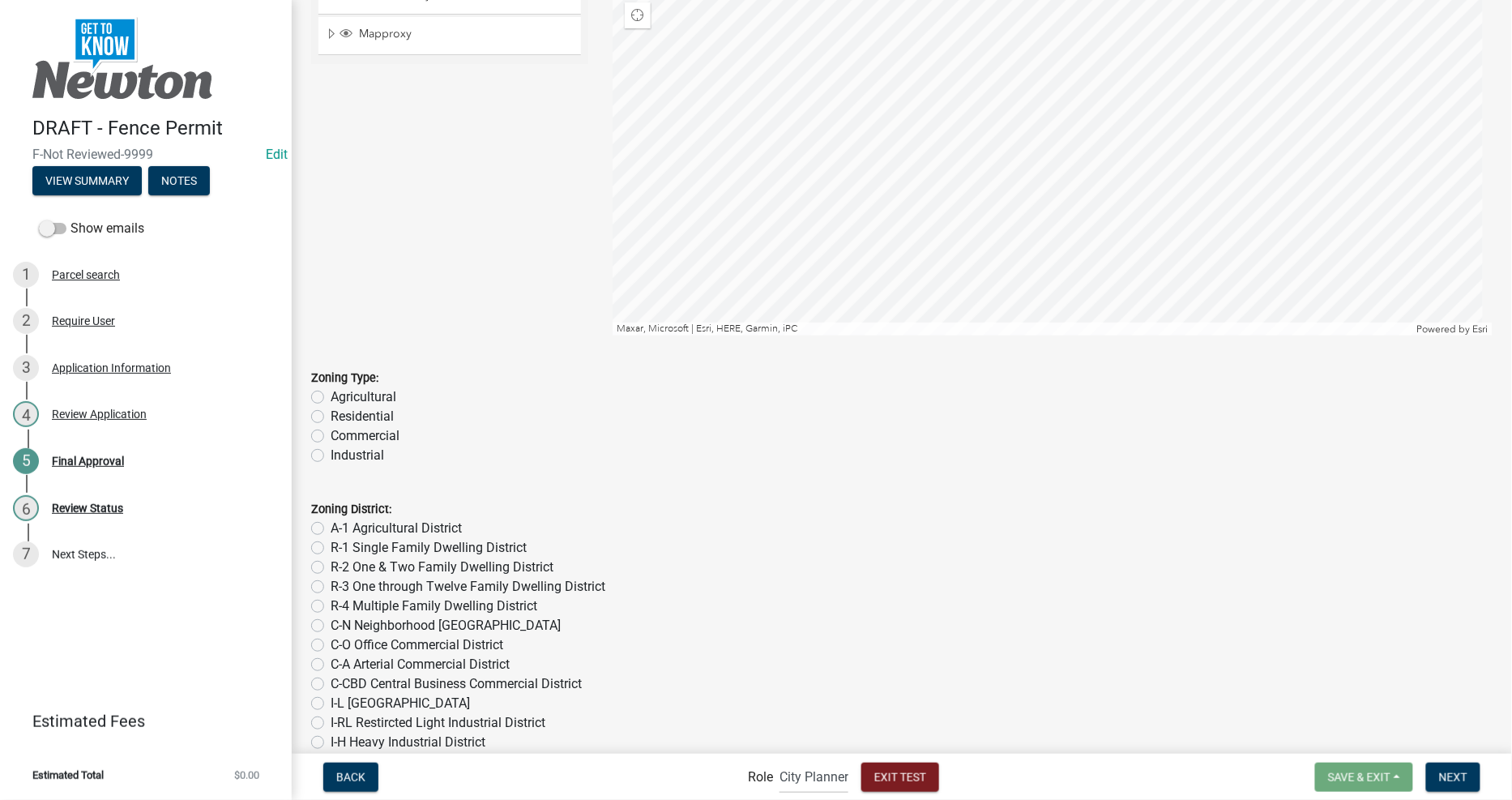
click at [353, 416] on label "Residential" at bounding box center [362, 417] width 63 height 19
click at [341, 416] on input "Residential" at bounding box center [335, 412] width 11 height 11
radio input "true"
click at [362, 544] on label "R-1 Single Family Dwelling District" at bounding box center [428, 548] width 196 height 19
click at [341, 544] on input "R-1 Single Family Dwelling District" at bounding box center [335, 544] width 11 height 11
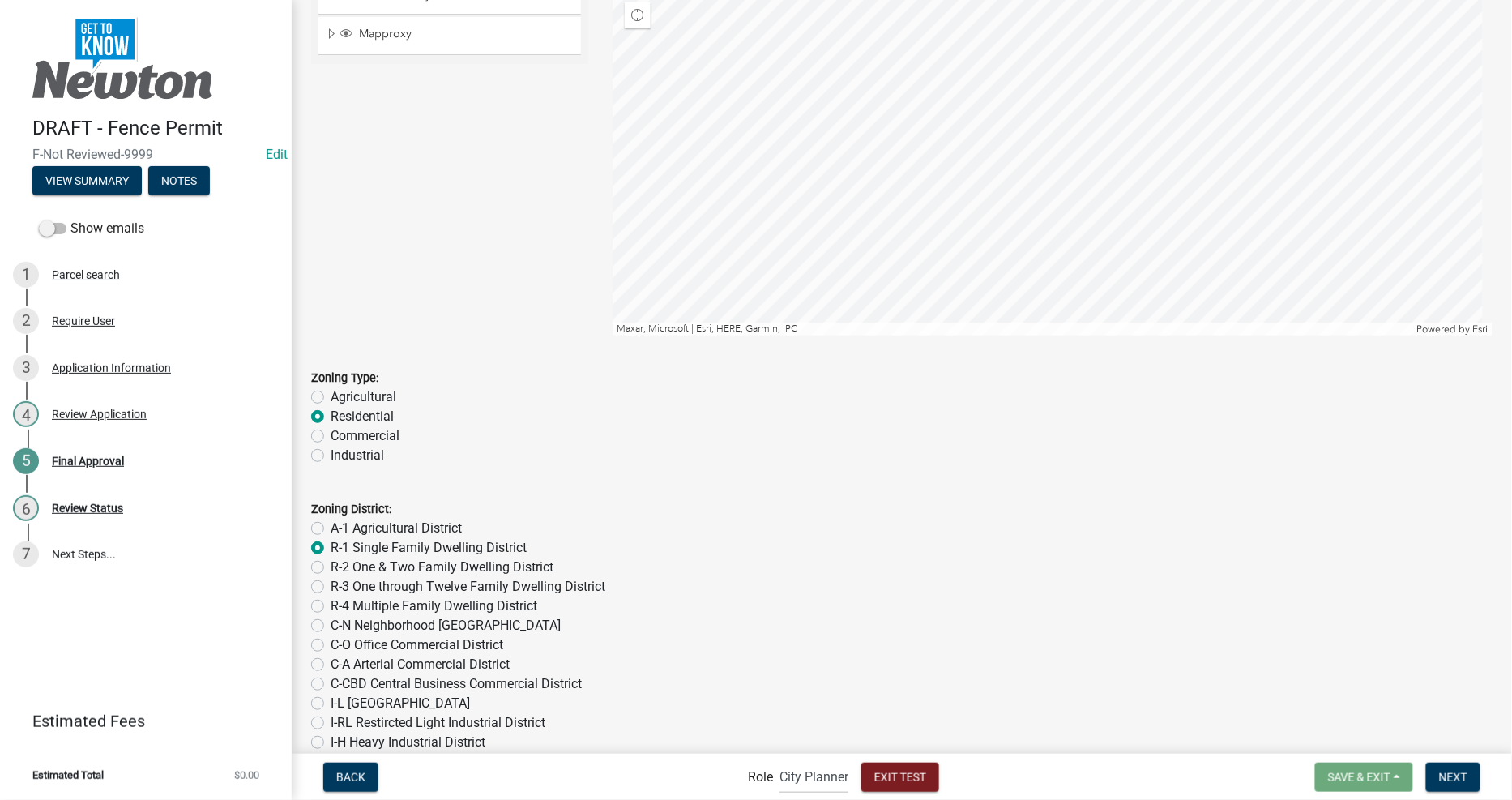
radio input "true"
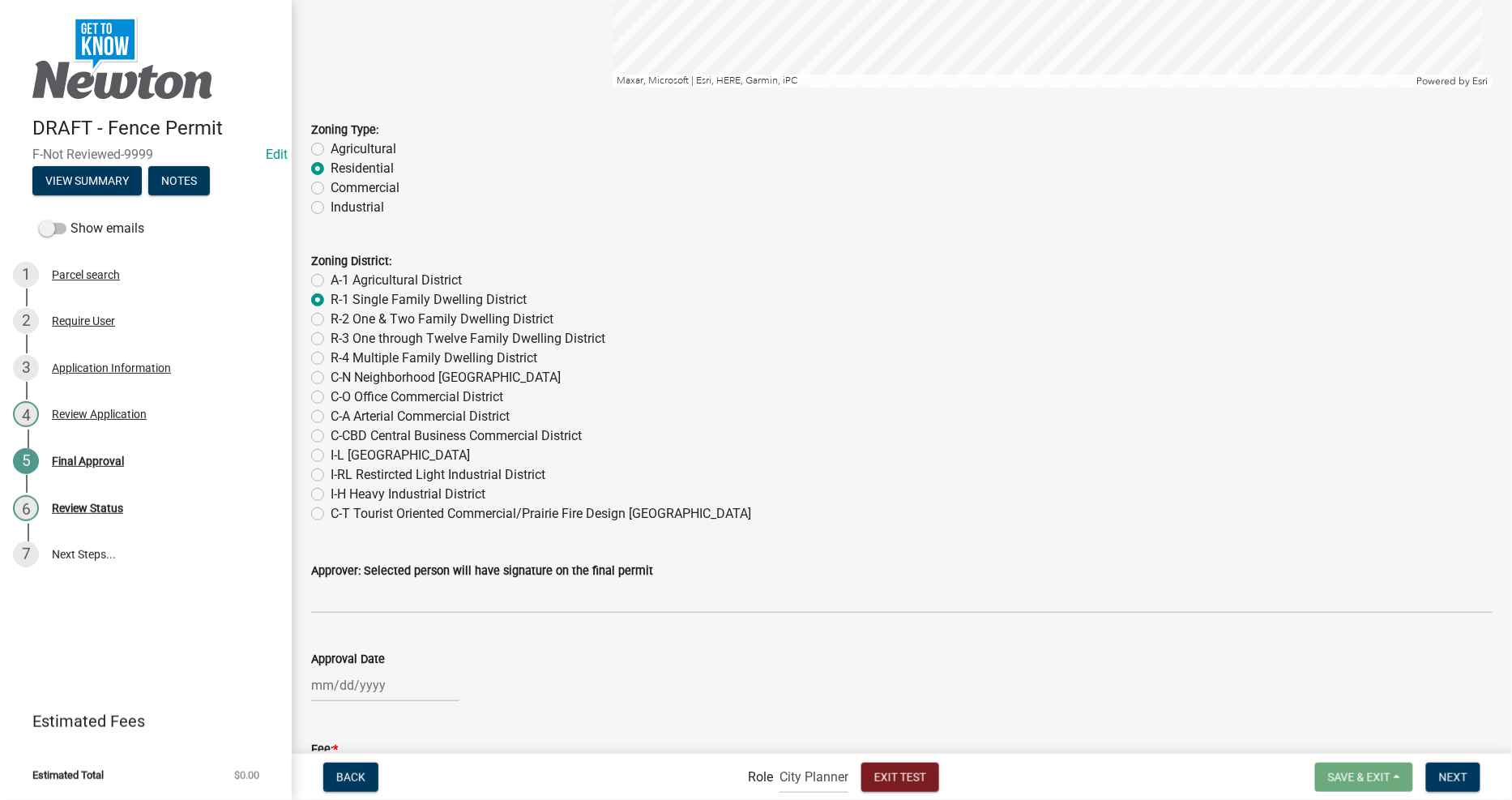
scroll to position [546, 0]
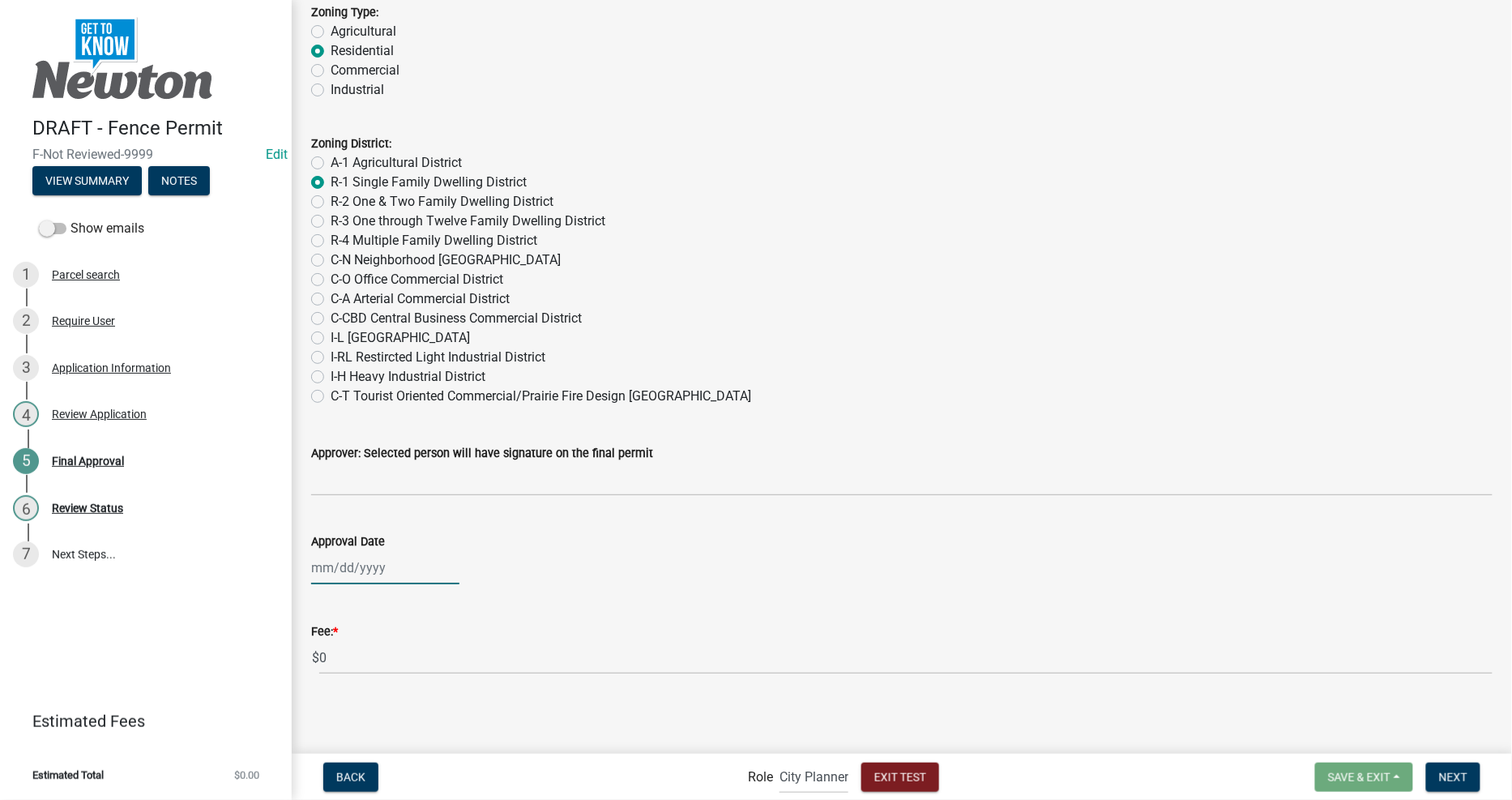
click at [369, 564] on div at bounding box center [385, 568] width 148 height 33
select select "9"
select select "2025"
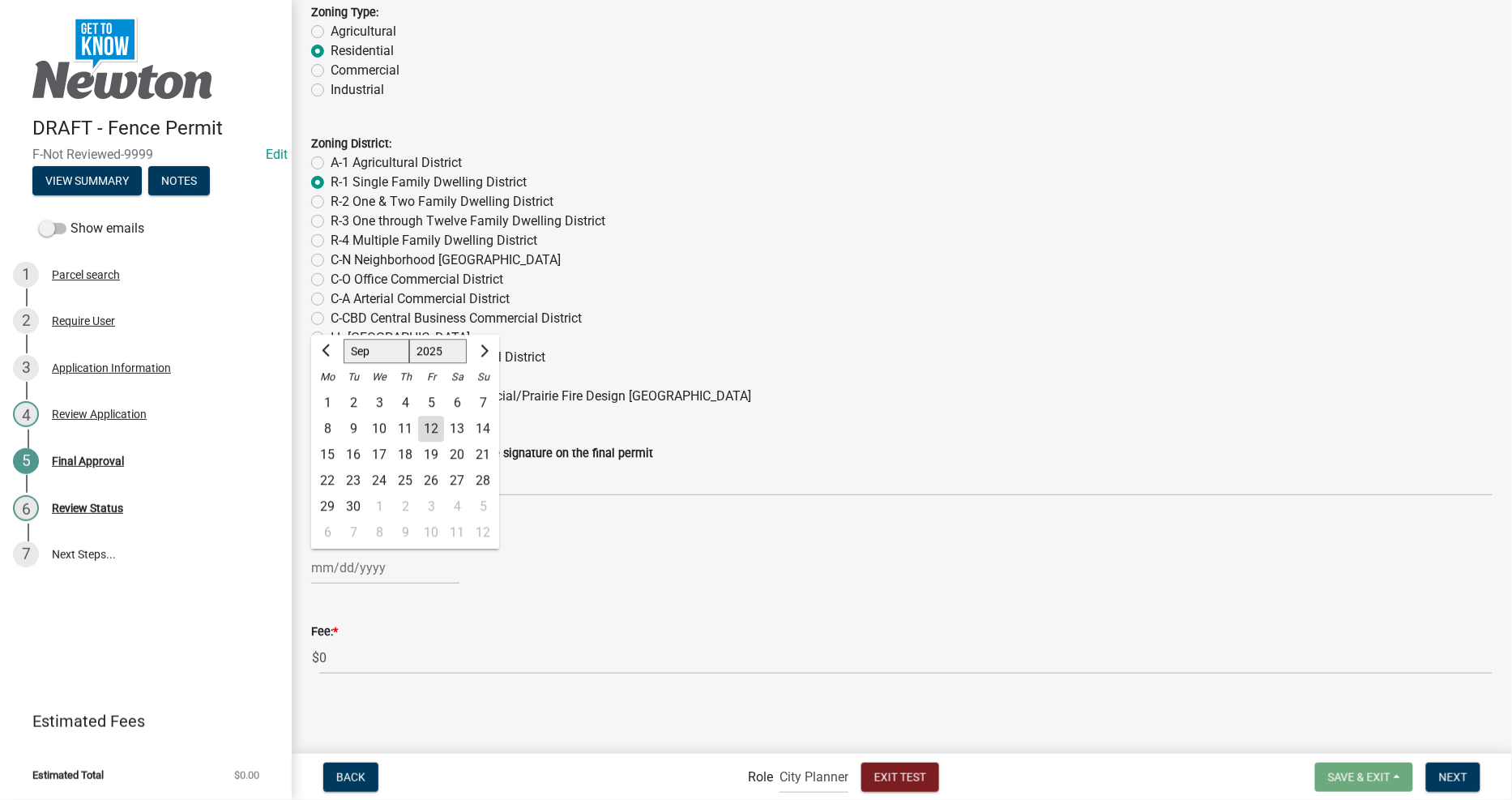
click at [435, 423] on div "12" at bounding box center [430, 430] width 26 height 26
type input "[DATE]"
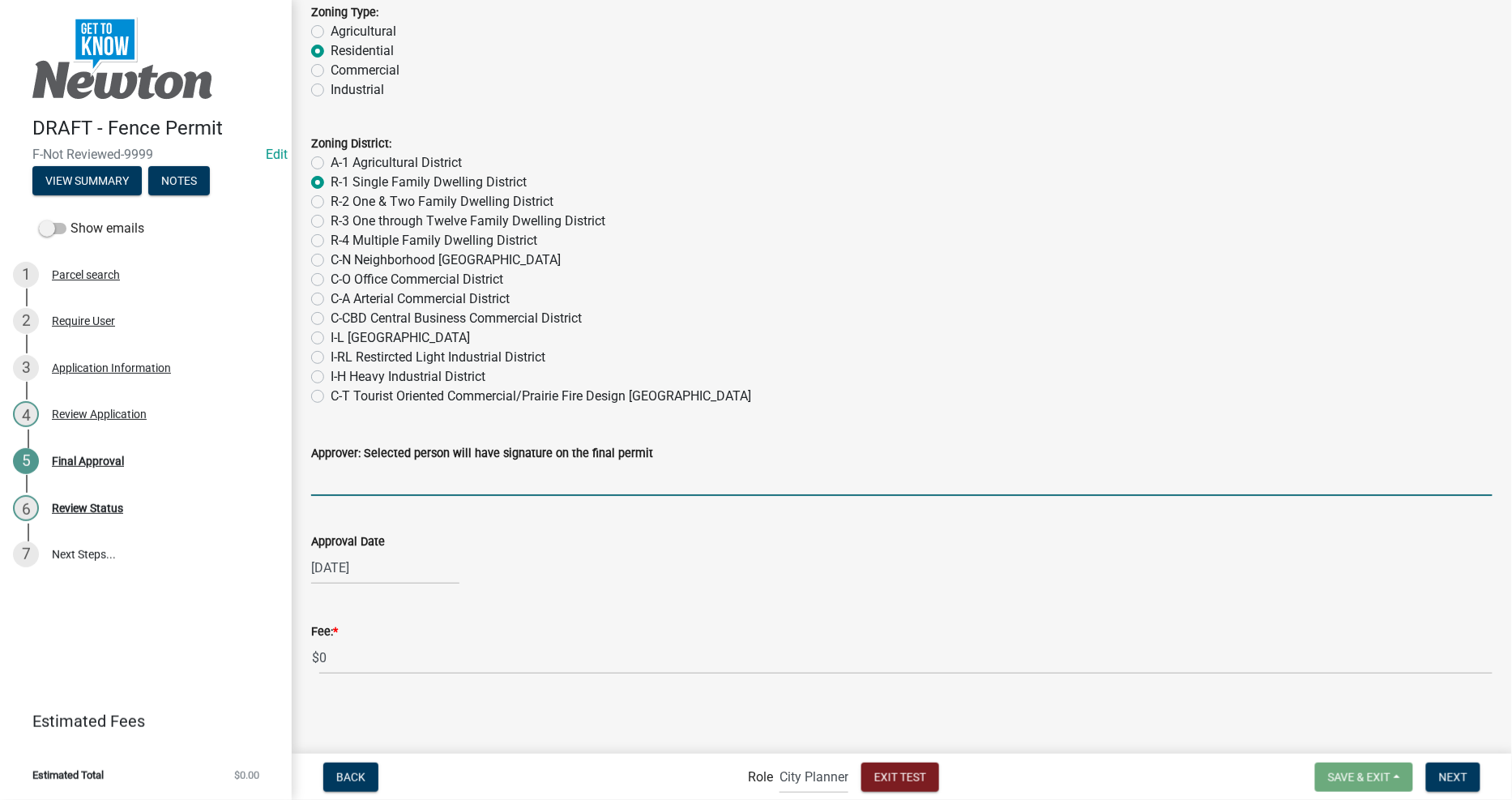
click at [454, 476] on input "Approver: Selected person will have signature on the final permit" at bounding box center [902, 480] width 1181 height 33
type input "gresta"
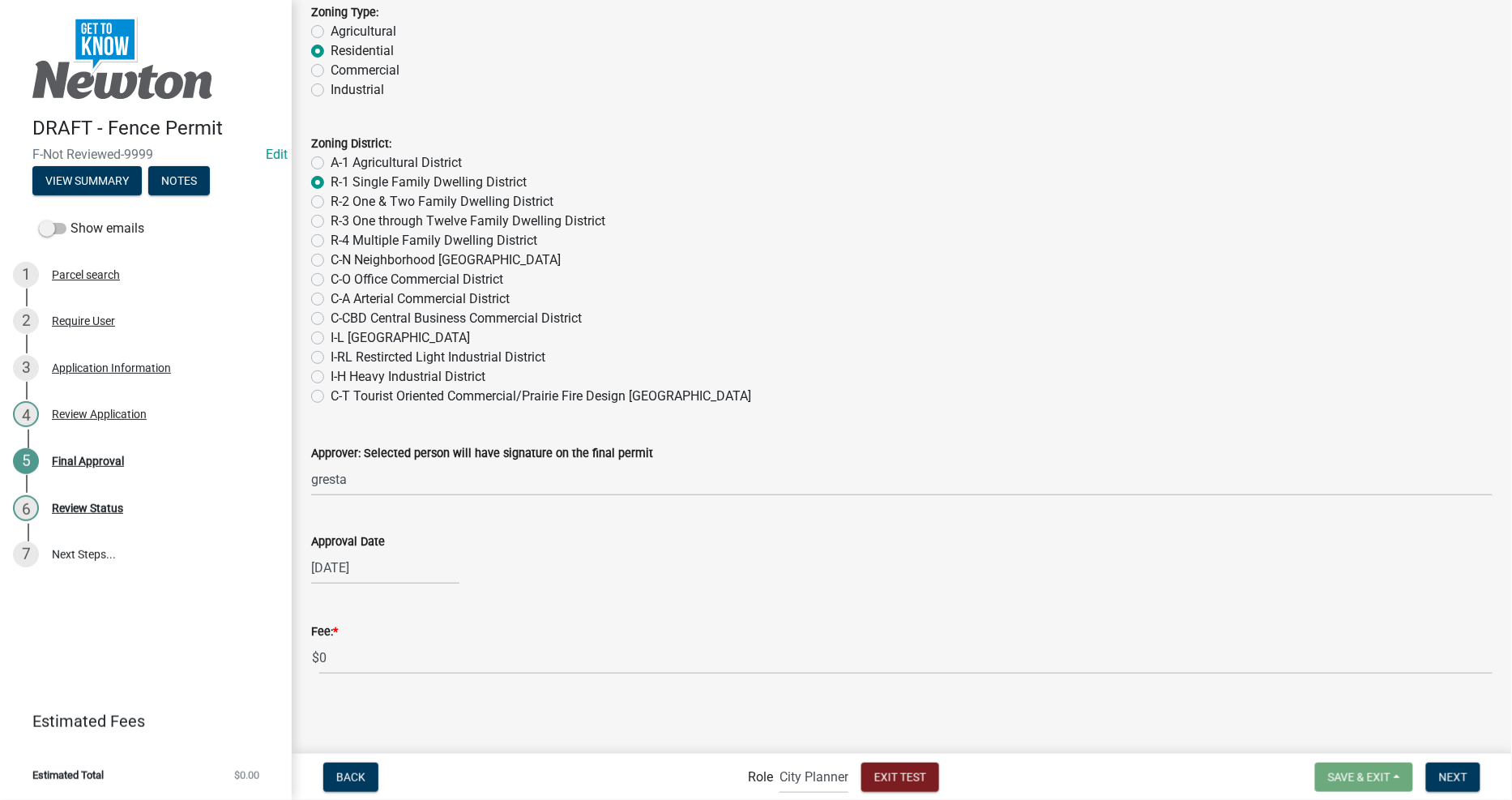
click at [1263, 716] on main "Final Approval share Share Display Map Sketch Layer Reference Layer Mapproxy Ad…" at bounding box center [902, 375] width 1220 height 752
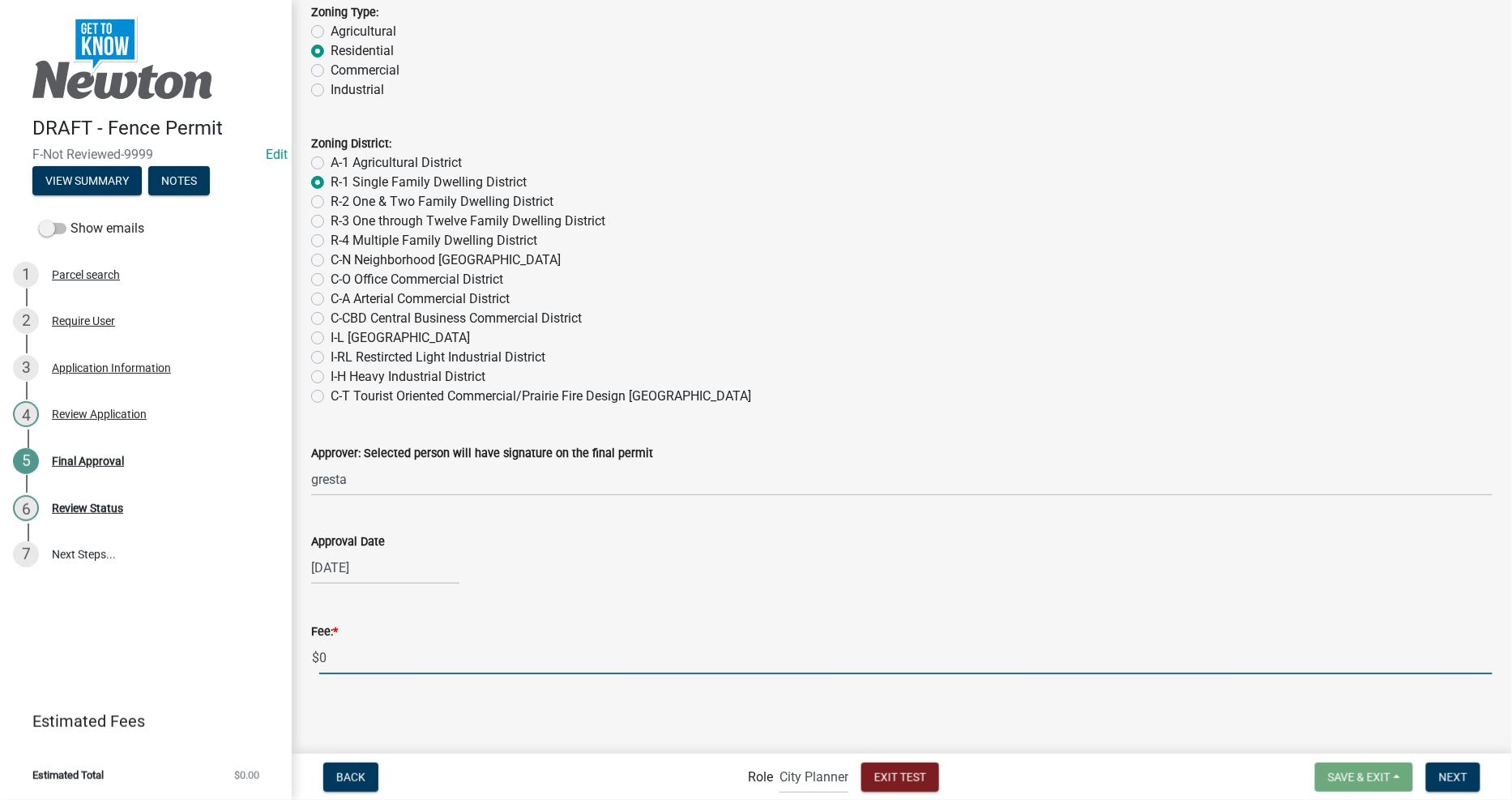
click at [1146, 663] on input "0" at bounding box center [906, 658] width 1174 height 33
type input "15"
click at [1452, 781] on span "Next" at bounding box center [1452, 776] width 28 height 13
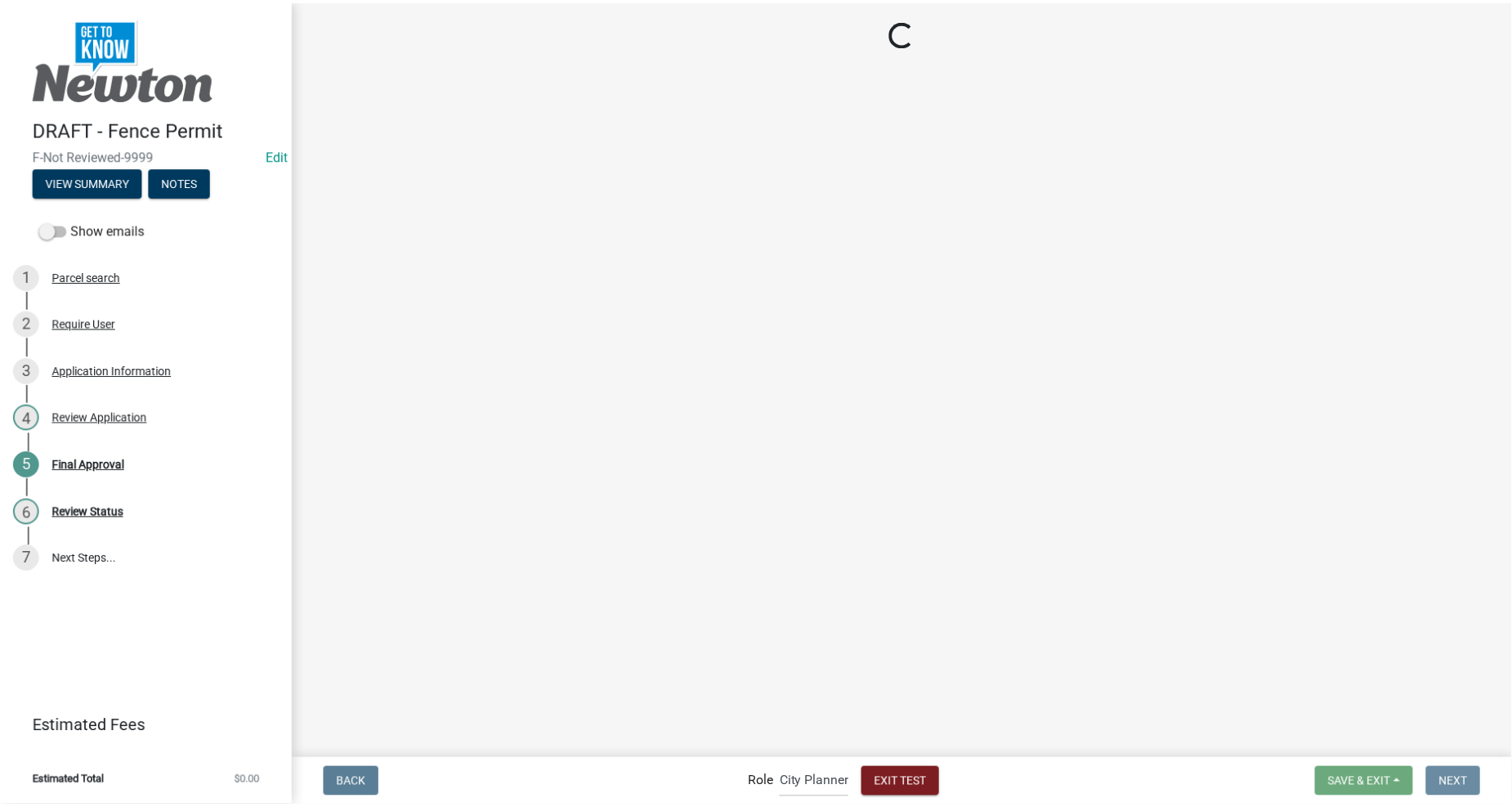
scroll to position [0, 0]
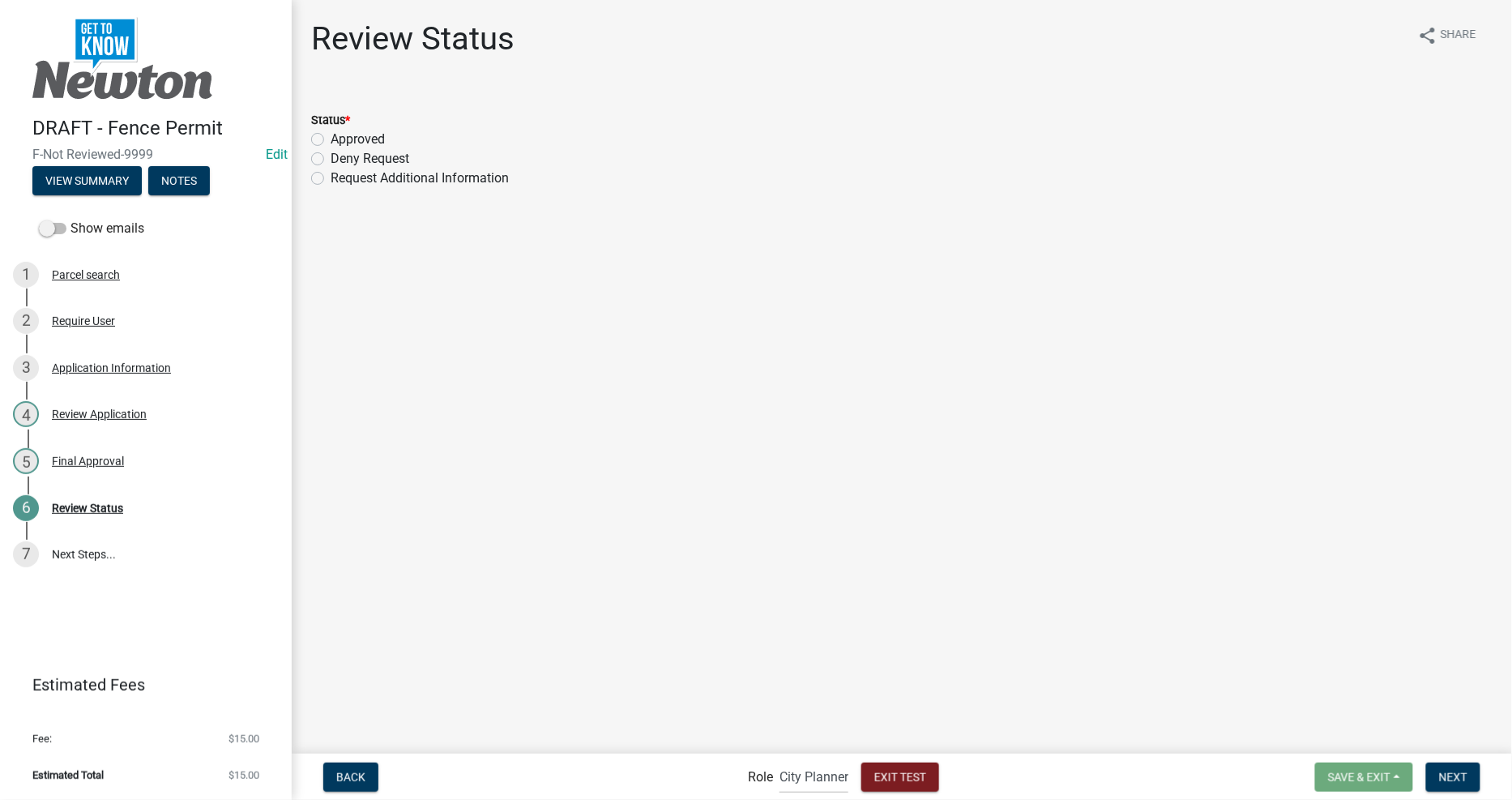
click at [363, 133] on label "Approved" at bounding box center [358, 139] width 54 height 19
click at [341, 133] on input "Approved" at bounding box center [335, 134] width 11 height 11
radio input "true"
click at [1448, 774] on span "Next" at bounding box center [1452, 776] width 28 height 13
